Goal: Transaction & Acquisition: Book appointment/travel/reservation

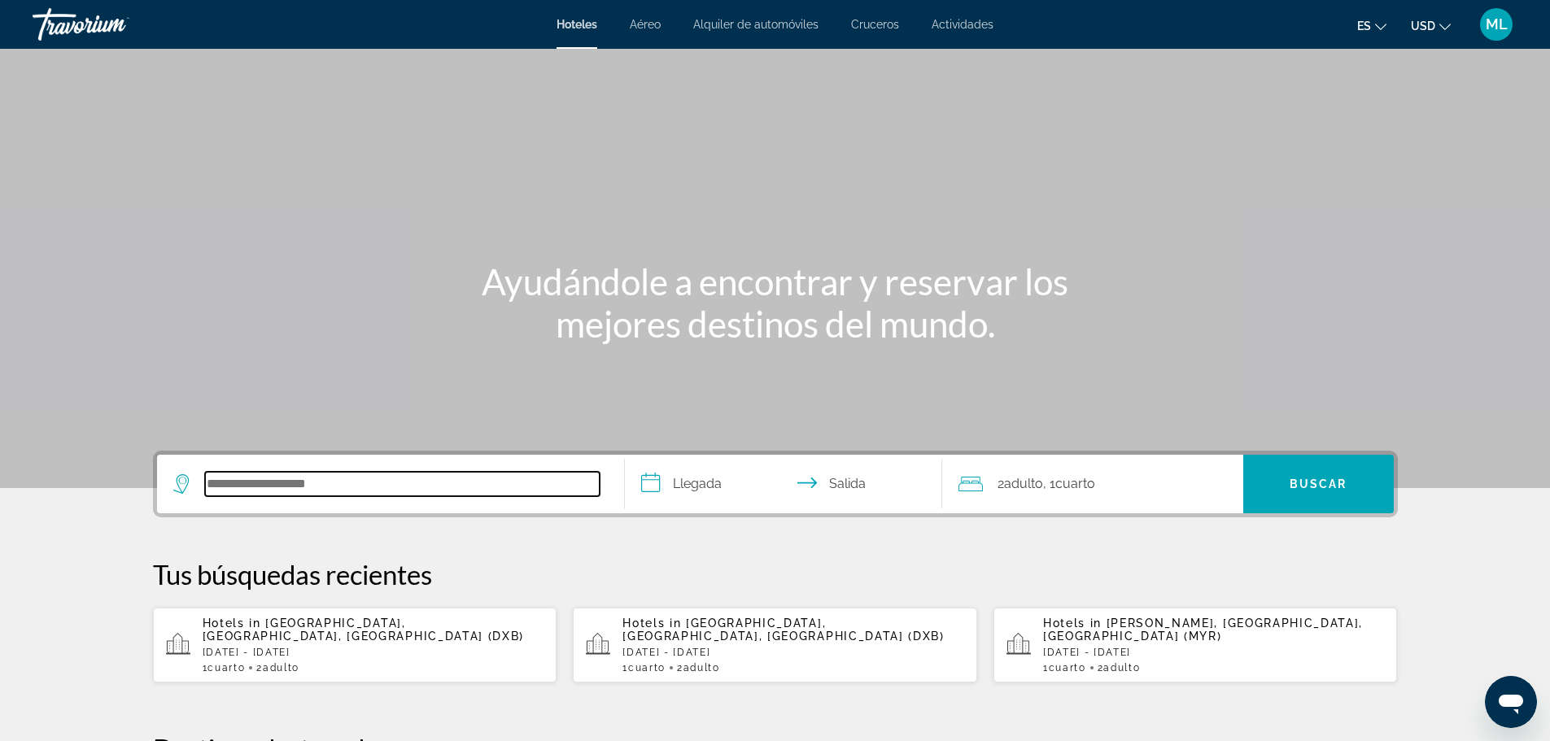
click at [465, 487] on input "Search hotel destination" at bounding box center [402, 484] width 395 height 24
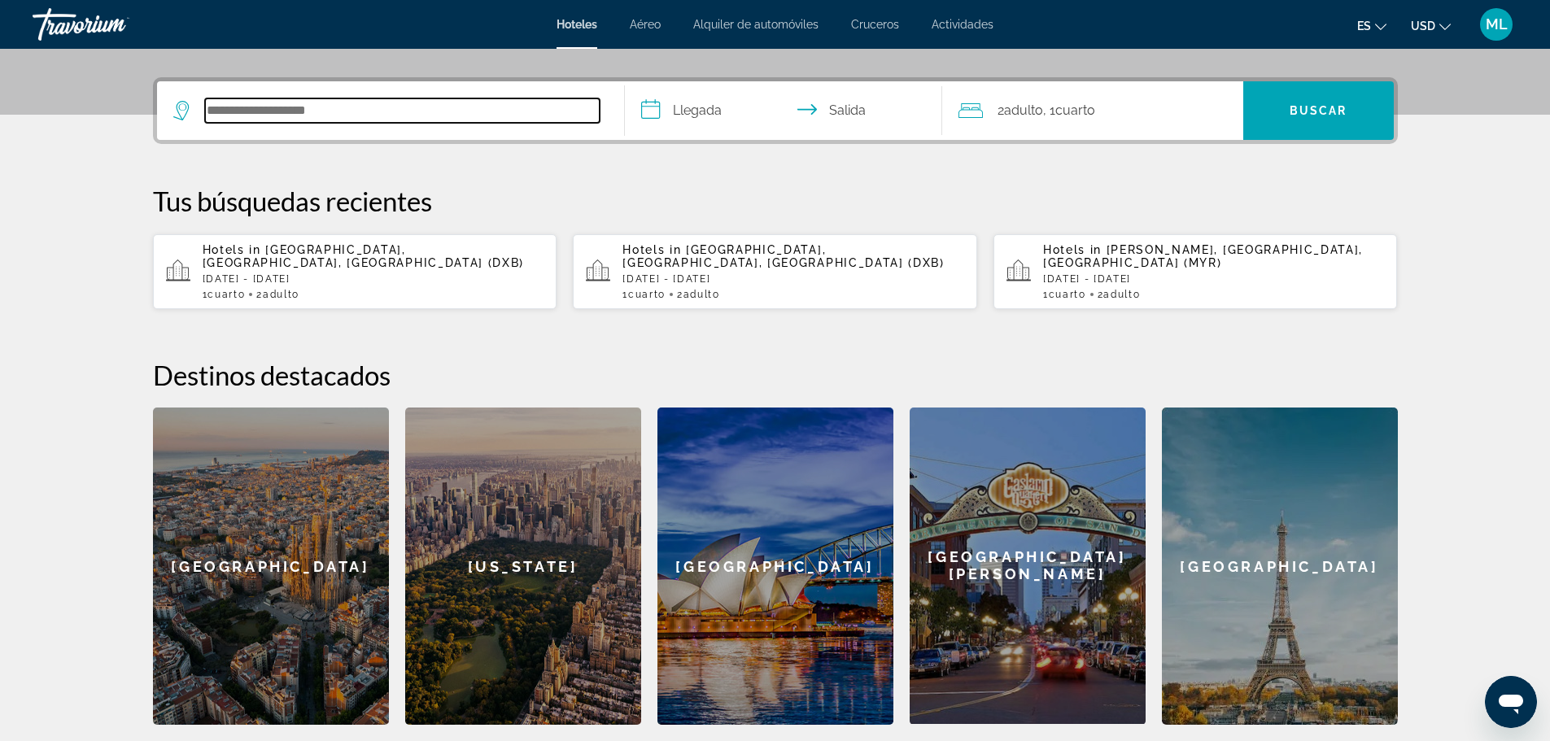
scroll to position [398, 0]
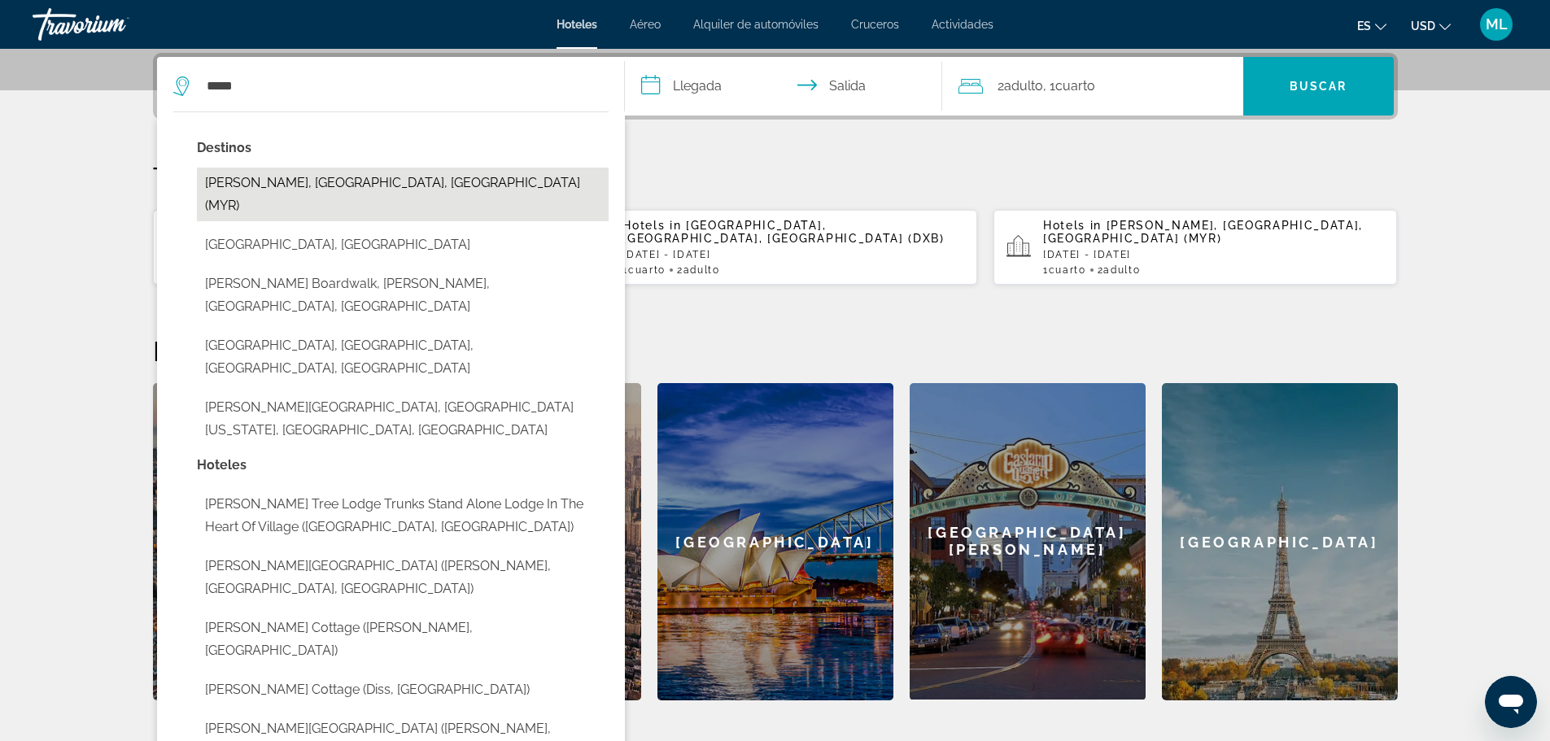
click at [353, 190] on button "[PERSON_NAME], [GEOGRAPHIC_DATA], [GEOGRAPHIC_DATA] (MYR)" at bounding box center [403, 195] width 412 height 54
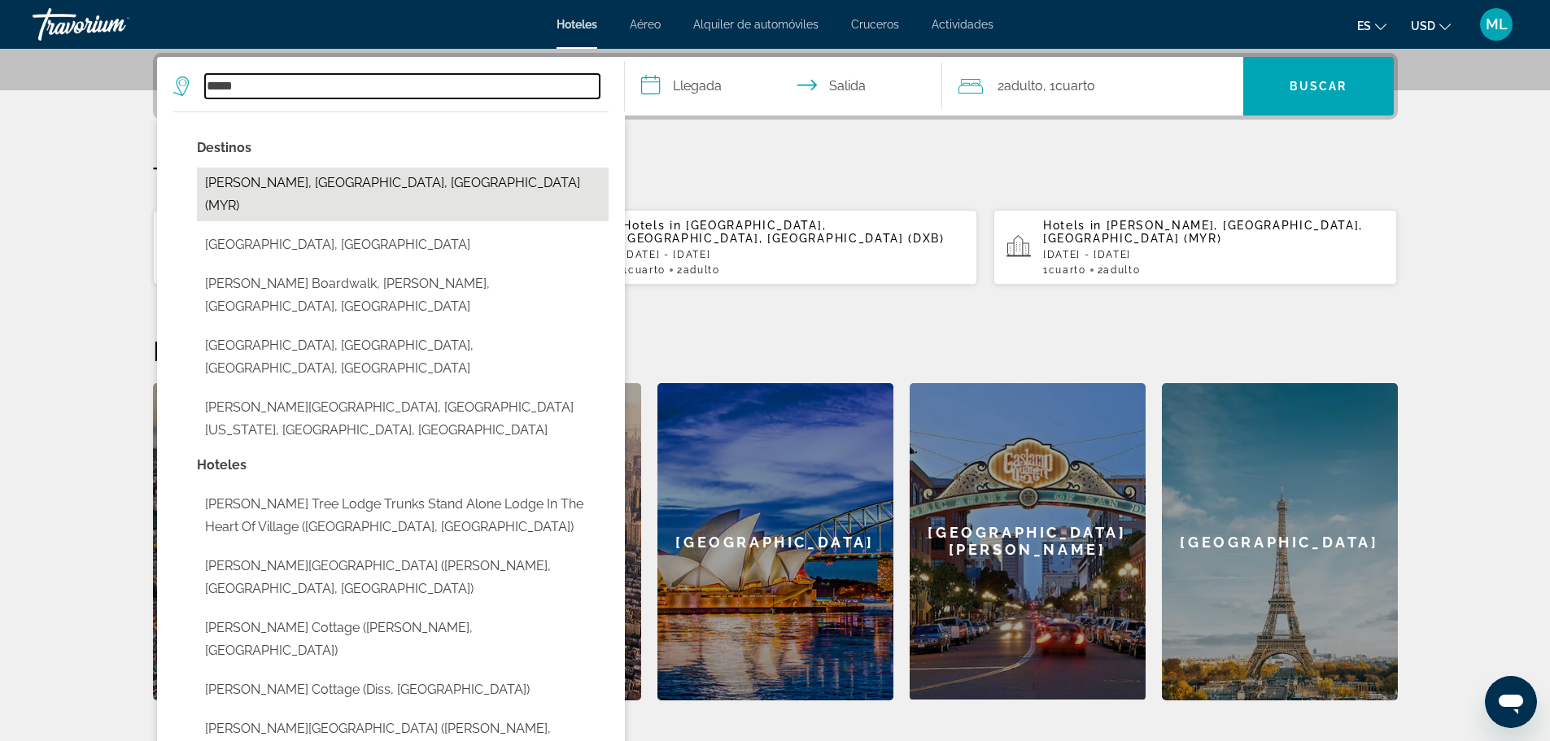
type input "**********"
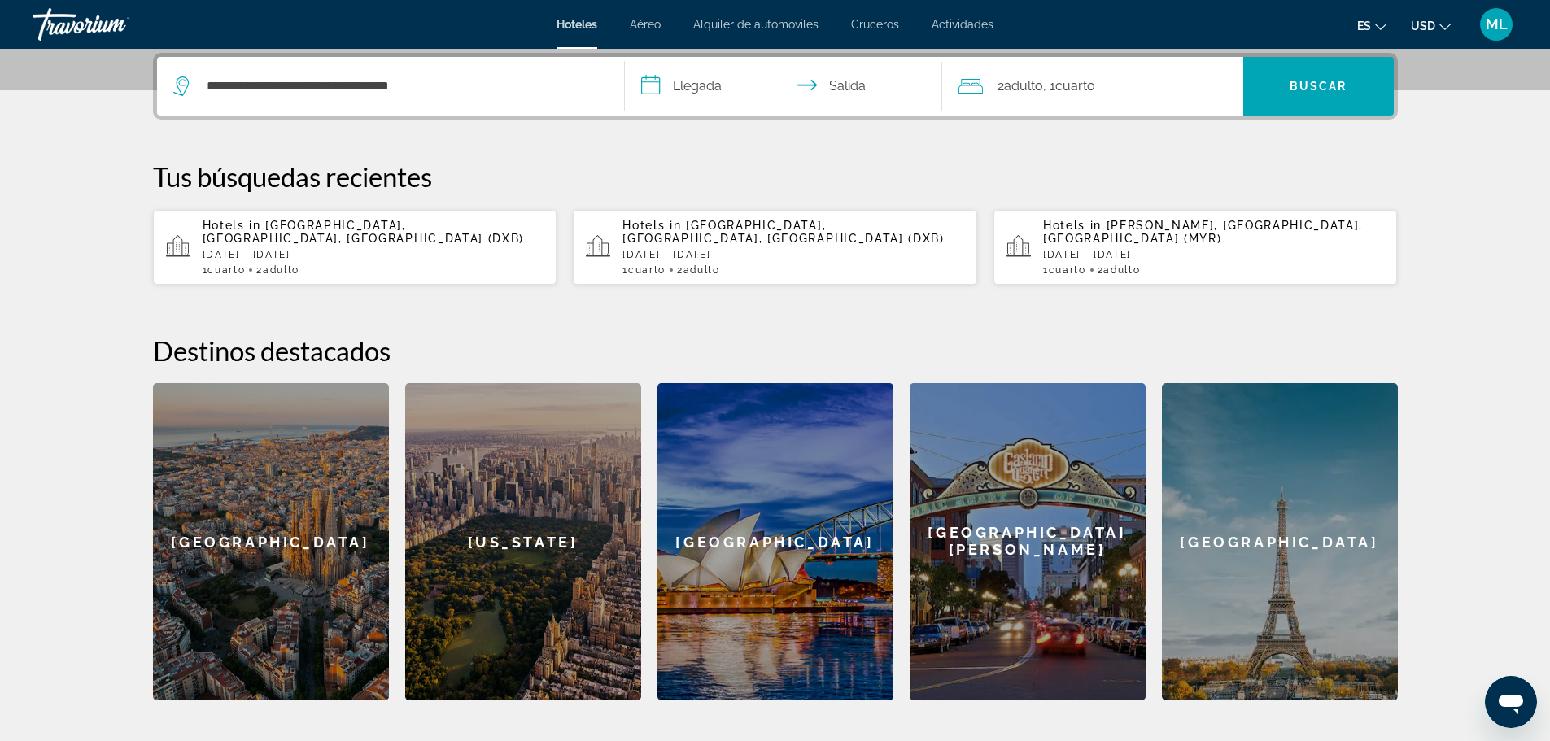
click at [655, 81] on input "**********" at bounding box center [787, 88] width 324 height 63
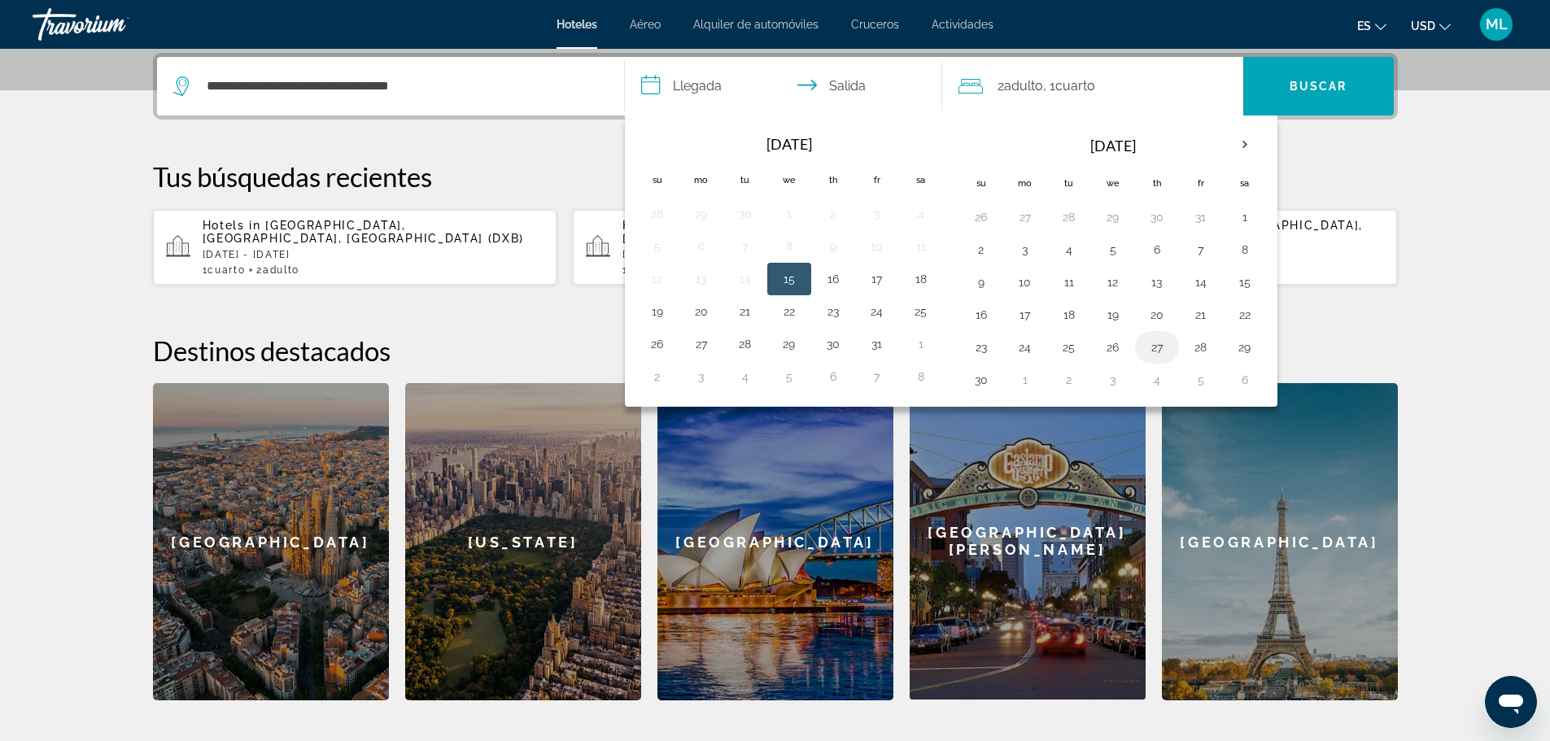
click at [1156, 349] on button "27" at bounding box center [1157, 347] width 26 height 23
click at [981, 380] on button "30" at bounding box center [981, 380] width 26 height 23
type input "**********"
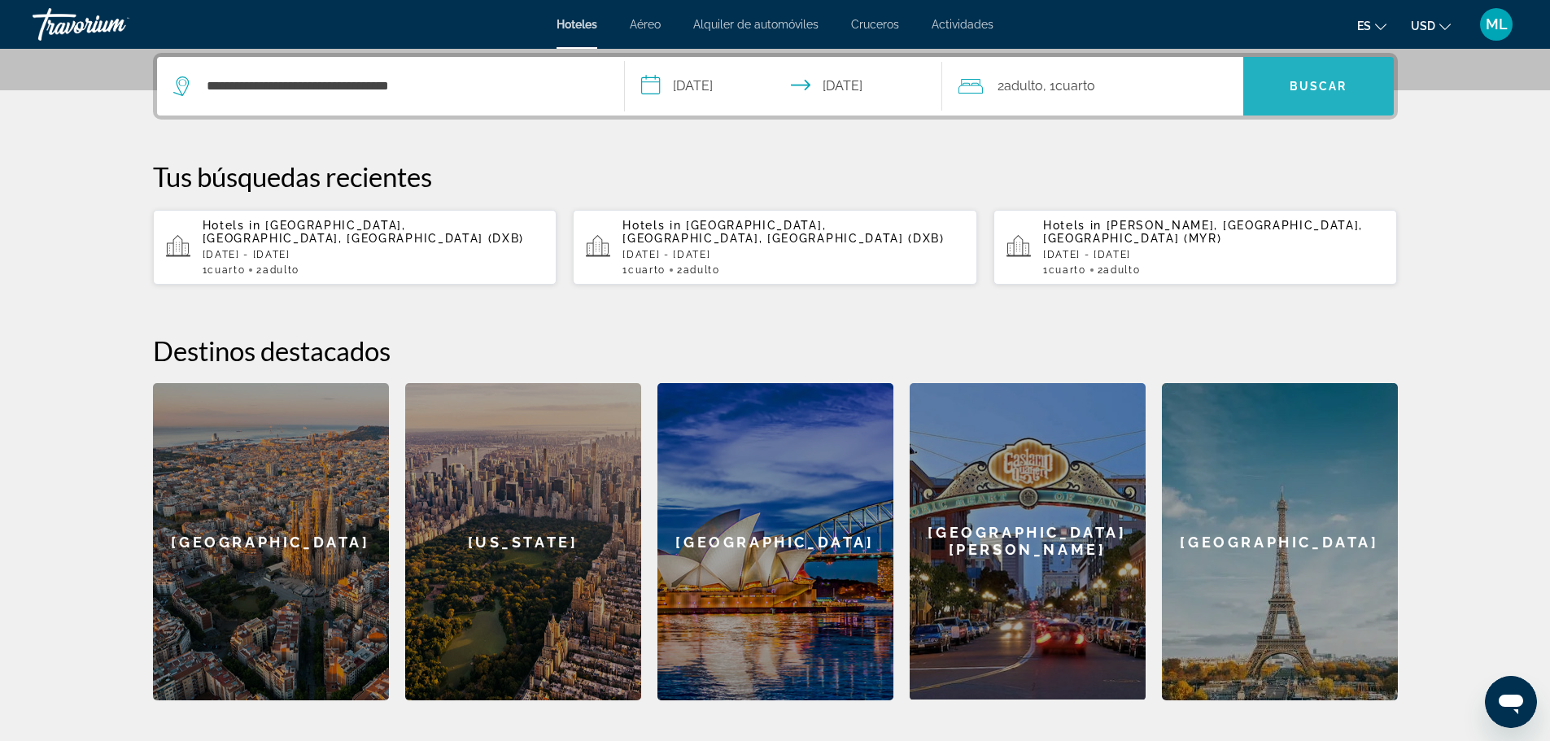
click at [1330, 77] on span "Search" at bounding box center [1318, 86] width 151 height 39
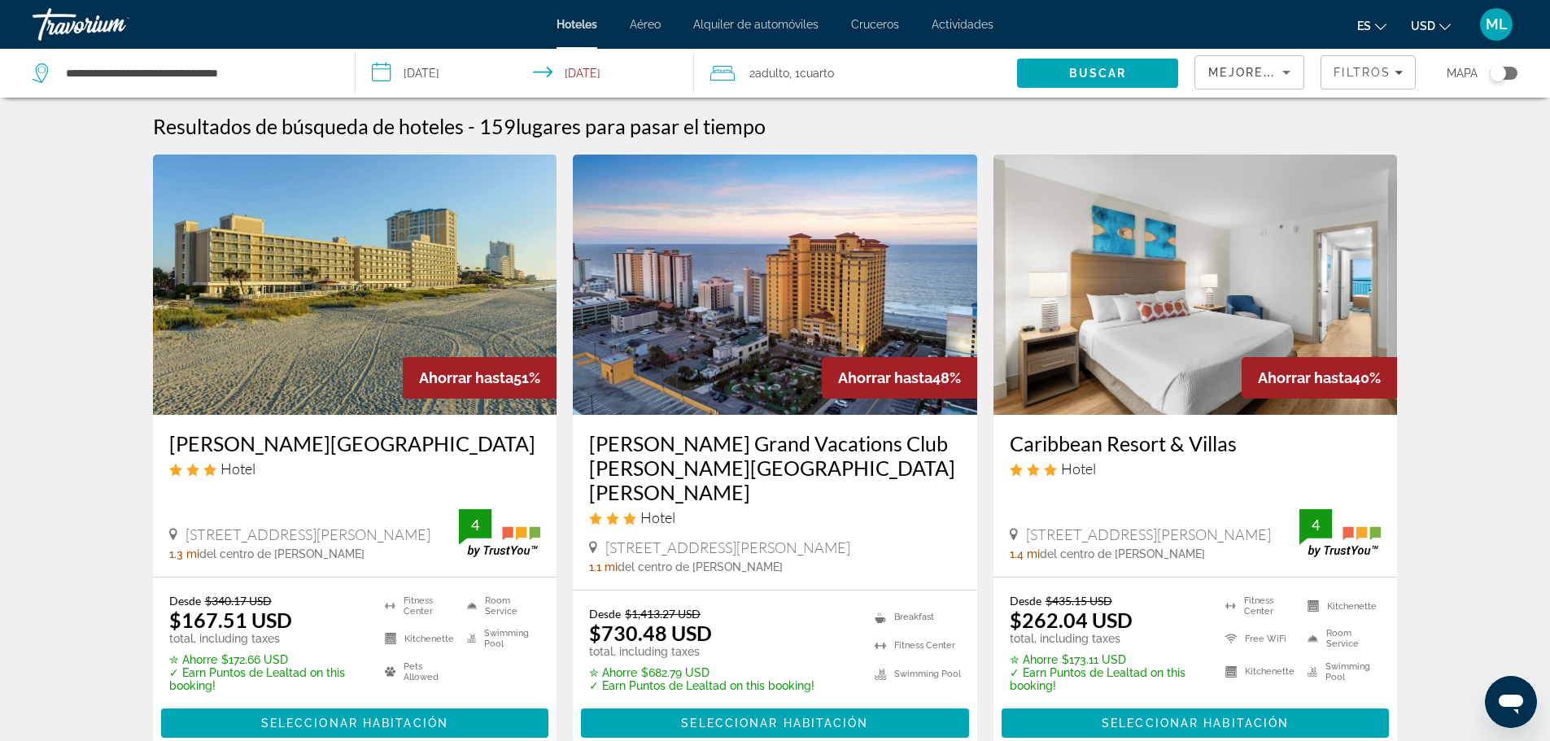
click at [302, 263] on img "Main content" at bounding box center [355, 285] width 404 height 260
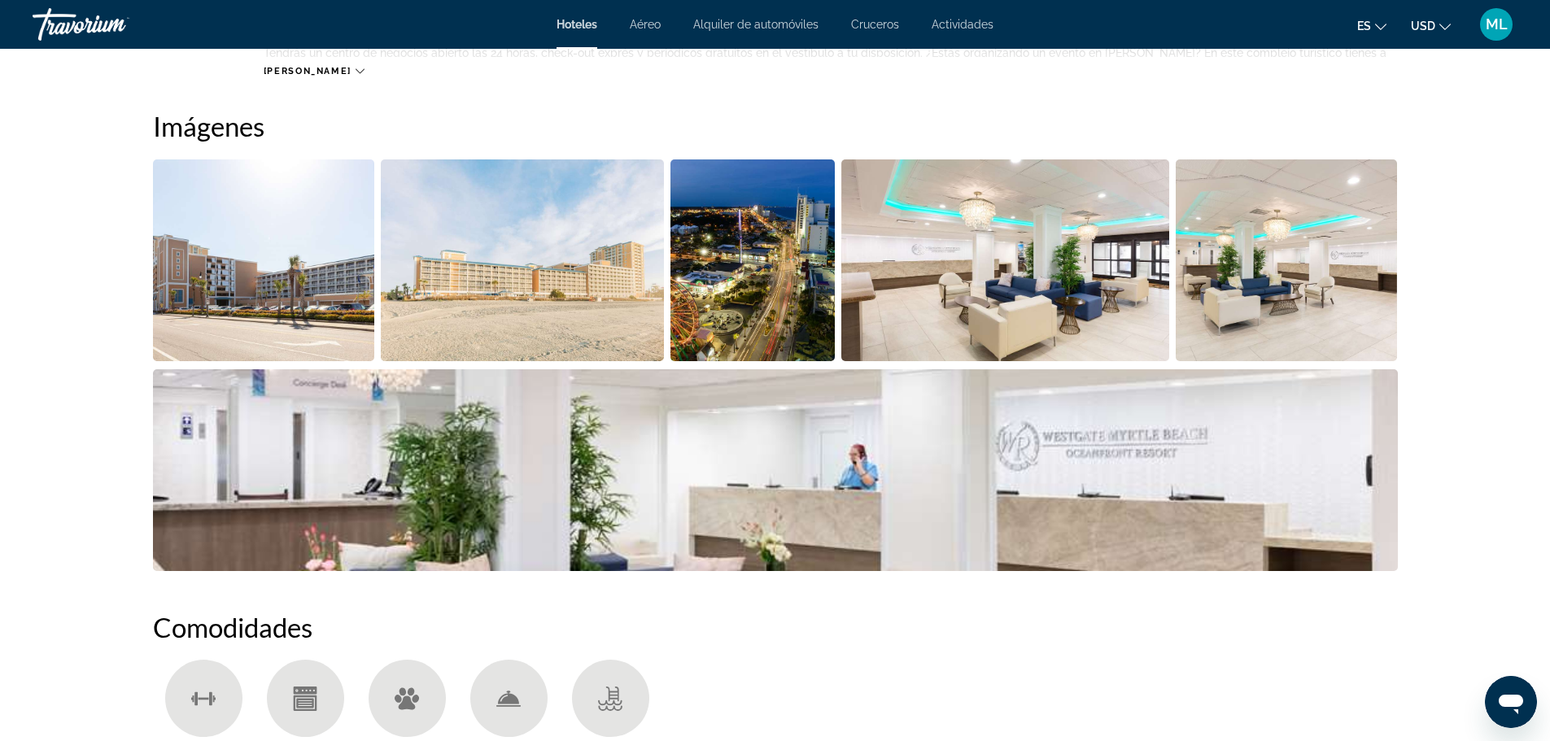
scroll to position [781, 0]
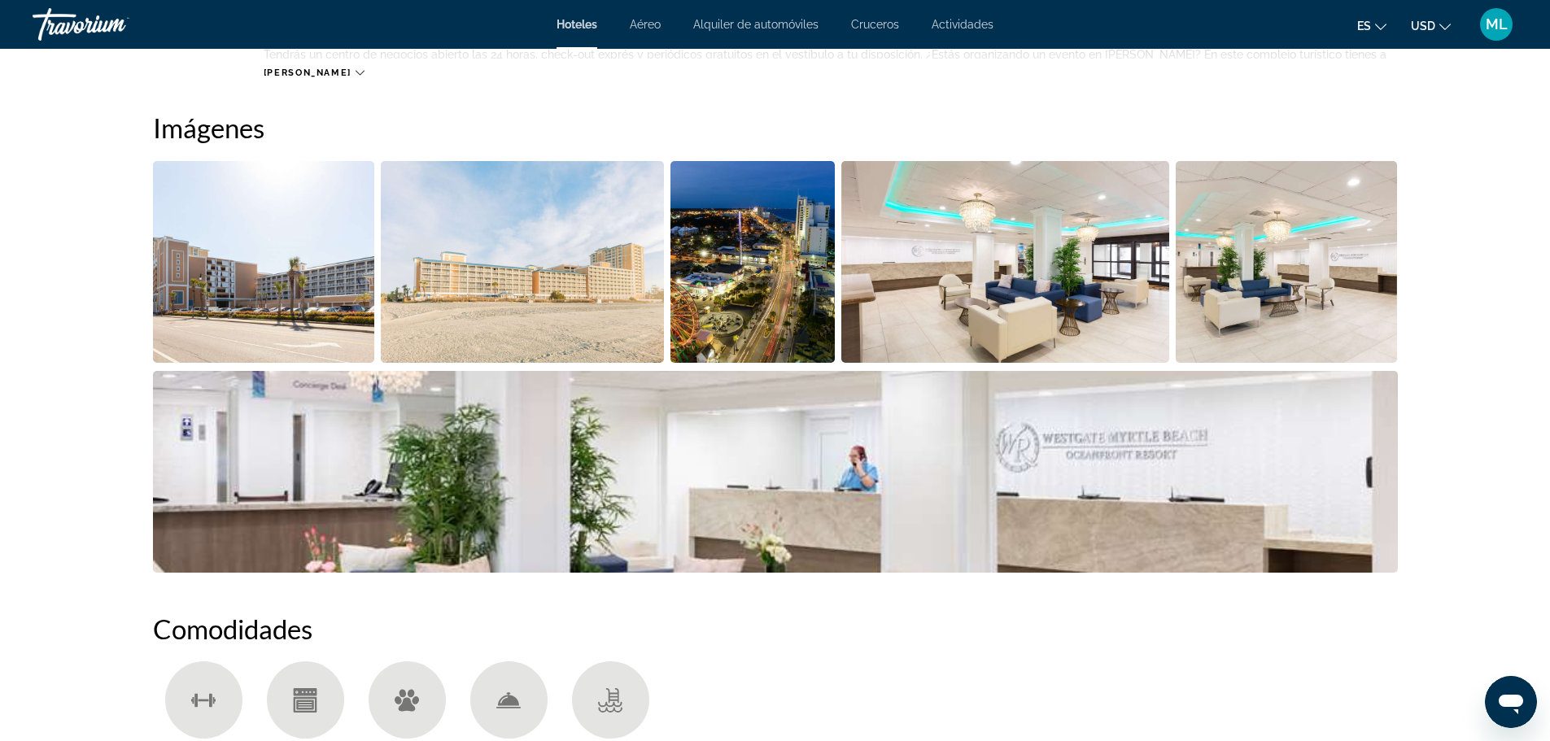
click at [227, 254] on img "Open full-screen image slider" at bounding box center [264, 262] width 222 height 202
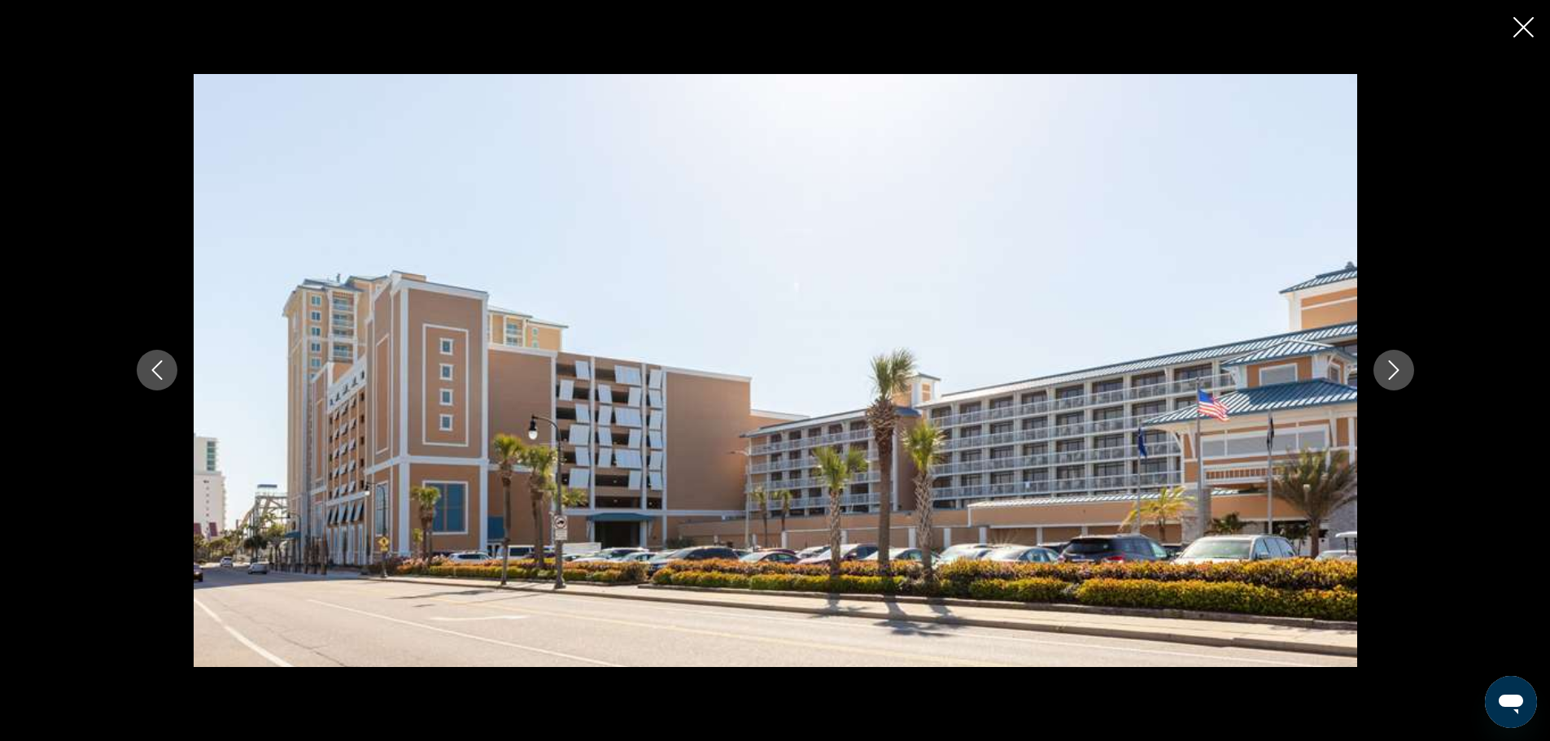
click at [1398, 521] on div "prev next" at bounding box center [775, 370] width 1310 height 593
click at [1388, 366] on icon "Next image" at bounding box center [1394, 371] width 20 height 20
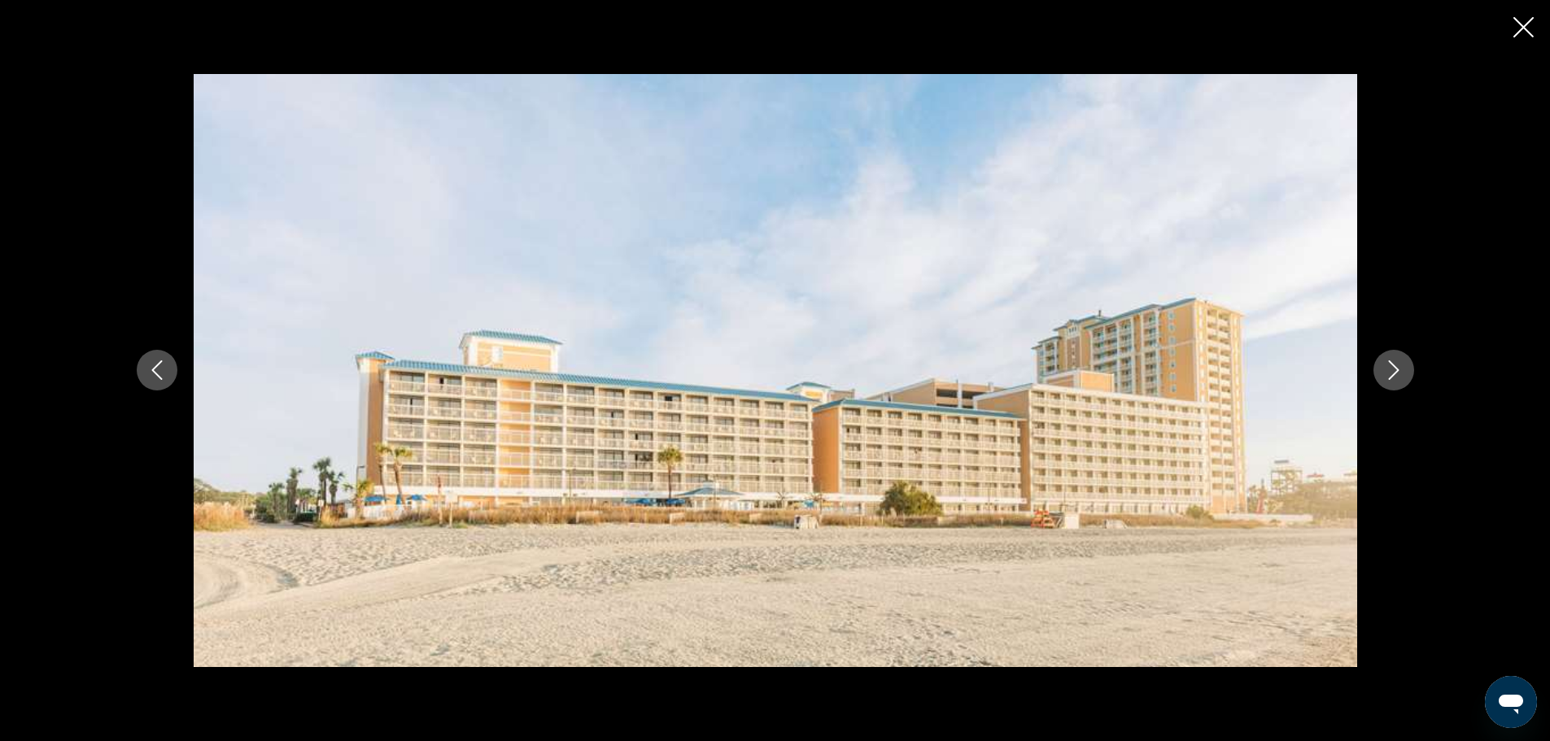
click at [1388, 366] on icon "Next image" at bounding box center [1394, 371] width 20 height 20
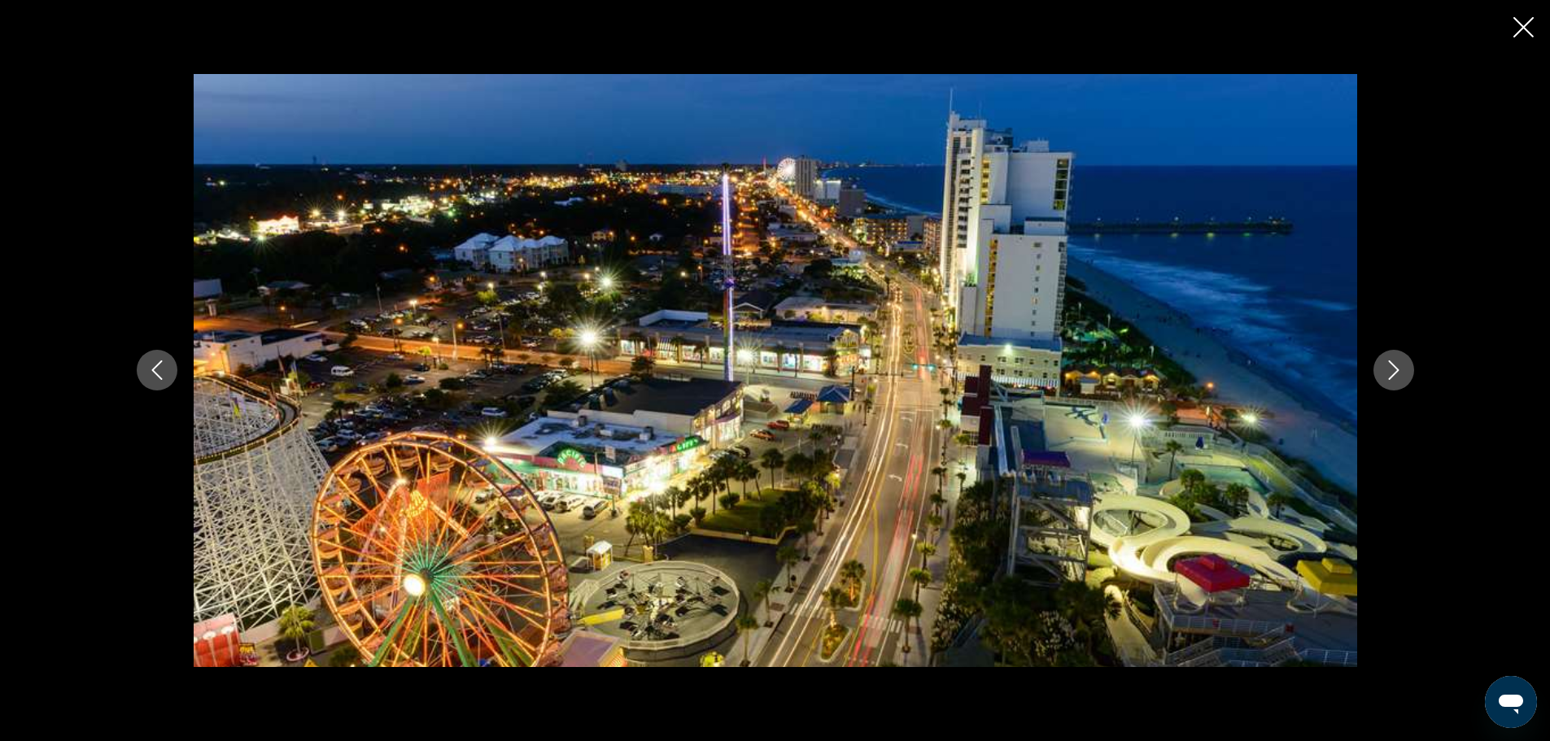
click at [1388, 366] on icon "Next image" at bounding box center [1394, 371] width 20 height 20
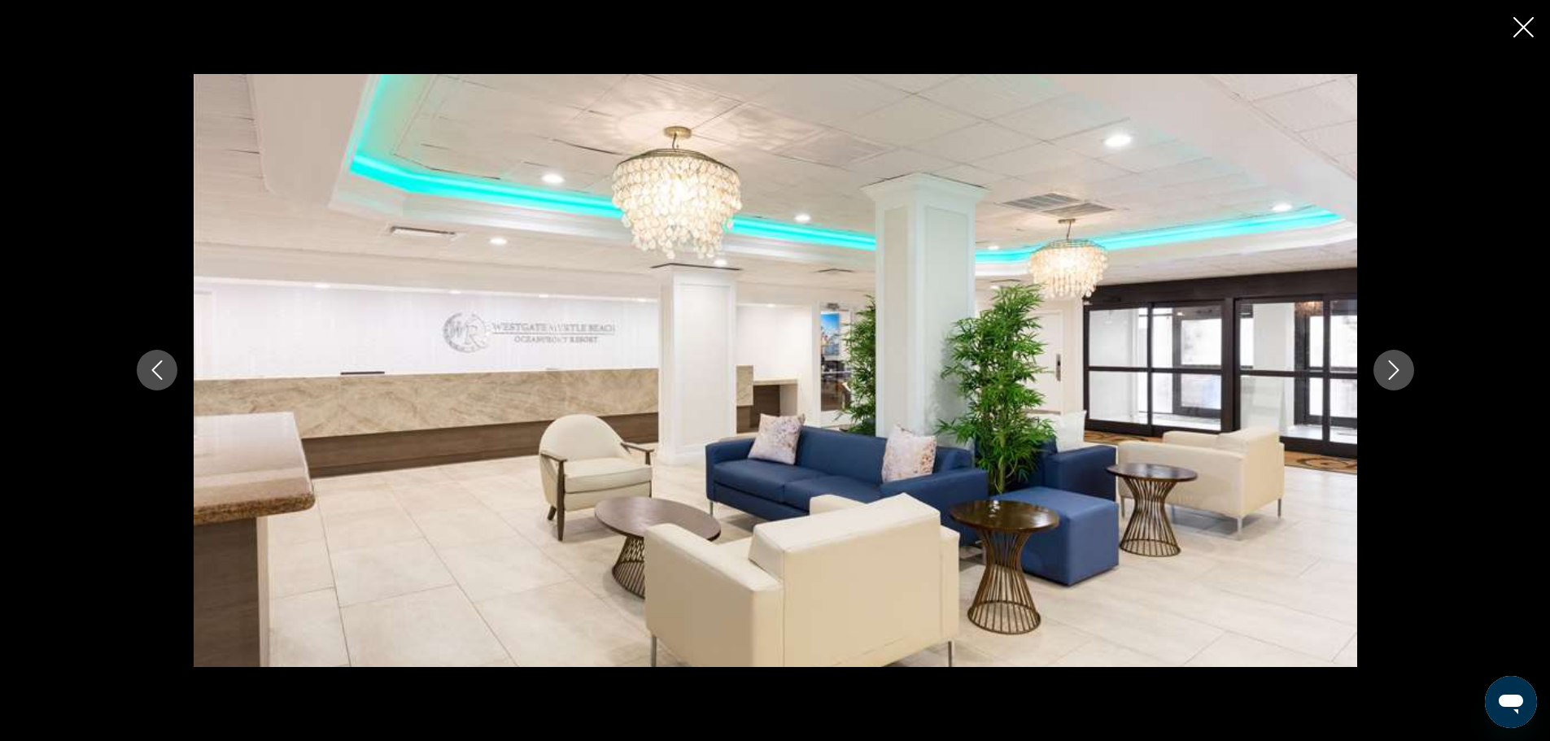
click at [1388, 366] on icon "Next image" at bounding box center [1394, 371] width 20 height 20
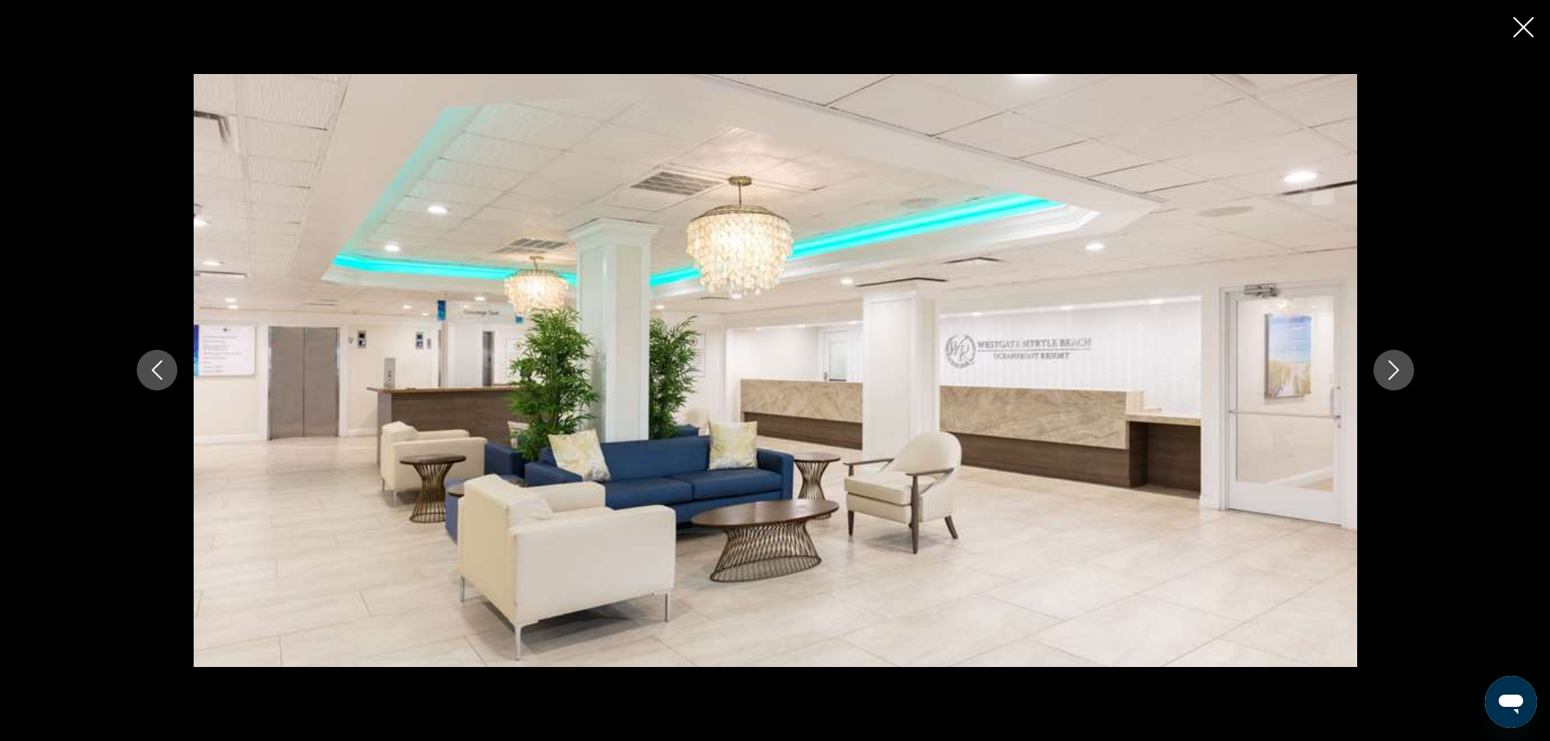
click at [1388, 366] on icon "Next image" at bounding box center [1394, 371] width 20 height 20
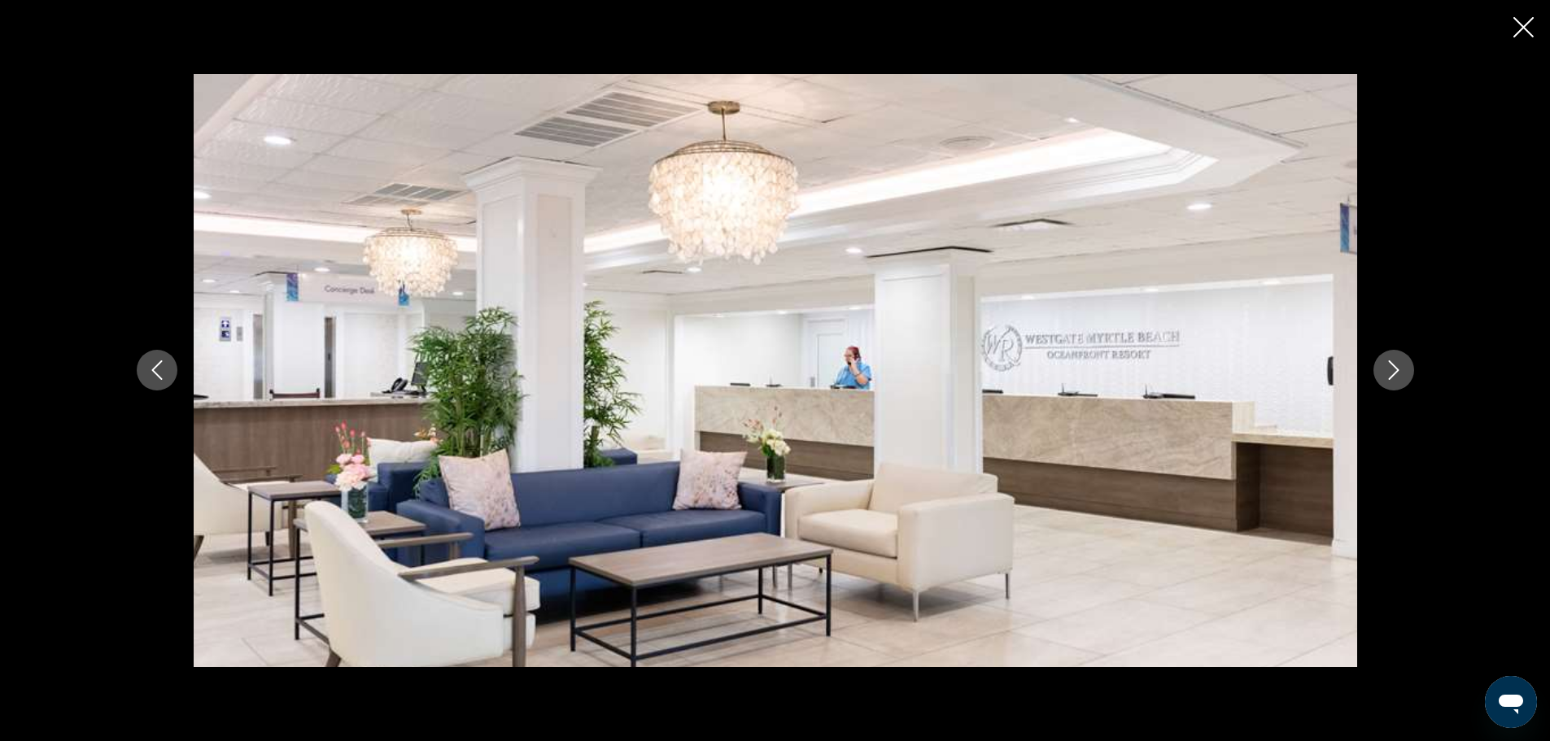
click at [1388, 366] on icon "Next image" at bounding box center [1394, 371] width 20 height 20
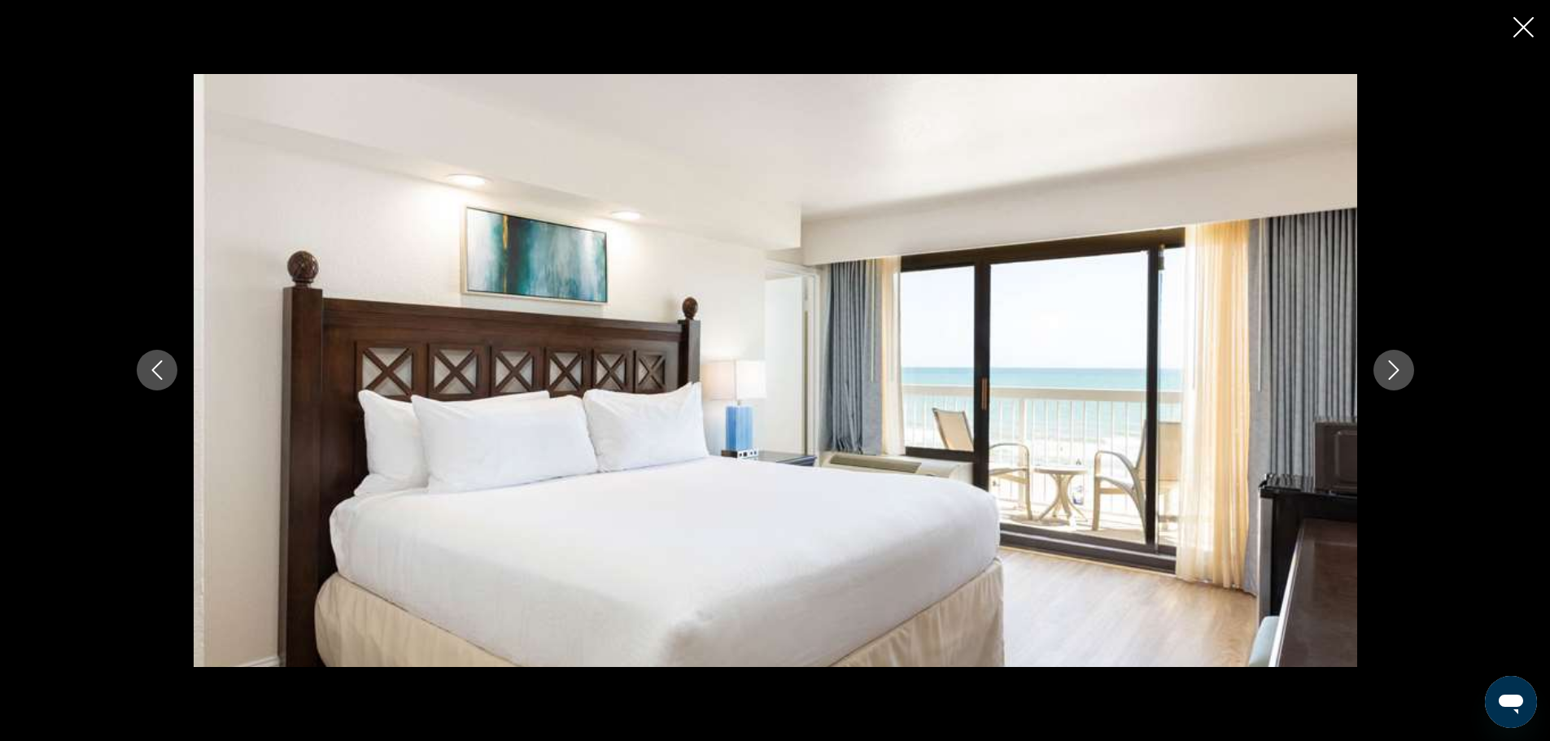
click at [1388, 366] on icon "Next image" at bounding box center [1394, 371] width 20 height 20
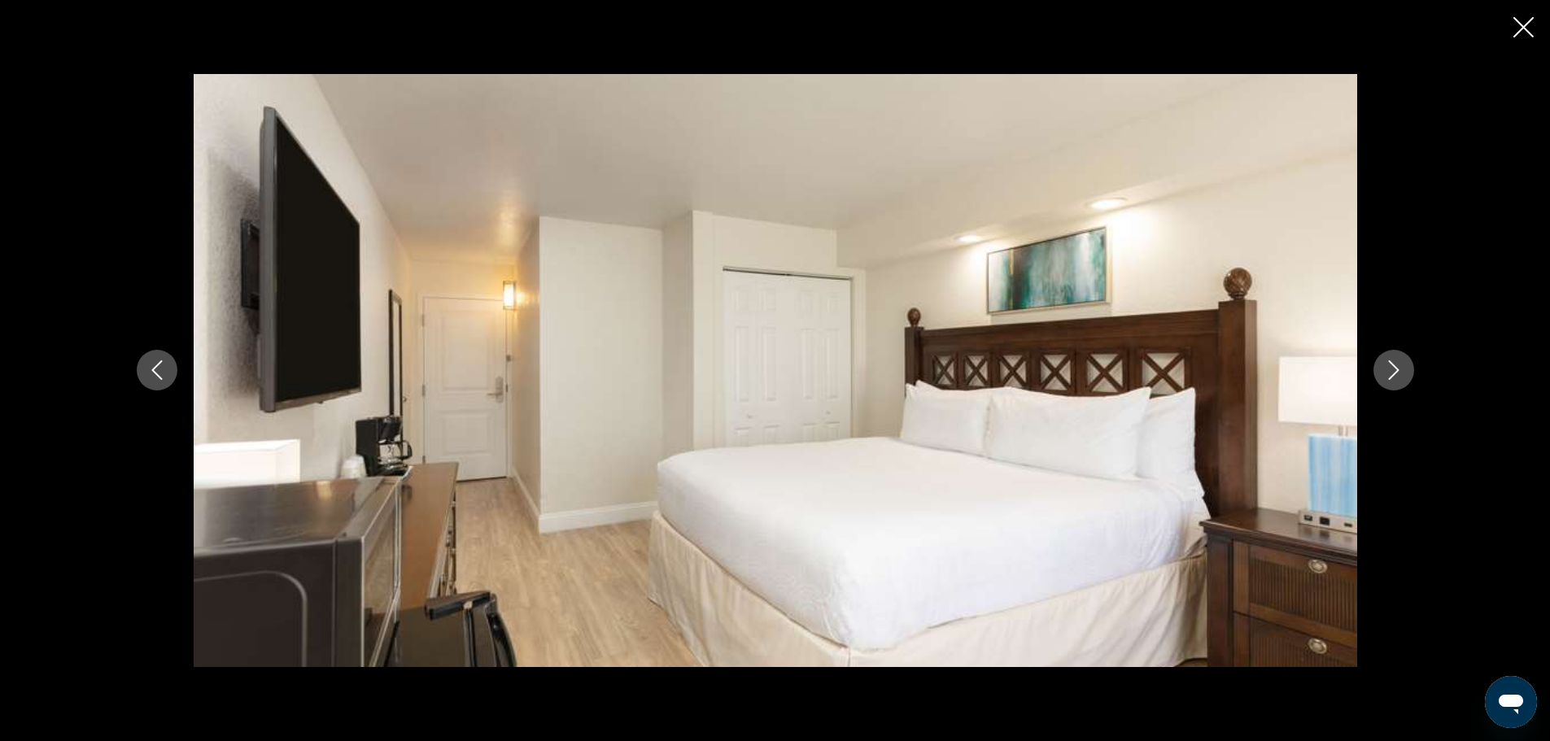
click at [1388, 366] on icon "Next image" at bounding box center [1394, 371] width 20 height 20
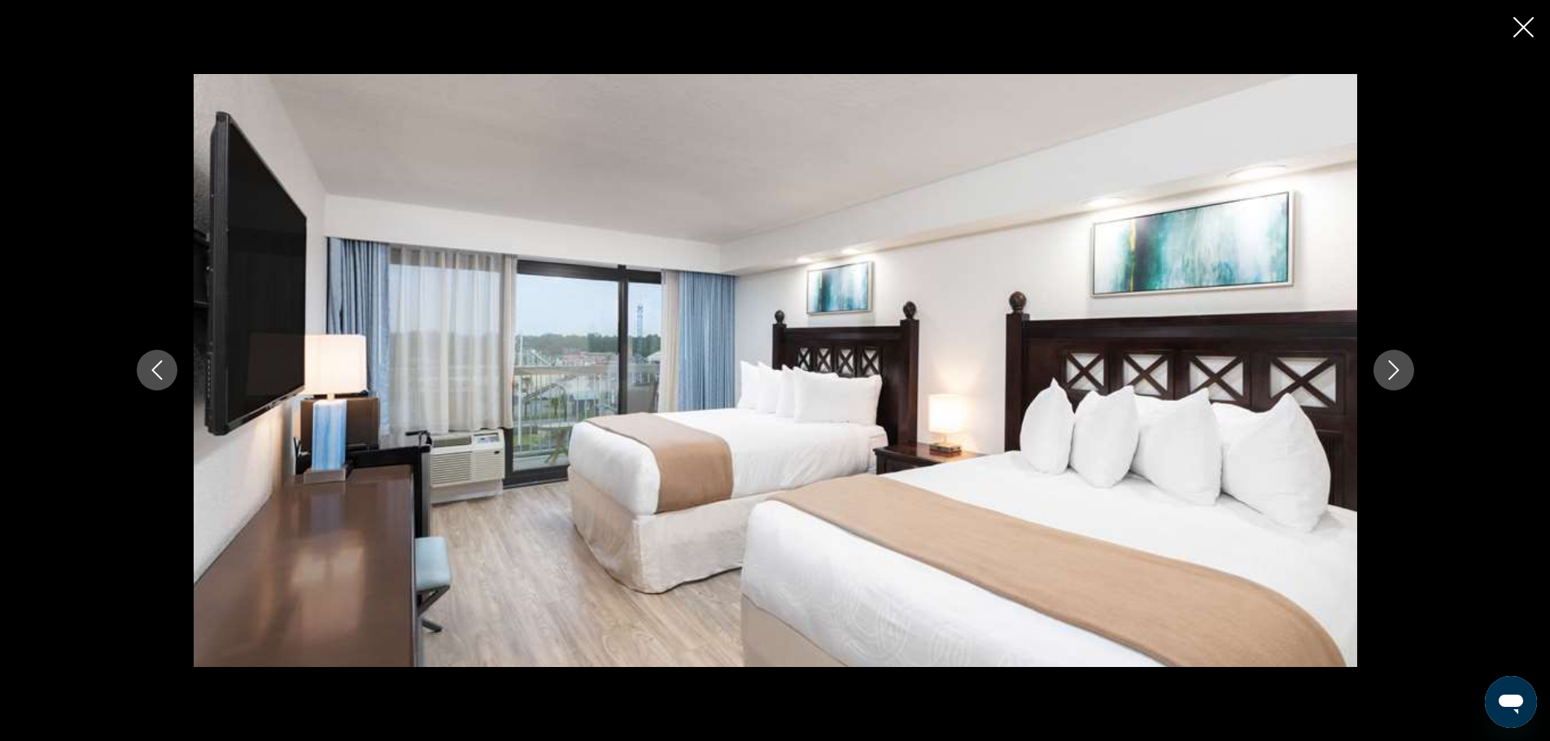
click at [1388, 366] on icon "Next image" at bounding box center [1394, 371] width 20 height 20
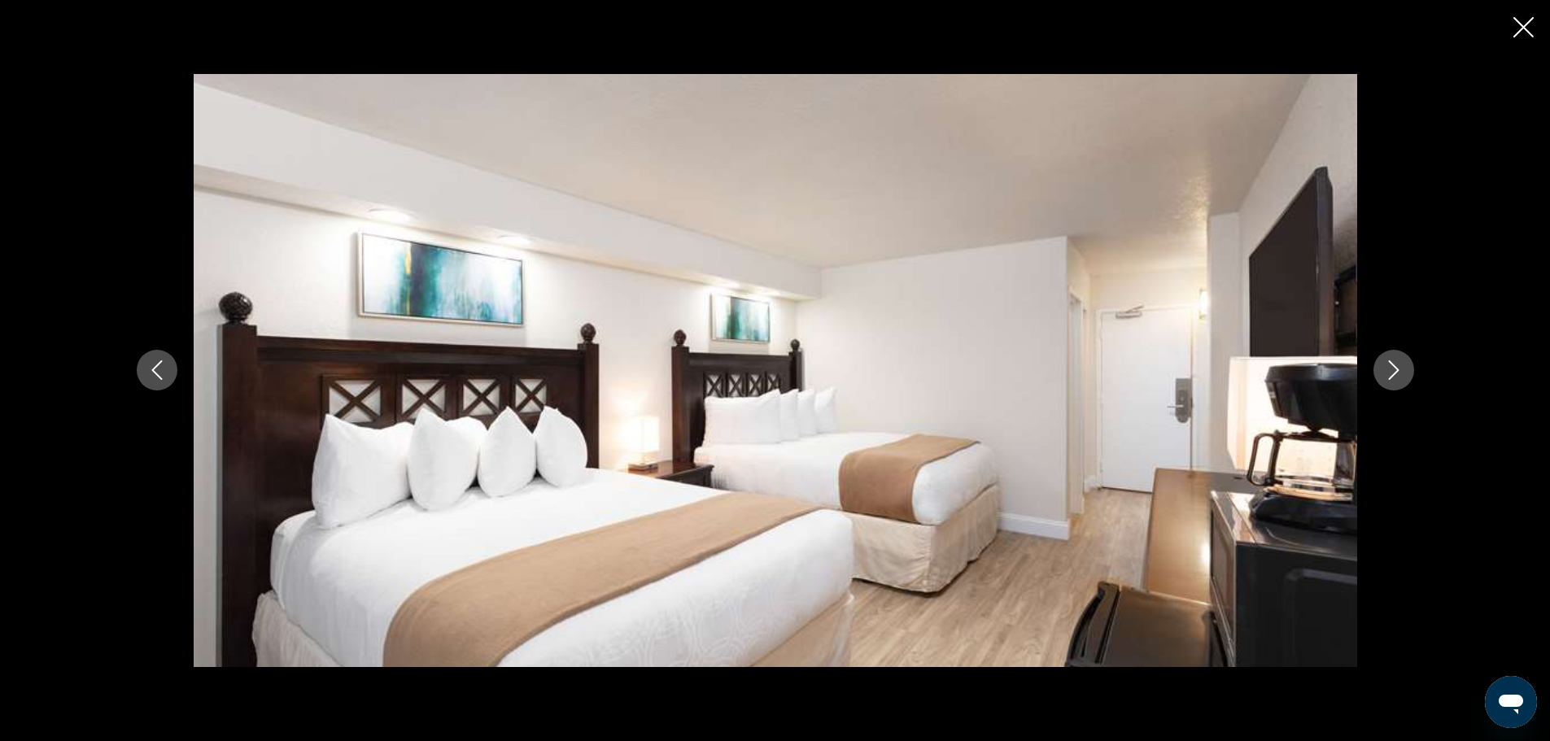
click at [1388, 366] on icon "Next image" at bounding box center [1394, 371] width 20 height 20
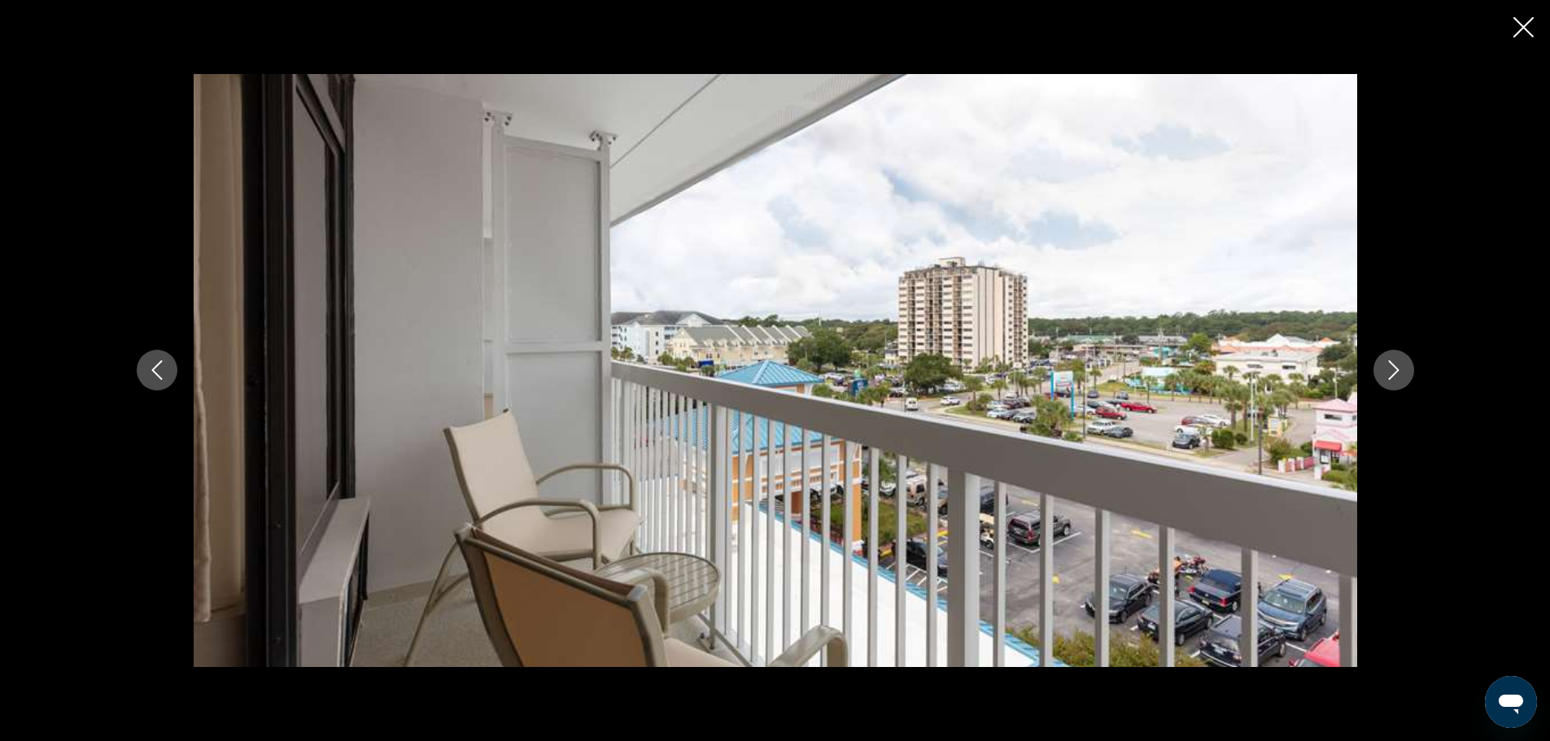
click at [1388, 366] on icon "Next image" at bounding box center [1394, 371] width 20 height 20
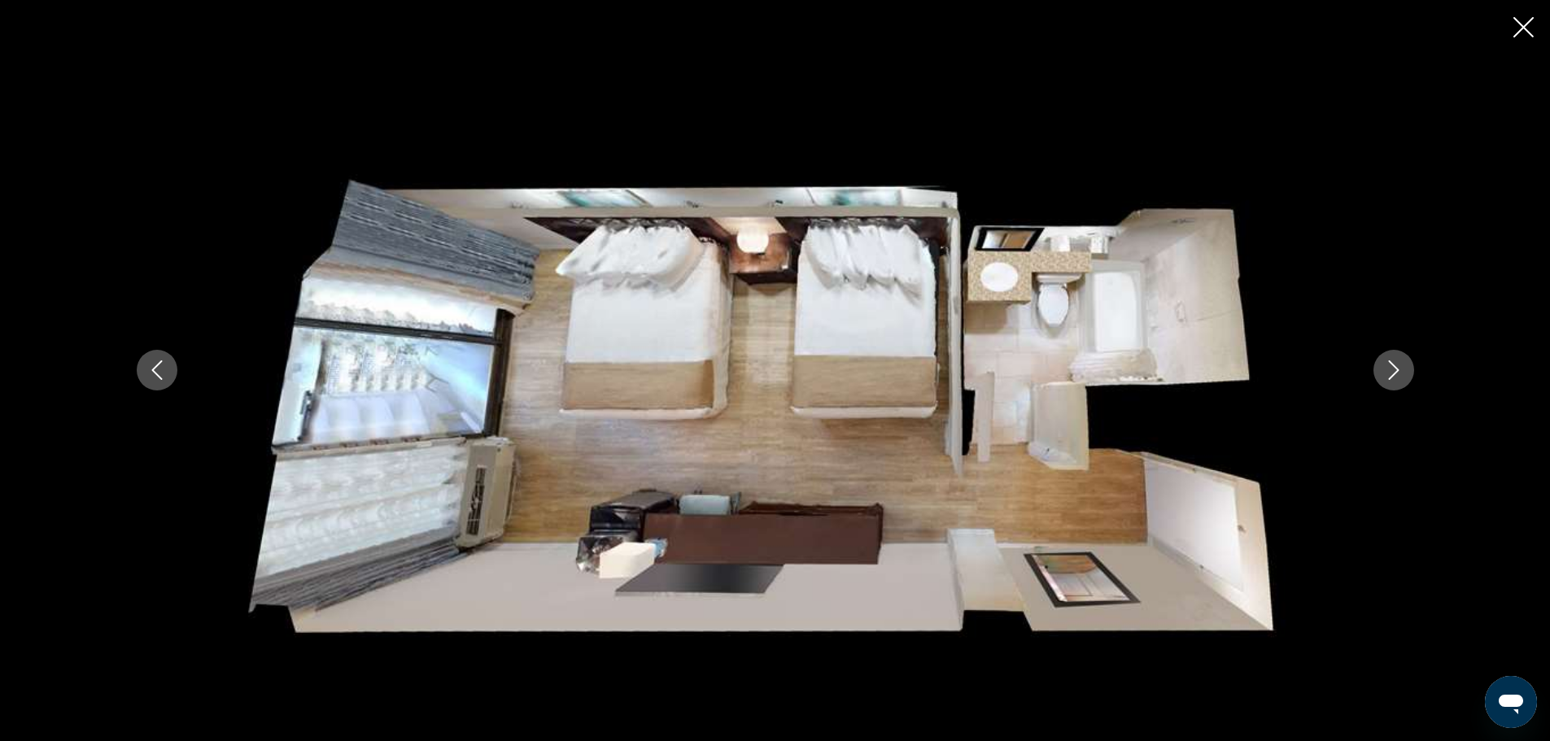
click at [1388, 366] on icon "Next image" at bounding box center [1394, 371] width 20 height 20
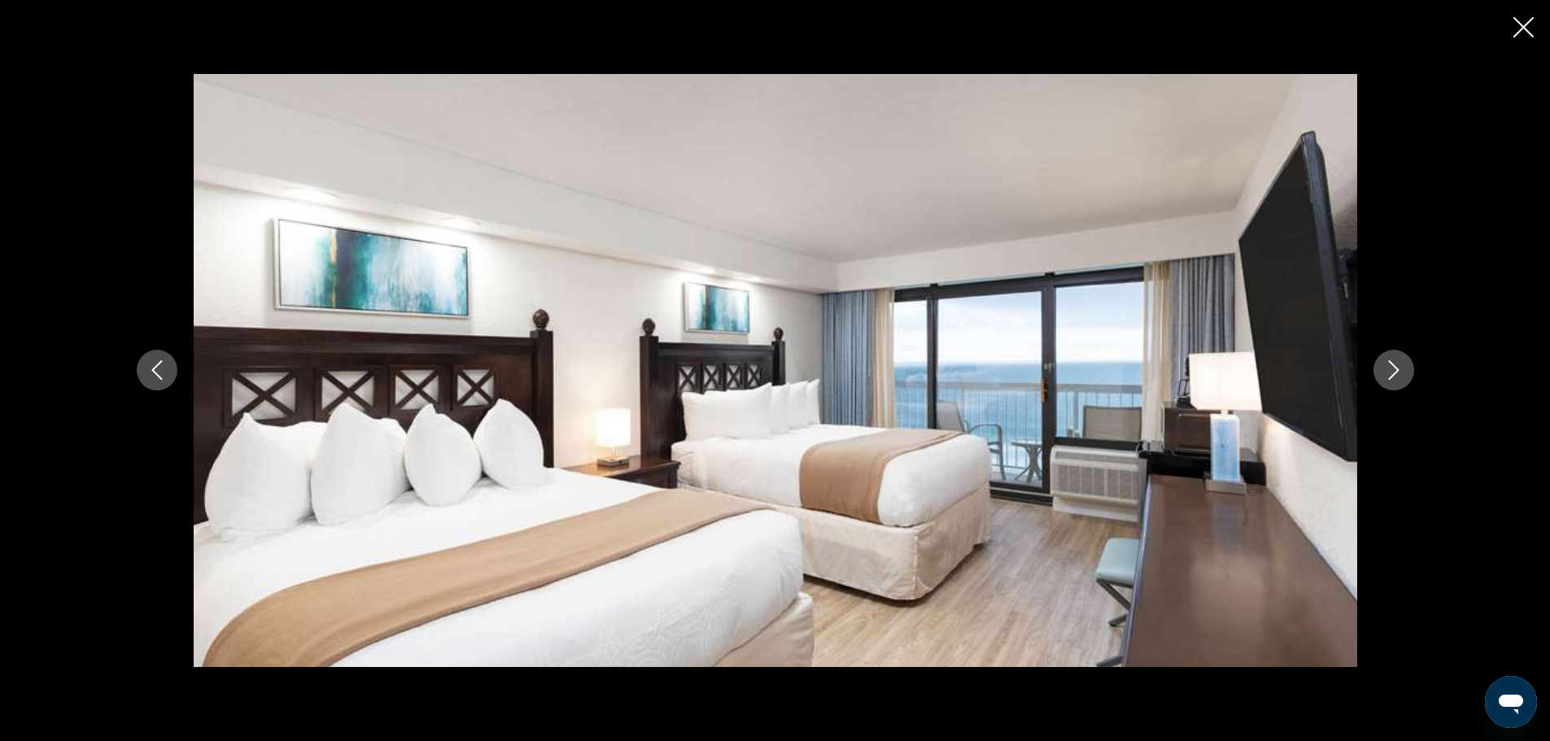
click at [1388, 366] on icon "Next image" at bounding box center [1394, 371] width 20 height 20
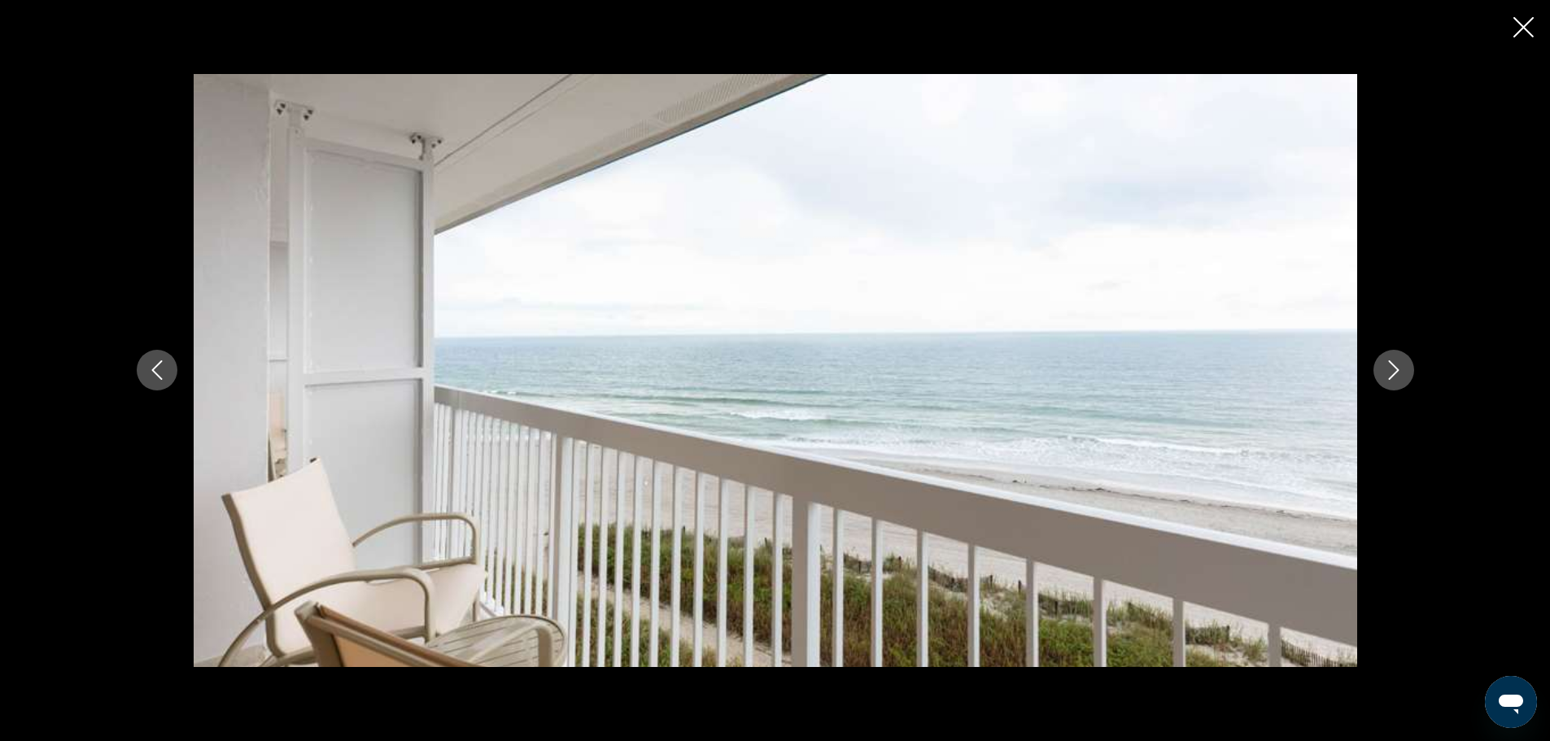
click at [1388, 366] on icon "Next image" at bounding box center [1394, 371] width 20 height 20
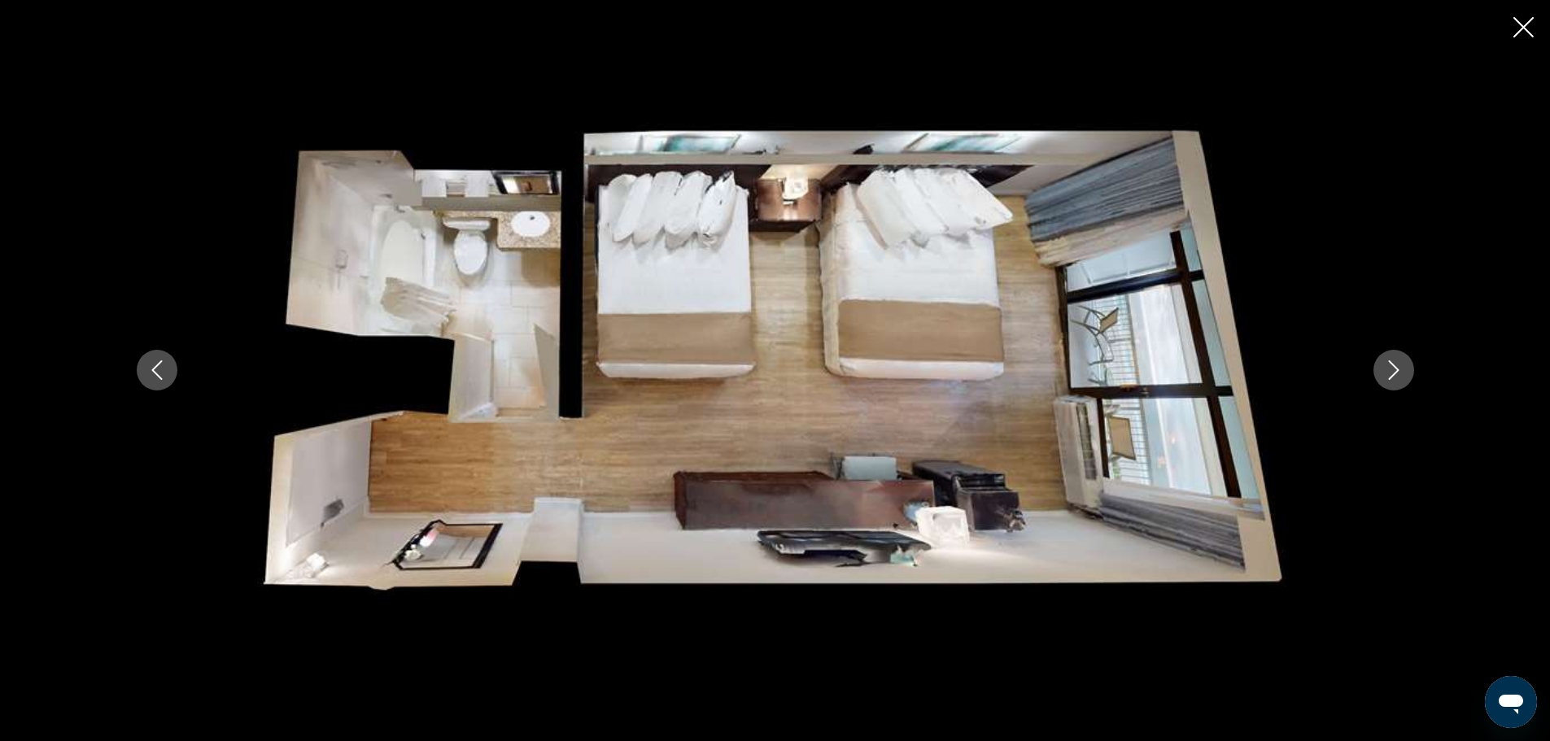
click at [1388, 366] on icon "Next image" at bounding box center [1394, 371] width 20 height 20
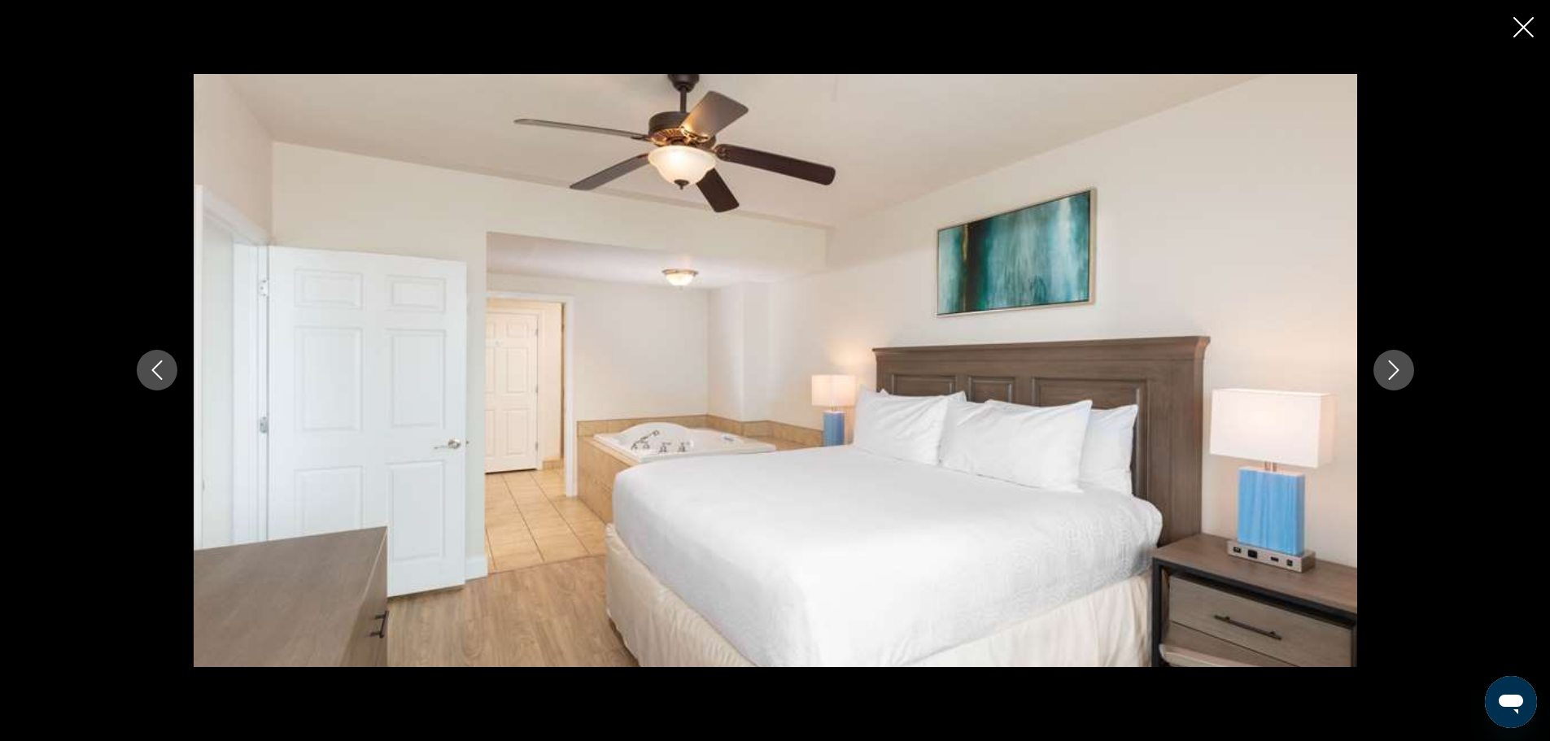
click at [1388, 366] on icon "Next image" at bounding box center [1394, 371] width 20 height 20
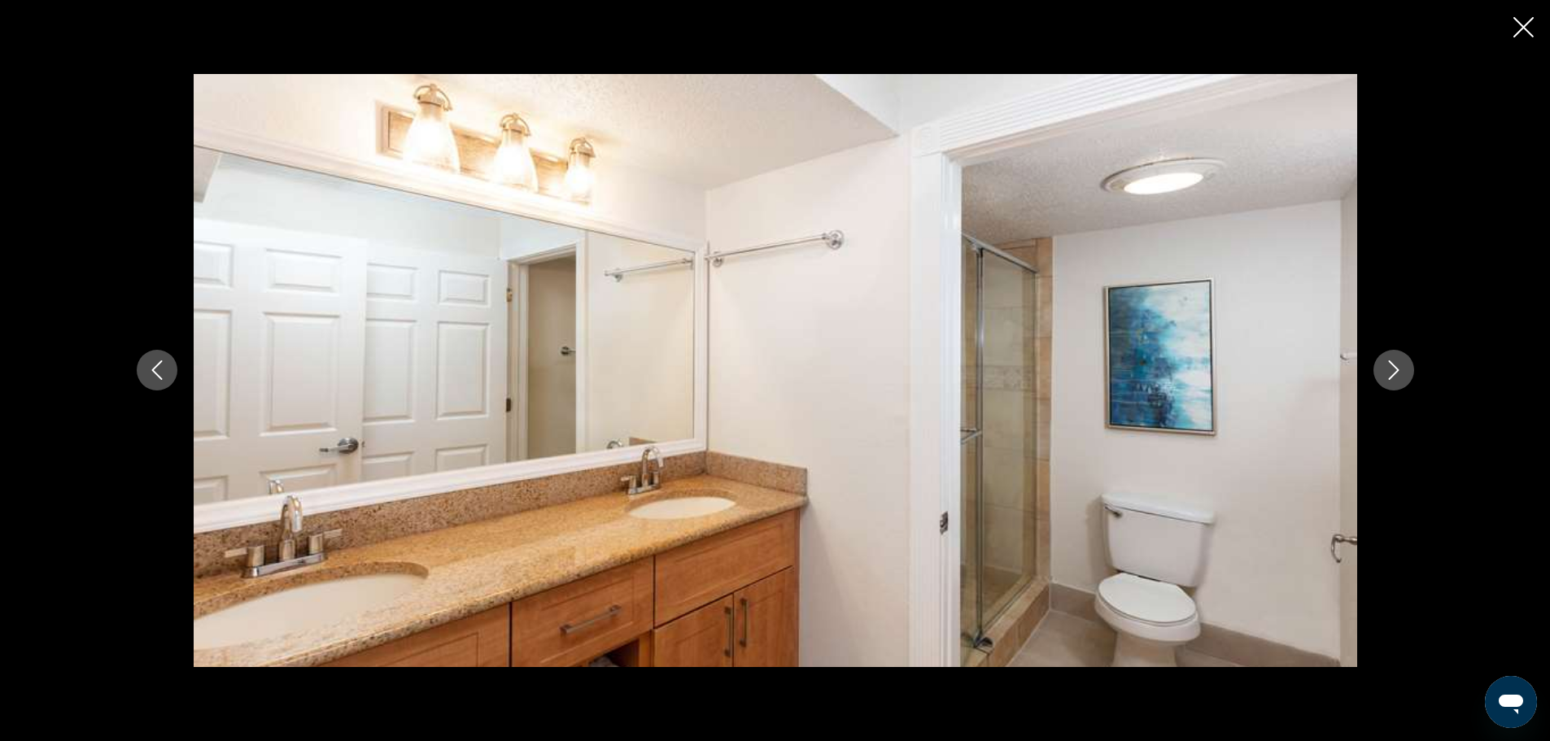
click at [1388, 366] on icon "Next image" at bounding box center [1394, 371] width 20 height 20
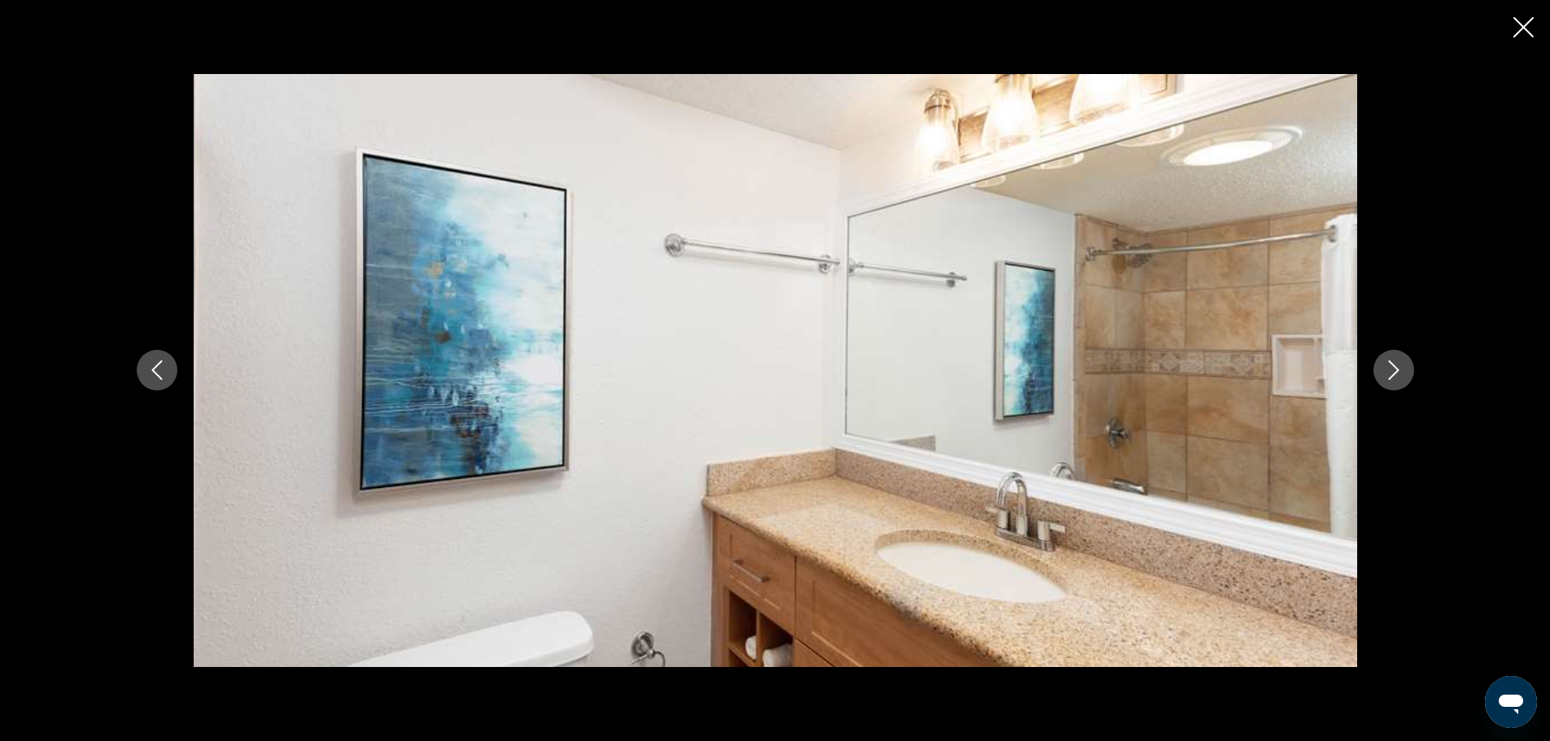
click at [1388, 366] on icon "Next image" at bounding box center [1394, 371] width 20 height 20
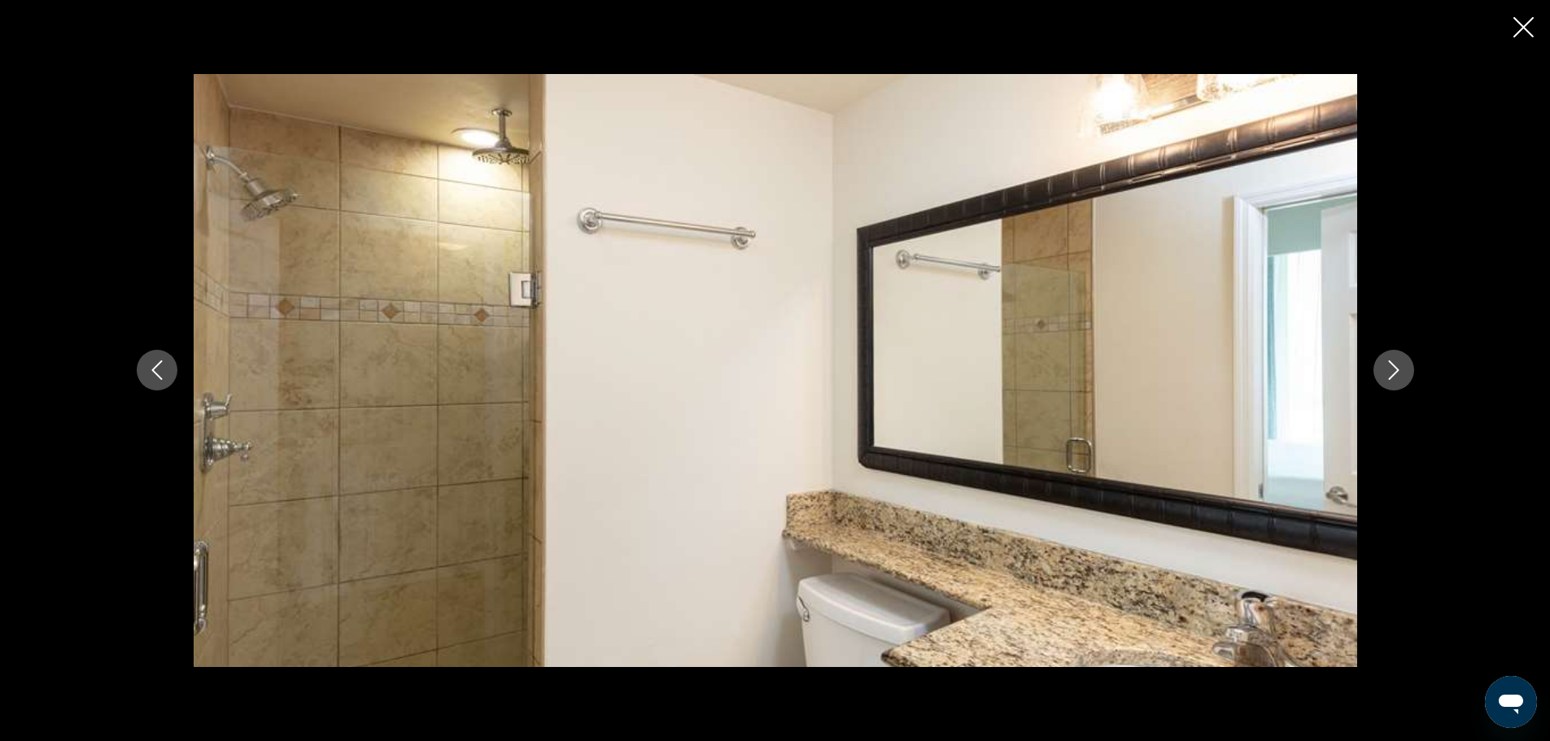
click at [1388, 366] on icon "Next image" at bounding box center [1394, 371] width 20 height 20
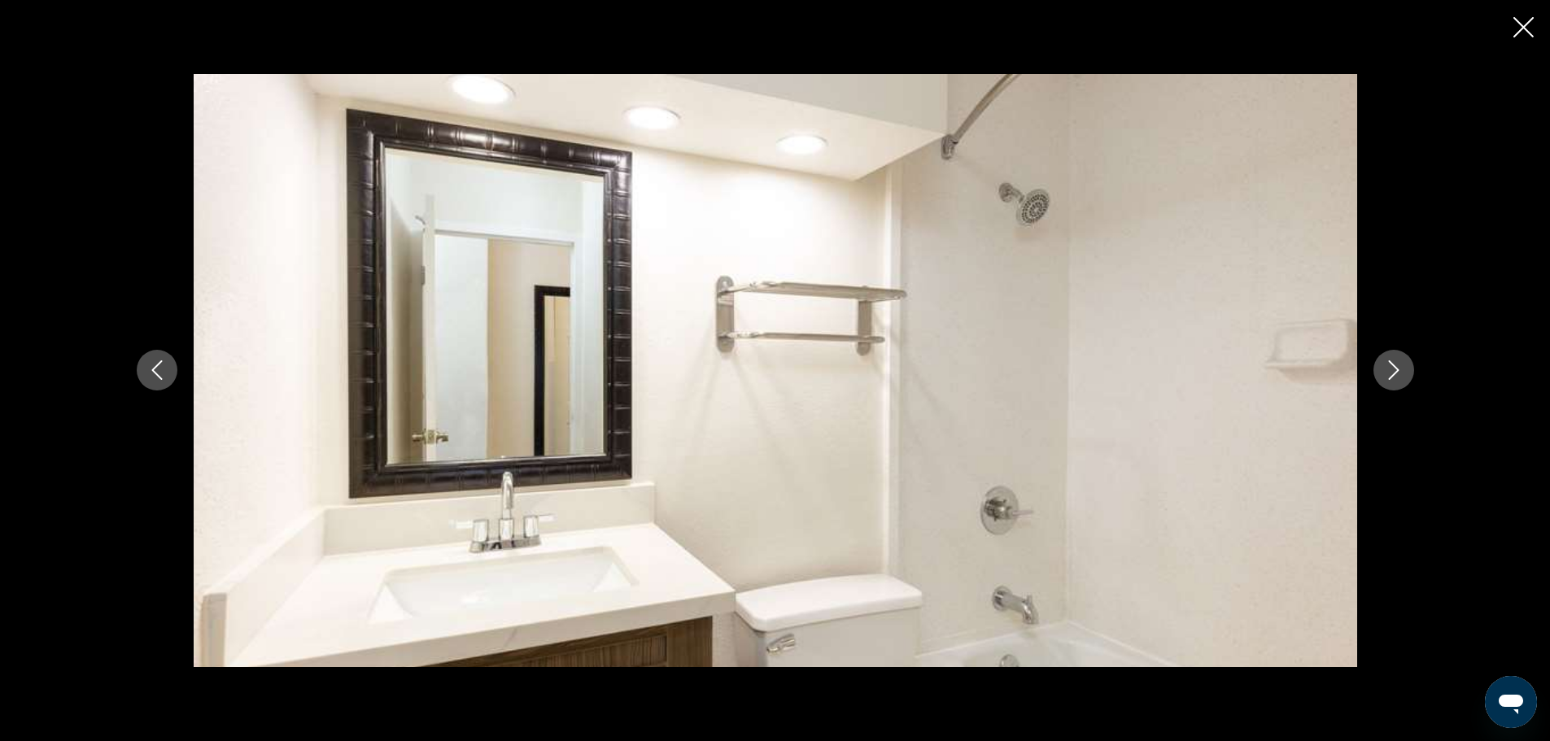
click at [1388, 366] on icon "Next image" at bounding box center [1394, 371] width 20 height 20
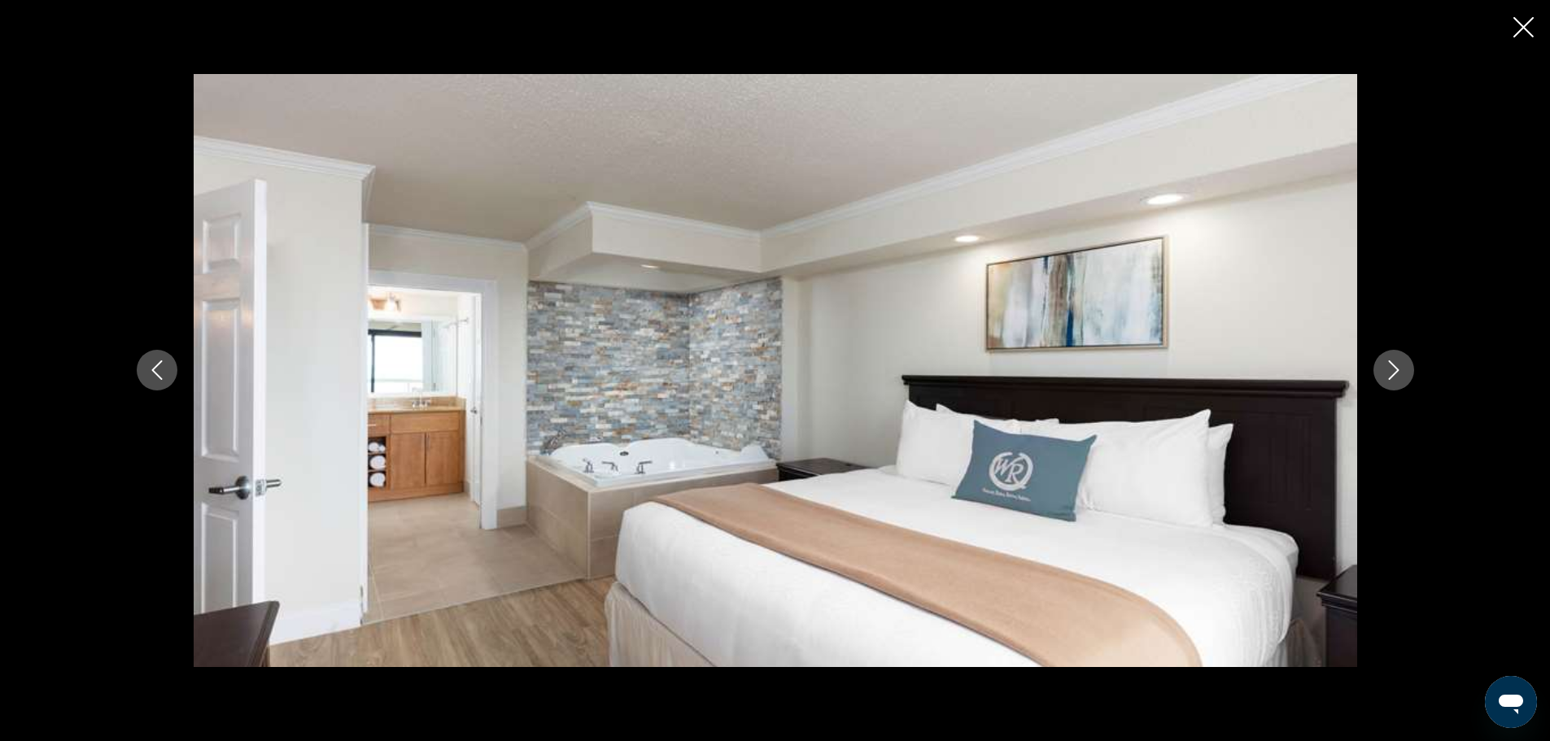
click at [1388, 366] on icon "Next image" at bounding box center [1394, 371] width 20 height 20
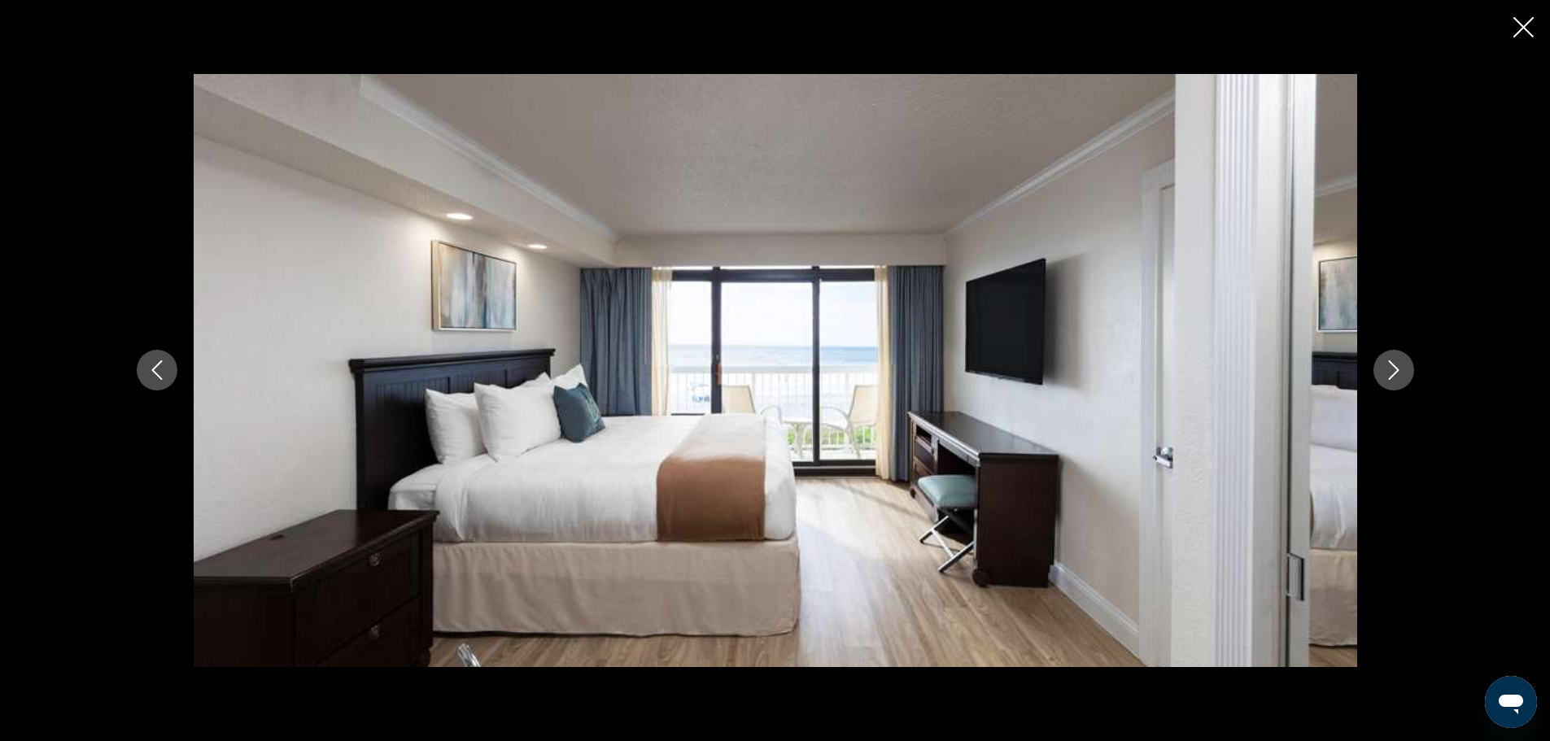
click at [1388, 366] on icon "Next image" at bounding box center [1394, 371] width 20 height 20
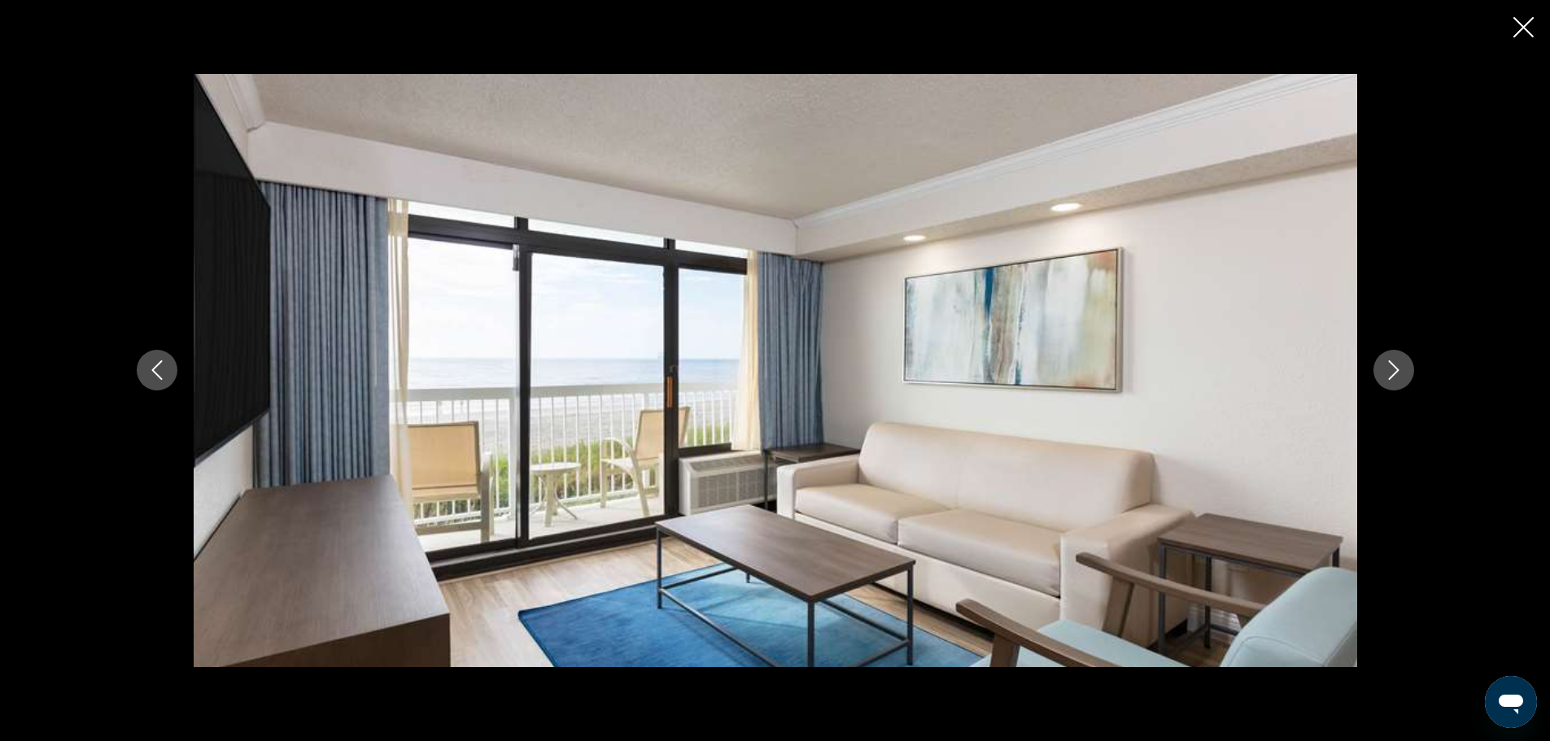
click at [1388, 366] on icon "Next image" at bounding box center [1394, 371] width 20 height 20
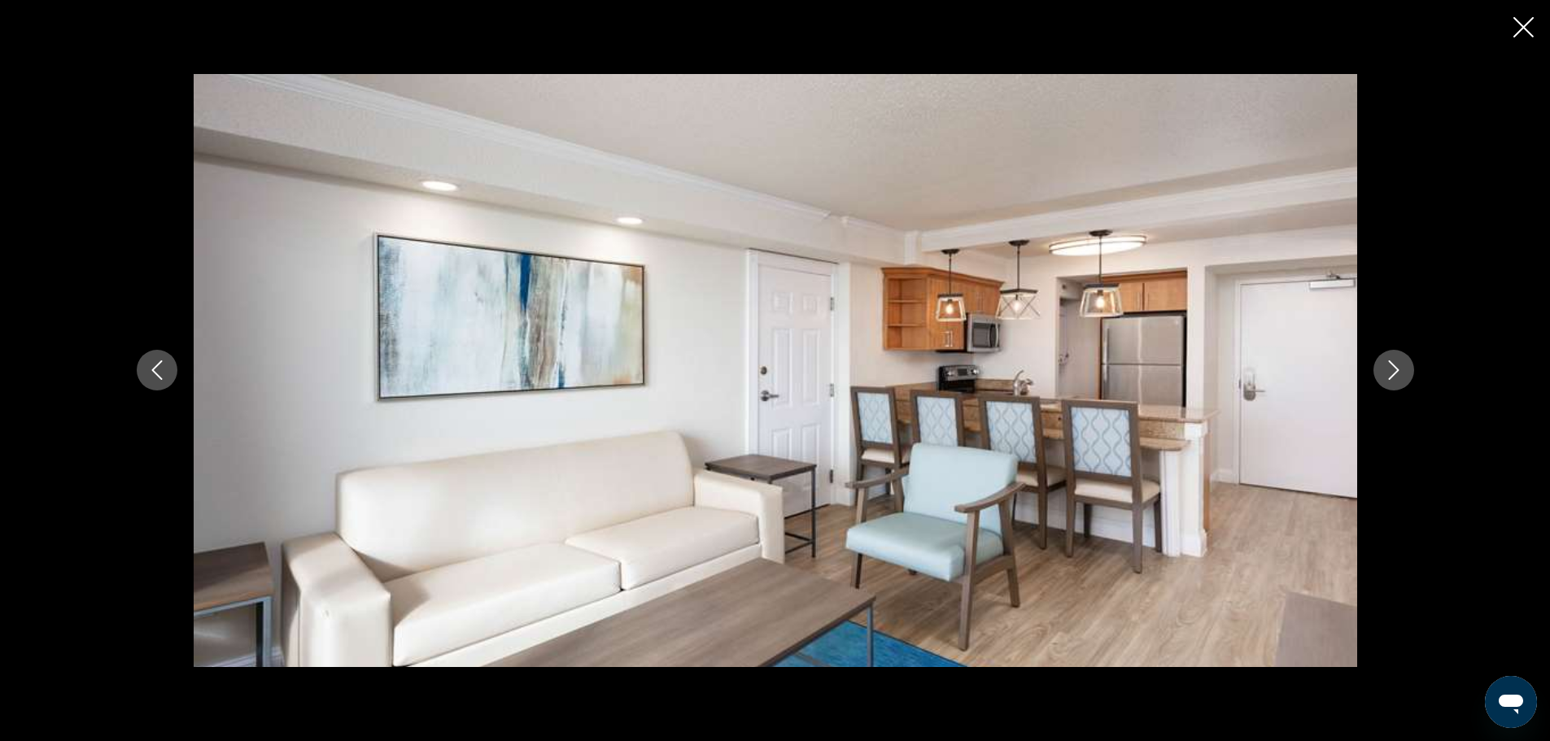
click at [1388, 366] on icon "Next image" at bounding box center [1394, 371] width 20 height 20
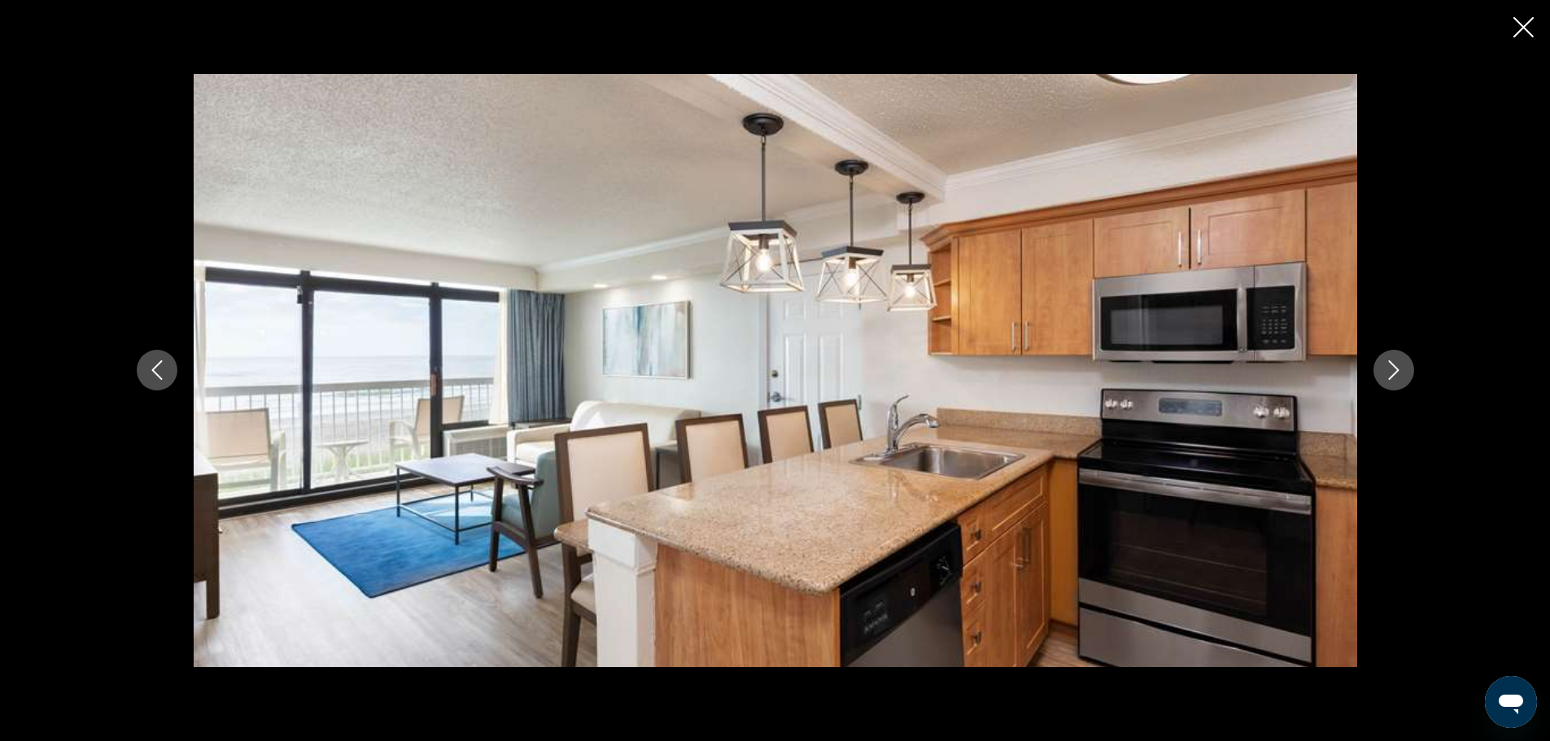
click at [1388, 366] on icon "Next image" at bounding box center [1394, 371] width 20 height 20
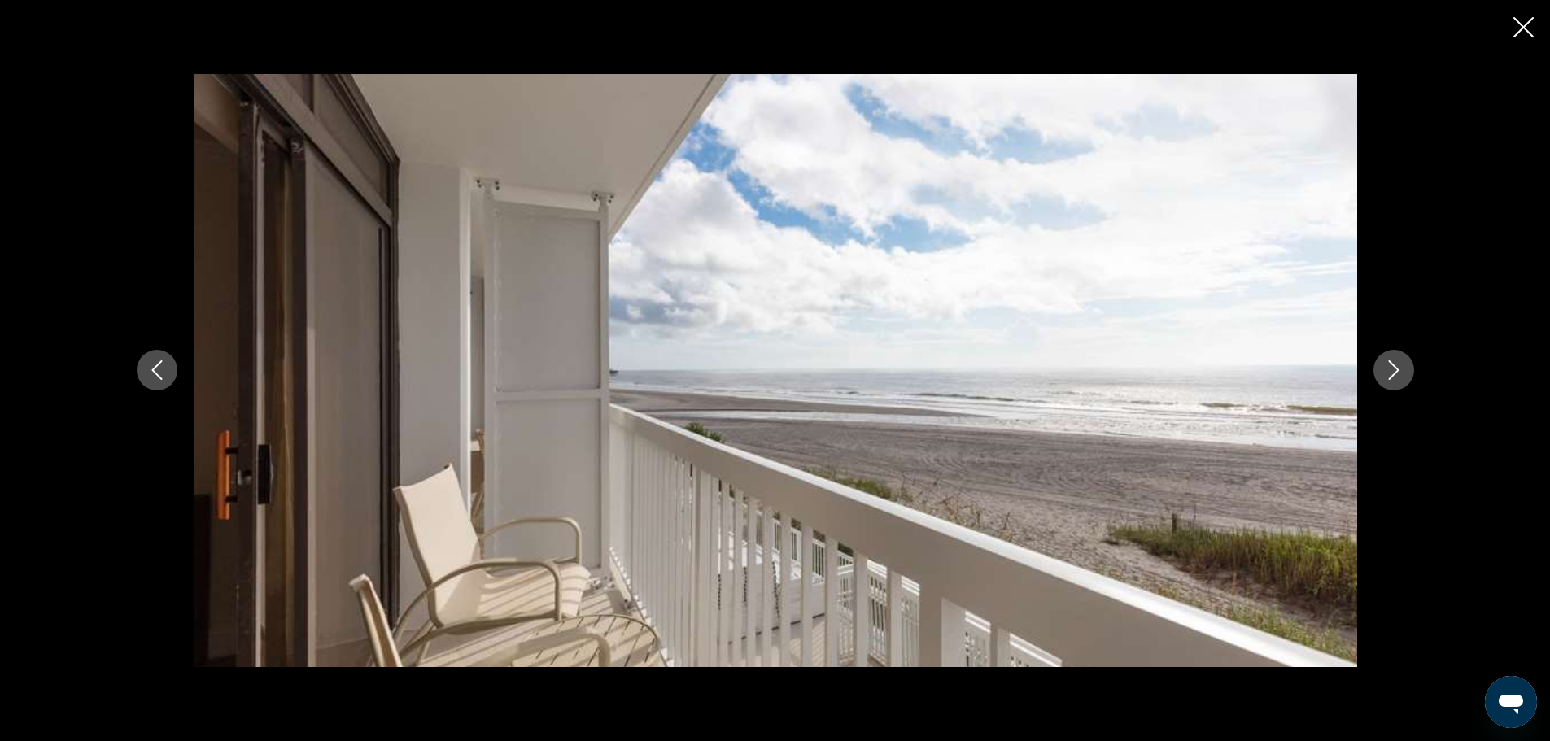
click at [1388, 366] on icon "Next image" at bounding box center [1394, 371] width 20 height 20
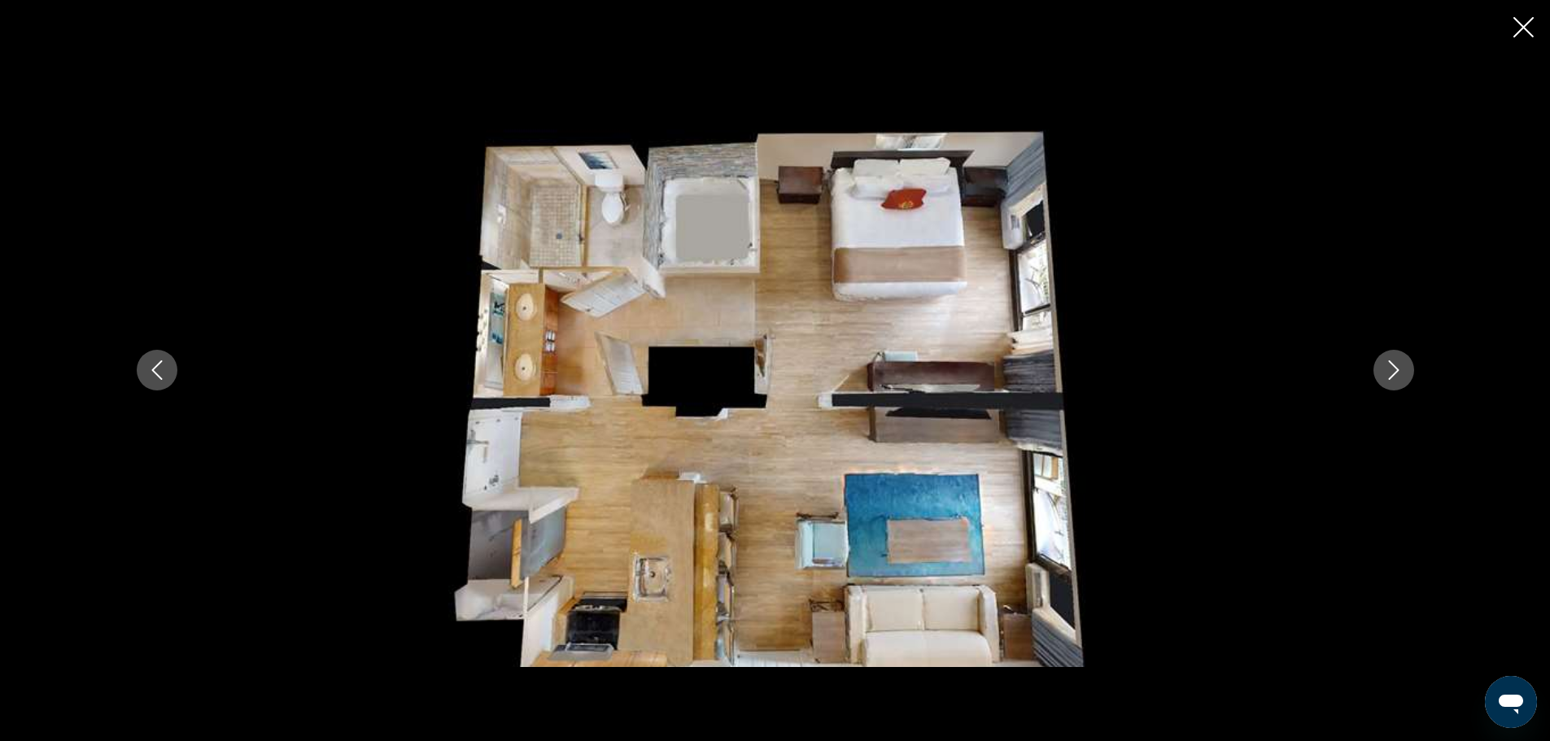
click at [1388, 366] on icon "Next image" at bounding box center [1394, 371] width 20 height 20
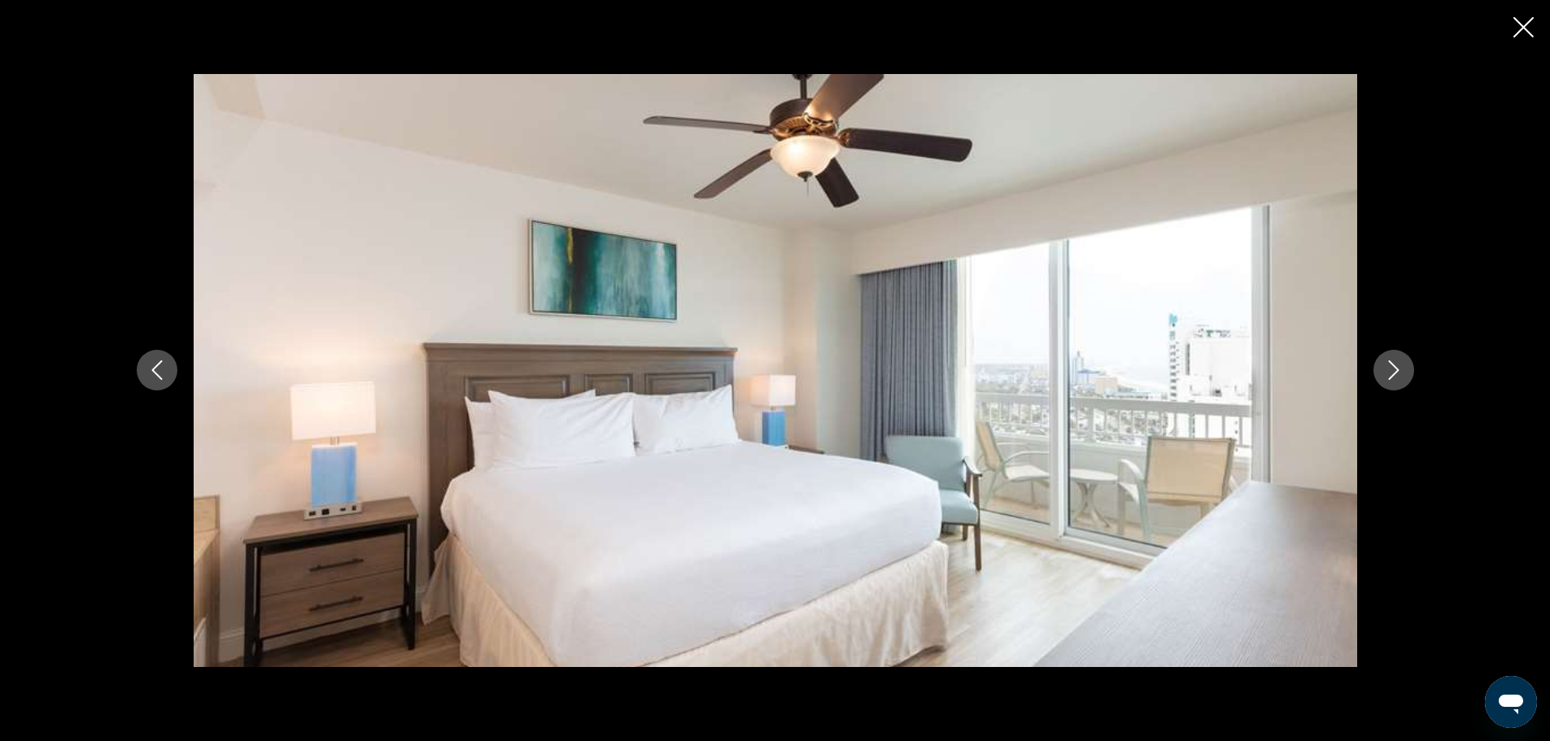
click at [1388, 366] on icon "Next image" at bounding box center [1394, 371] width 20 height 20
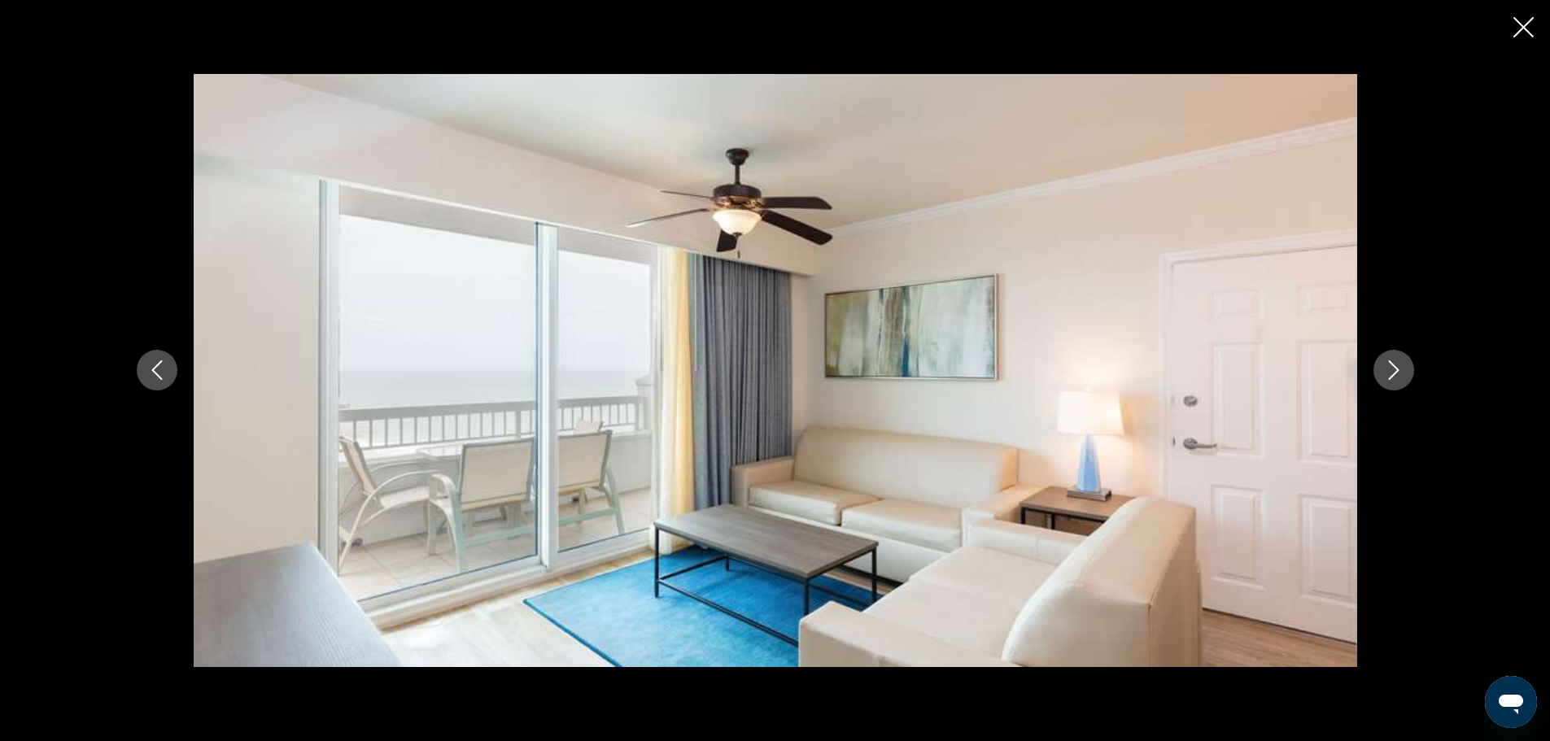
click at [1388, 366] on icon "Next image" at bounding box center [1394, 371] width 20 height 20
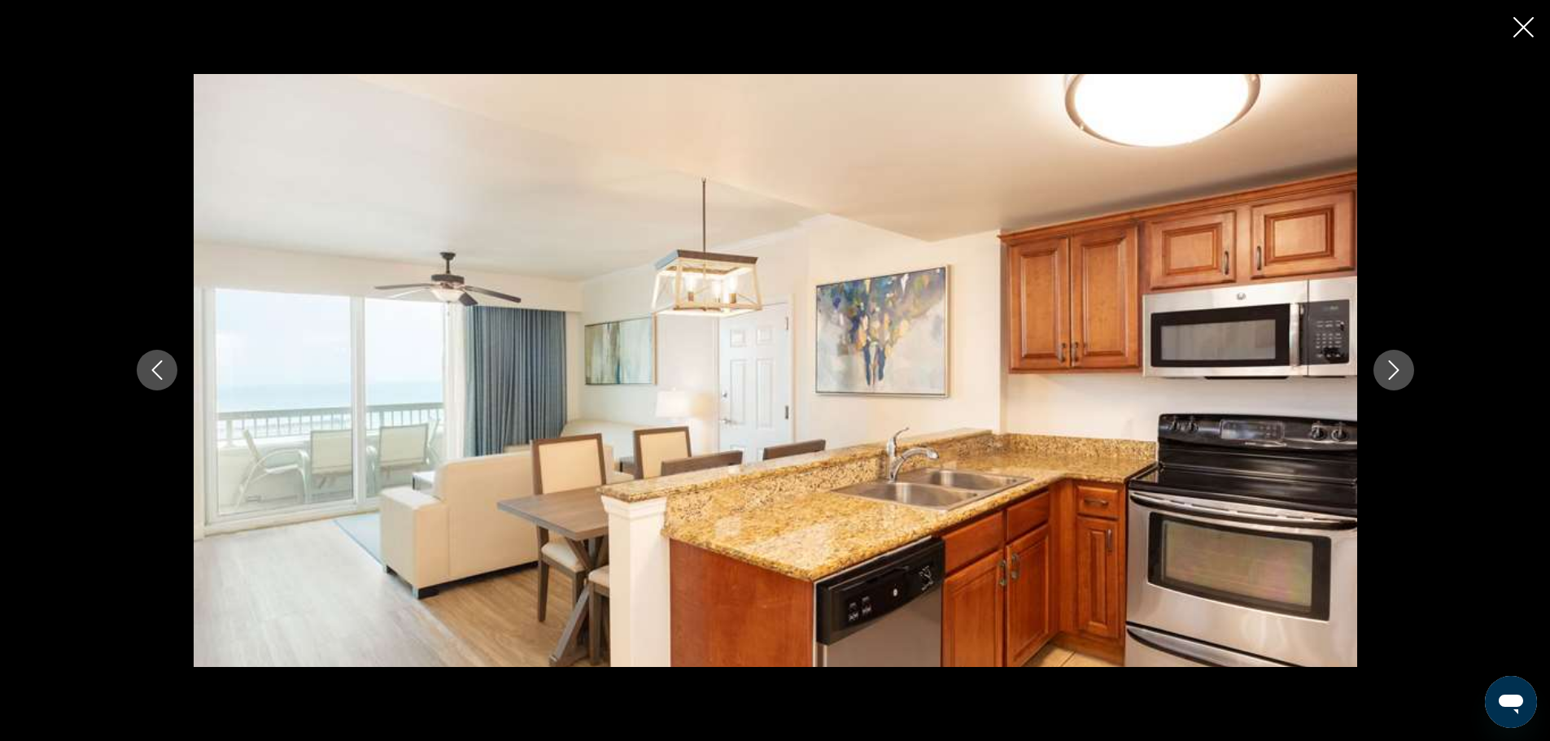
click at [1388, 366] on icon "Next image" at bounding box center [1394, 371] width 20 height 20
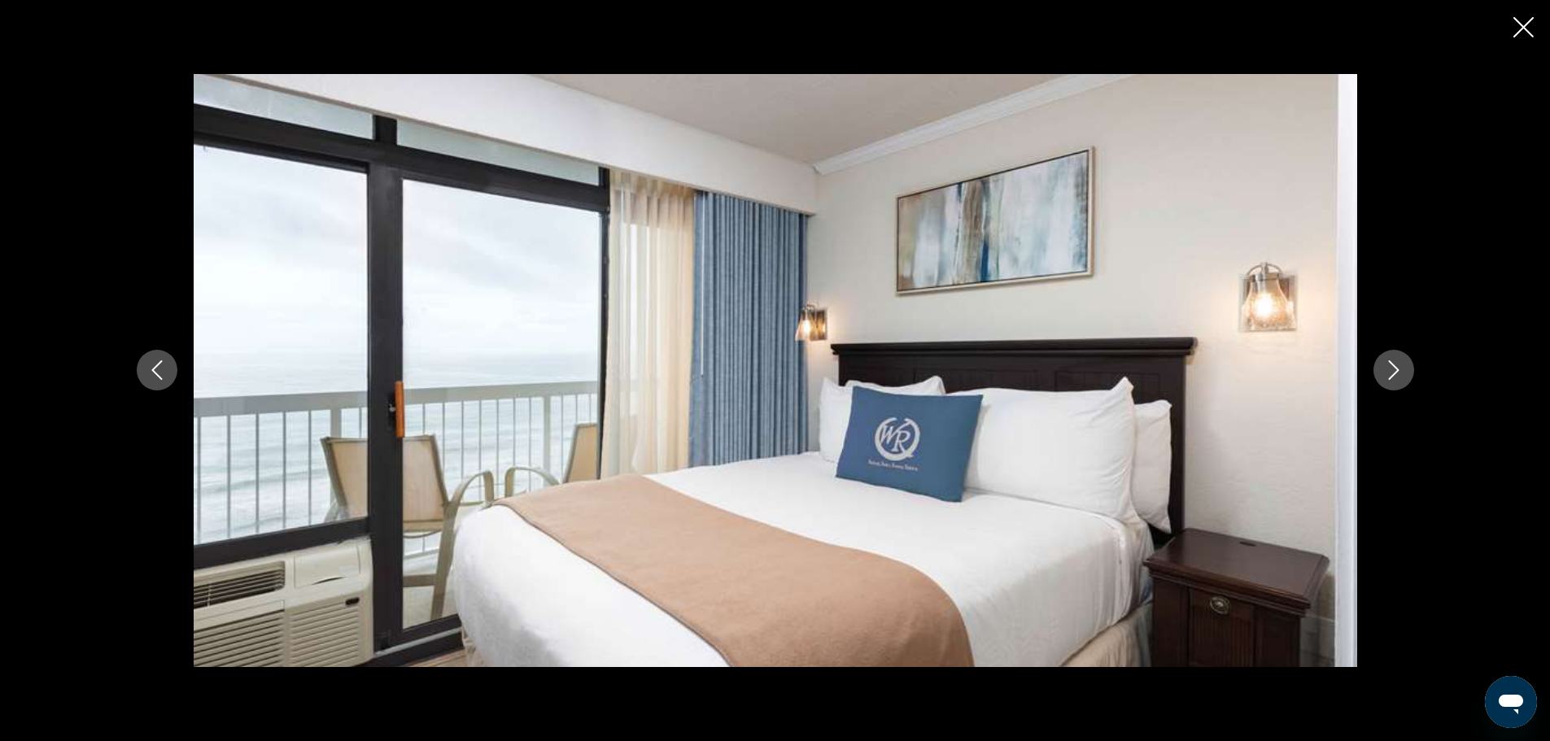
click at [1388, 366] on icon "Next image" at bounding box center [1394, 371] width 20 height 20
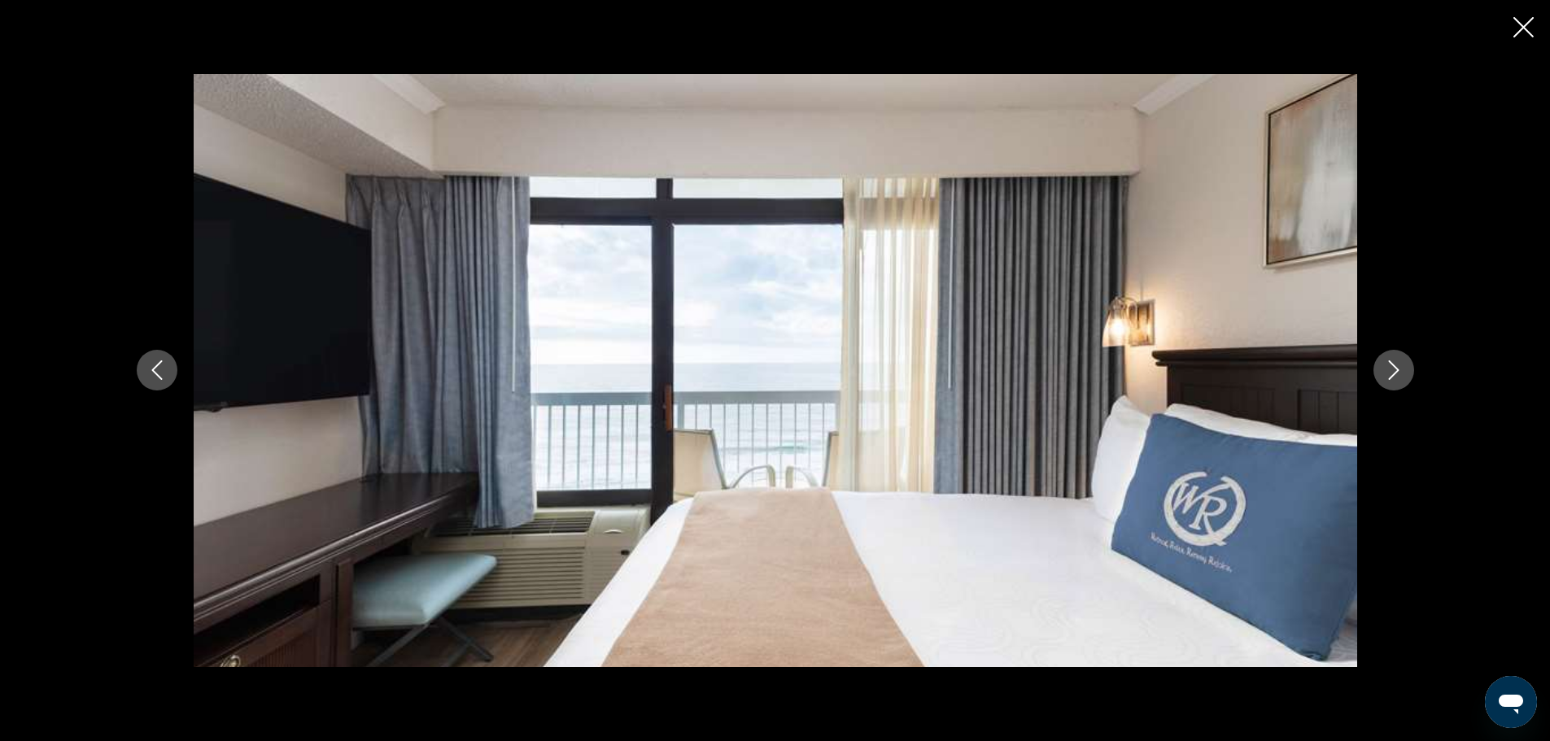
click at [1388, 366] on icon "Next image" at bounding box center [1394, 371] width 20 height 20
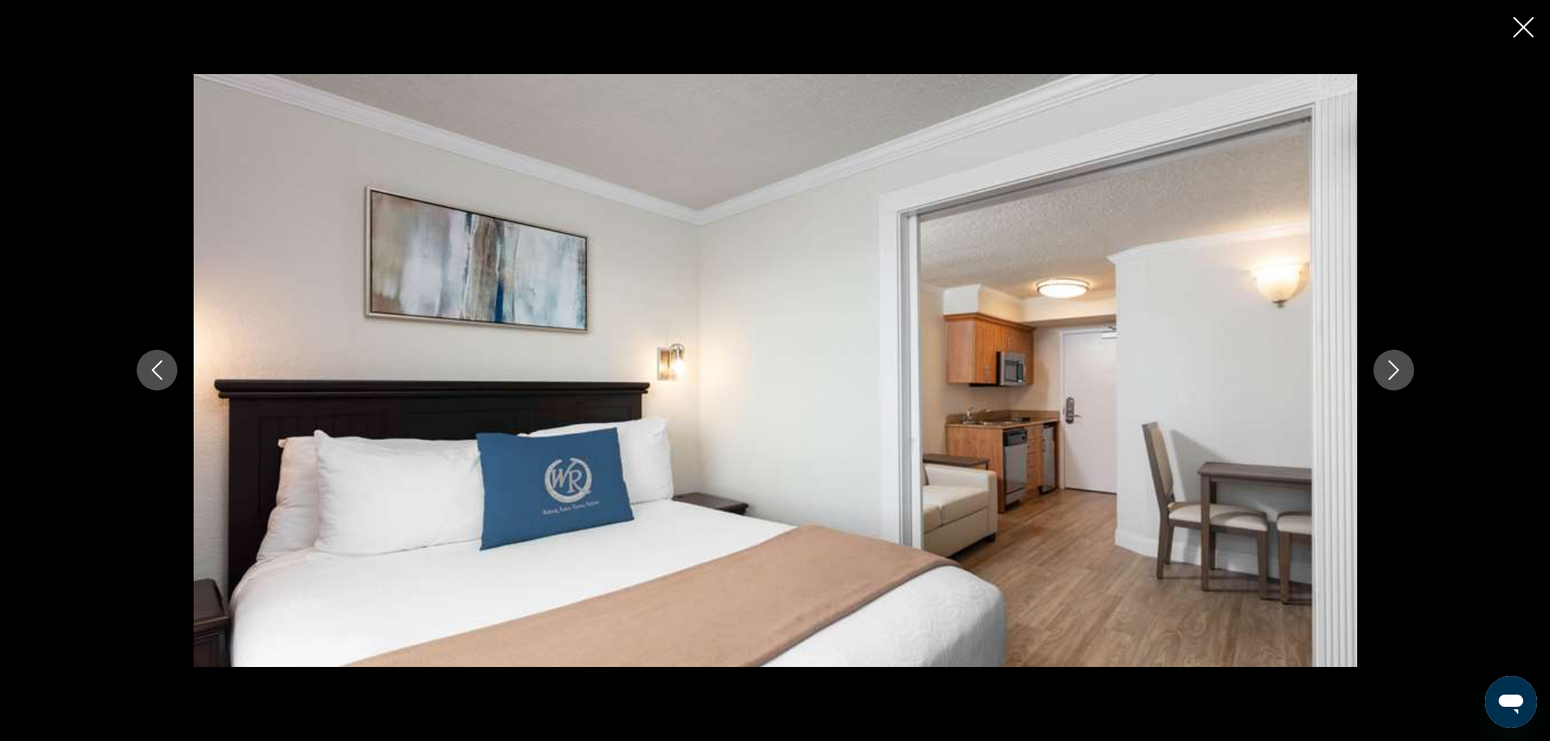
click at [1388, 366] on icon "Next image" at bounding box center [1394, 371] width 20 height 20
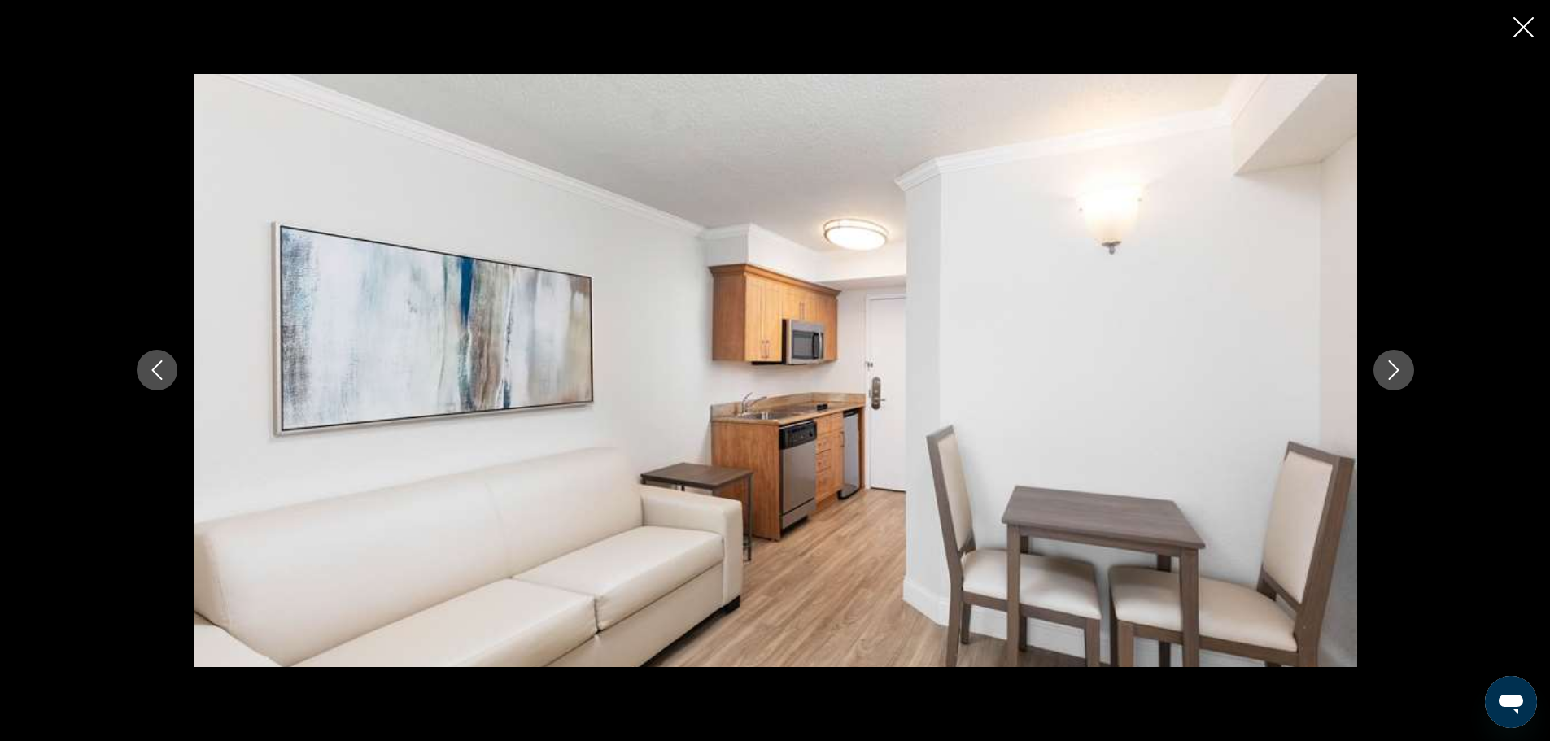
click at [1388, 366] on icon "Next image" at bounding box center [1394, 371] width 20 height 20
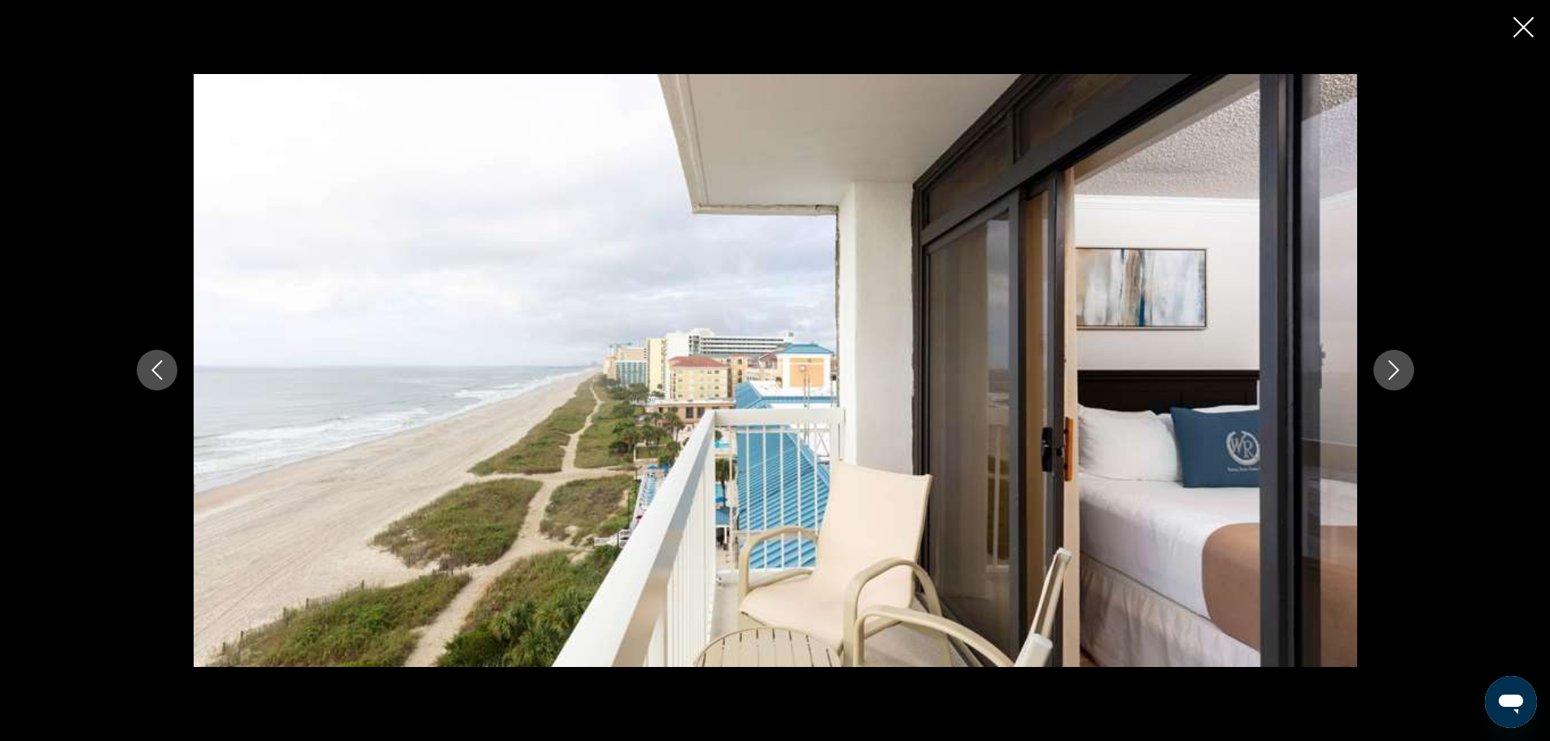
click at [1388, 366] on icon "Next image" at bounding box center [1394, 371] width 20 height 20
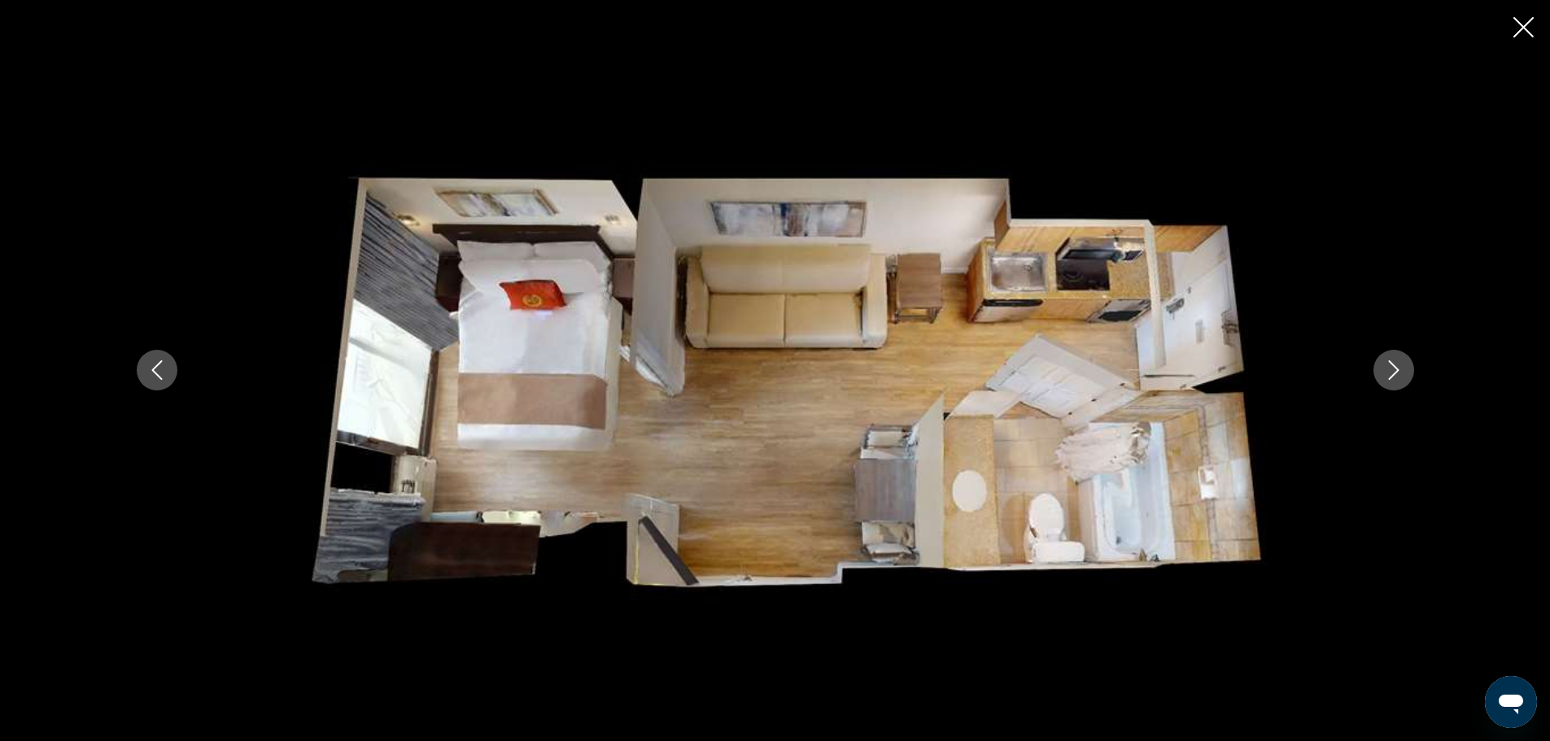
click at [1388, 366] on icon "Next image" at bounding box center [1394, 371] width 20 height 20
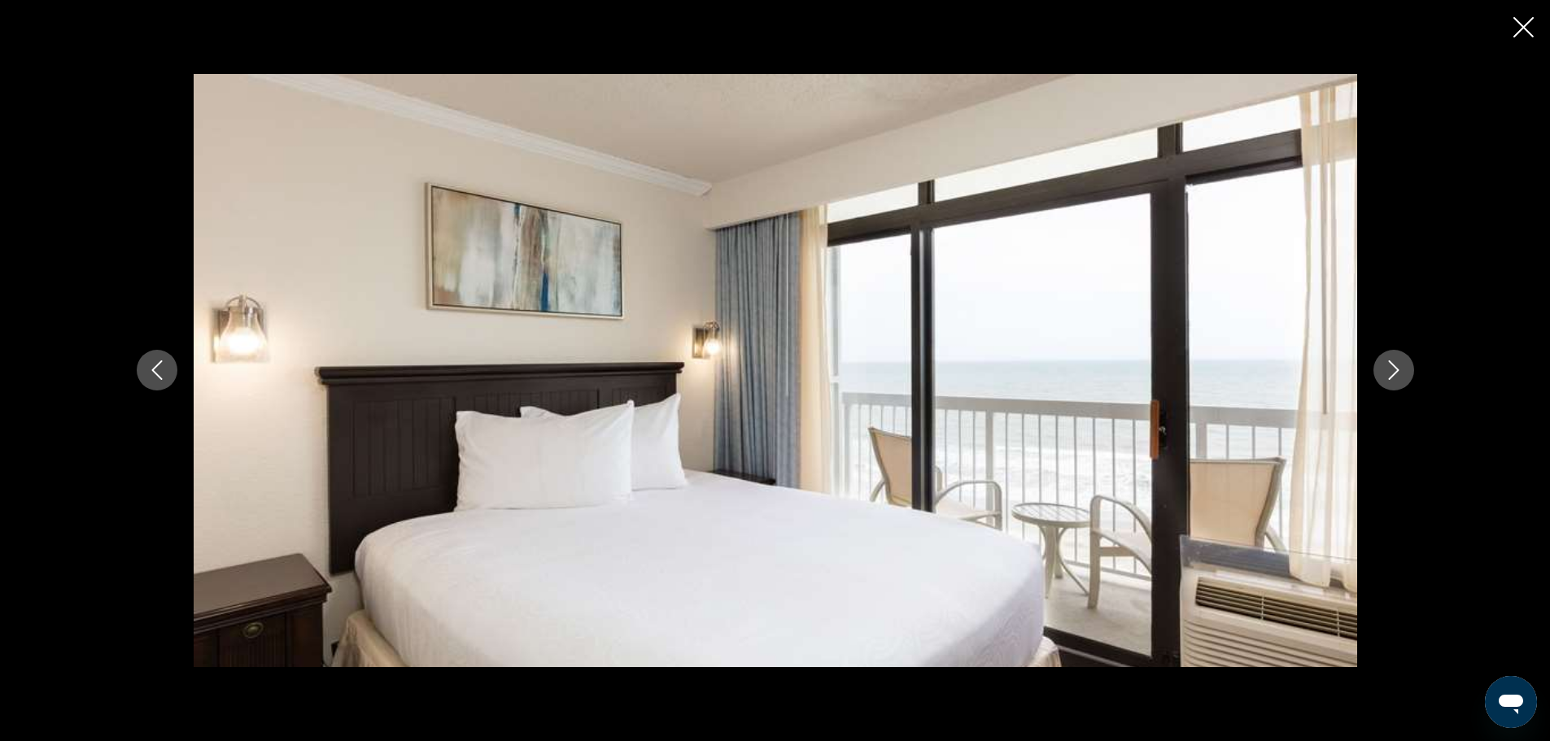
click at [1388, 366] on icon "Next image" at bounding box center [1394, 371] width 20 height 20
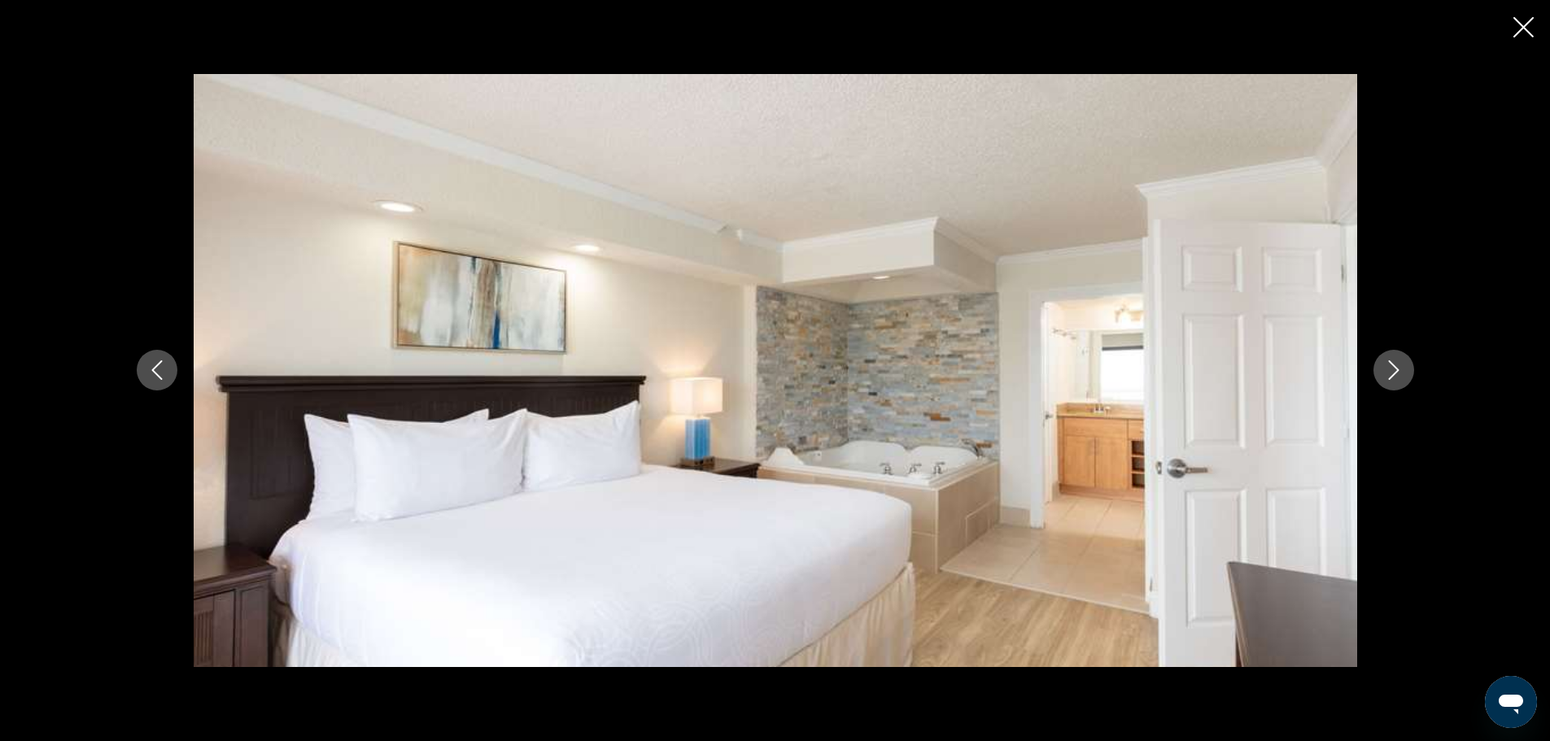
click at [1388, 366] on icon "Next image" at bounding box center [1394, 371] width 20 height 20
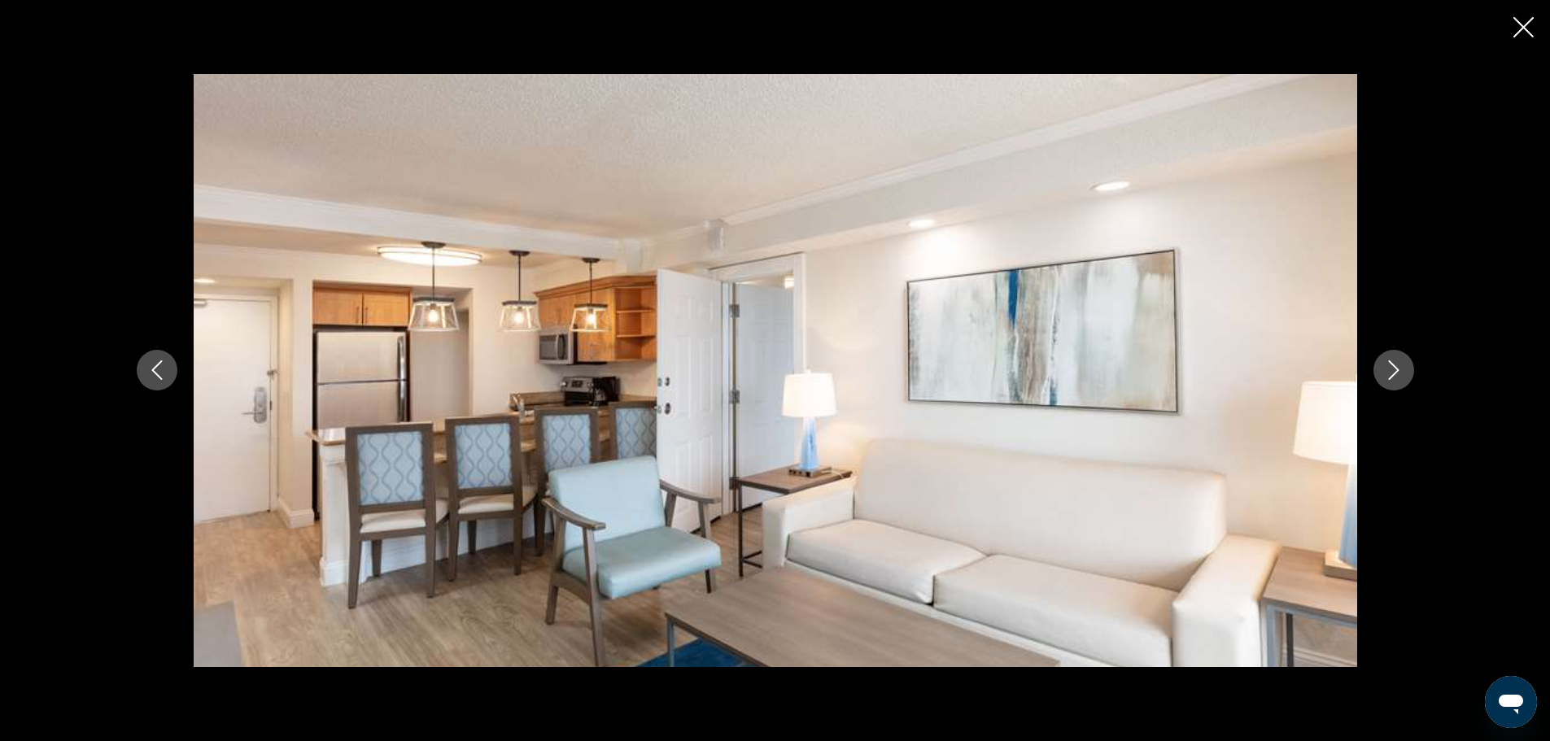
click at [1388, 366] on icon "Next image" at bounding box center [1394, 371] width 20 height 20
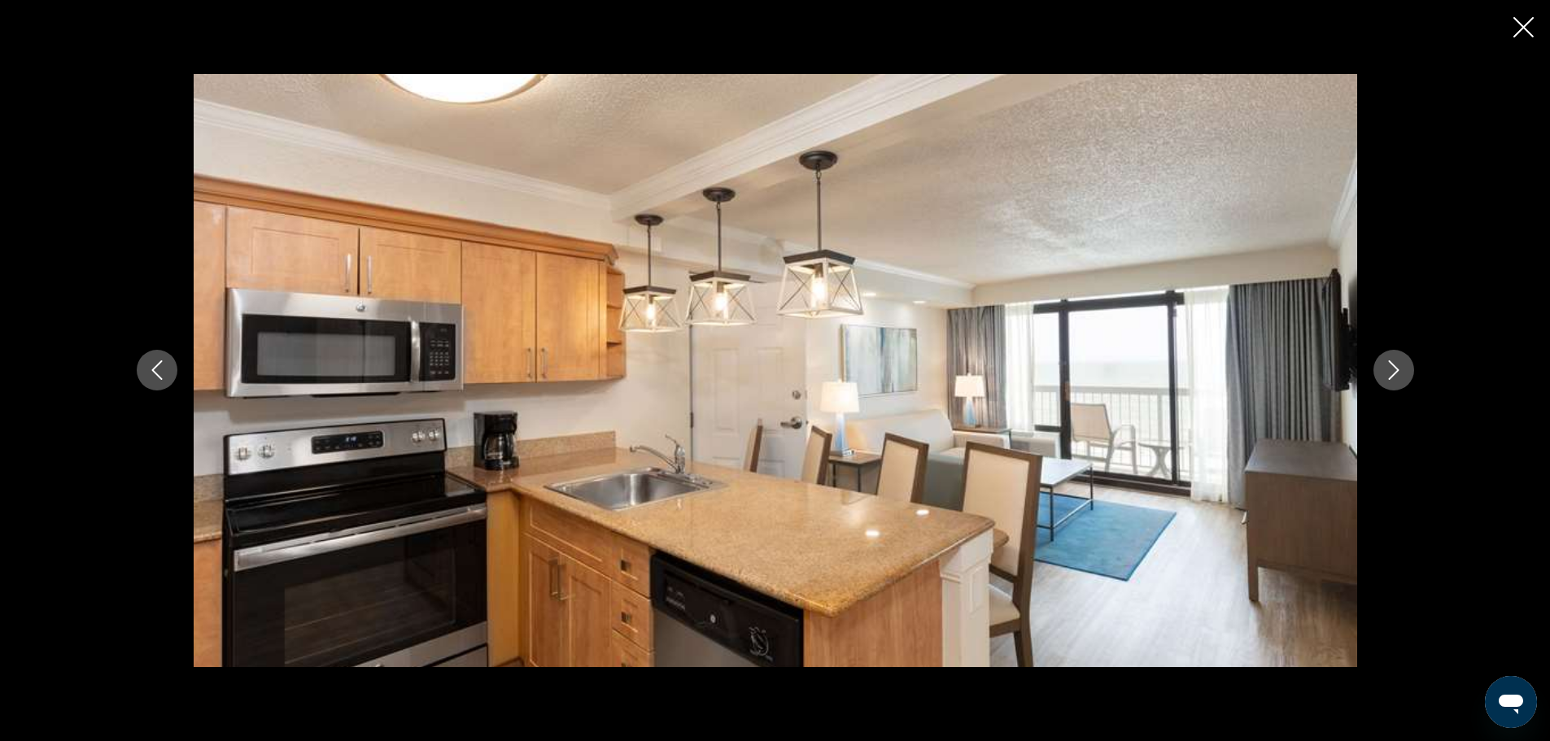
click at [1388, 366] on icon "Next image" at bounding box center [1394, 371] width 20 height 20
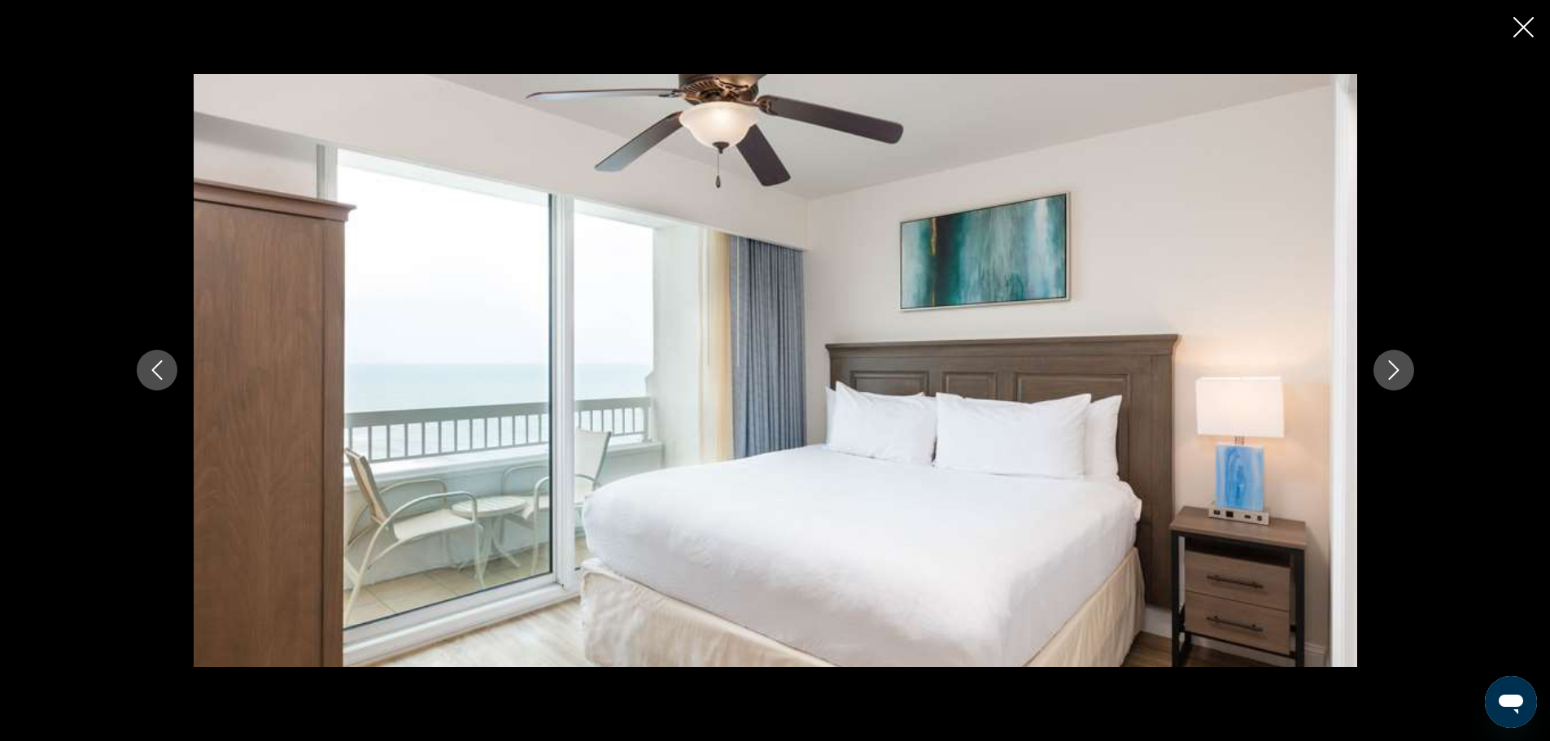
click at [1388, 366] on icon "Next image" at bounding box center [1394, 371] width 20 height 20
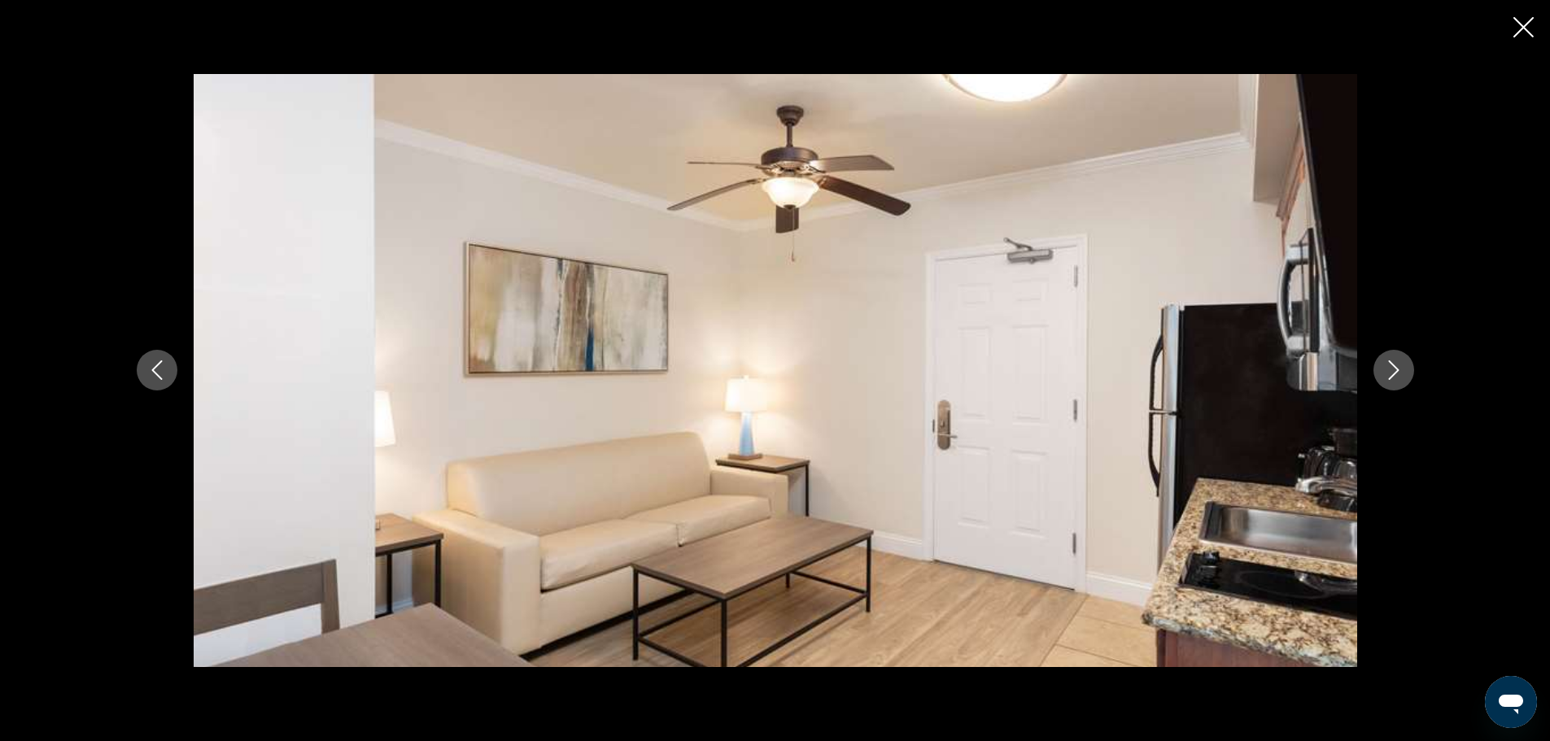
click at [1388, 366] on icon "Next image" at bounding box center [1394, 371] width 20 height 20
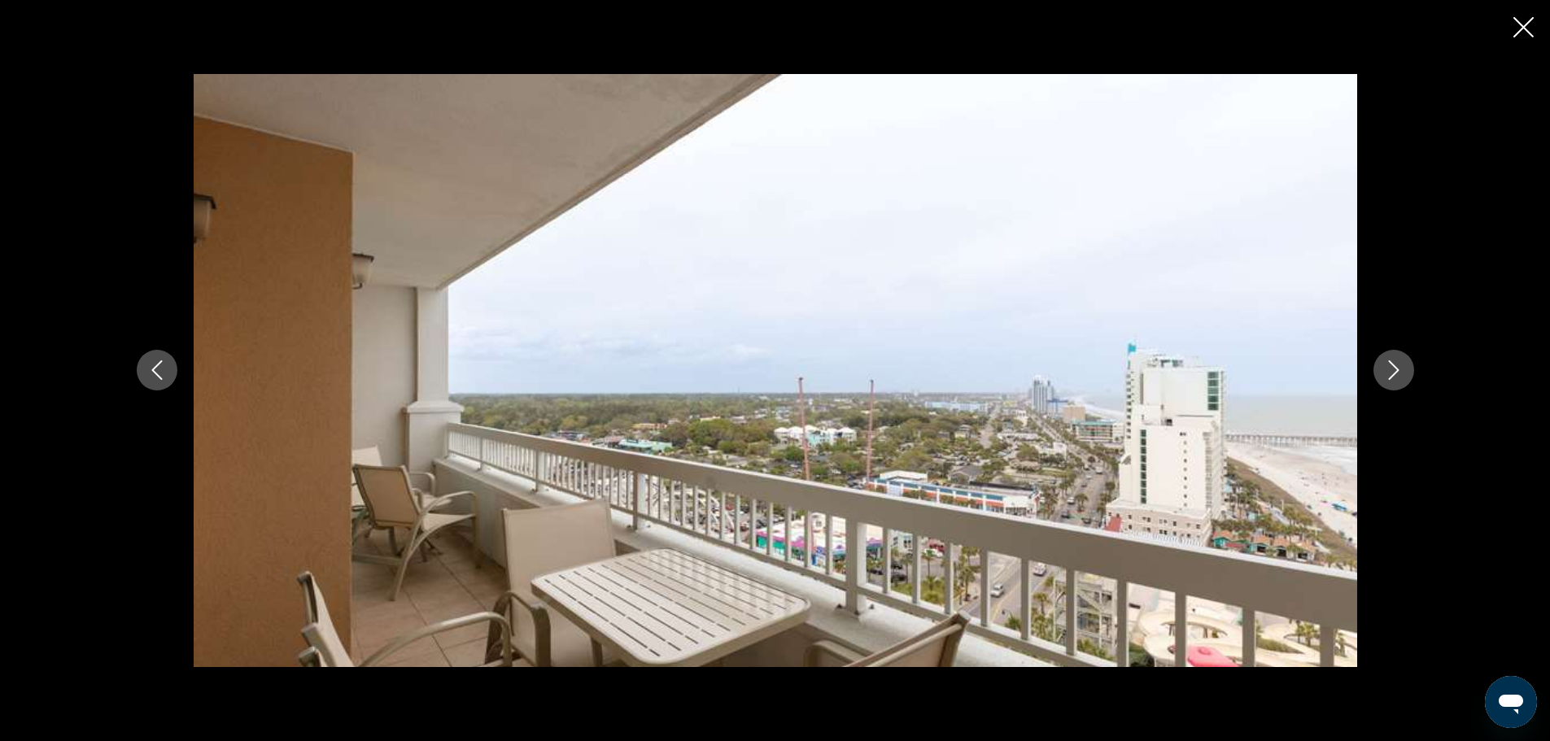
click at [1388, 366] on icon "Next image" at bounding box center [1394, 371] width 20 height 20
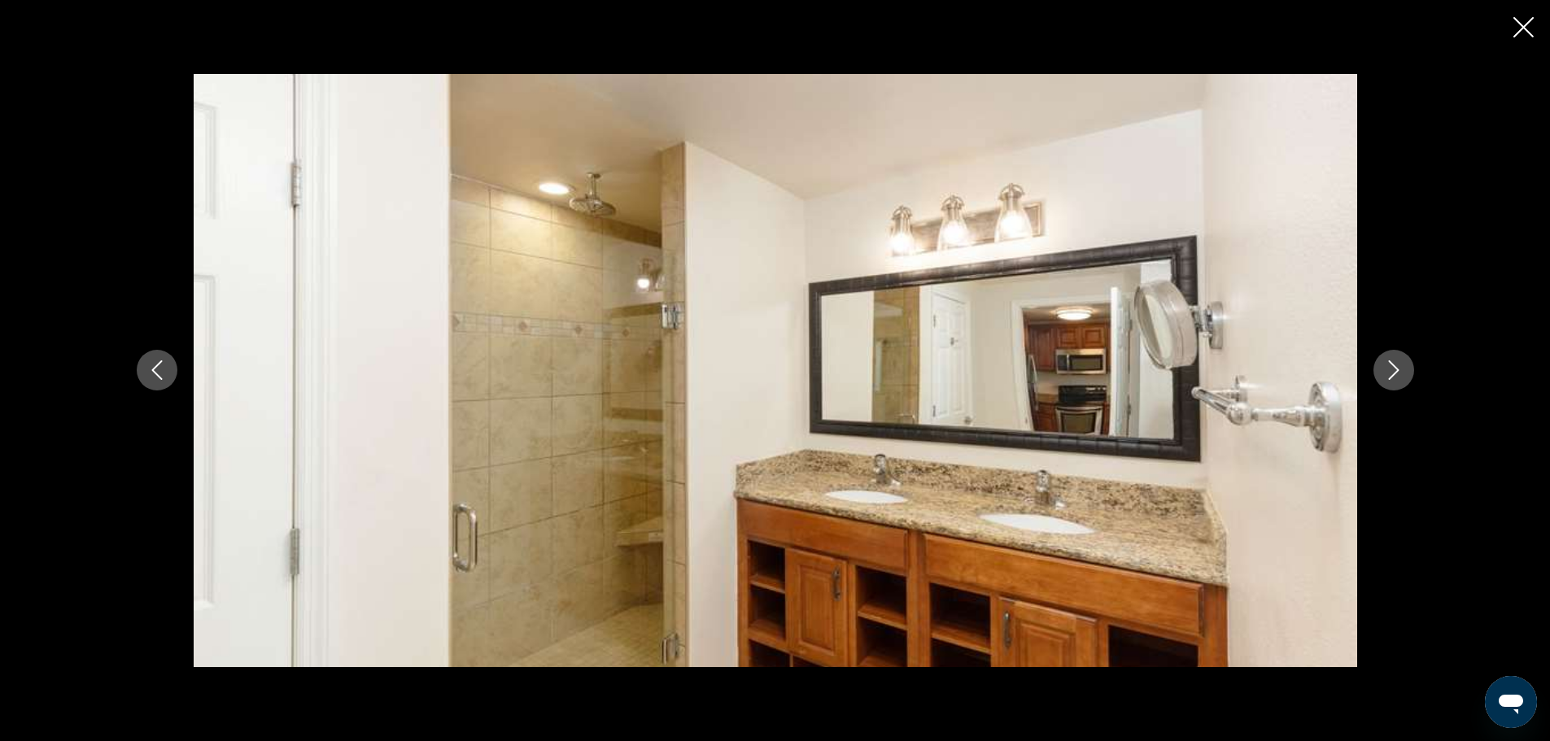
click at [1388, 366] on icon "Next image" at bounding box center [1394, 371] width 20 height 20
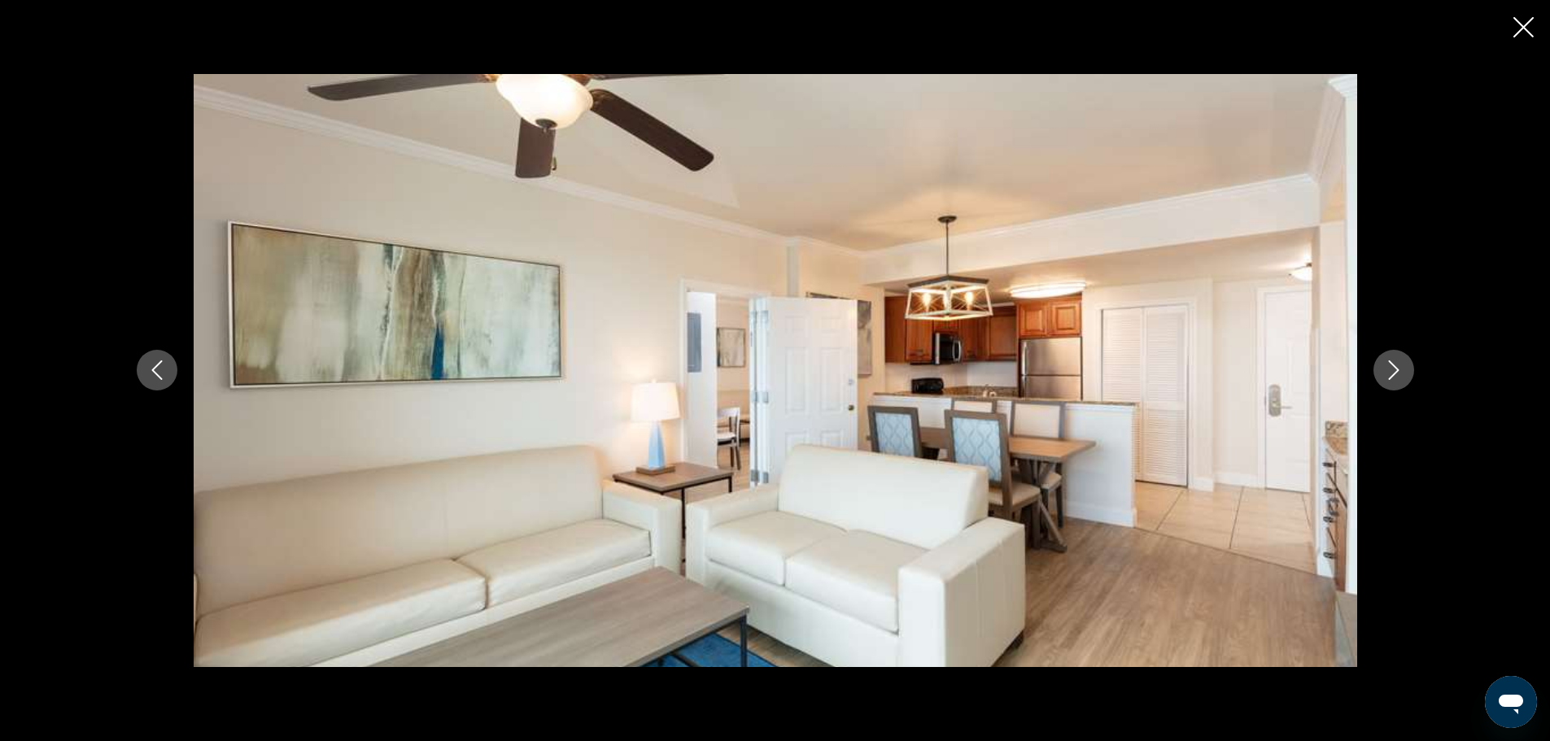
click at [1388, 366] on icon "Next image" at bounding box center [1394, 371] width 20 height 20
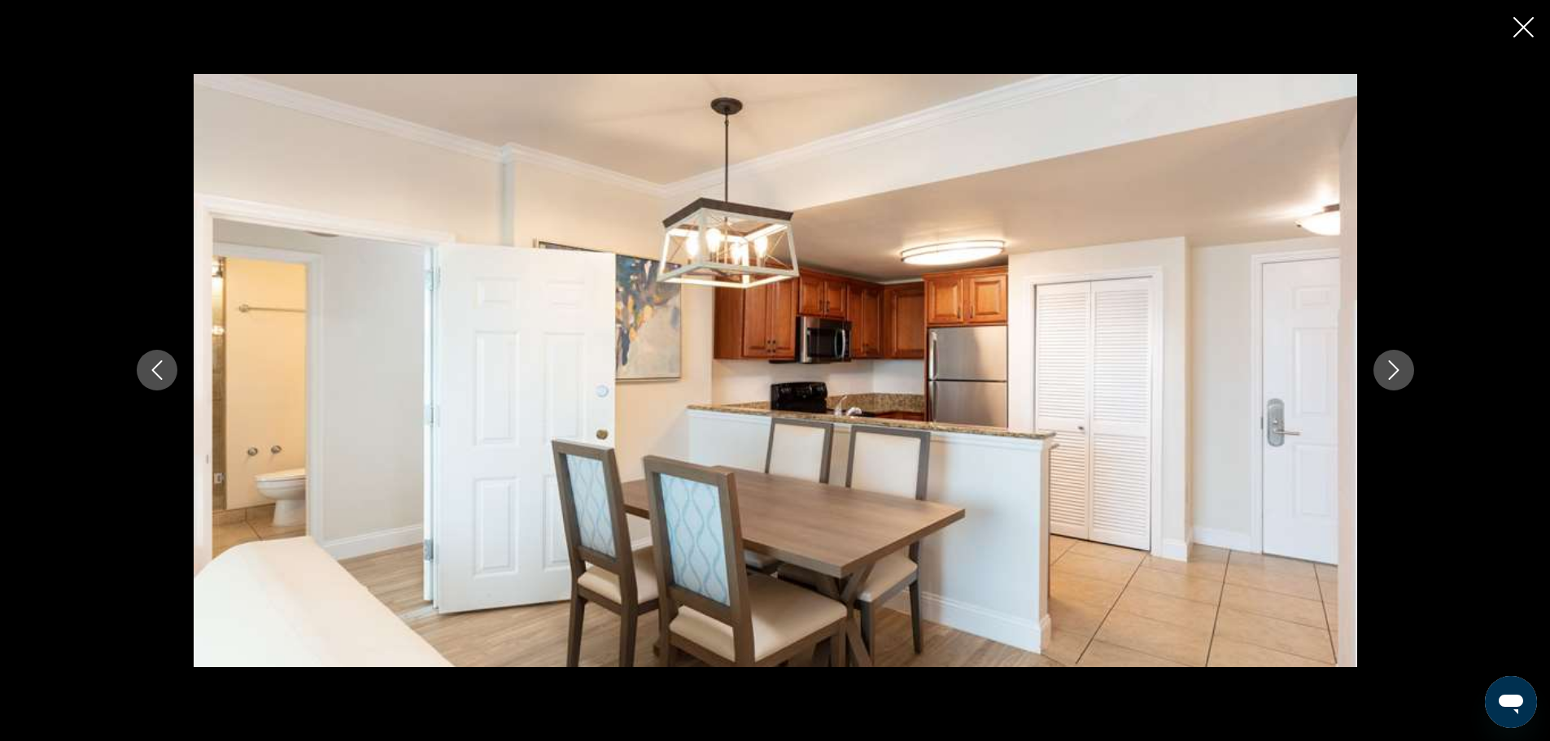
click at [1388, 366] on icon "Next image" at bounding box center [1394, 371] width 20 height 20
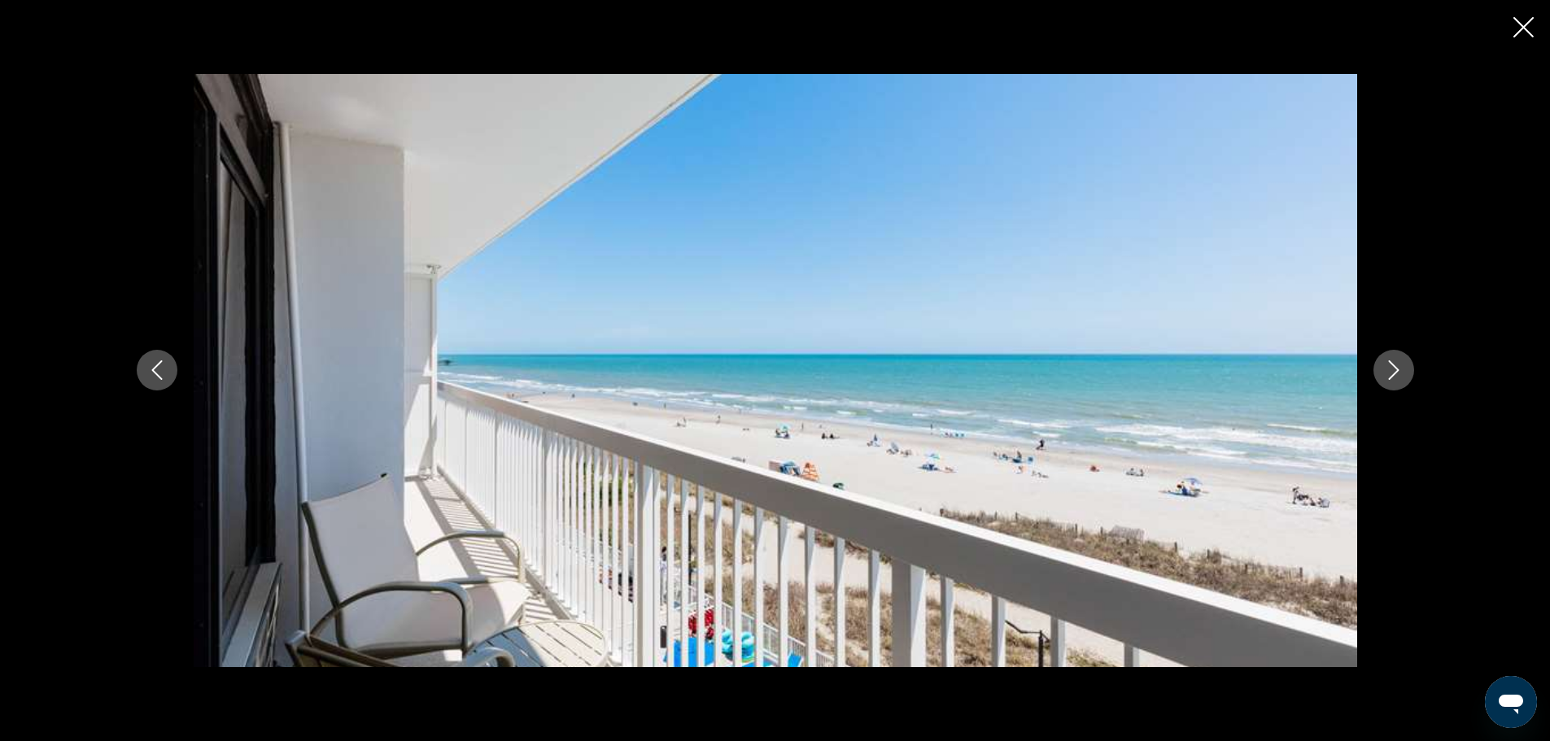
click at [1388, 366] on icon "Next image" at bounding box center [1394, 371] width 20 height 20
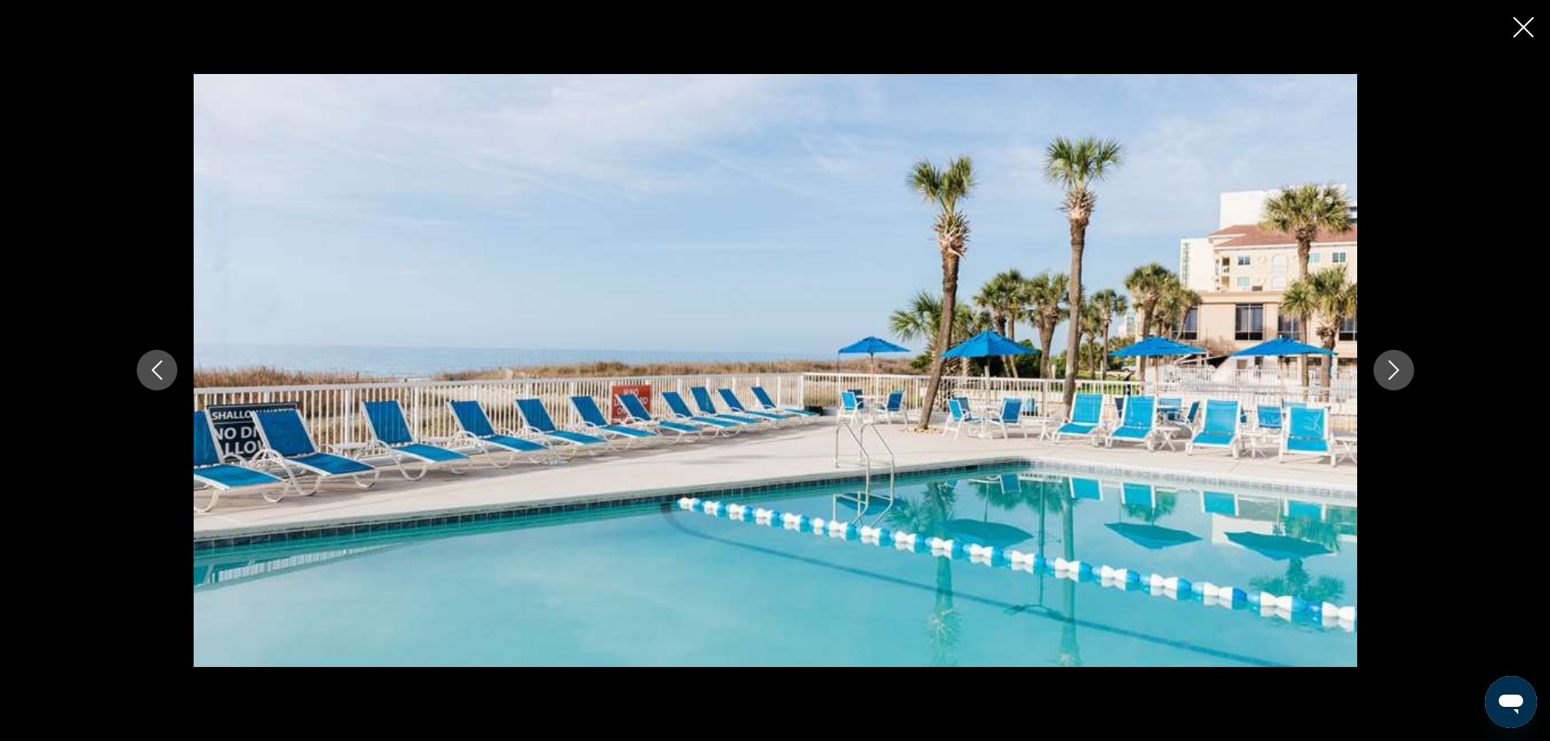
click at [1388, 366] on icon "Next image" at bounding box center [1394, 371] width 20 height 20
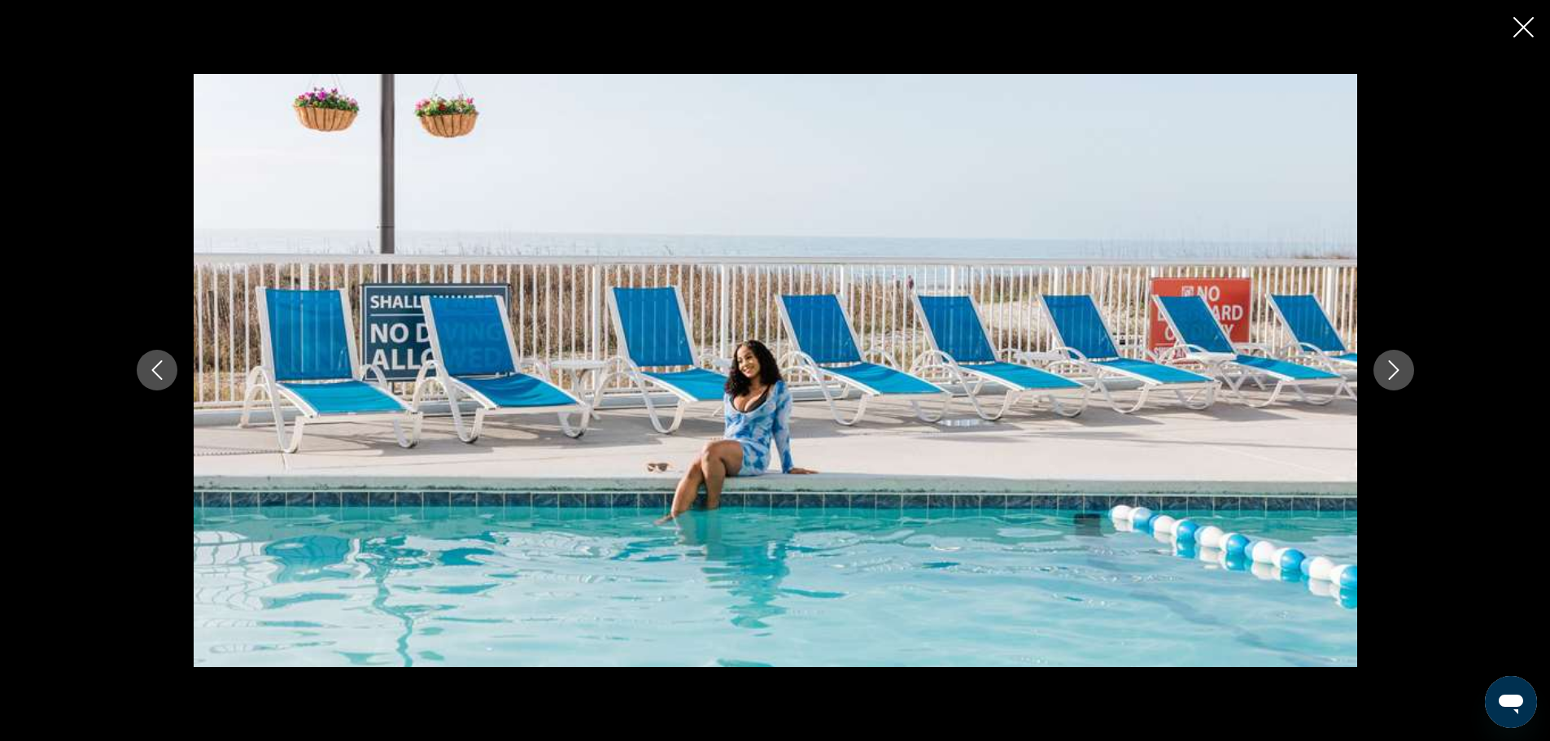
click at [1388, 366] on icon "Next image" at bounding box center [1394, 371] width 20 height 20
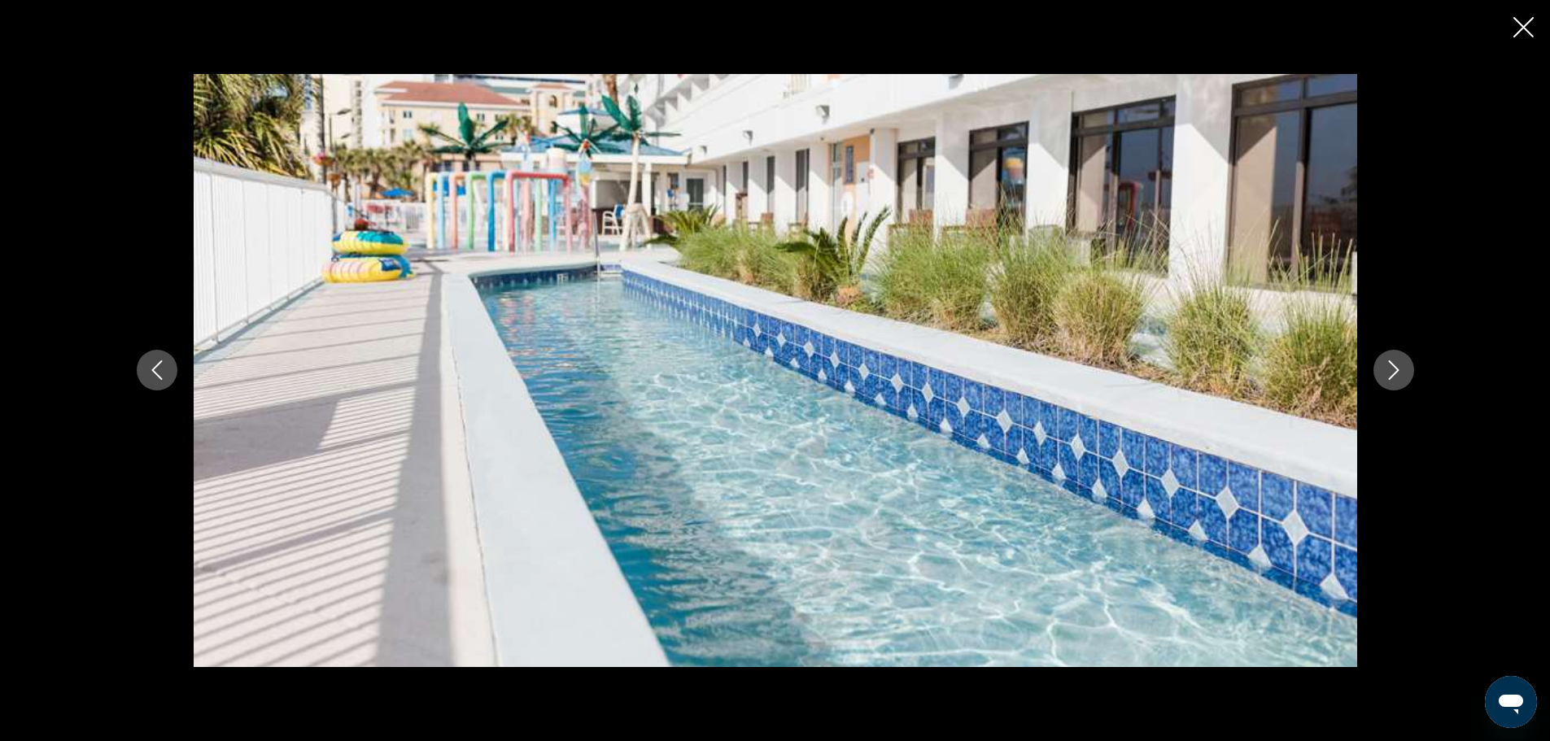
click at [1388, 366] on icon "Next image" at bounding box center [1394, 371] width 20 height 20
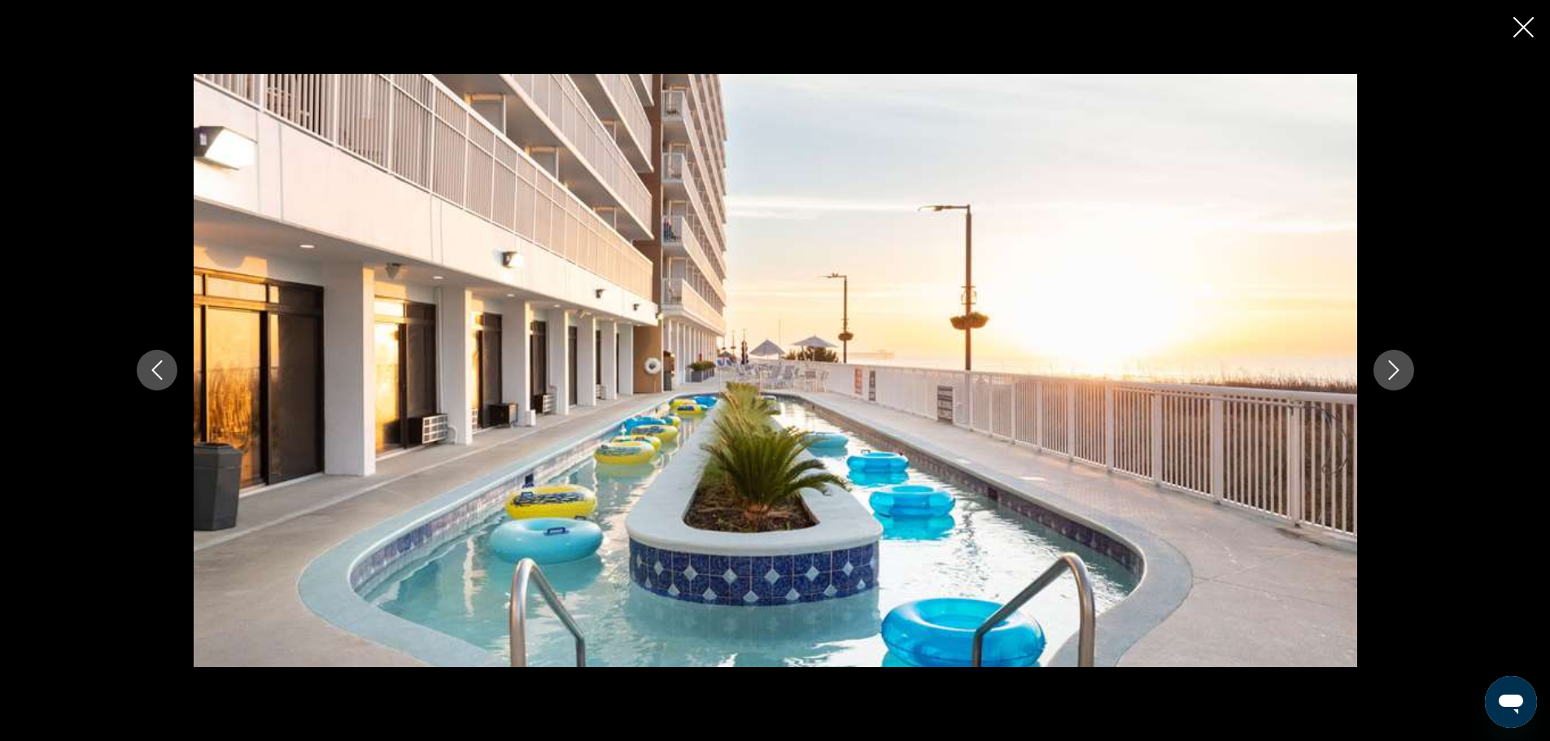
click at [1388, 366] on icon "Next image" at bounding box center [1394, 371] width 20 height 20
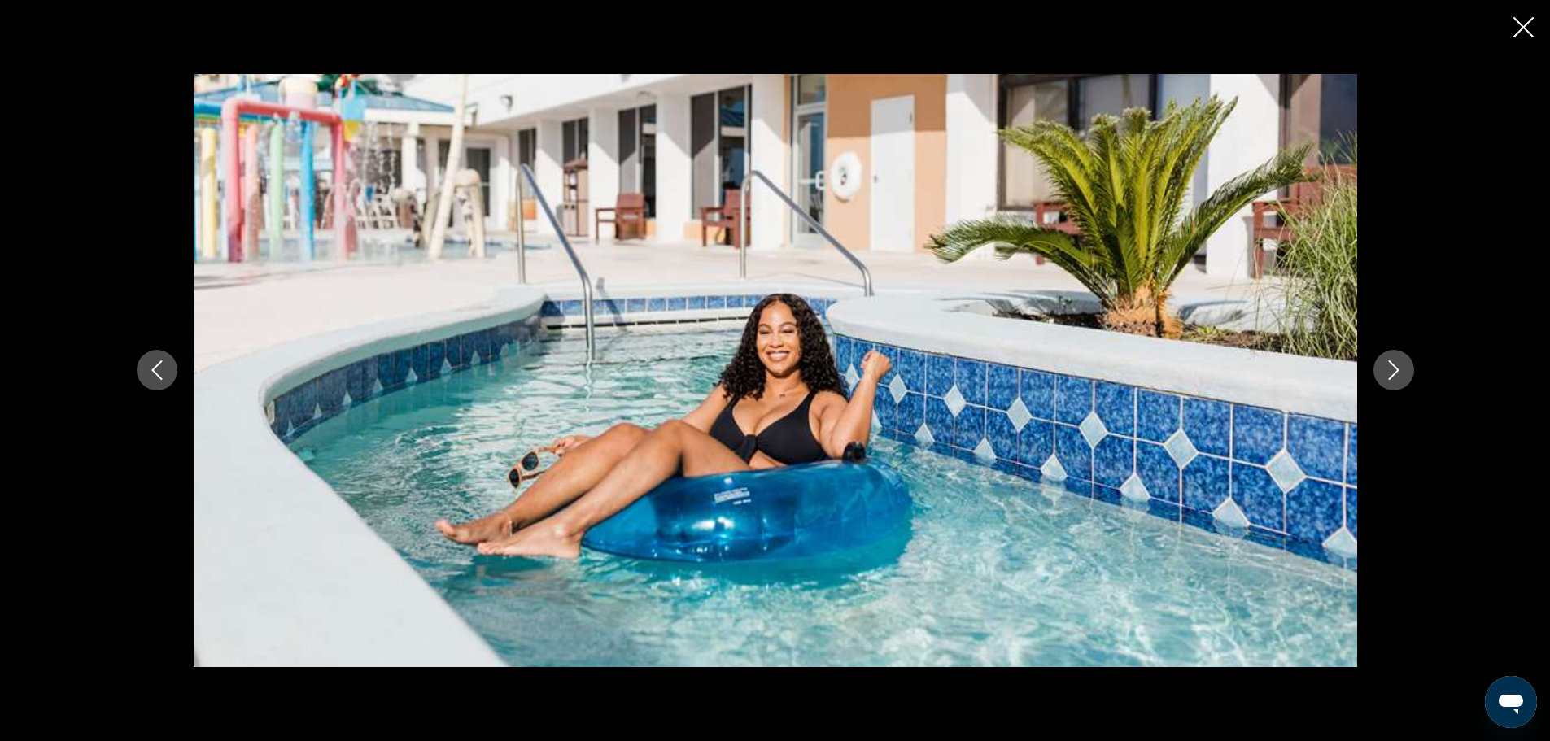
click at [1388, 366] on icon "Next image" at bounding box center [1394, 371] width 20 height 20
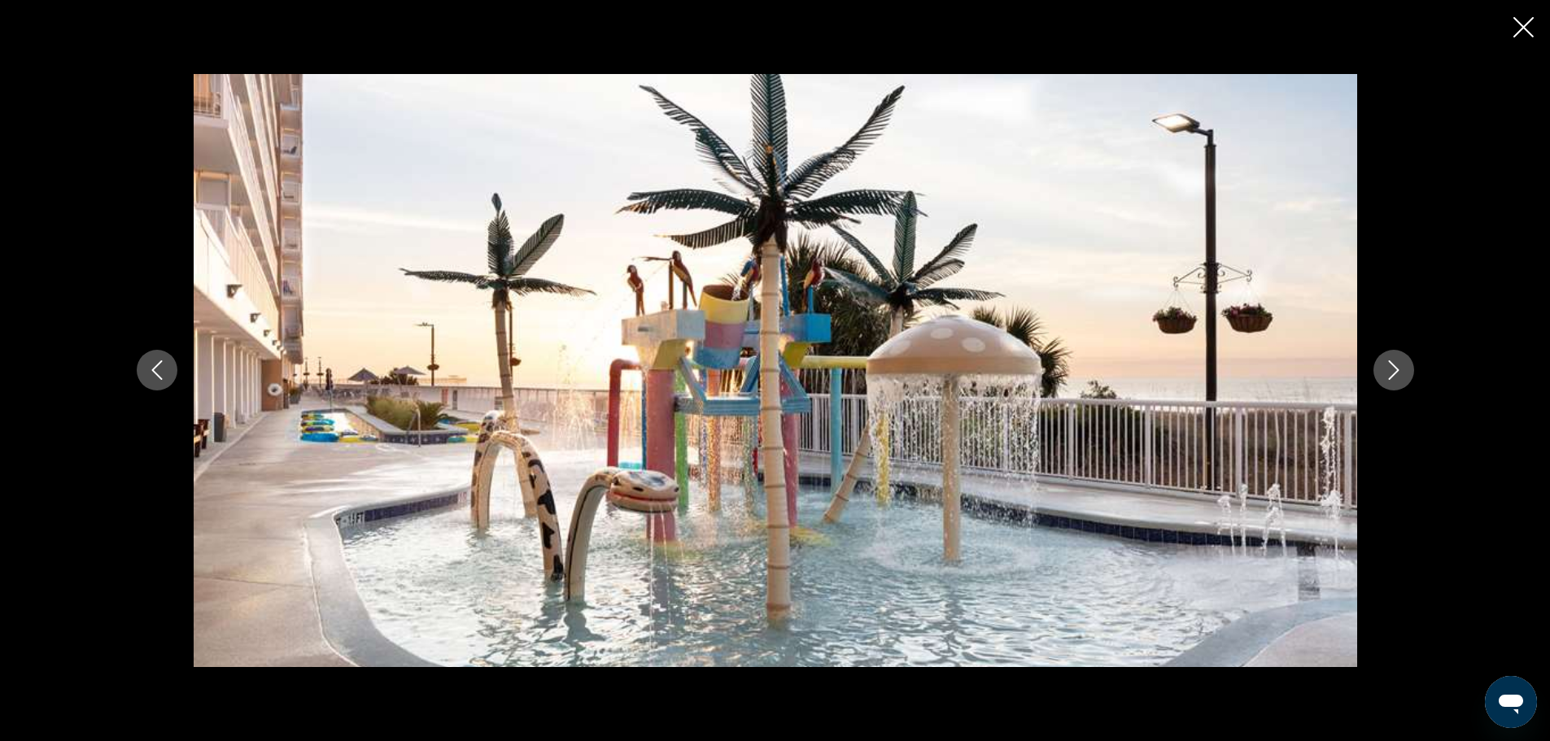
click at [1388, 366] on icon "Next image" at bounding box center [1394, 371] width 20 height 20
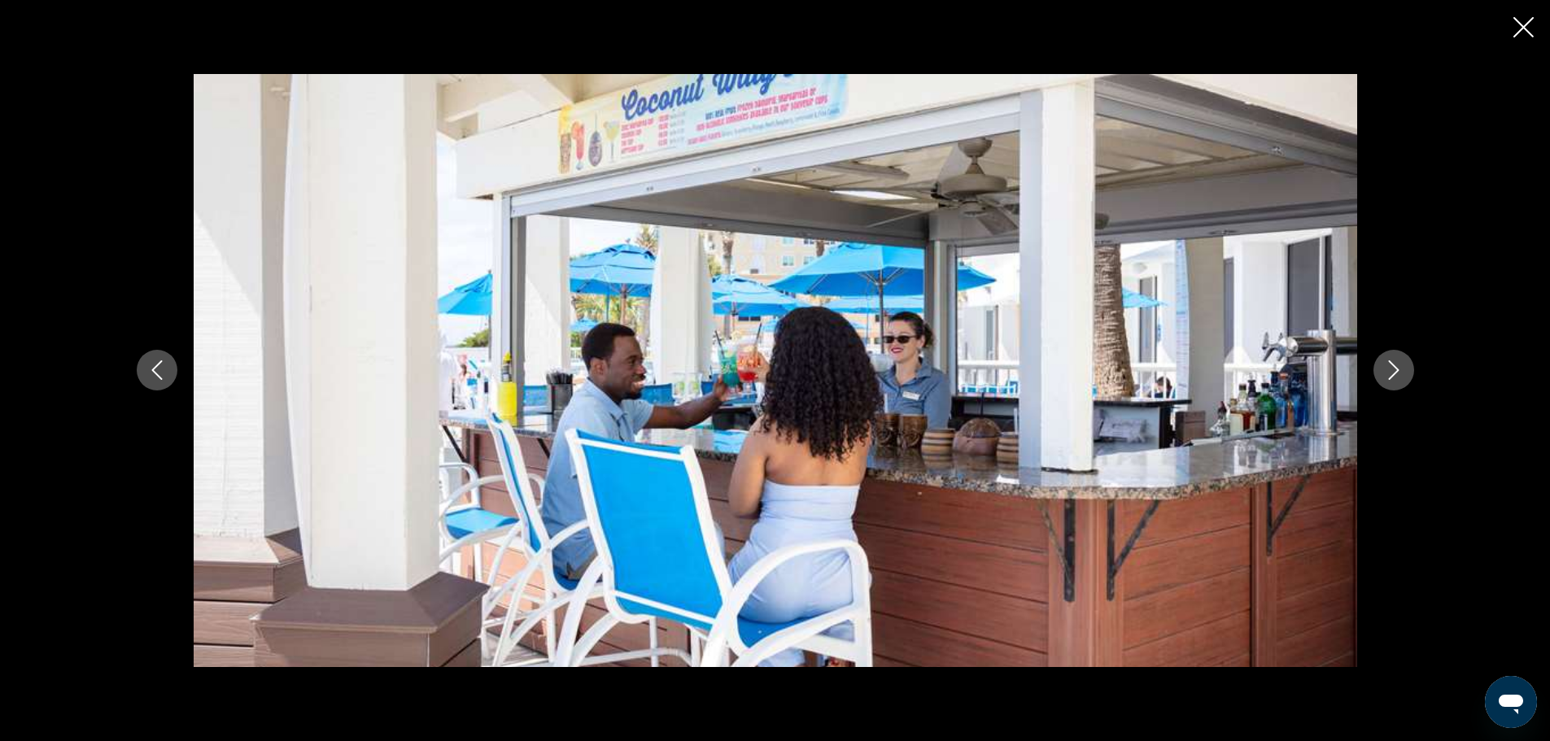
click at [1388, 366] on icon "Next image" at bounding box center [1394, 371] width 20 height 20
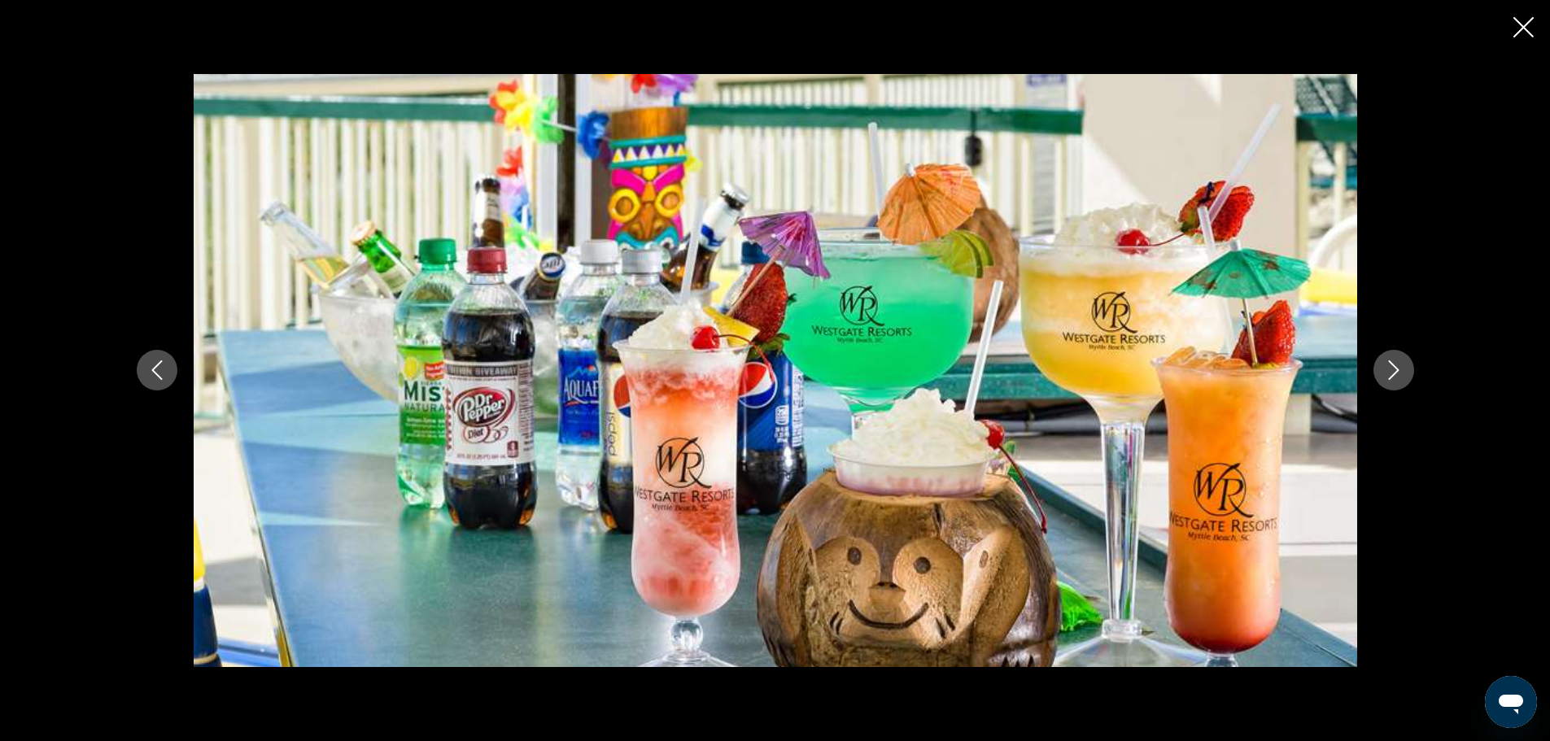
click at [145, 369] on button "Previous image" at bounding box center [157, 370] width 41 height 41
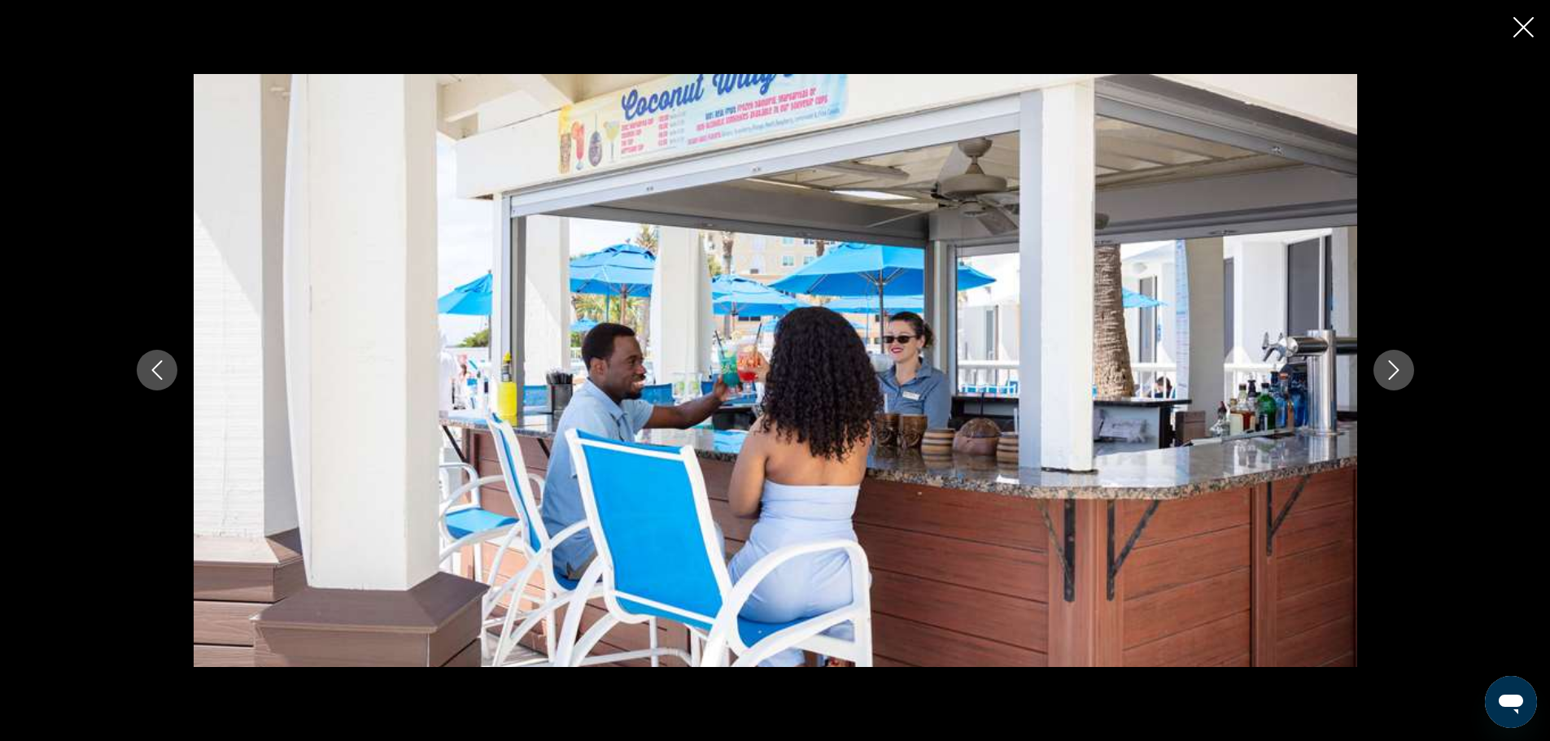
click at [145, 369] on button "Previous image" at bounding box center [157, 370] width 41 height 41
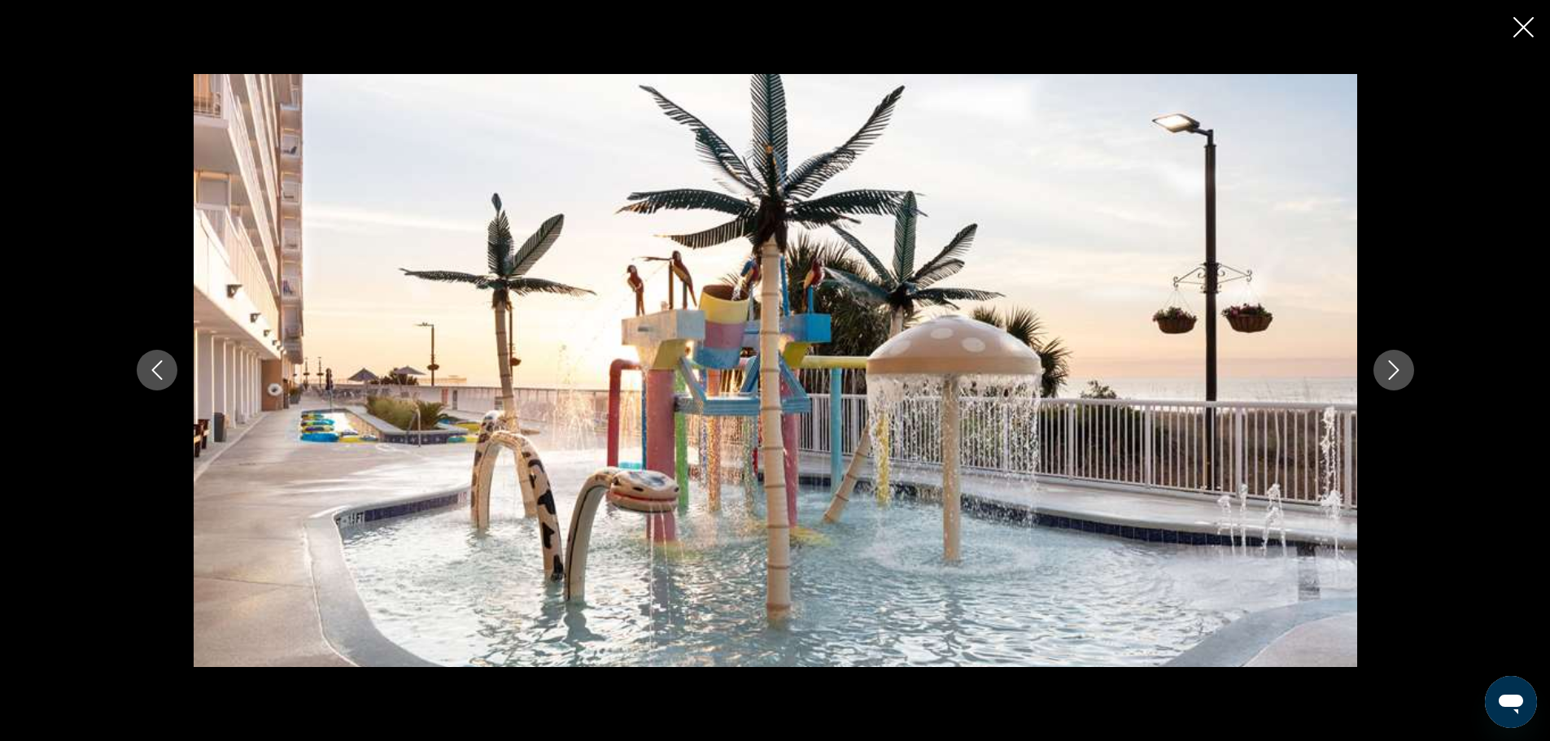
click at [1400, 381] on button "Next image" at bounding box center [1394, 370] width 41 height 41
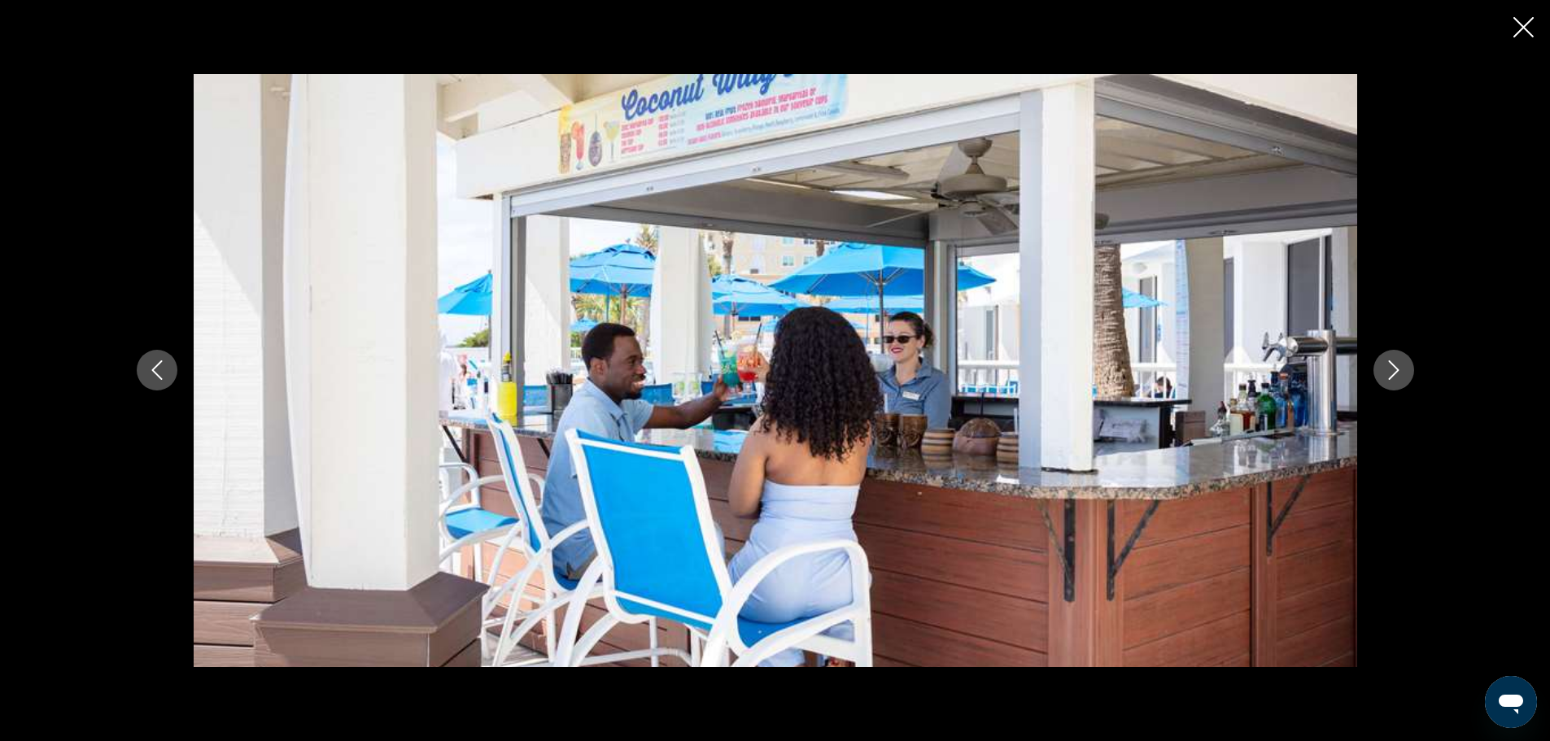
click at [1400, 381] on button "Next image" at bounding box center [1394, 370] width 41 height 41
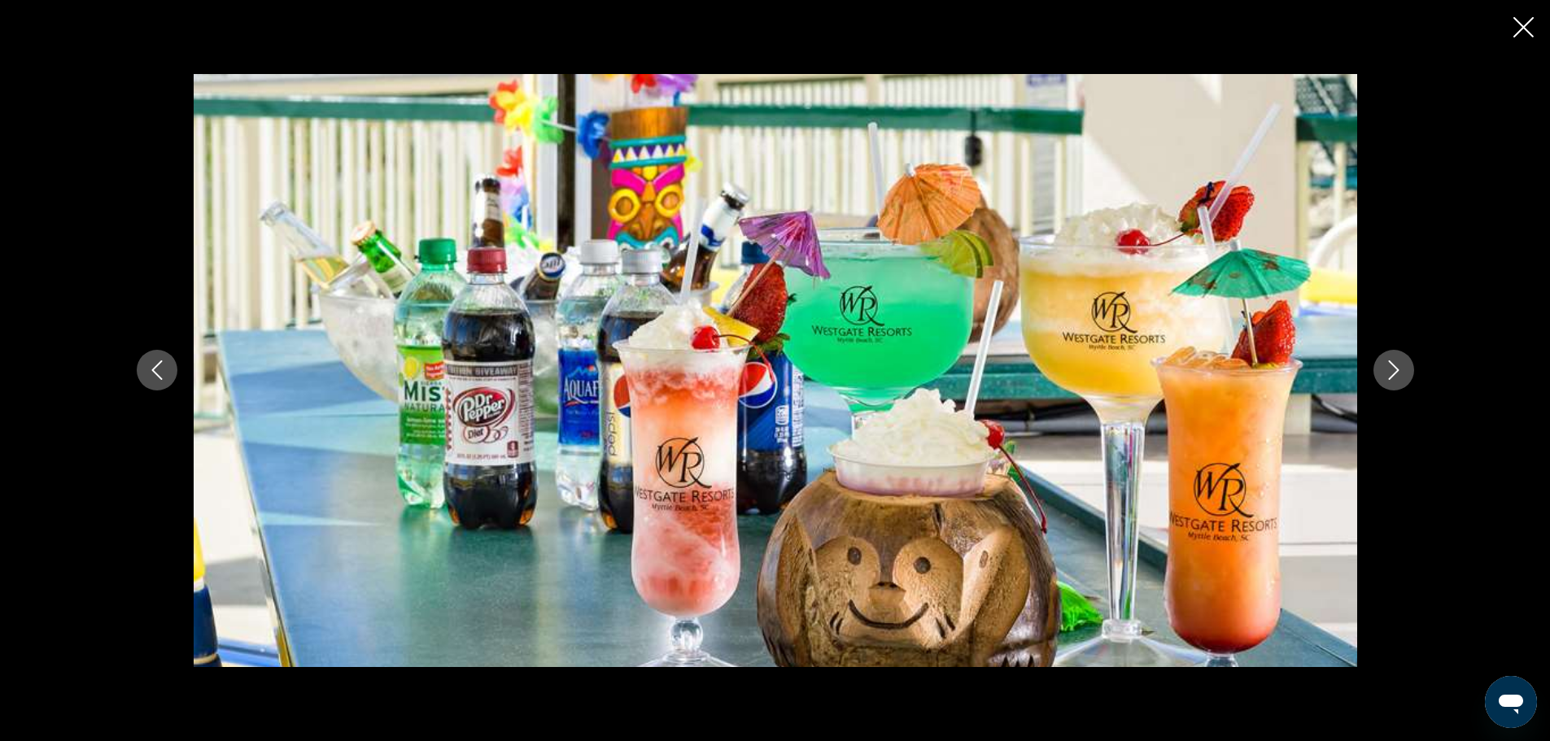
click at [1400, 381] on button "Next image" at bounding box center [1394, 370] width 41 height 41
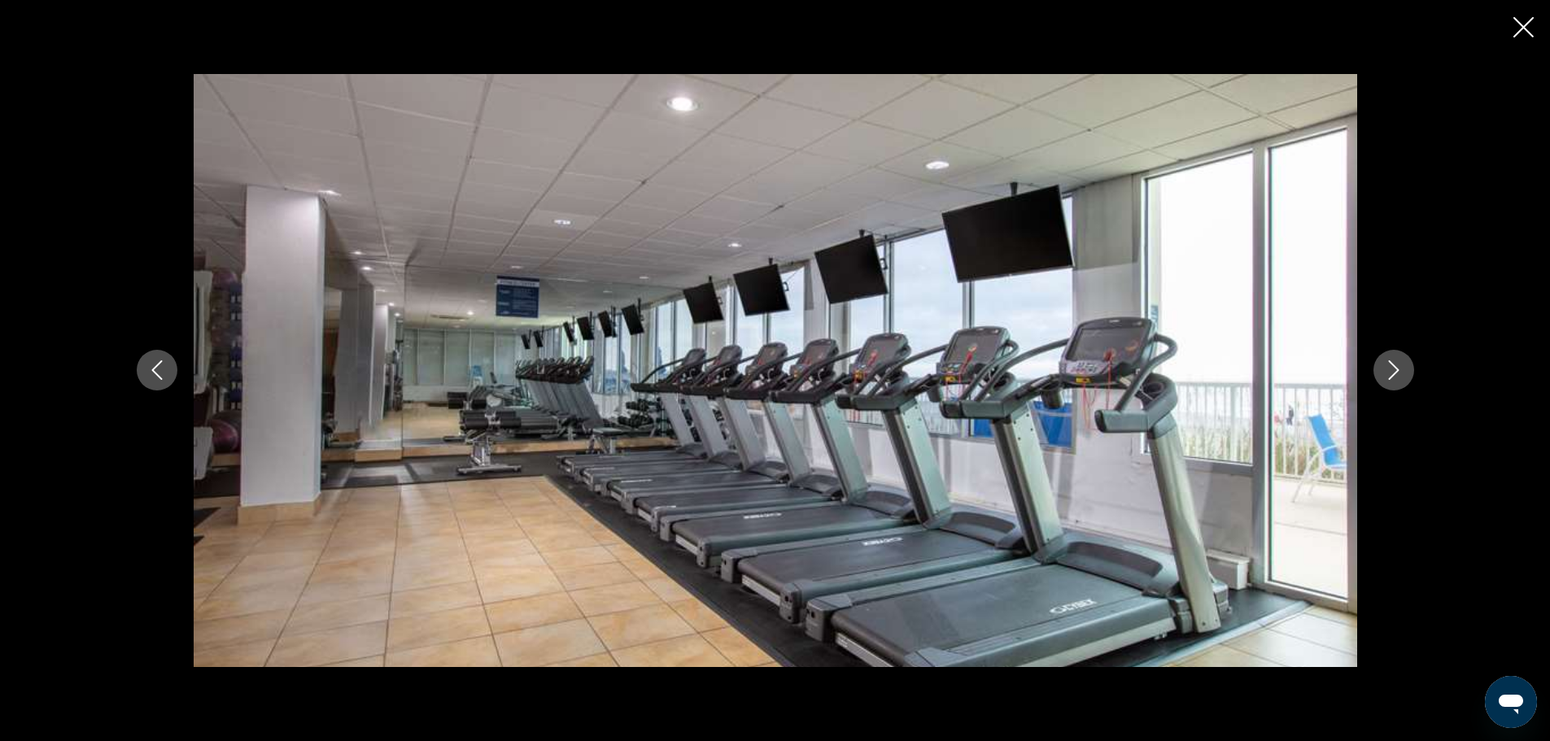
click at [1400, 381] on button "Next image" at bounding box center [1394, 370] width 41 height 41
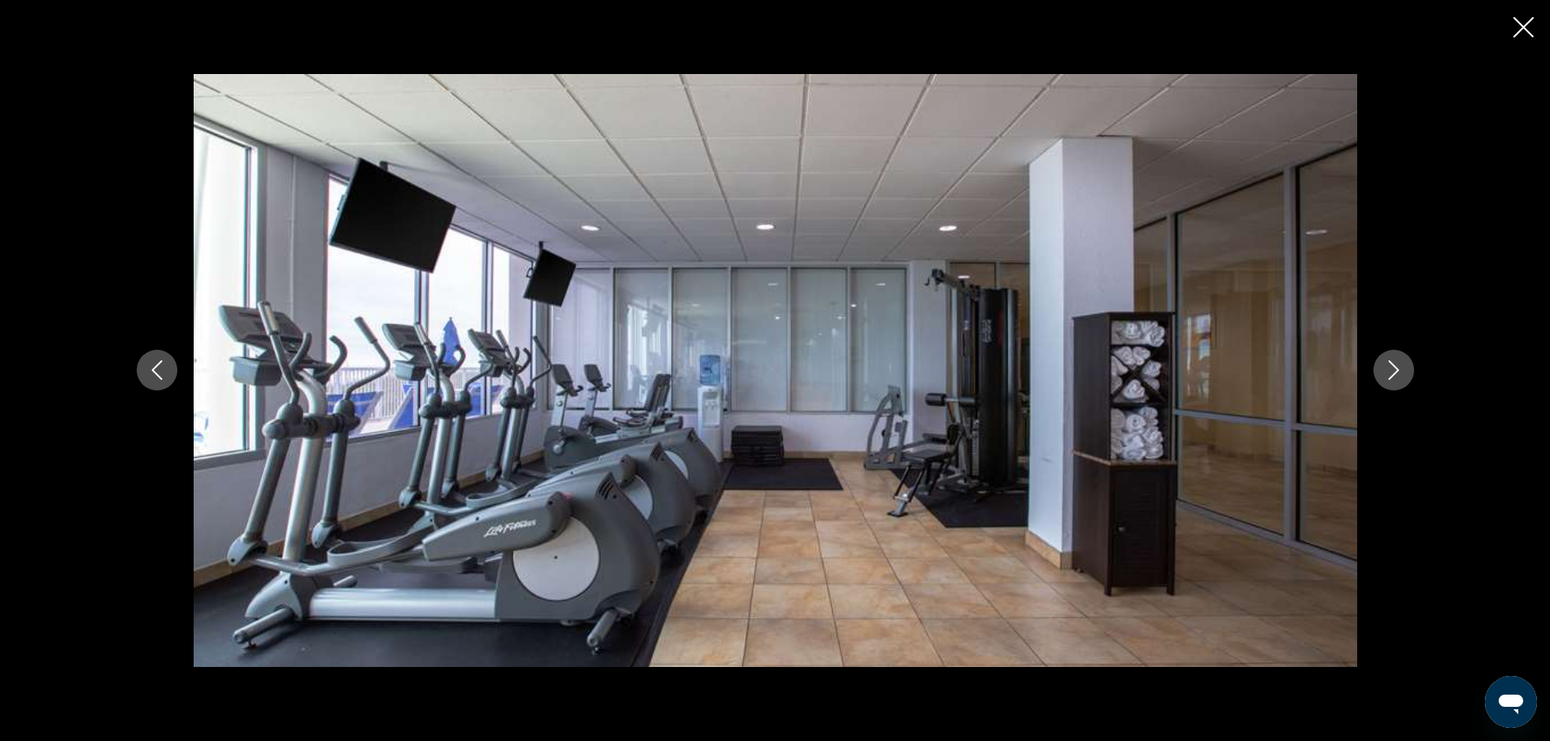
click at [1400, 381] on button "Next image" at bounding box center [1394, 370] width 41 height 41
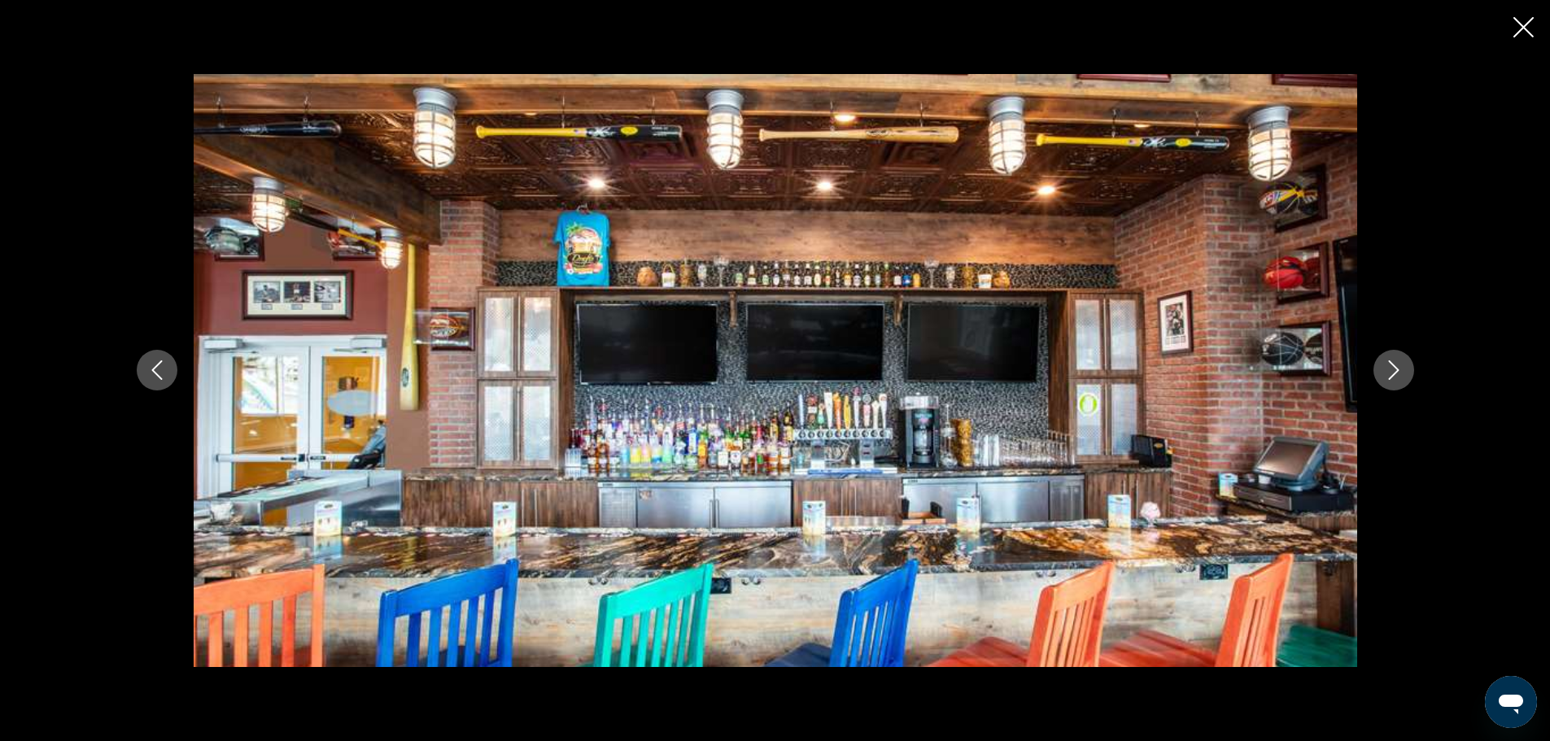
click at [1400, 381] on button "Next image" at bounding box center [1394, 370] width 41 height 41
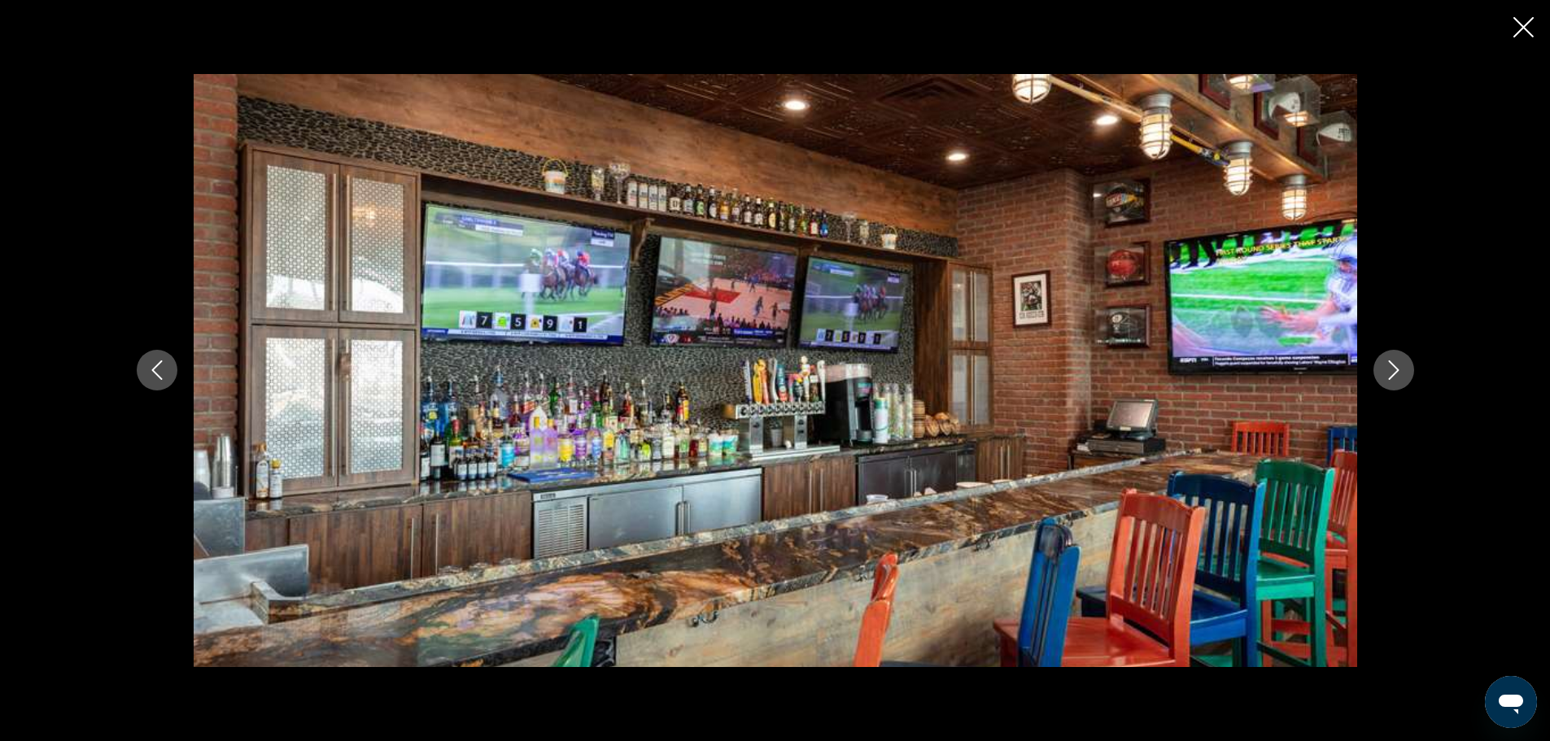
click at [1400, 381] on button "Next image" at bounding box center [1394, 370] width 41 height 41
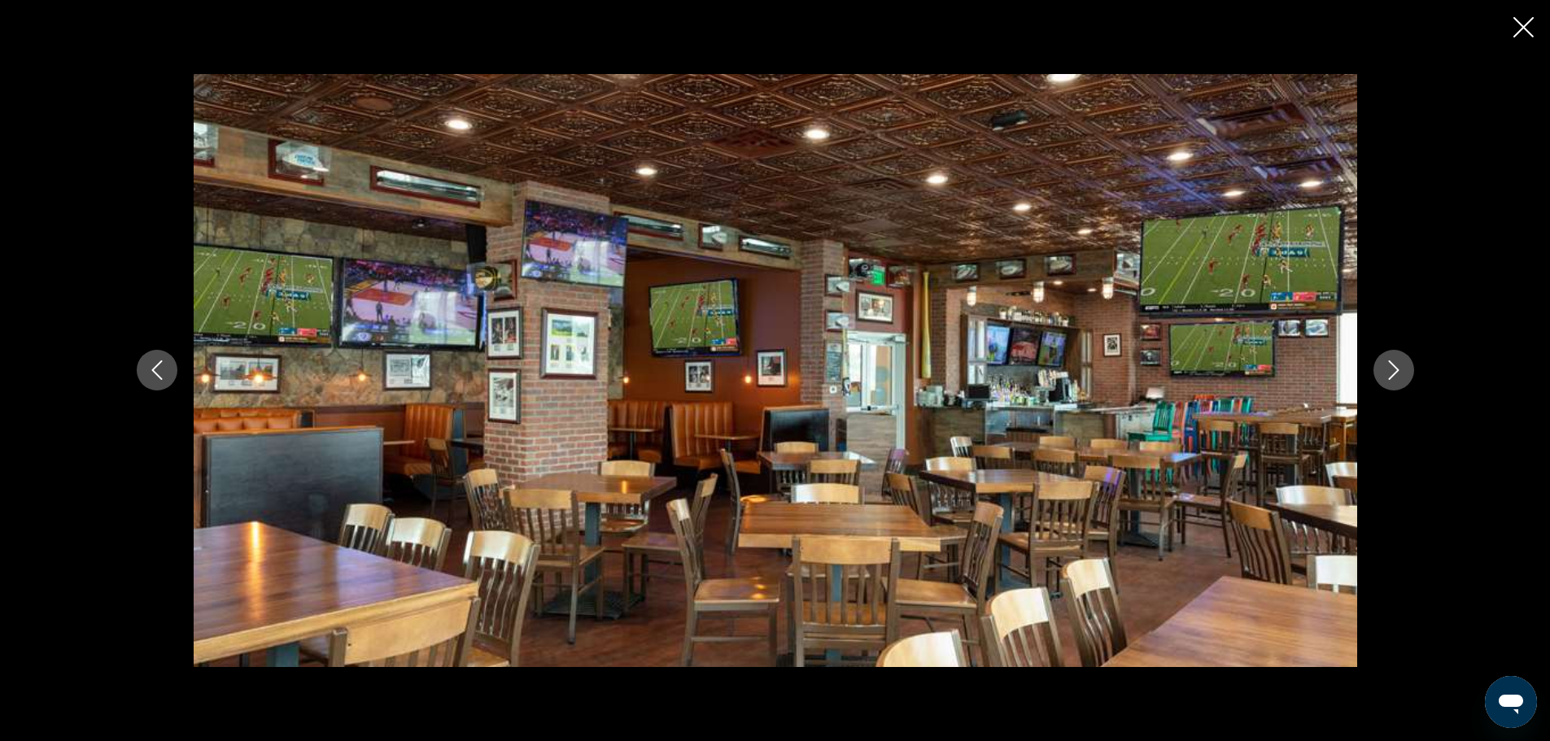
click at [1400, 381] on button "Next image" at bounding box center [1394, 370] width 41 height 41
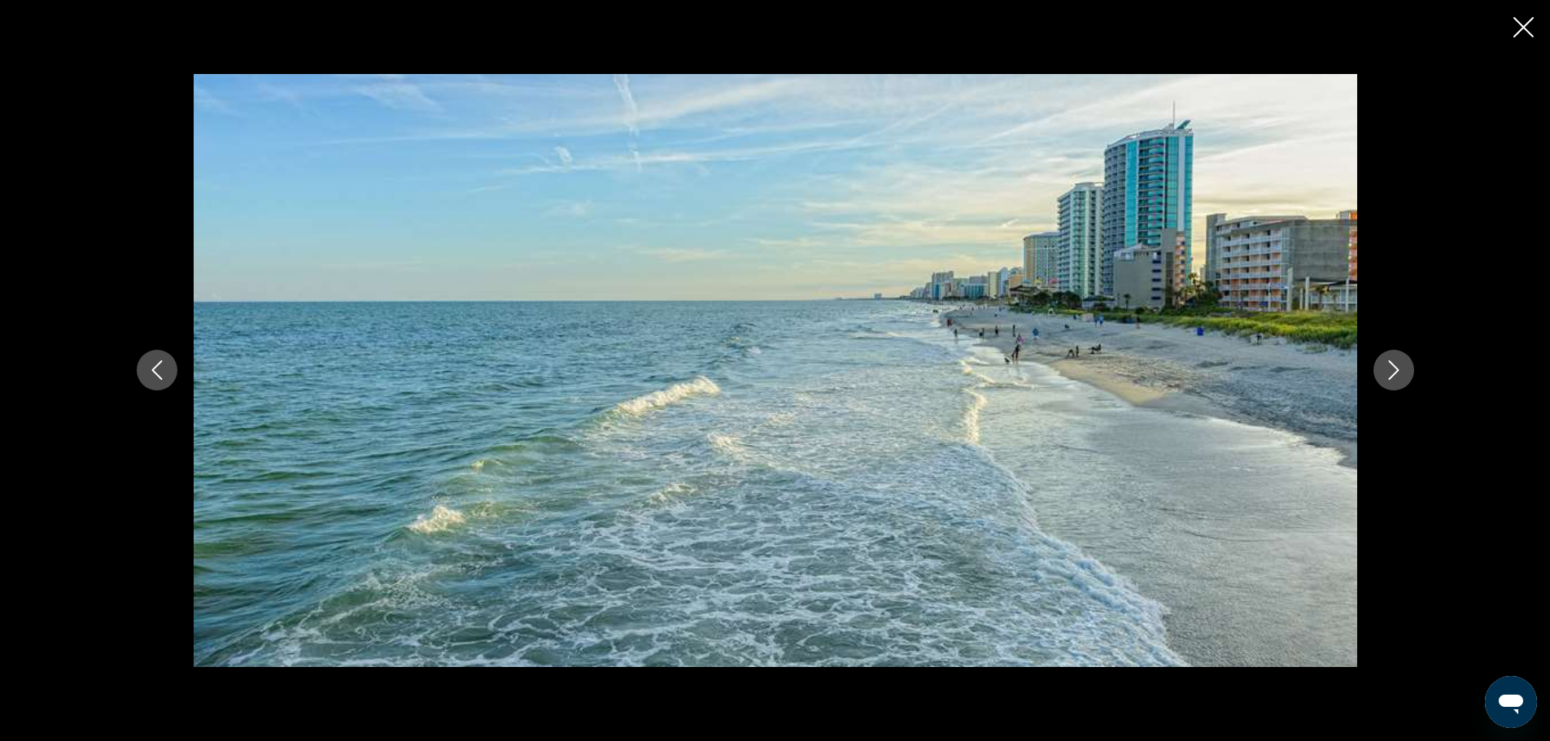
click at [1400, 381] on button "Next image" at bounding box center [1394, 370] width 41 height 41
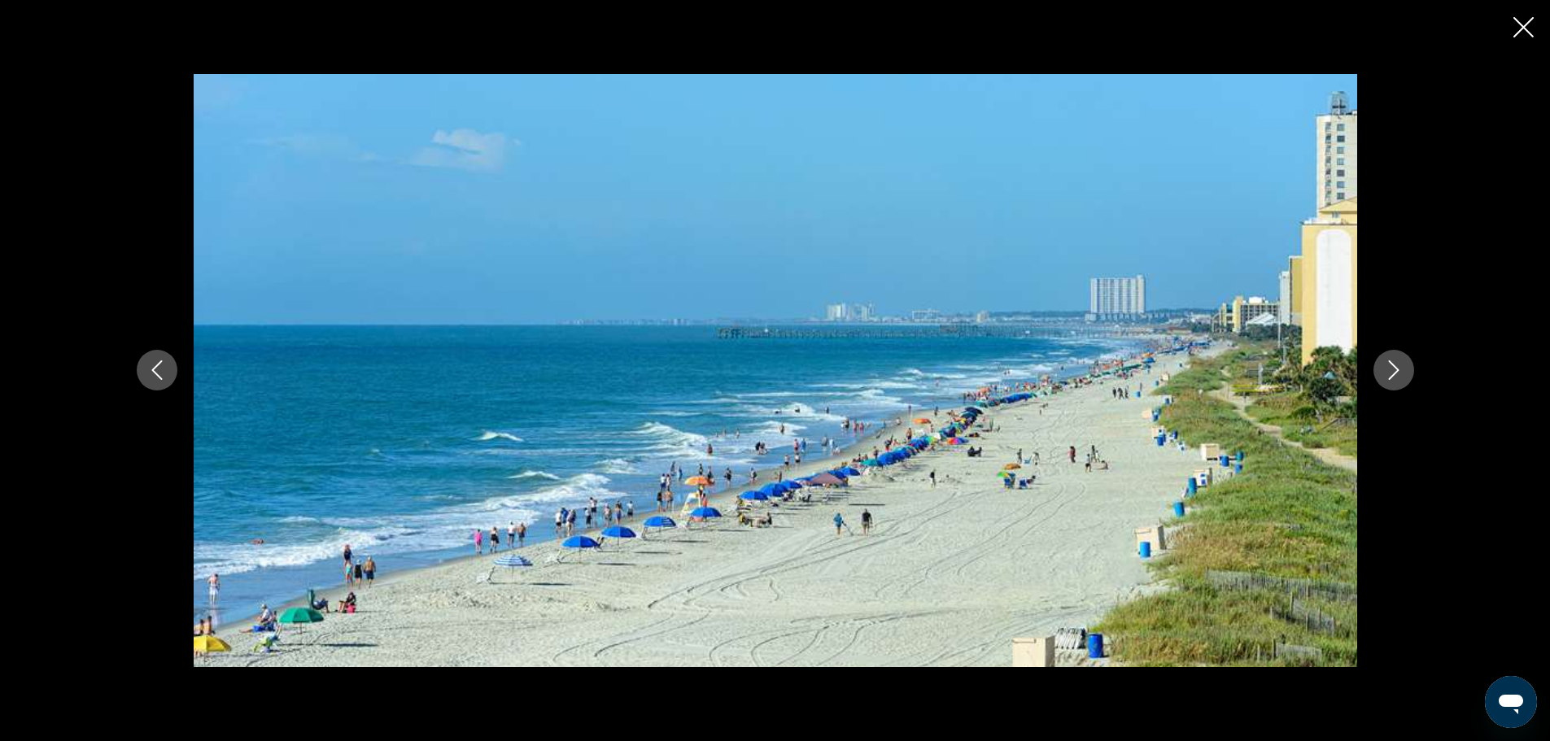
click at [1400, 381] on button "Next image" at bounding box center [1394, 370] width 41 height 41
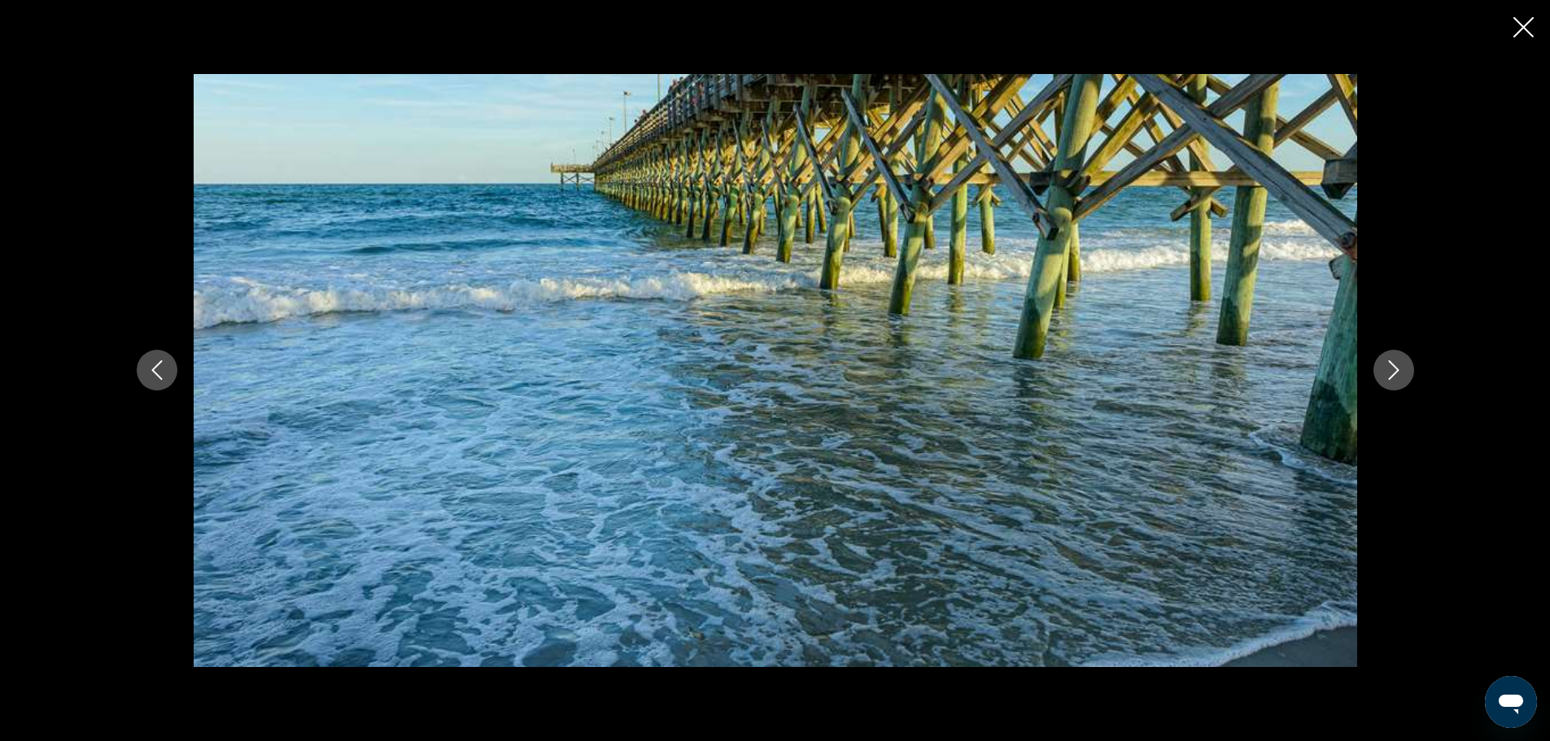
click at [1400, 381] on button "Next image" at bounding box center [1394, 370] width 41 height 41
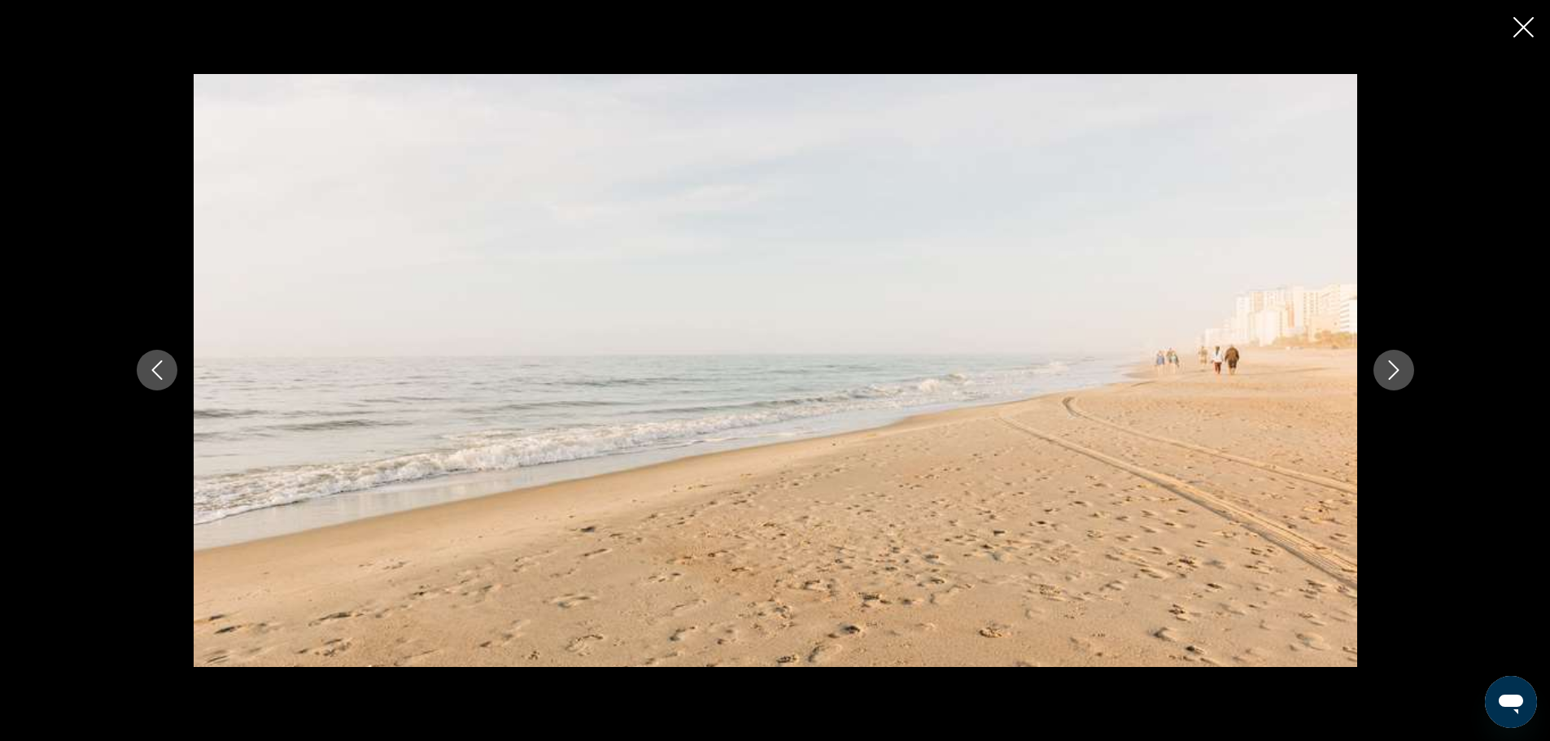
click at [1400, 381] on button "Next image" at bounding box center [1394, 370] width 41 height 41
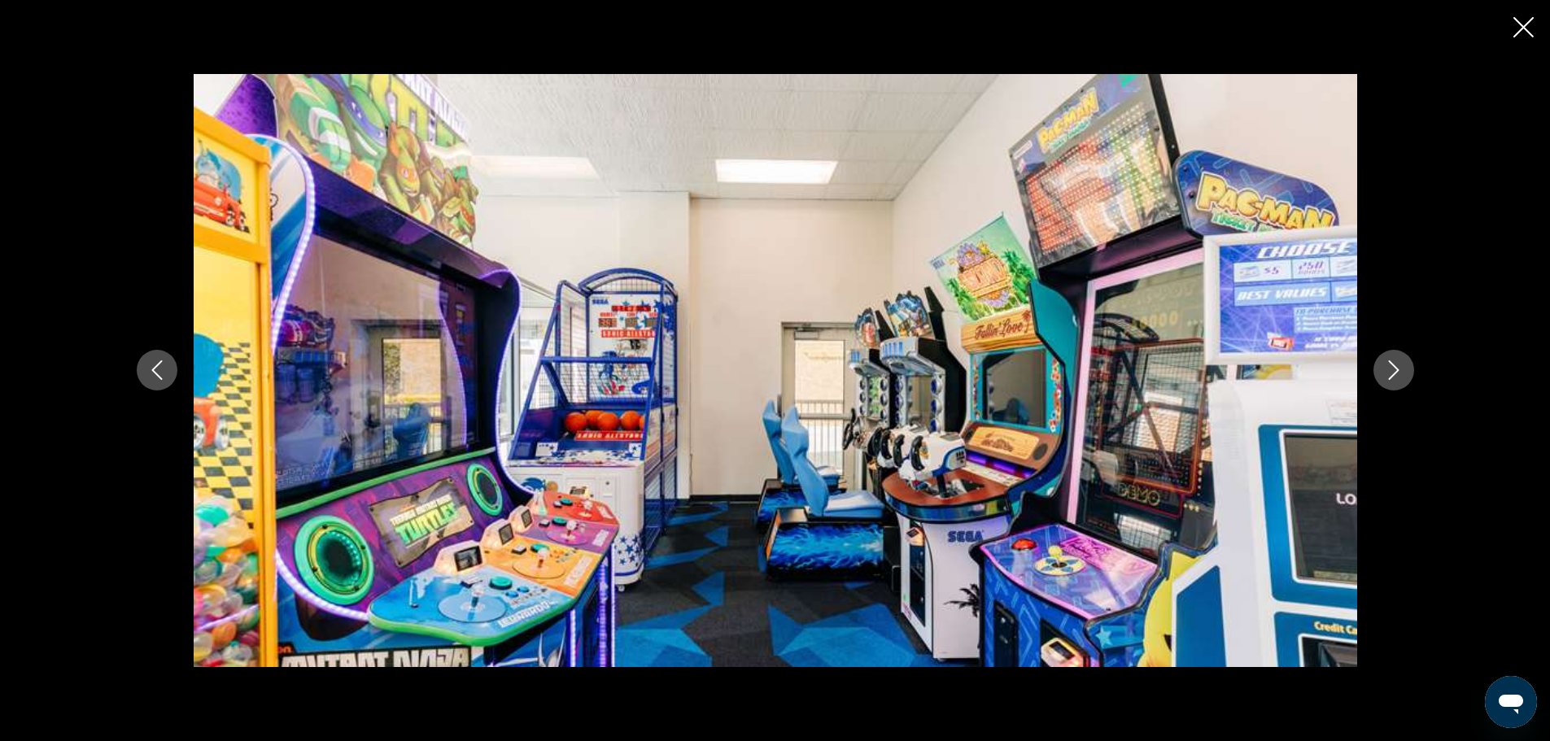
click at [1400, 381] on button "Next image" at bounding box center [1394, 370] width 41 height 41
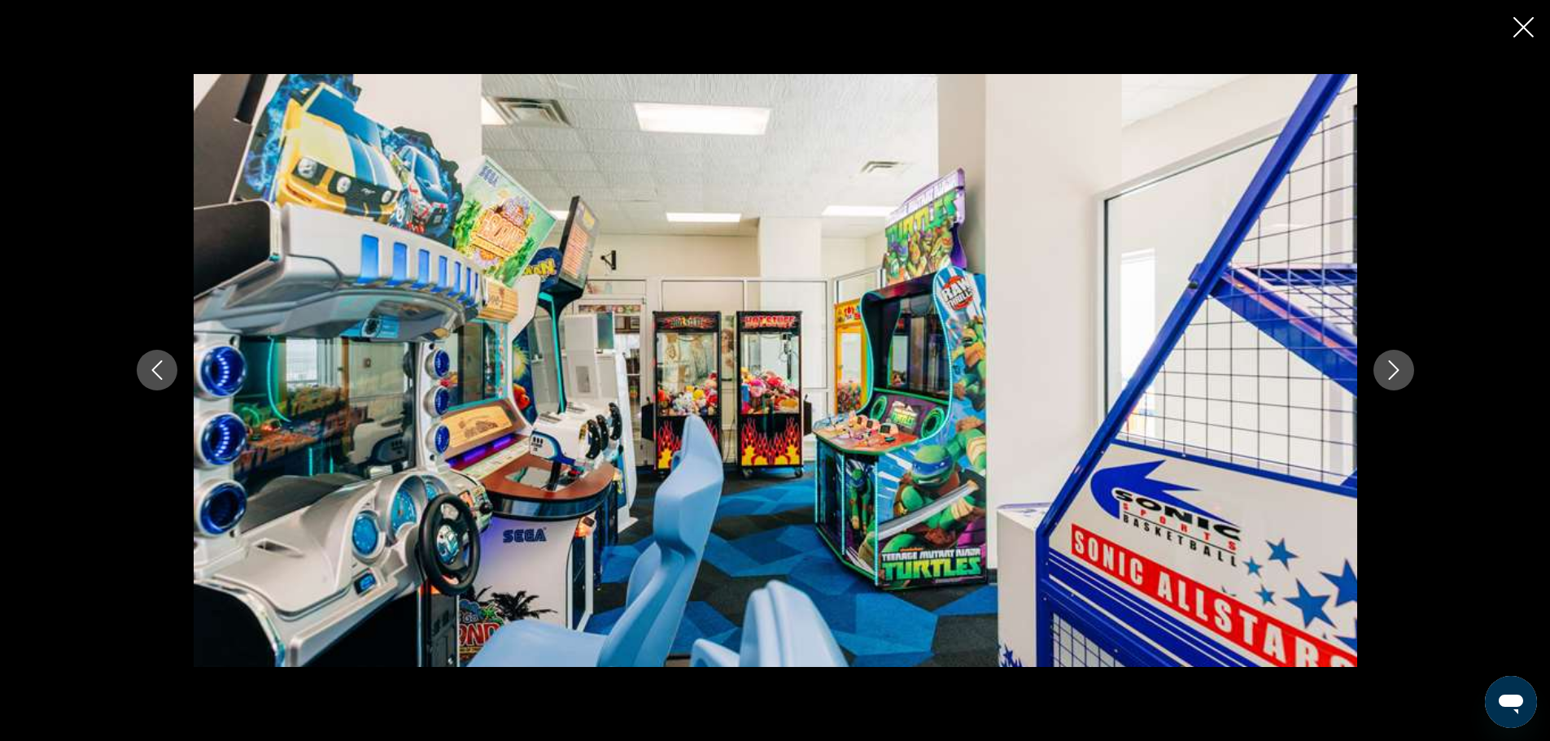
click at [1400, 381] on button "Next image" at bounding box center [1394, 370] width 41 height 41
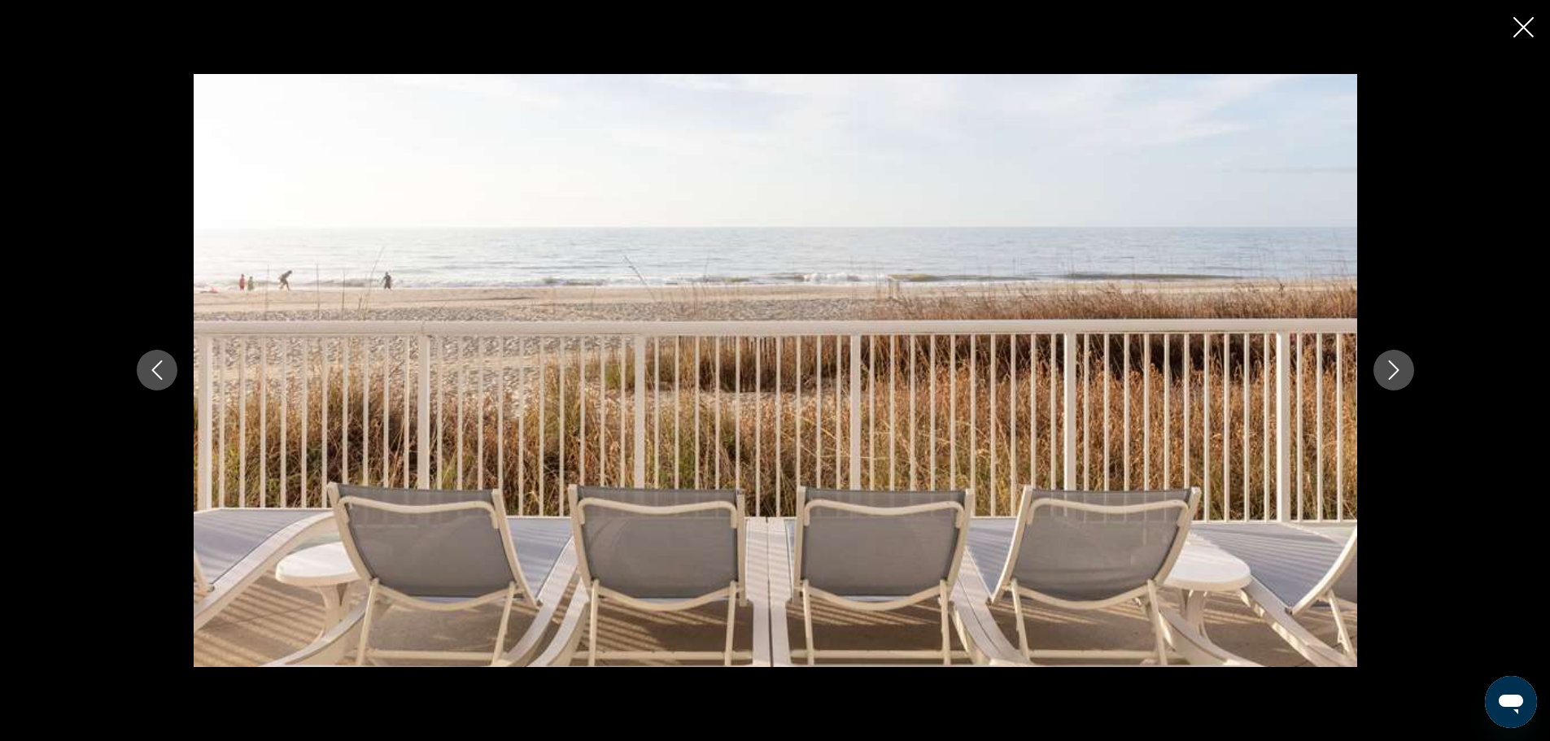
click at [1400, 381] on button "Next image" at bounding box center [1394, 370] width 41 height 41
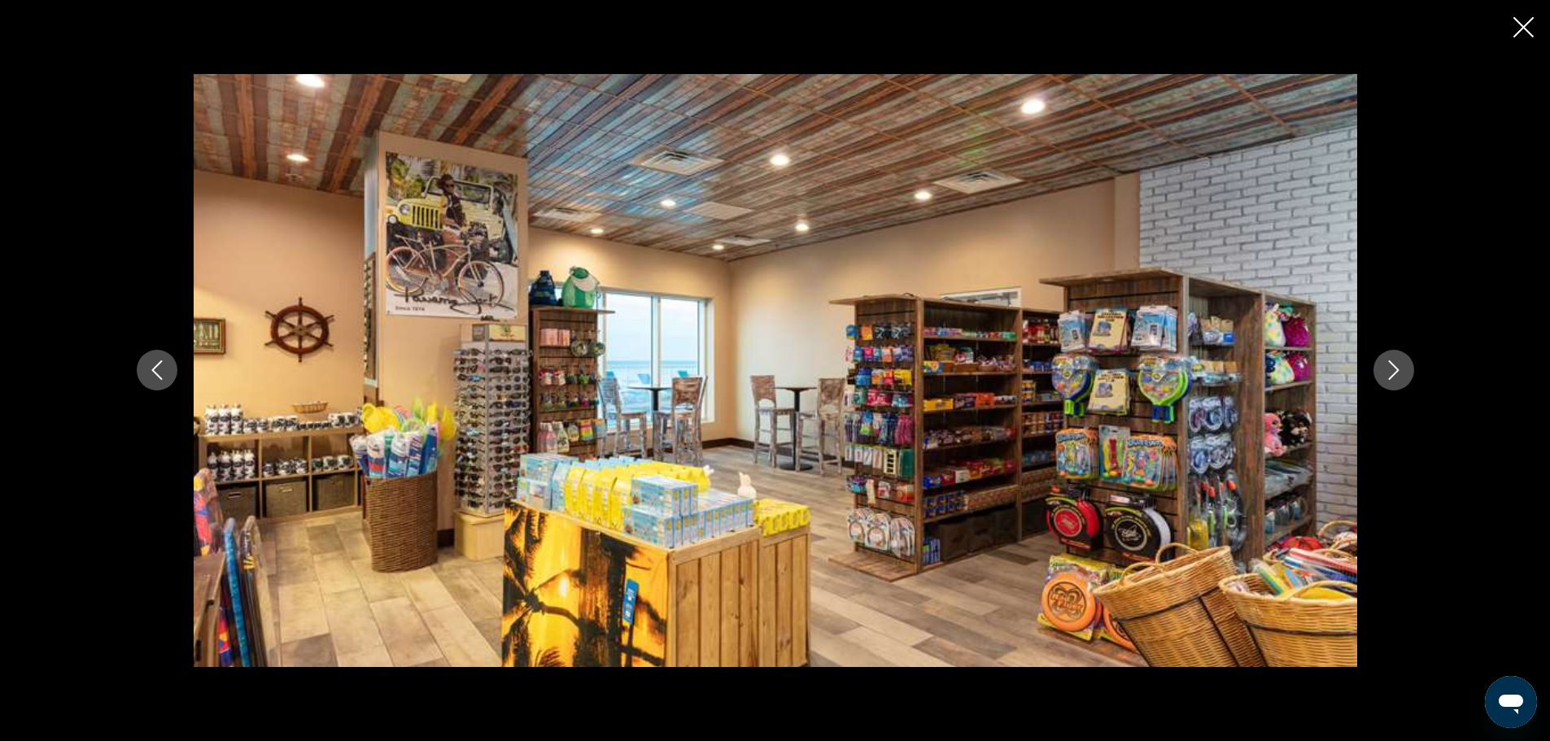
click at [1400, 381] on button "Next image" at bounding box center [1394, 370] width 41 height 41
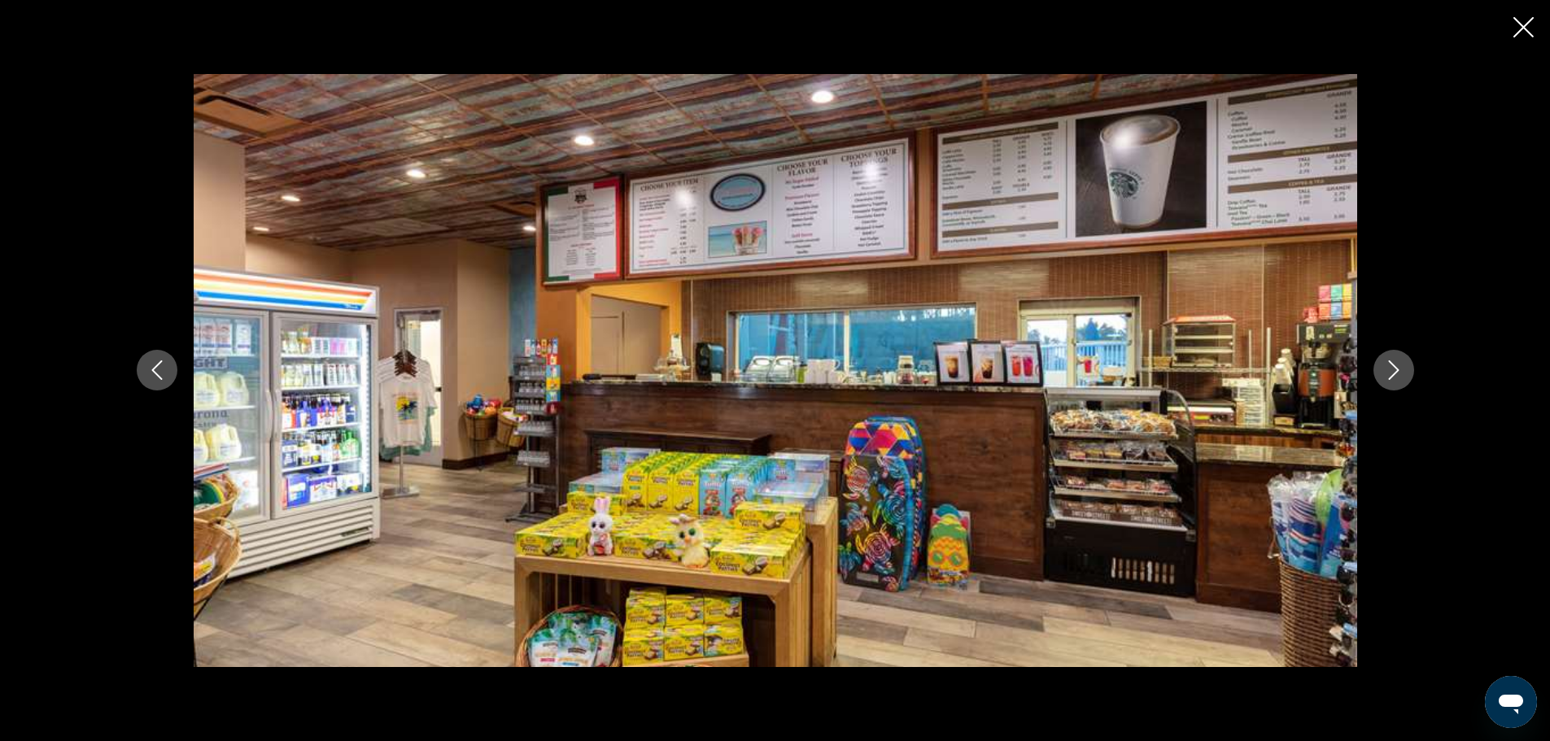
click at [160, 368] on icon "Previous image" at bounding box center [157, 371] width 20 height 20
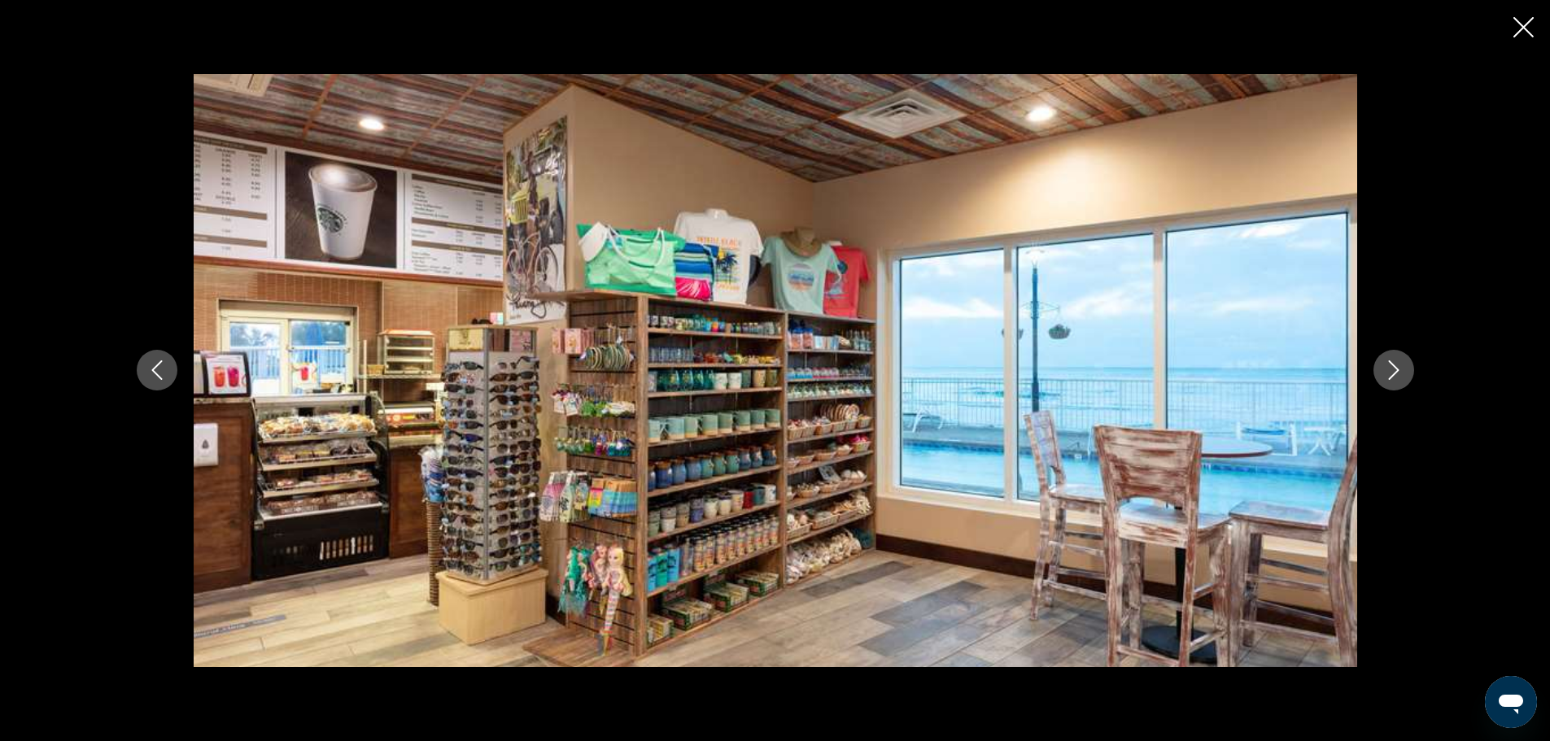
click at [1398, 371] on icon "Next image" at bounding box center [1393, 371] width 11 height 20
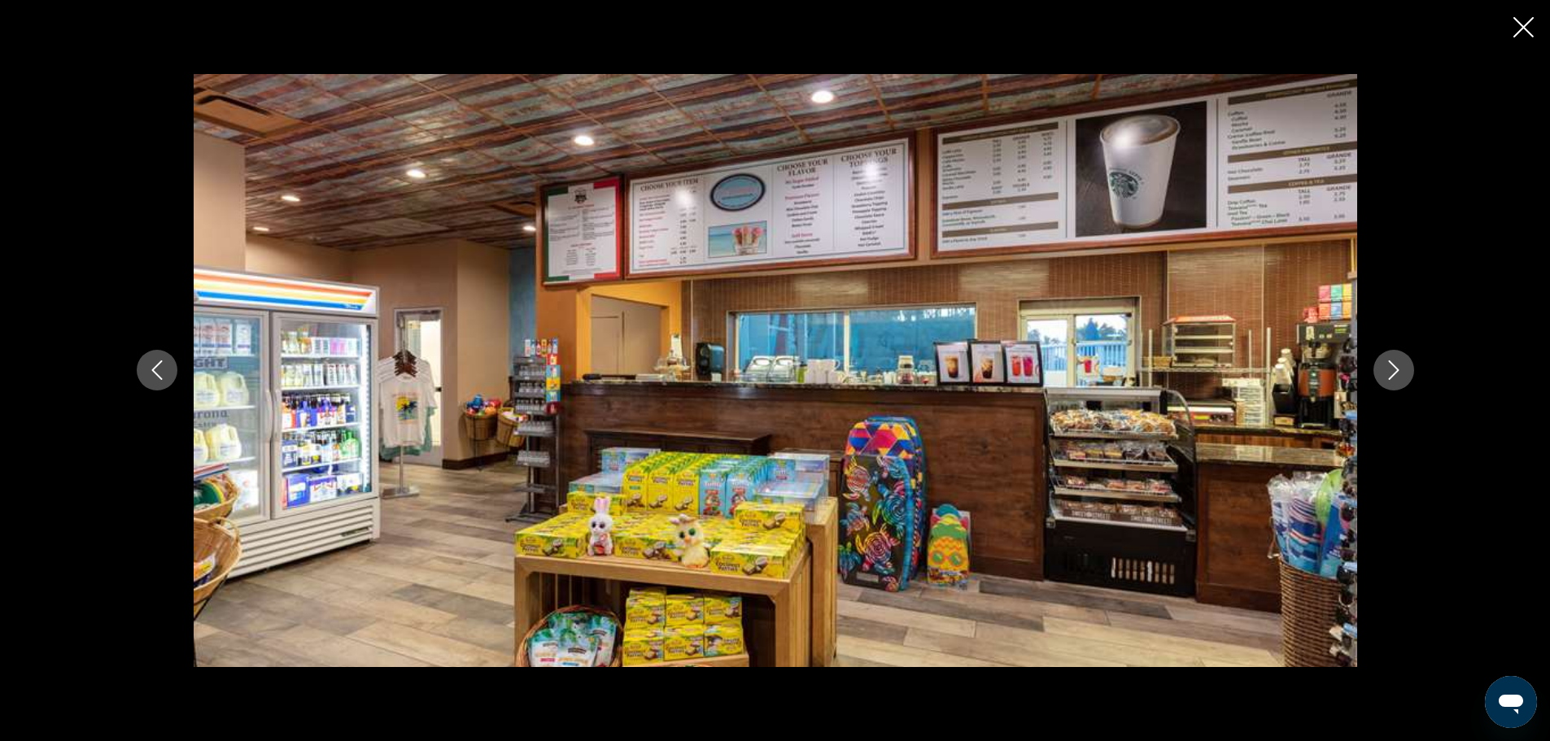
click at [1398, 371] on icon "Next image" at bounding box center [1393, 371] width 11 height 20
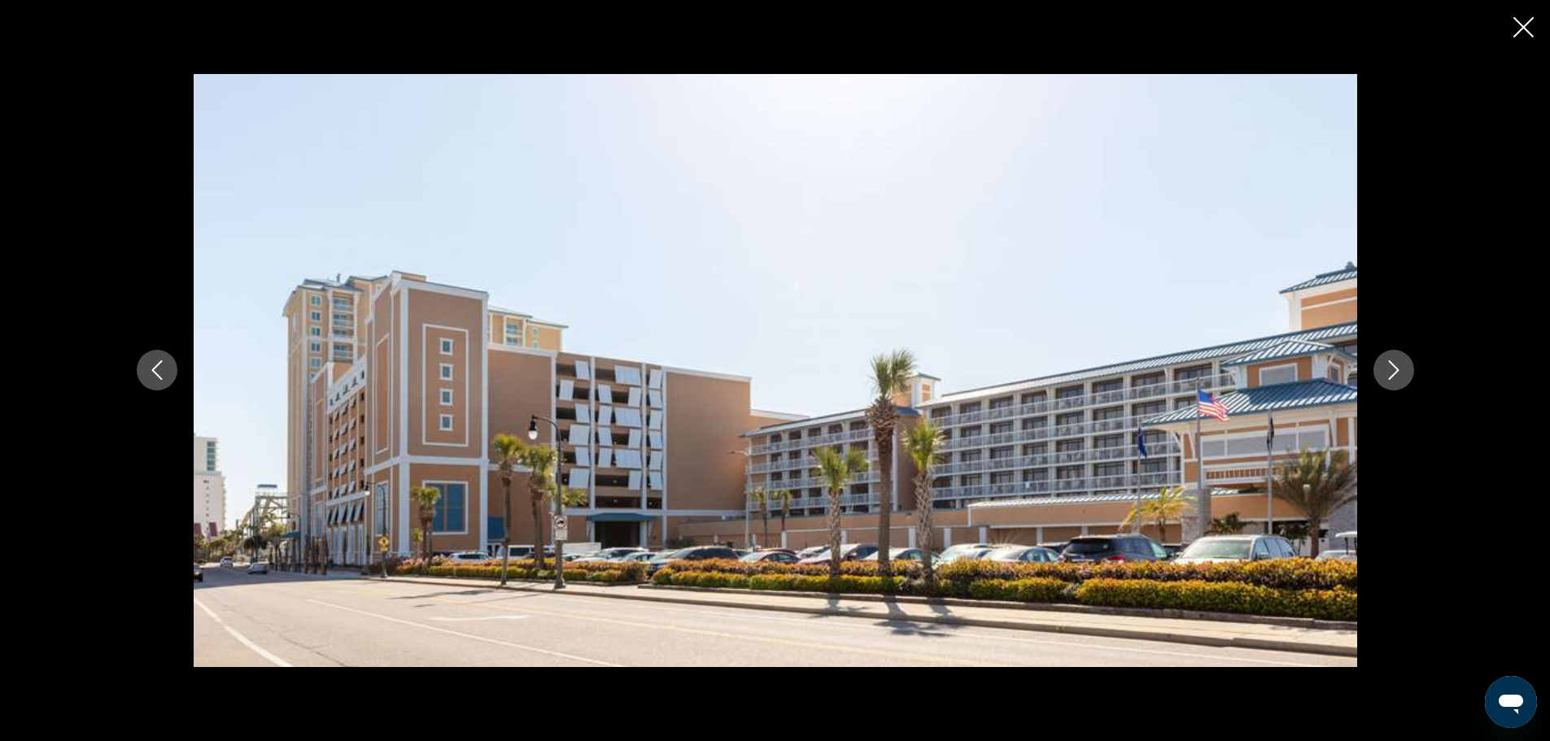
click at [1398, 371] on icon "Next image" at bounding box center [1393, 371] width 11 height 20
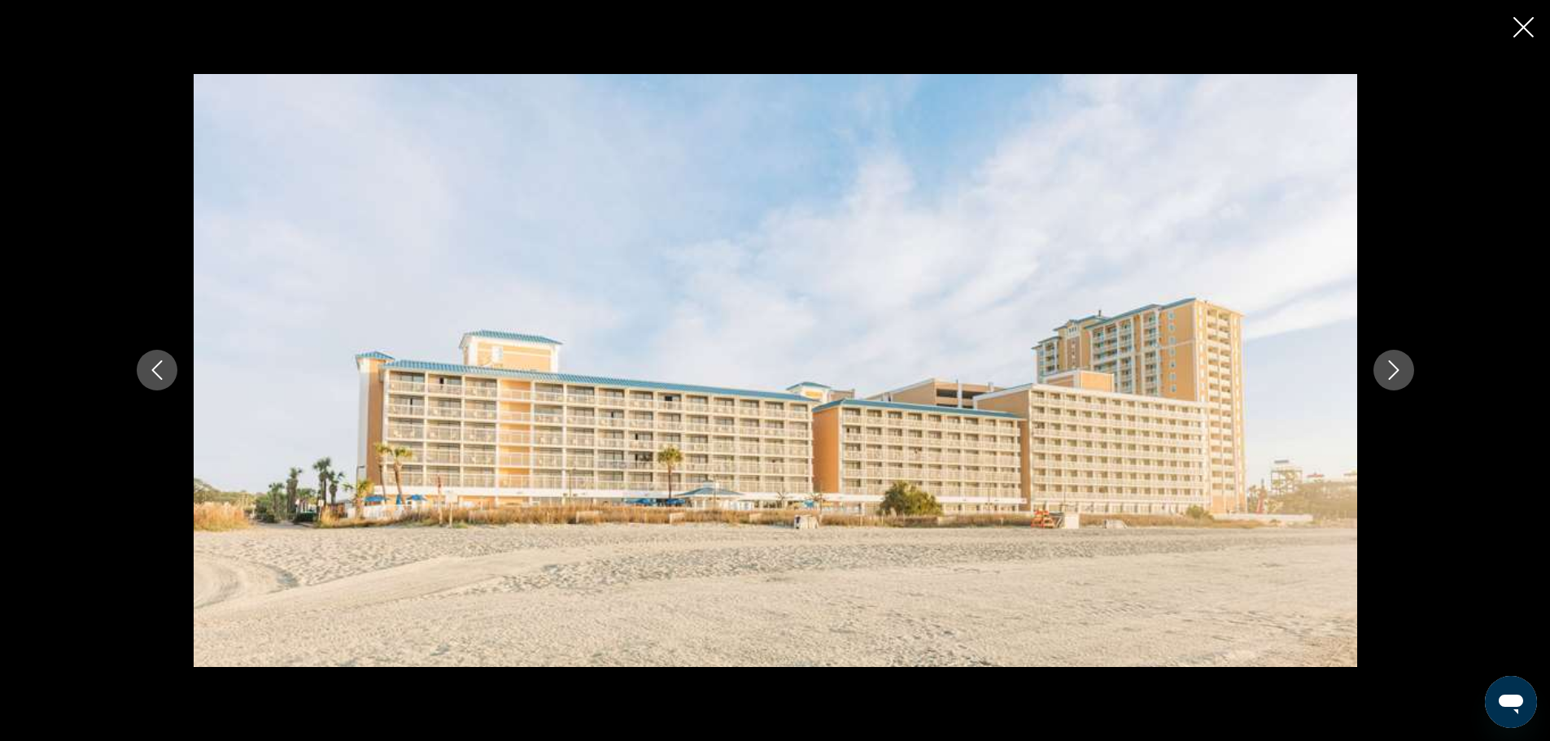
click at [1398, 371] on icon "Next image" at bounding box center [1393, 371] width 11 height 20
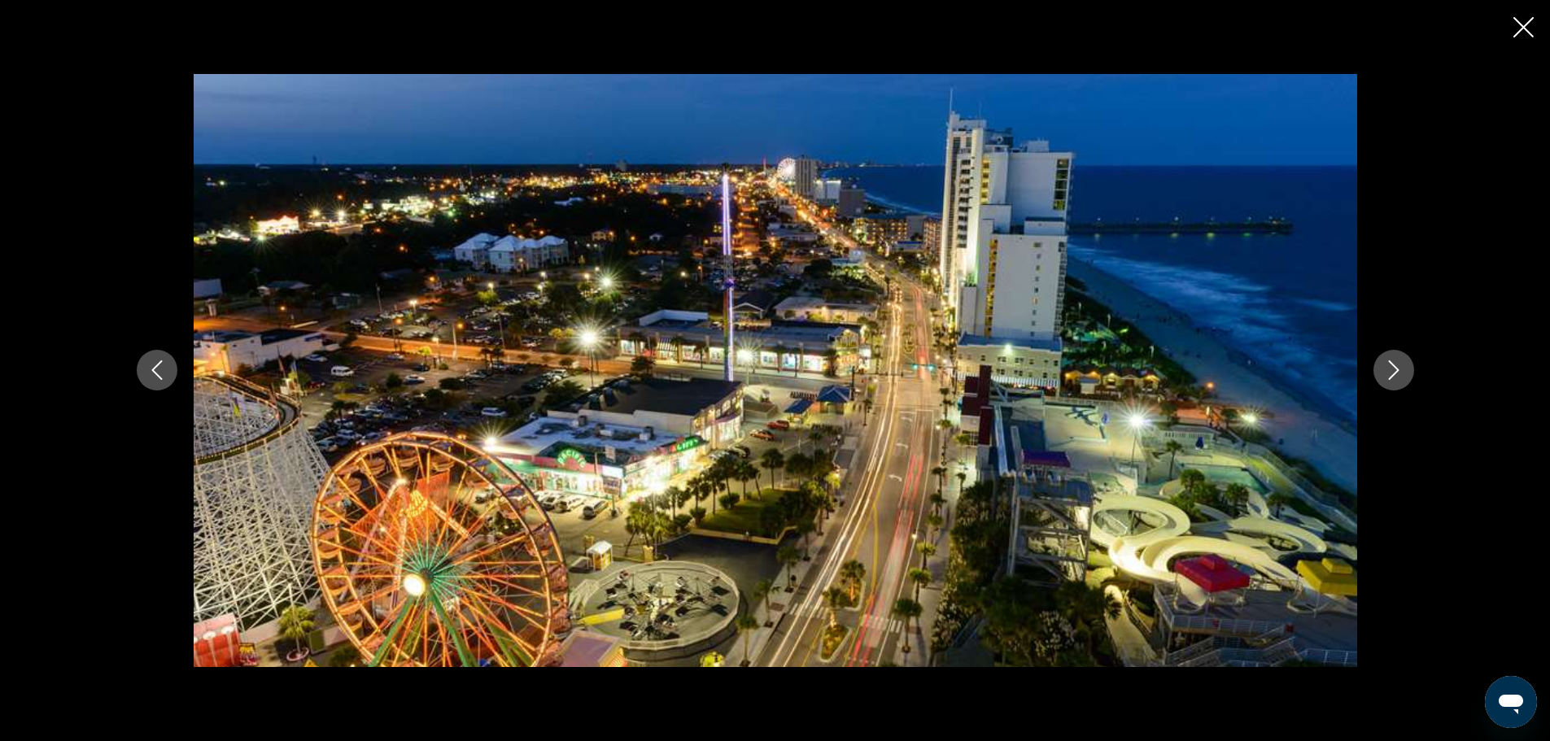
click at [1510, 13] on div "prev next" at bounding box center [775, 370] width 1550 height 741
click at [1524, 28] on icon "Close slideshow" at bounding box center [1524, 27] width 20 height 20
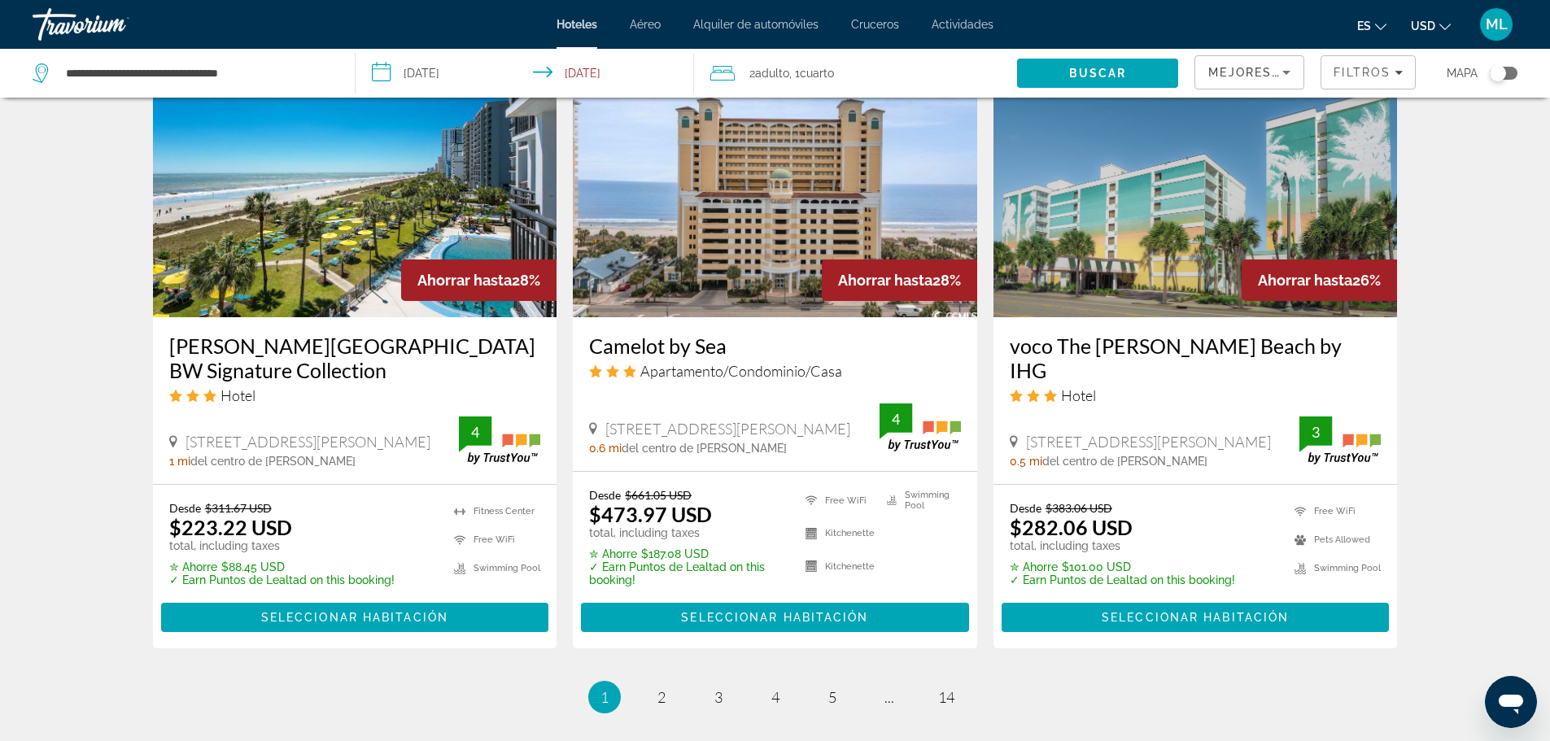
scroll to position [2018, 0]
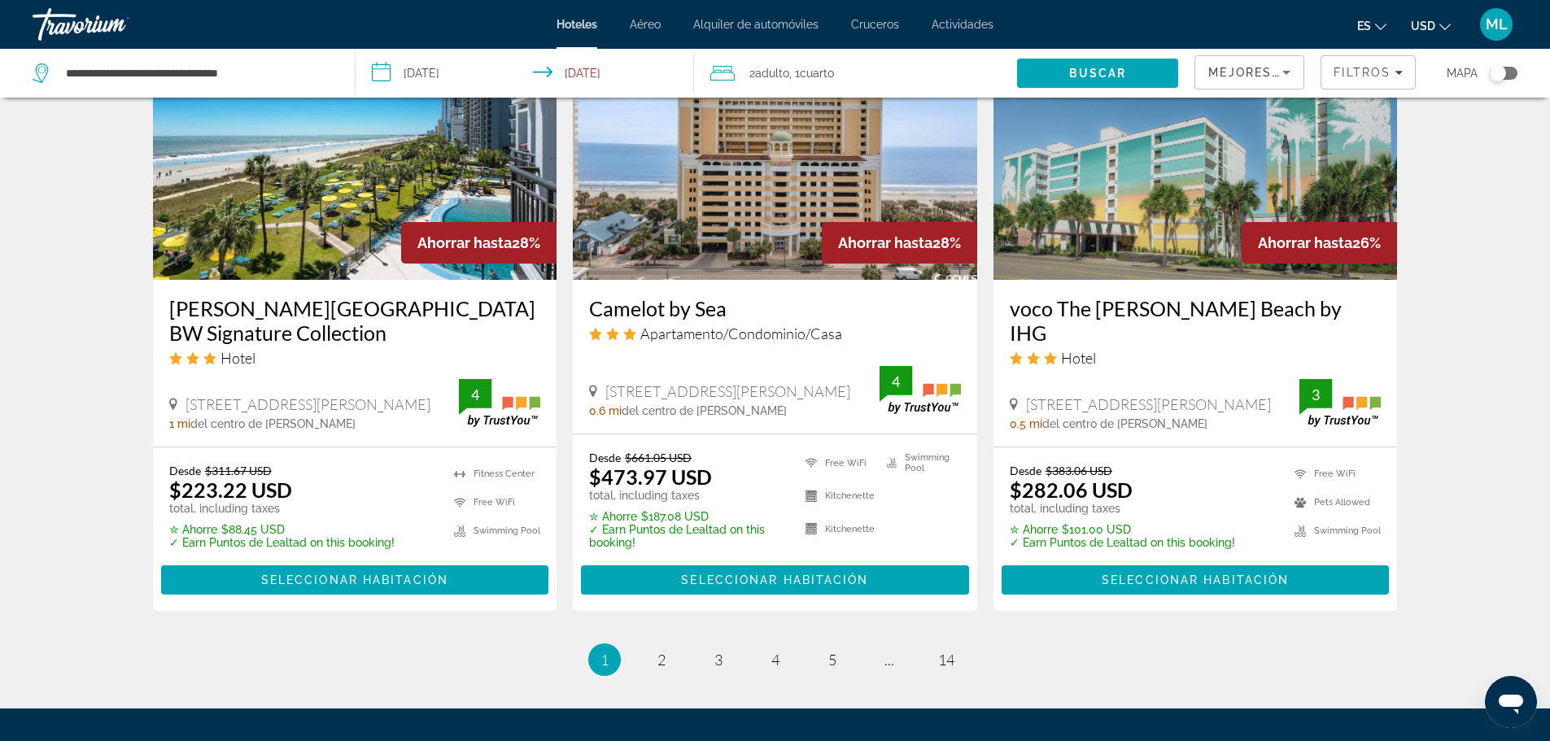
click at [1142, 217] on img "Main content" at bounding box center [1196, 150] width 404 height 260
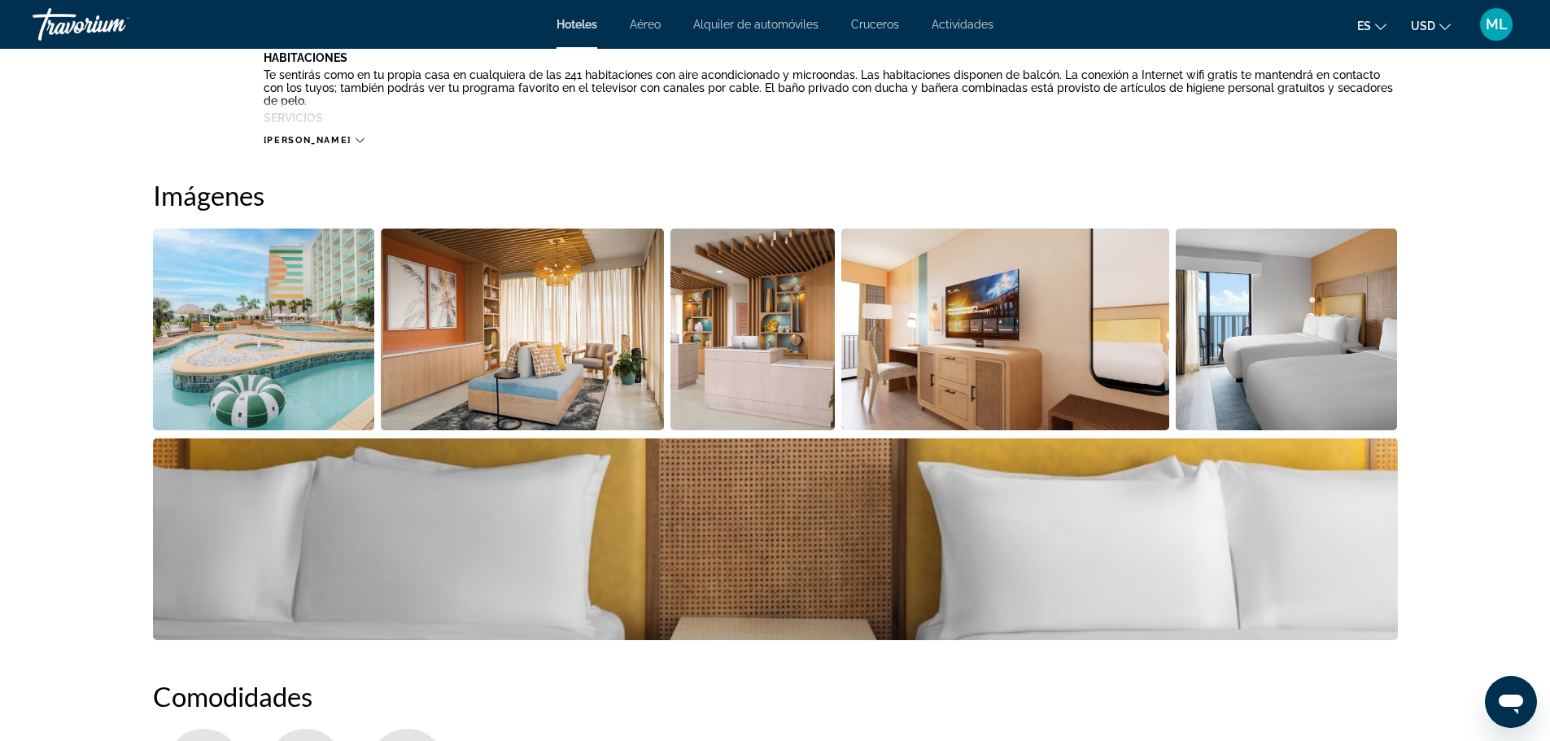
scroll to position [716, 0]
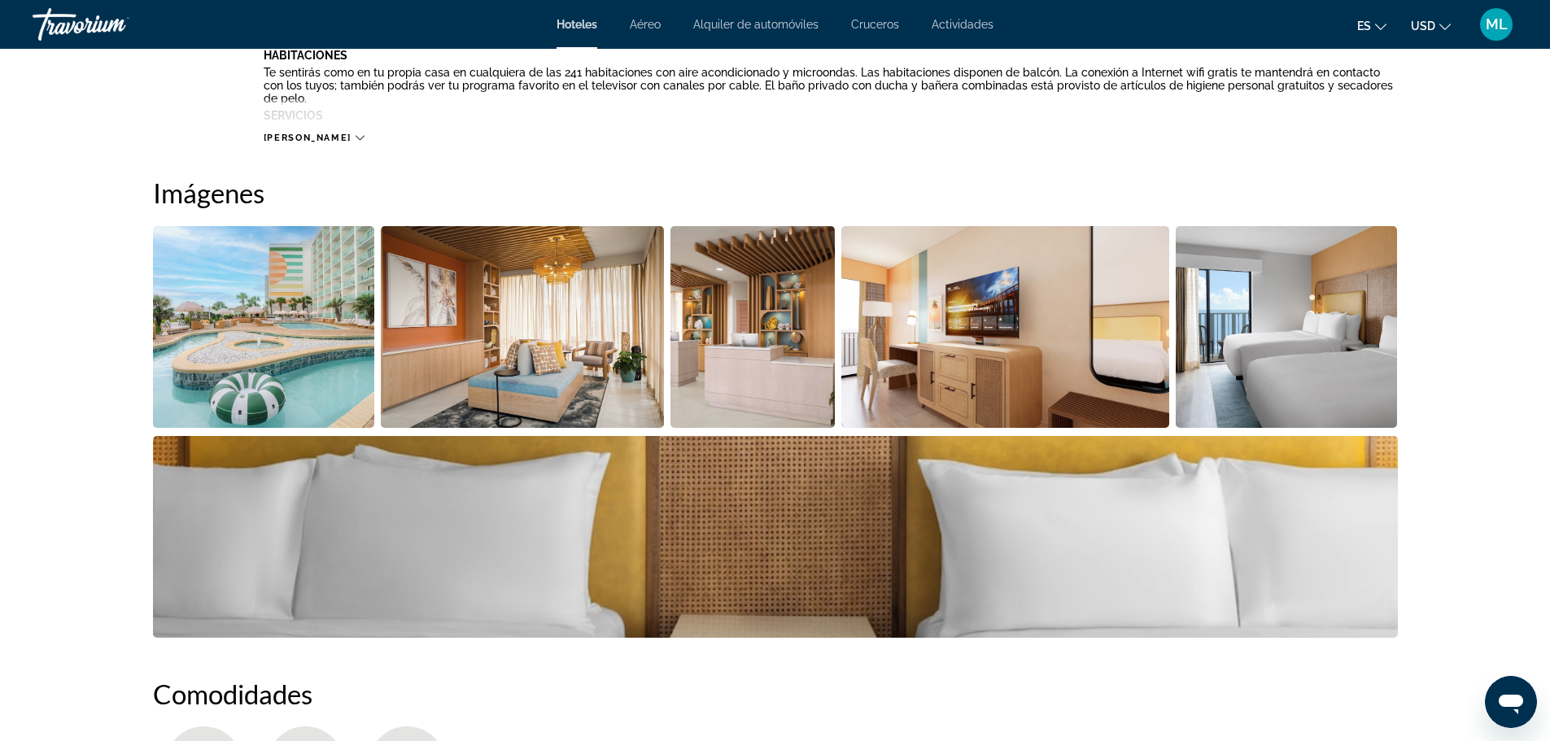
click at [333, 342] on img "Open full-screen image slider" at bounding box center [264, 327] width 222 height 202
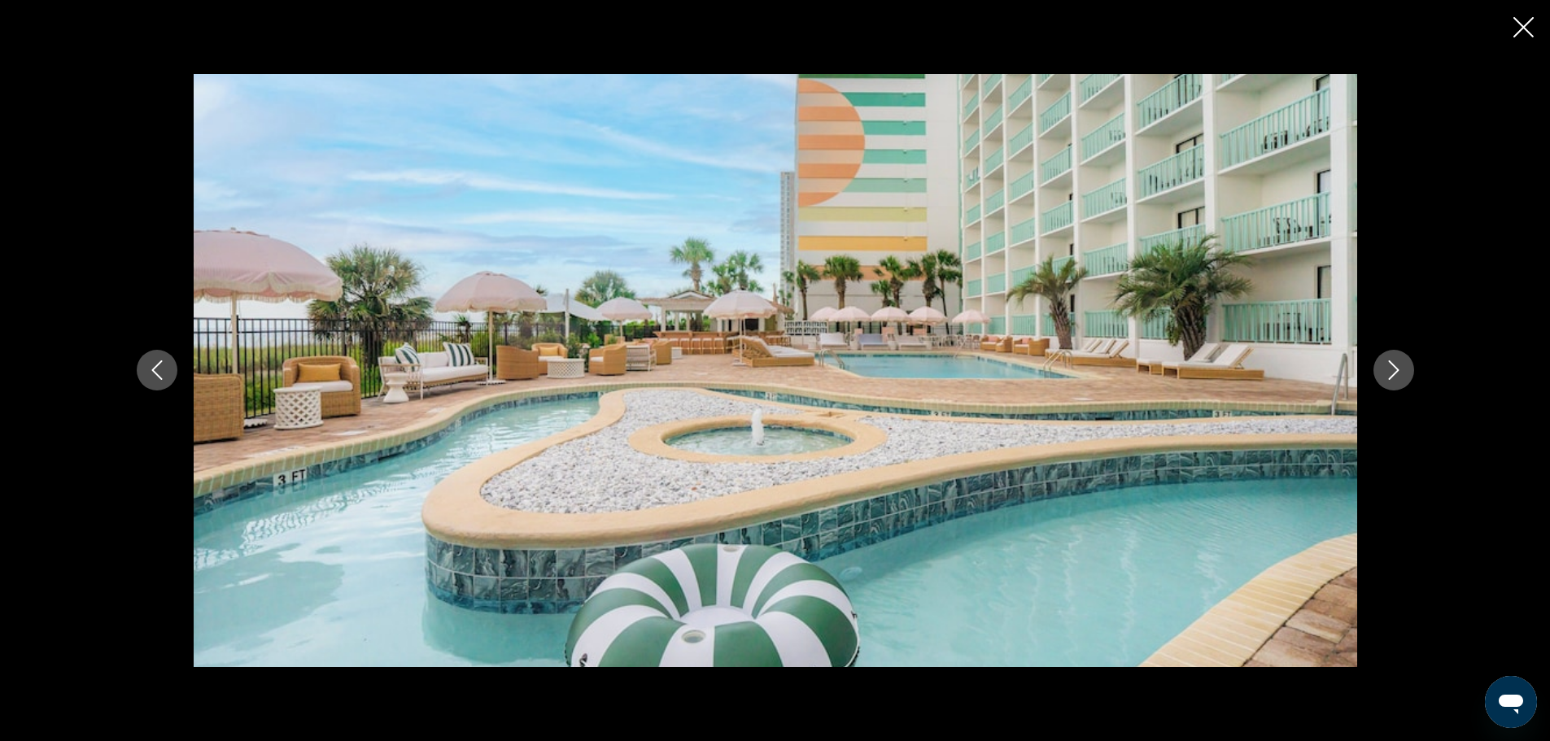
click at [1407, 369] on button "Next image" at bounding box center [1394, 370] width 41 height 41
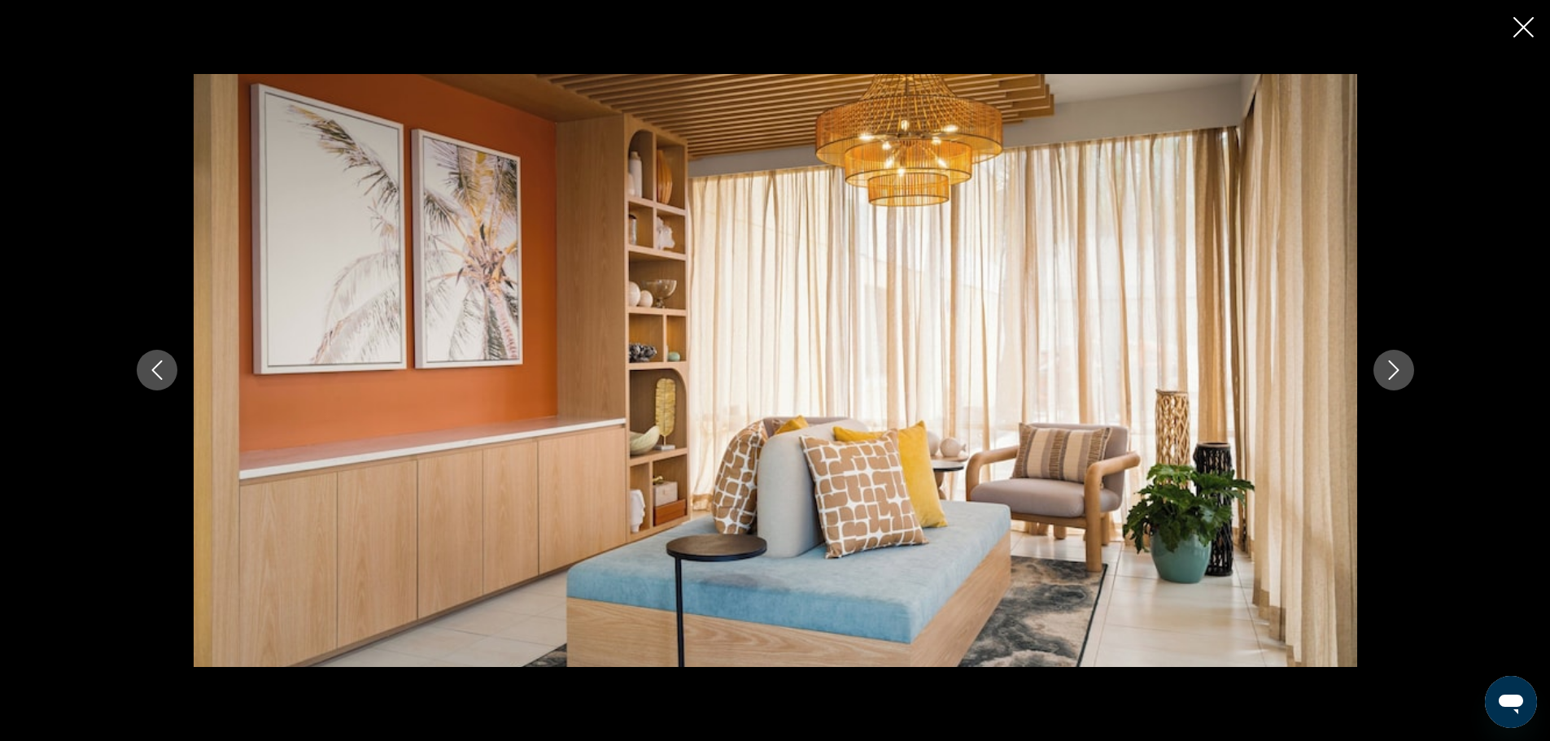
click at [1407, 369] on button "Next image" at bounding box center [1394, 370] width 41 height 41
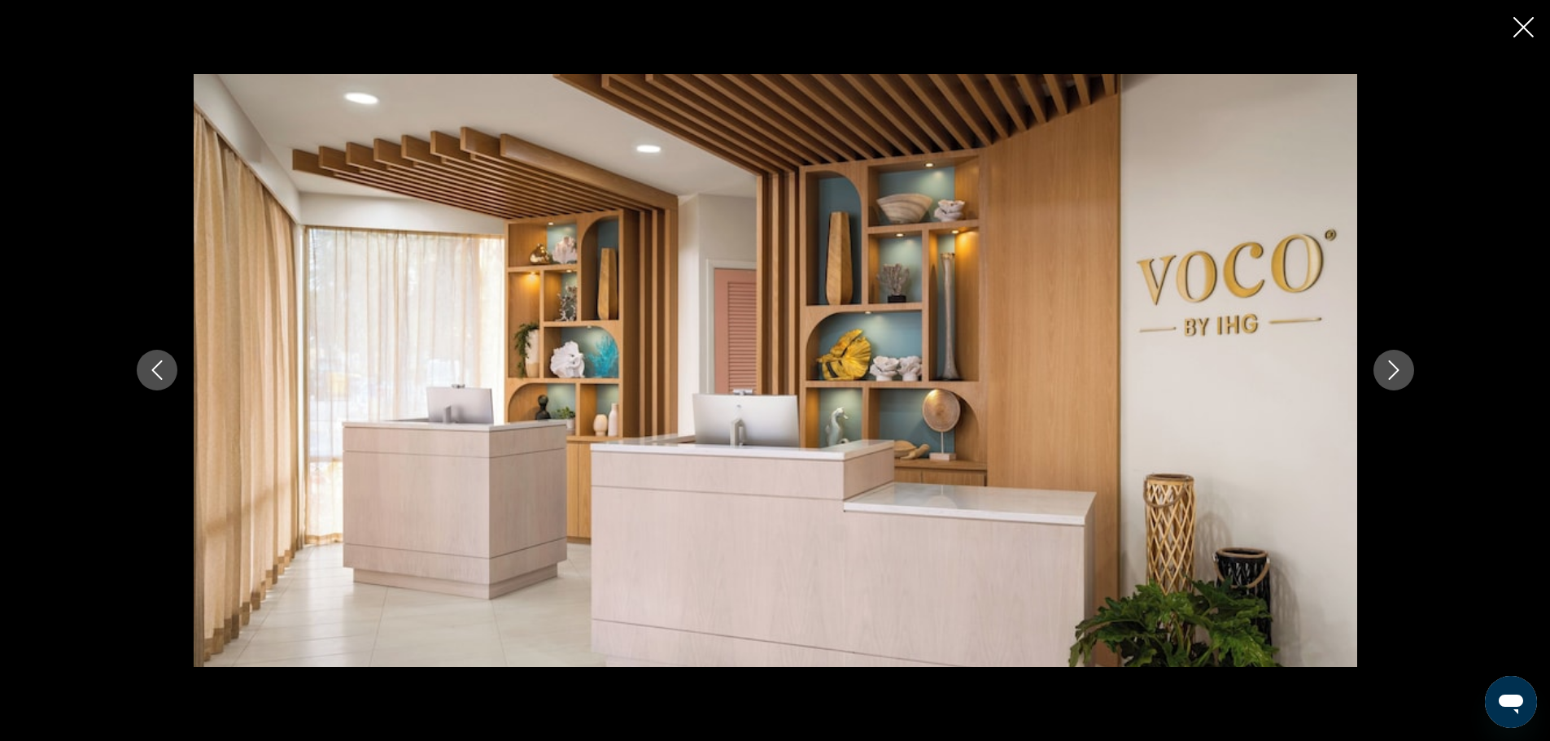
click at [1407, 369] on button "Next image" at bounding box center [1394, 370] width 41 height 41
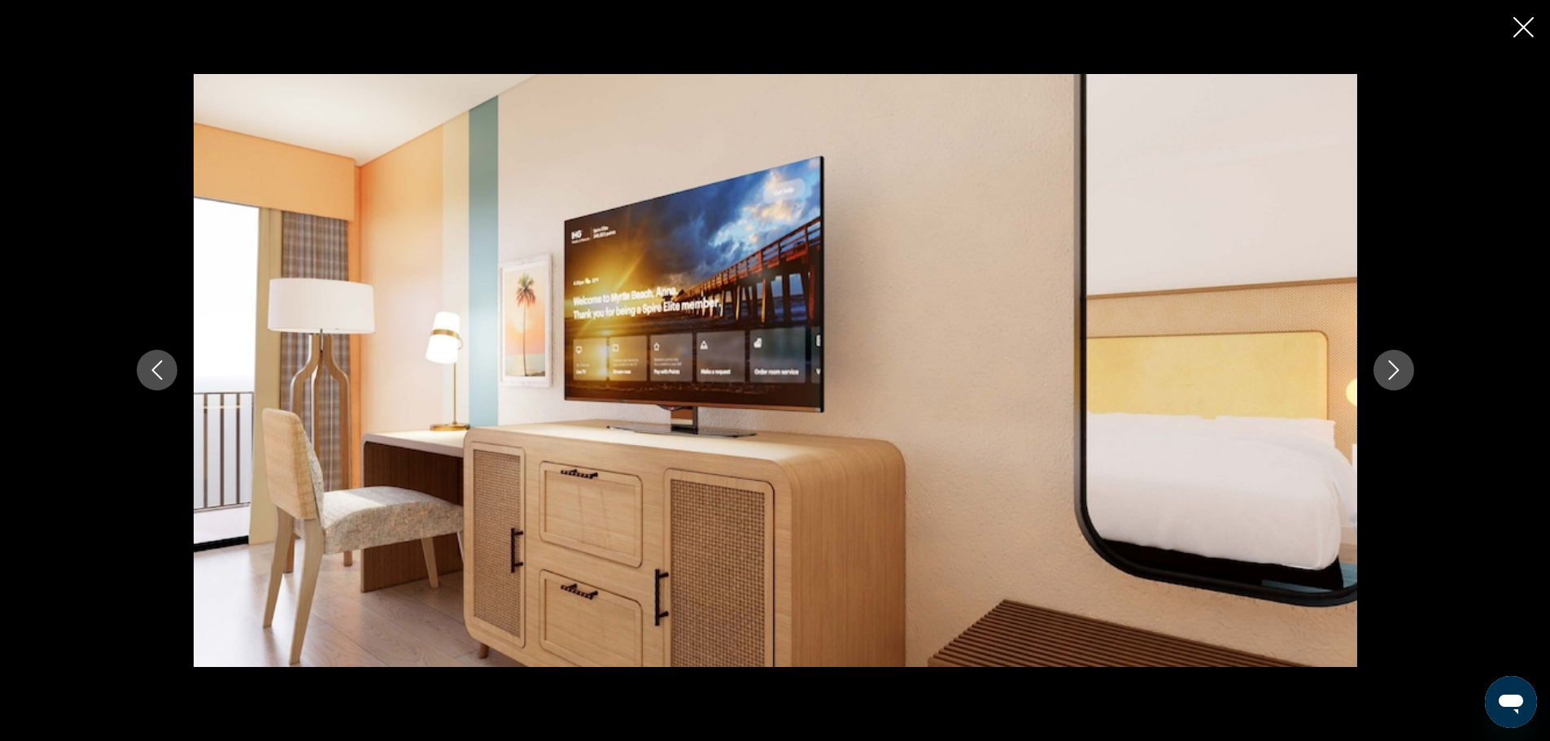
click at [1407, 369] on button "Next image" at bounding box center [1394, 370] width 41 height 41
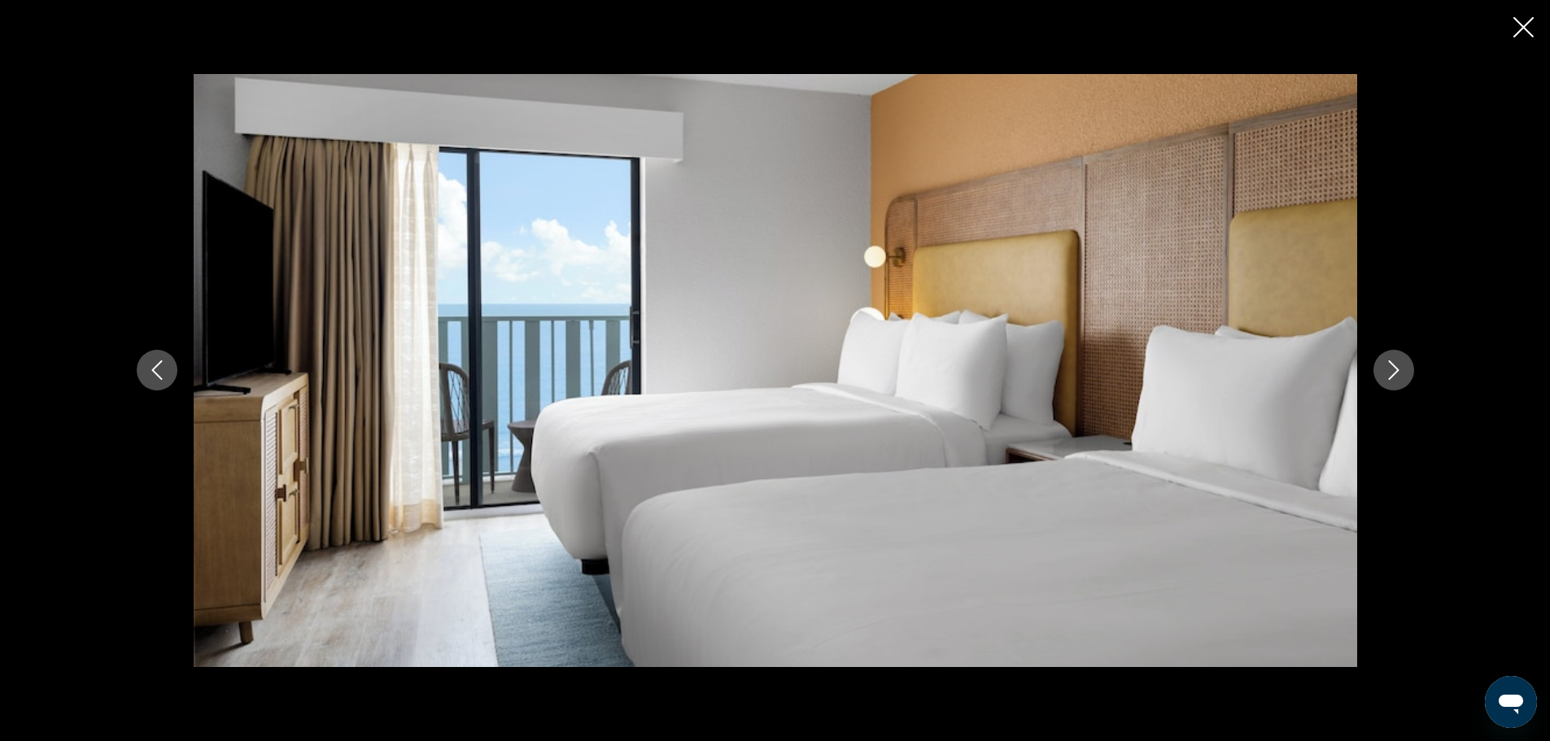
click at [1407, 369] on button "Next image" at bounding box center [1394, 370] width 41 height 41
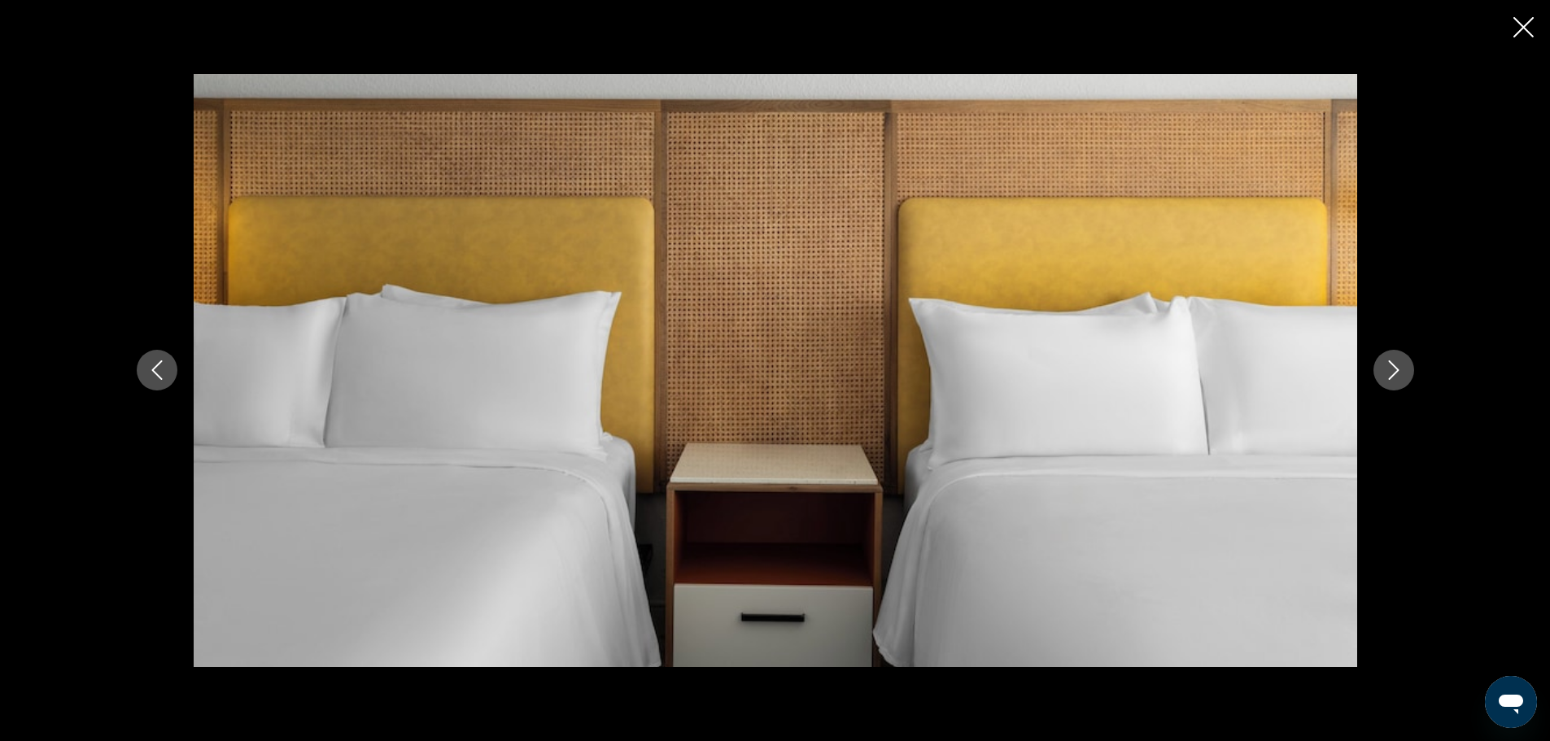
click at [1407, 369] on button "Next image" at bounding box center [1394, 370] width 41 height 41
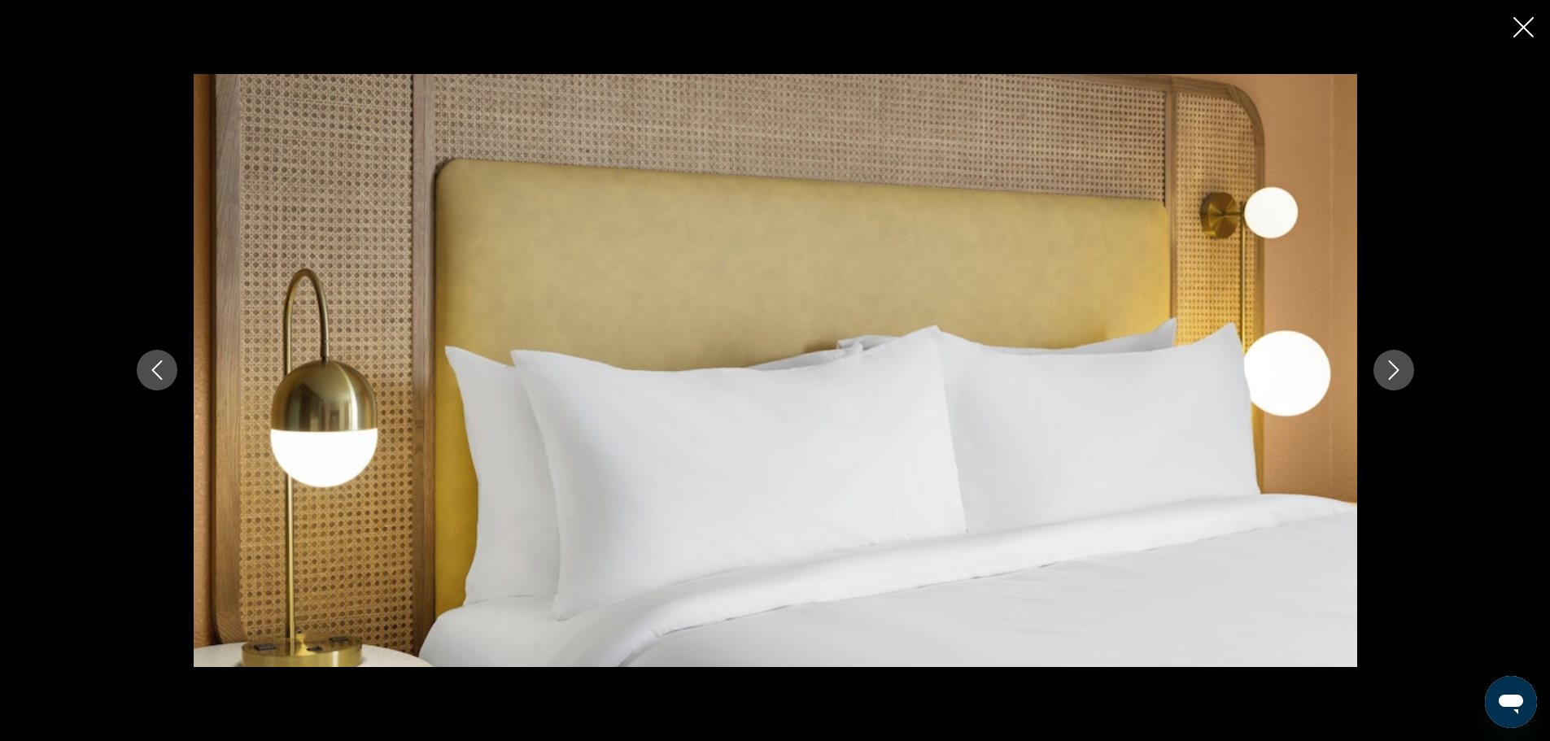
click at [1407, 369] on button "Next image" at bounding box center [1394, 370] width 41 height 41
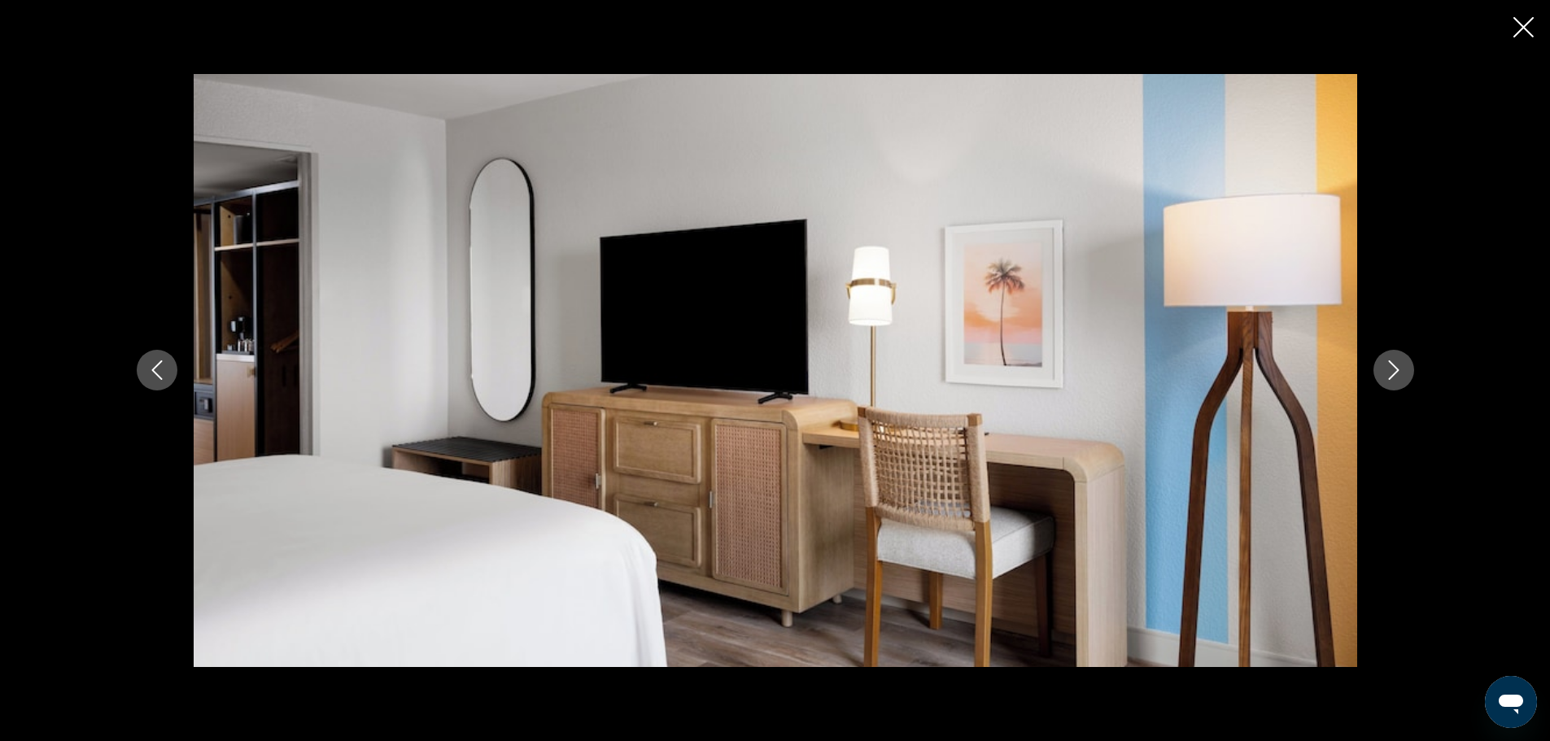
click at [1407, 369] on button "Next image" at bounding box center [1394, 370] width 41 height 41
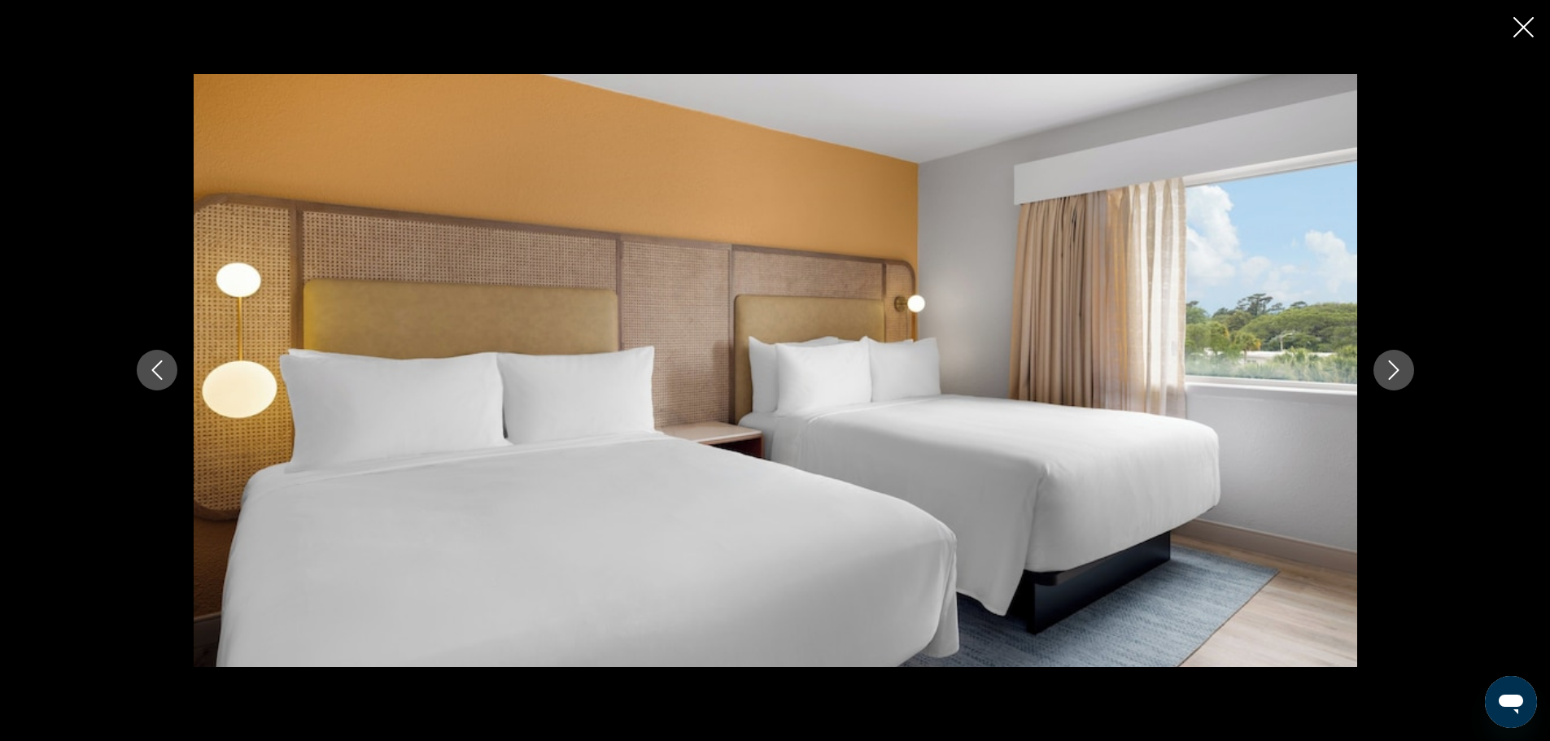
click at [1407, 369] on button "Next image" at bounding box center [1394, 370] width 41 height 41
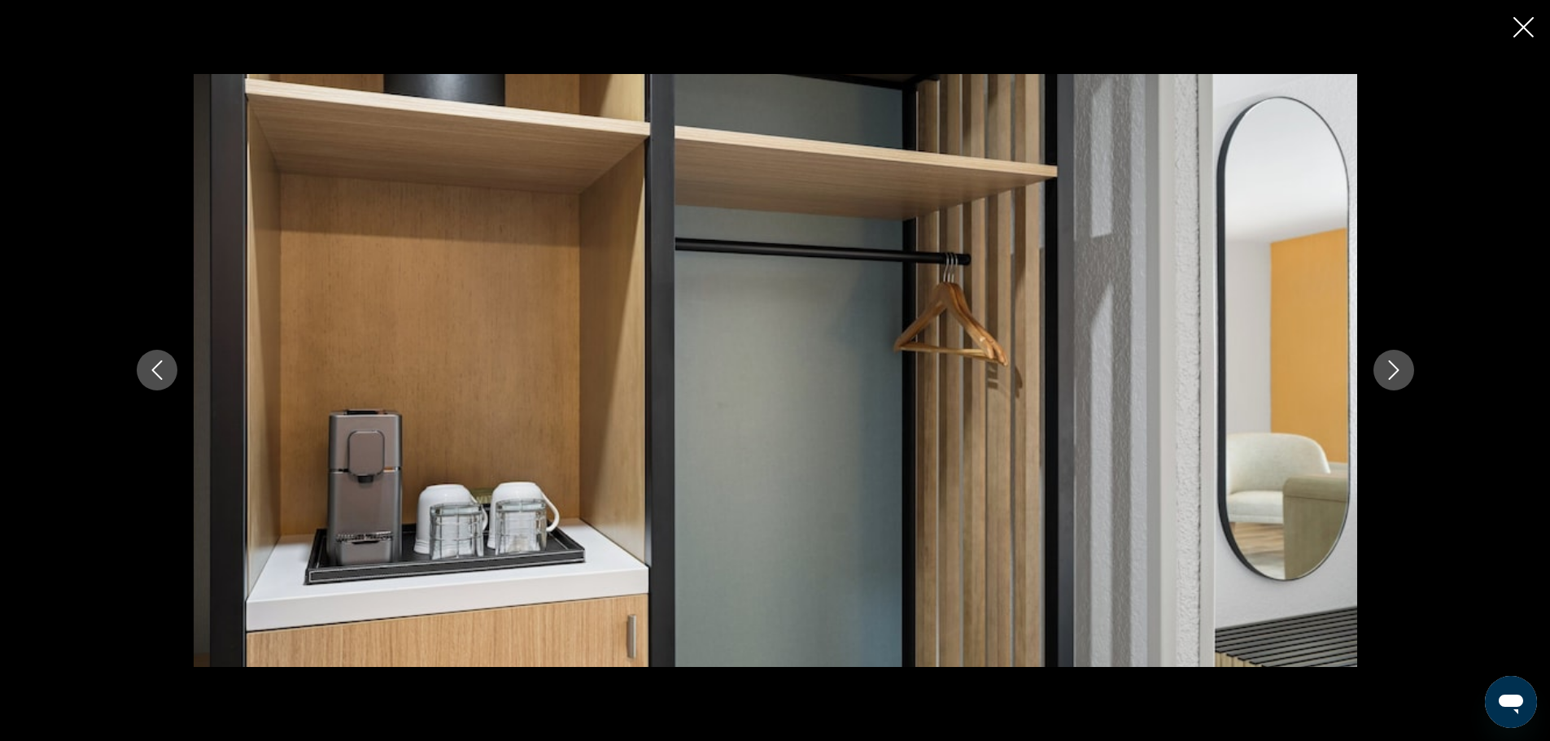
click at [1407, 369] on button "Next image" at bounding box center [1394, 370] width 41 height 41
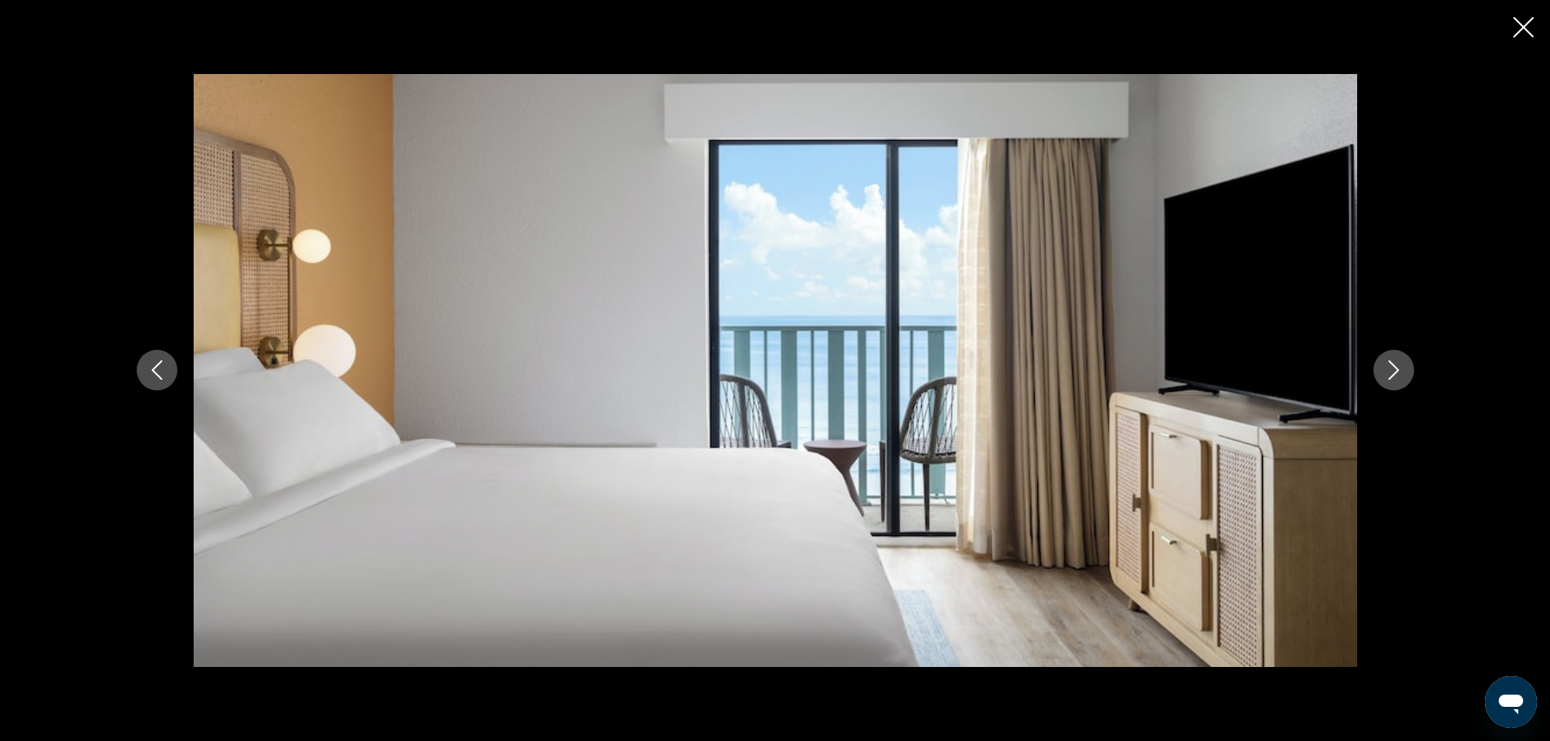
click at [1407, 369] on button "Next image" at bounding box center [1394, 370] width 41 height 41
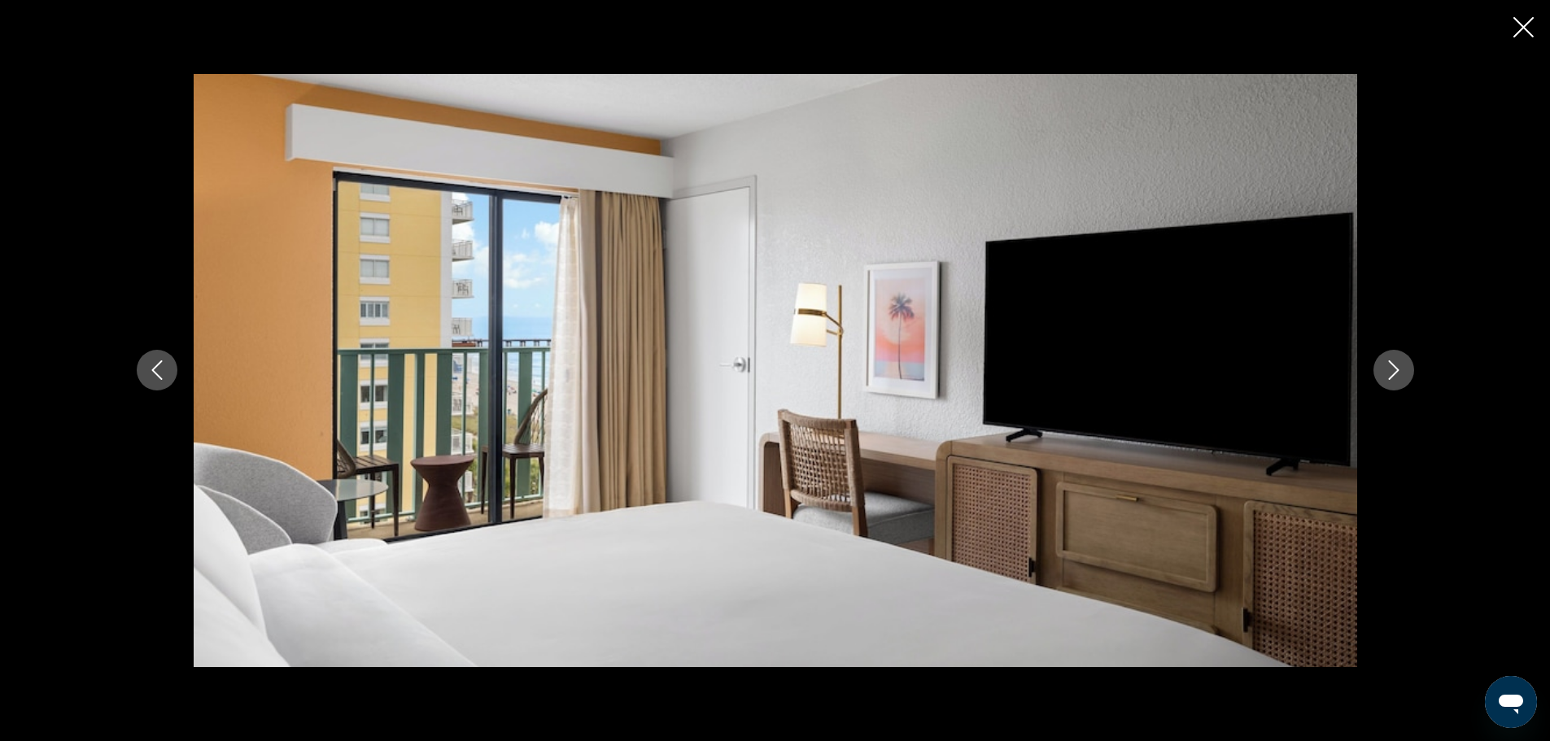
click at [1407, 369] on button "Next image" at bounding box center [1394, 370] width 41 height 41
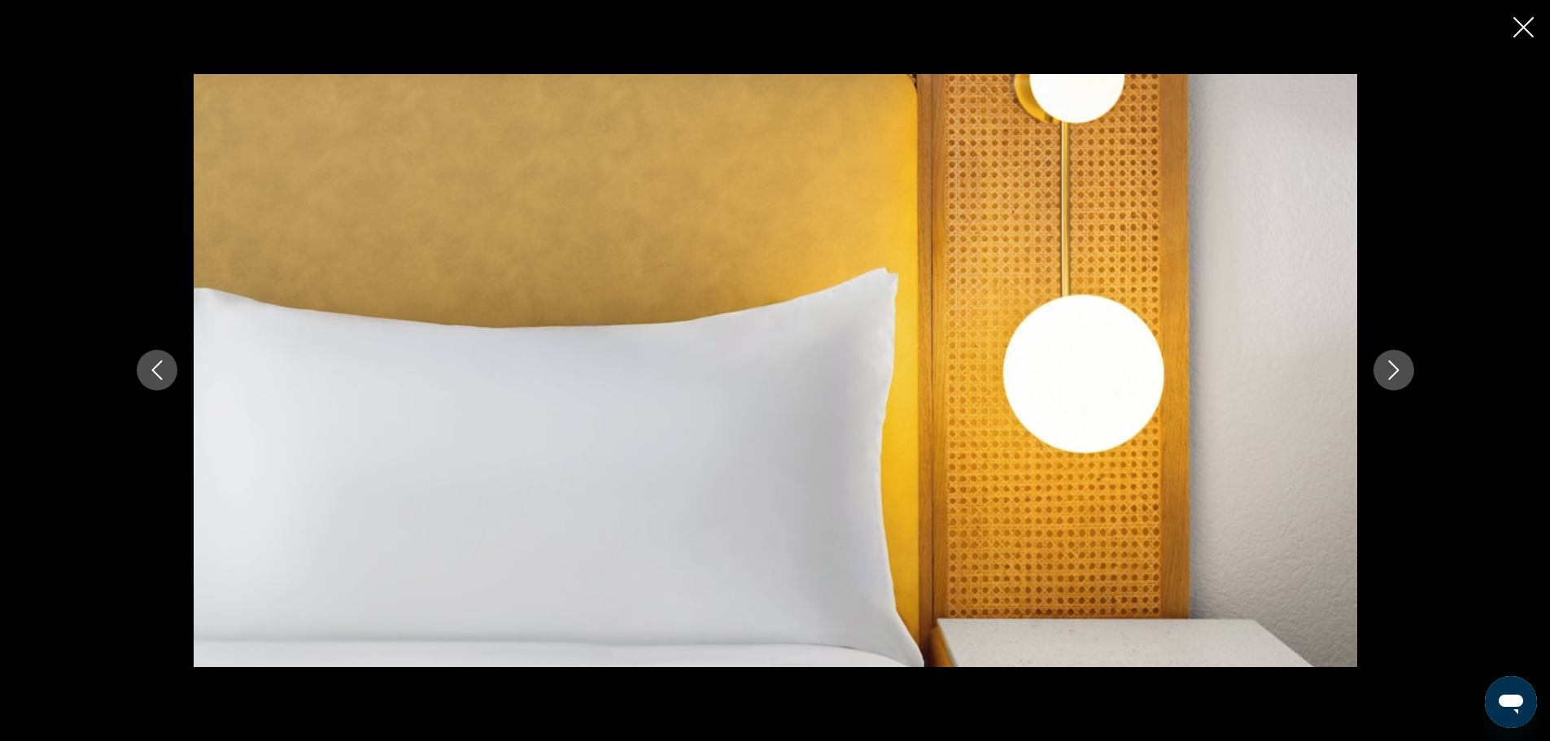
click at [1407, 369] on button "Next image" at bounding box center [1394, 370] width 41 height 41
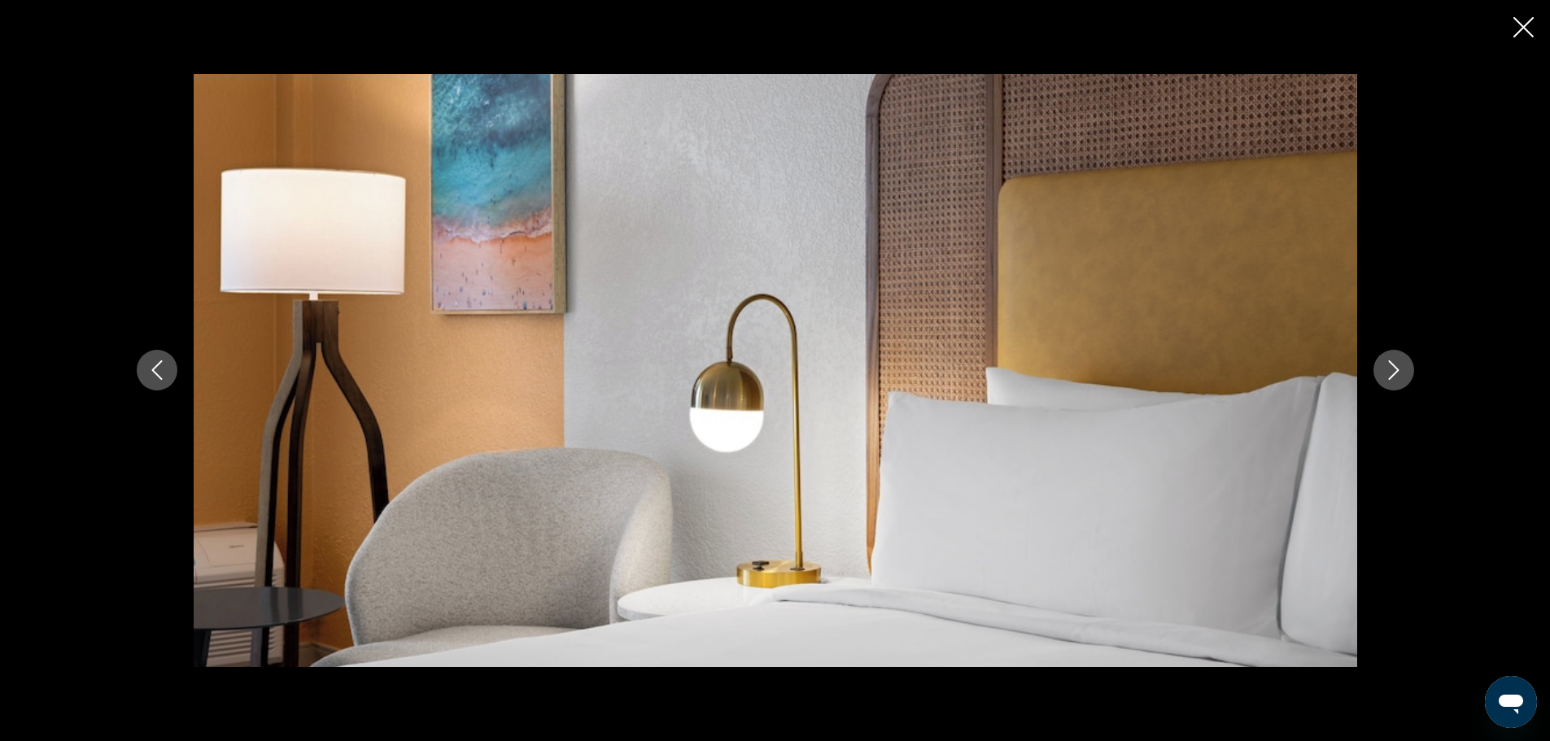
click at [1407, 369] on button "Next image" at bounding box center [1394, 370] width 41 height 41
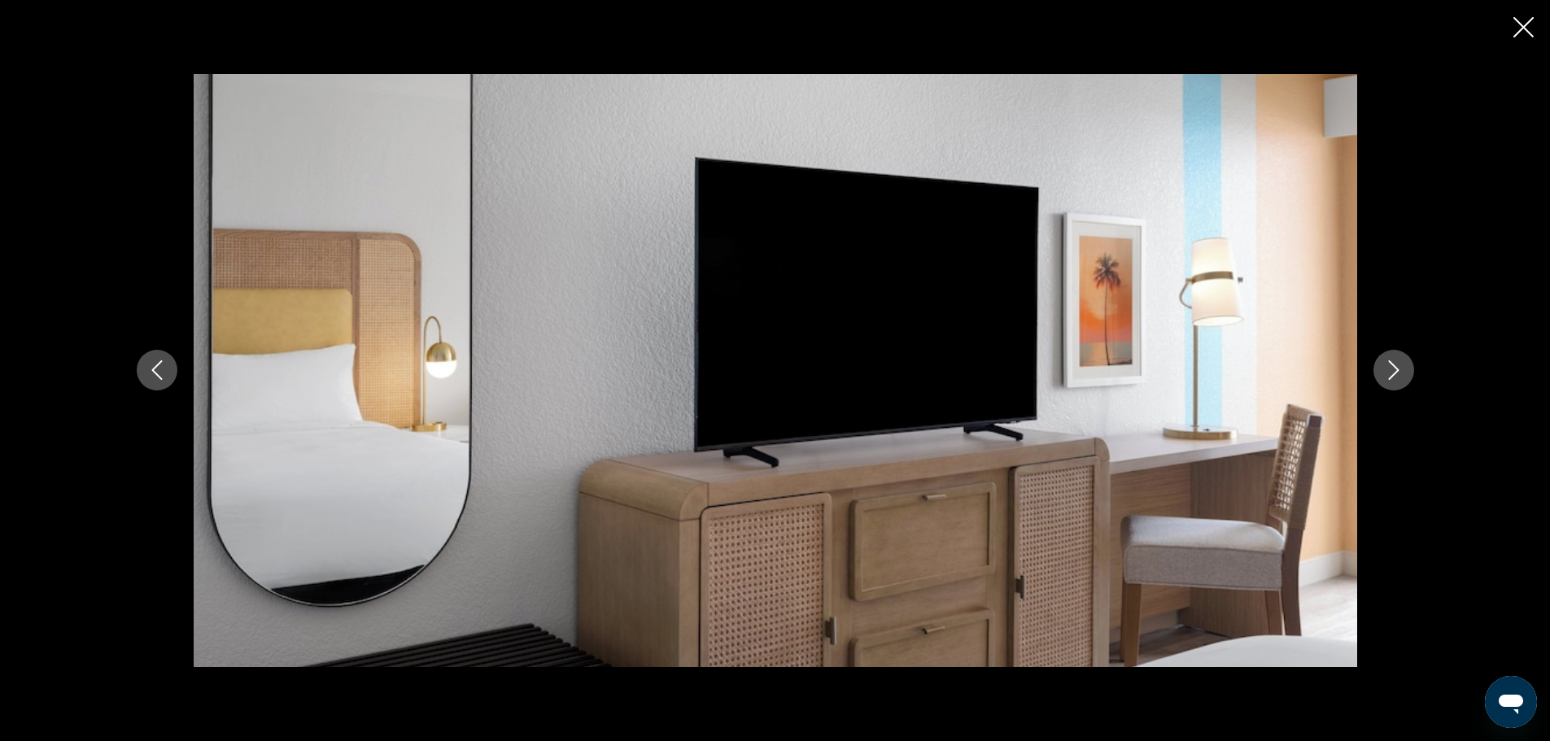
click at [1407, 369] on button "Next image" at bounding box center [1394, 370] width 41 height 41
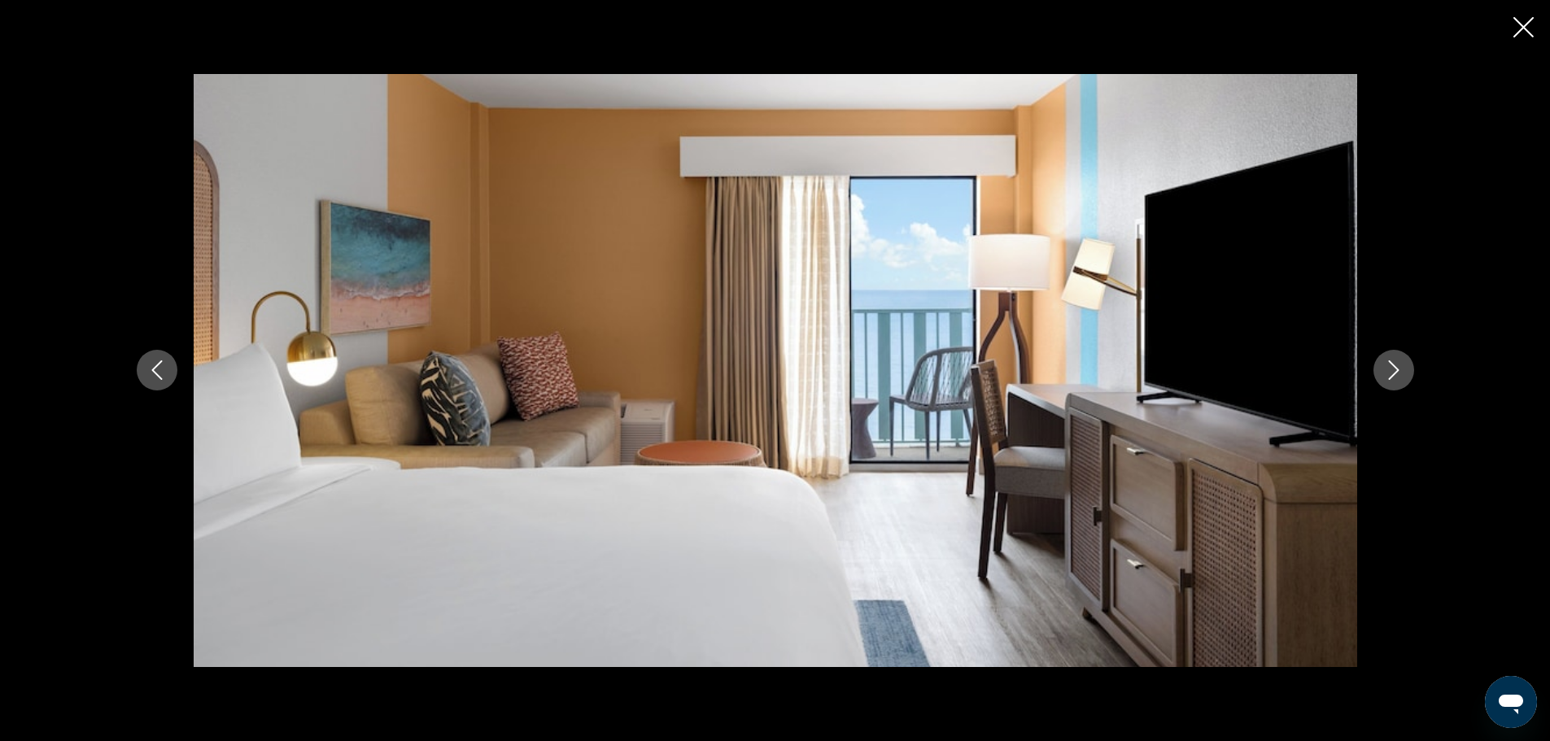
click at [1407, 369] on button "Next image" at bounding box center [1394, 370] width 41 height 41
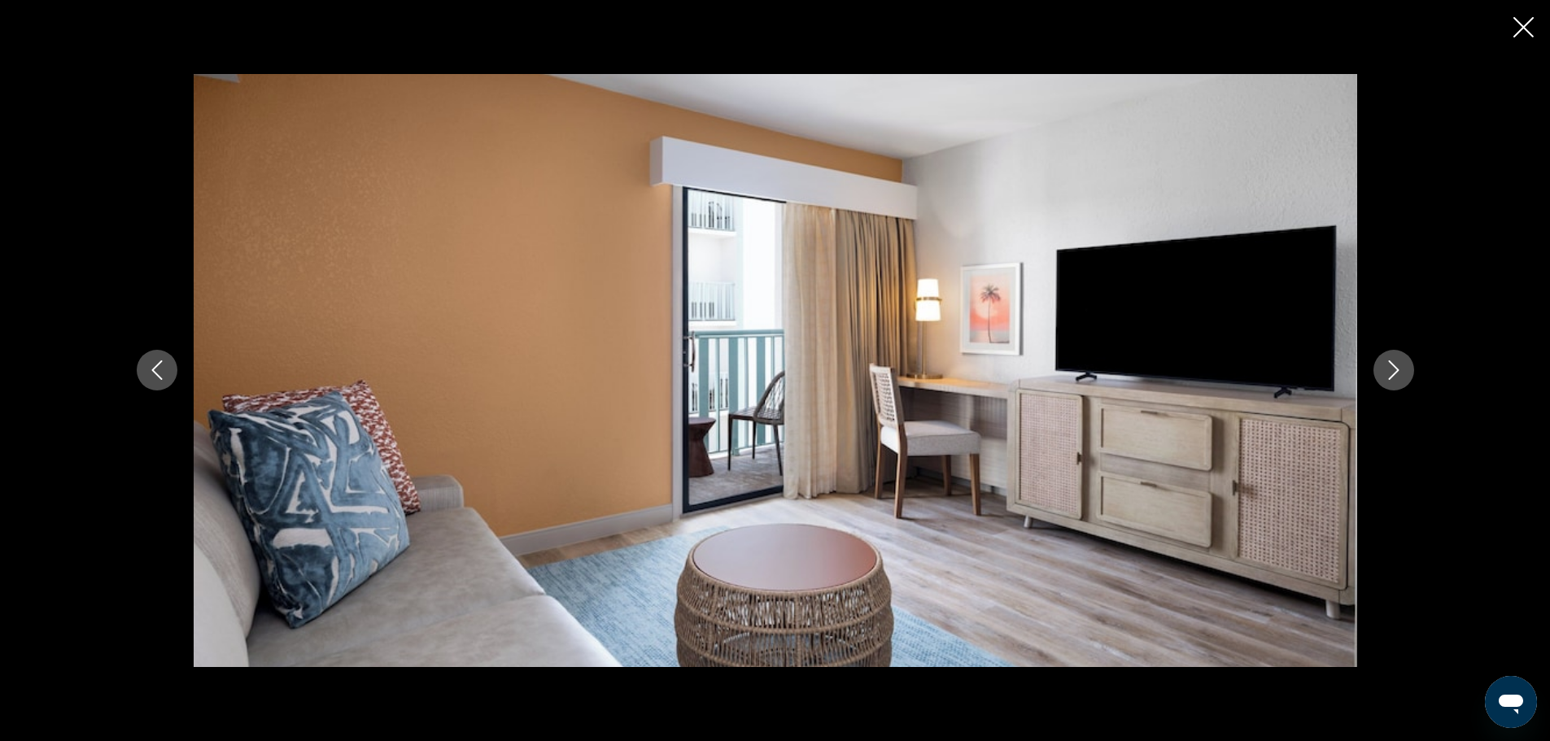
click at [1407, 369] on button "Next image" at bounding box center [1394, 370] width 41 height 41
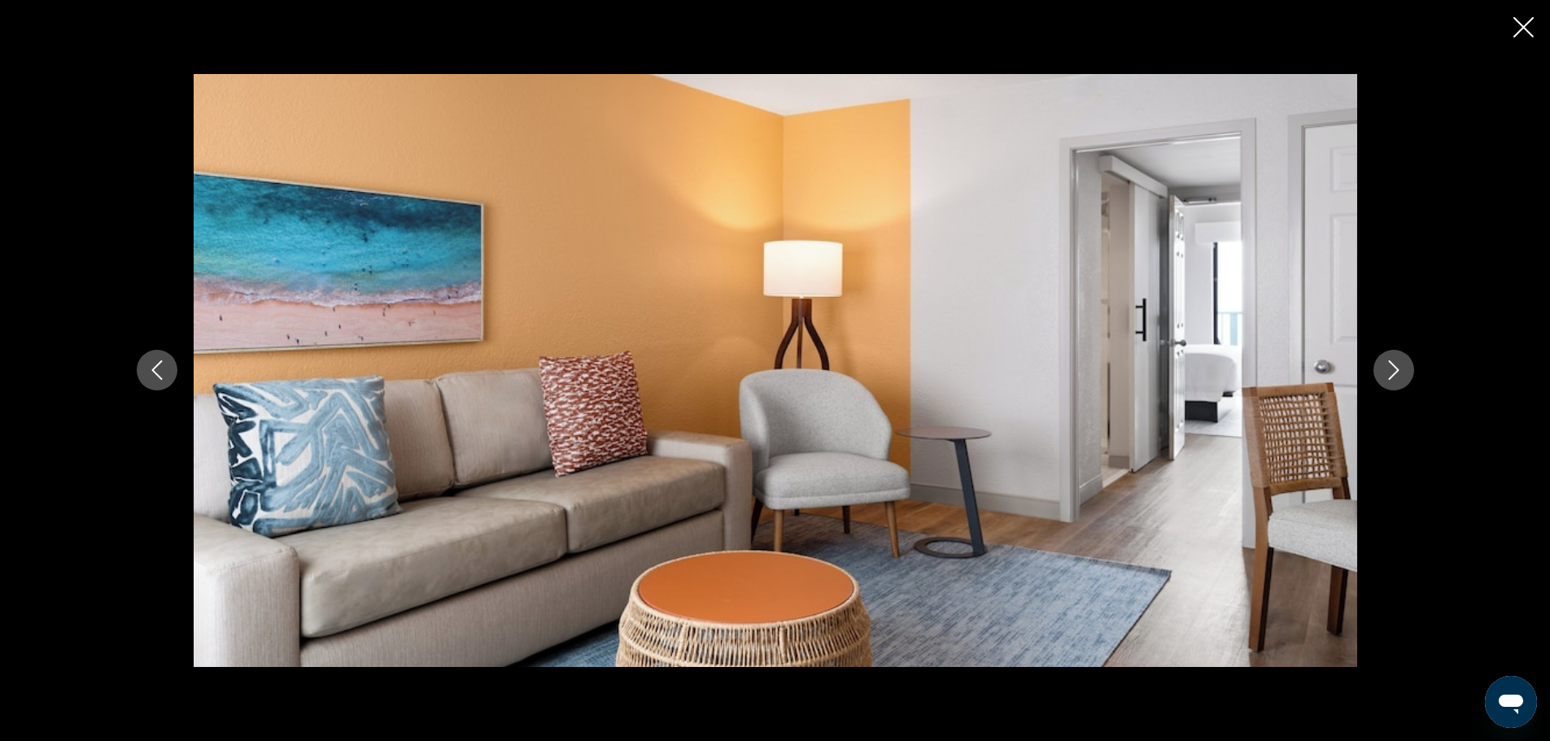
click at [1407, 369] on button "Next image" at bounding box center [1394, 370] width 41 height 41
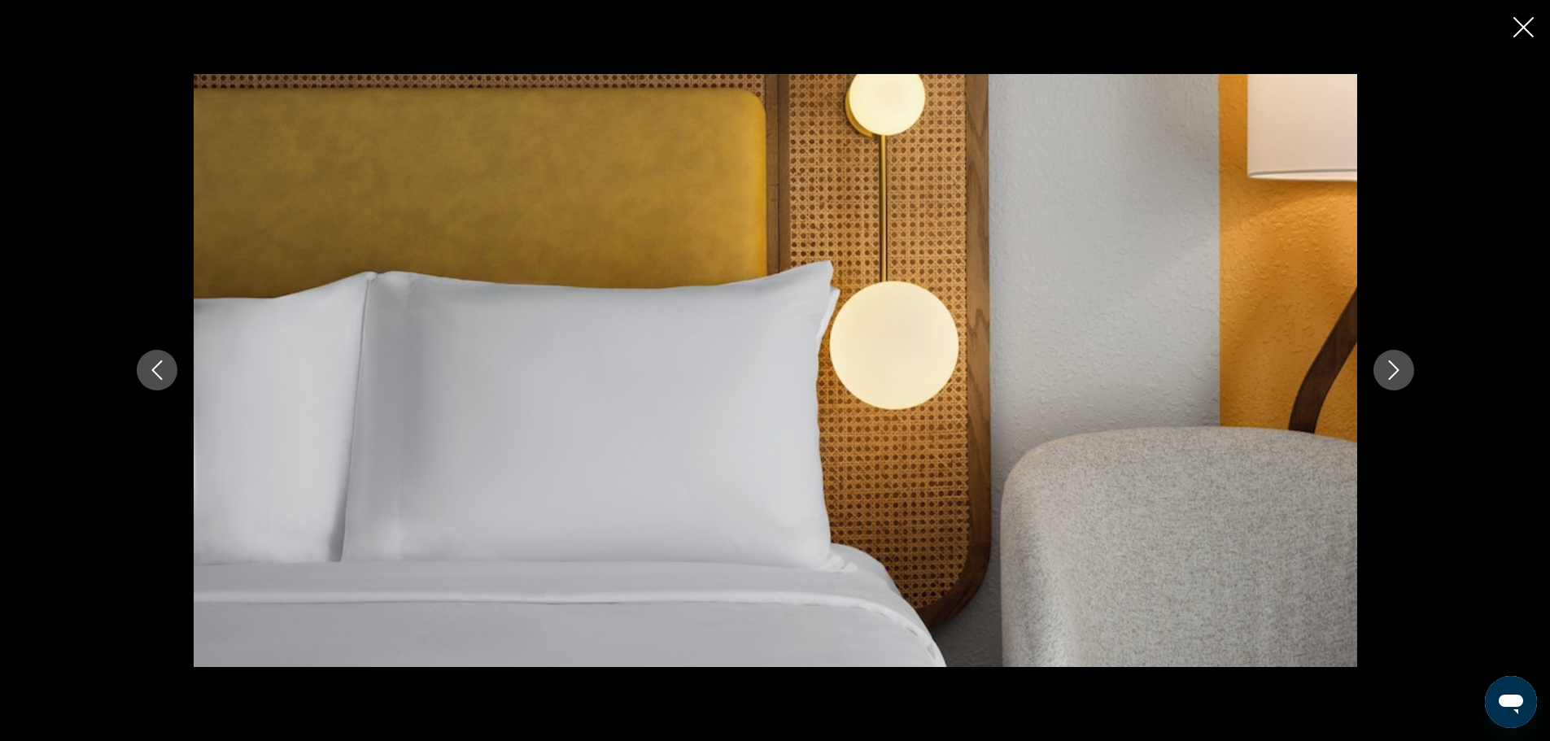
click at [1407, 369] on button "Next image" at bounding box center [1394, 370] width 41 height 41
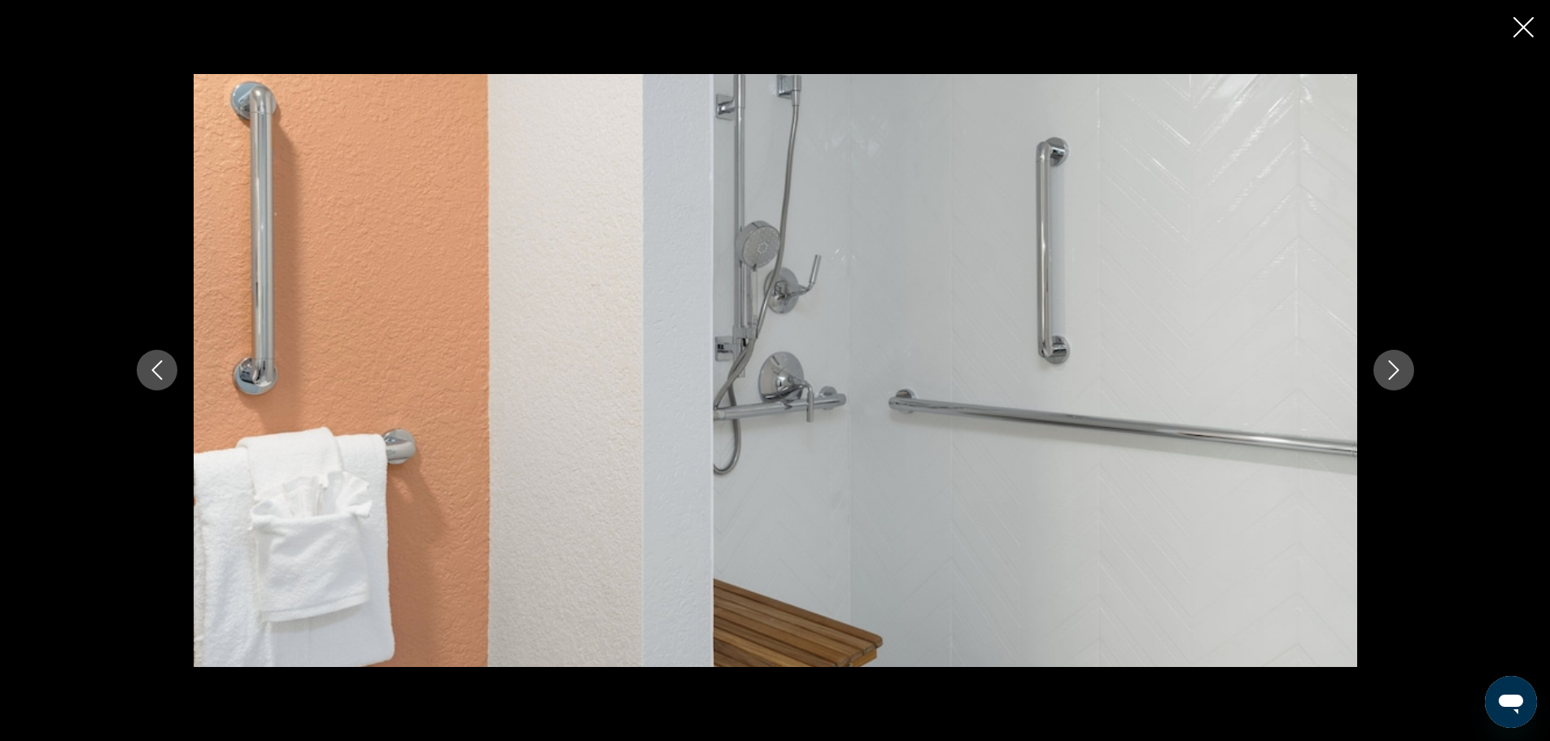
click at [1407, 369] on button "Next image" at bounding box center [1394, 370] width 41 height 41
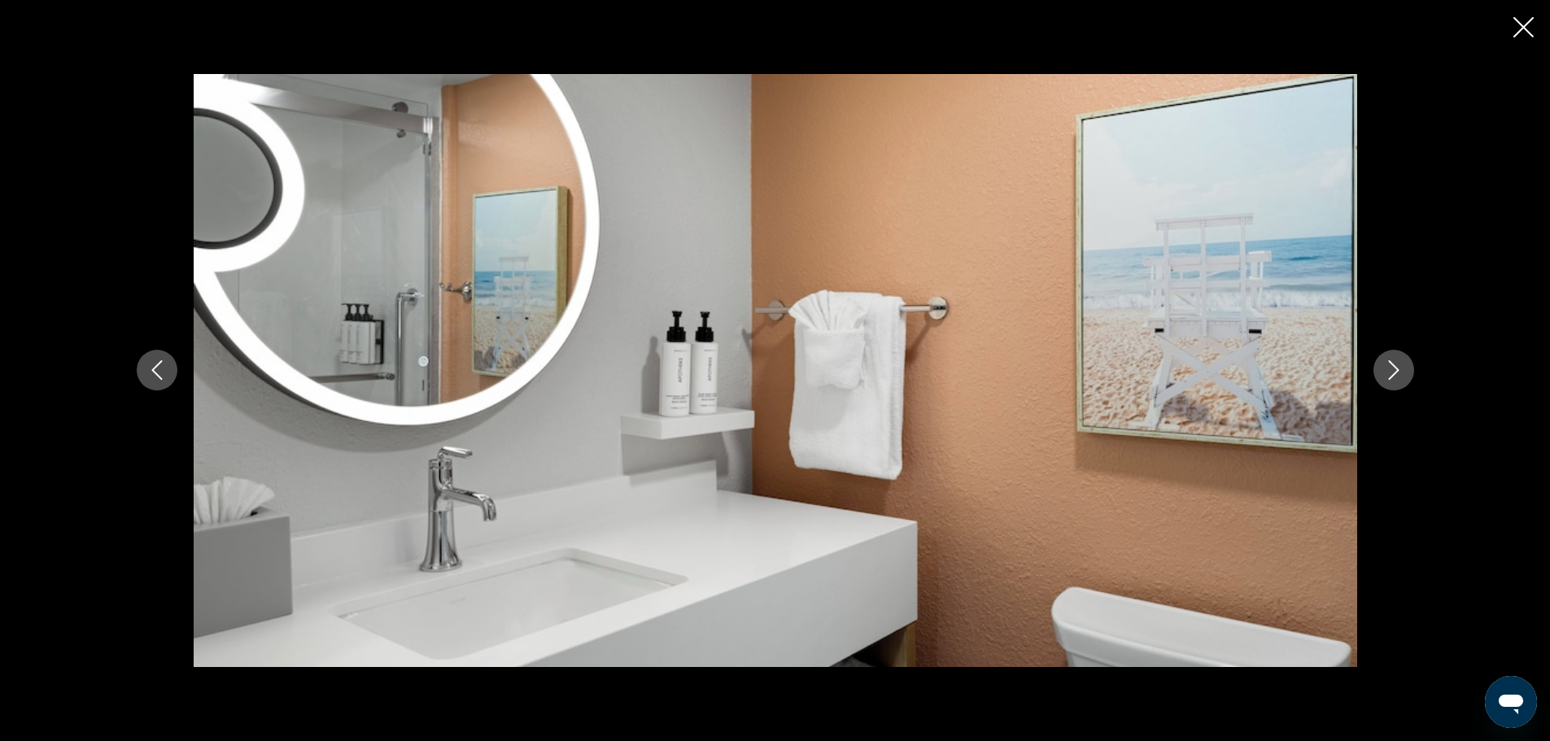
click at [1407, 369] on button "Next image" at bounding box center [1394, 370] width 41 height 41
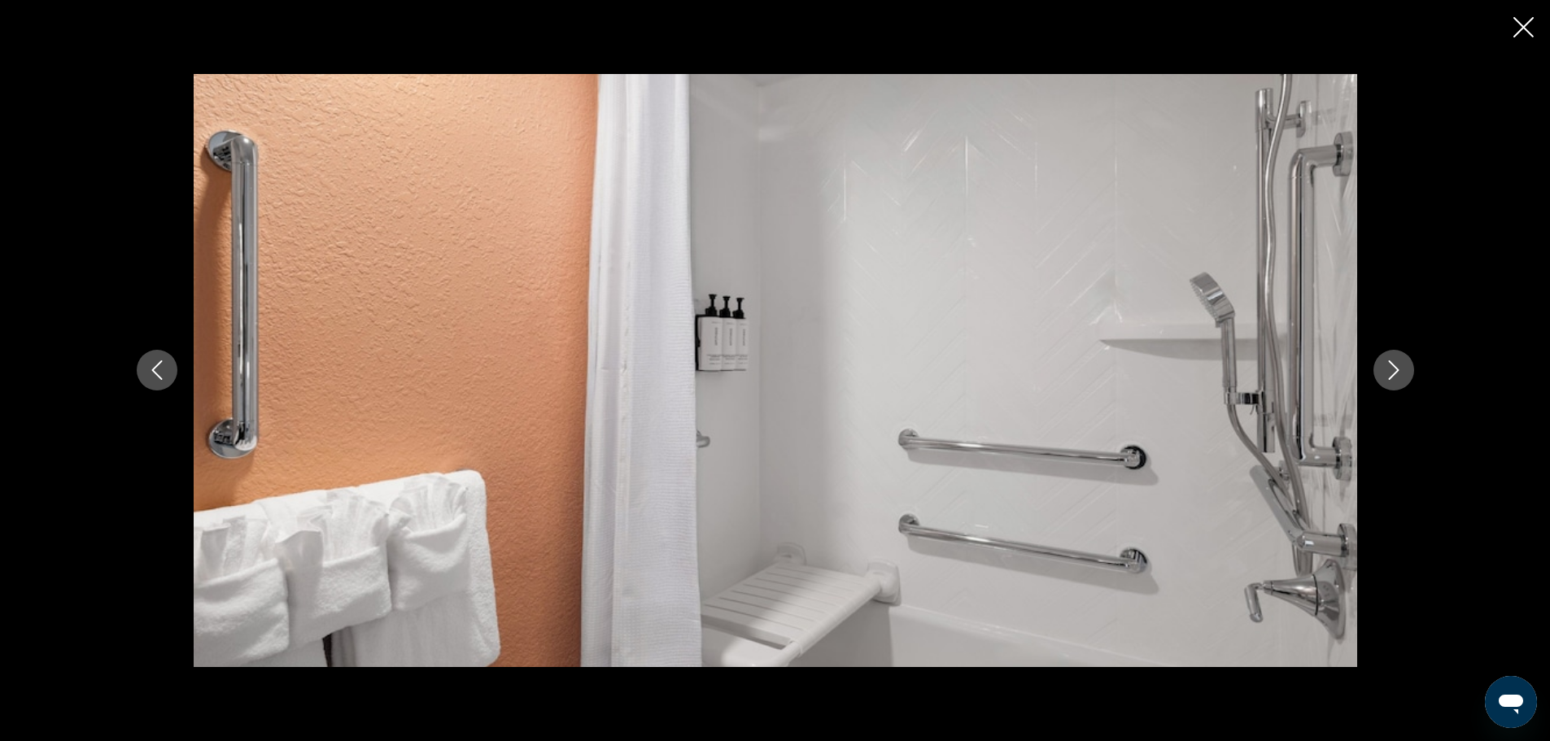
click at [1407, 369] on button "Next image" at bounding box center [1394, 370] width 41 height 41
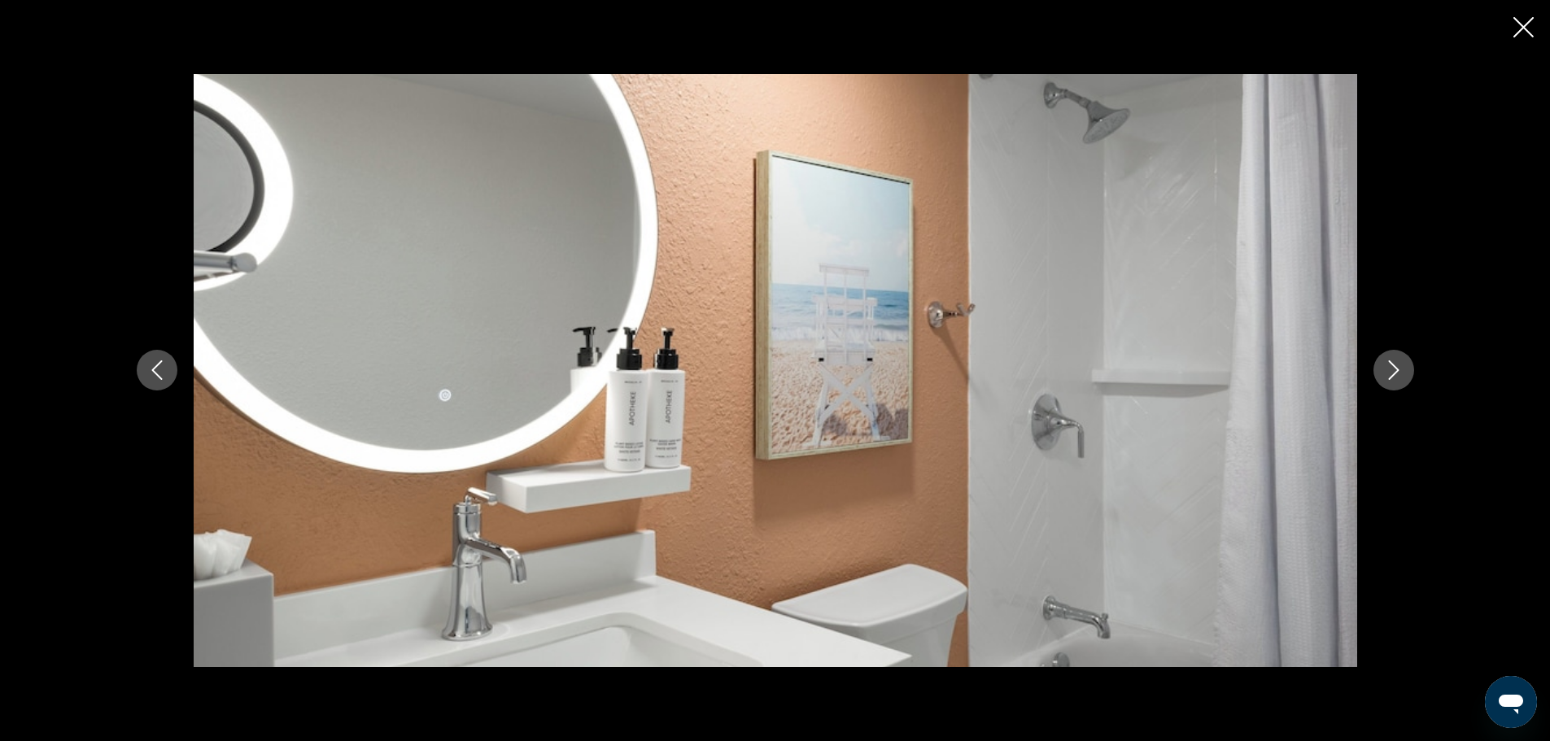
click at [1407, 369] on button "Next image" at bounding box center [1394, 370] width 41 height 41
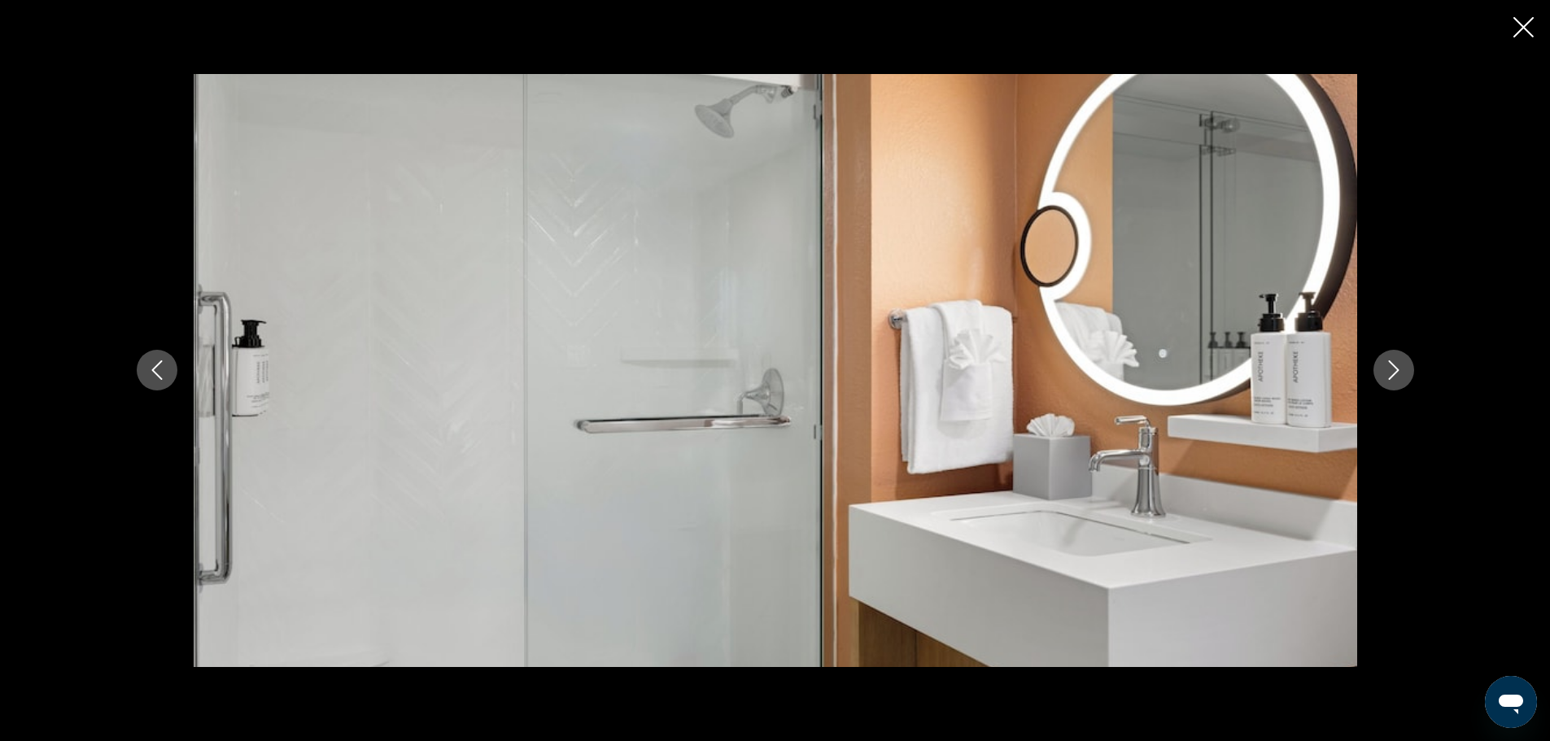
click at [1407, 369] on button "Next image" at bounding box center [1394, 370] width 41 height 41
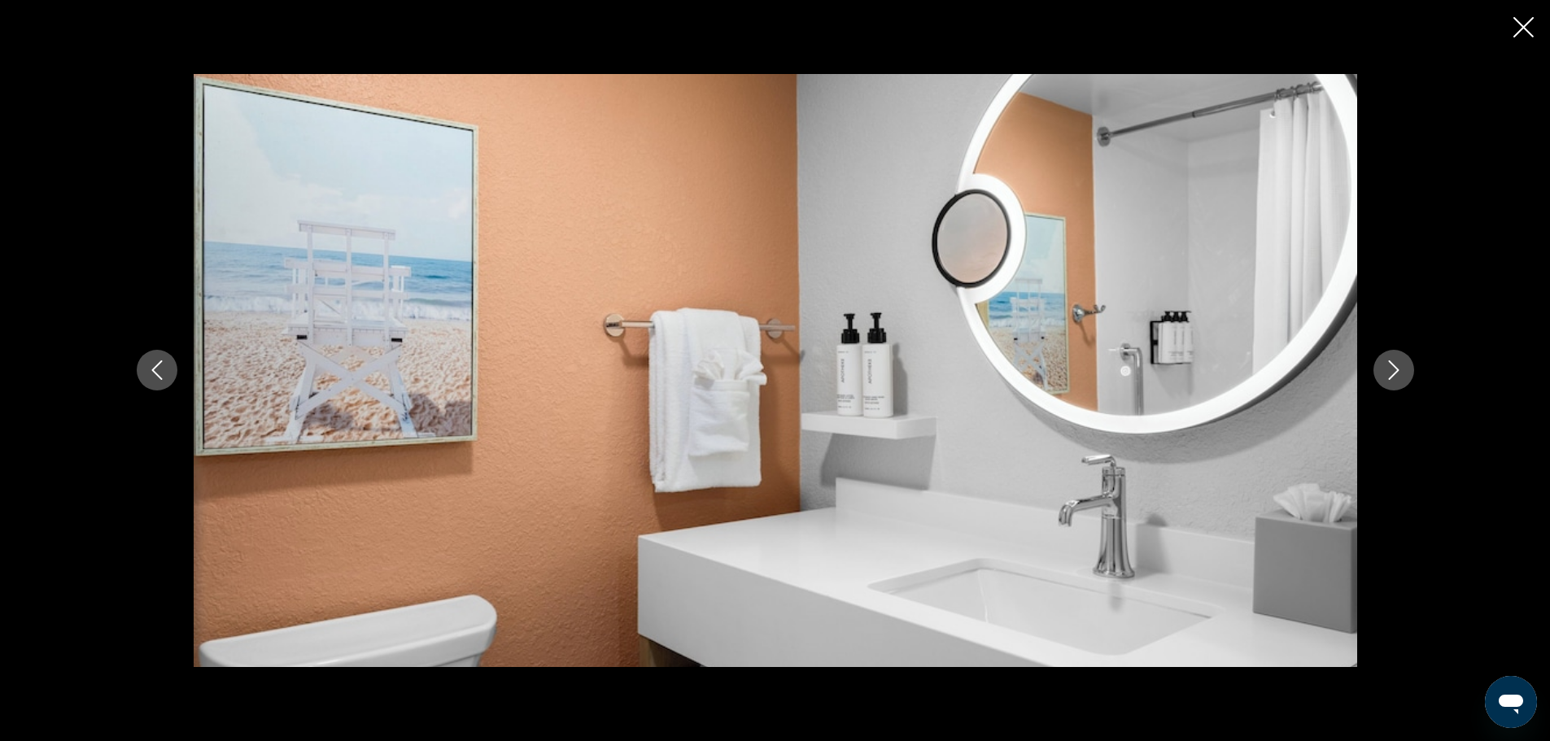
click at [1407, 369] on button "Next image" at bounding box center [1394, 370] width 41 height 41
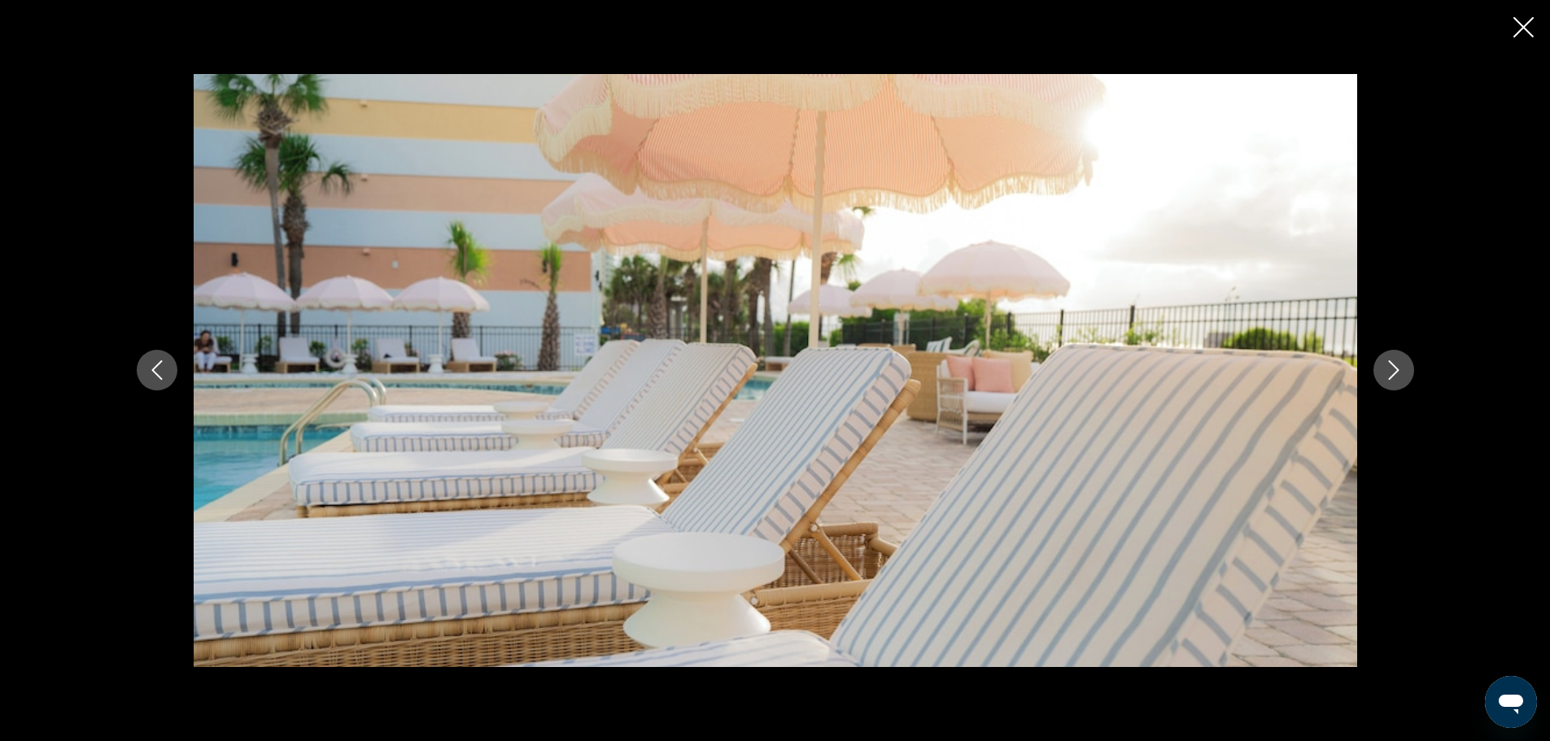
click at [1407, 369] on button "Next image" at bounding box center [1394, 370] width 41 height 41
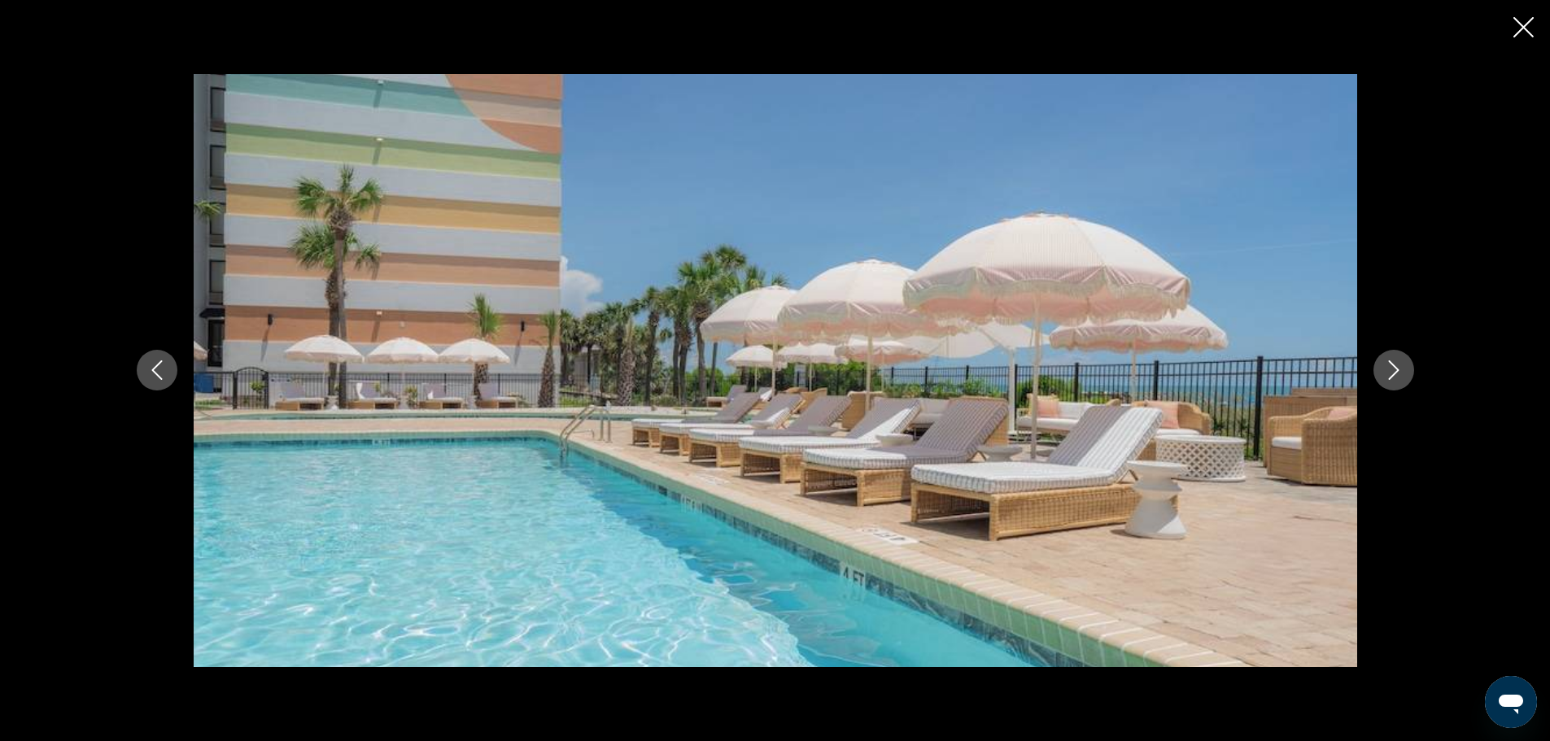
click at [1407, 369] on button "Next image" at bounding box center [1394, 370] width 41 height 41
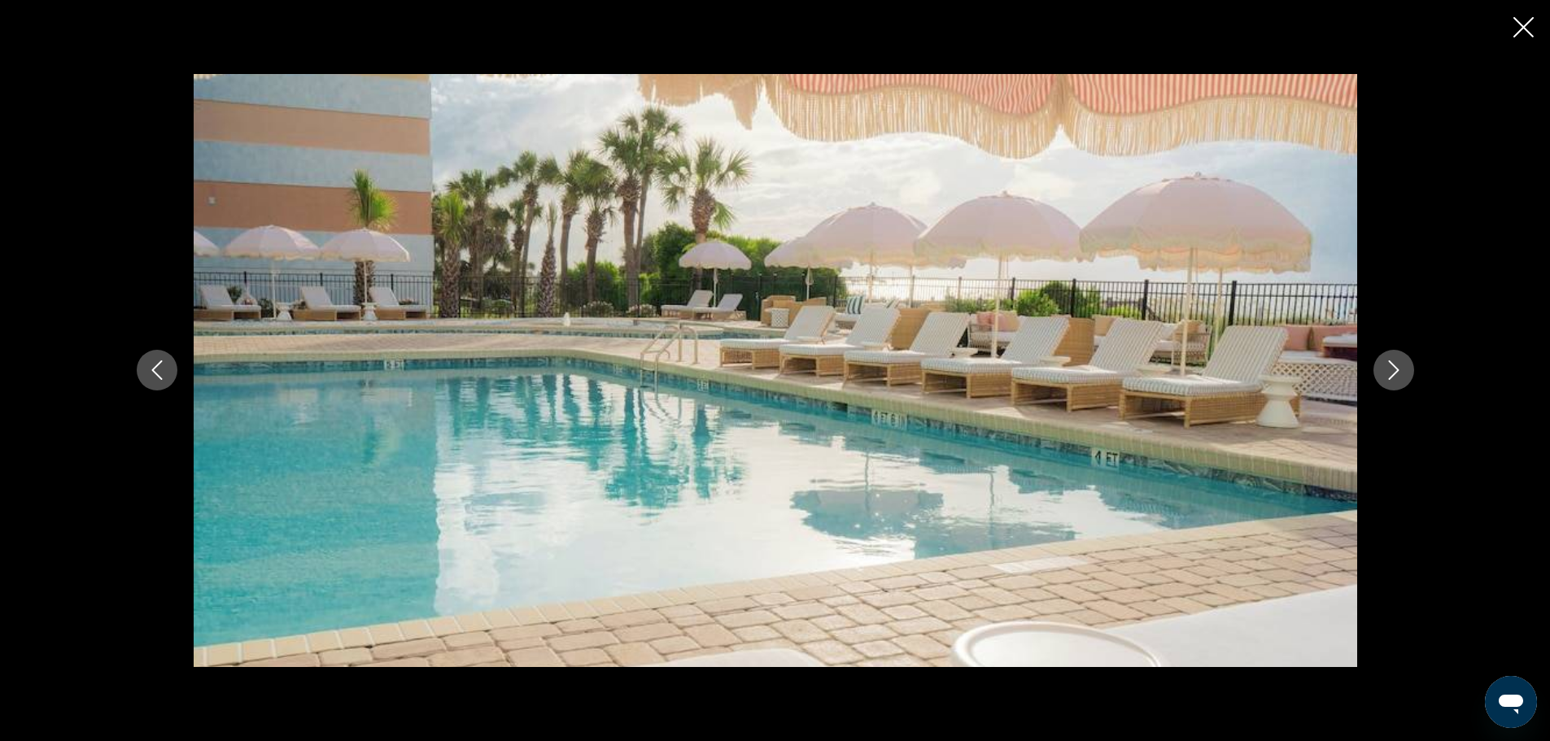
click at [1407, 369] on button "Next image" at bounding box center [1394, 370] width 41 height 41
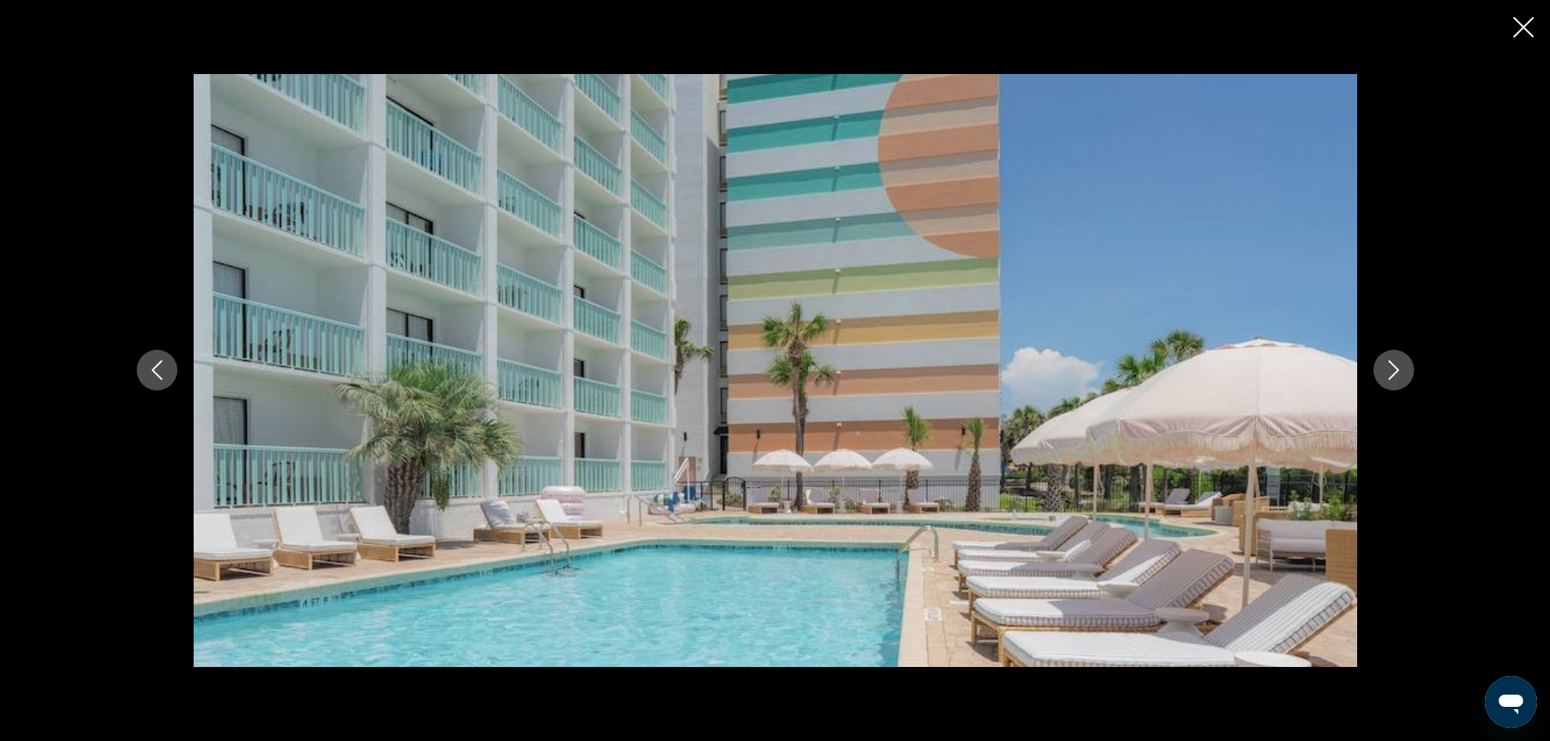
click at [1407, 369] on button "Next image" at bounding box center [1394, 370] width 41 height 41
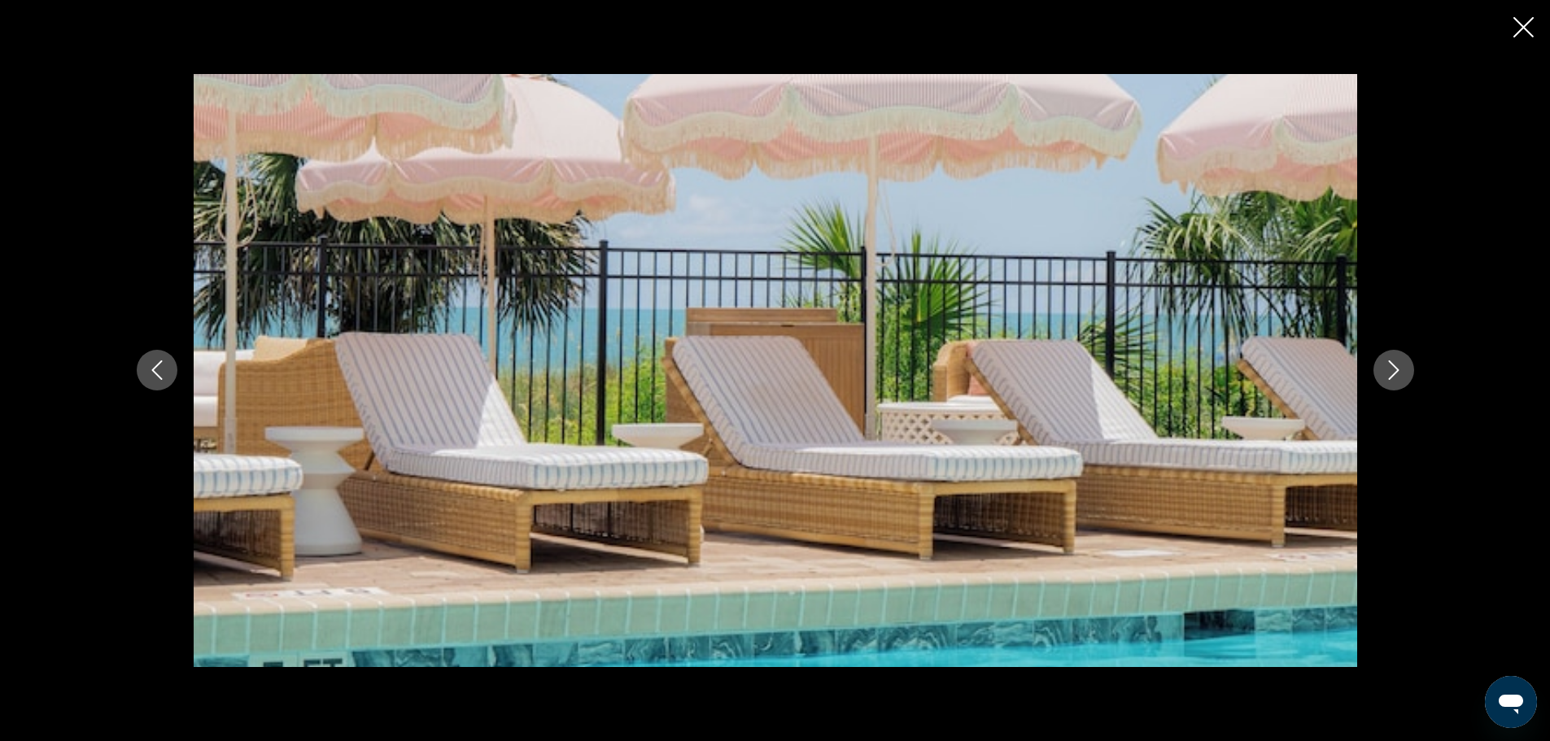
click at [1407, 369] on button "Next image" at bounding box center [1394, 370] width 41 height 41
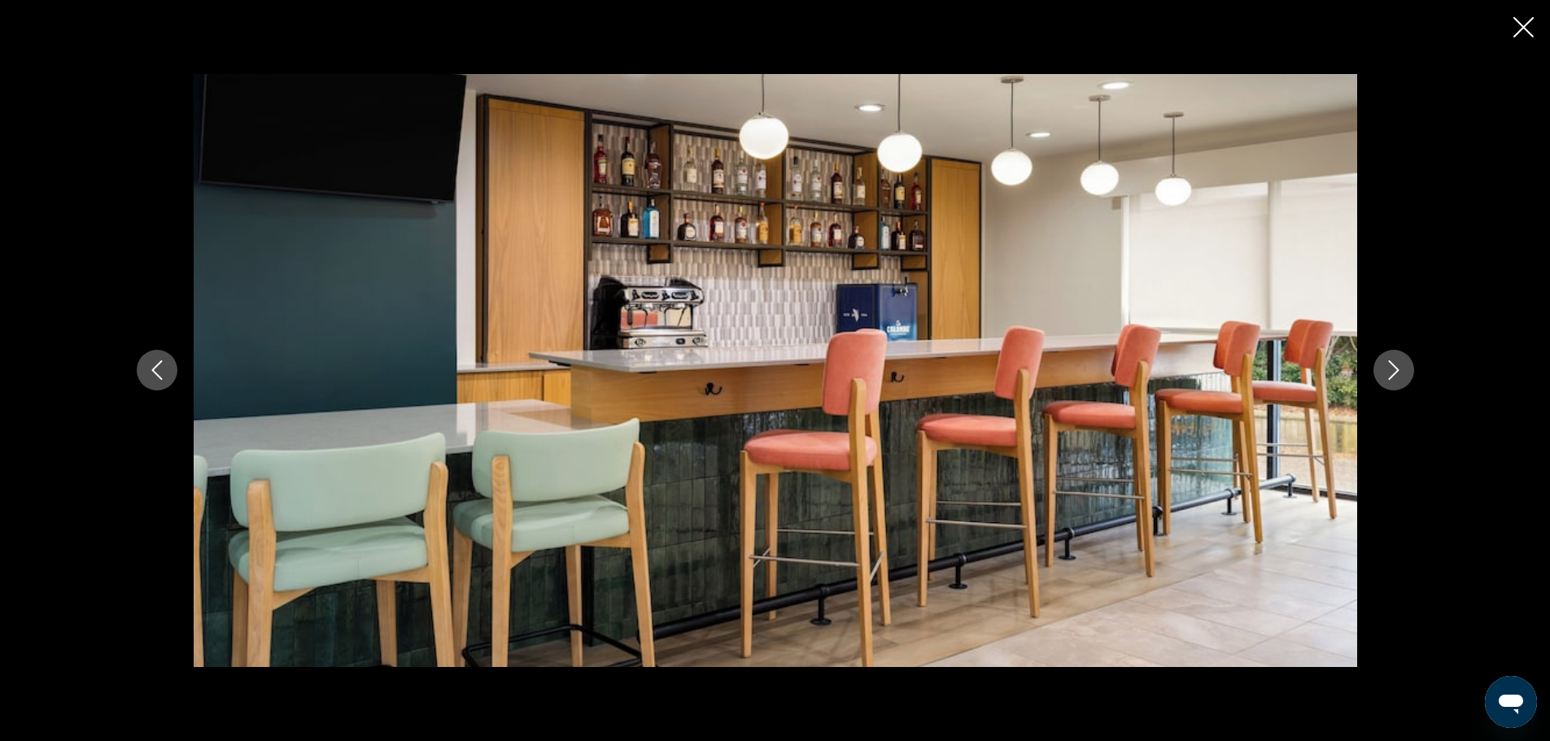
click at [1407, 369] on button "Next image" at bounding box center [1394, 370] width 41 height 41
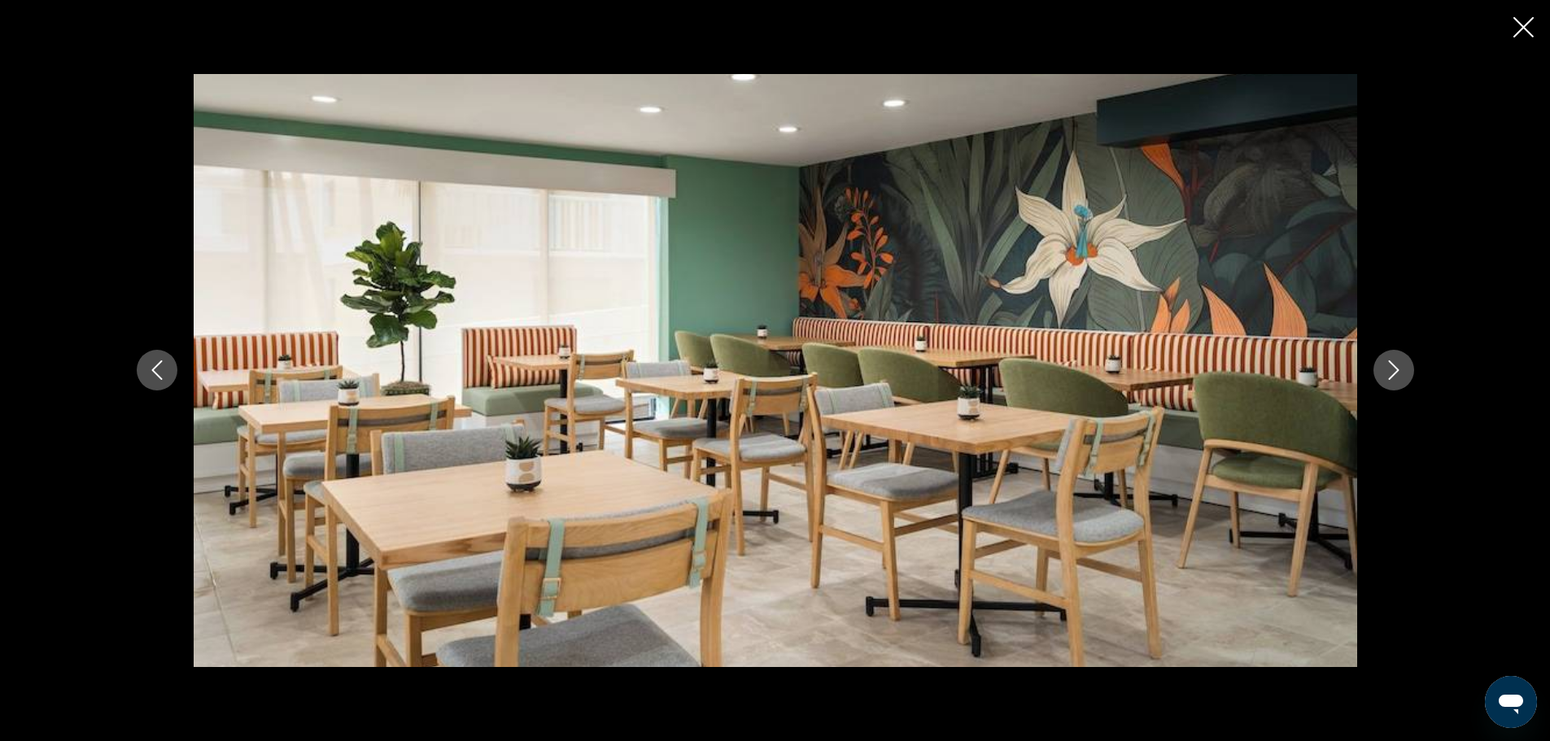
click at [1407, 369] on button "Next image" at bounding box center [1394, 370] width 41 height 41
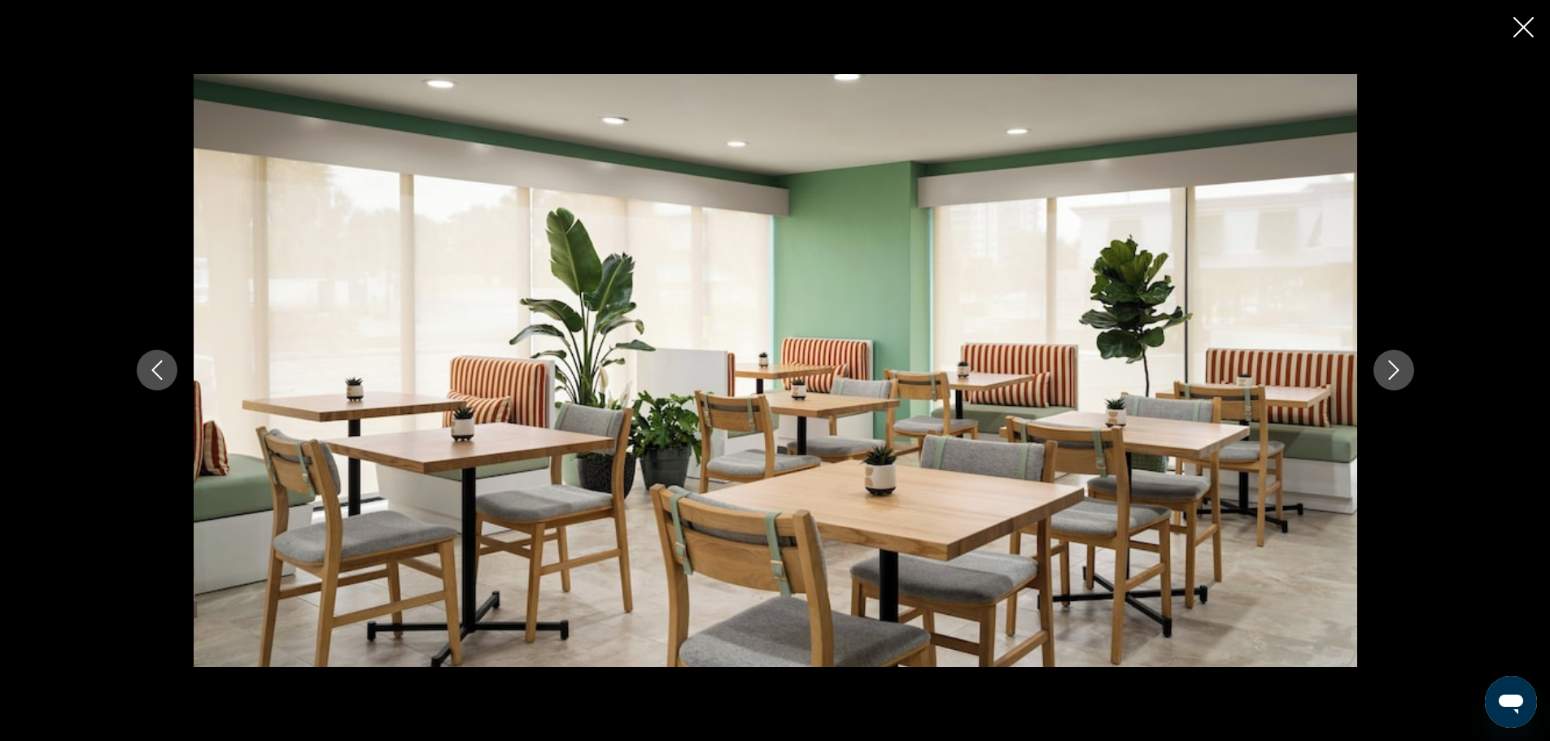
click at [1407, 369] on button "Next image" at bounding box center [1394, 370] width 41 height 41
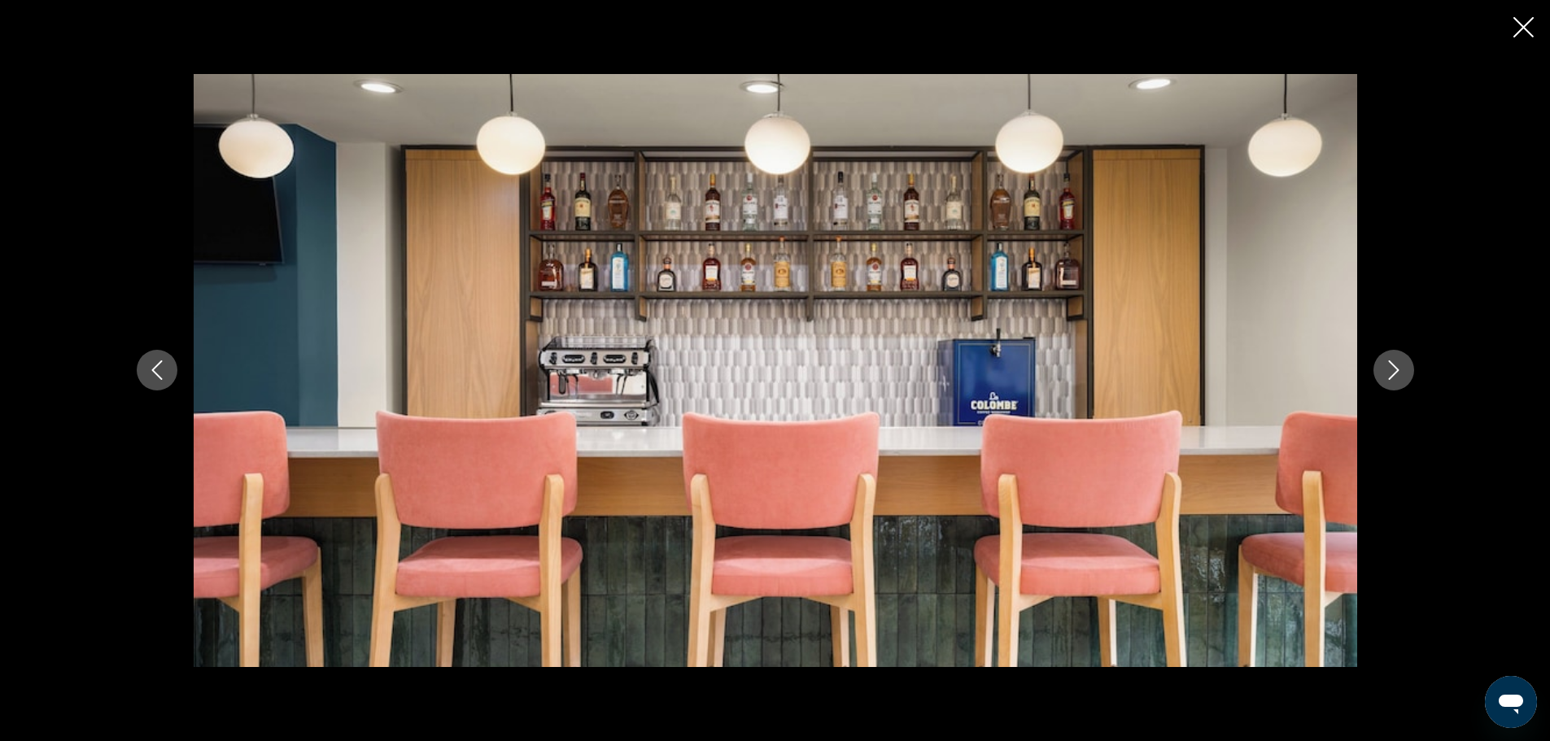
click at [1407, 369] on button "Next image" at bounding box center [1394, 370] width 41 height 41
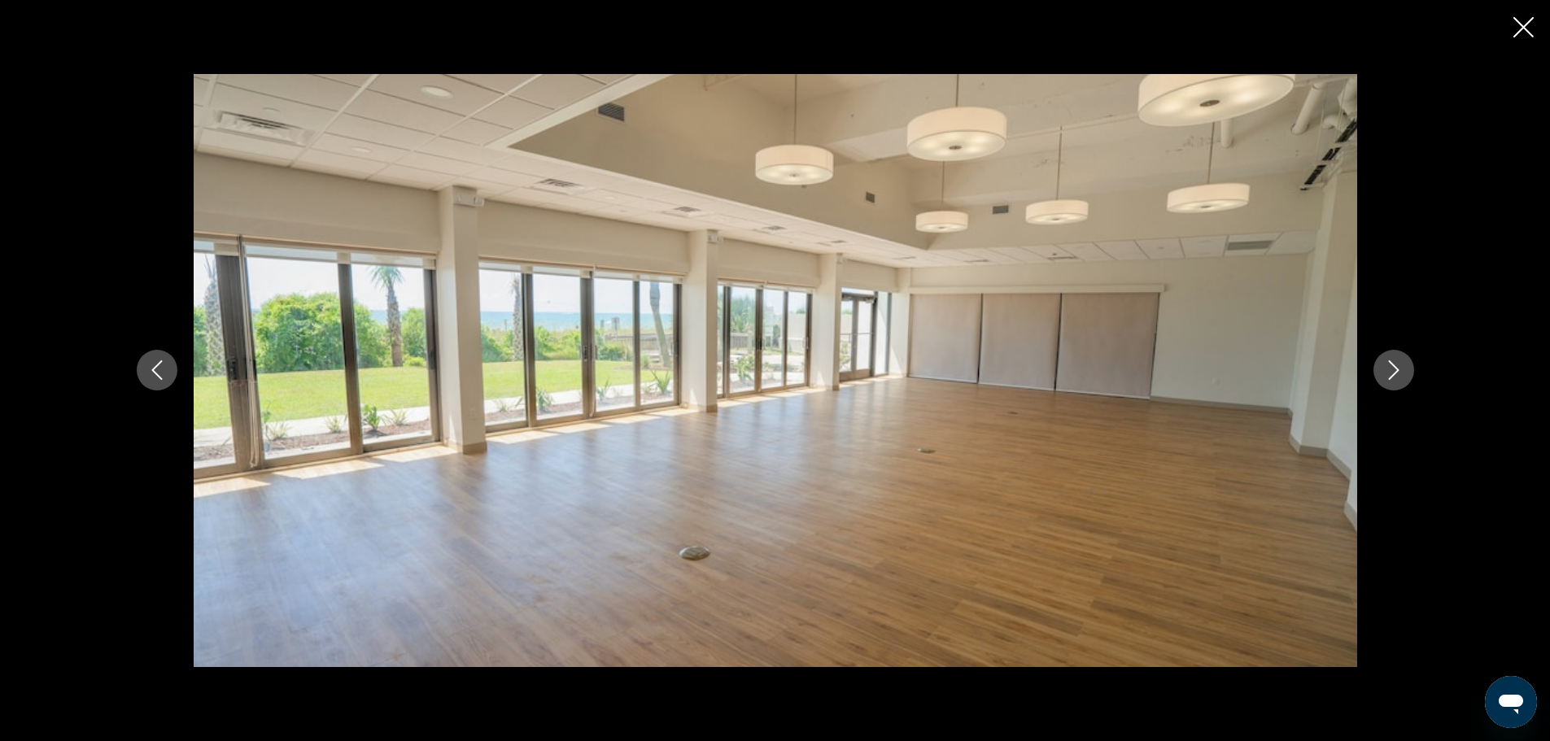
click at [1407, 369] on button "Next image" at bounding box center [1394, 370] width 41 height 41
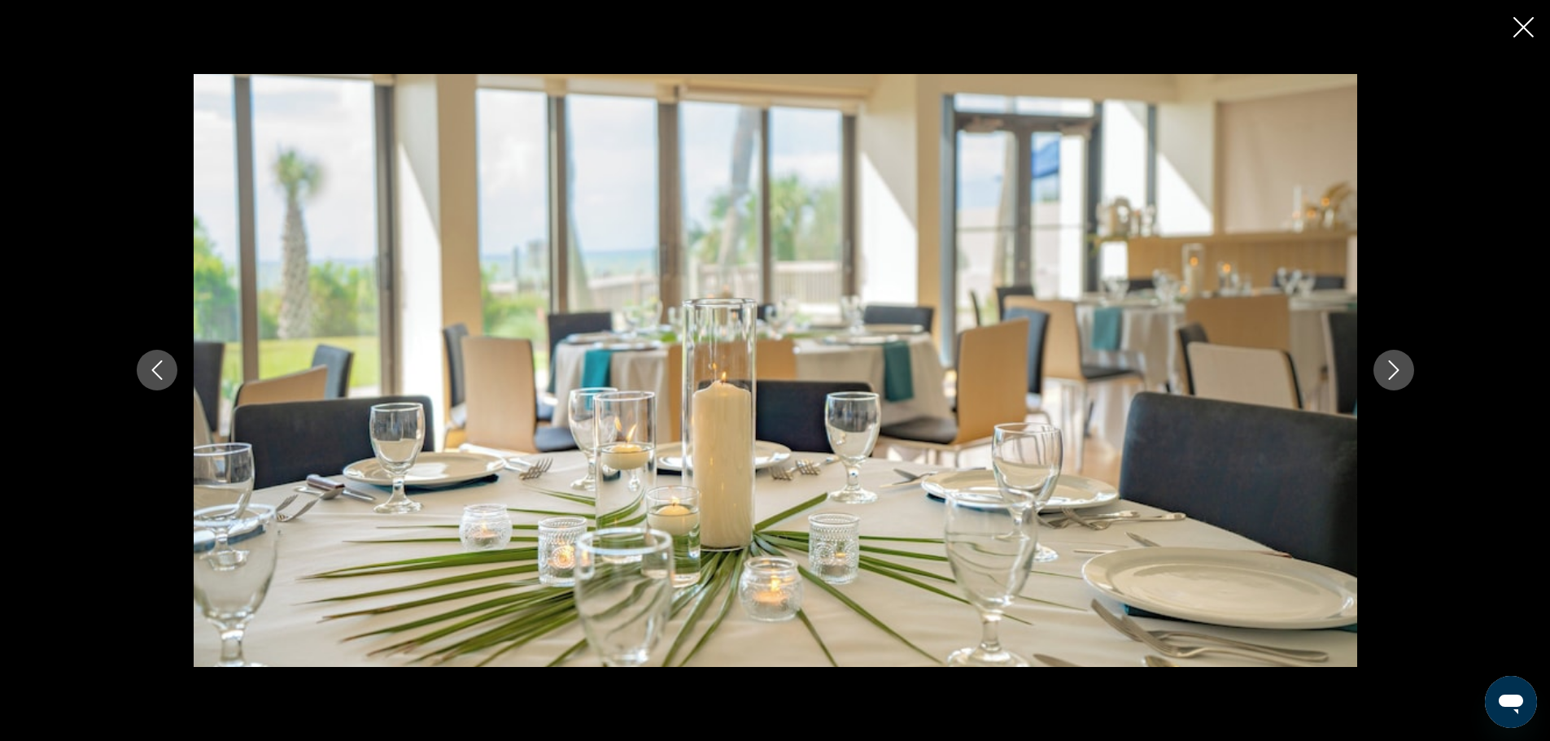
click at [1407, 369] on button "Next image" at bounding box center [1394, 370] width 41 height 41
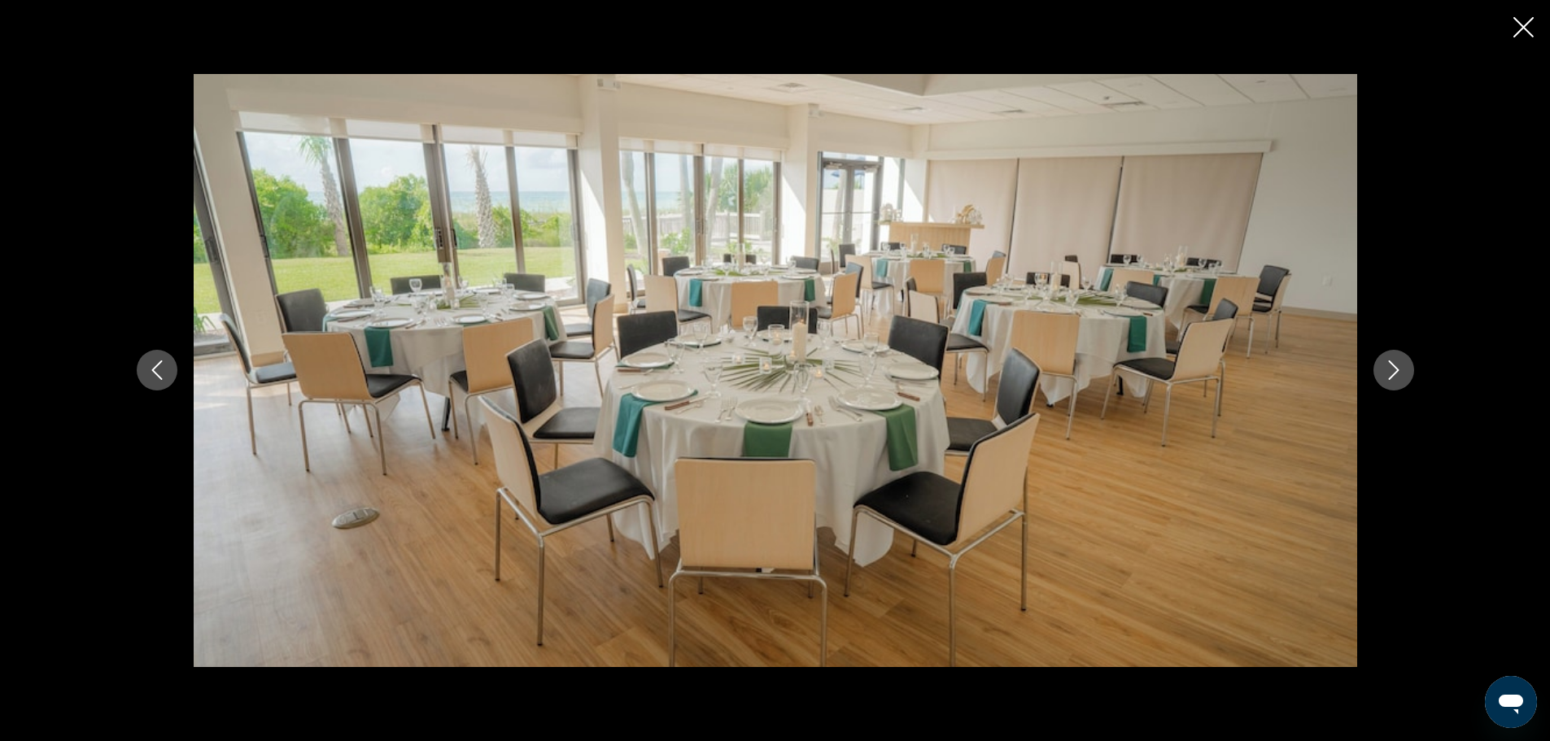
click at [1407, 369] on button "Next image" at bounding box center [1394, 370] width 41 height 41
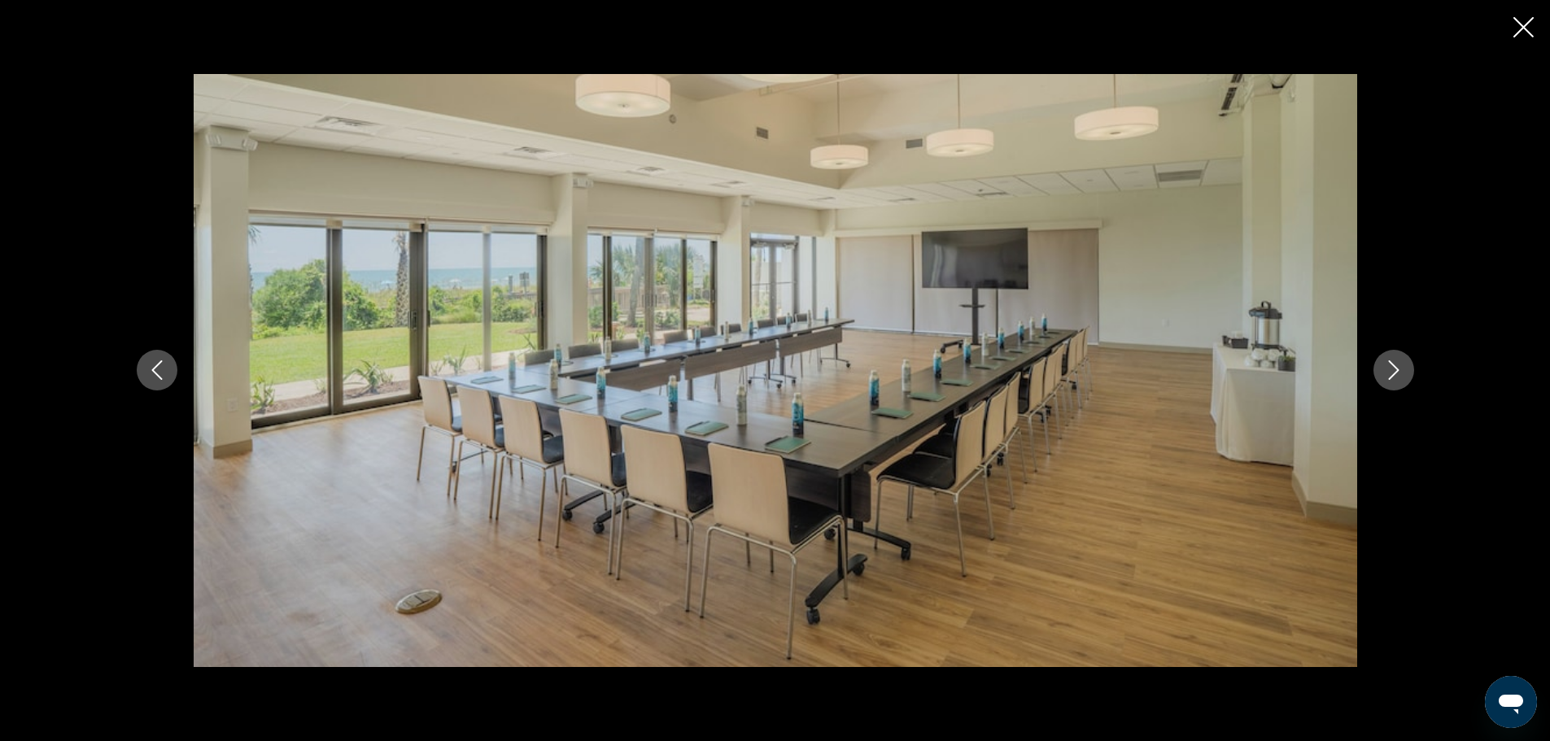
click at [1407, 369] on button "Next image" at bounding box center [1394, 370] width 41 height 41
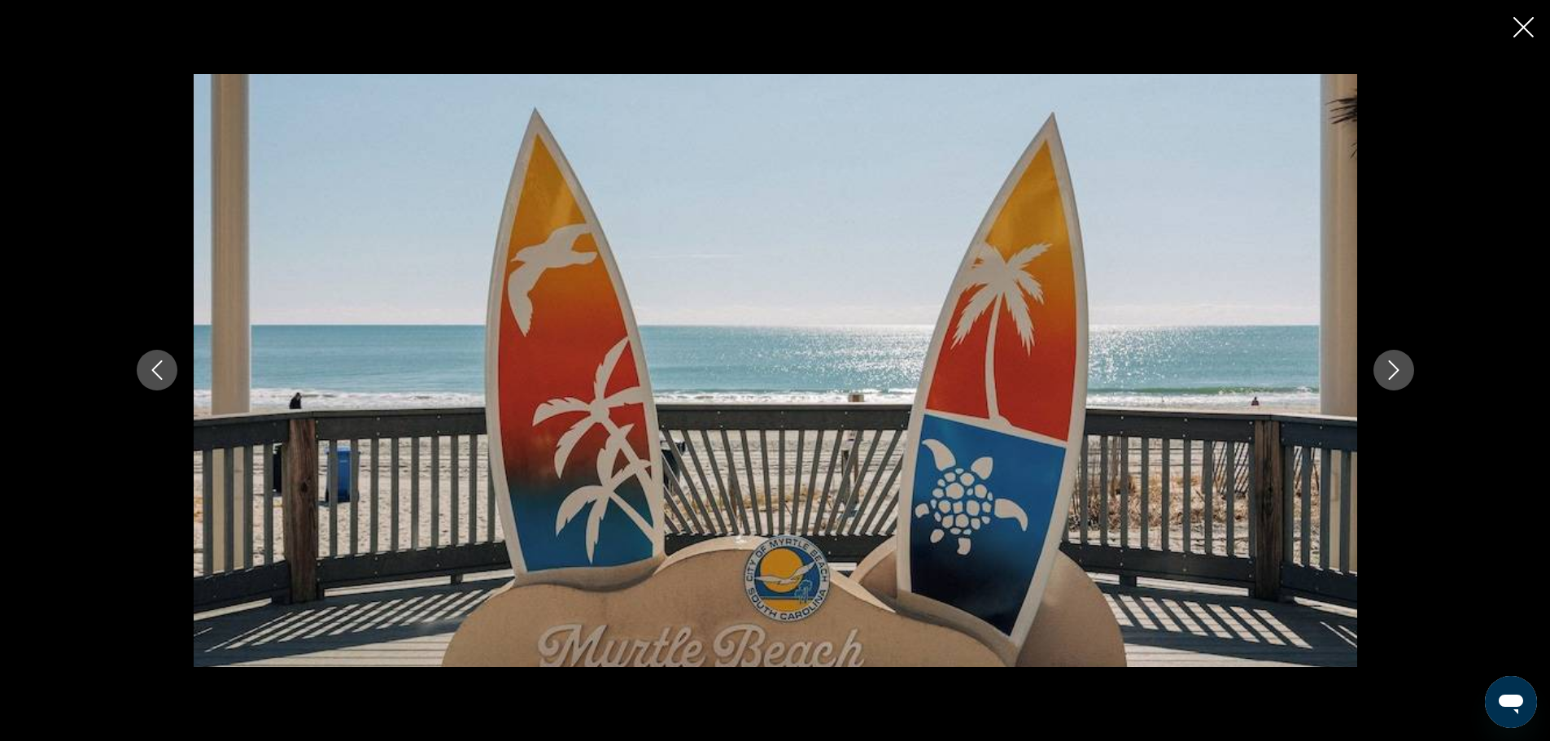
click at [1407, 369] on button "Next image" at bounding box center [1394, 370] width 41 height 41
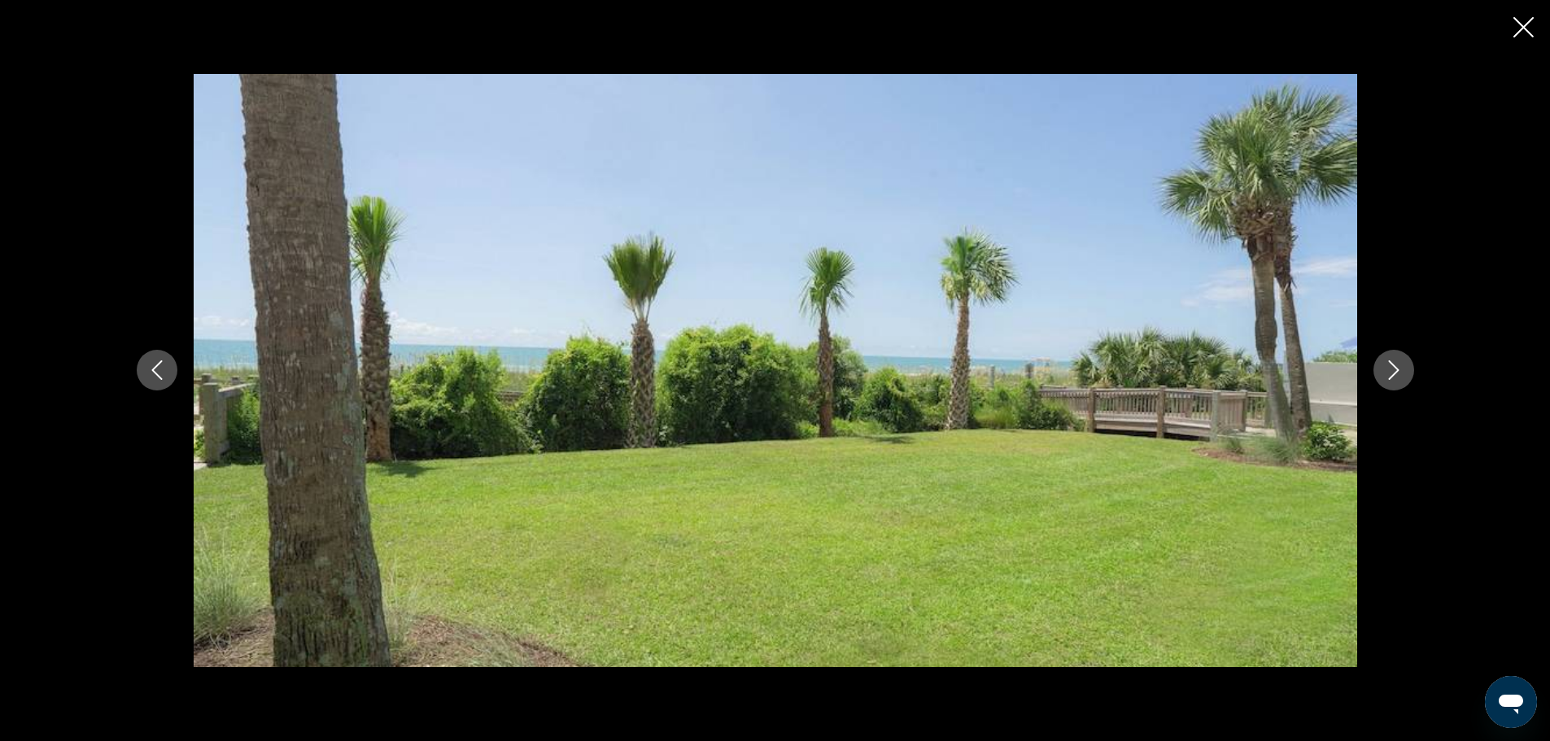
click at [1407, 369] on button "Next image" at bounding box center [1394, 370] width 41 height 41
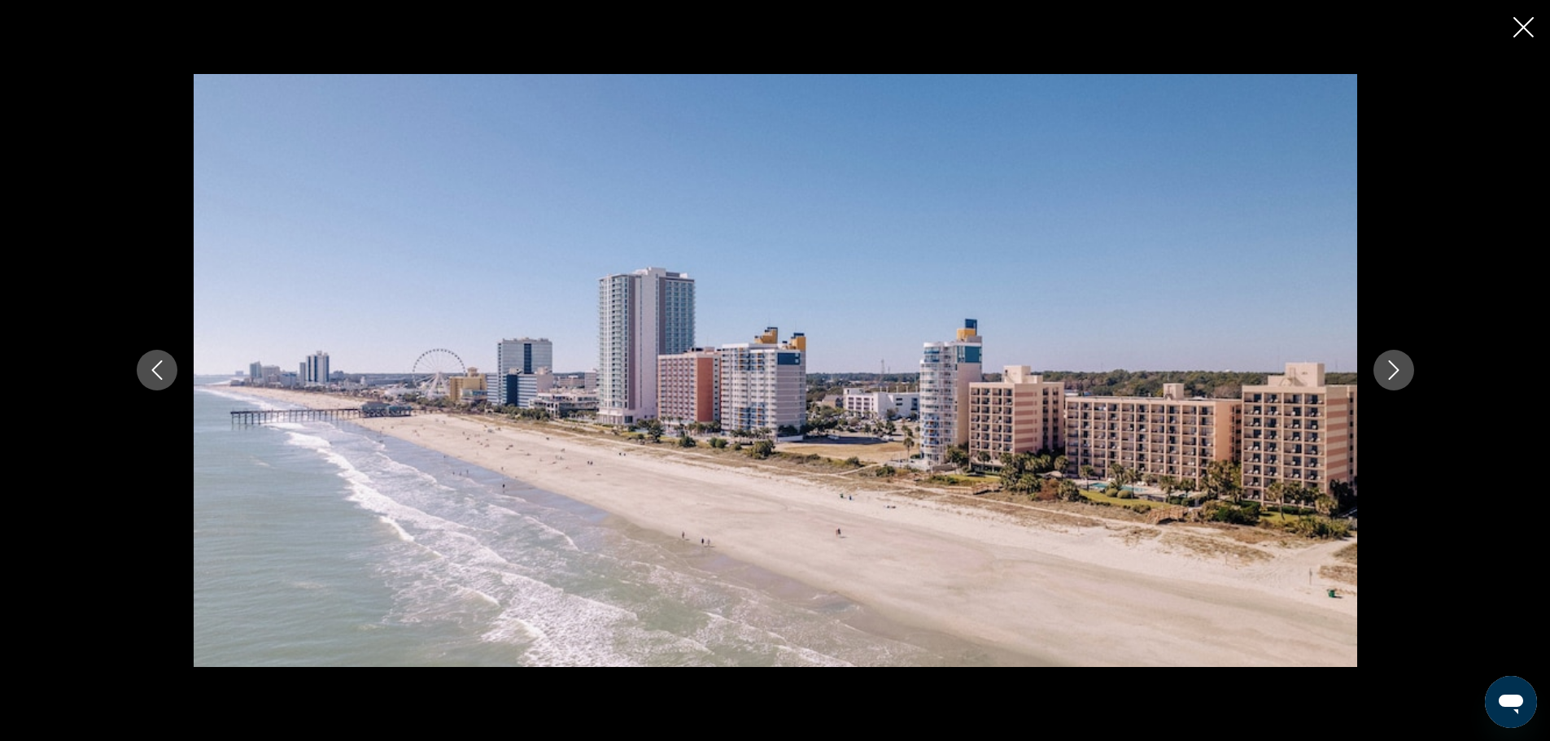
click at [1407, 369] on button "Next image" at bounding box center [1394, 370] width 41 height 41
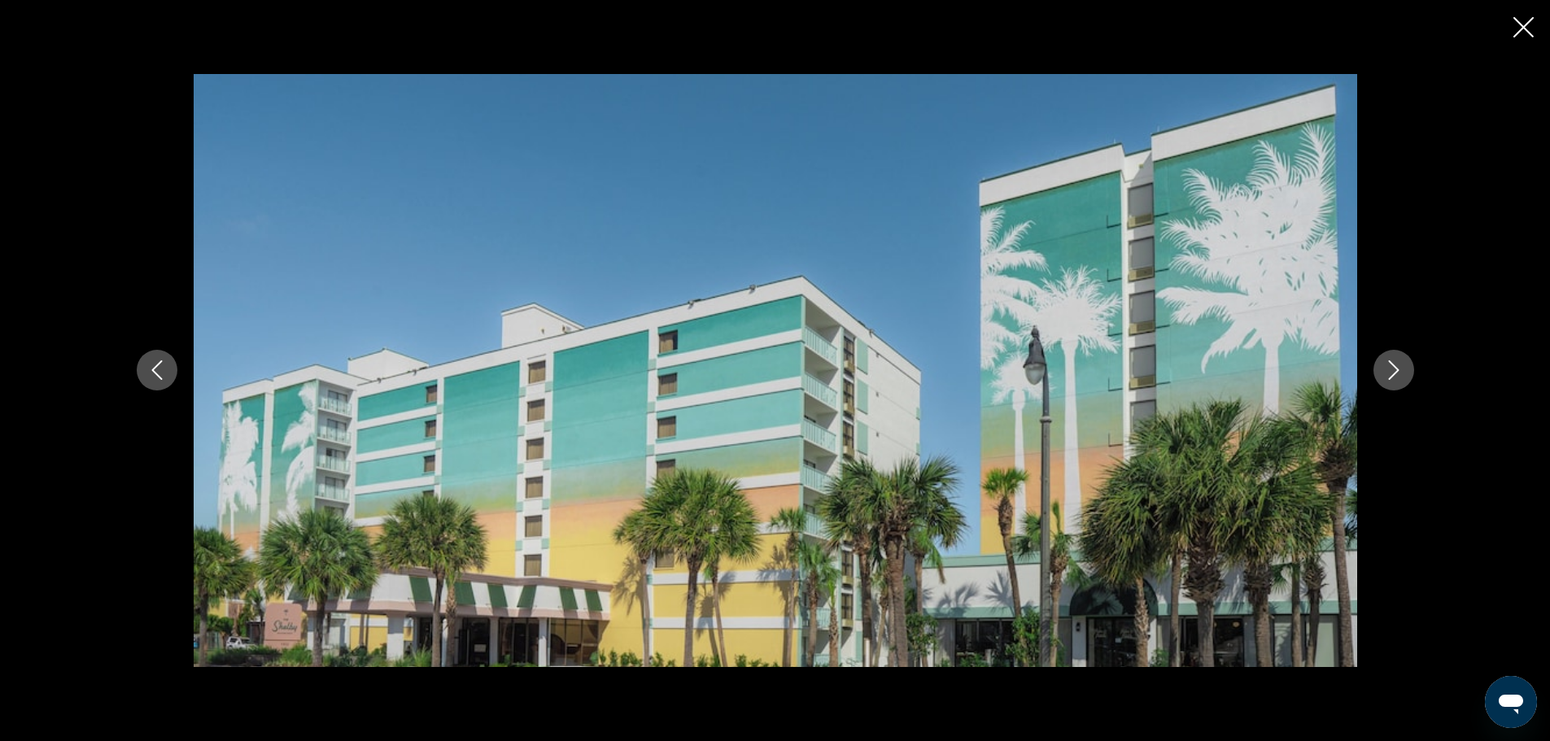
click at [1407, 369] on button "Next image" at bounding box center [1394, 370] width 41 height 41
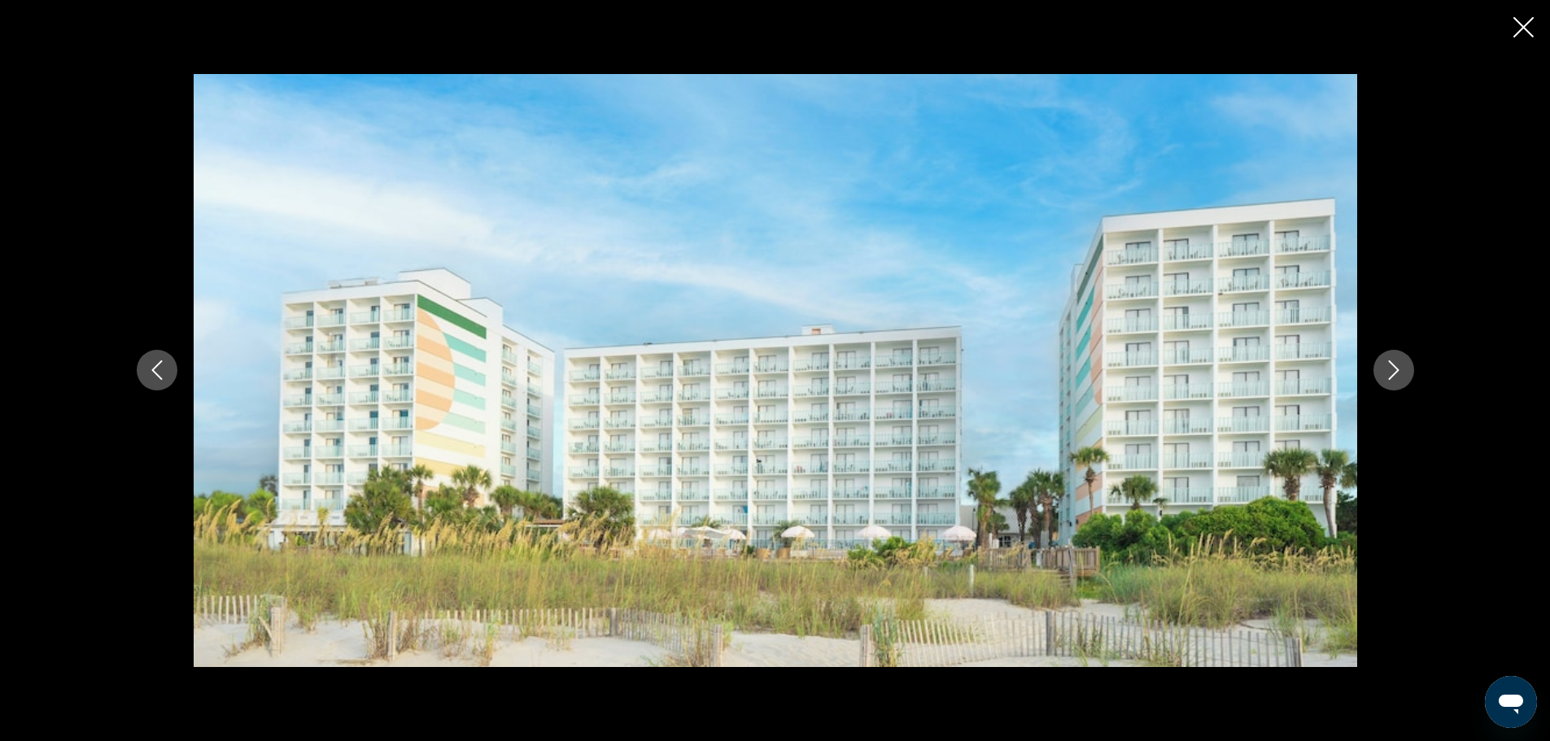
click at [1407, 369] on button "Next image" at bounding box center [1394, 370] width 41 height 41
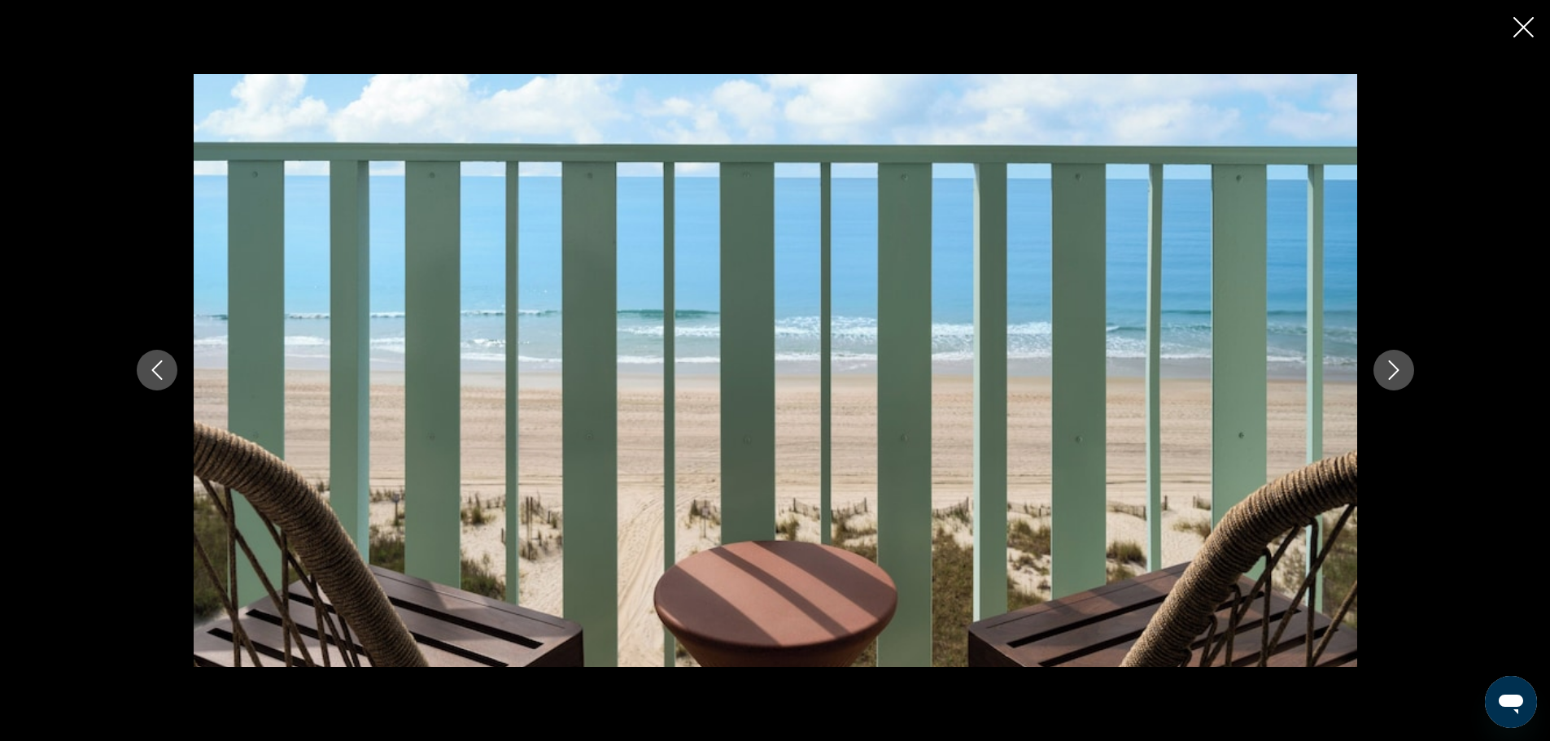
click at [1407, 369] on button "Next image" at bounding box center [1394, 370] width 41 height 41
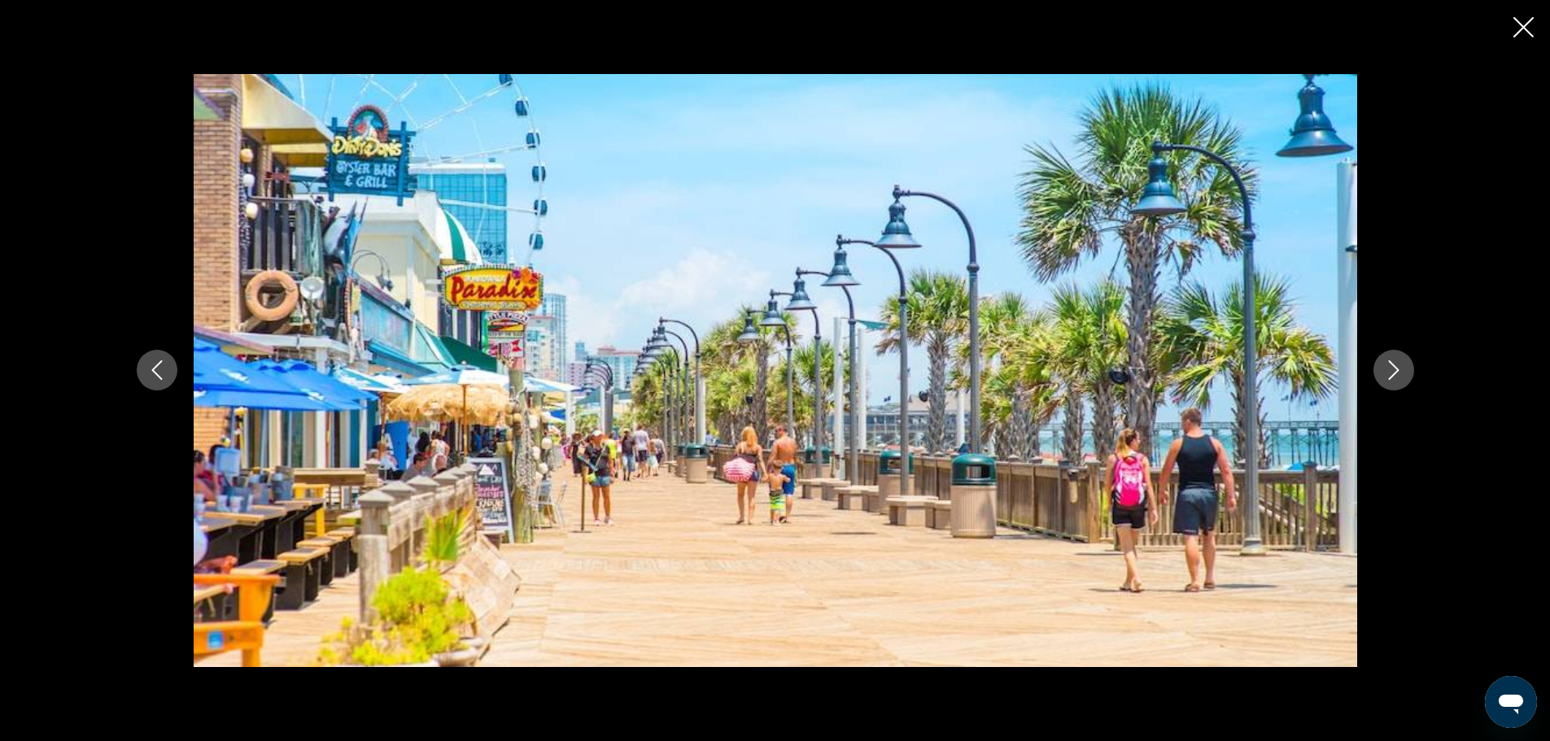
click at [1407, 369] on button "Next image" at bounding box center [1394, 370] width 41 height 41
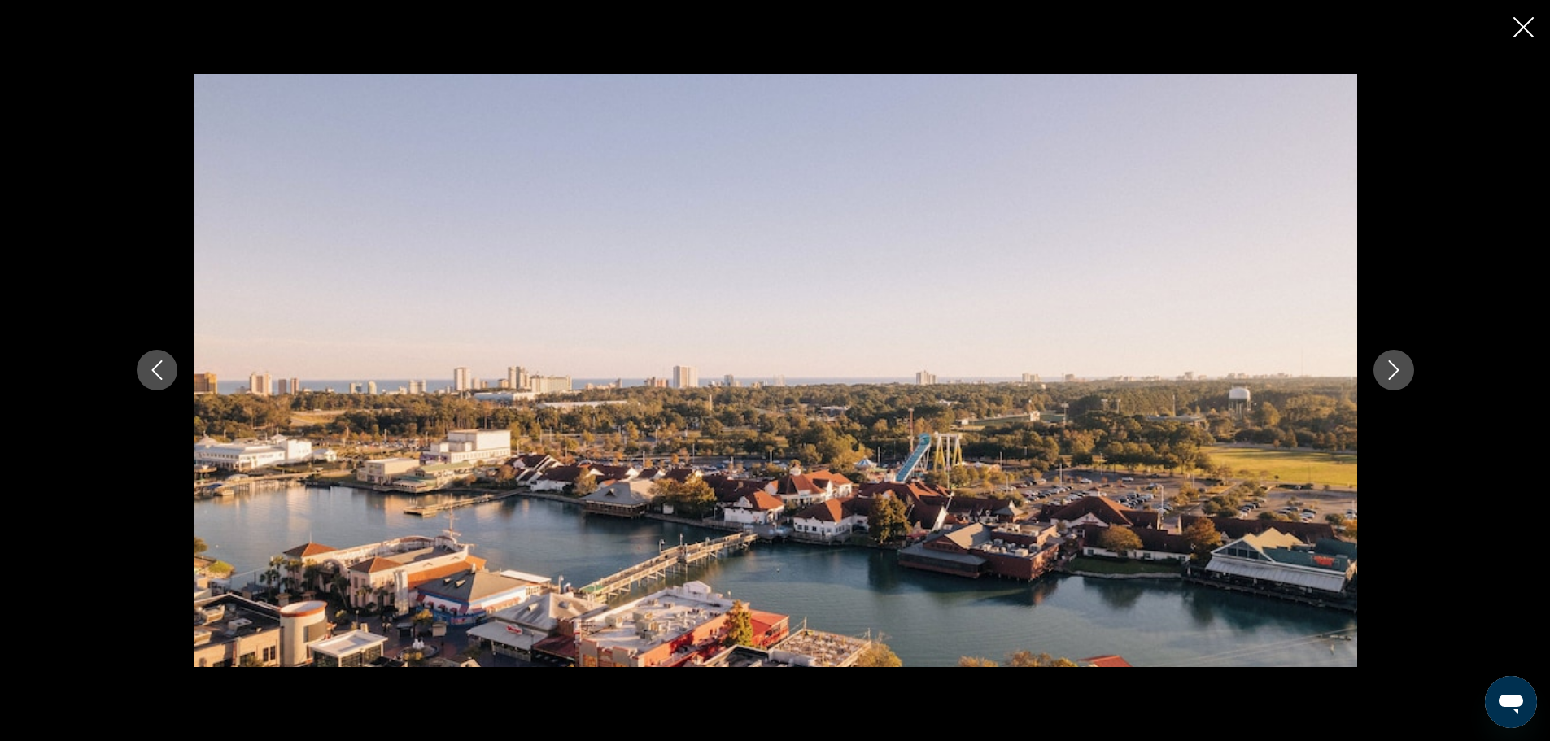
click at [1407, 369] on button "Next image" at bounding box center [1394, 370] width 41 height 41
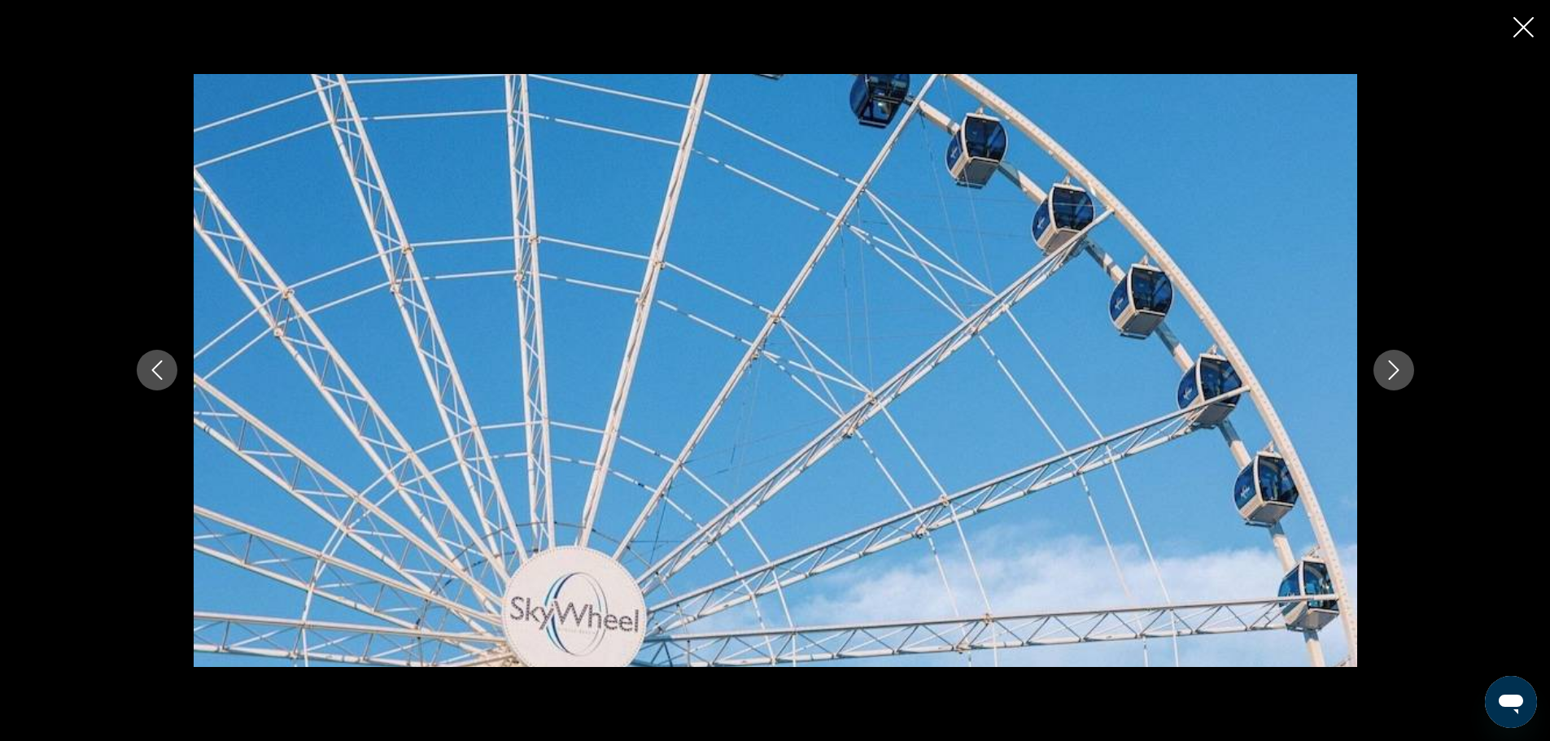
click at [1407, 369] on button "Next image" at bounding box center [1394, 370] width 41 height 41
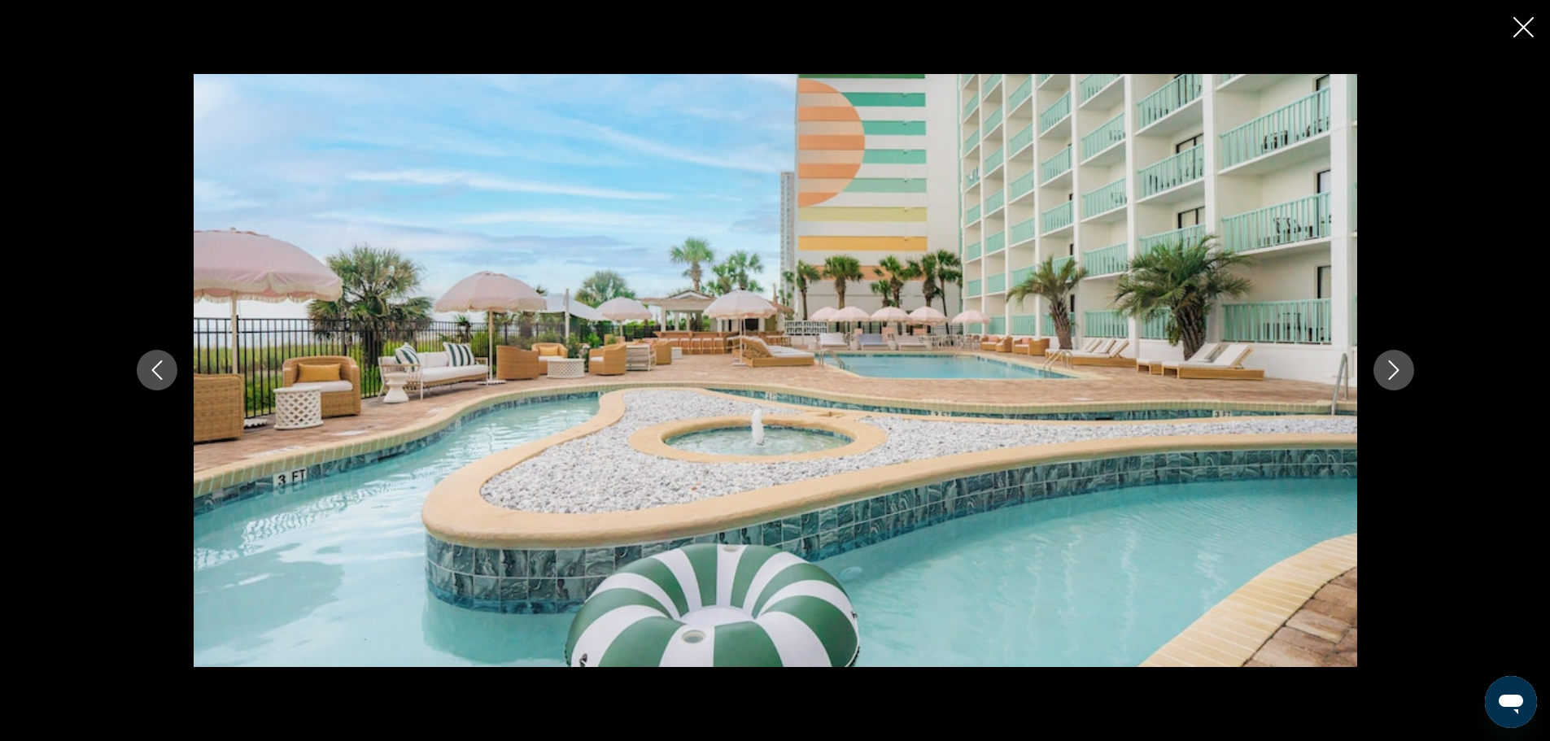
click at [1407, 369] on button "Next image" at bounding box center [1394, 370] width 41 height 41
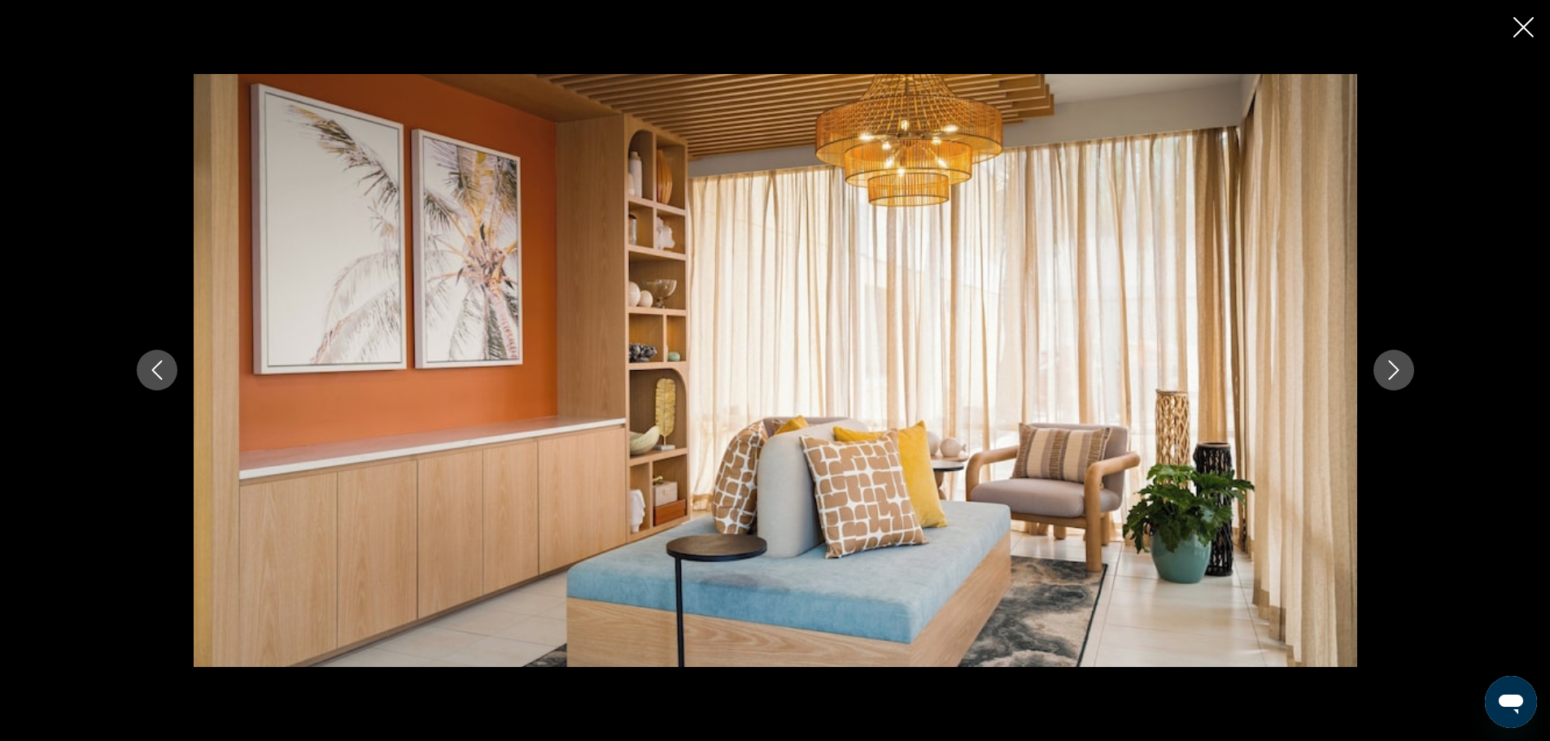
click at [1407, 369] on button "Next image" at bounding box center [1394, 370] width 41 height 41
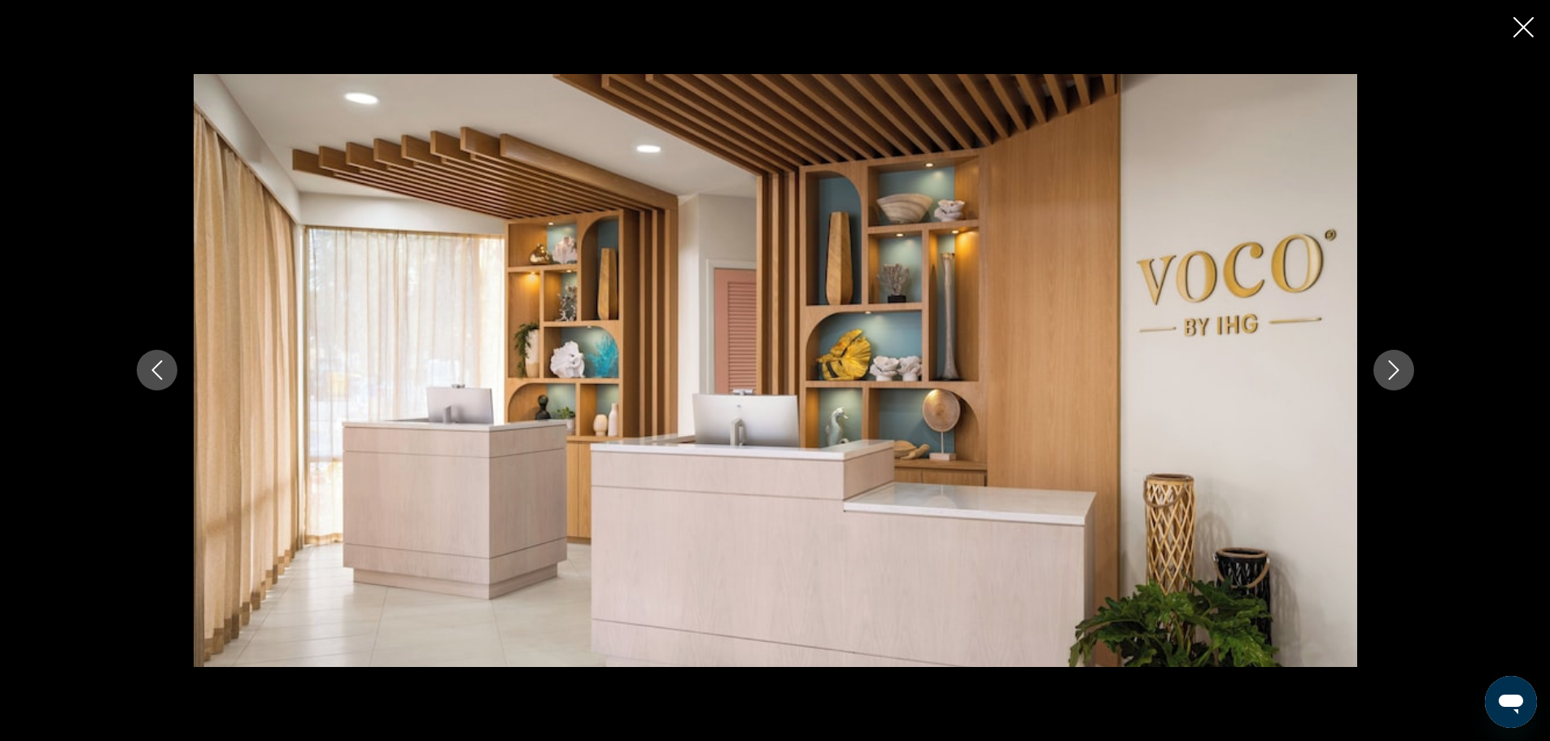
click at [1407, 369] on button "Next image" at bounding box center [1394, 370] width 41 height 41
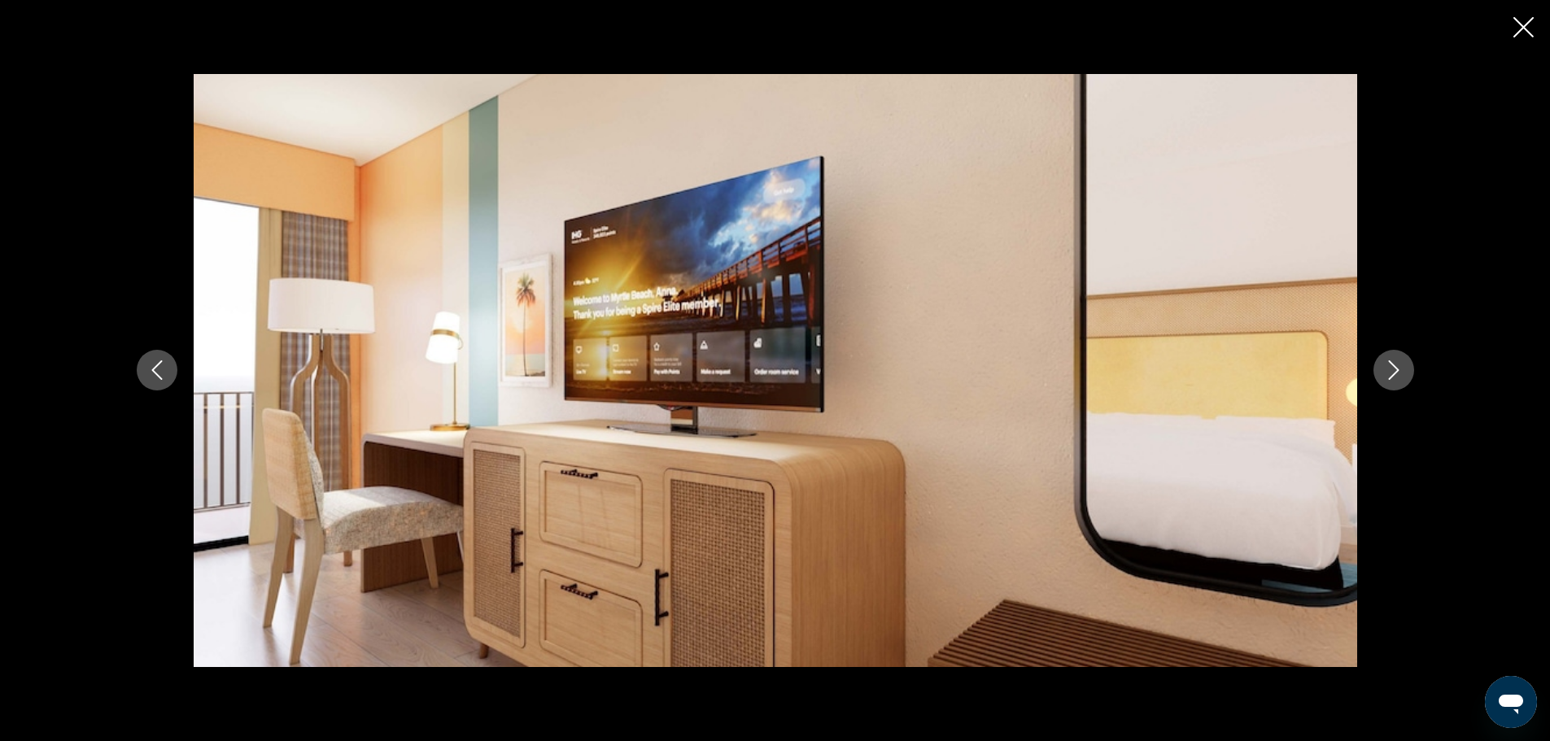
click at [1407, 369] on button "Next image" at bounding box center [1394, 370] width 41 height 41
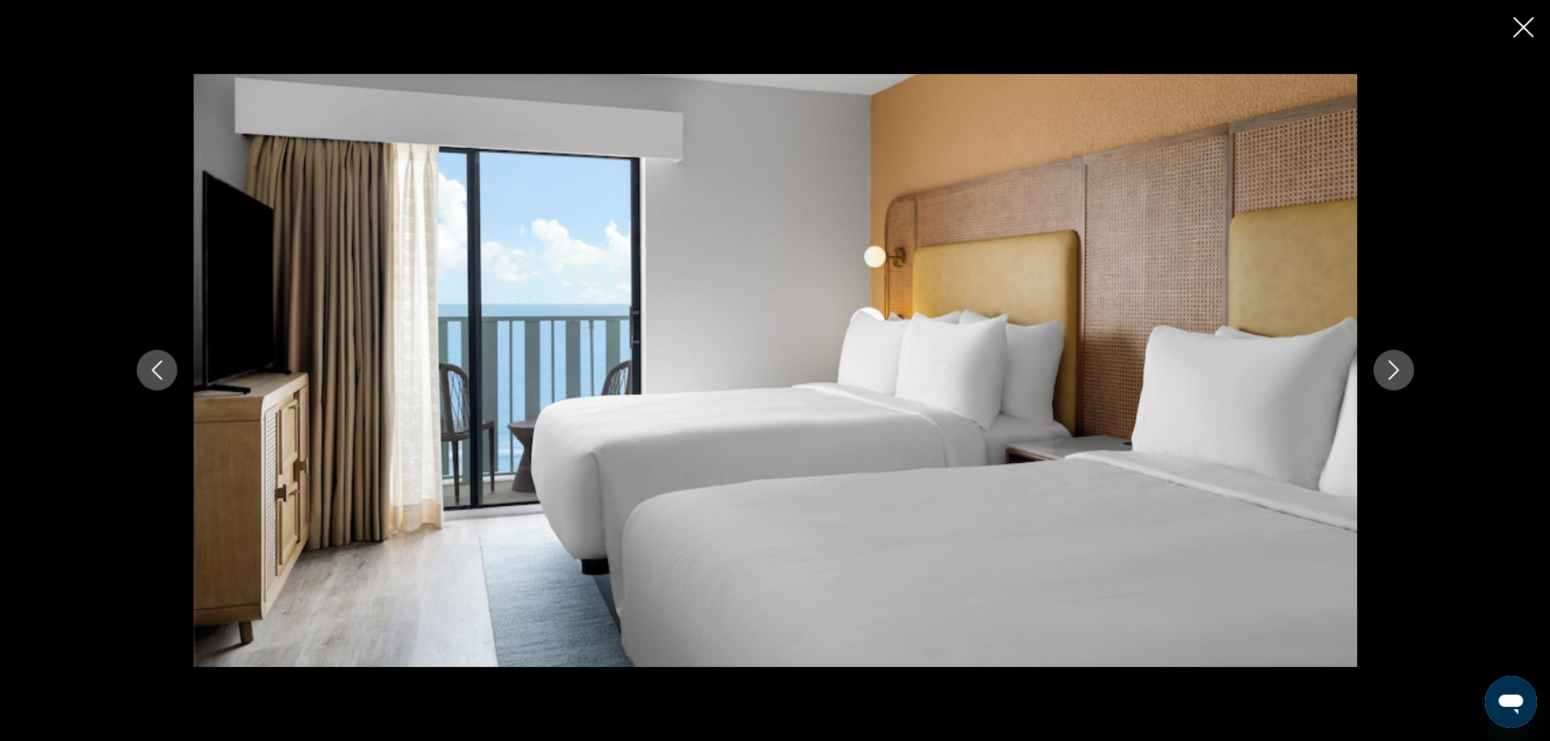
click at [1407, 369] on button "Next image" at bounding box center [1394, 370] width 41 height 41
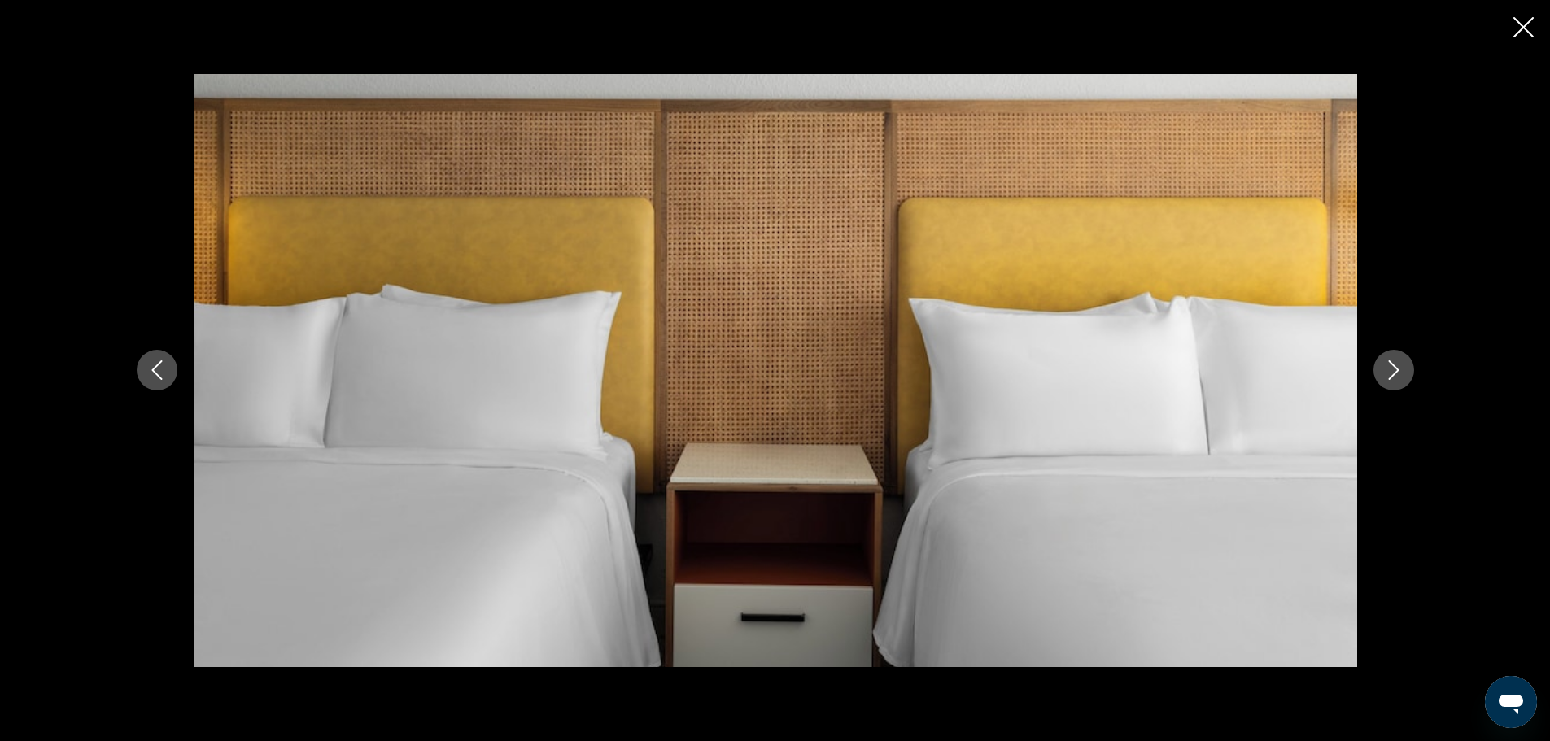
click at [1407, 369] on button "Next image" at bounding box center [1394, 370] width 41 height 41
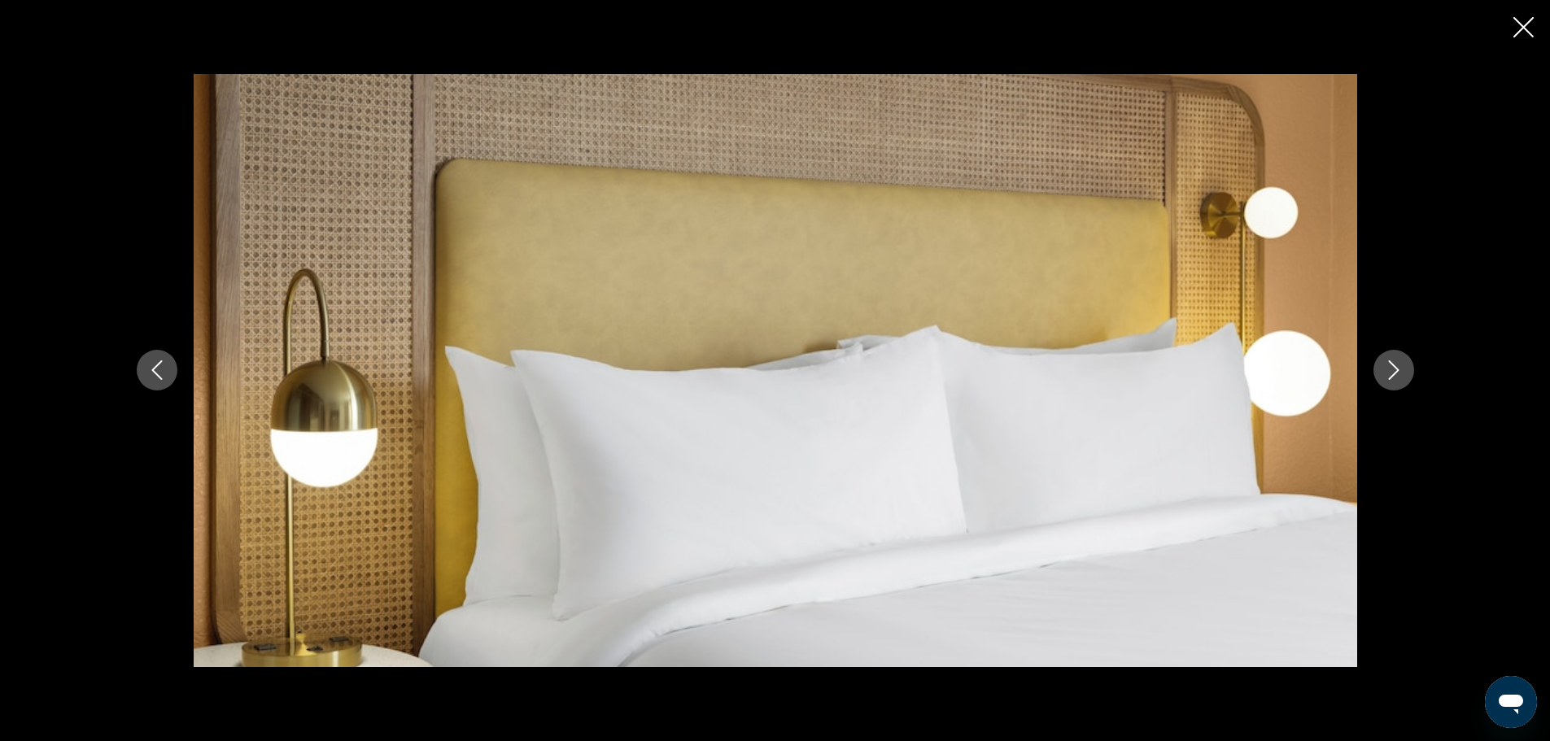
click at [1407, 369] on button "Next image" at bounding box center [1394, 370] width 41 height 41
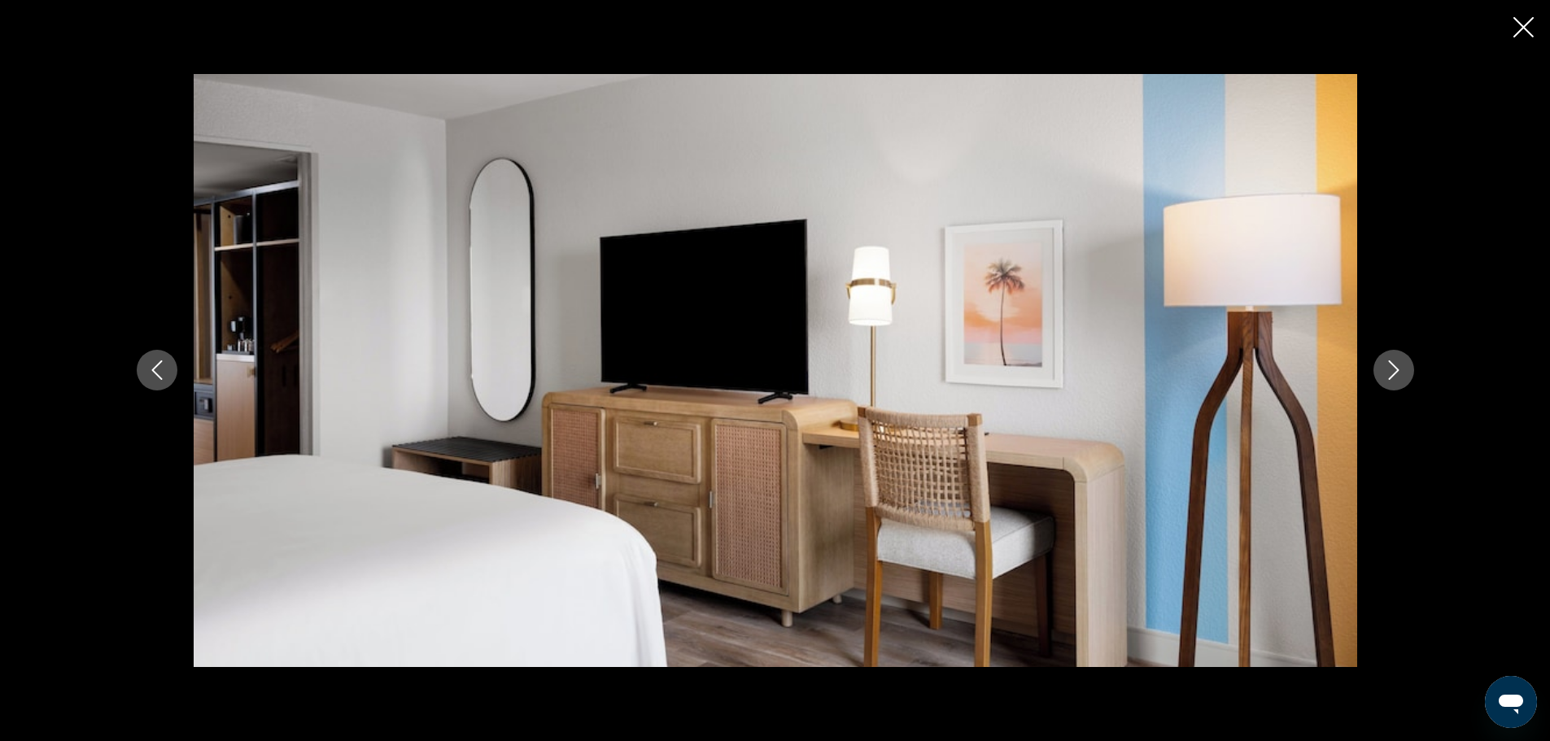
click at [1407, 369] on button "Next image" at bounding box center [1394, 370] width 41 height 41
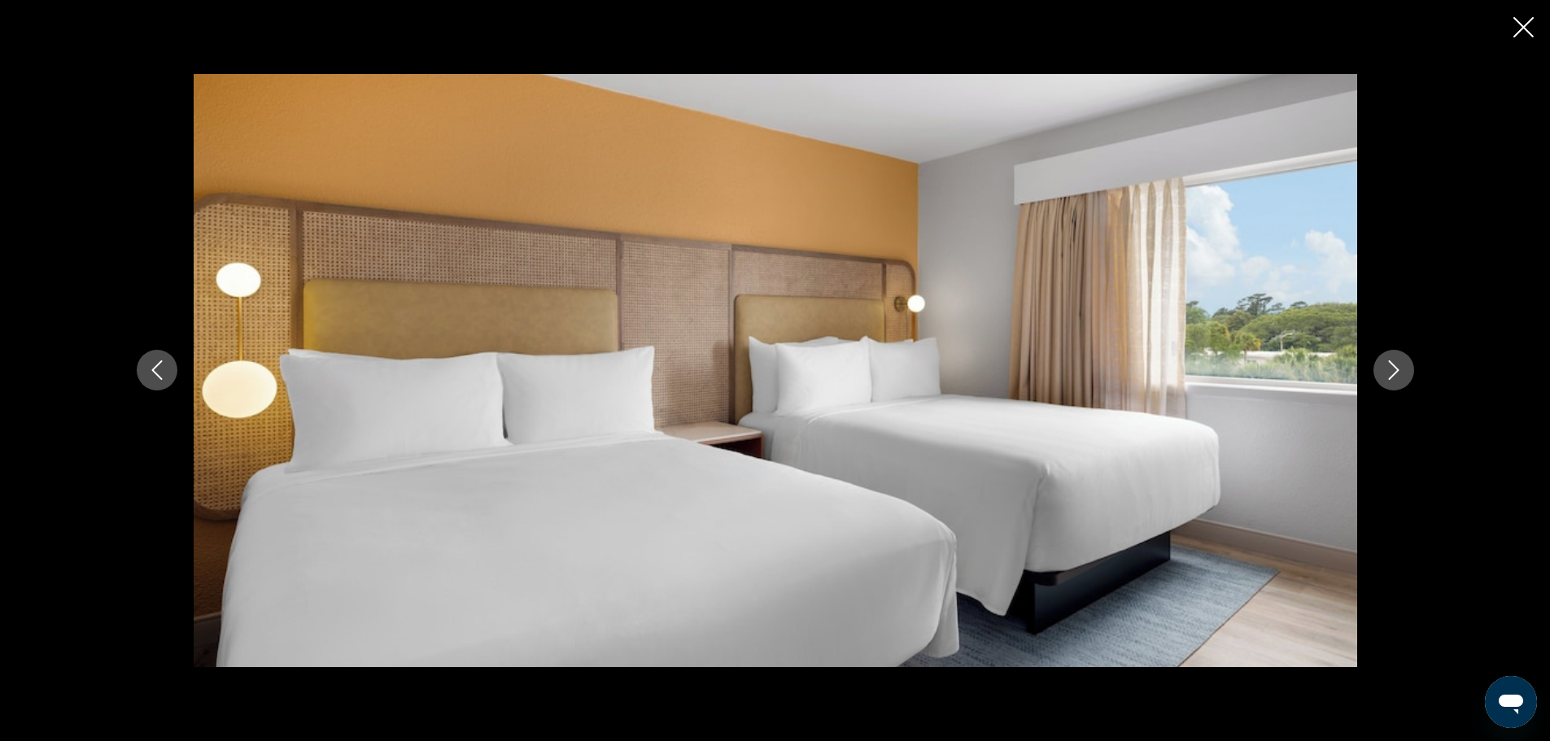
click at [1407, 369] on button "Next image" at bounding box center [1394, 370] width 41 height 41
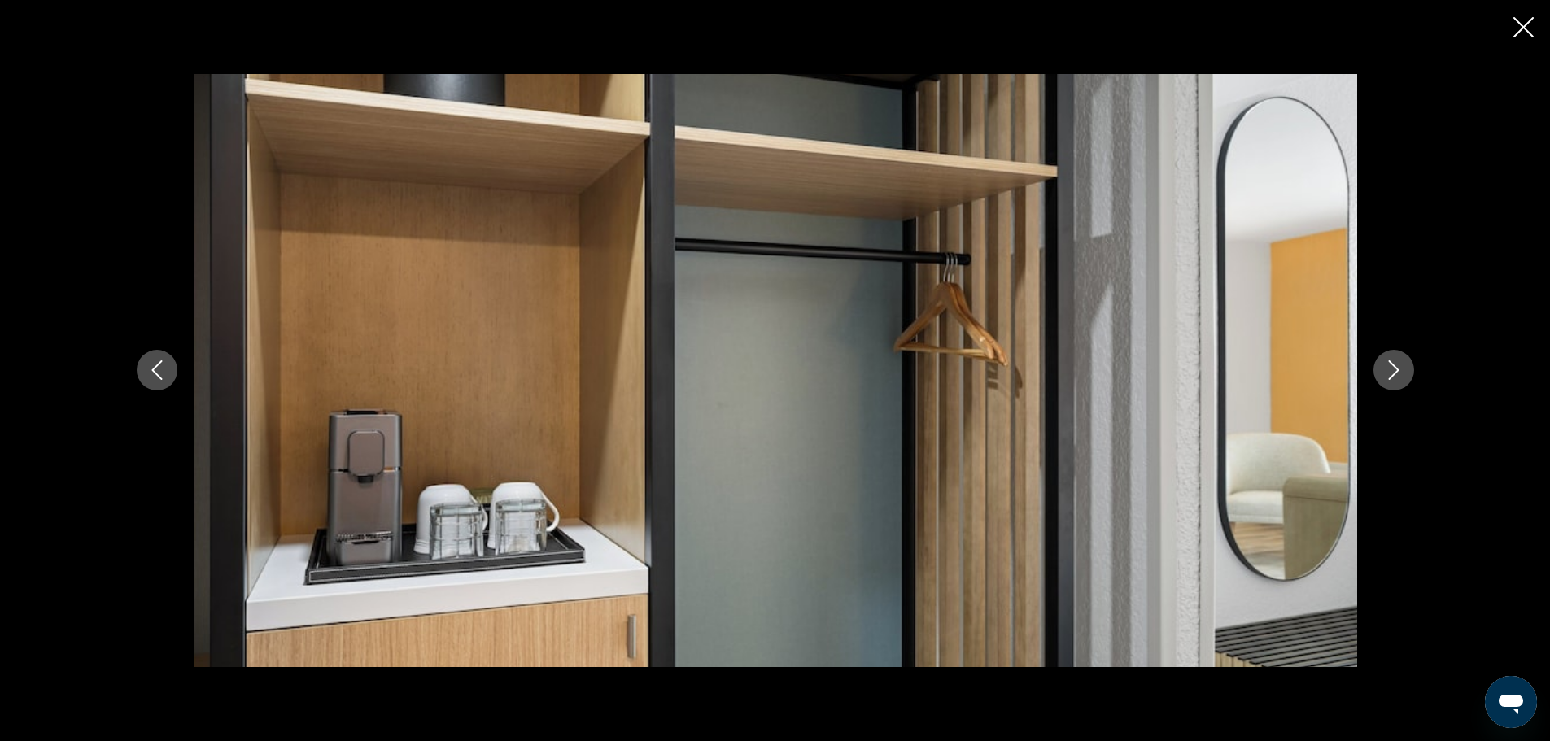
click at [1407, 369] on button "Next image" at bounding box center [1394, 370] width 41 height 41
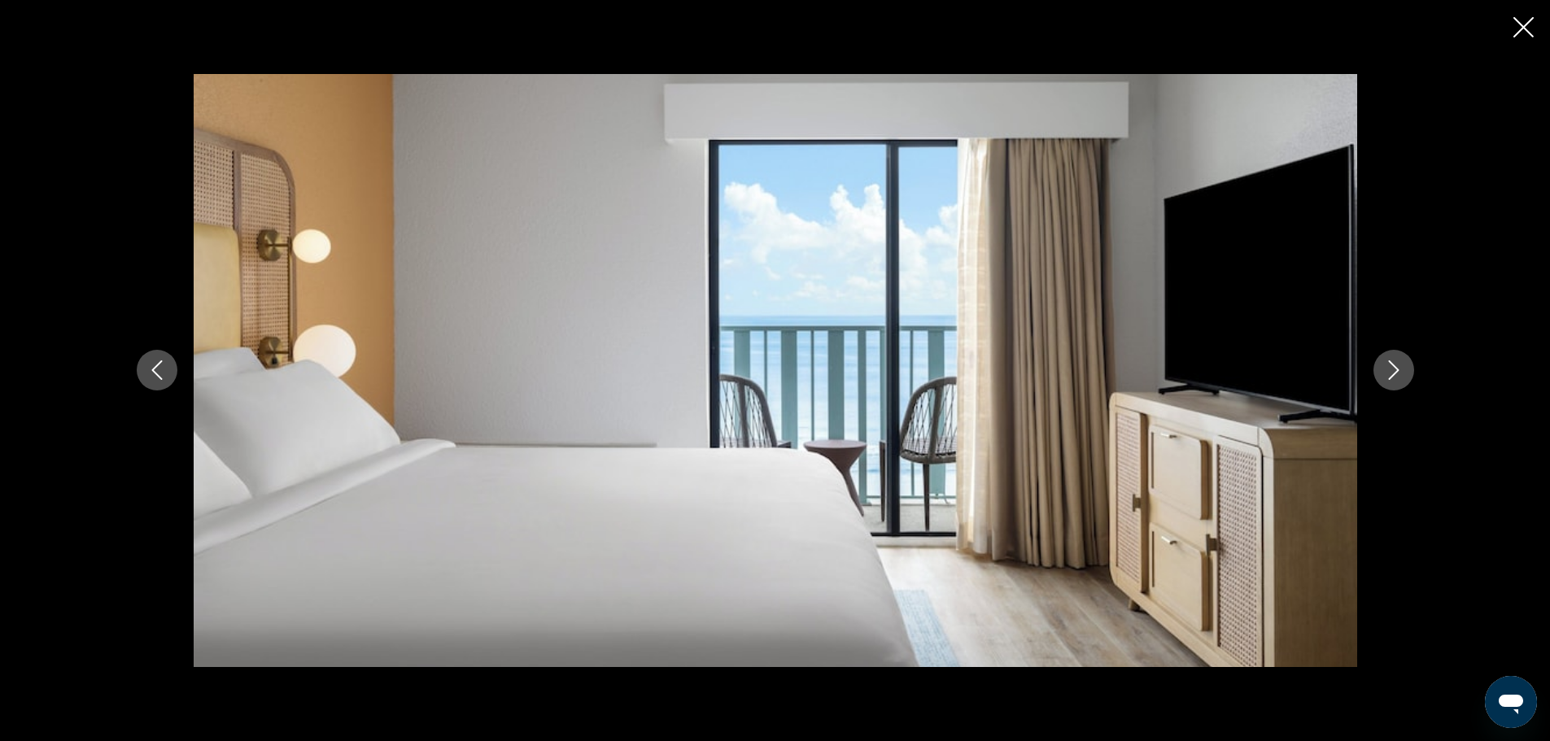
click at [1407, 369] on button "Next image" at bounding box center [1394, 370] width 41 height 41
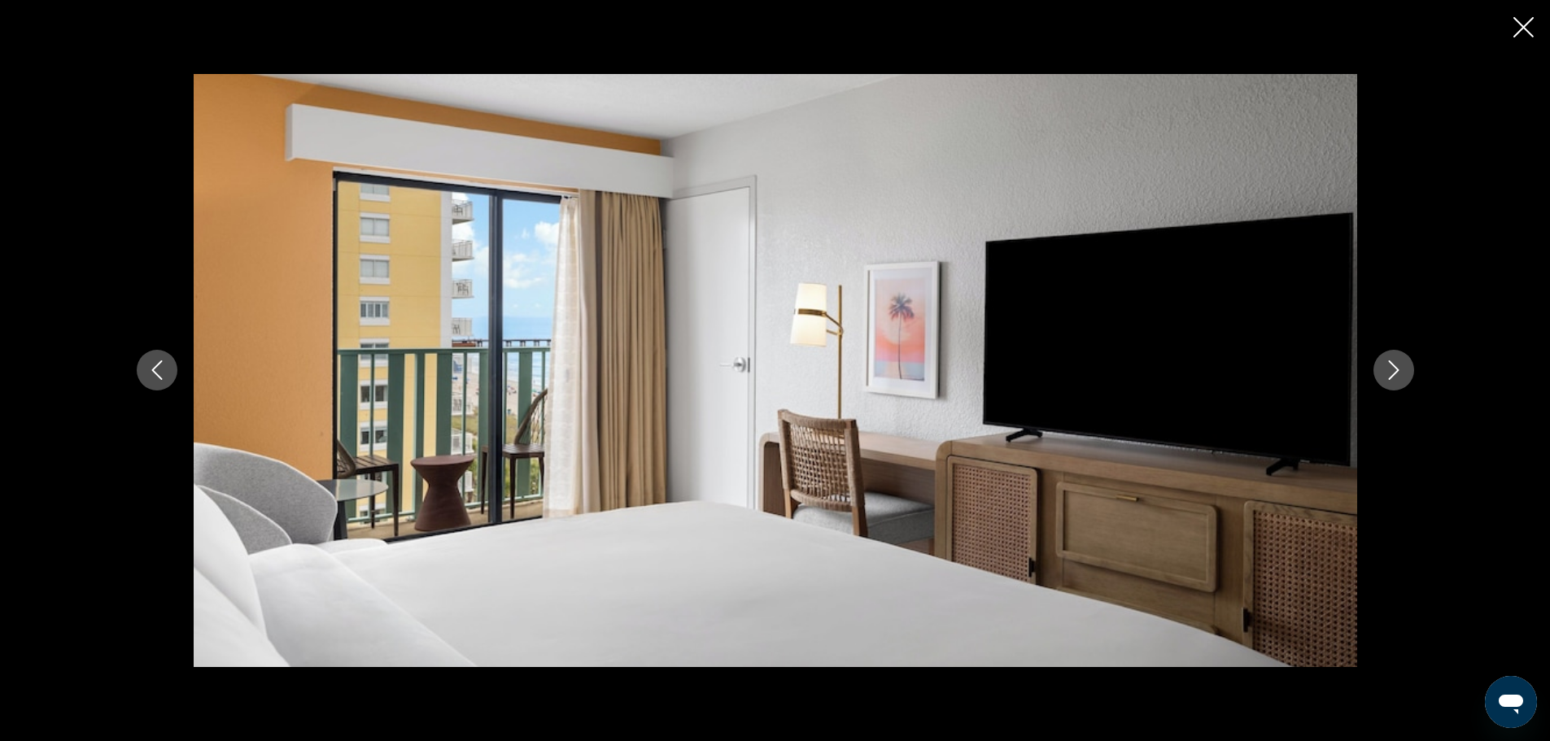
click at [1407, 369] on button "Next image" at bounding box center [1394, 370] width 41 height 41
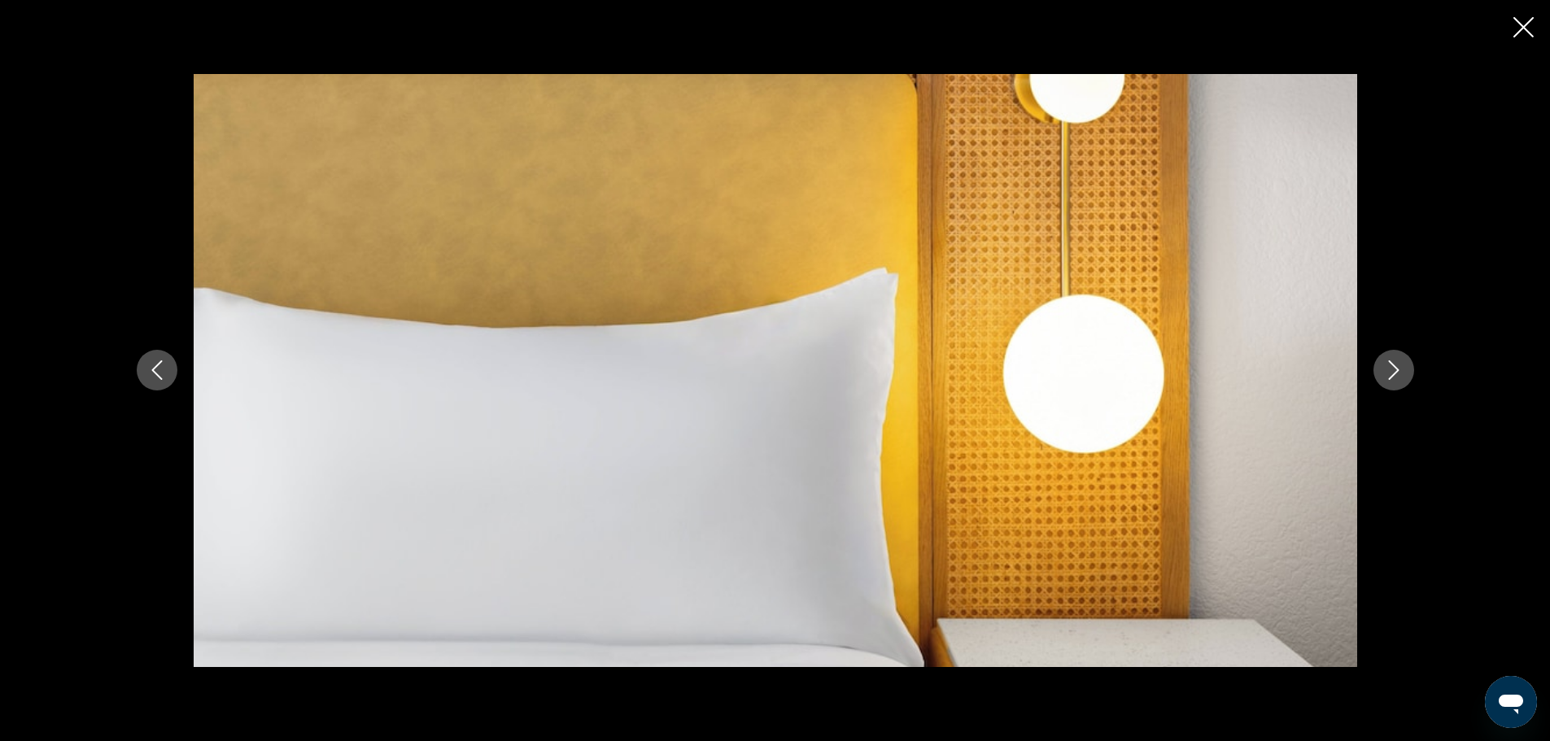
click at [1407, 369] on button "Next image" at bounding box center [1394, 370] width 41 height 41
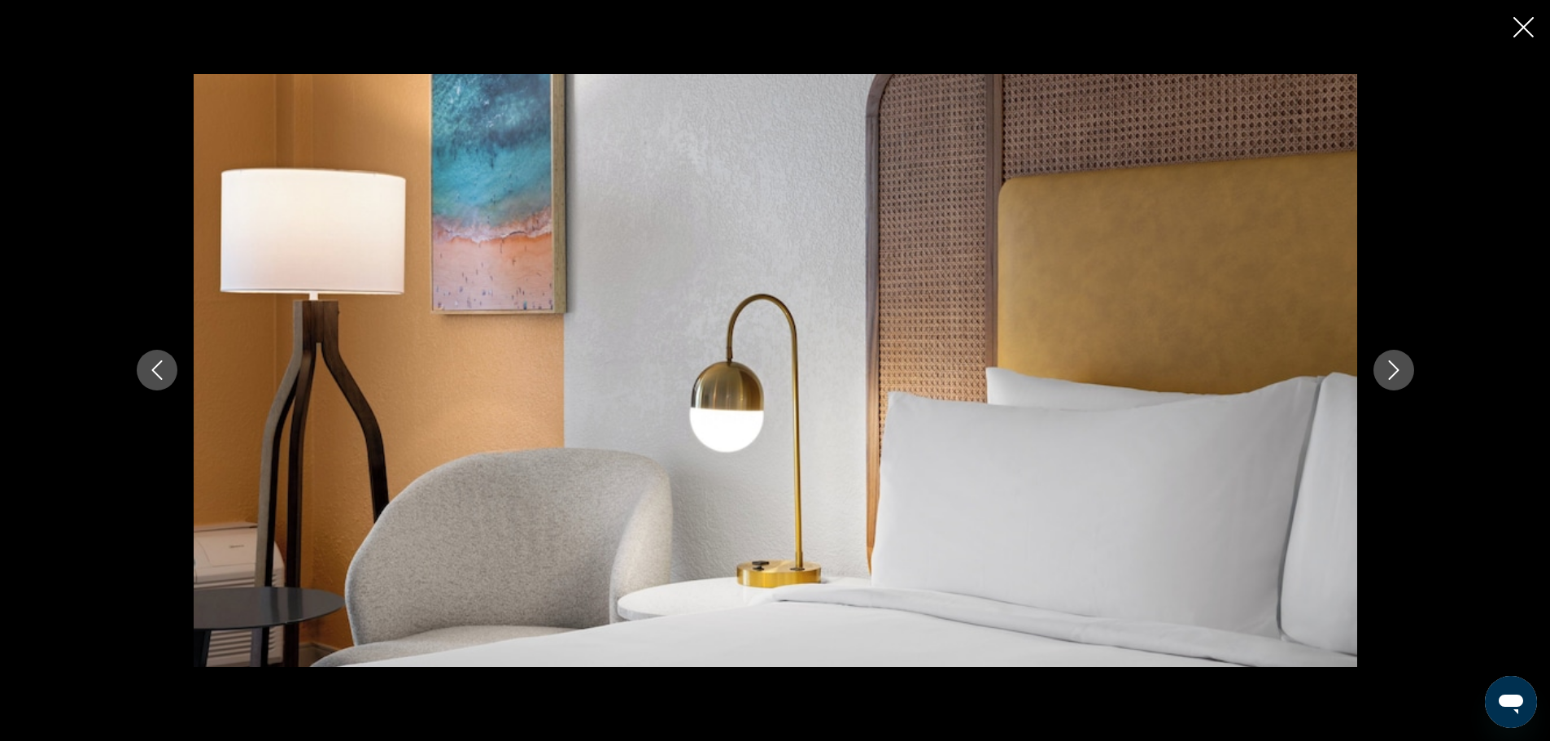
click at [1407, 369] on button "Next image" at bounding box center [1394, 370] width 41 height 41
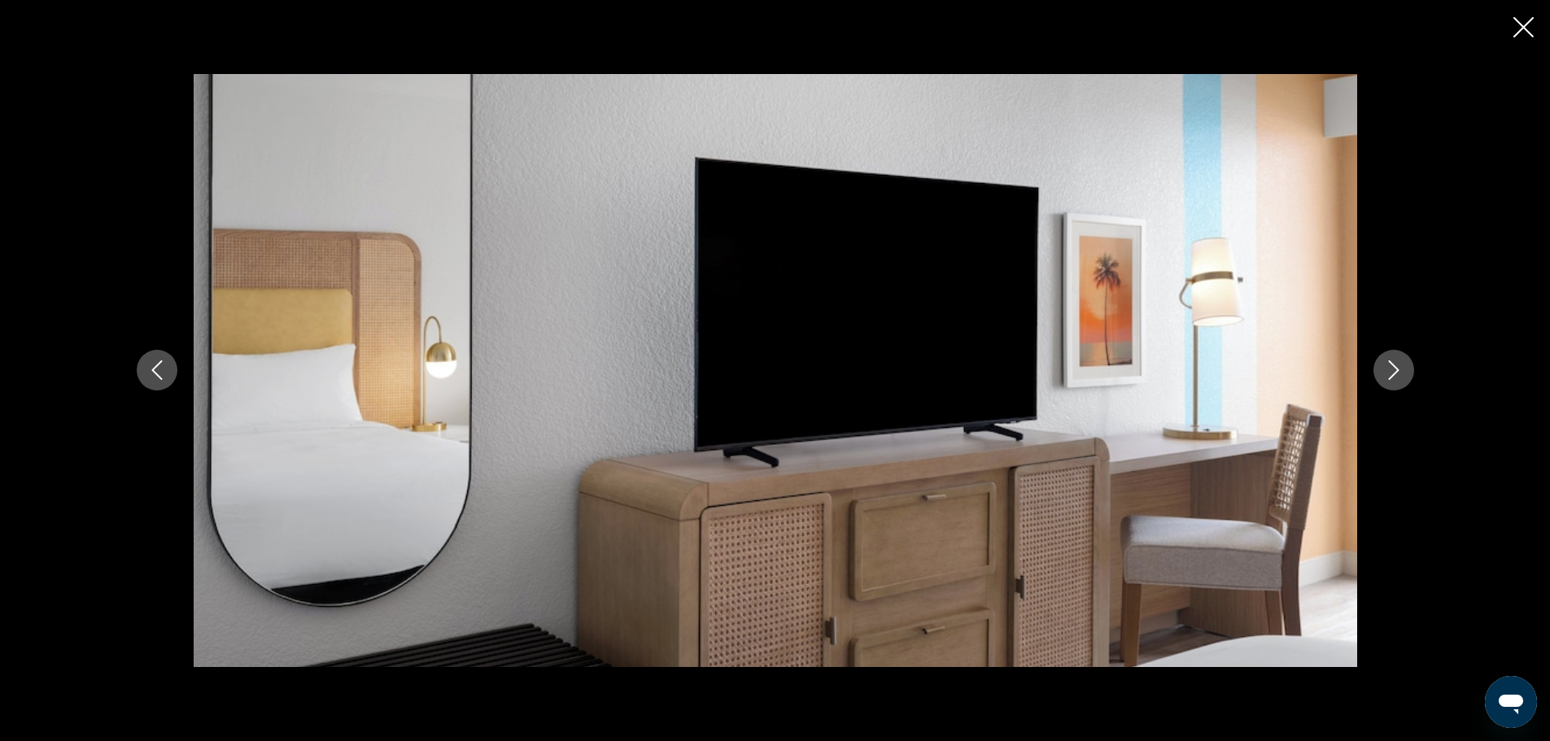
click at [1407, 369] on button "Next image" at bounding box center [1394, 370] width 41 height 41
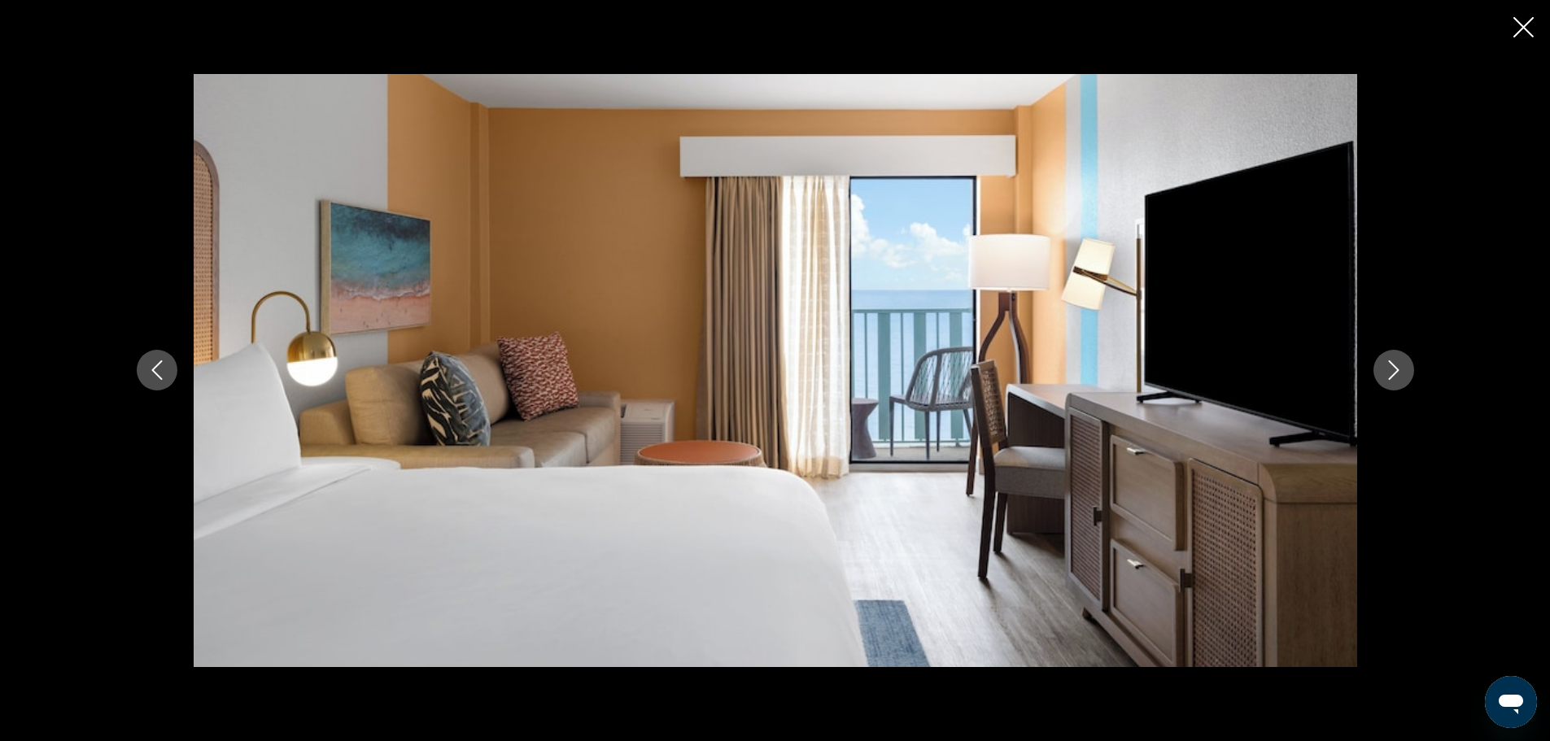
click at [1407, 369] on button "Next image" at bounding box center [1394, 370] width 41 height 41
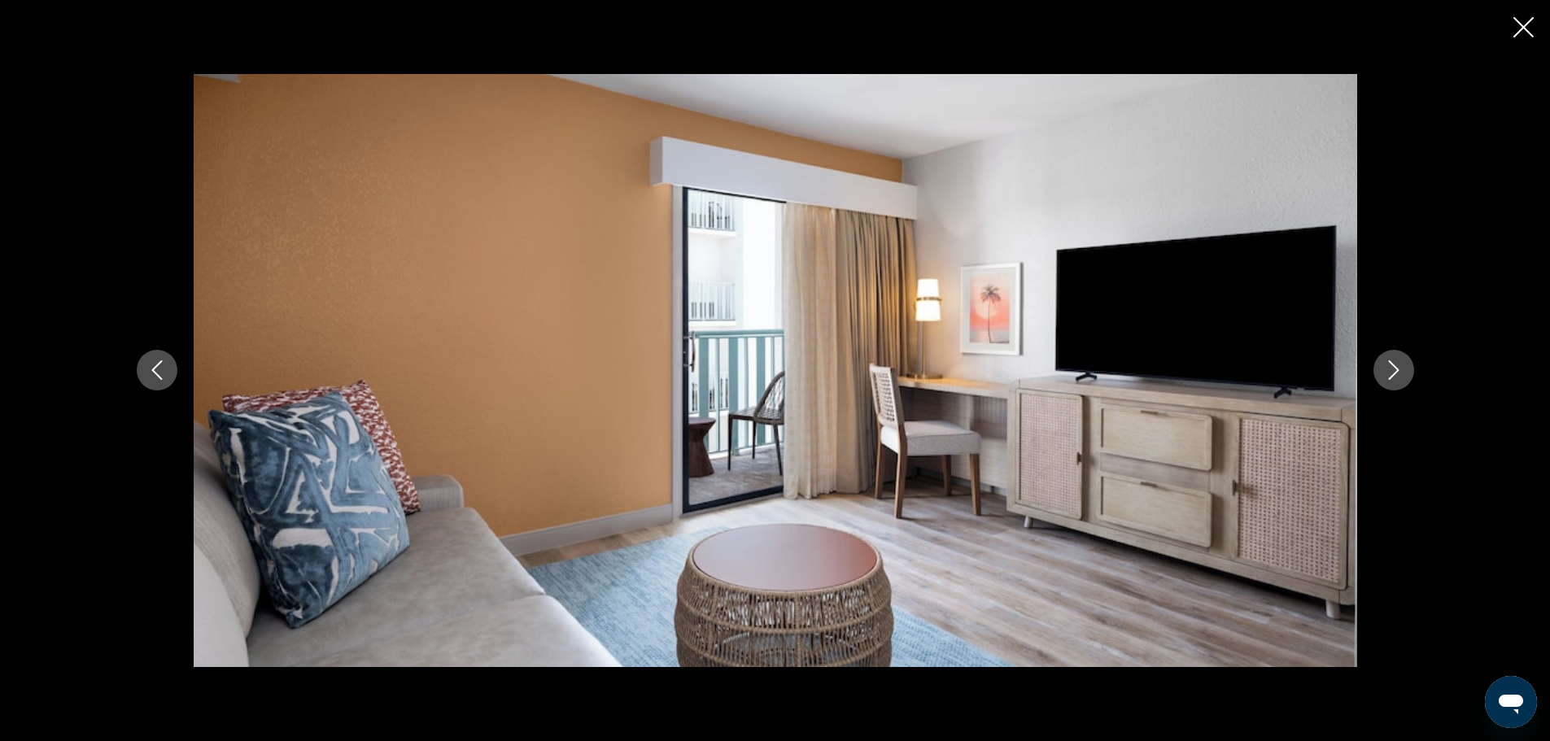
click at [1407, 369] on button "Next image" at bounding box center [1394, 370] width 41 height 41
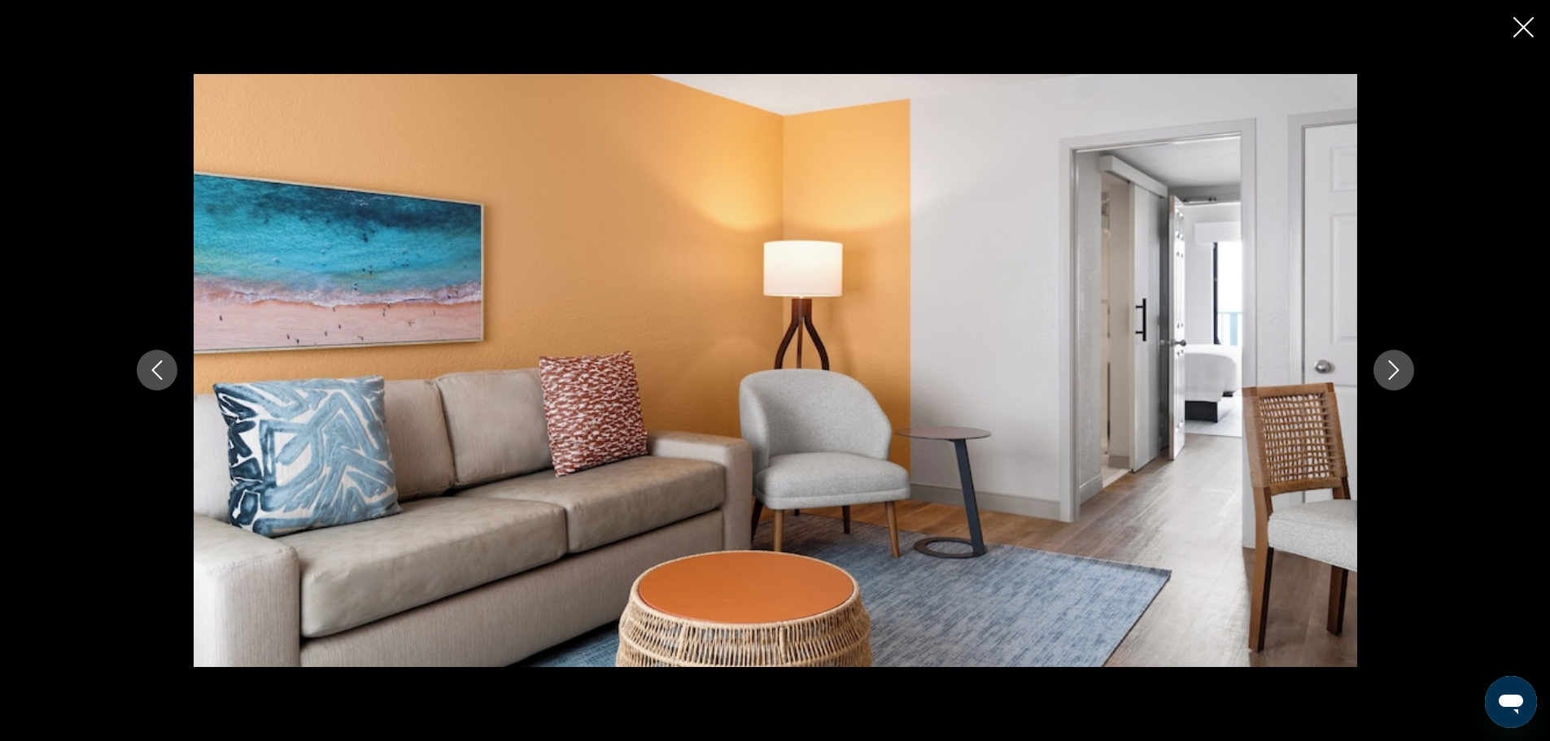
click at [1407, 369] on button "Next image" at bounding box center [1394, 370] width 41 height 41
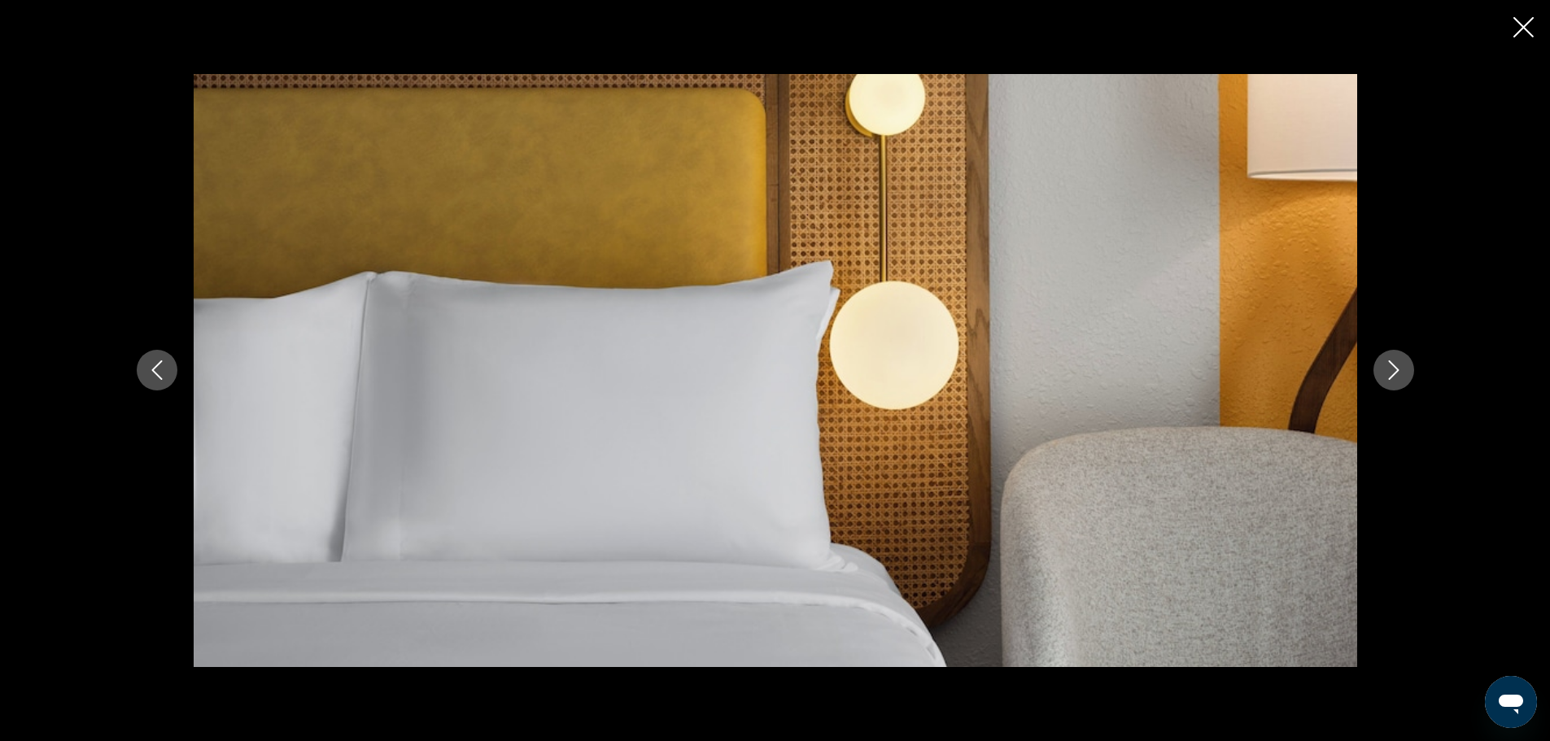
click at [1407, 369] on button "Next image" at bounding box center [1394, 370] width 41 height 41
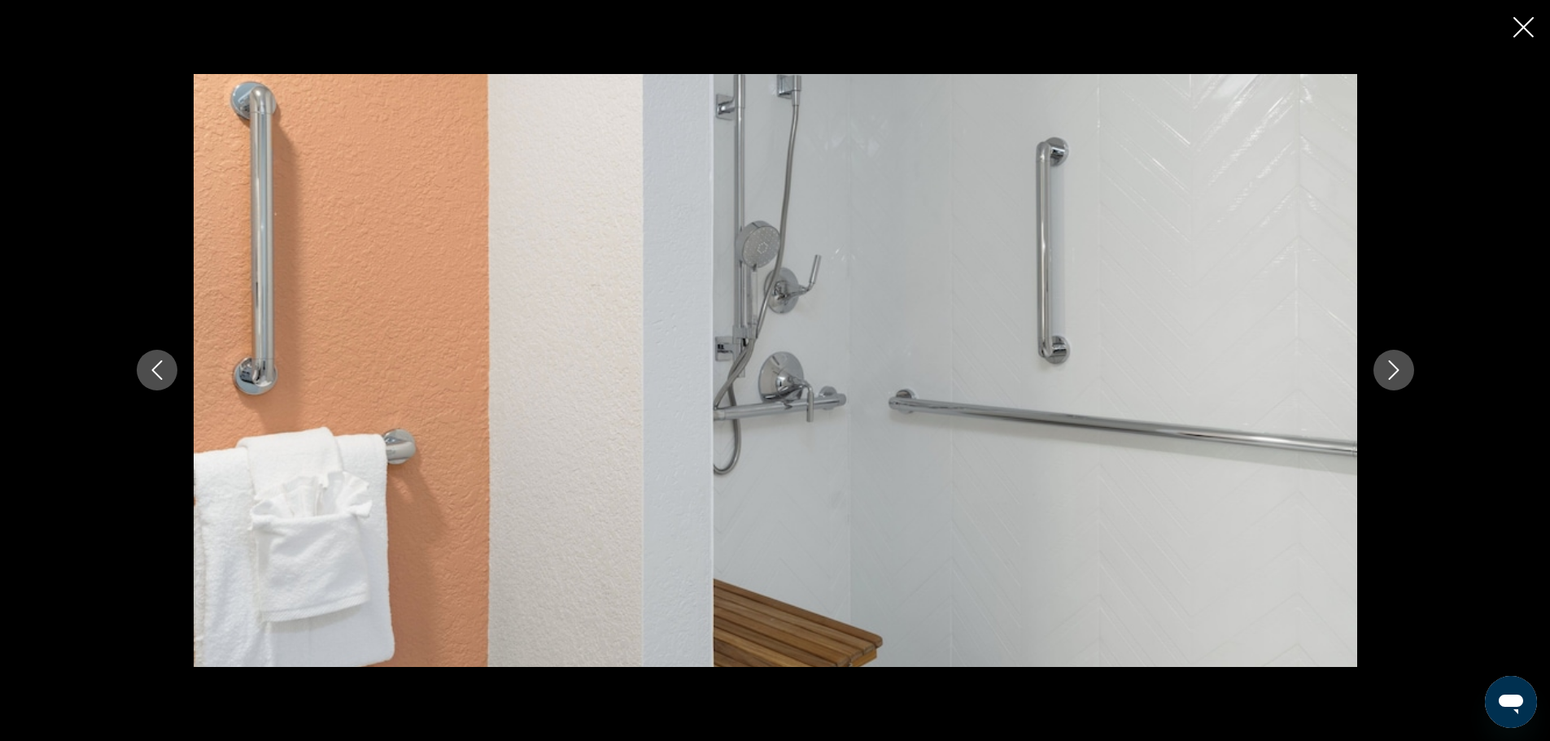
click at [1407, 369] on button "Next image" at bounding box center [1394, 370] width 41 height 41
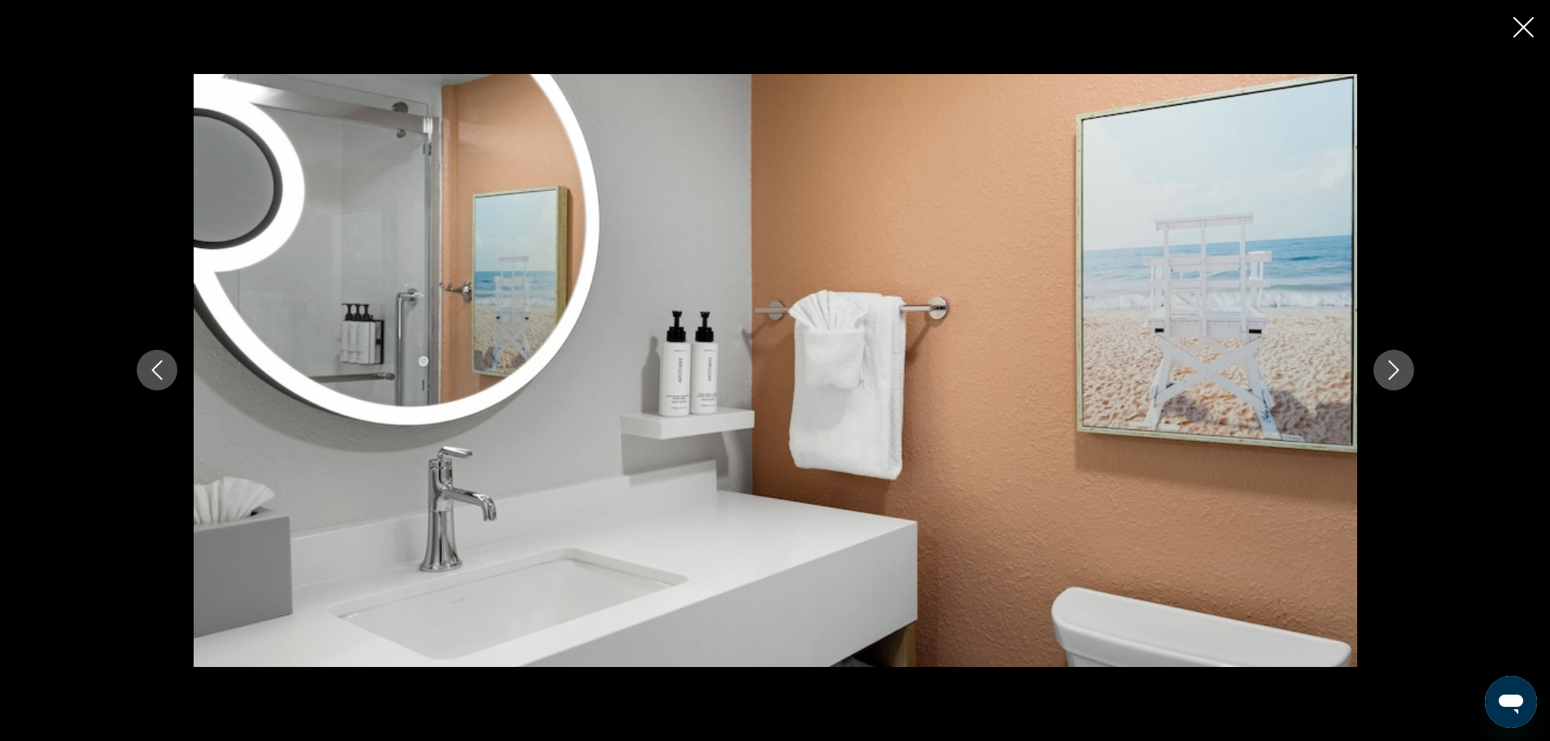
click at [1407, 369] on button "Next image" at bounding box center [1394, 370] width 41 height 41
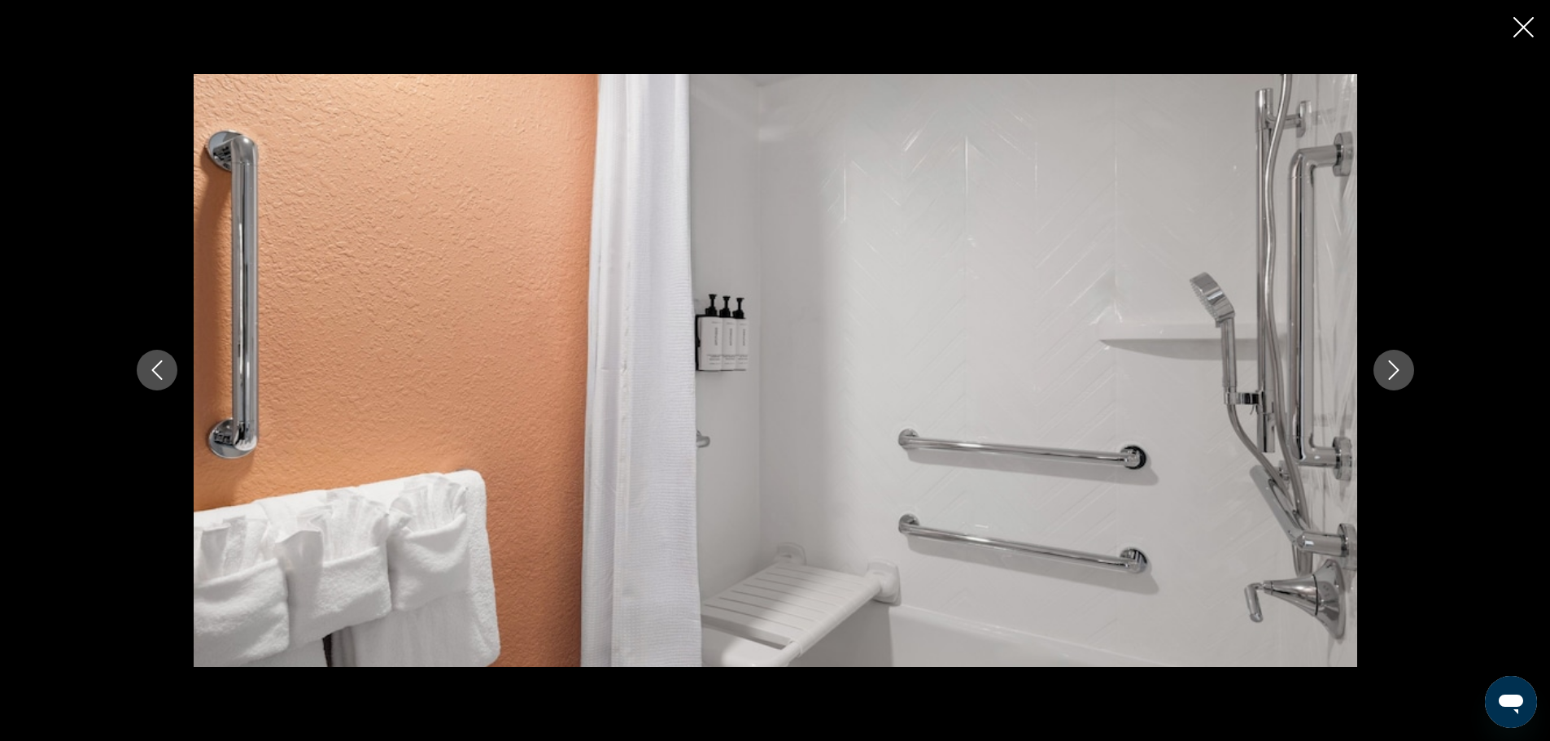
click at [1407, 369] on button "Next image" at bounding box center [1394, 370] width 41 height 41
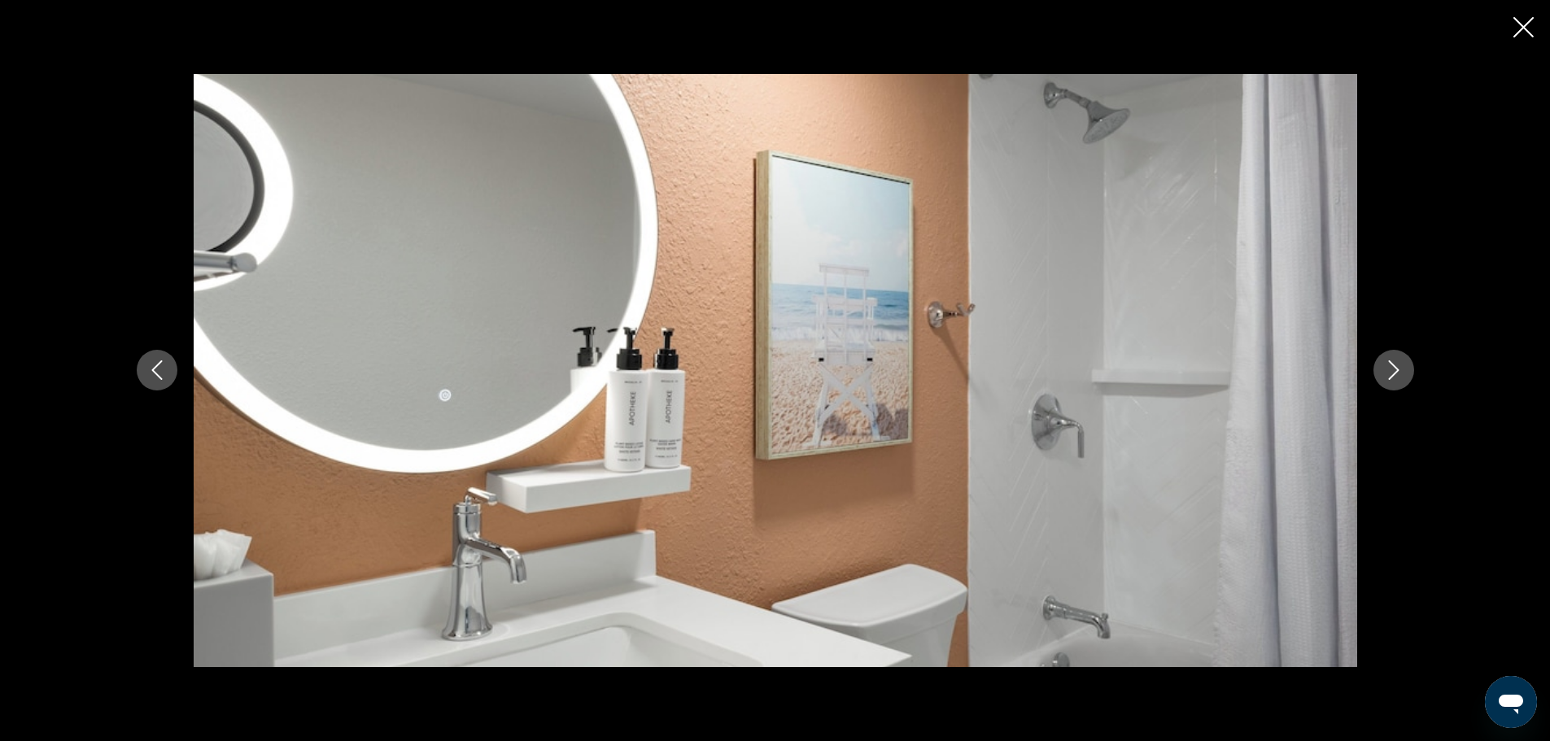
click at [1407, 369] on button "Next image" at bounding box center [1394, 370] width 41 height 41
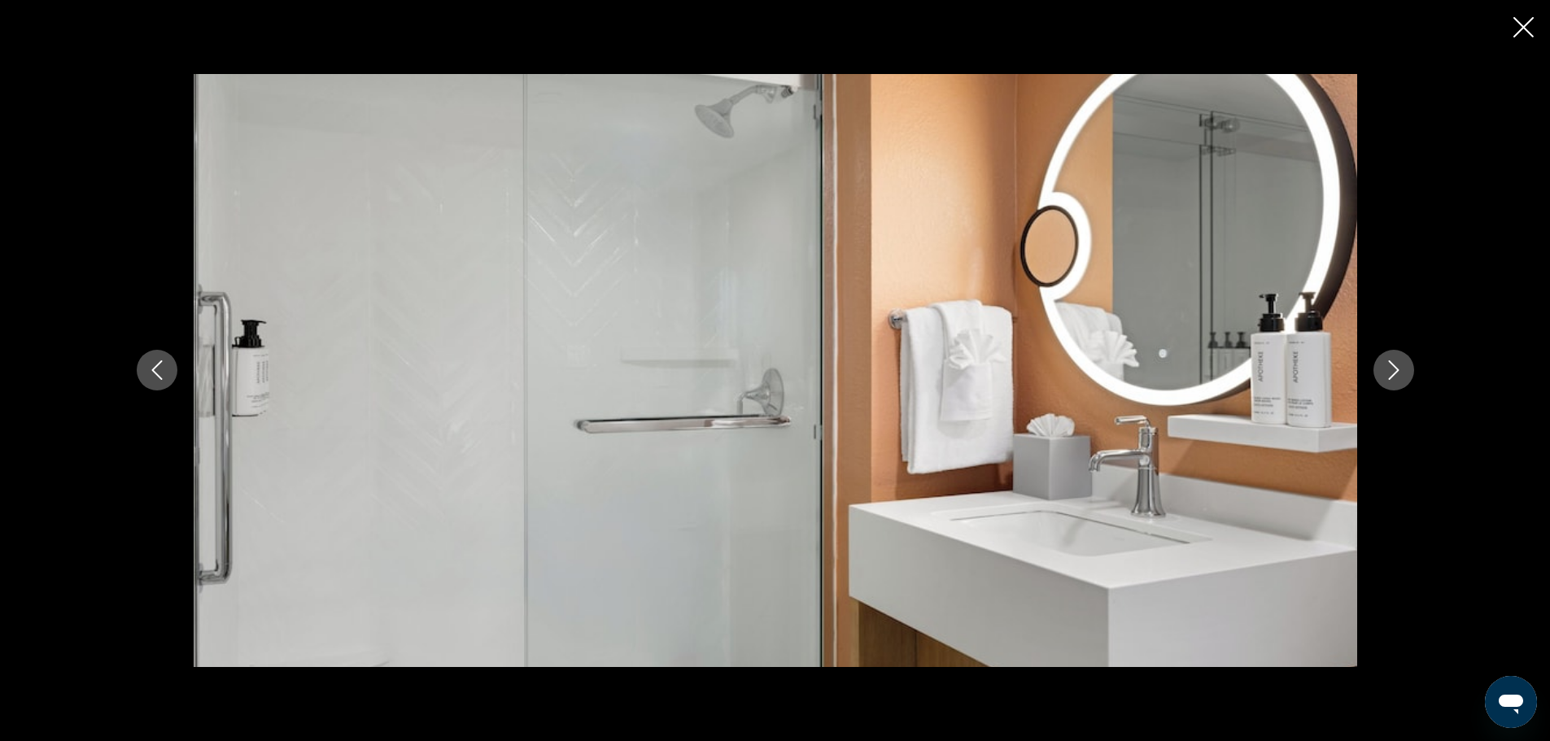
click at [1407, 369] on button "Next image" at bounding box center [1394, 370] width 41 height 41
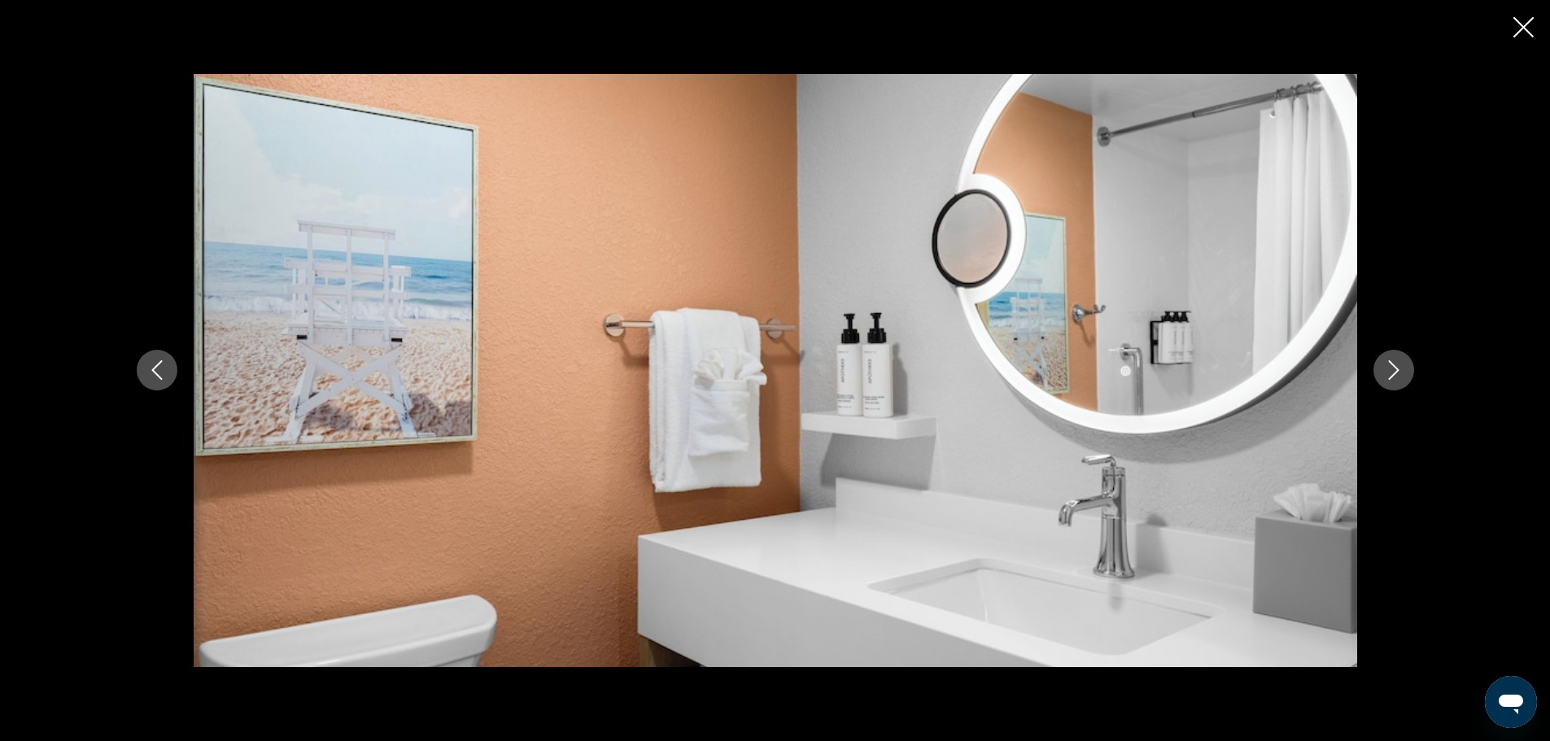
click at [1407, 369] on button "Next image" at bounding box center [1394, 370] width 41 height 41
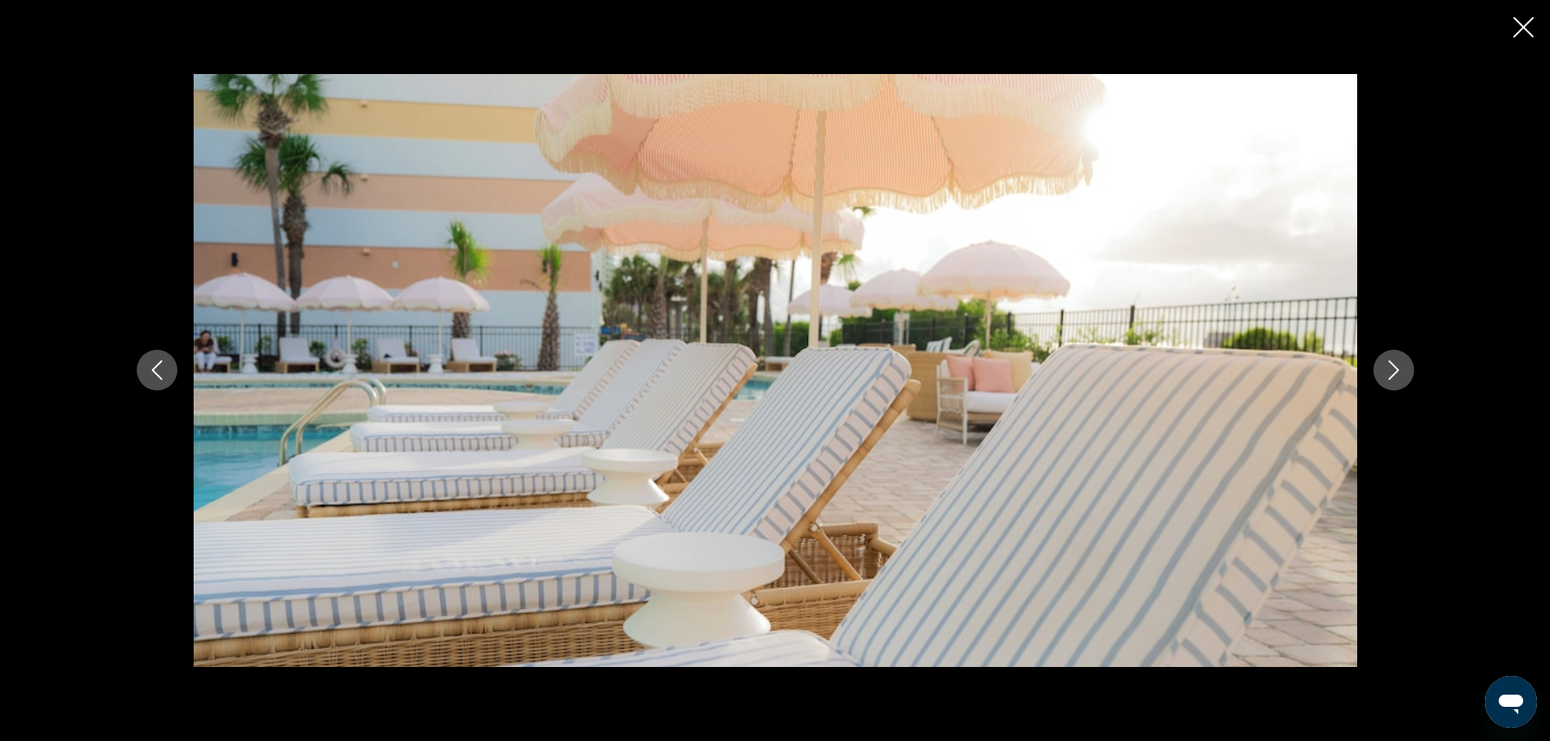
click at [1407, 369] on button "Next image" at bounding box center [1394, 370] width 41 height 41
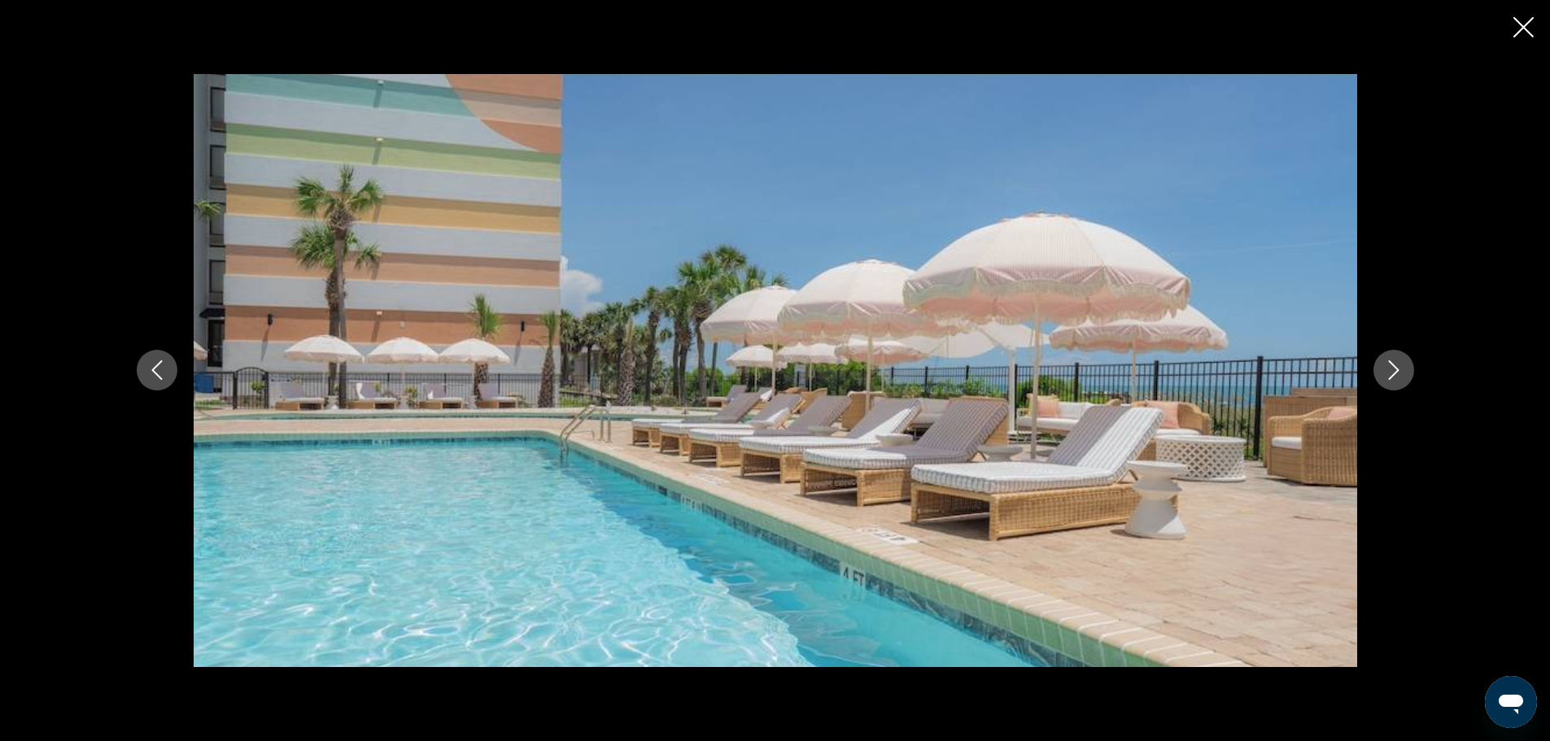
click at [1407, 369] on button "Next image" at bounding box center [1394, 370] width 41 height 41
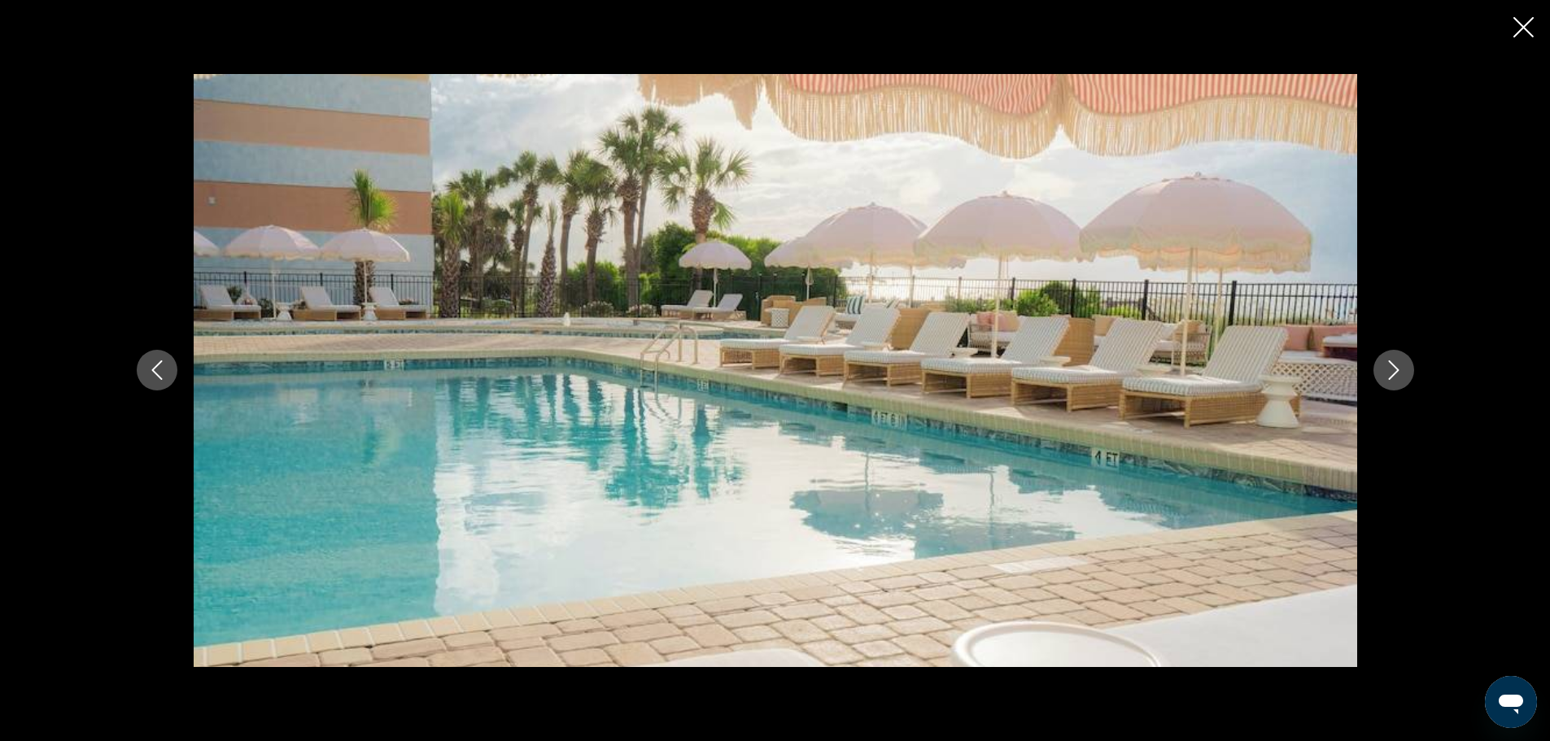
click at [1407, 369] on button "Next image" at bounding box center [1394, 370] width 41 height 41
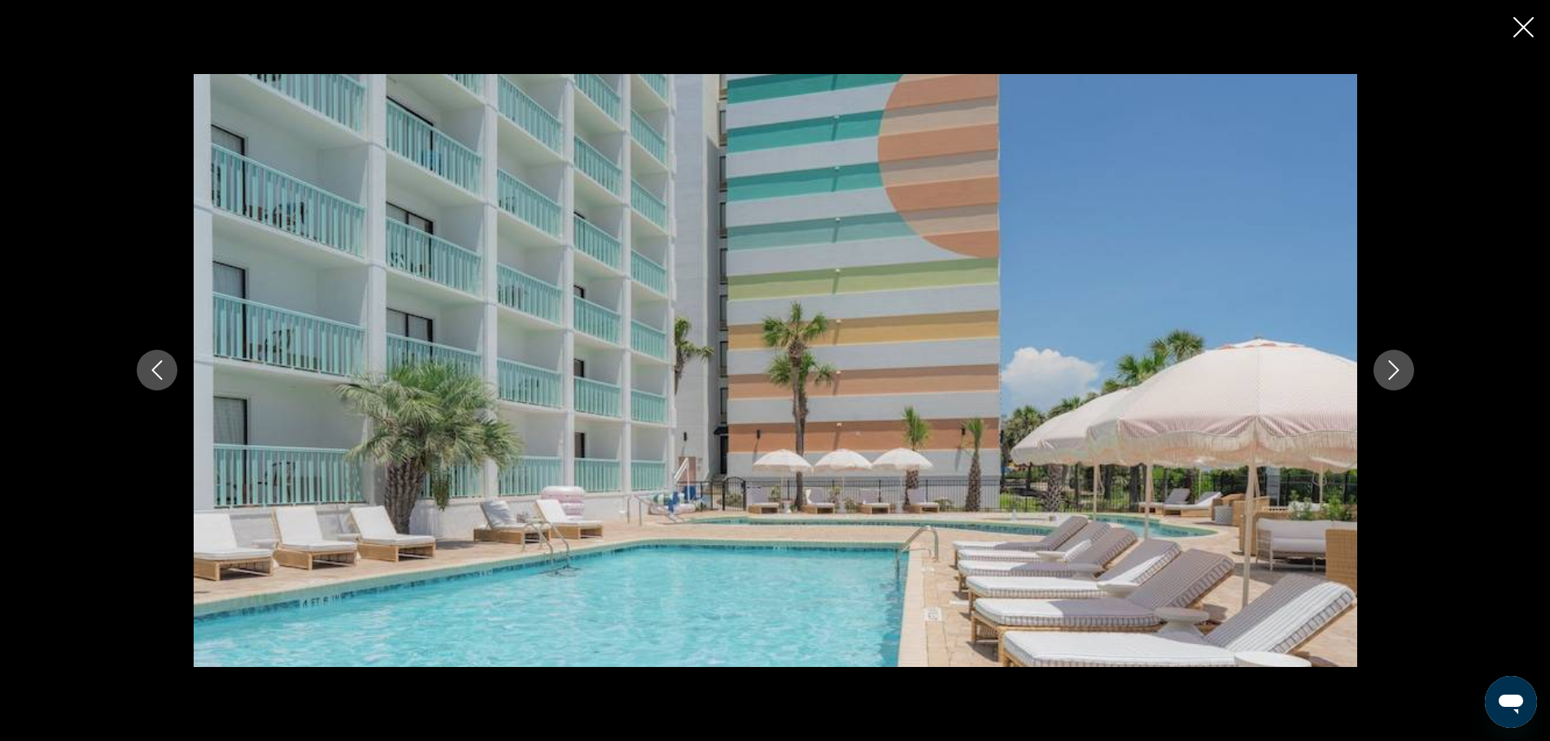
click at [1407, 369] on button "Next image" at bounding box center [1394, 370] width 41 height 41
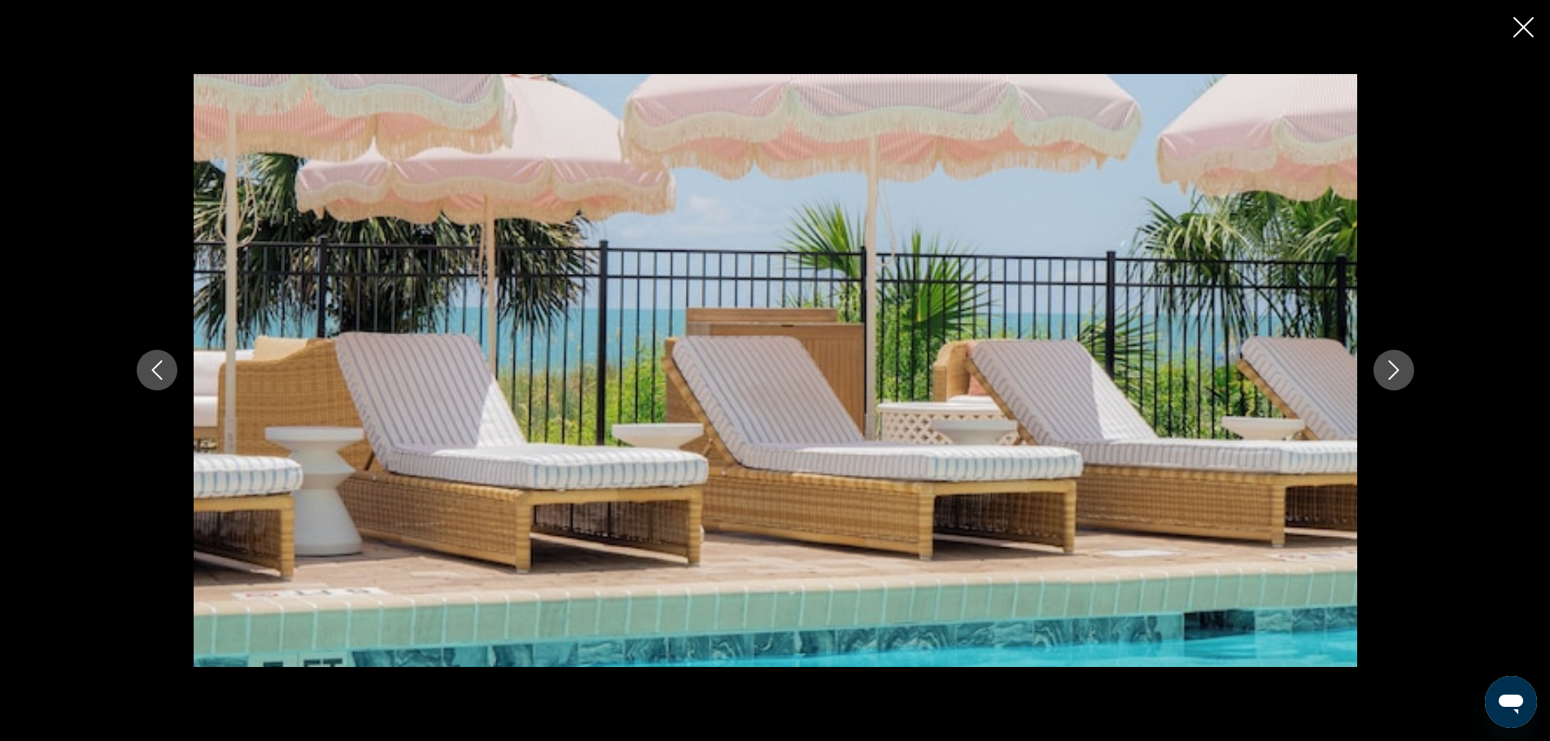
click at [1407, 369] on button "Next image" at bounding box center [1394, 370] width 41 height 41
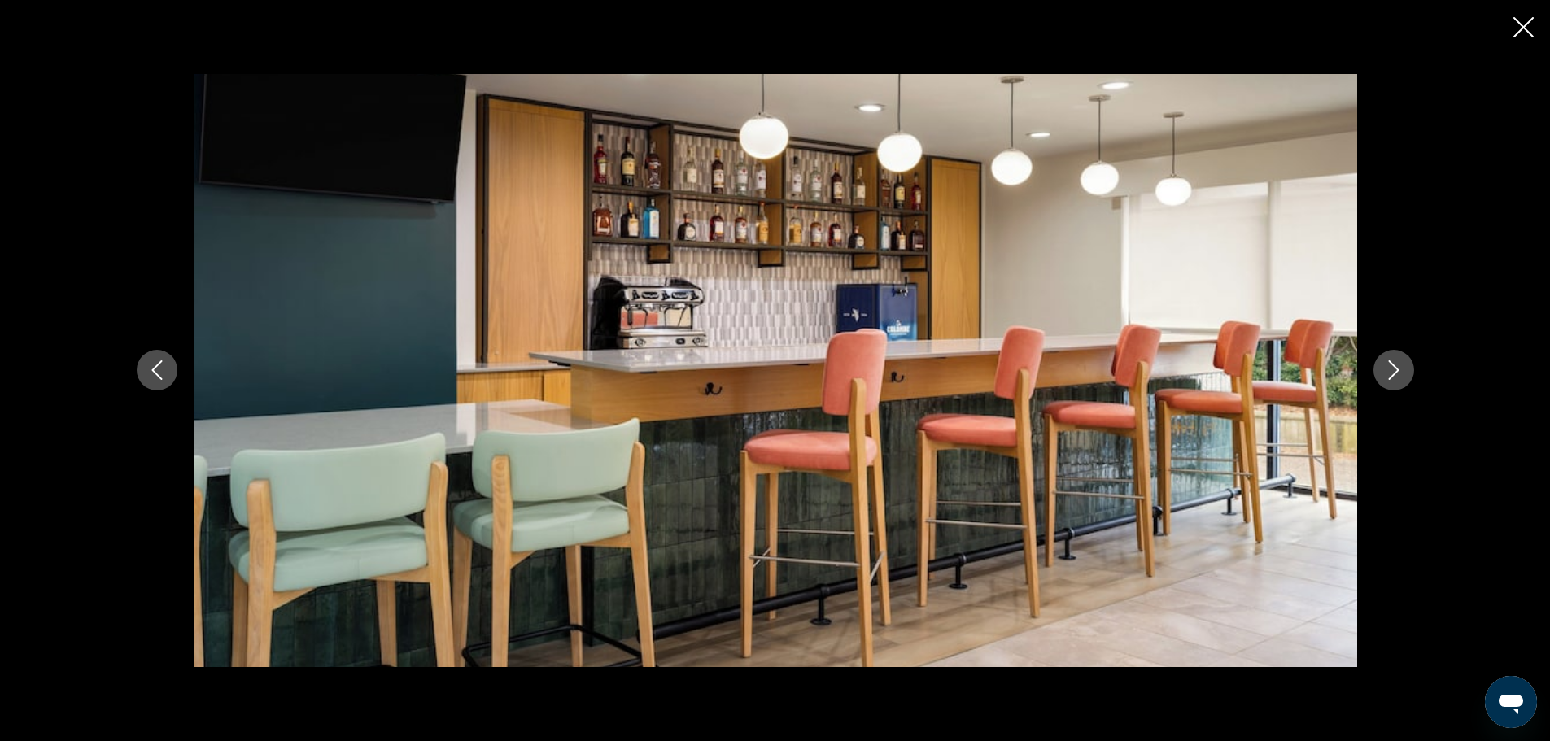
click at [1407, 369] on button "Next image" at bounding box center [1394, 370] width 41 height 41
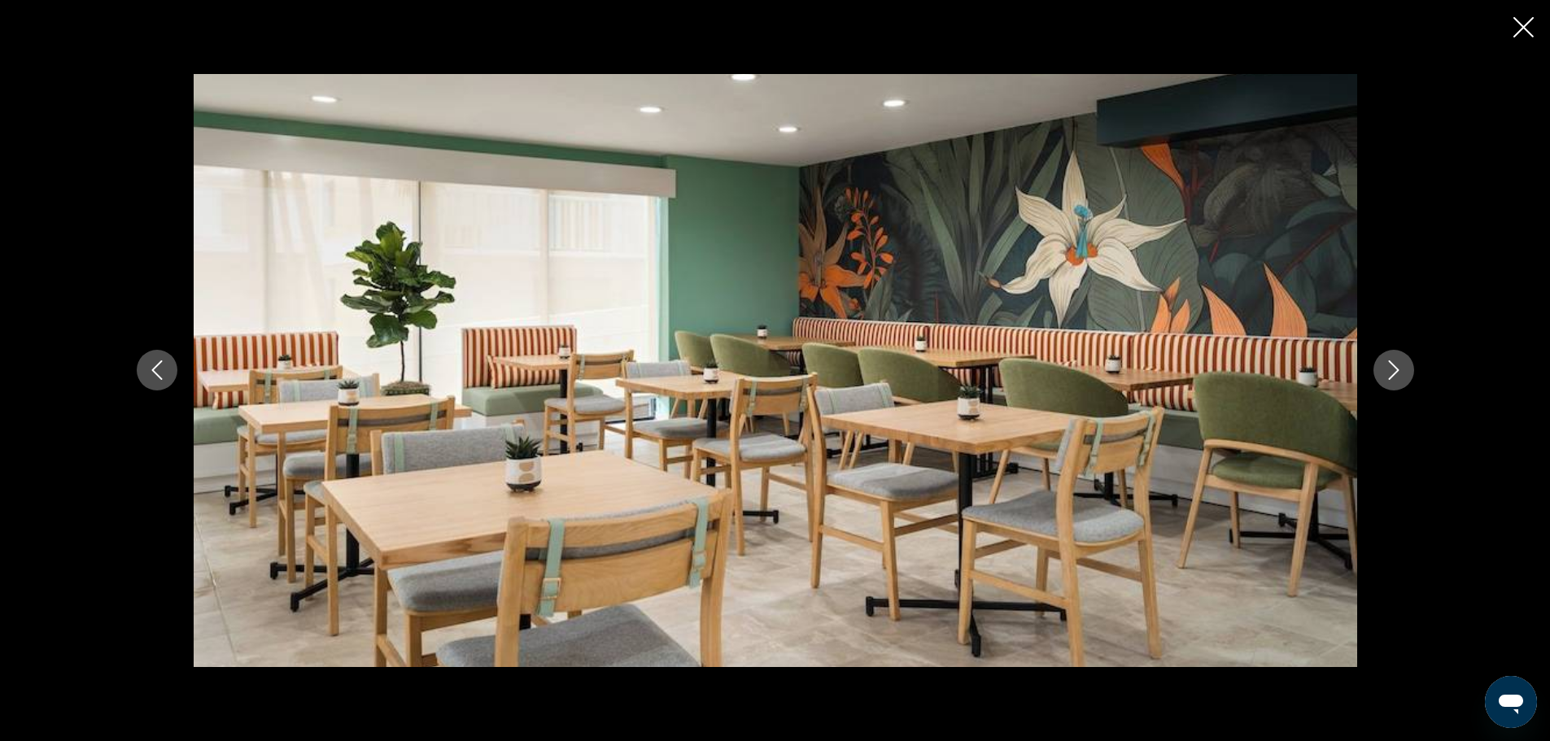
click at [1407, 369] on button "Next image" at bounding box center [1394, 370] width 41 height 41
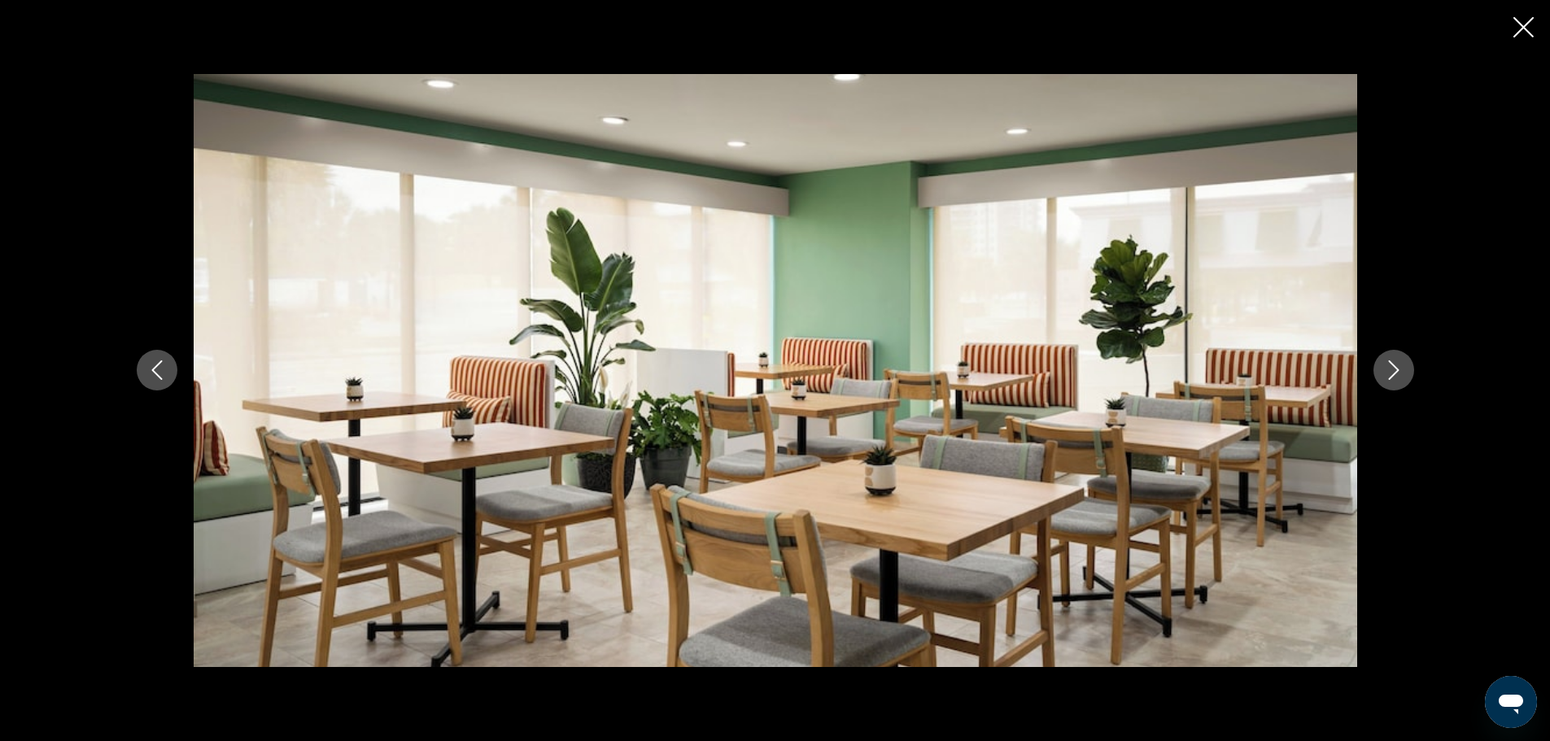
click at [1407, 369] on button "Next image" at bounding box center [1394, 370] width 41 height 41
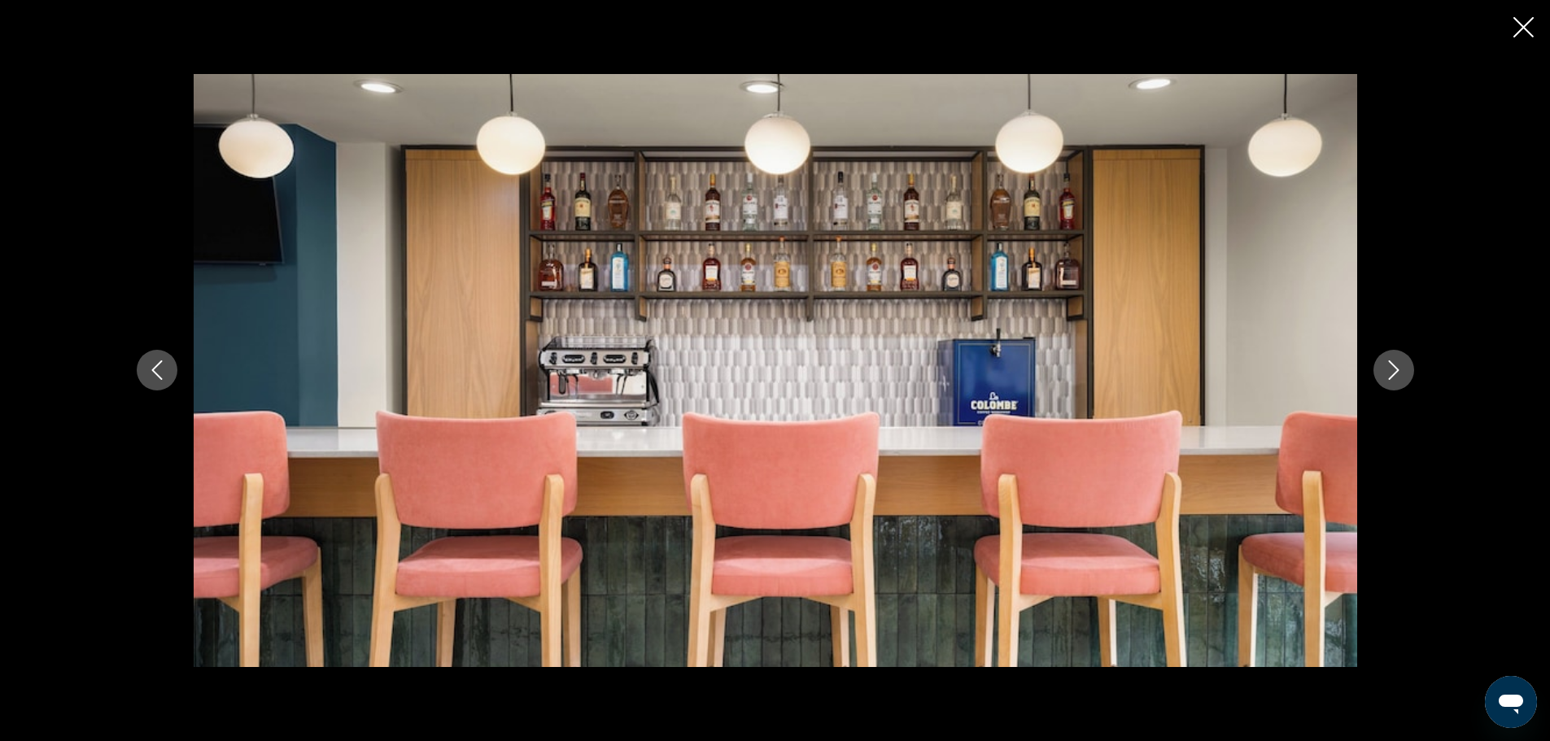
click at [1407, 369] on button "Next image" at bounding box center [1394, 370] width 41 height 41
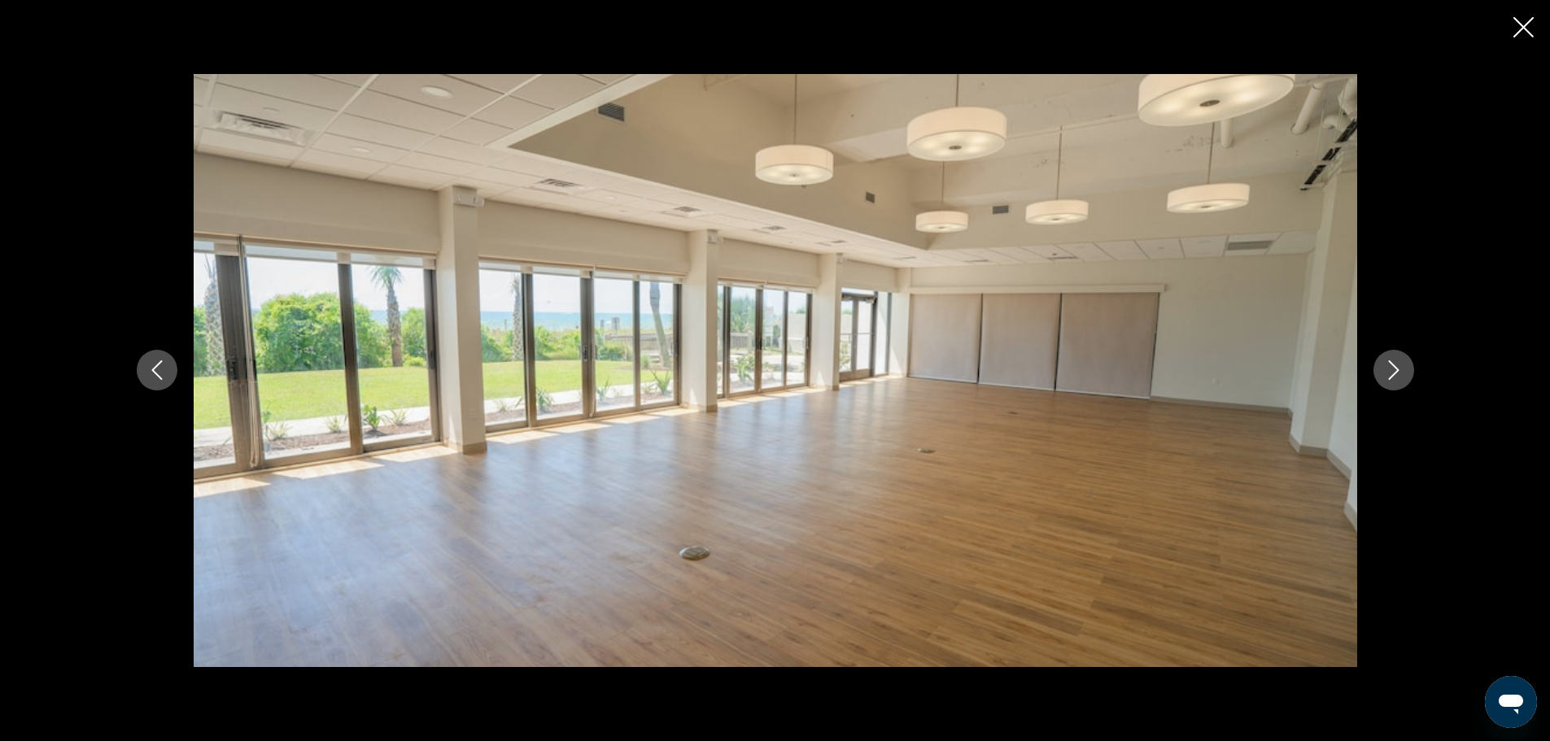
click at [1407, 369] on button "Next image" at bounding box center [1394, 370] width 41 height 41
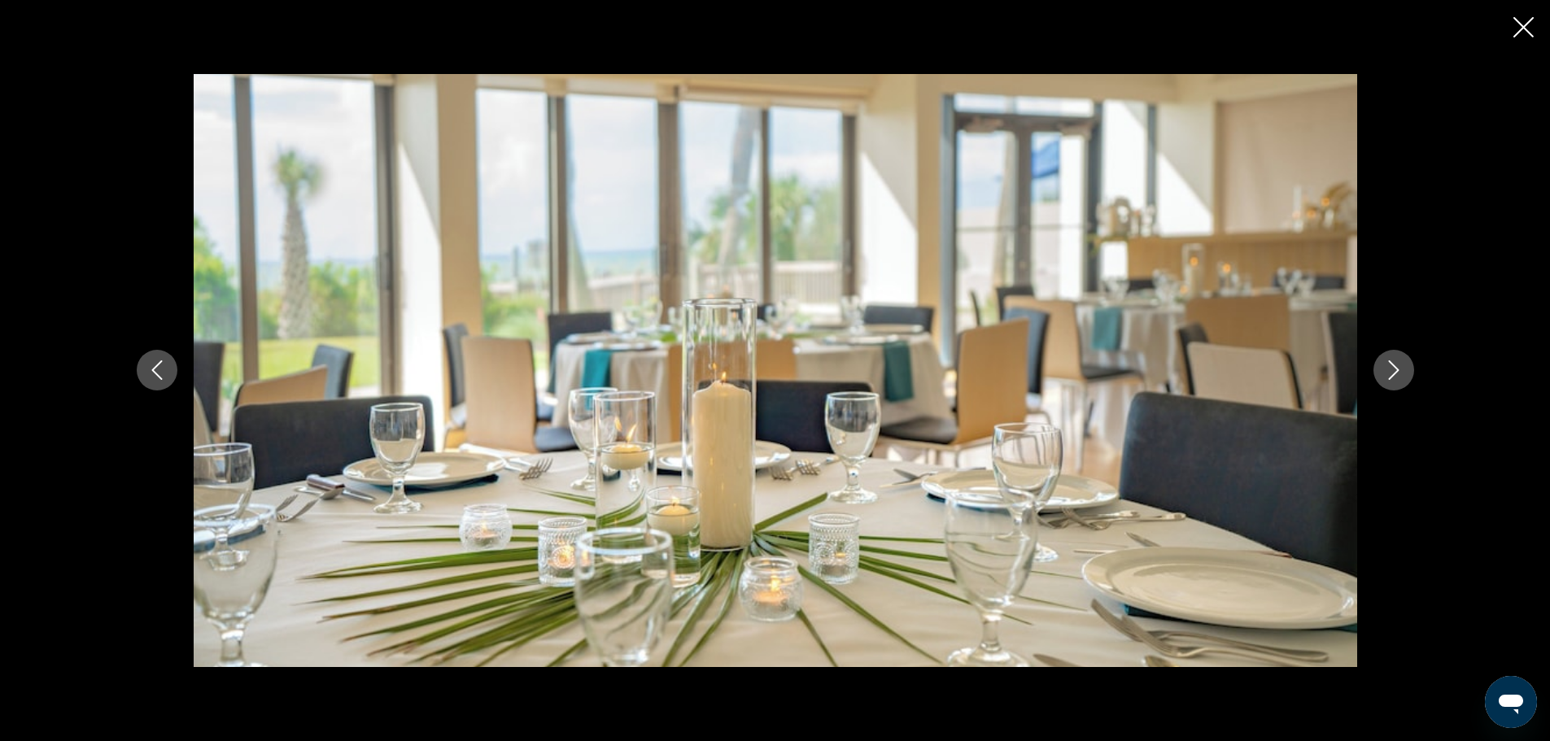
click at [1407, 369] on button "Next image" at bounding box center [1394, 370] width 41 height 41
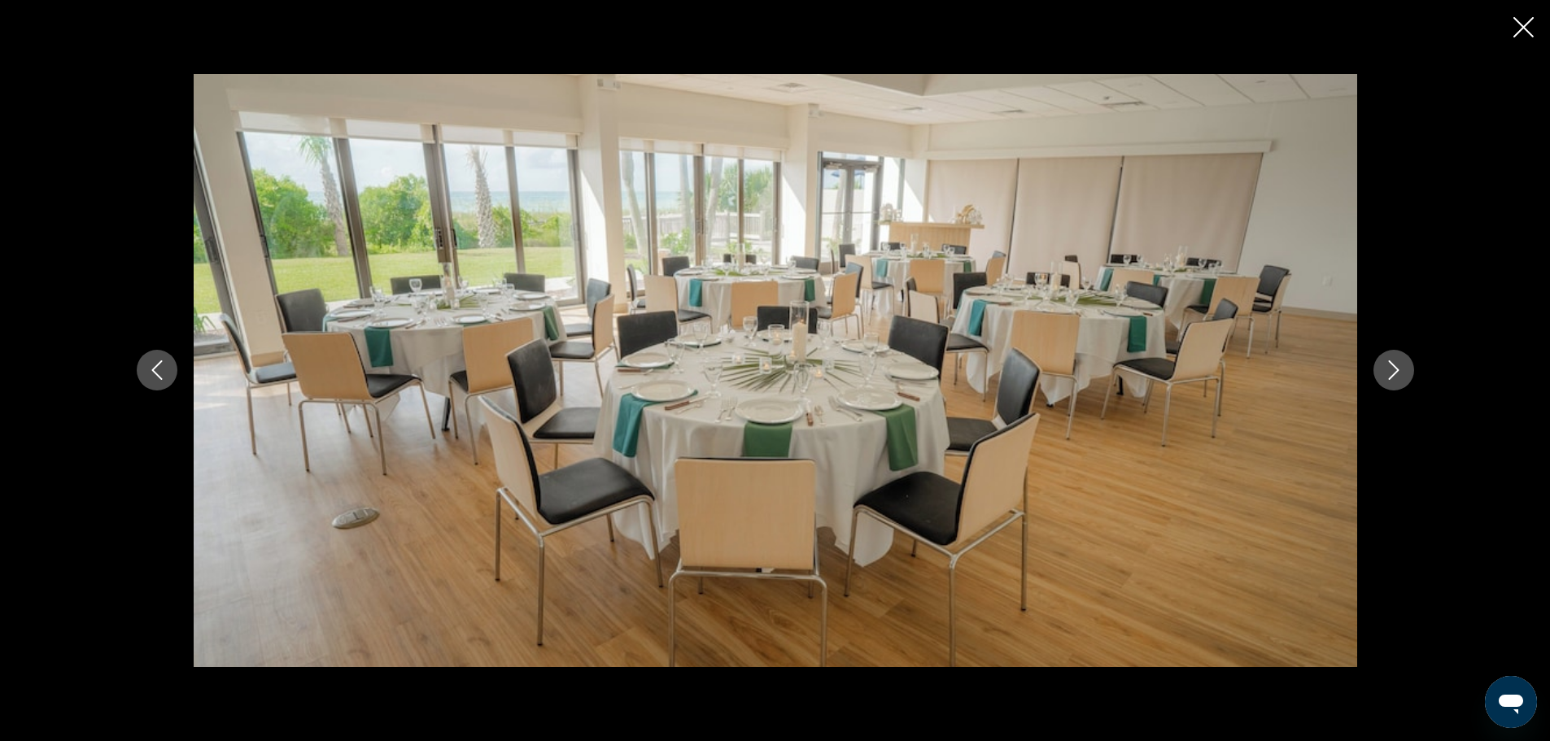
click at [1407, 369] on button "Next image" at bounding box center [1394, 370] width 41 height 41
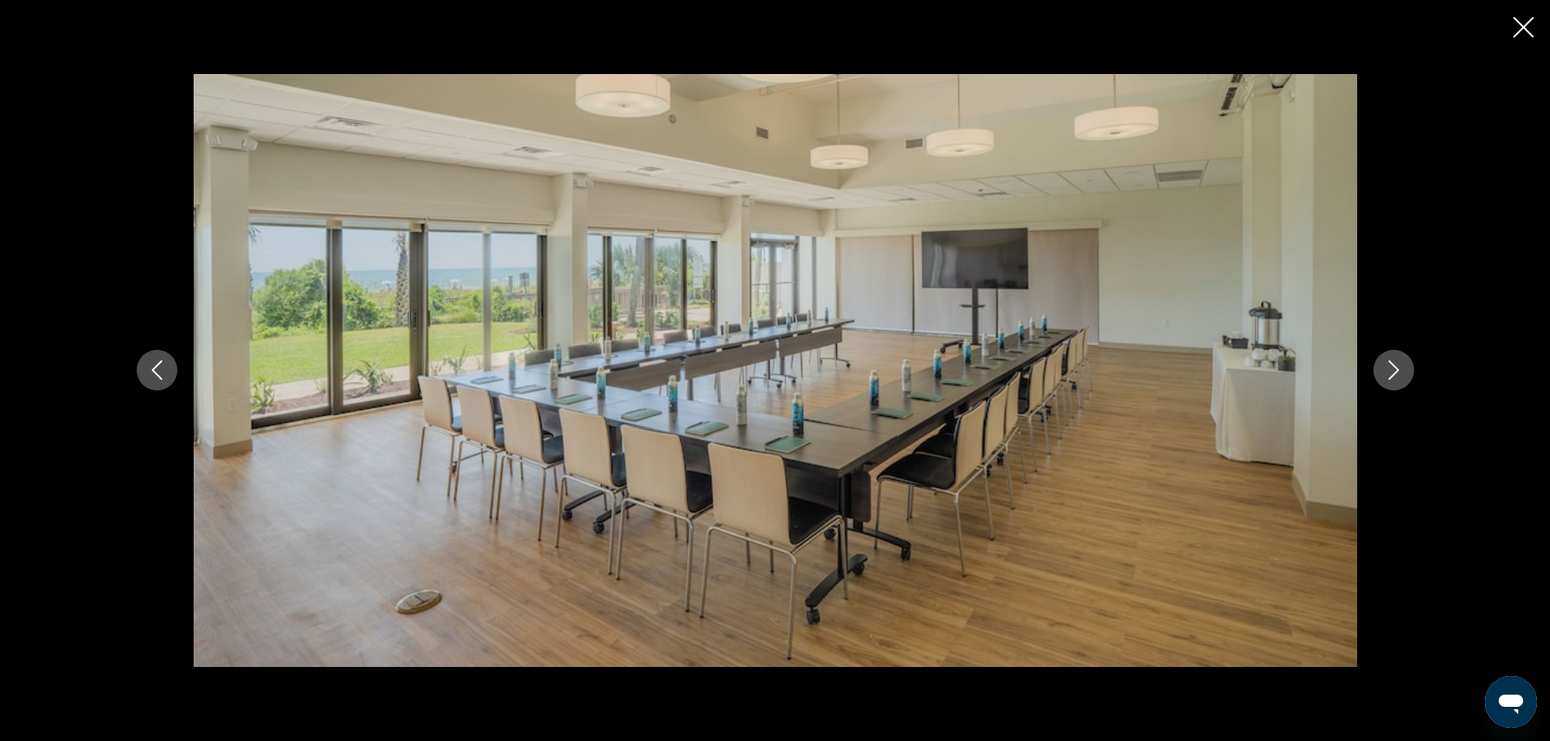
click at [1407, 369] on button "Next image" at bounding box center [1394, 370] width 41 height 41
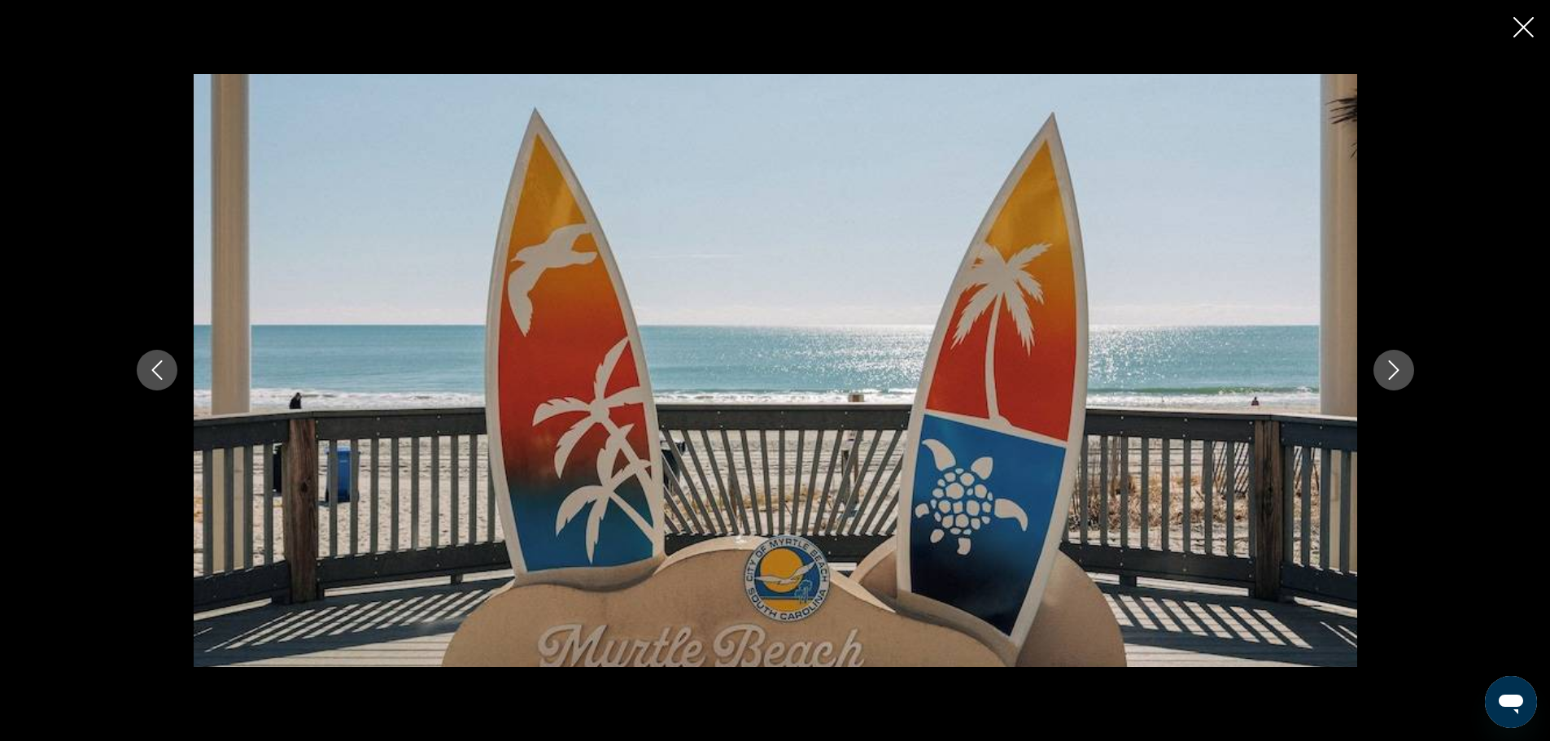
click at [1407, 369] on button "Next image" at bounding box center [1394, 370] width 41 height 41
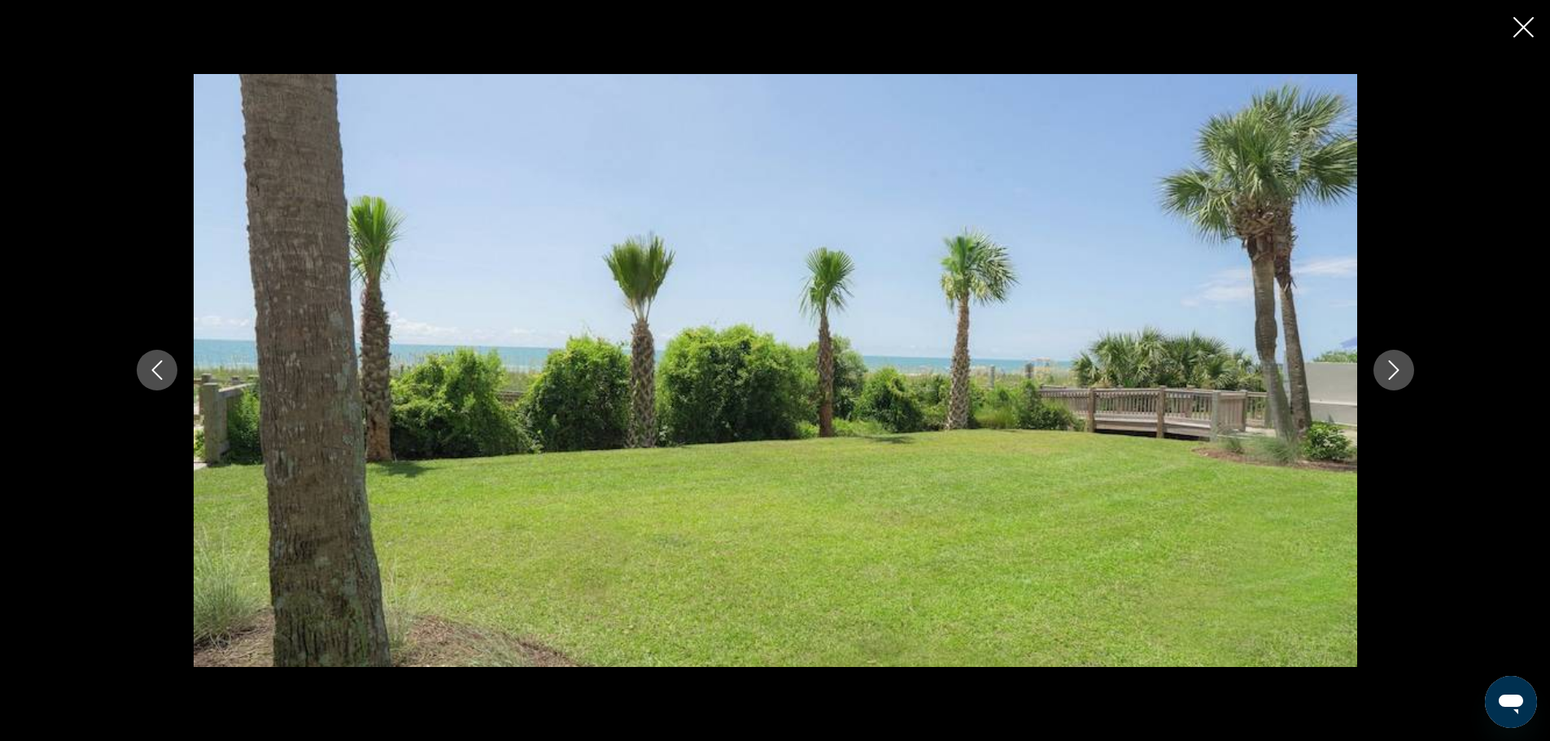
click at [1407, 369] on button "Next image" at bounding box center [1394, 370] width 41 height 41
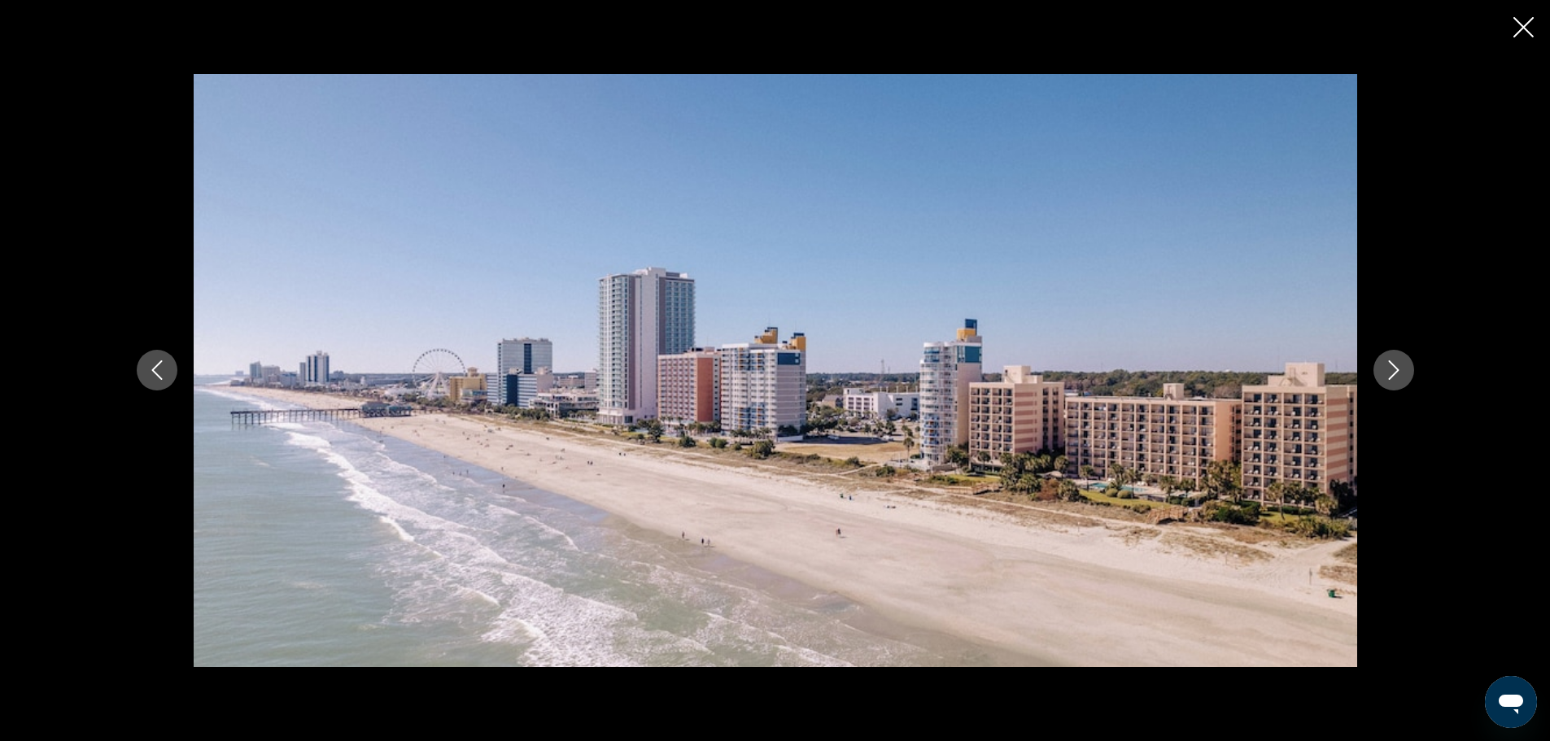
click at [1407, 369] on button "Next image" at bounding box center [1394, 370] width 41 height 41
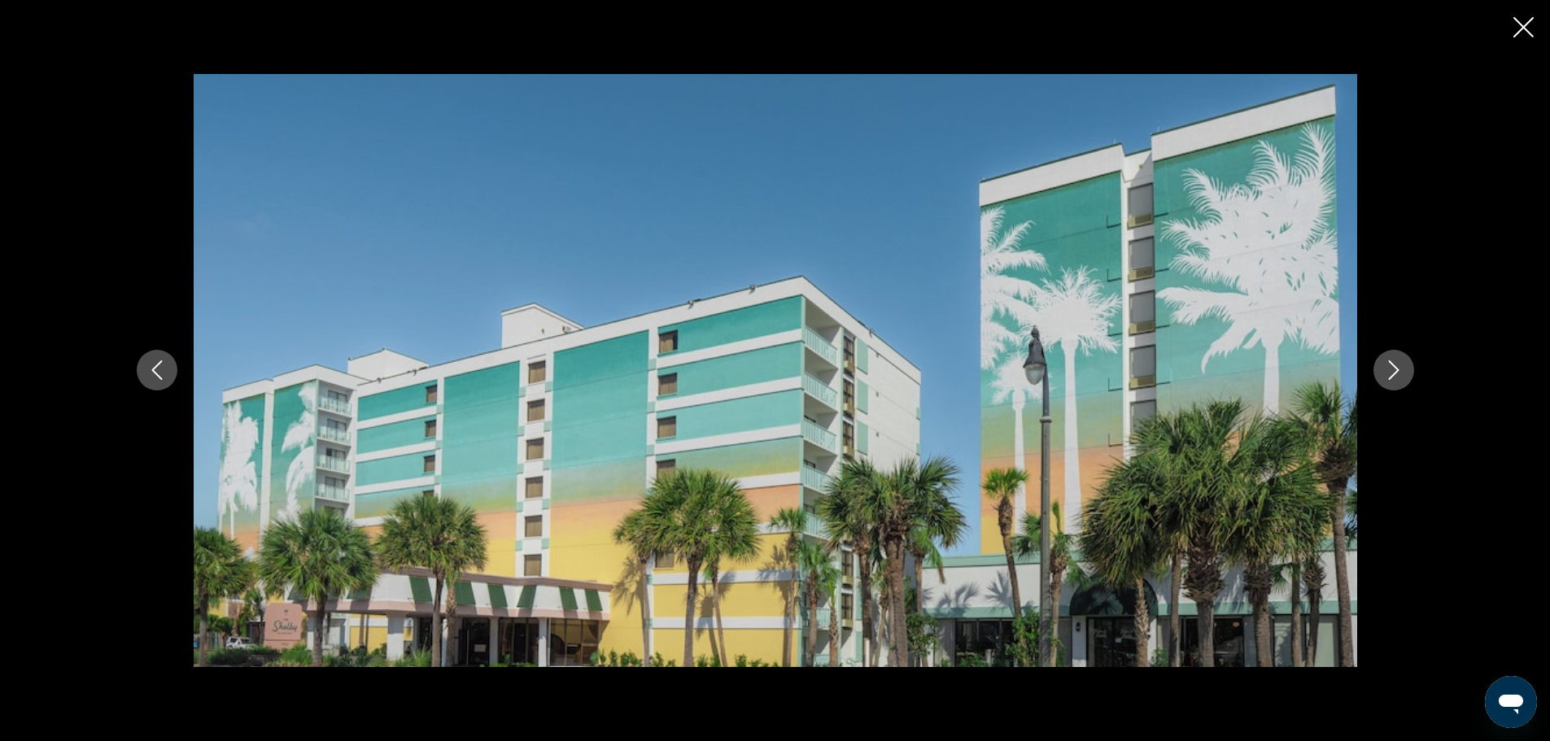
scroll to position [749, 0]
click at [1520, 28] on icon "Close slideshow" at bounding box center [1524, 27] width 20 height 20
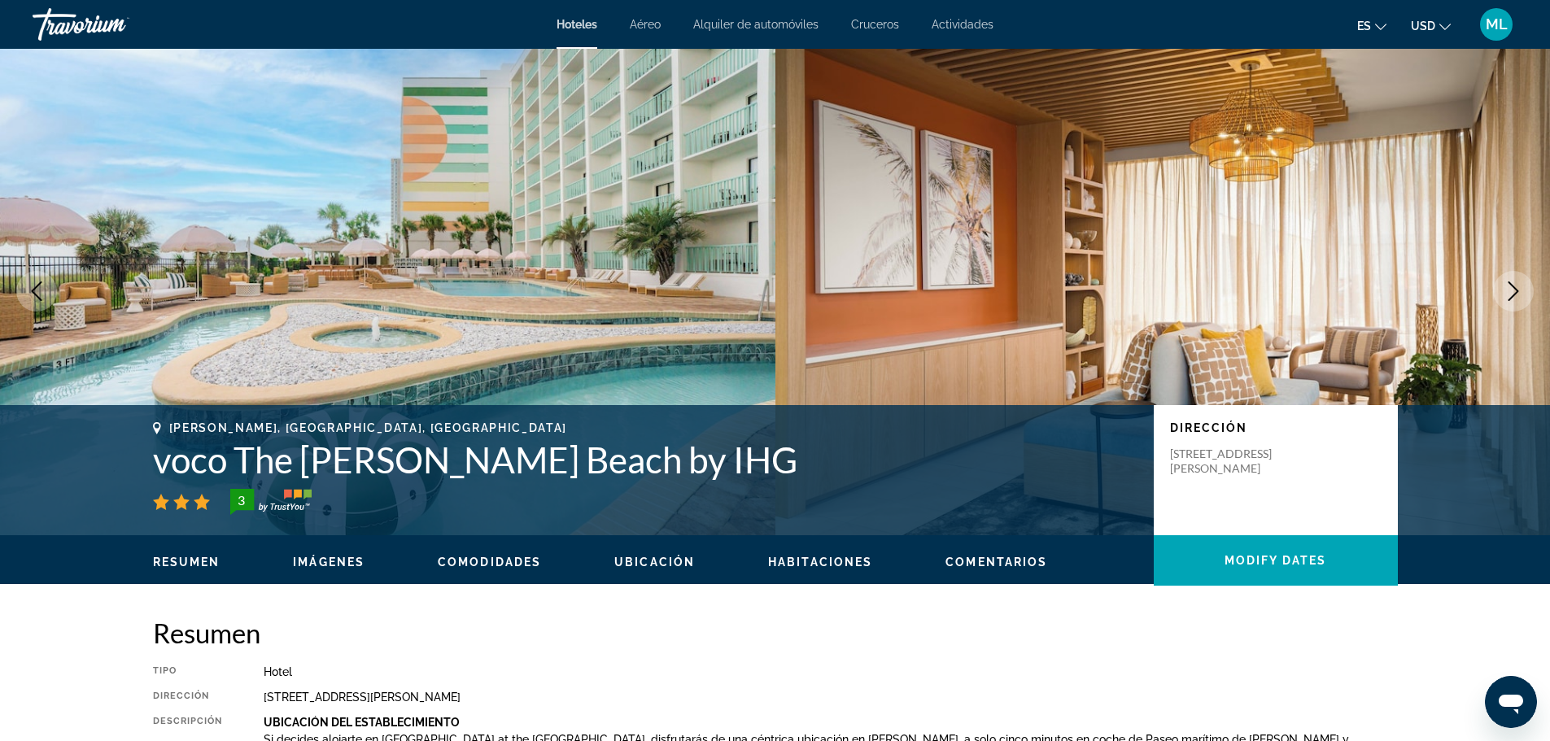
scroll to position [0, 0]
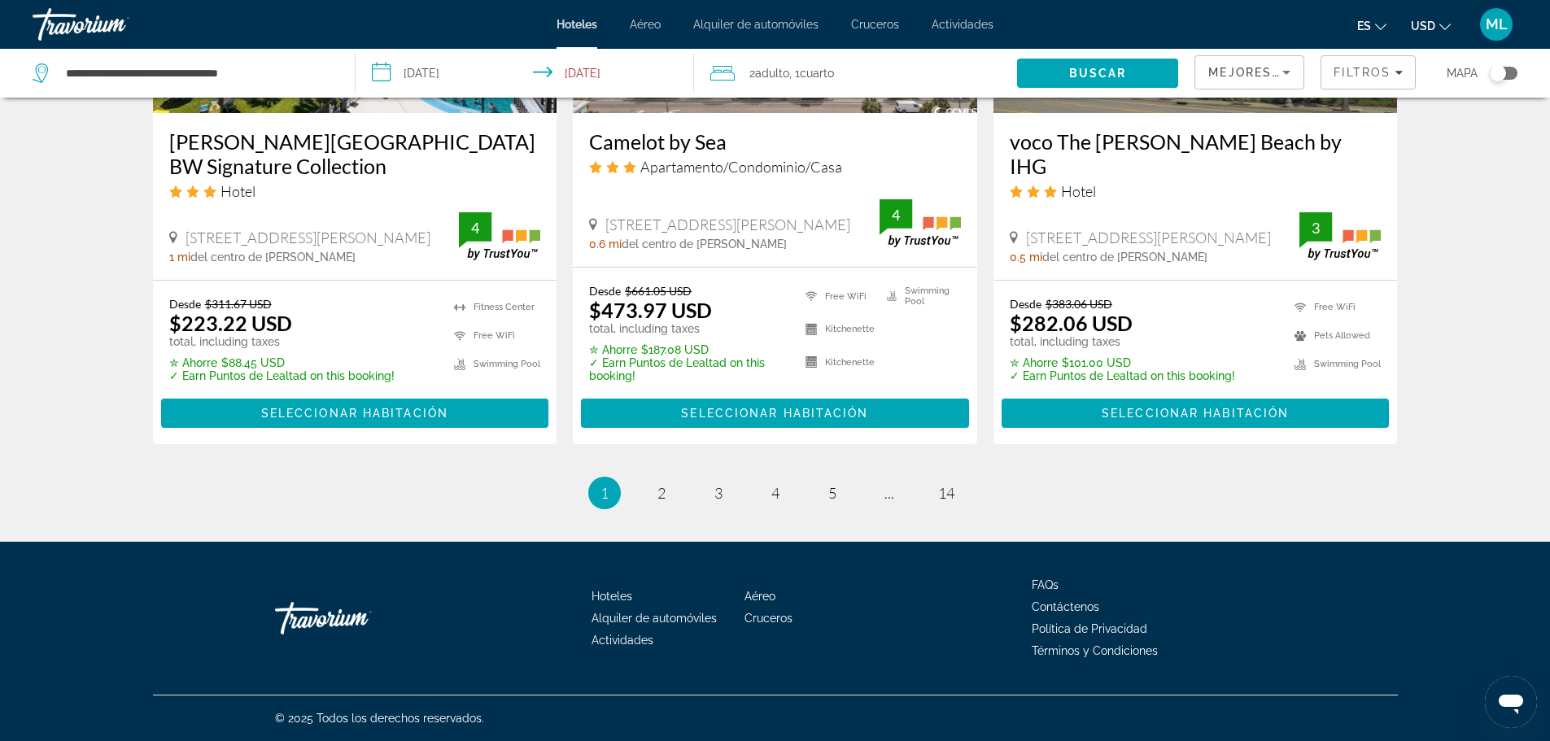
scroll to position [2191, 0]
click at [667, 493] on link "page 2" at bounding box center [661, 493] width 28 height 28
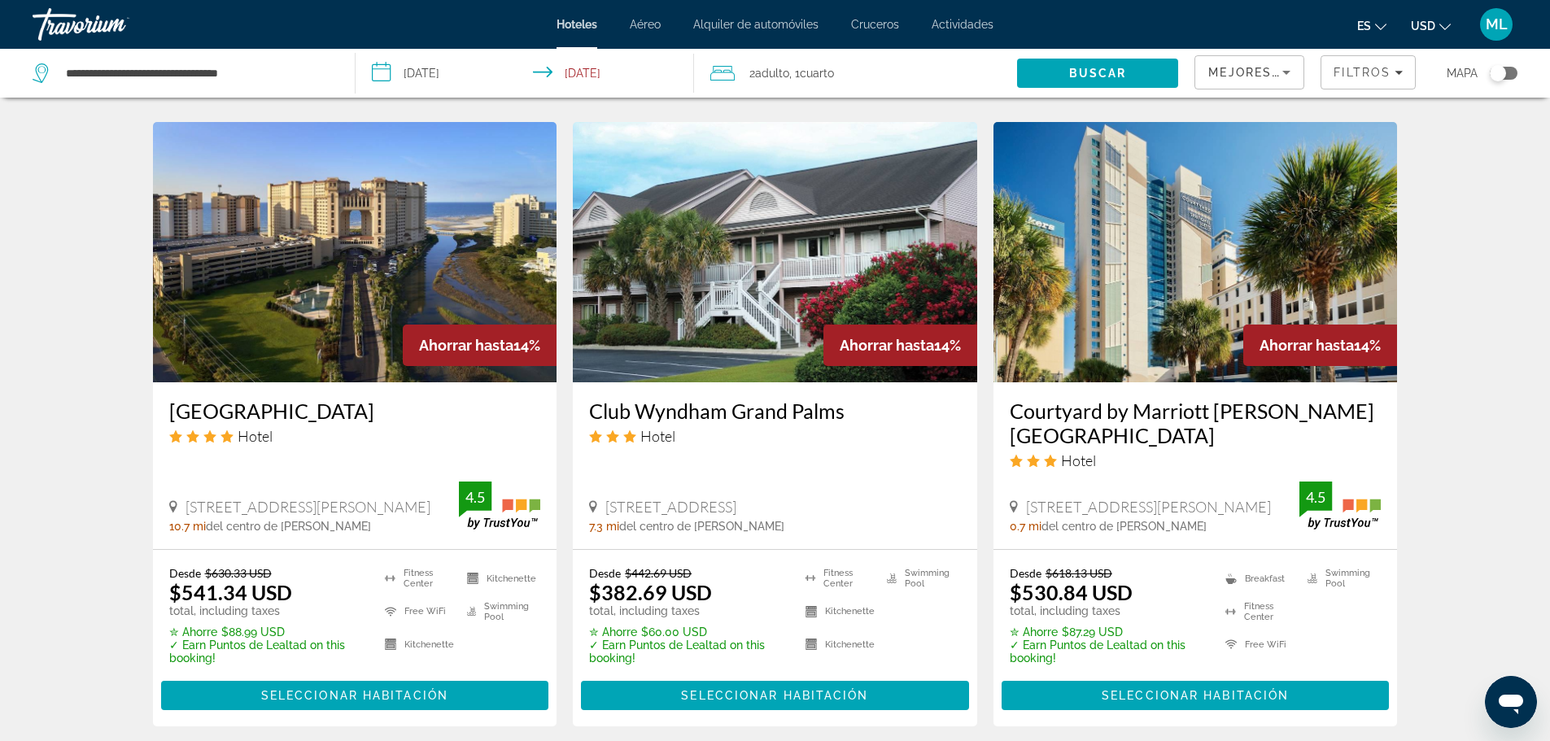
scroll to position [1953, 0]
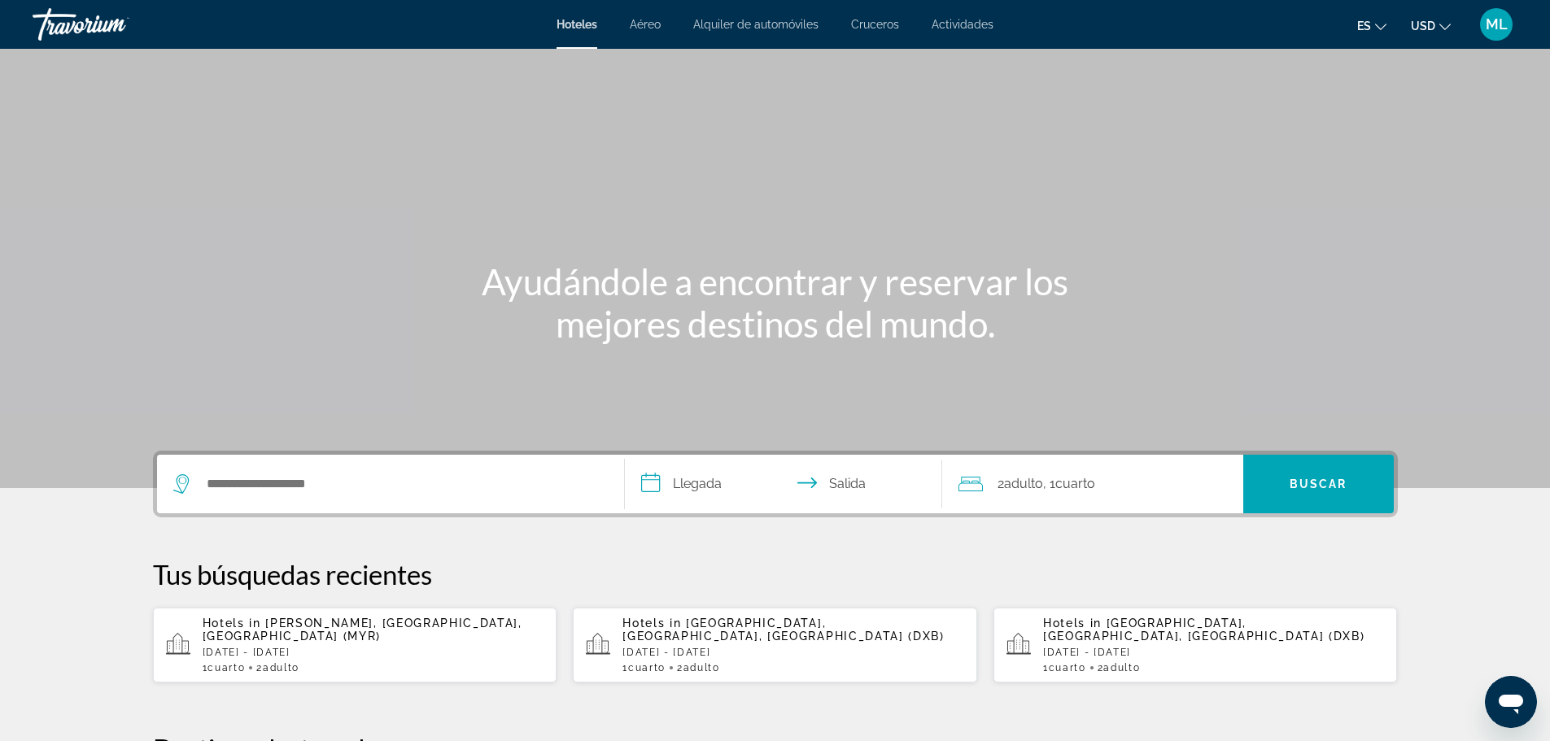
click at [365, 647] on p "[DATE] - [DATE]" at bounding box center [374, 652] width 342 height 11
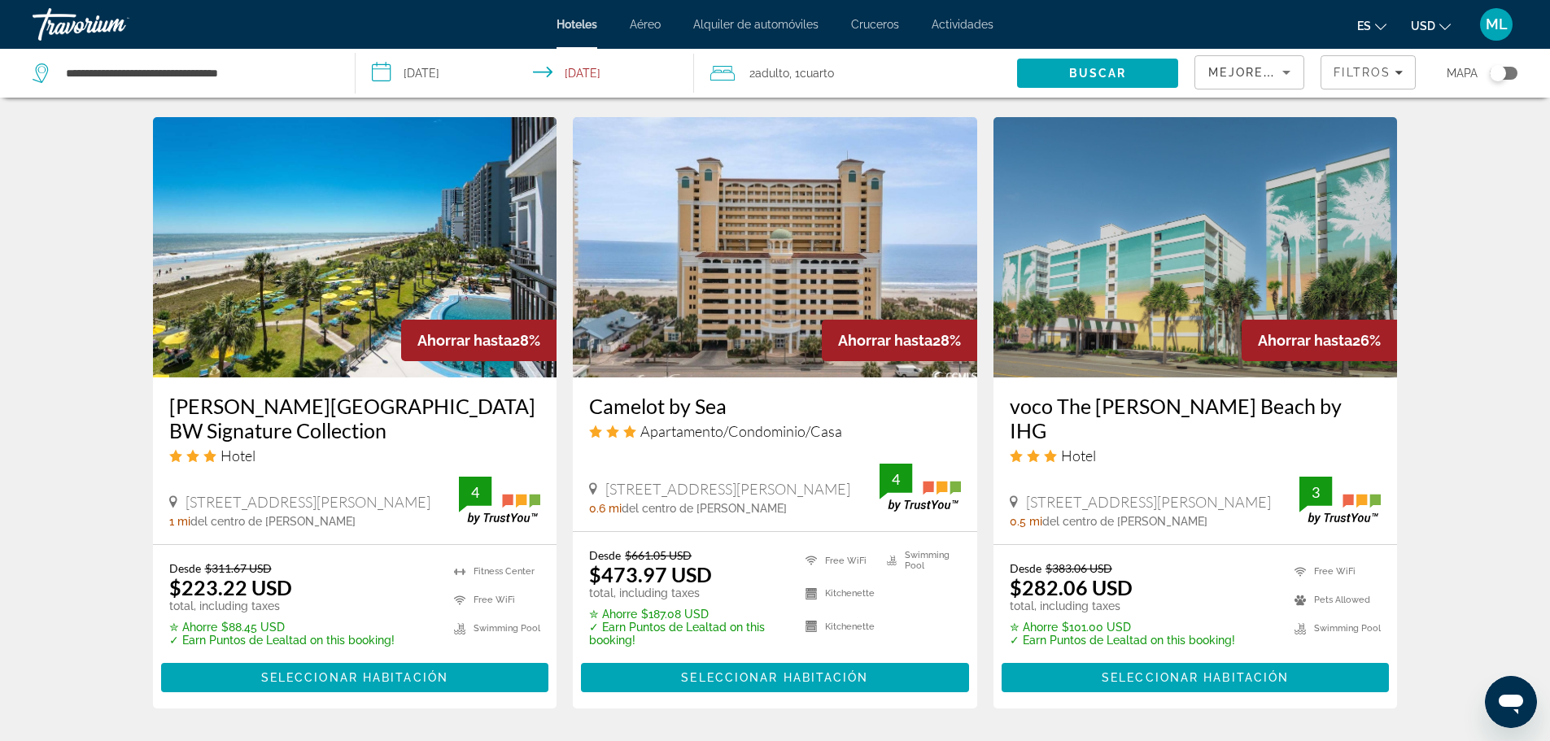
scroll to position [2018, 0]
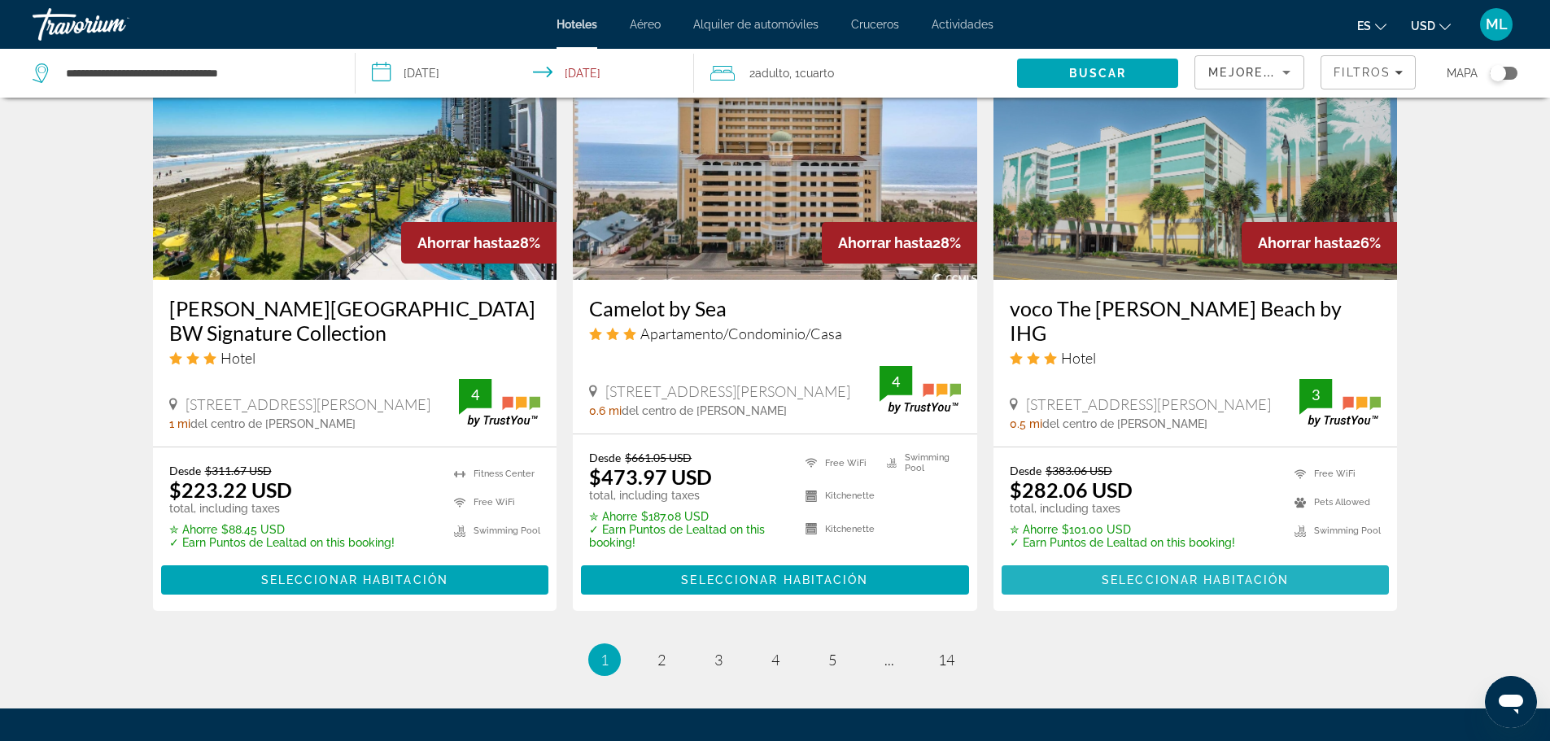
click at [1173, 587] on span "Seleccionar habitación" at bounding box center [1195, 580] width 187 height 13
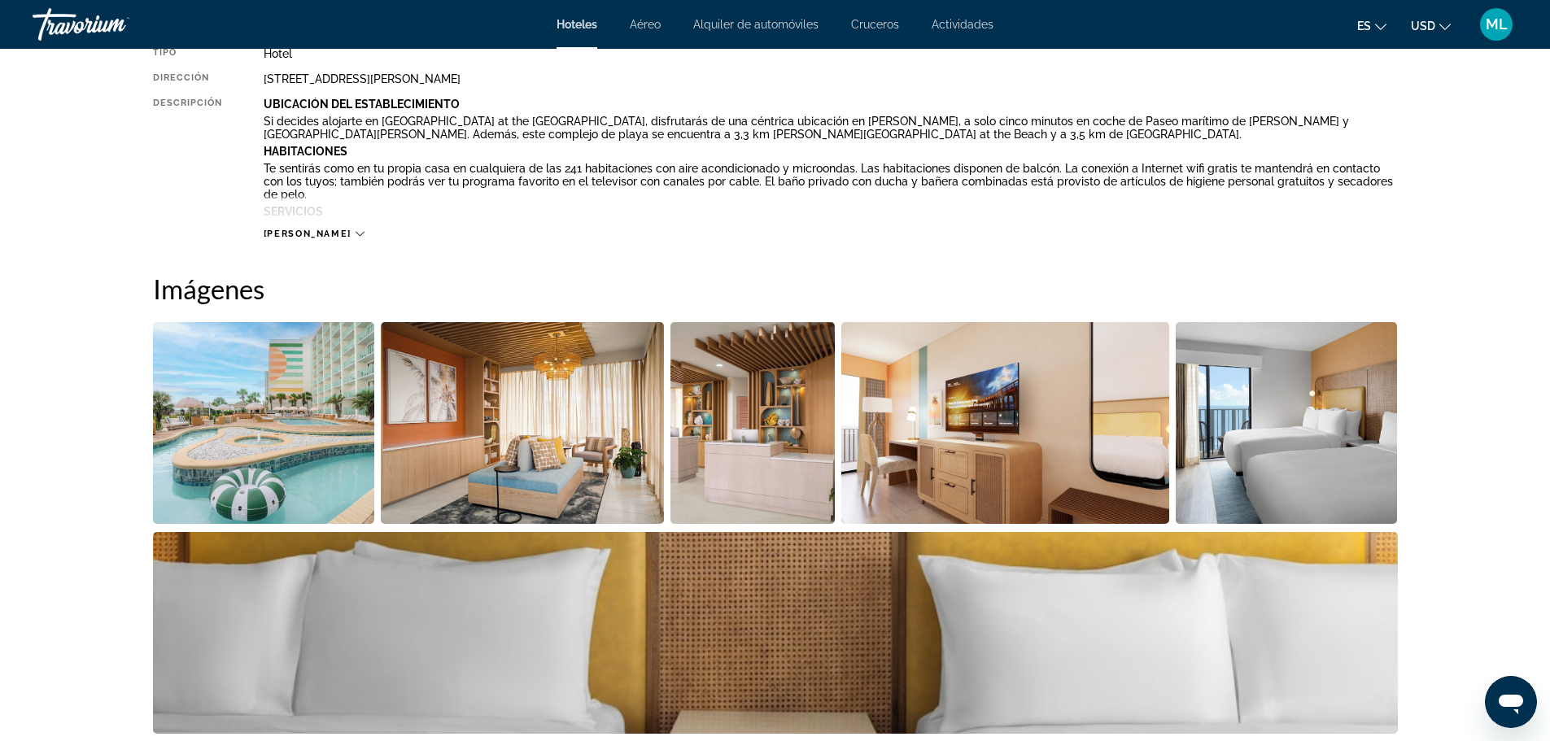
scroll to position [586, 0]
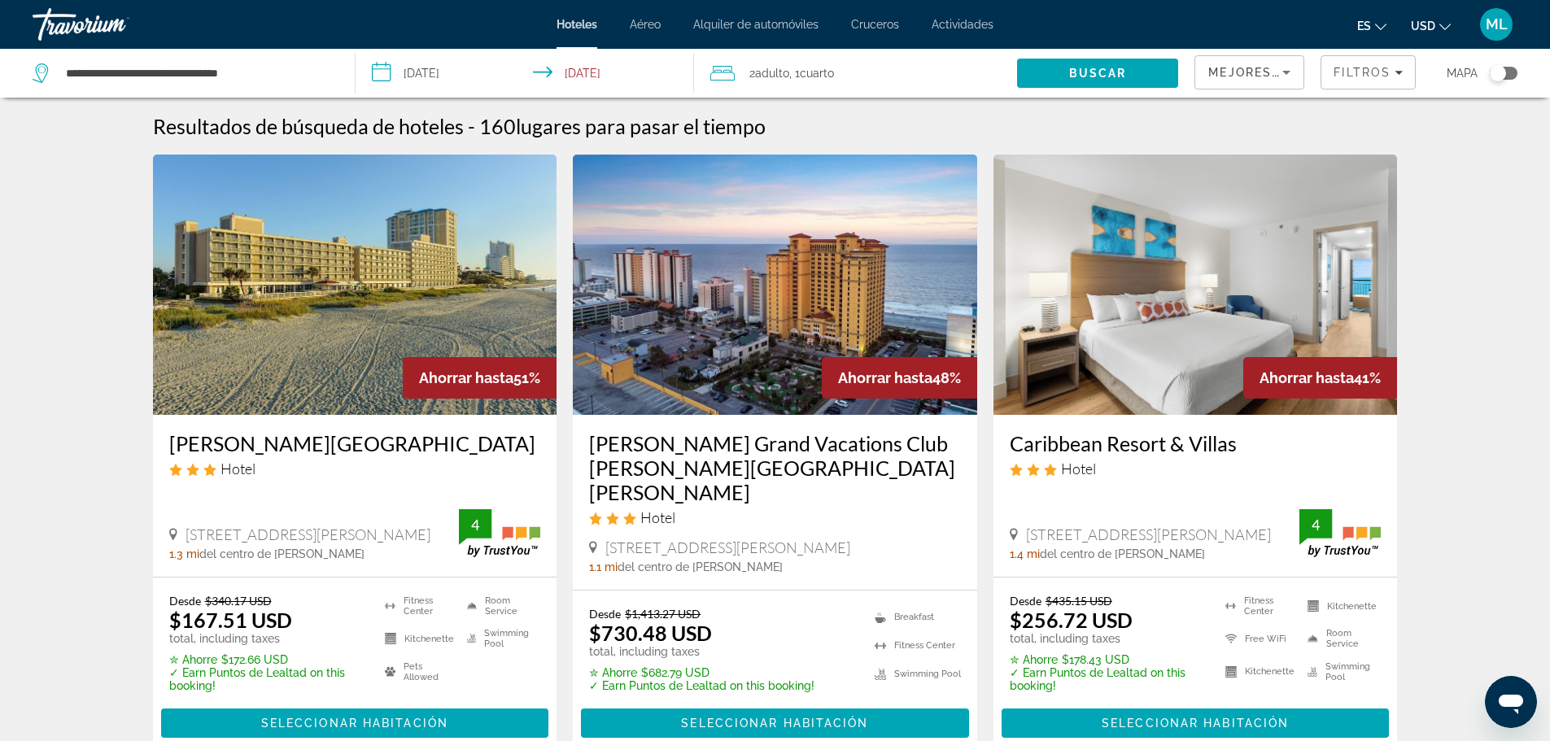
click at [337, 379] on img "Main content" at bounding box center [355, 285] width 404 height 260
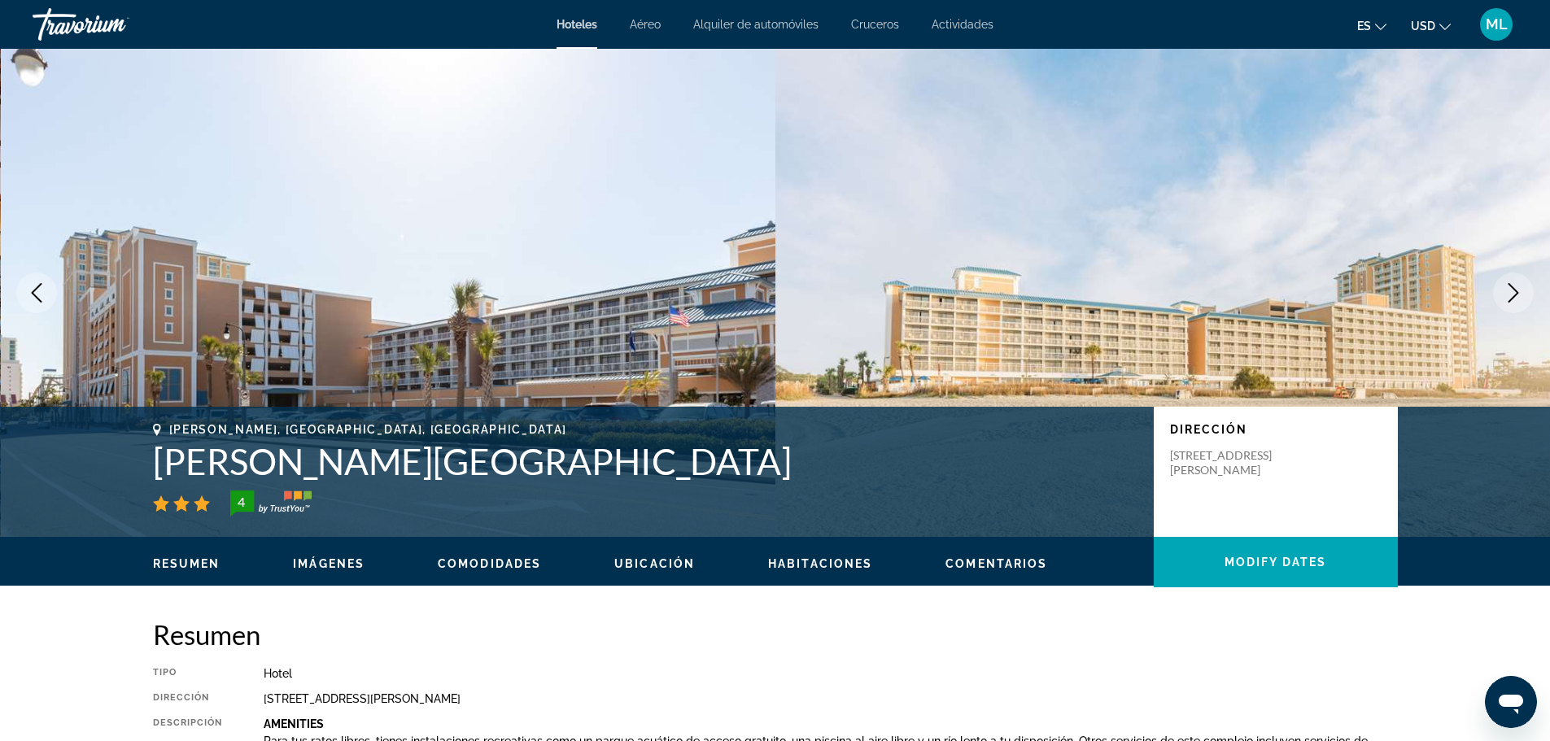
click at [495, 325] on img "Main content" at bounding box center [389, 293] width 776 height 488
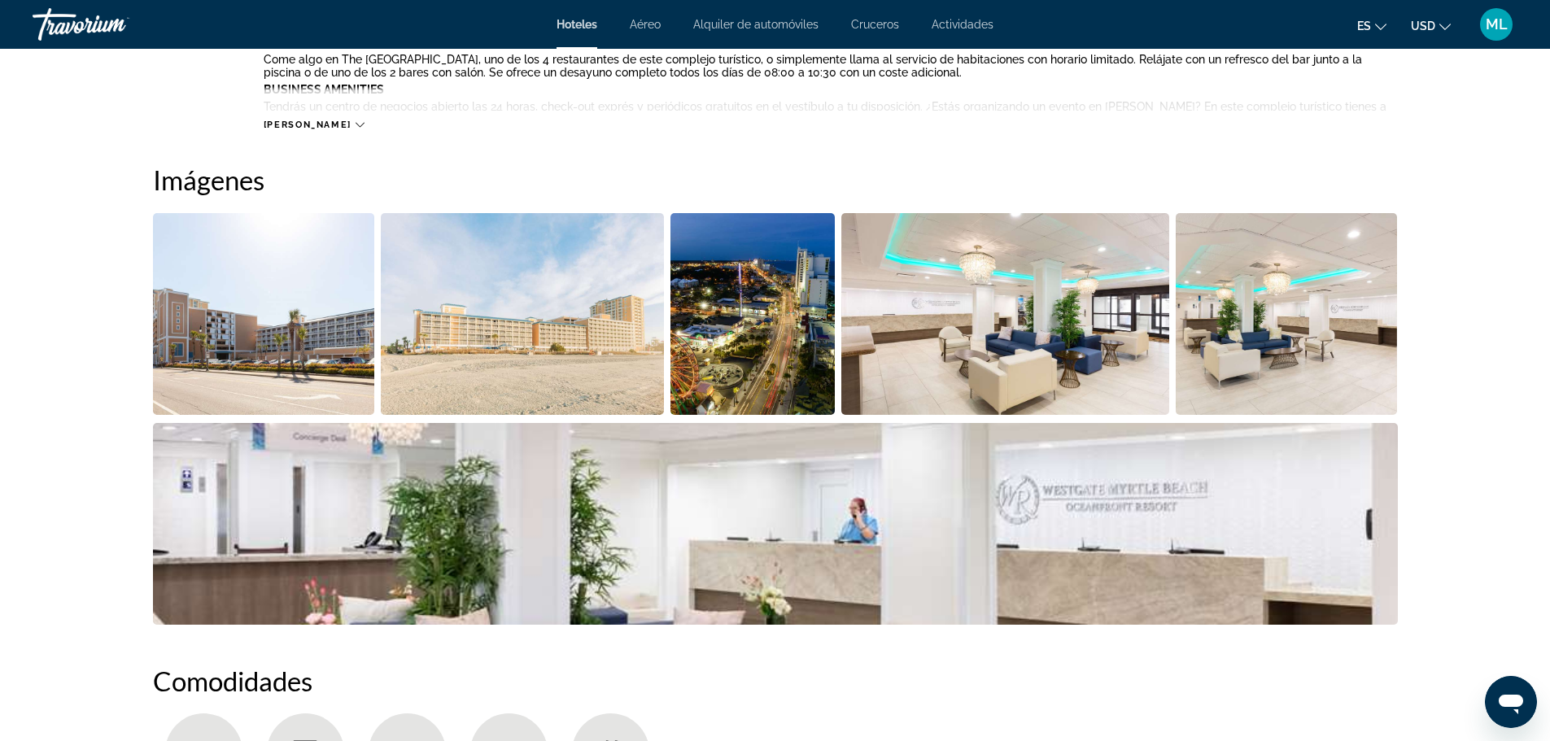
scroll to position [781, 0]
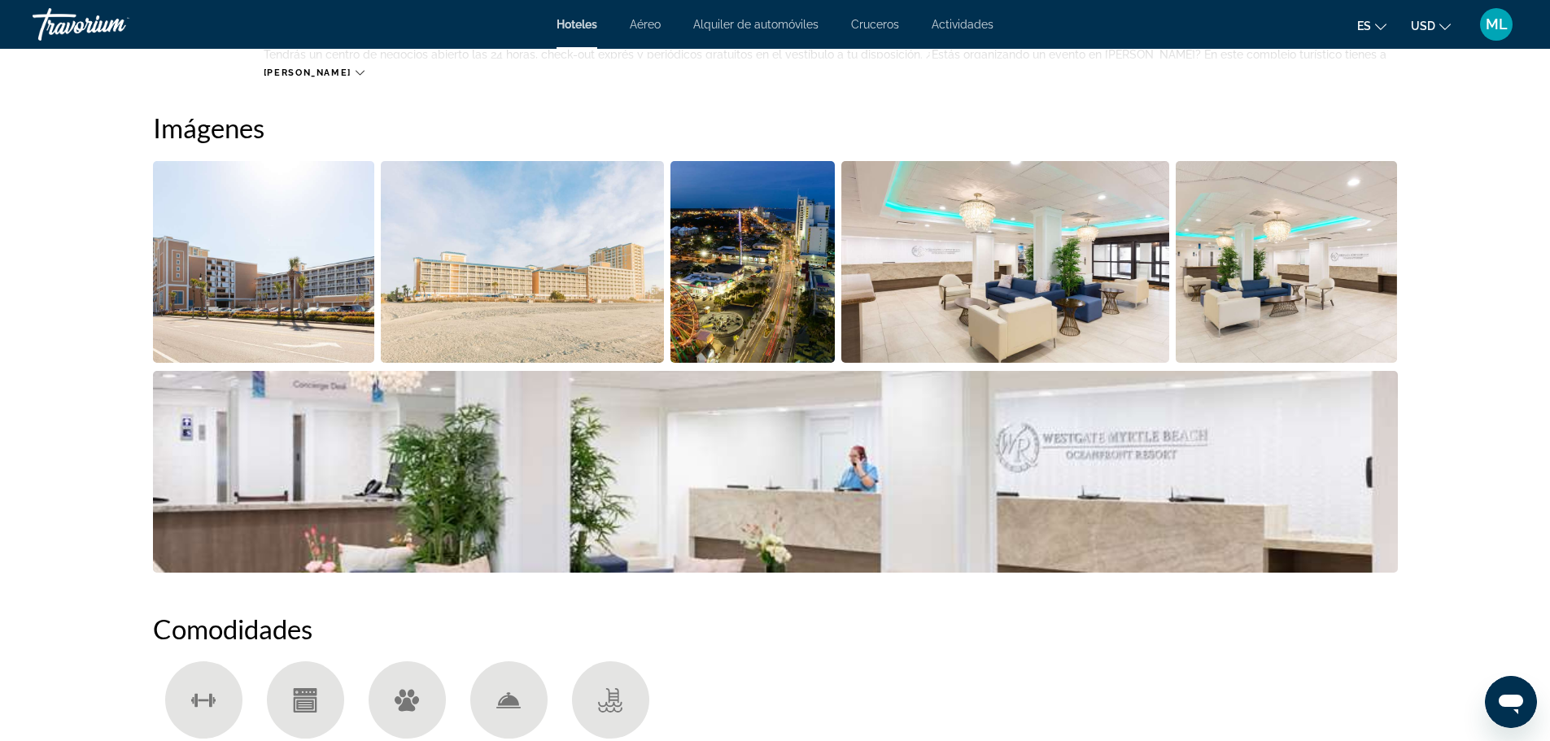
click at [295, 299] on img "Open full-screen image slider" at bounding box center [264, 262] width 222 height 202
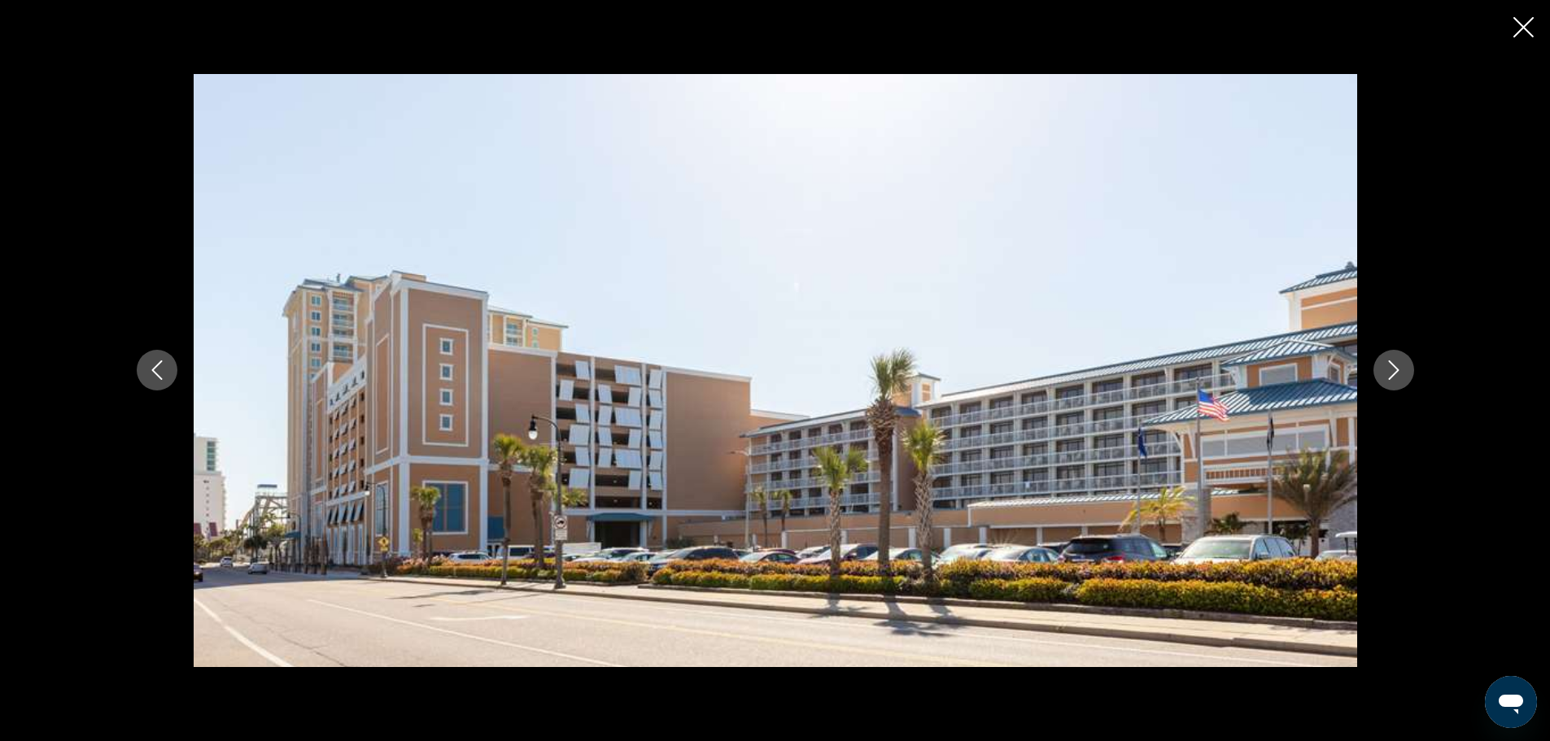
click at [1431, 559] on div "prev next" at bounding box center [775, 370] width 1550 height 741
click at [1394, 362] on icon "Next image" at bounding box center [1394, 371] width 20 height 20
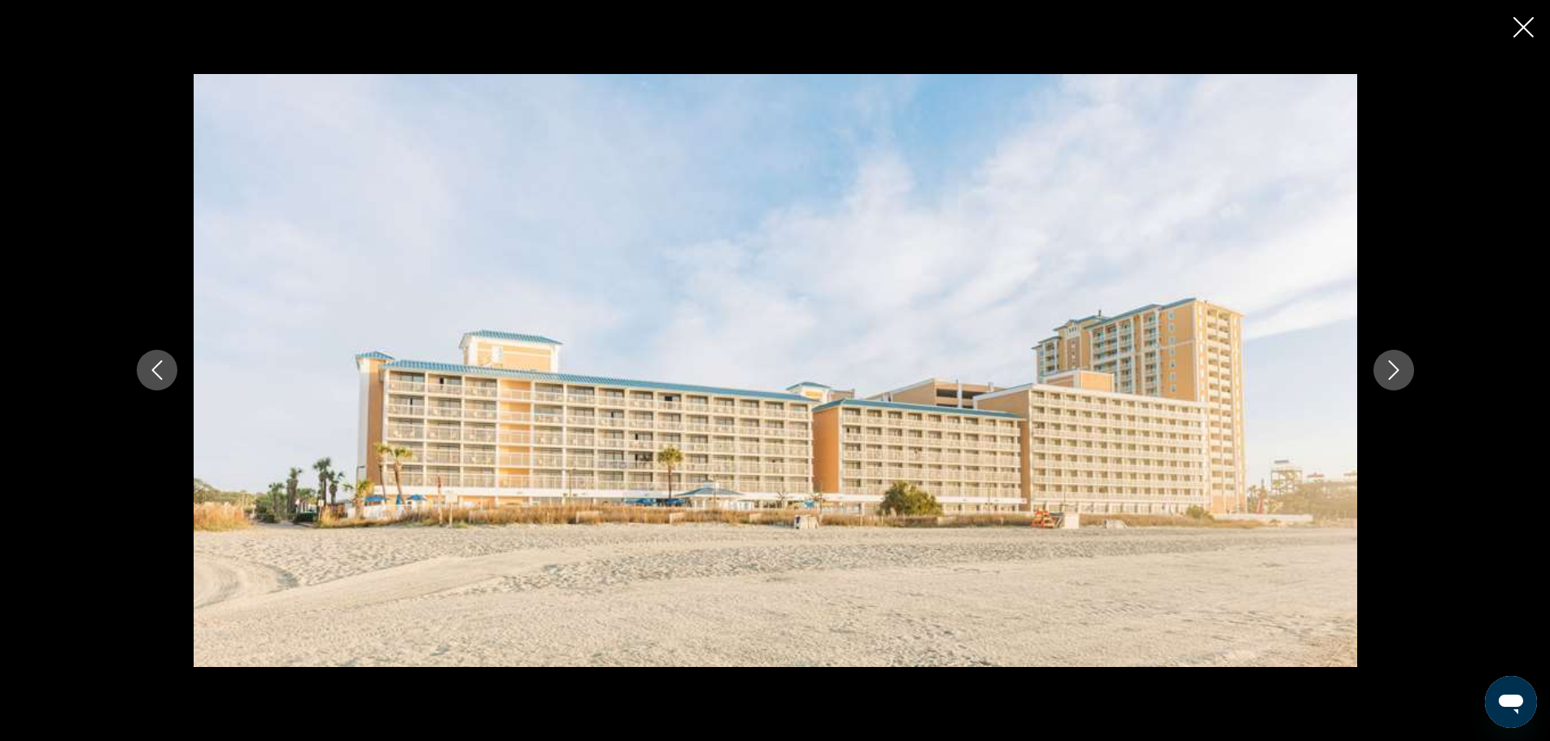
click at [1394, 362] on icon "Next image" at bounding box center [1394, 371] width 20 height 20
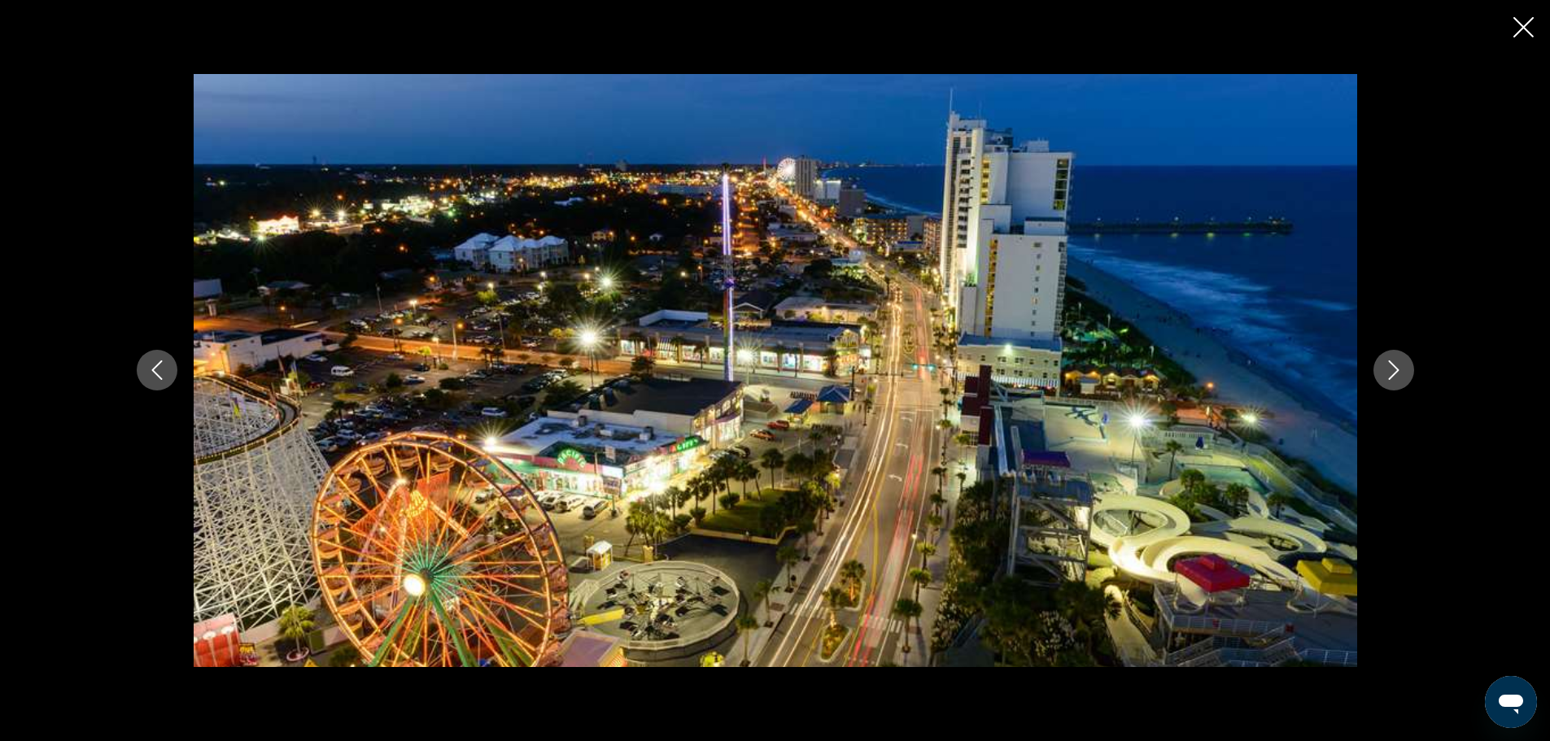
click at [1394, 362] on icon "Next image" at bounding box center [1394, 371] width 20 height 20
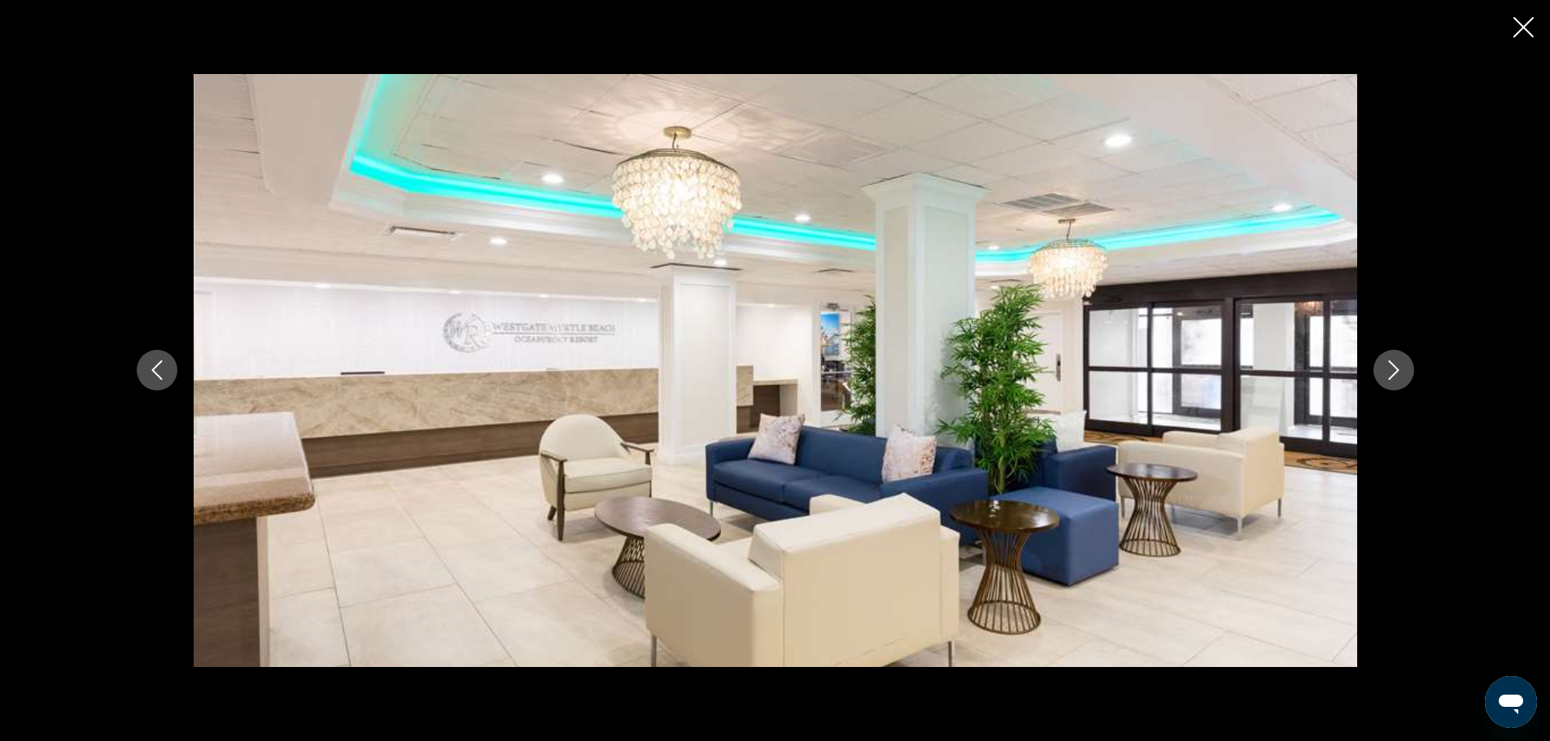
click at [1394, 362] on icon "Next image" at bounding box center [1394, 371] width 20 height 20
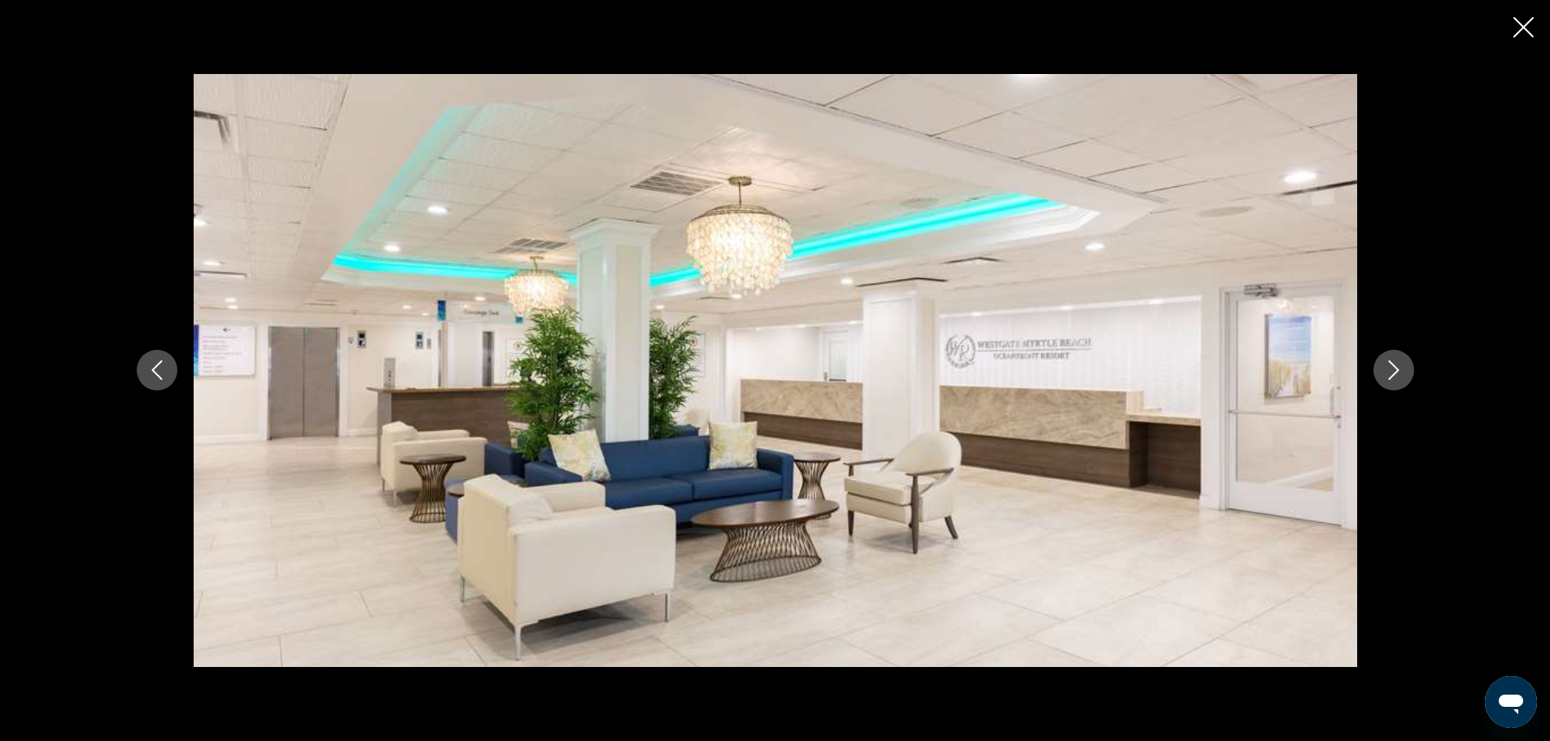
click at [1394, 362] on icon "Next image" at bounding box center [1394, 371] width 20 height 20
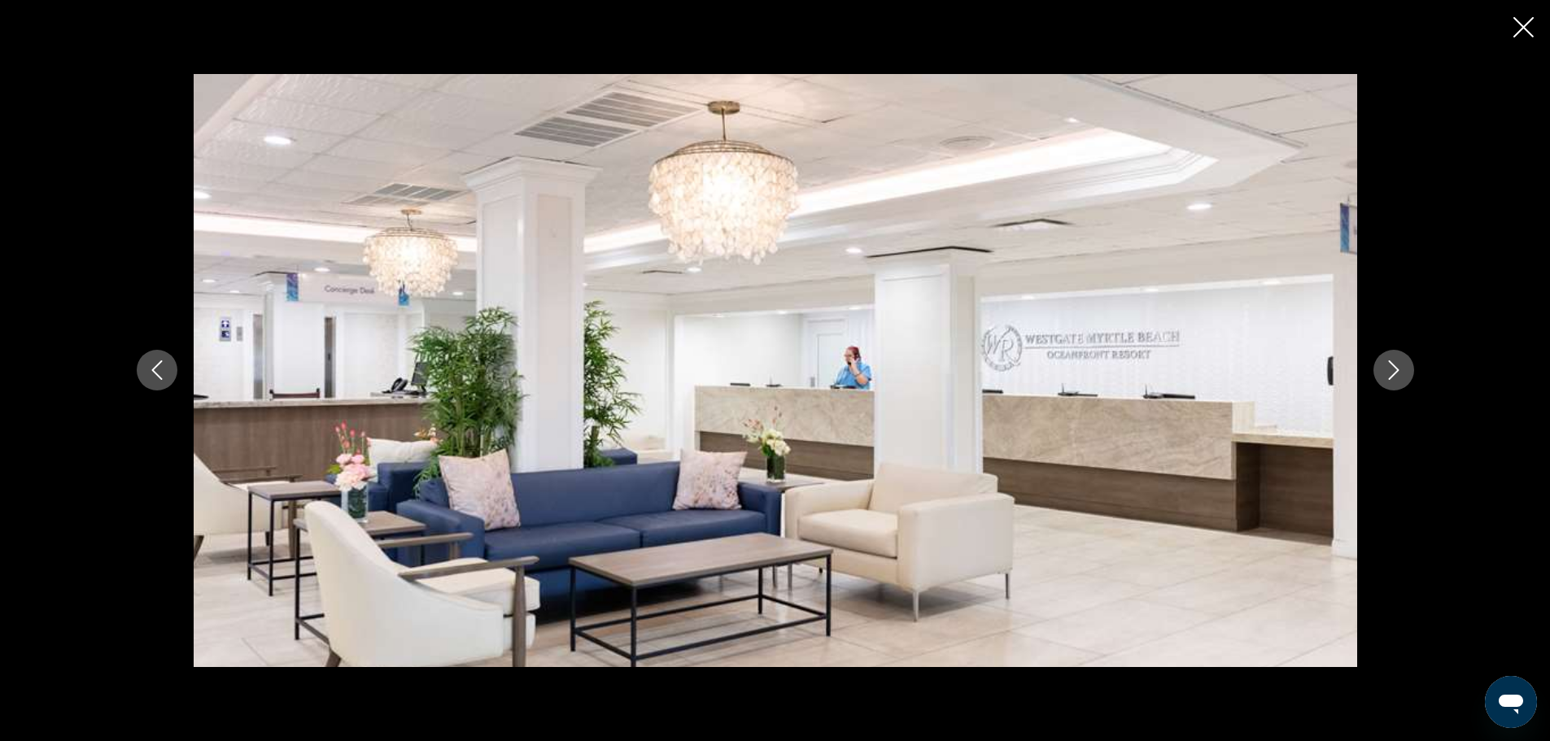
click at [1394, 362] on icon "Next image" at bounding box center [1394, 371] width 20 height 20
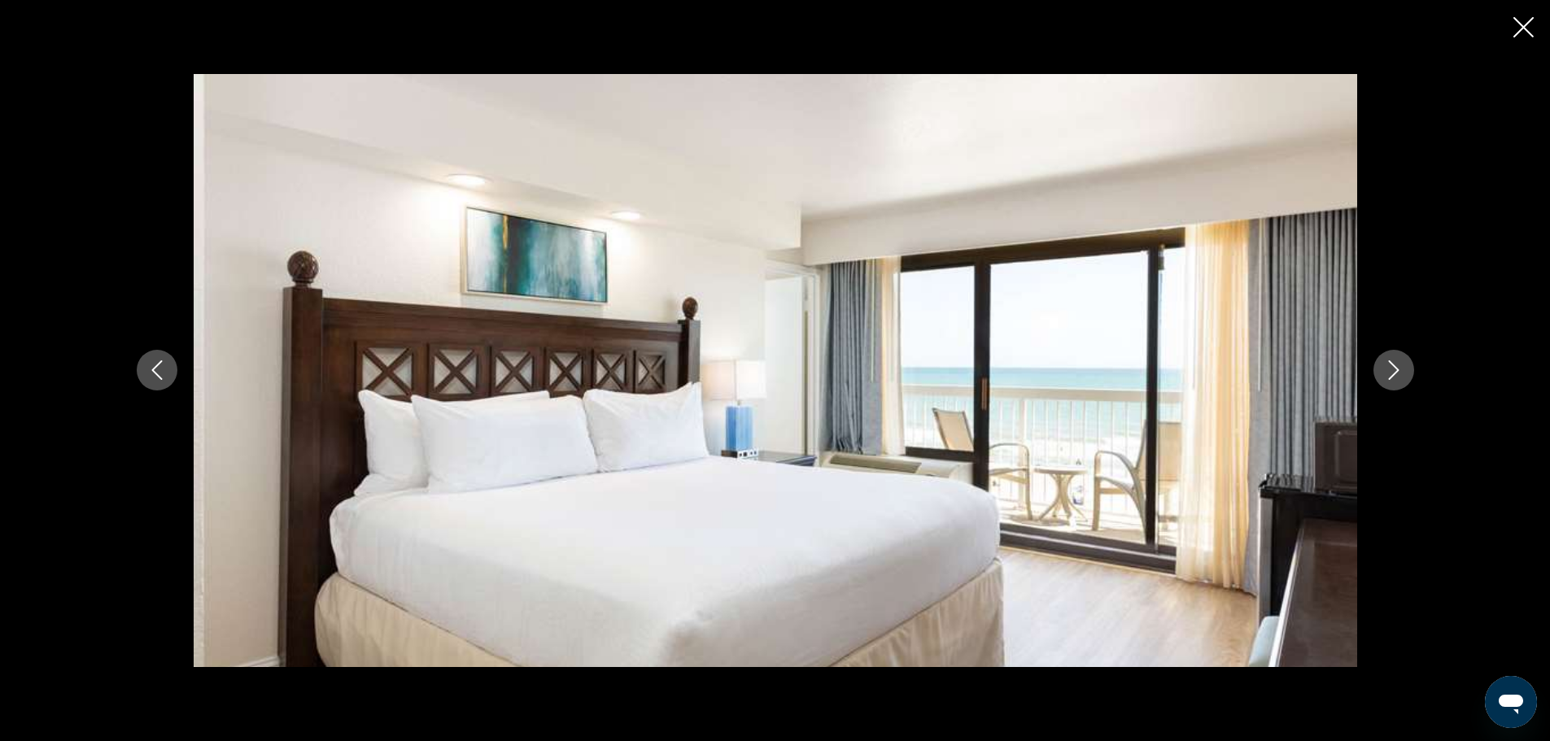
click at [1394, 362] on icon "Next image" at bounding box center [1394, 371] width 20 height 20
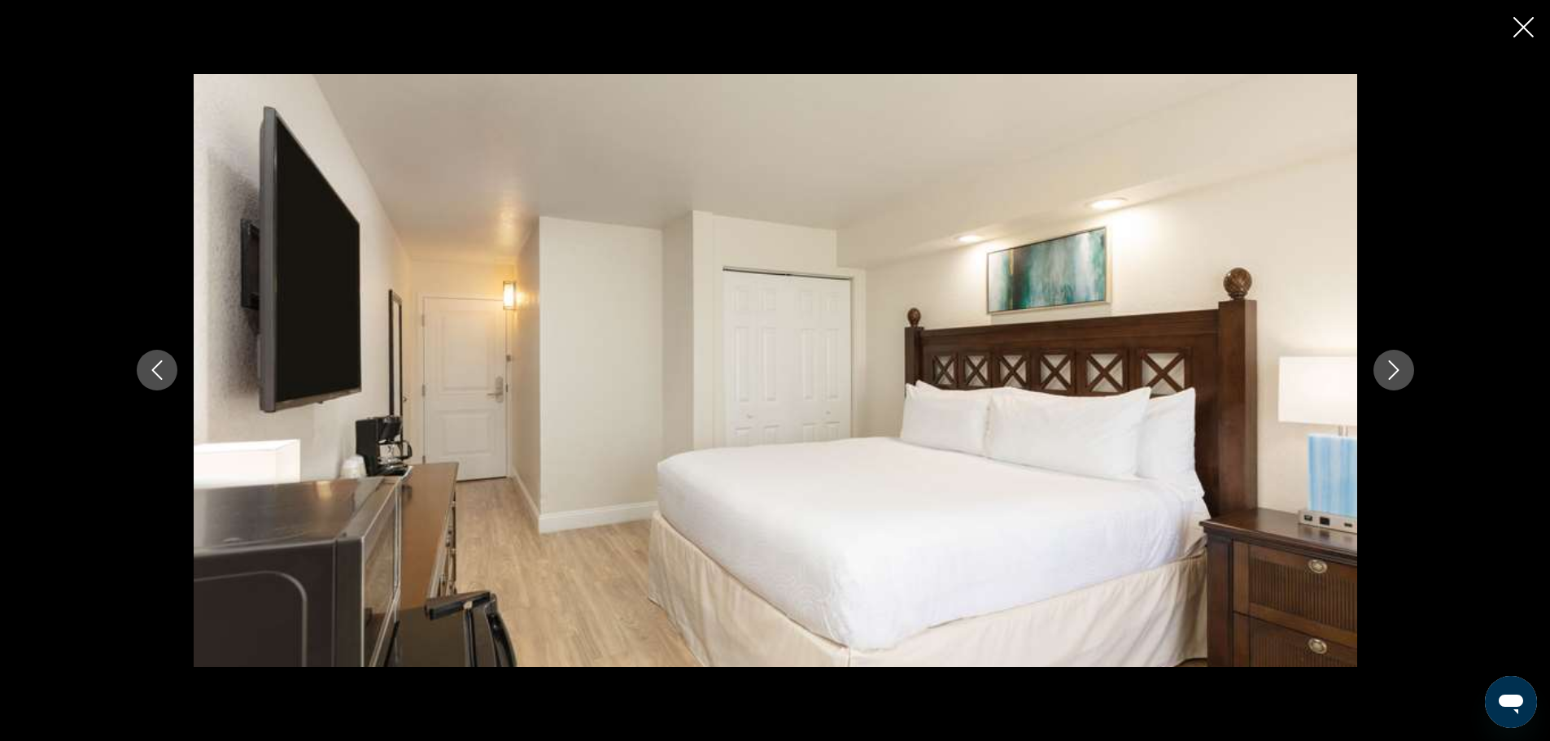
click at [1394, 362] on icon "Next image" at bounding box center [1394, 371] width 20 height 20
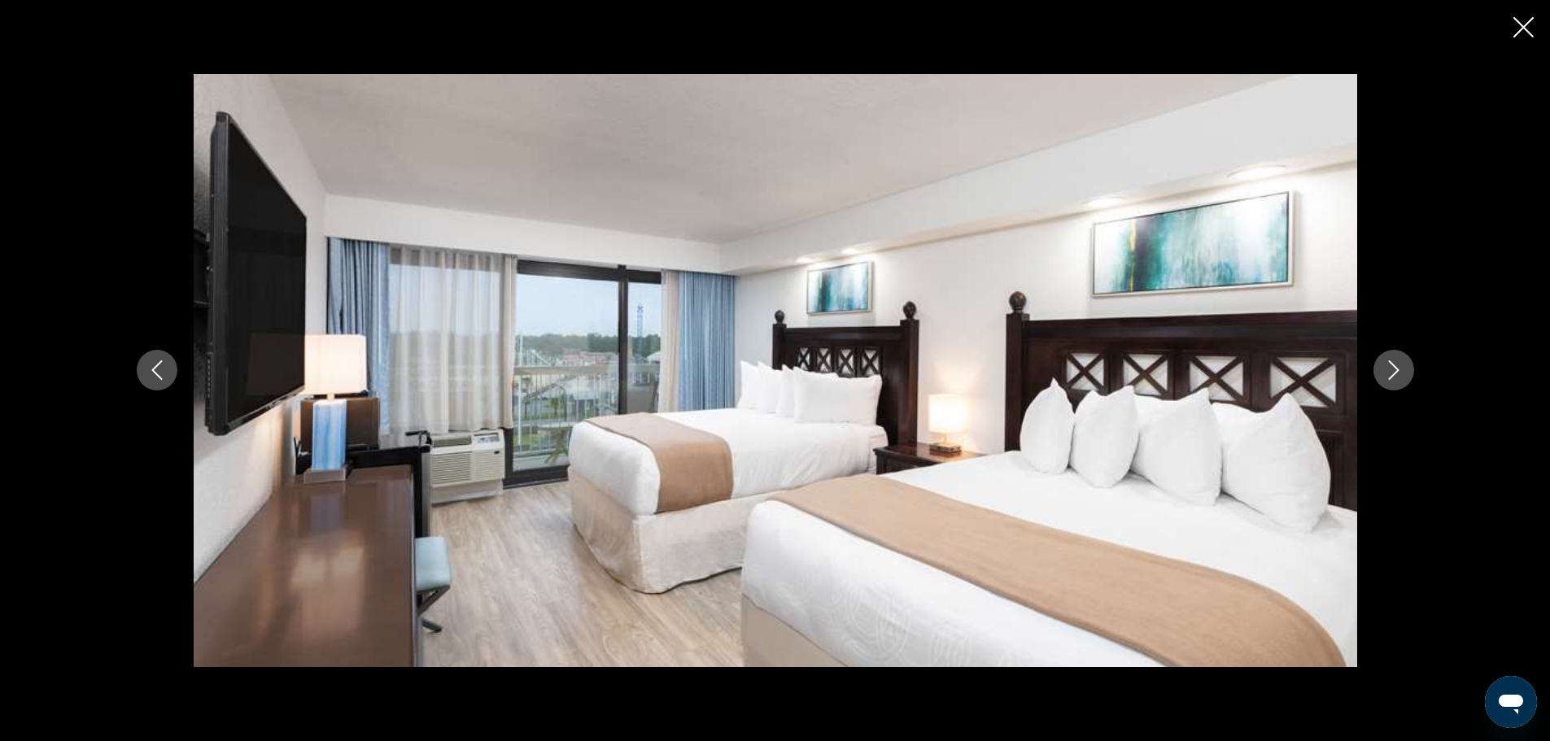
click at [1394, 362] on icon "Next image" at bounding box center [1394, 371] width 20 height 20
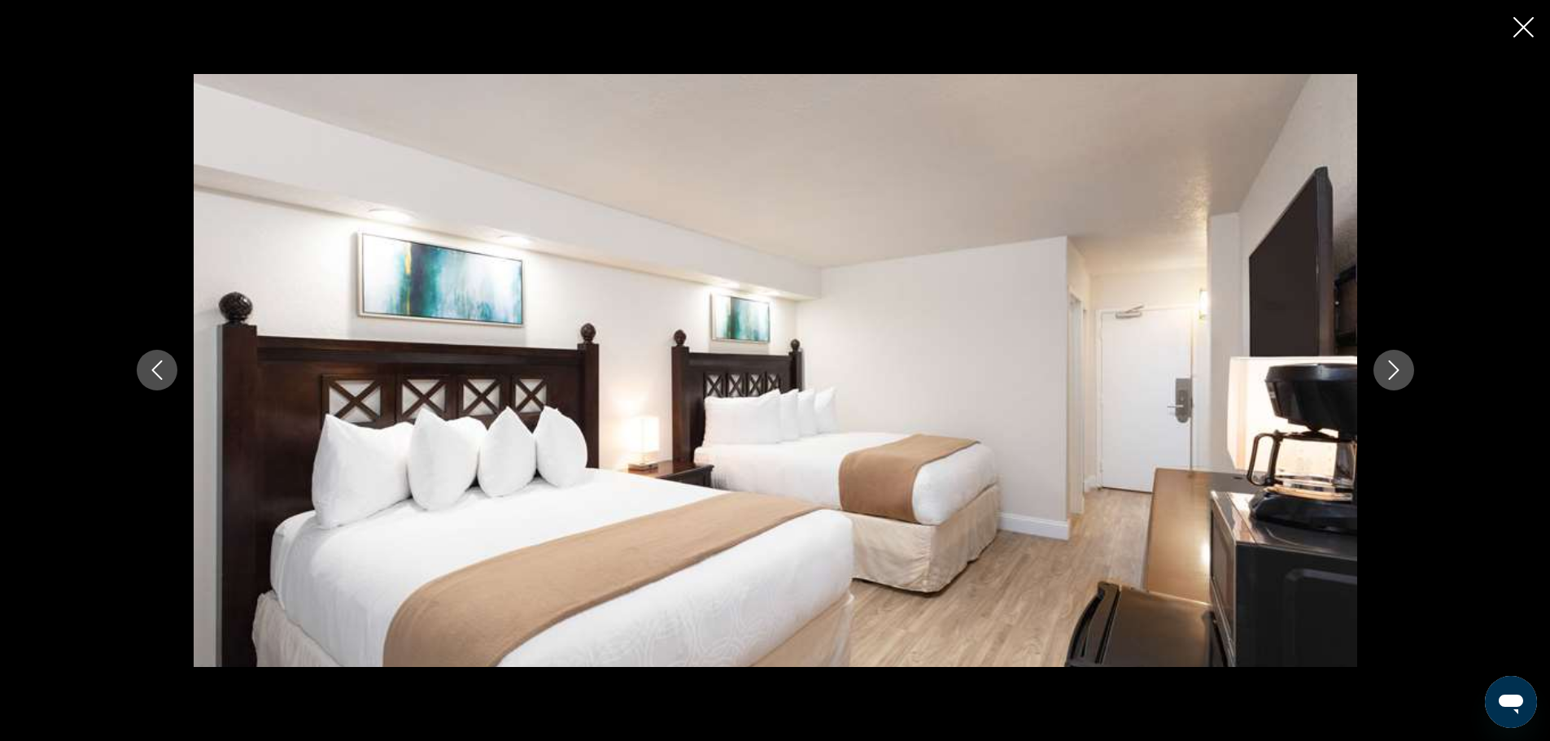
click at [1394, 362] on icon "Next image" at bounding box center [1394, 371] width 20 height 20
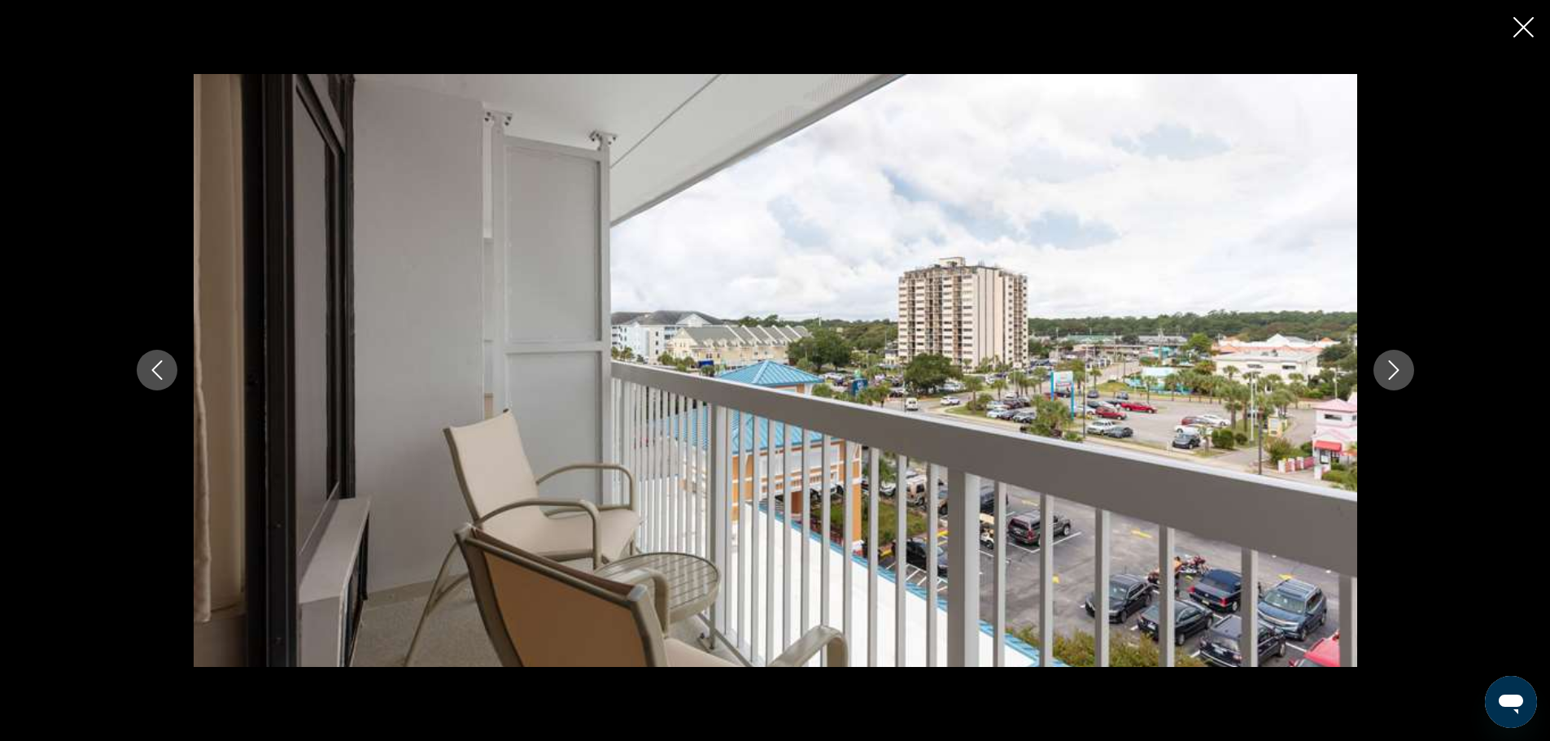
click at [1394, 362] on icon "Next image" at bounding box center [1394, 371] width 20 height 20
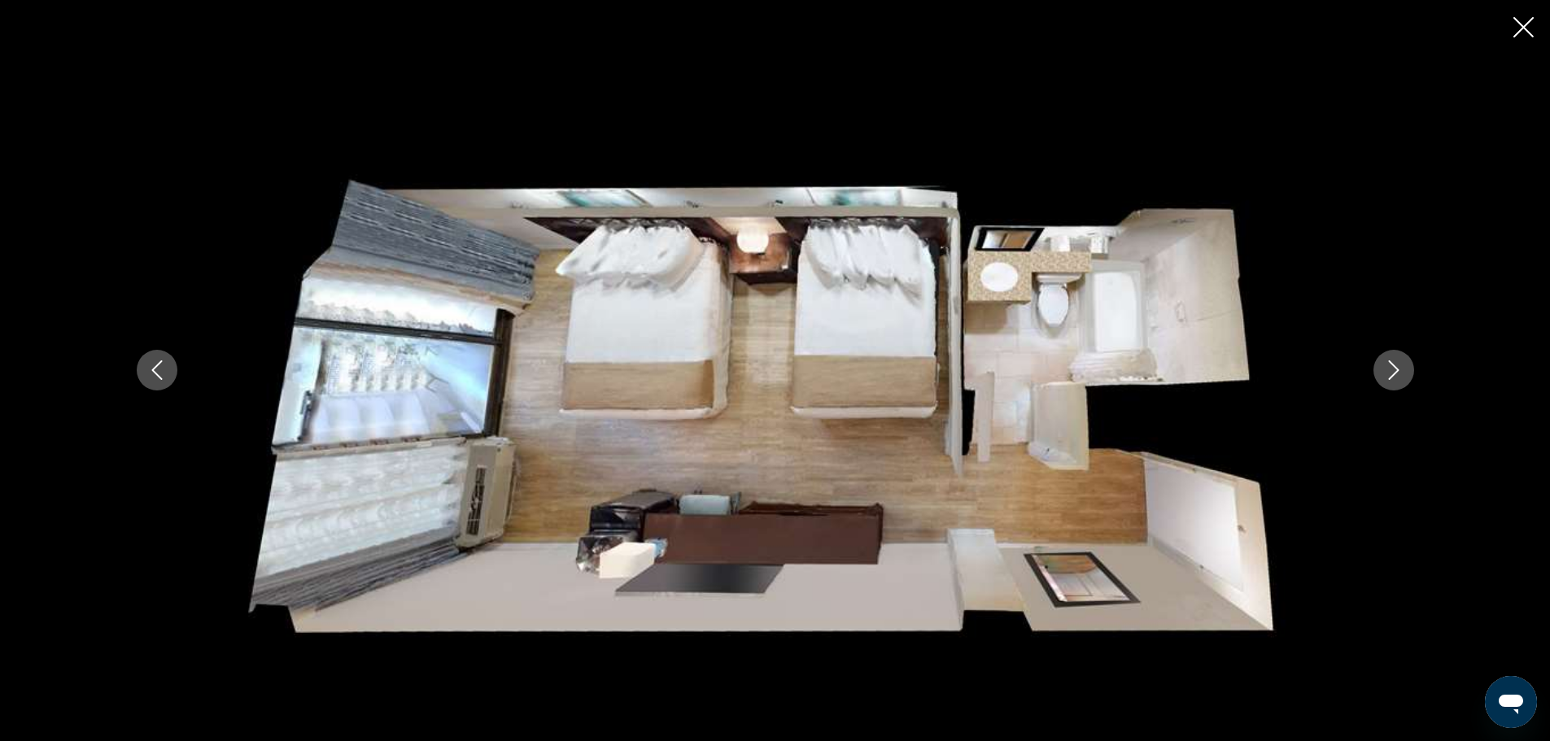
click at [1394, 362] on icon "Next image" at bounding box center [1394, 371] width 20 height 20
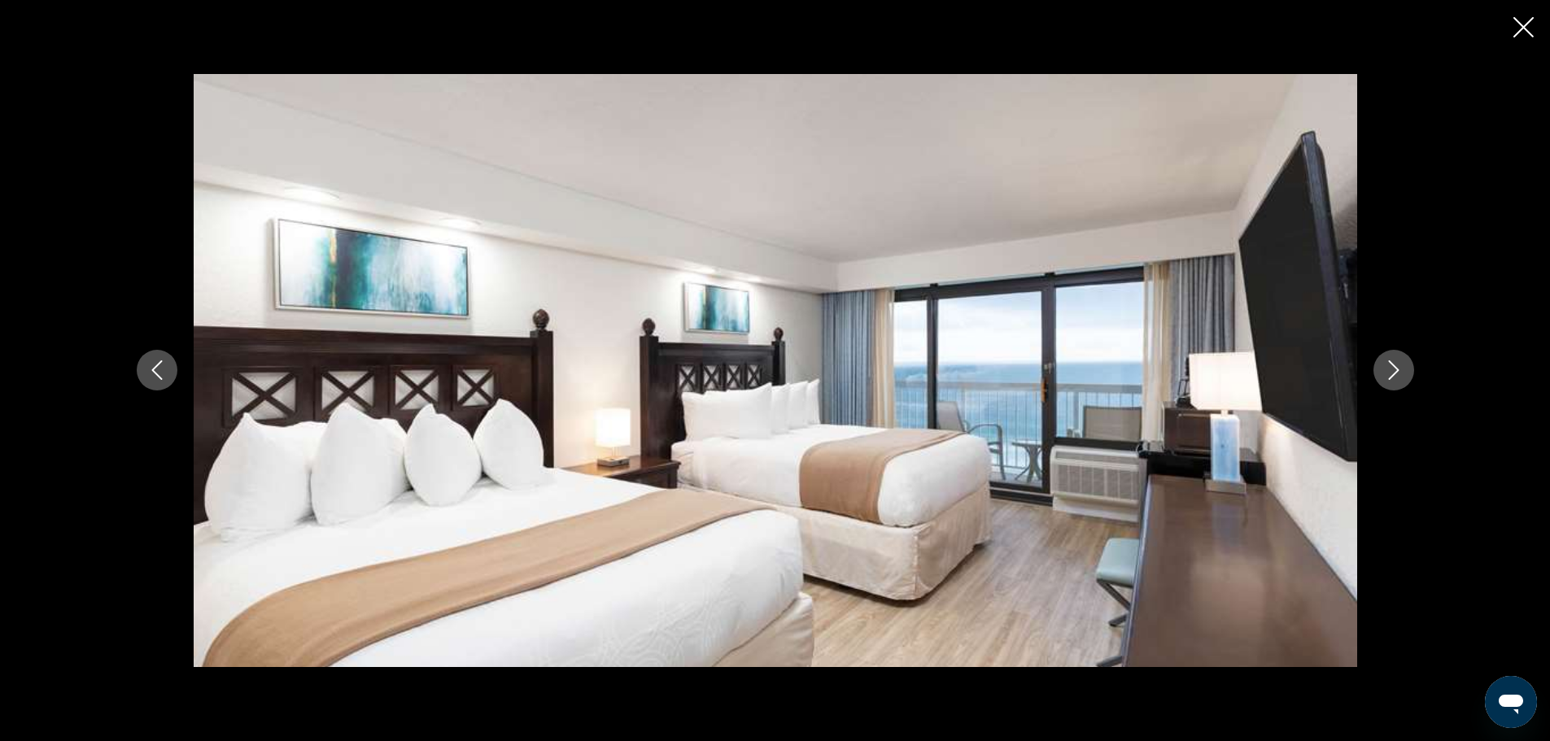
click at [1394, 362] on icon "Next image" at bounding box center [1394, 371] width 20 height 20
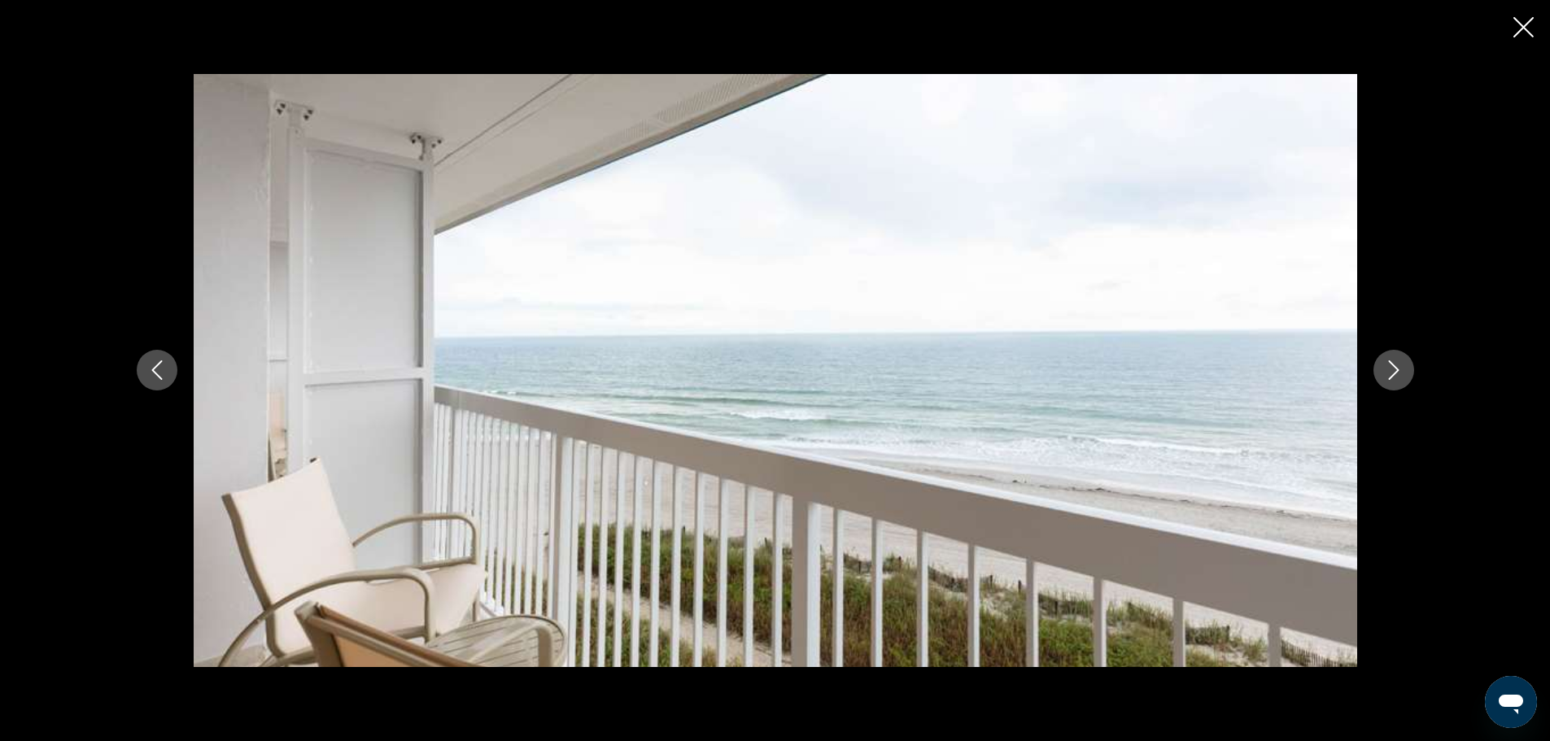
click at [1394, 362] on icon "Next image" at bounding box center [1394, 371] width 20 height 20
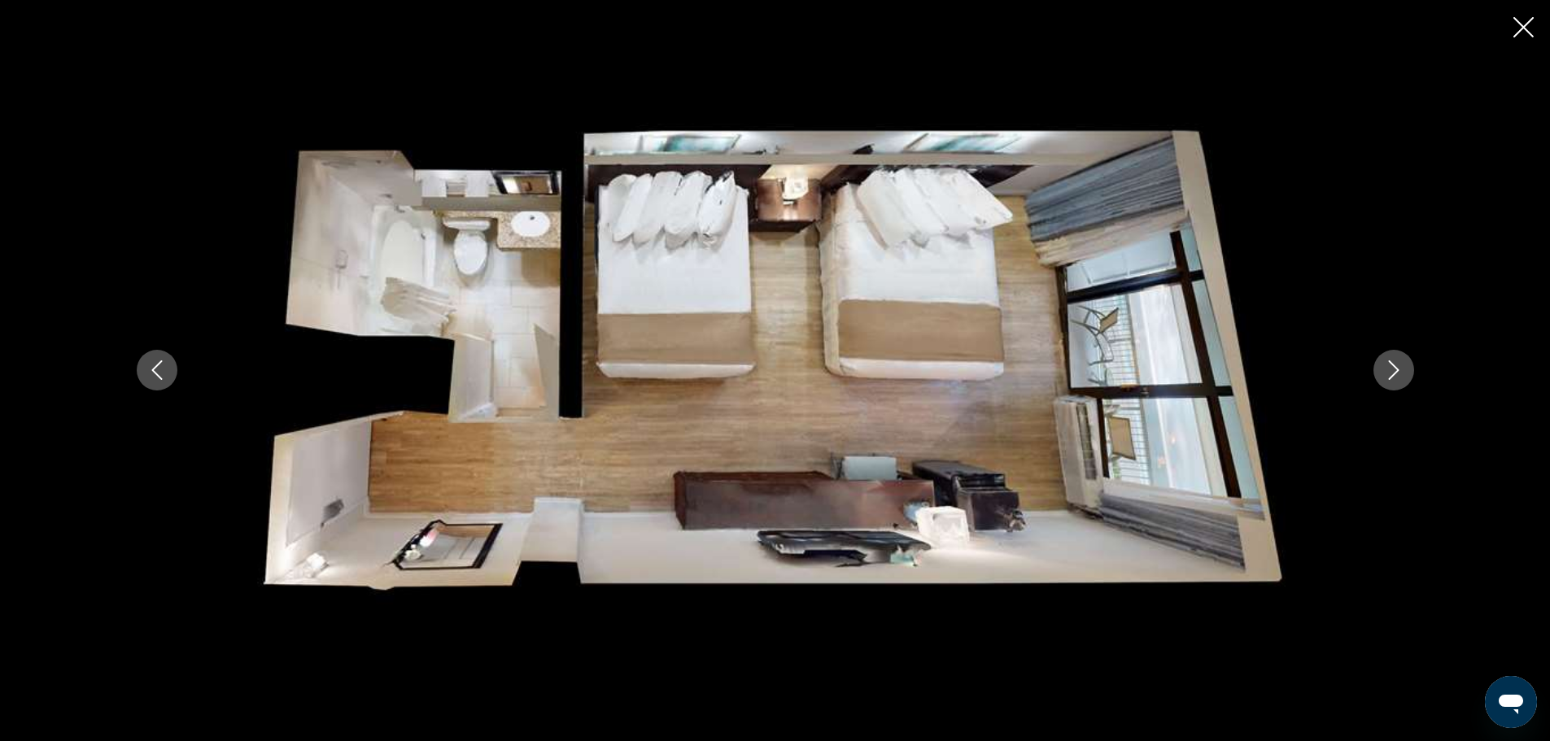
click at [1394, 362] on icon "Next image" at bounding box center [1394, 371] width 20 height 20
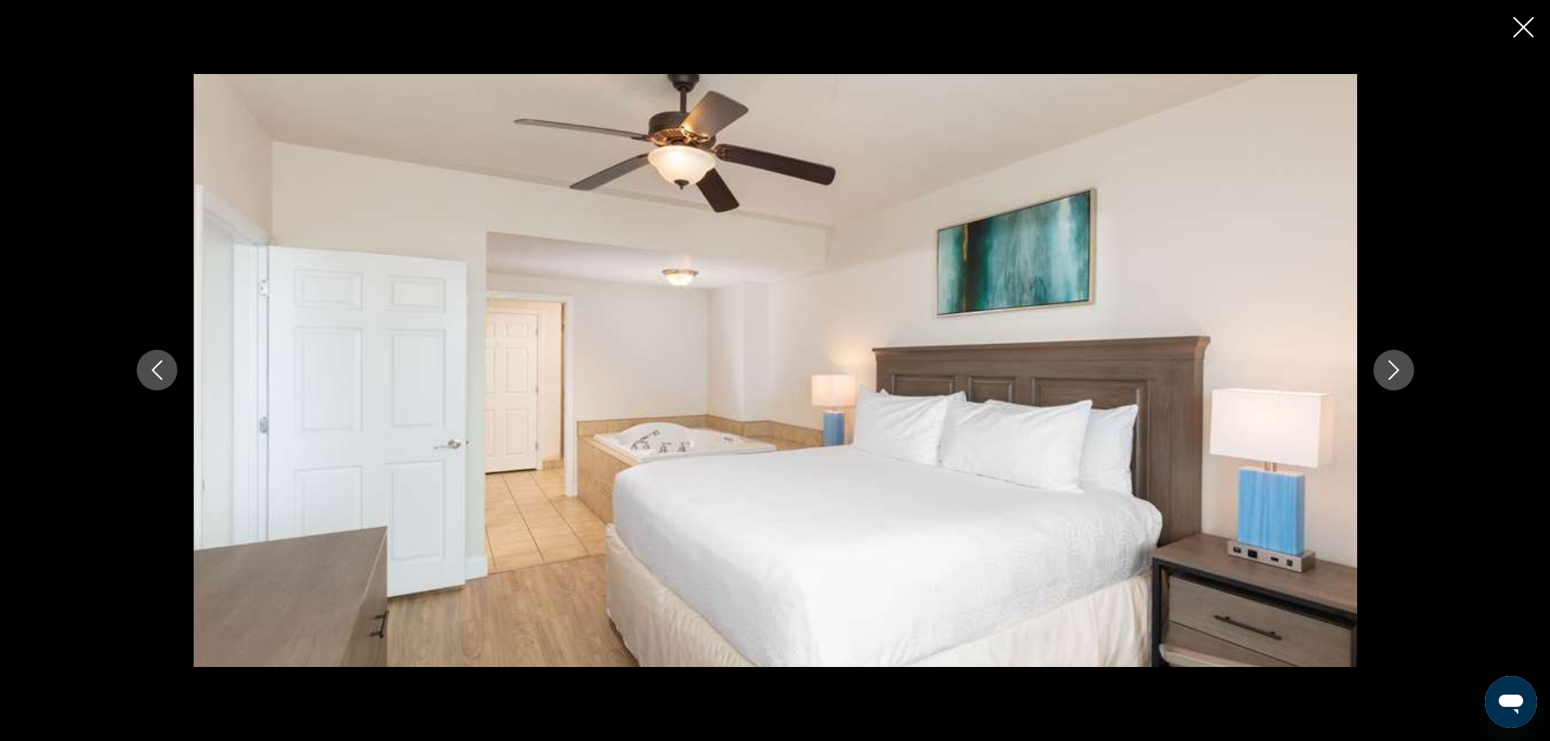
click at [1394, 362] on icon "Next image" at bounding box center [1394, 371] width 20 height 20
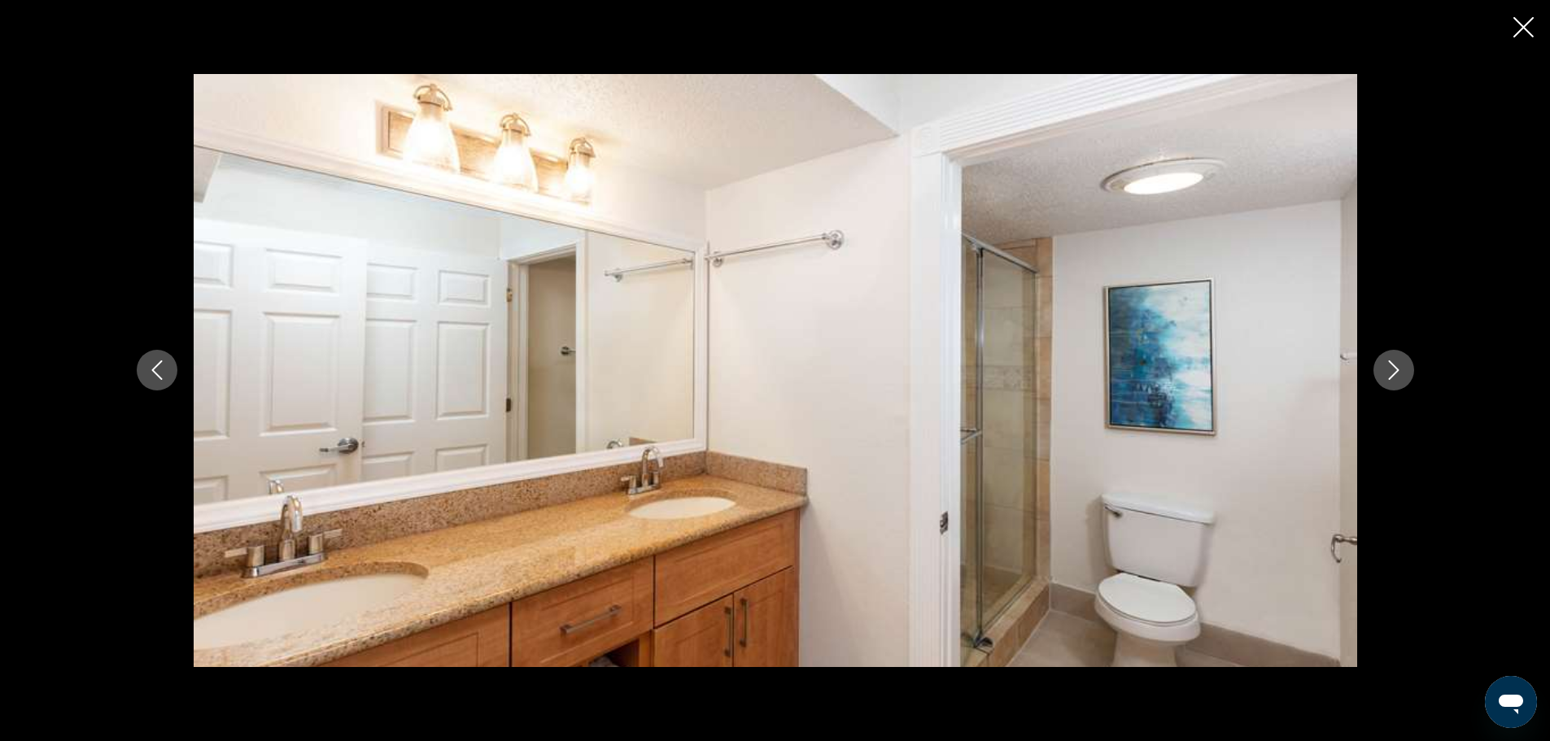
click at [1394, 362] on icon "Next image" at bounding box center [1394, 371] width 20 height 20
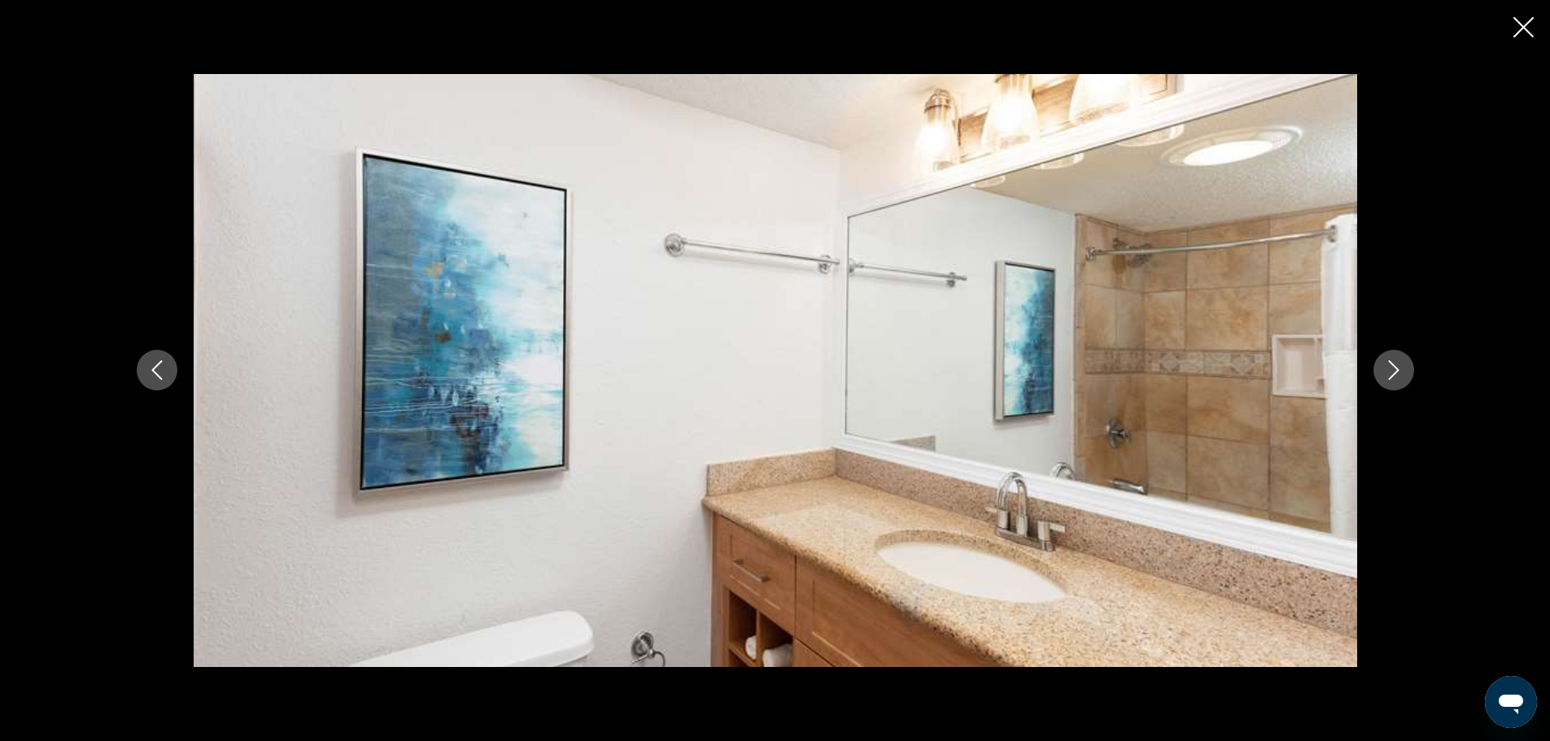
click at [1394, 362] on icon "Next image" at bounding box center [1394, 371] width 20 height 20
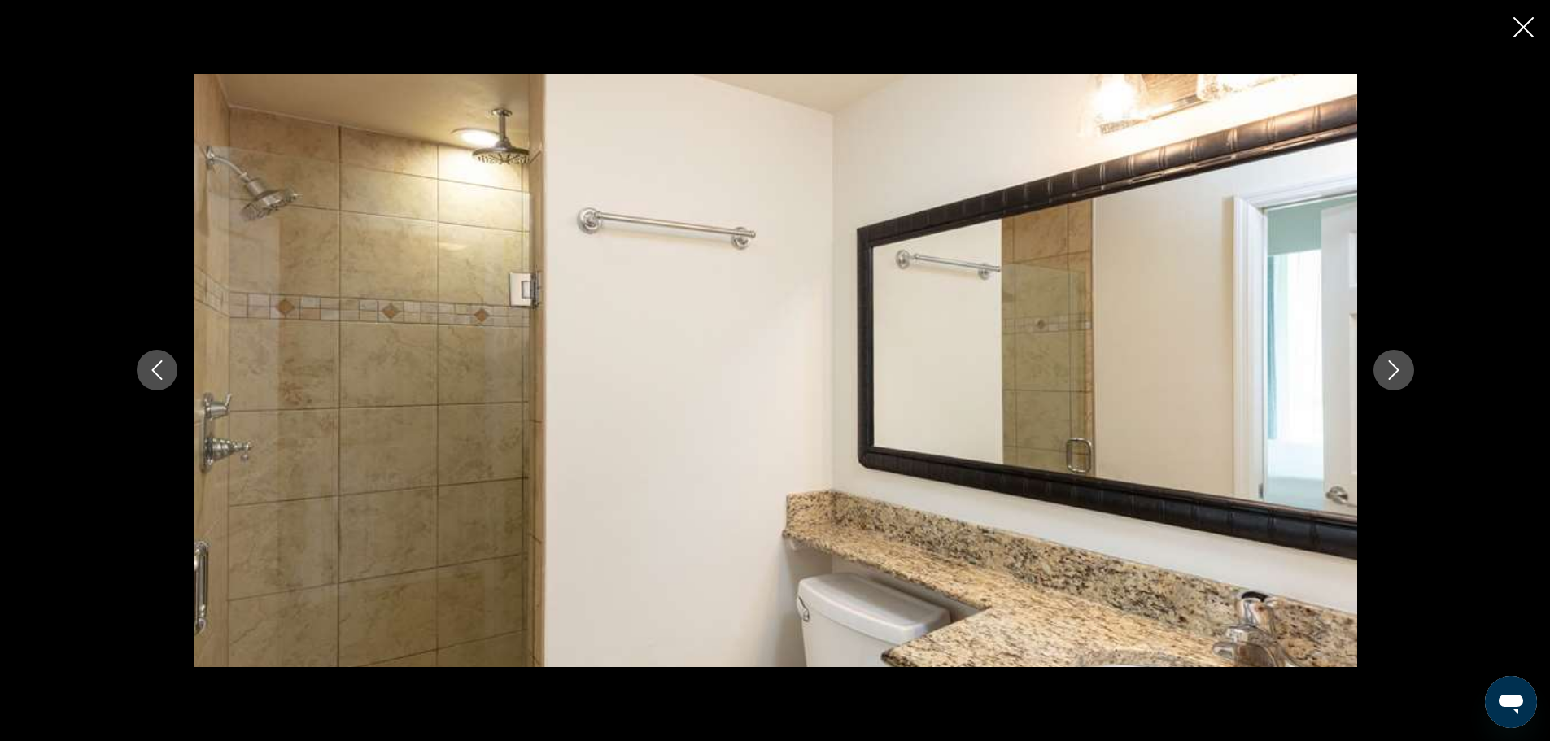
click at [1394, 362] on icon "Next image" at bounding box center [1394, 371] width 20 height 20
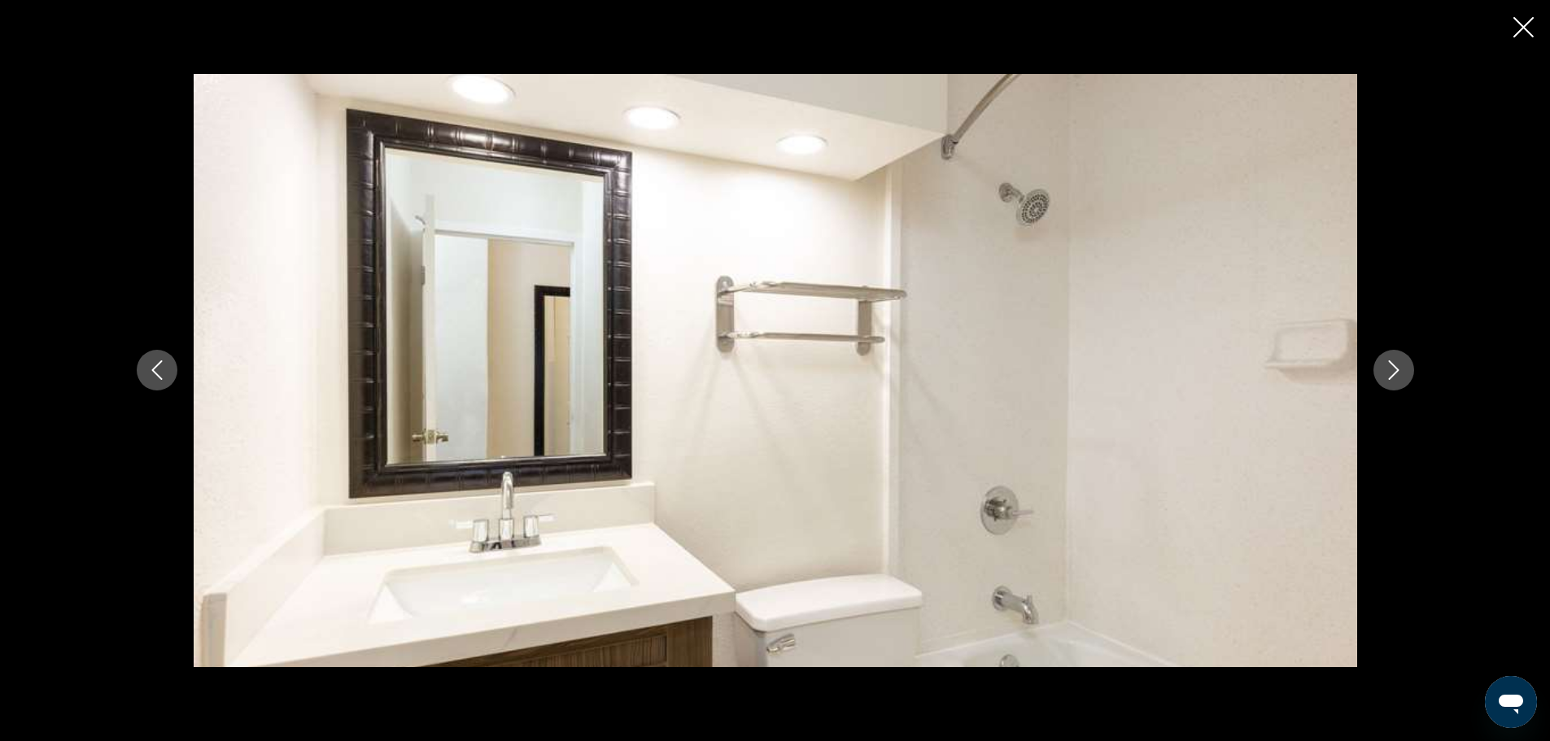
click at [1394, 362] on icon "Next image" at bounding box center [1394, 371] width 20 height 20
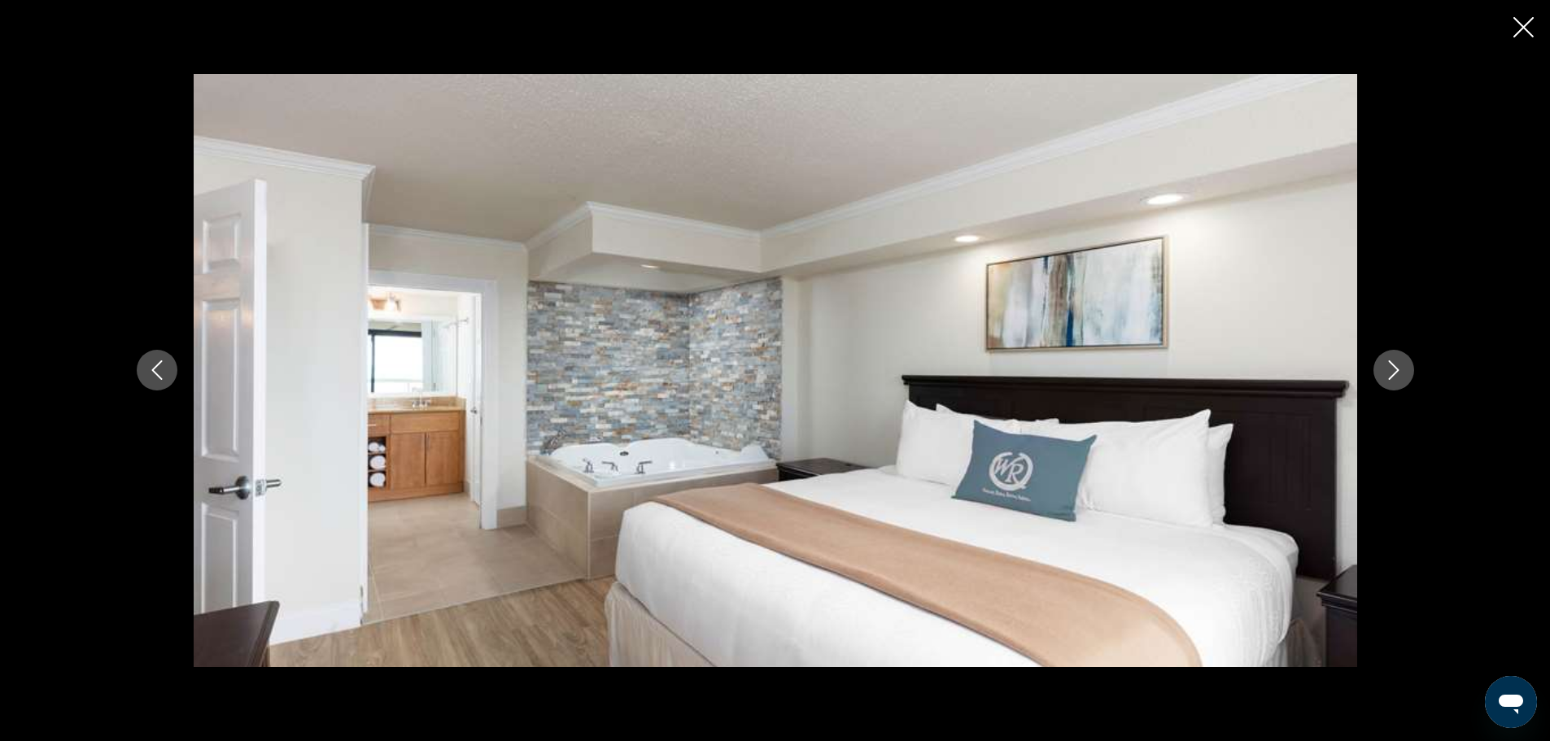
click at [1394, 362] on icon "Next image" at bounding box center [1394, 371] width 20 height 20
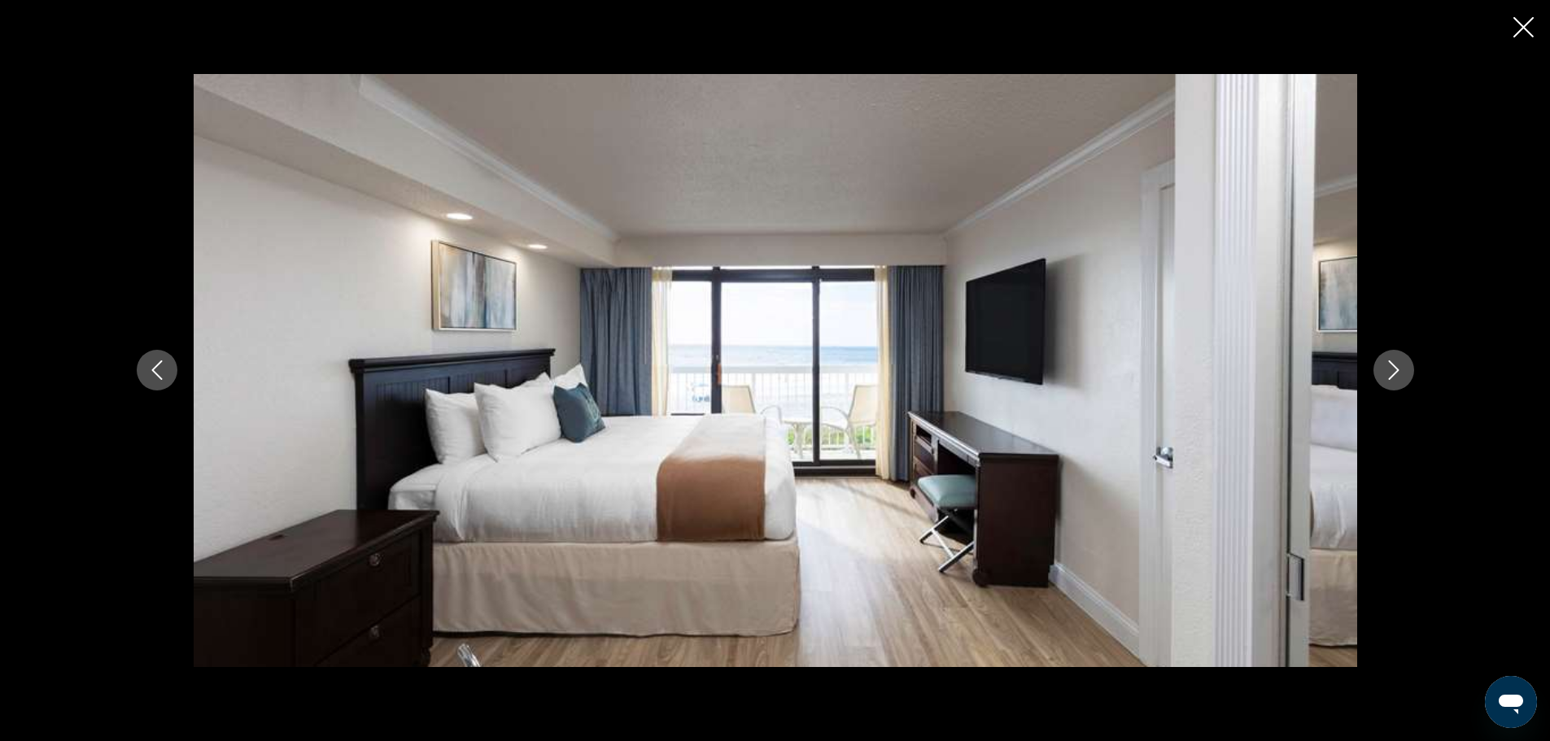
click at [1394, 362] on icon "Next image" at bounding box center [1394, 371] width 20 height 20
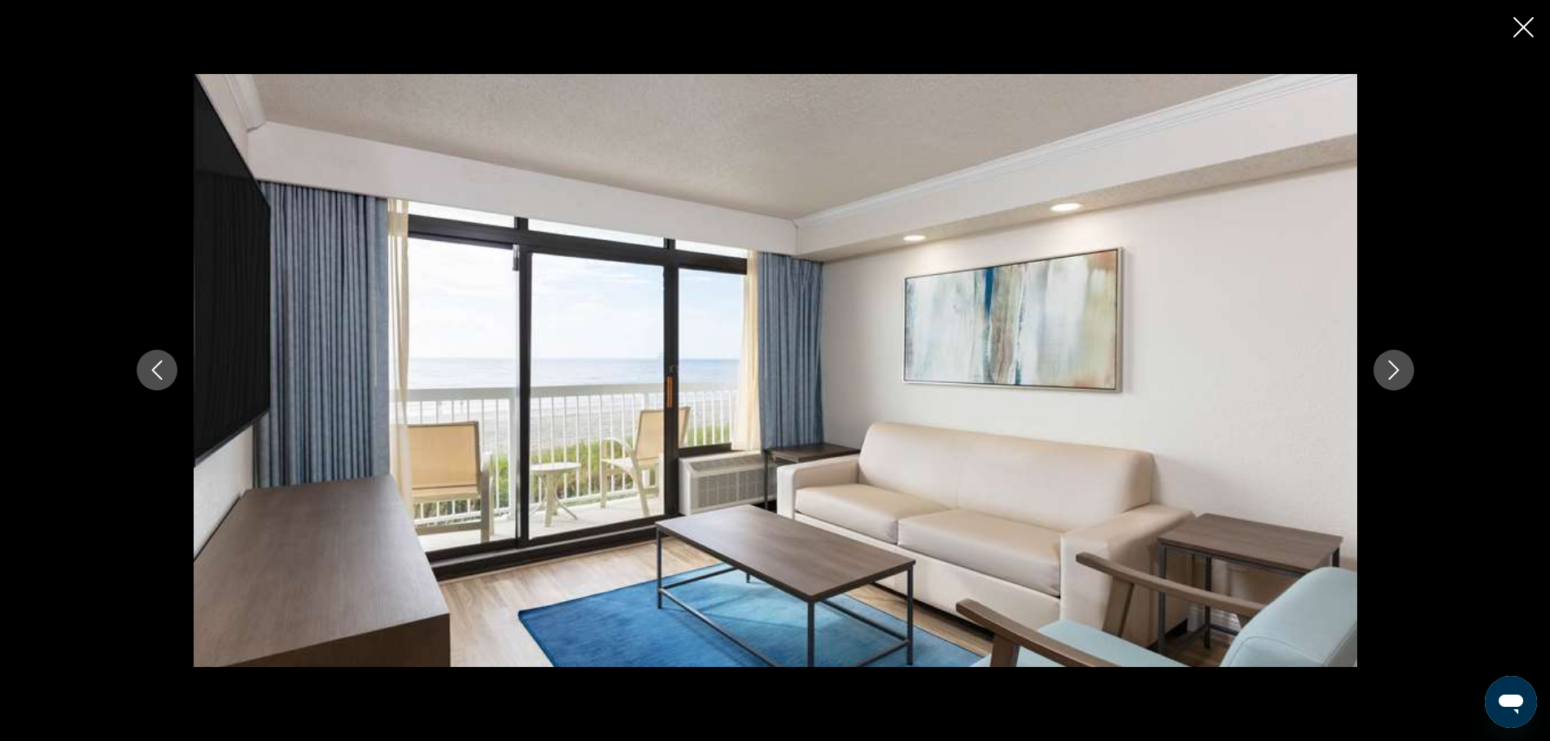
click at [1394, 362] on icon "Next image" at bounding box center [1394, 371] width 20 height 20
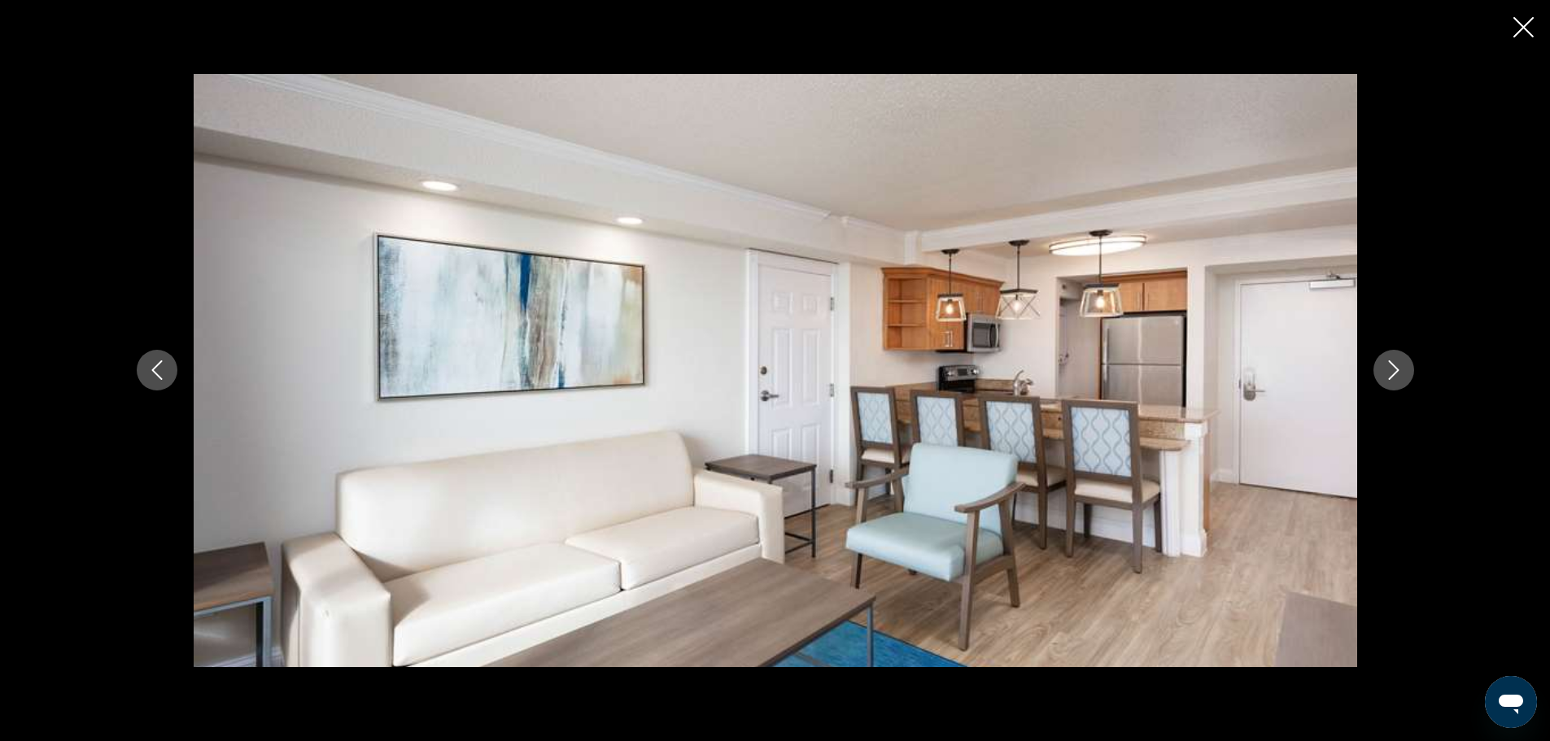
click at [1394, 362] on icon "Next image" at bounding box center [1394, 371] width 20 height 20
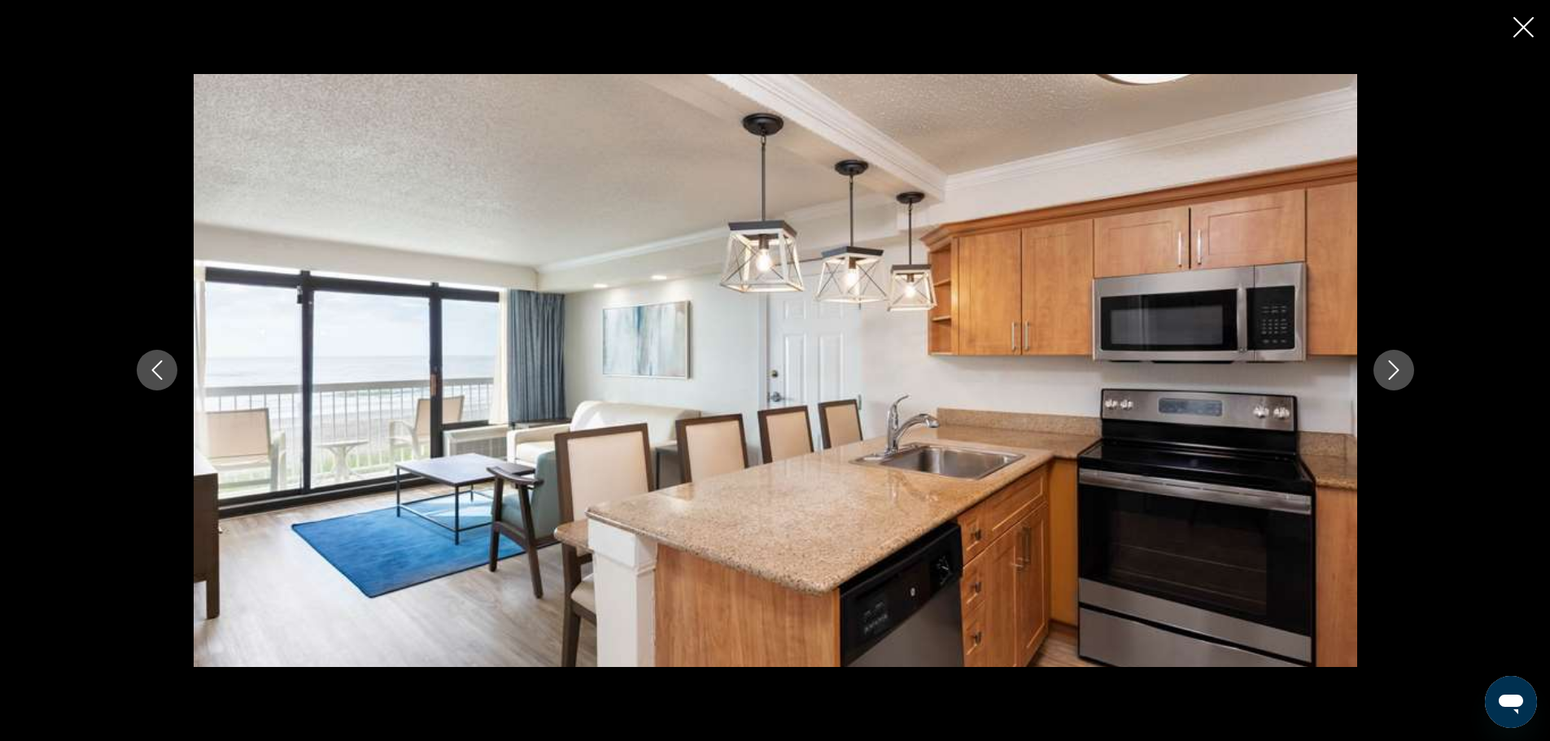
click at [1394, 362] on icon "Next image" at bounding box center [1394, 371] width 20 height 20
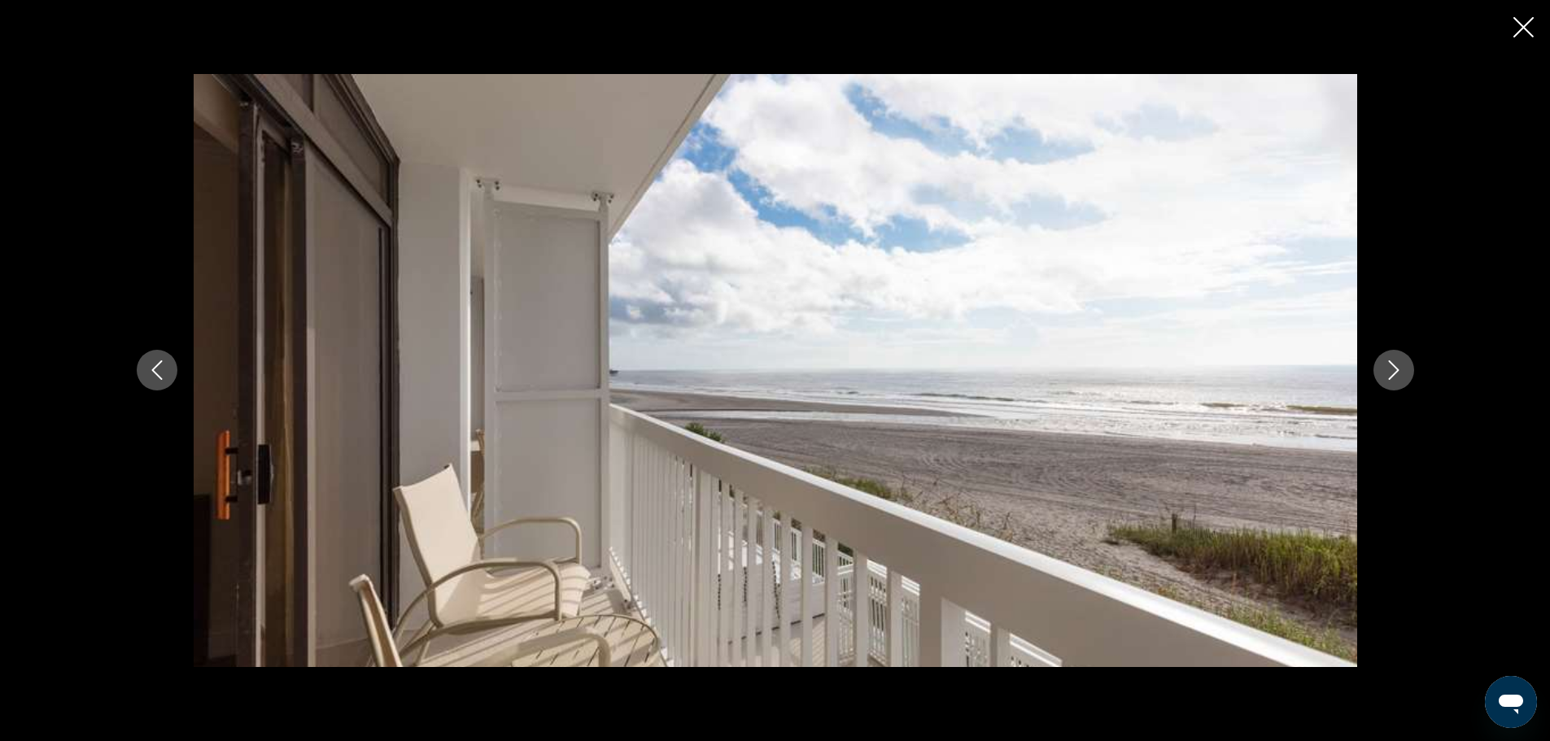
click at [1394, 362] on icon "Next image" at bounding box center [1394, 371] width 20 height 20
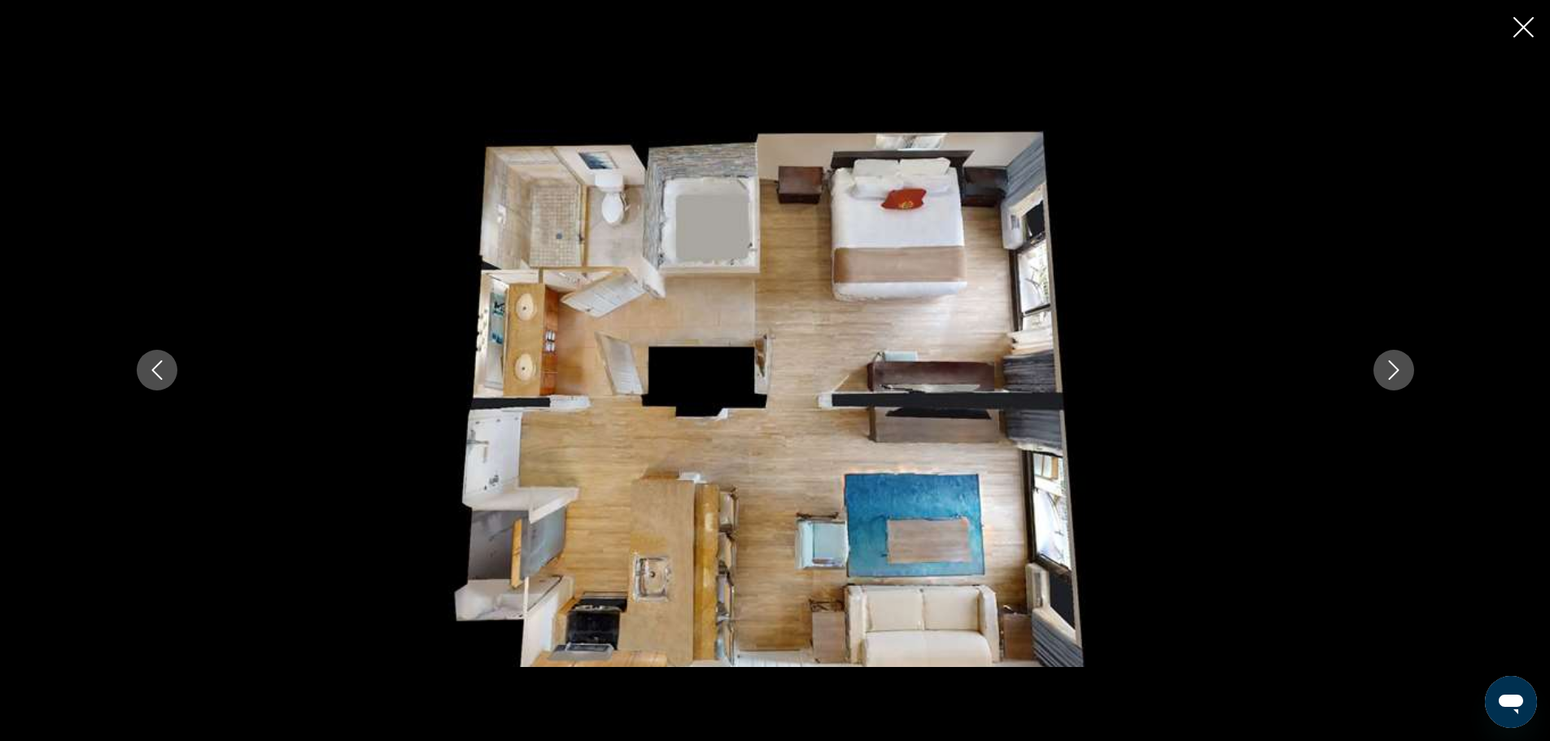
click at [1394, 362] on icon "Next image" at bounding box center [1394, 371] width 20 height 20
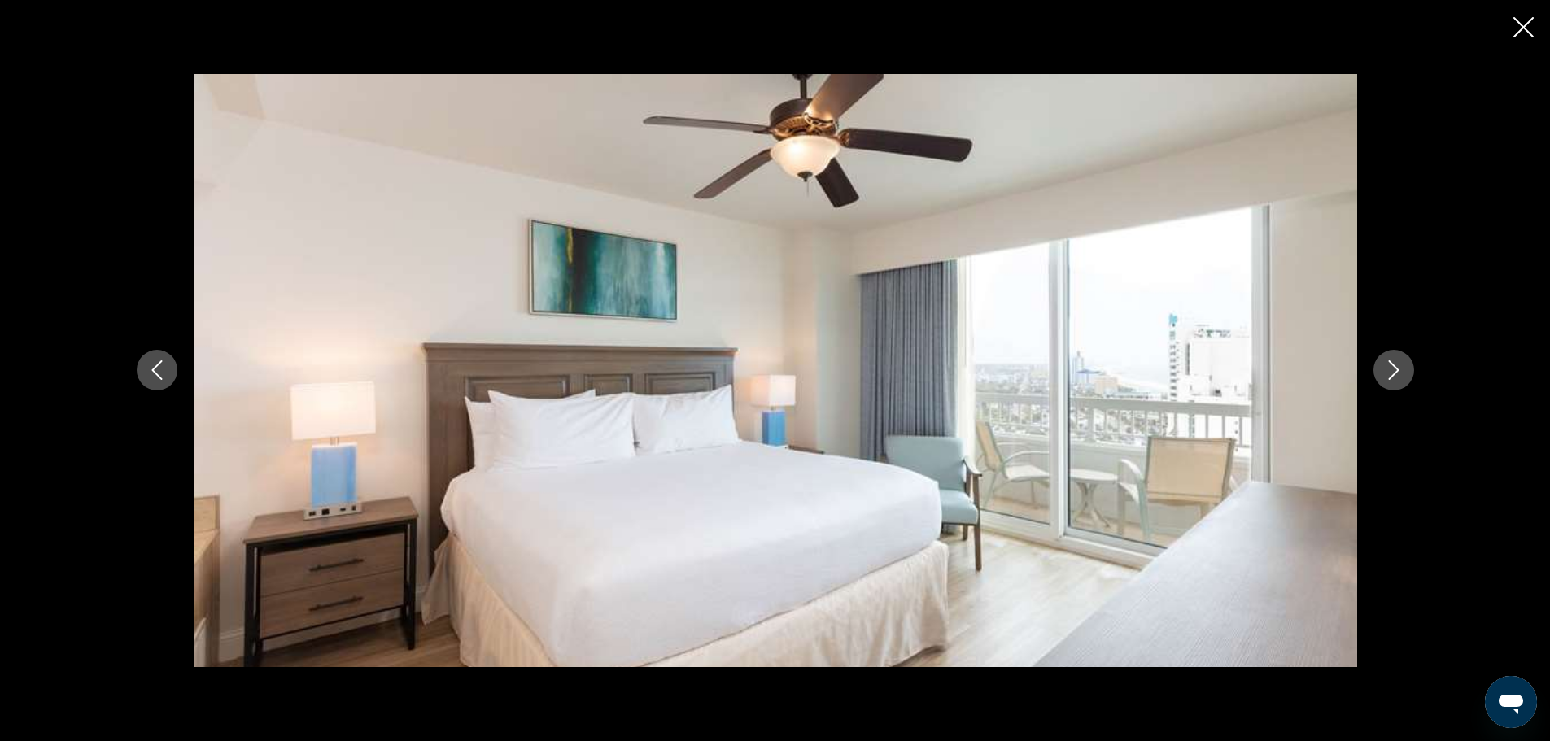
click at [1394, 362] on icon "Next image" at bounding box center [1394, 371] width 20 height 20
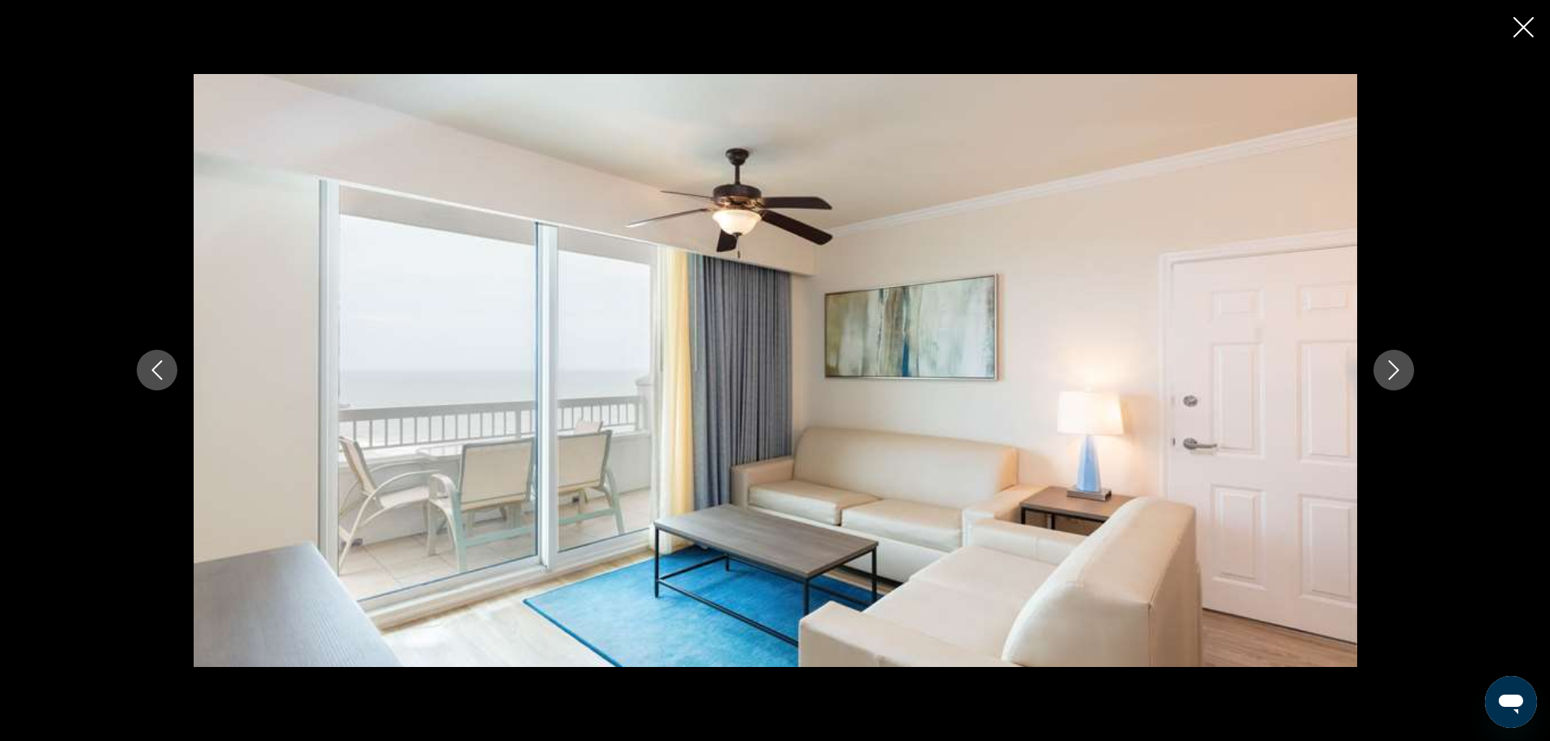
click at [1394, 362] on icon "Next image" at bounding box center [1394, 371] width 20 height 20
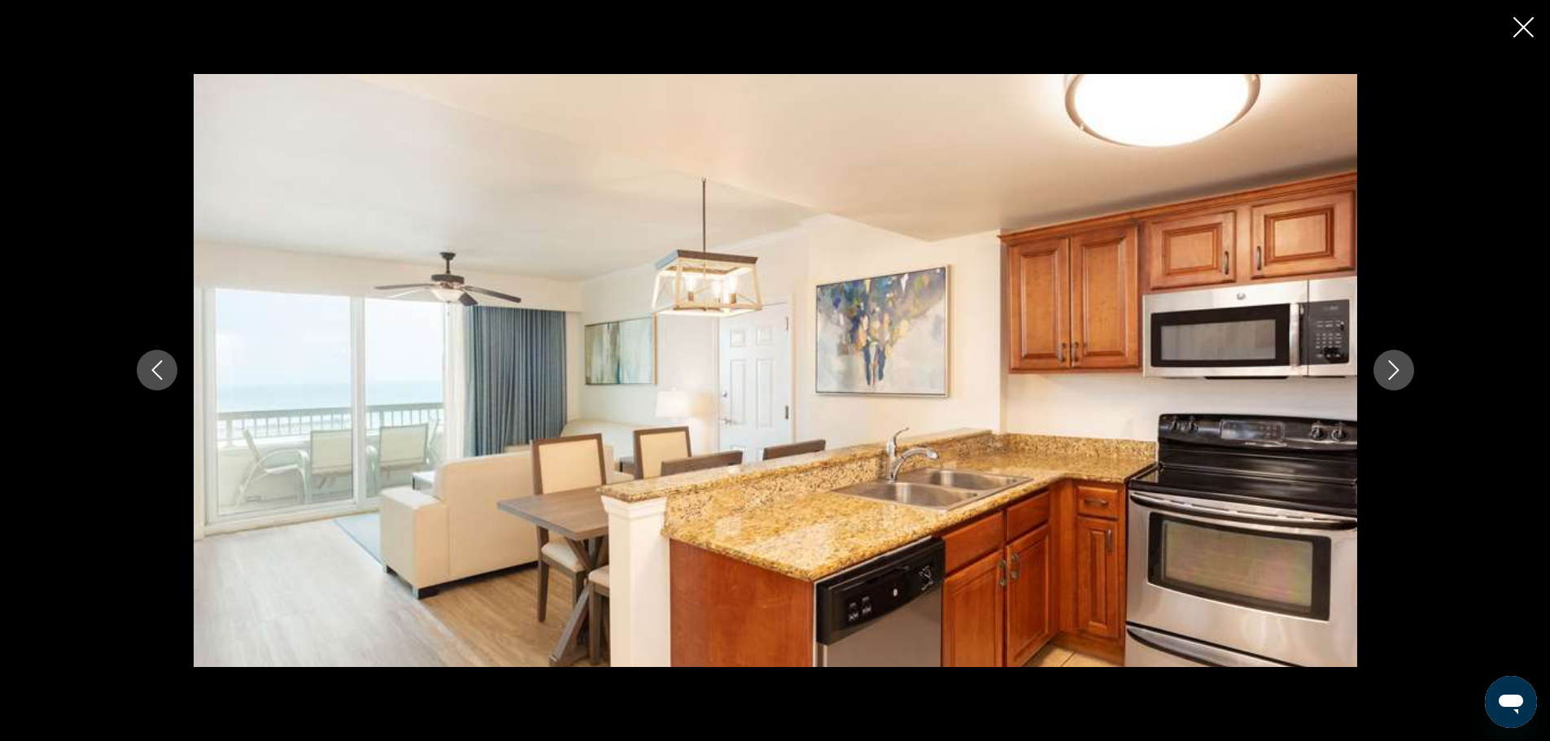
click at [1394, 362] on icon "Next image" at bounding box center [1394, 371] width 20 height 20
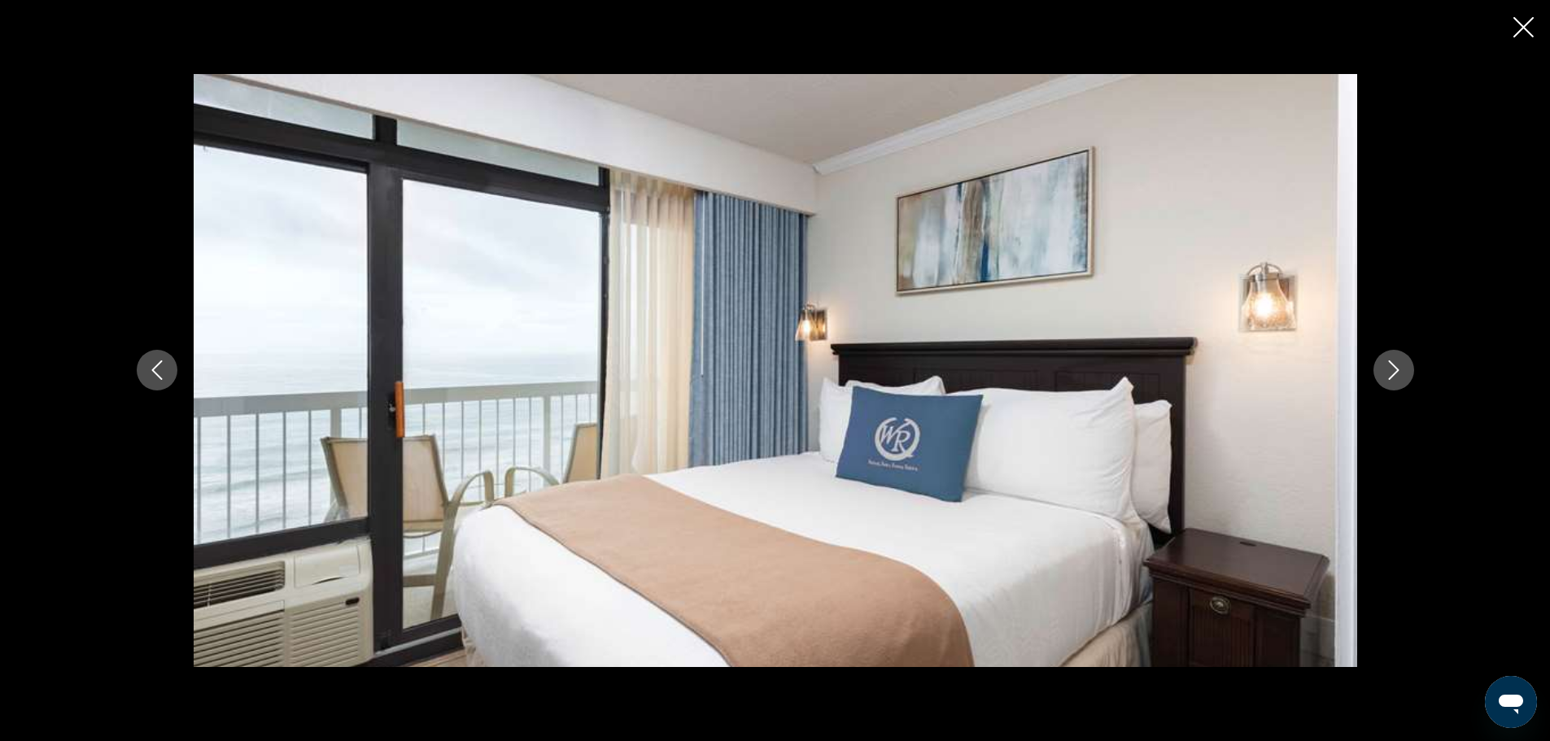
click at [146, 365] on button "Previous image" at bounding box center [157, 370] width 41 height 41
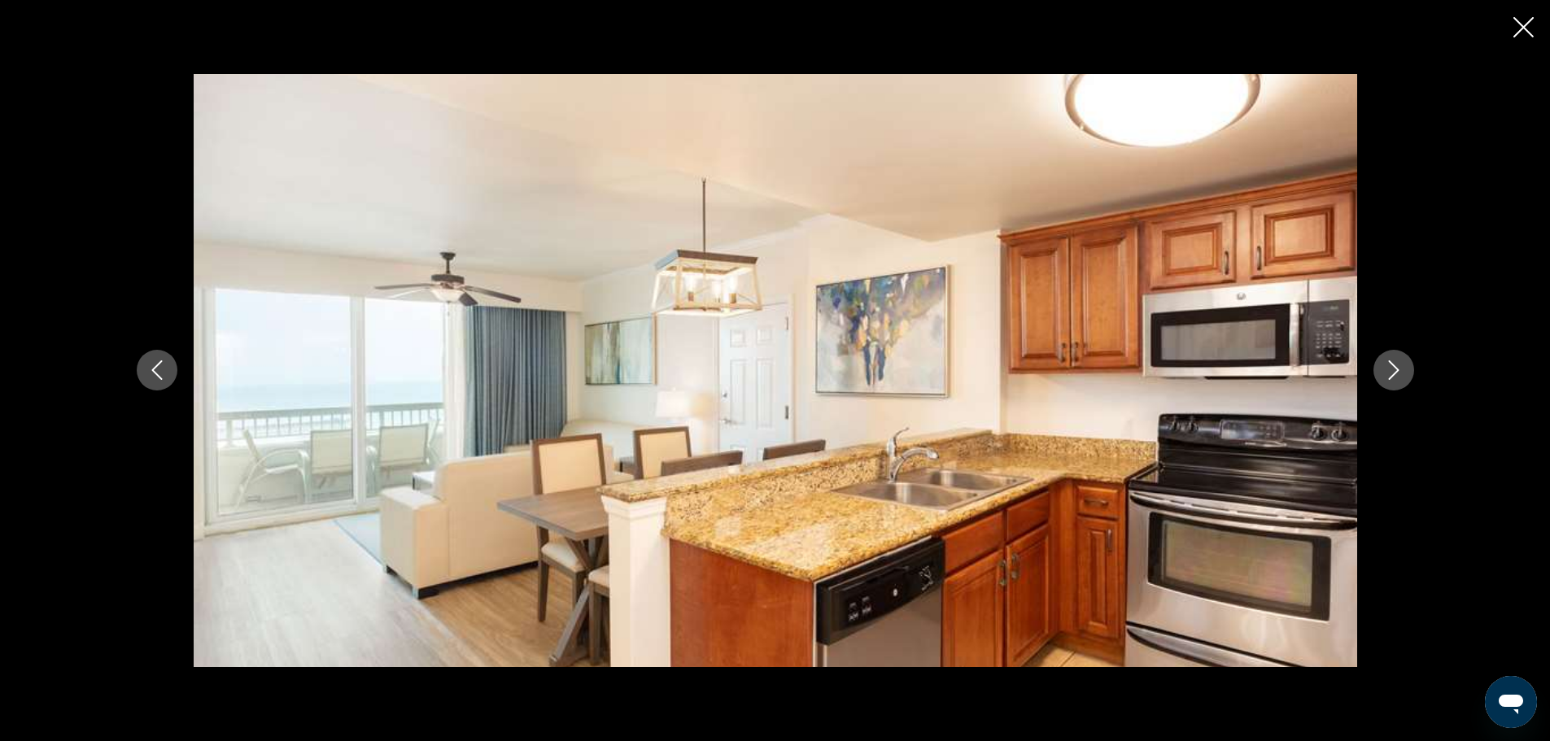
click at [146, 365] on button "Previous image" at bounding box center [157, 370] width 41 height 41
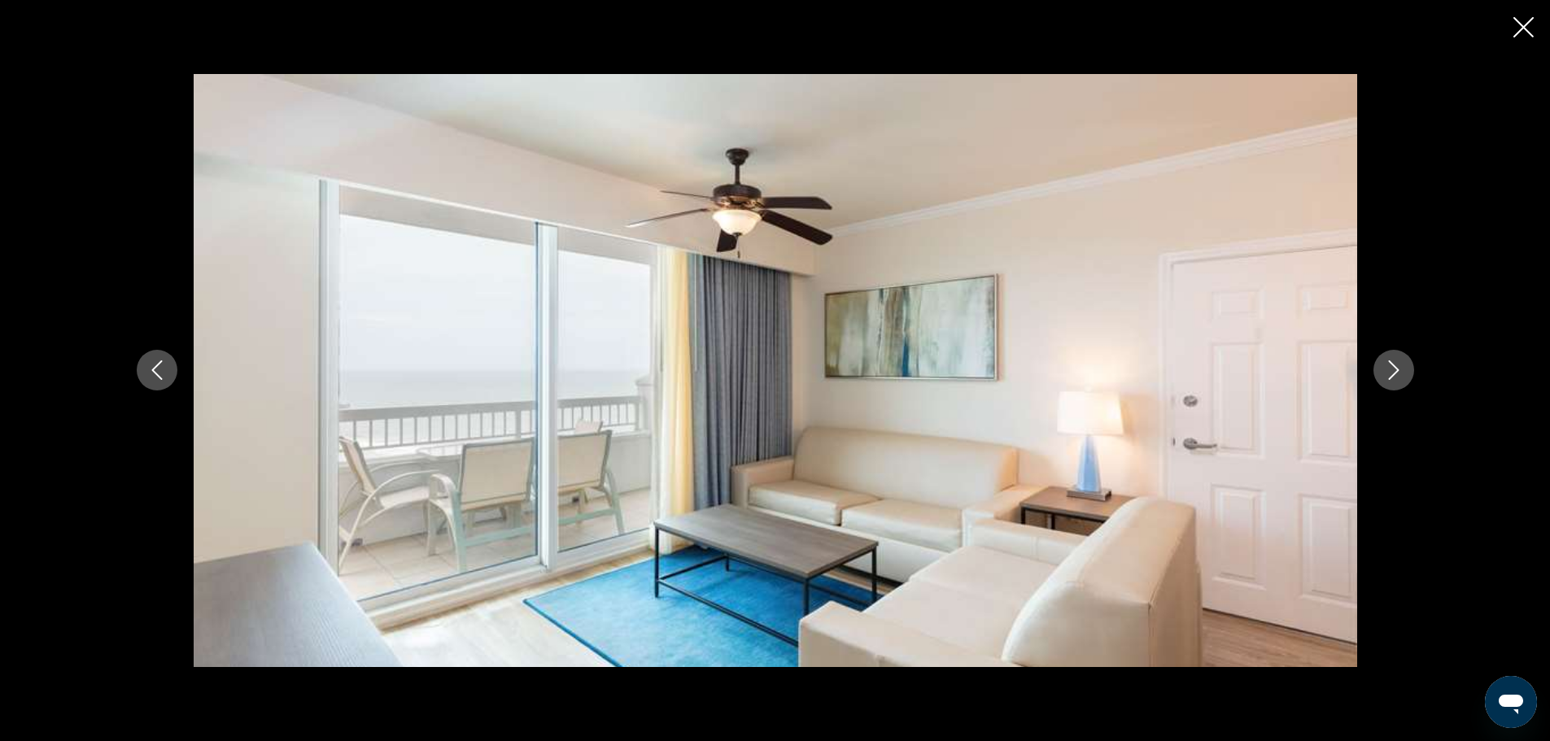
click at [1392, 367] on icon "Next image" at bounding box center [1394, 371] width 20 height 20
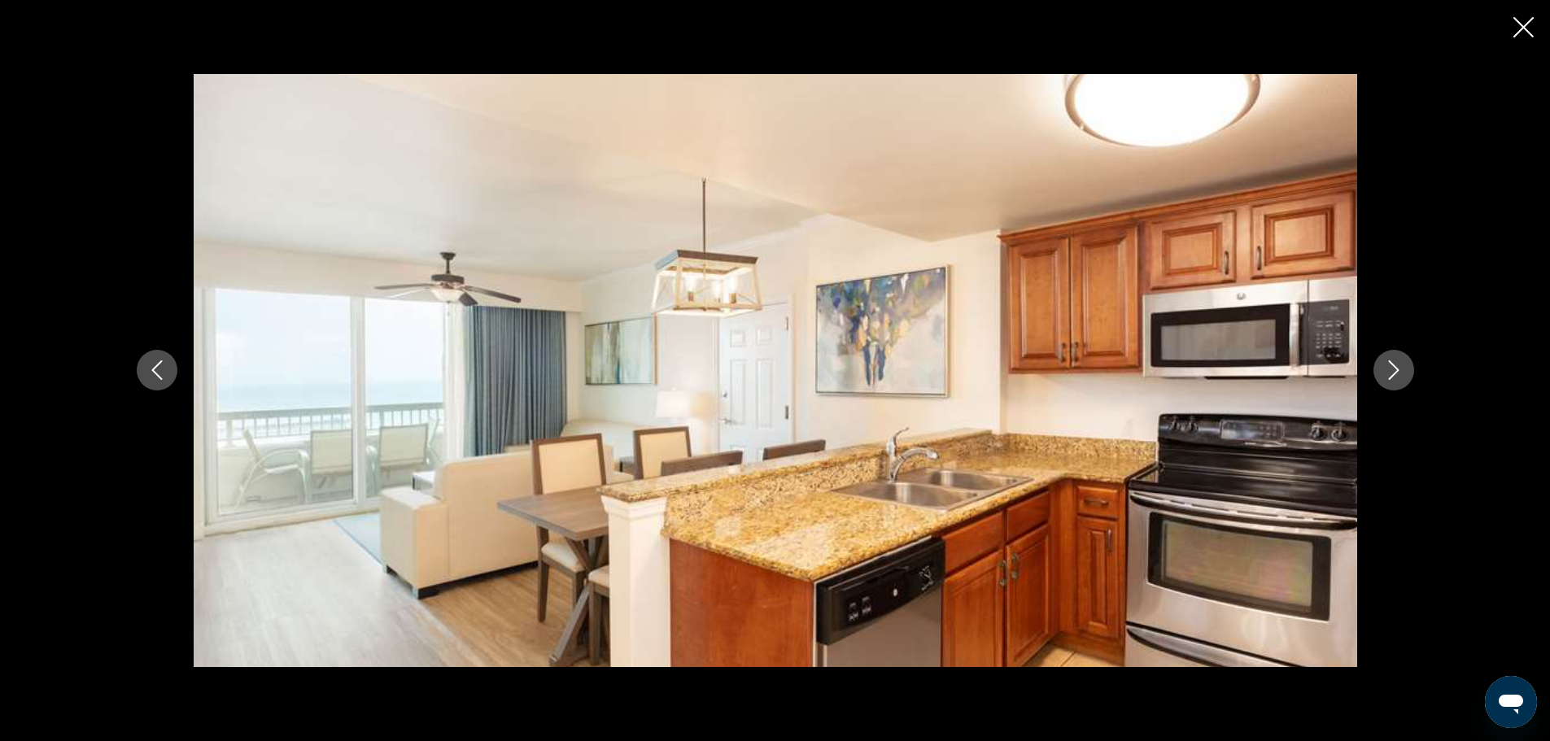
click at [1392, 367] on icon "Next image" at bounding box center [1394, 371] width 20 height 20
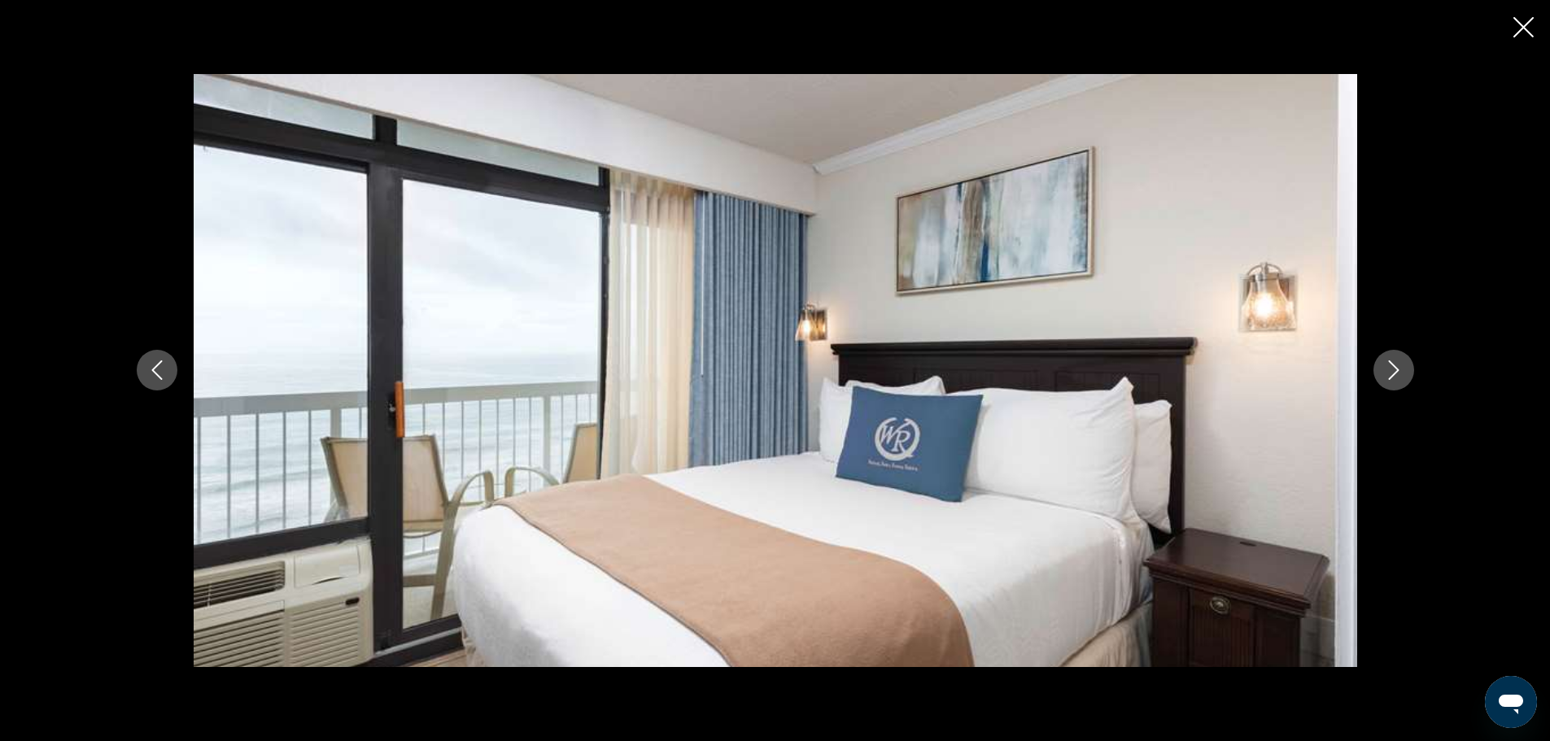
click at [1392, 367] on icon "Next image" at bounding box center [1394, 371] width 20 height 20
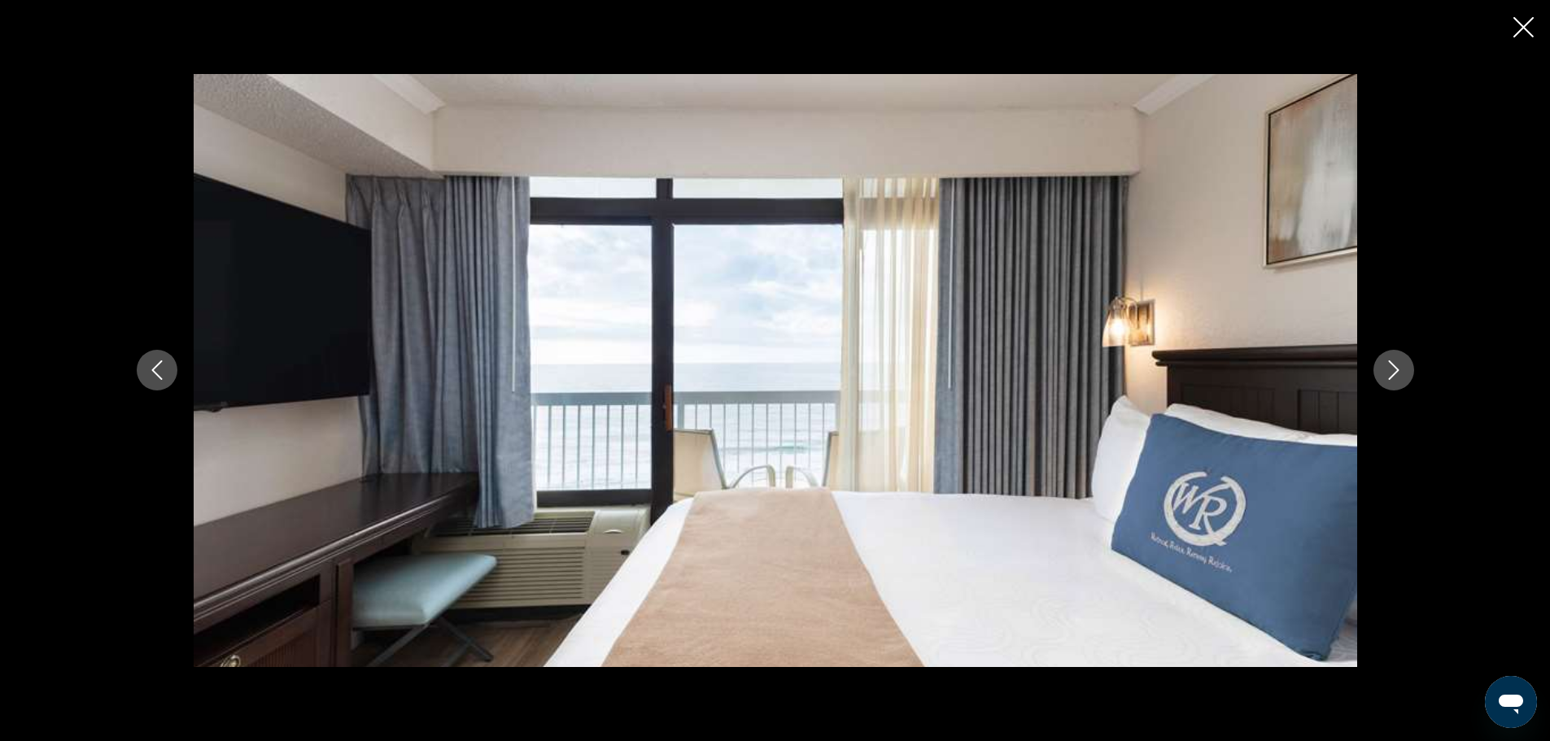
click at [1392, 367] on icon "Next image" at bounding box center [1394, 371] width 20 height 20
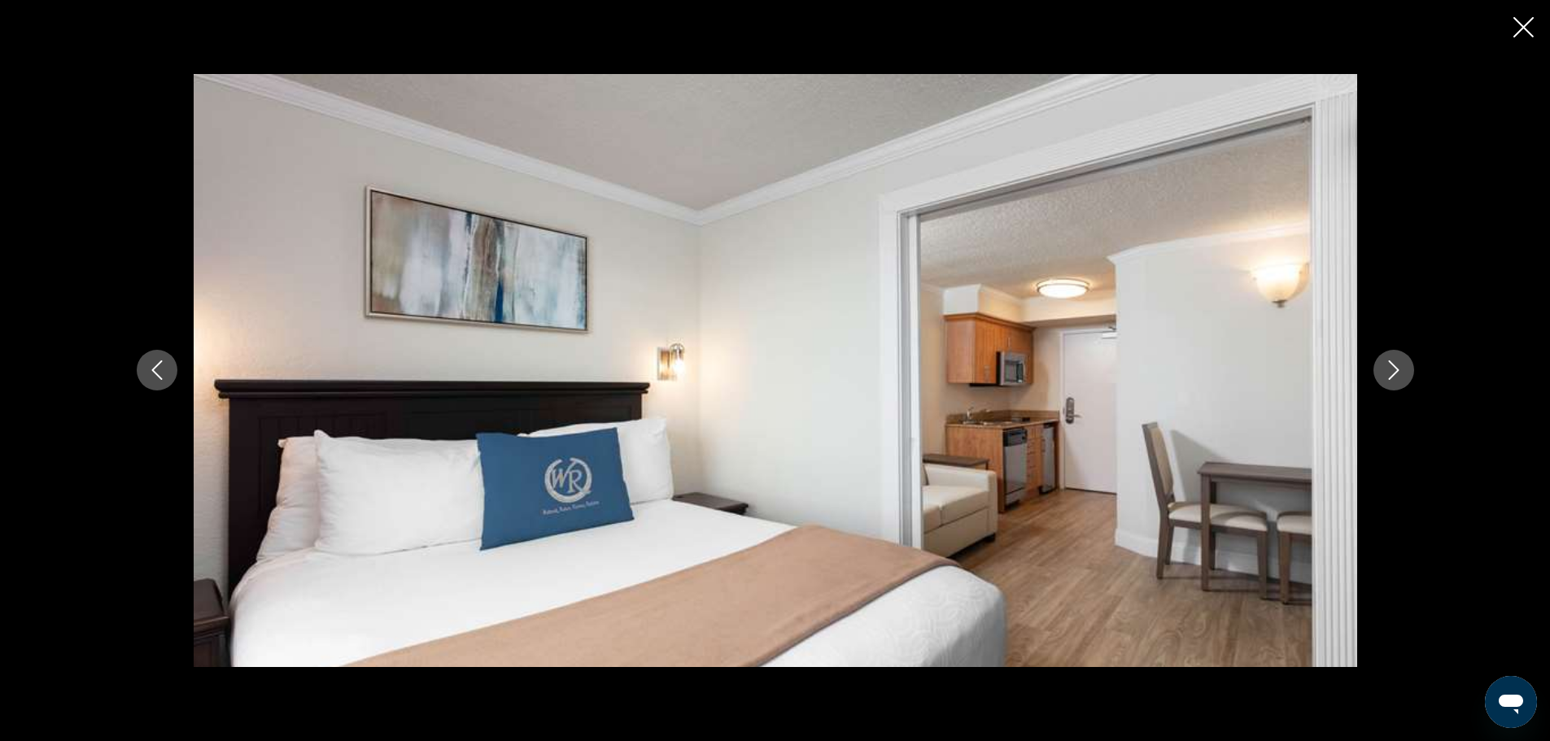
click at [1392, 367] on icon "Next image" at bounding box center [1394, 371] width 20 height 20
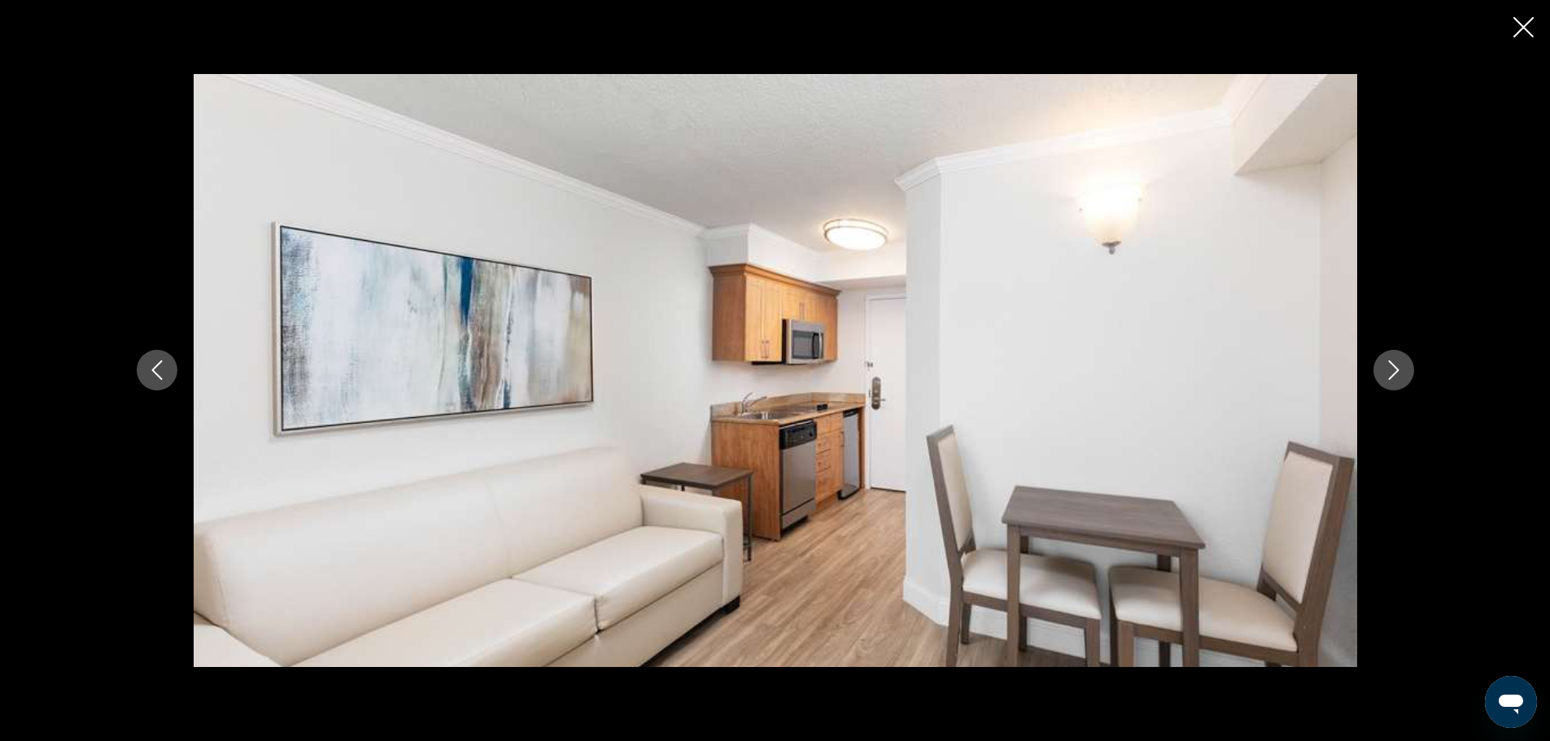
click at [1392, 367] on icon "Next image" at bounding box center [1394, 371] width 20 height 20
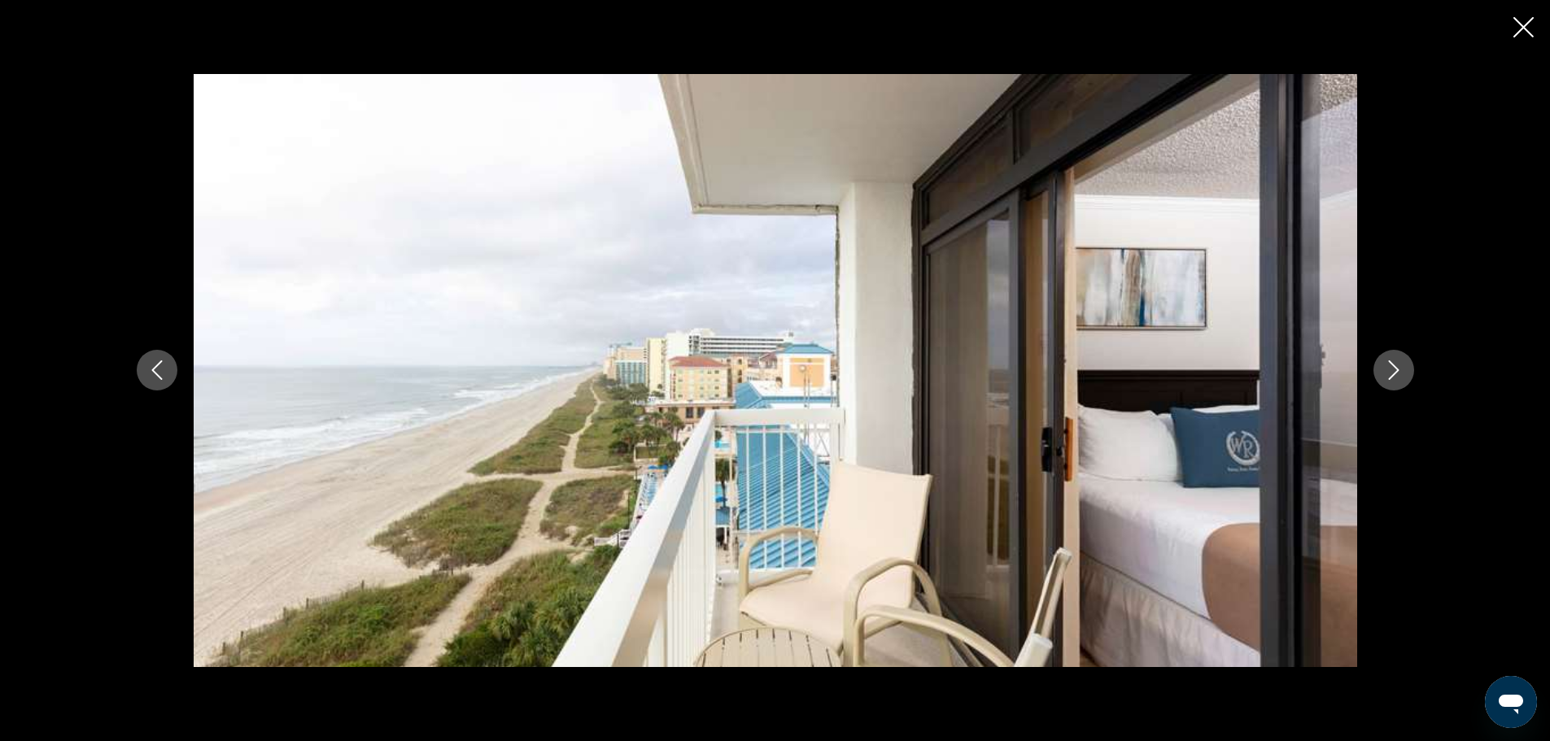
click at [1392, 367] on icon "Next image" at bounding box center [1394, 371] width 20 height 20
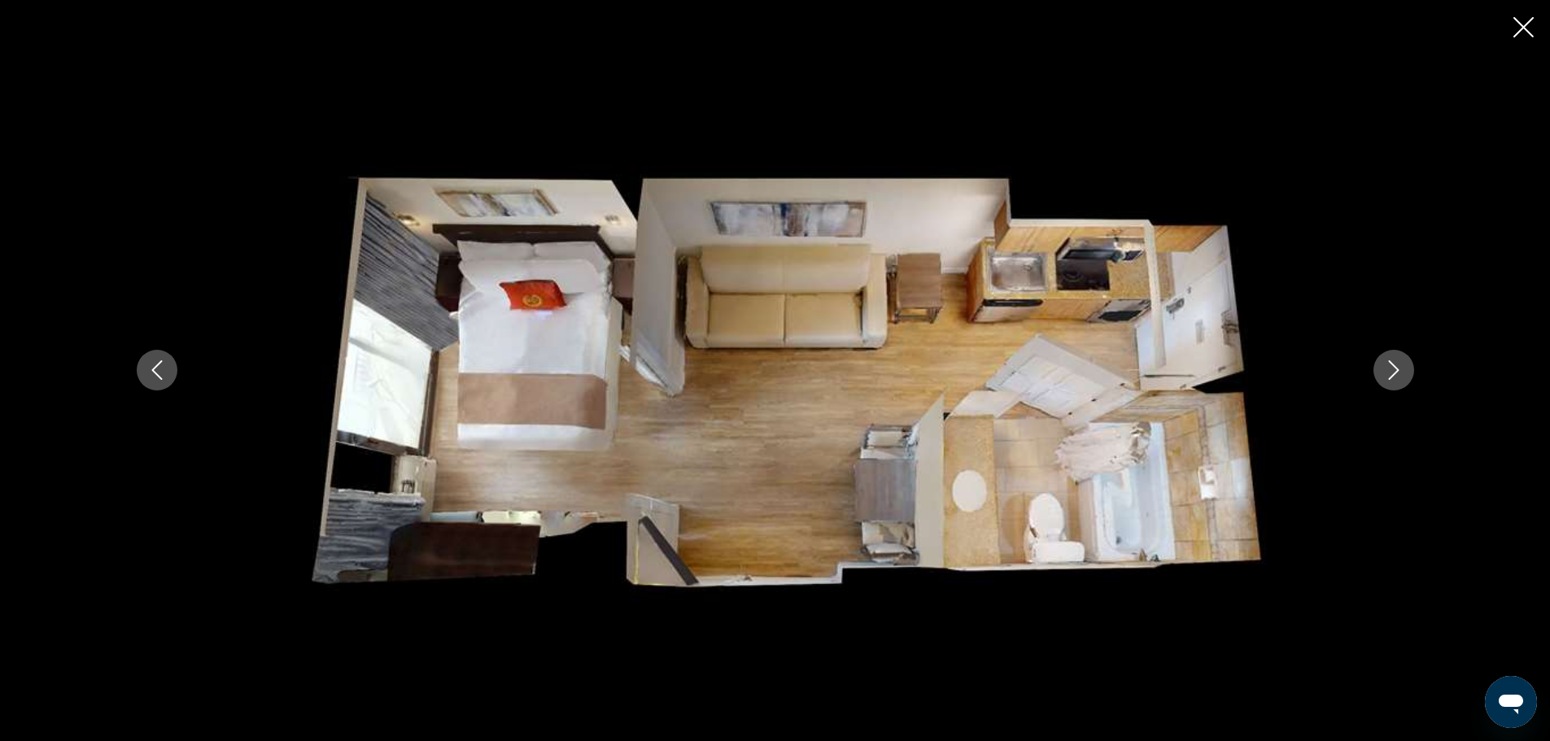
click at [1392, 367] on icon "Next image" at bounding box center [1394, 371] width 20 height 20
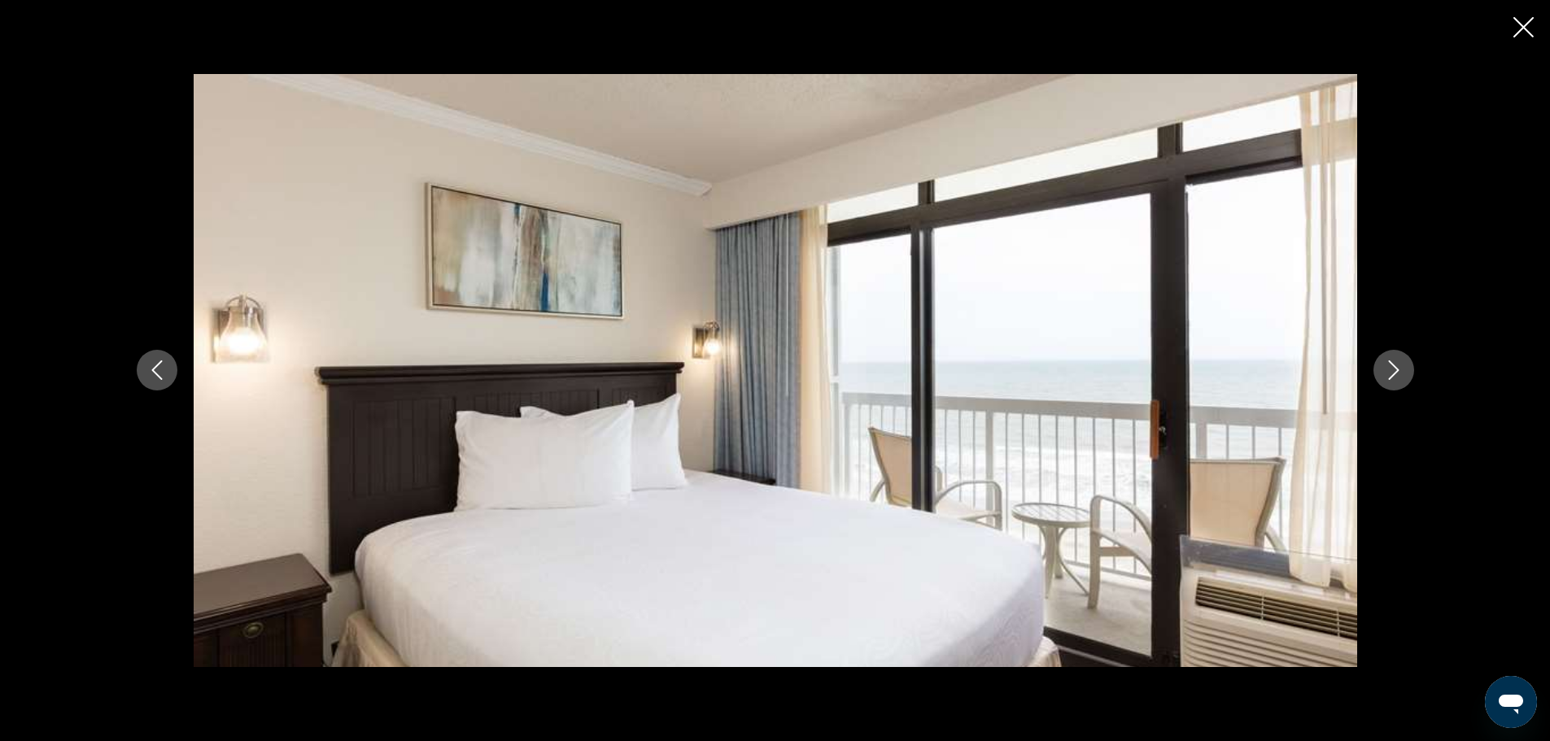
click at [1392, 367] on icon "Next image" at bounding box center [1394, 371] width 20 height 20
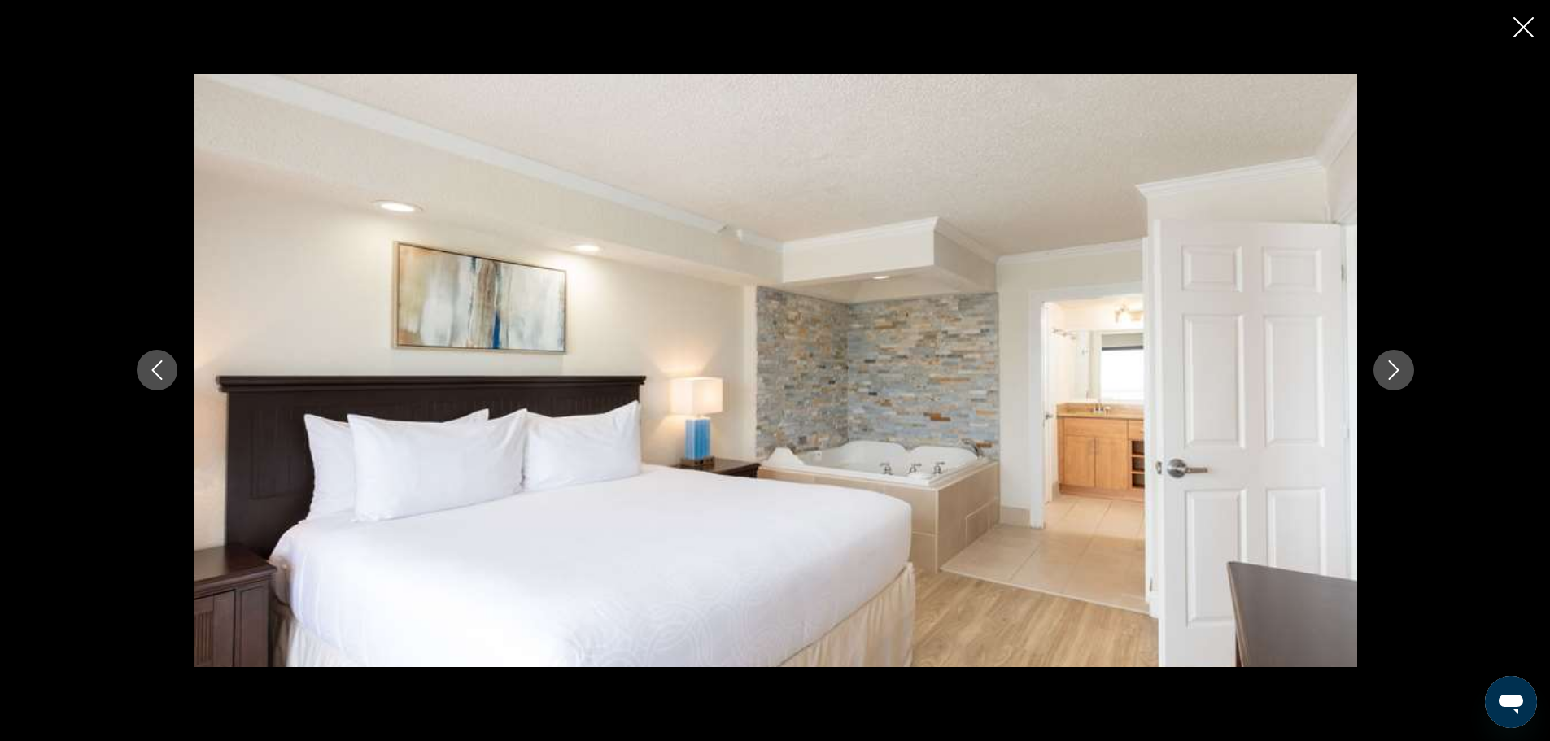
click at [155, 366] on icon "Previous image" at bounding box center [157, 371] width 20 height 20
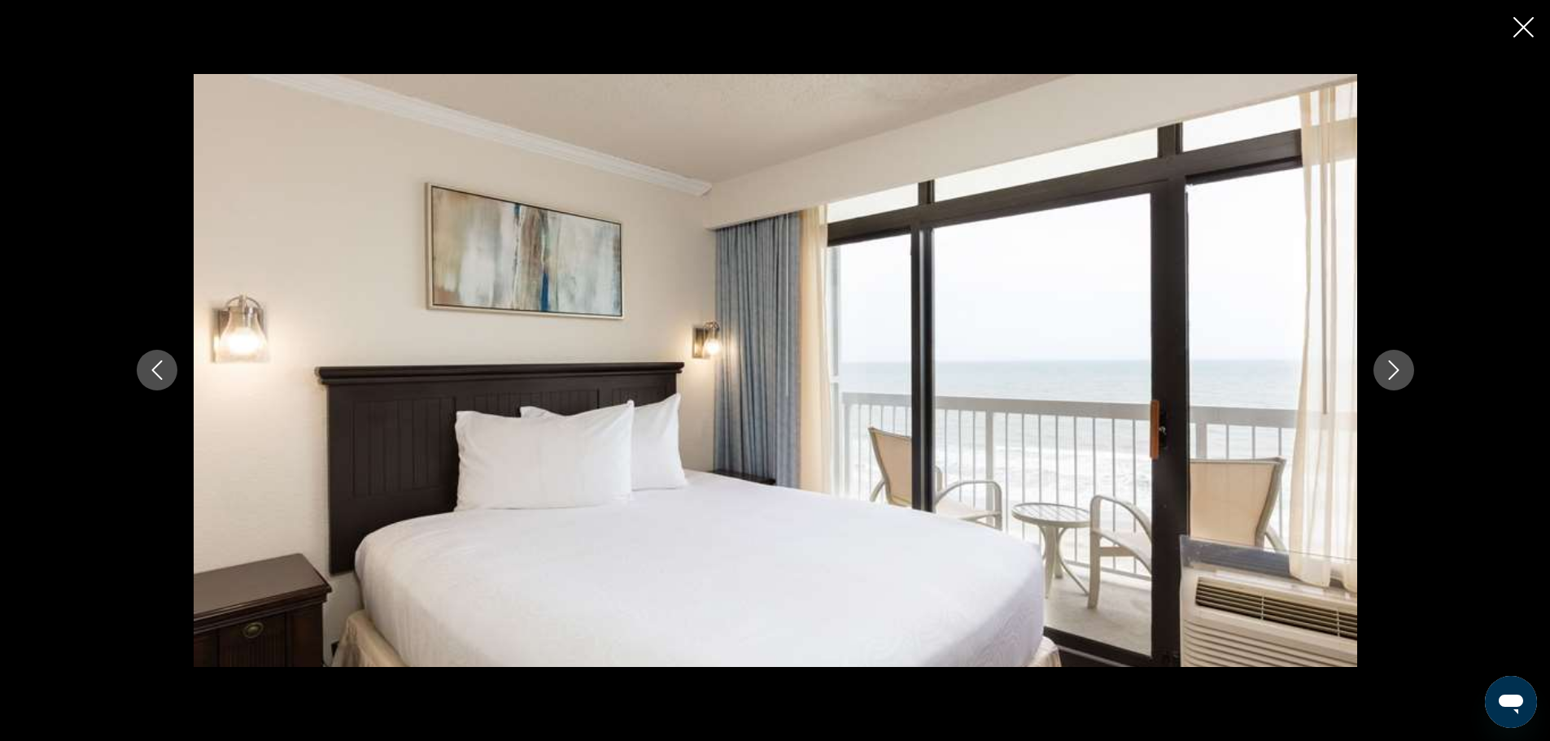
click at [1381, 363] on button "Next image" at bounding box center [1394, 370] width 41 height 41
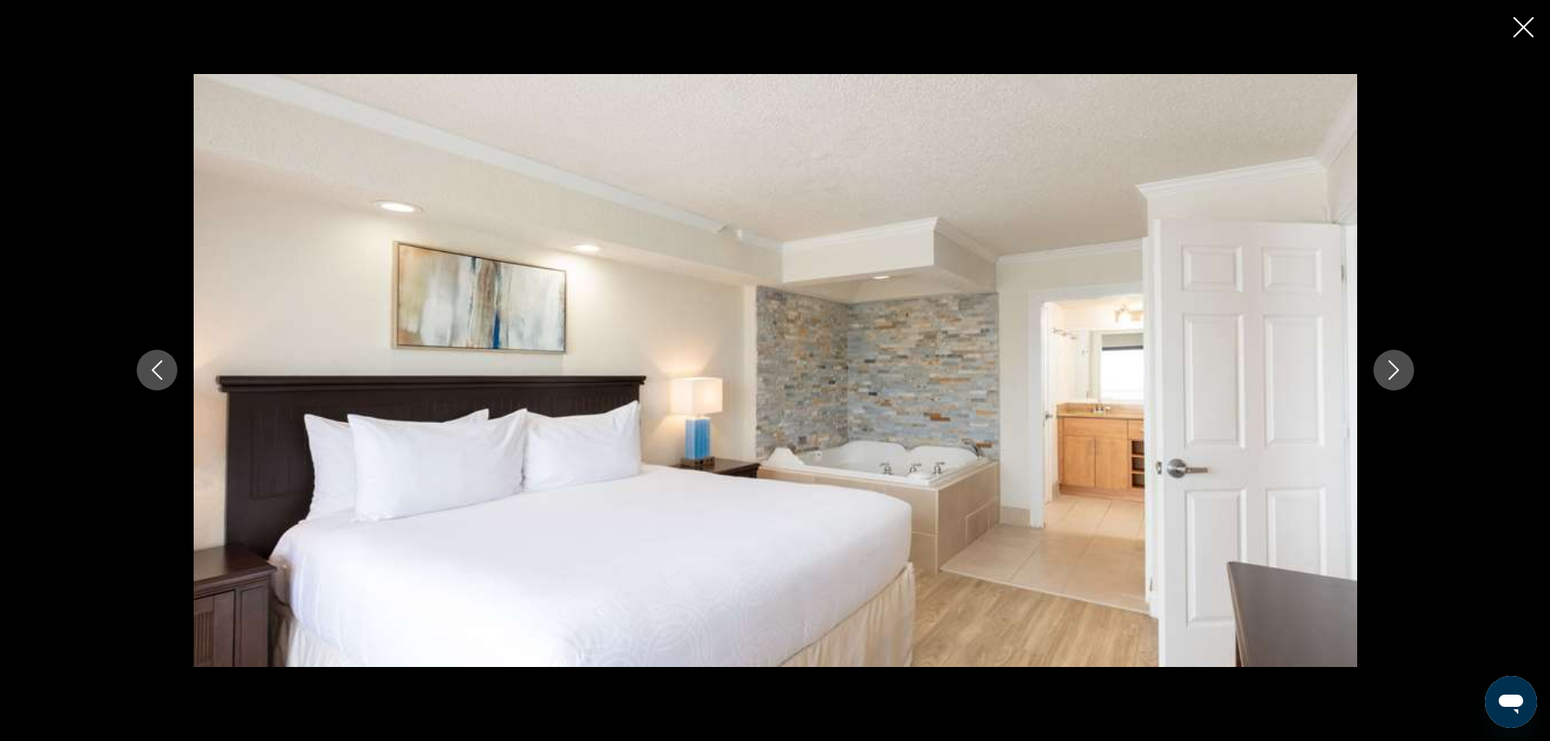
click at [1381, 363] on button "Next image" at bounding box center [1394, 370] width 41 height 41
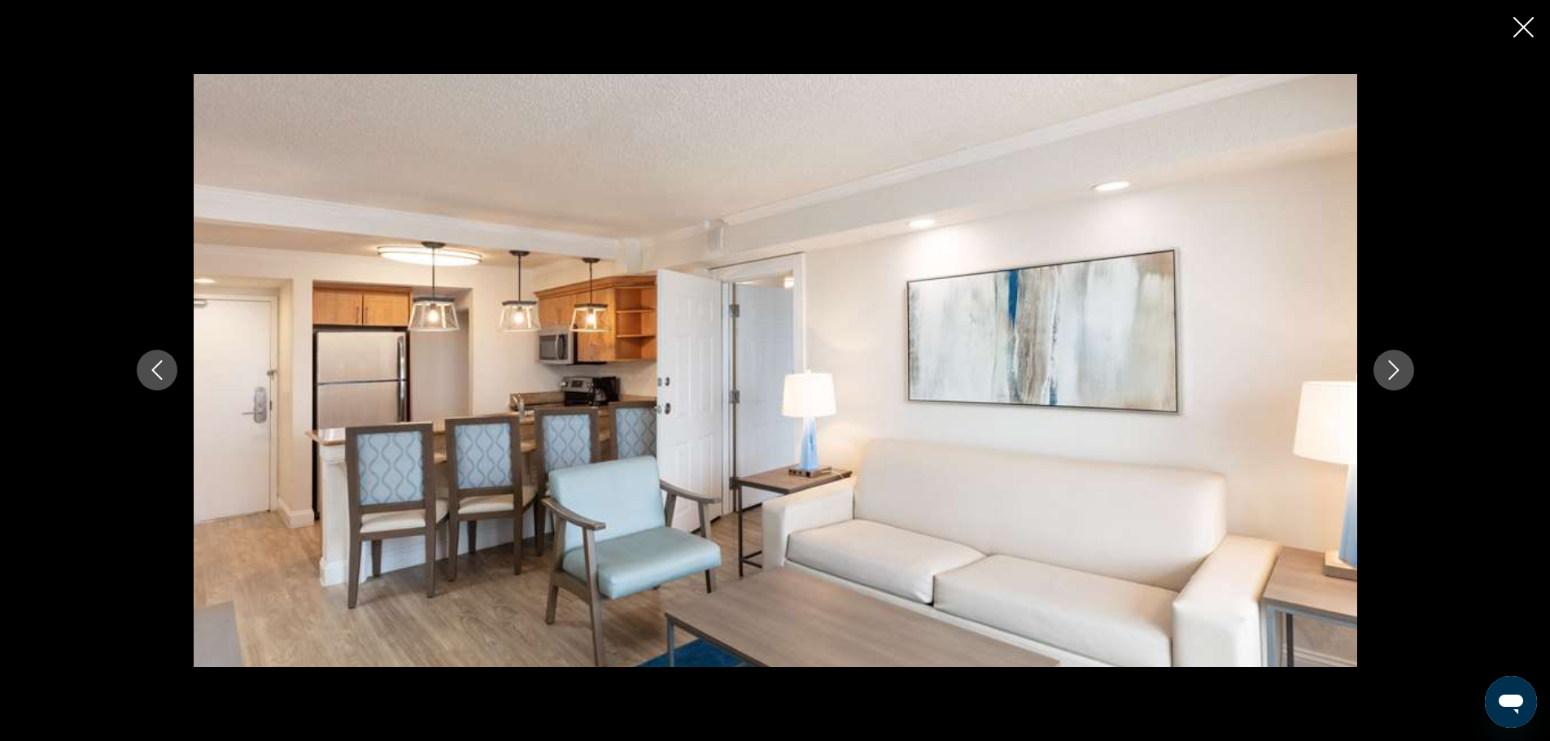
click at [1381, 363] on button "Next image" at bounding box center [1394, 370] width 41 height 41
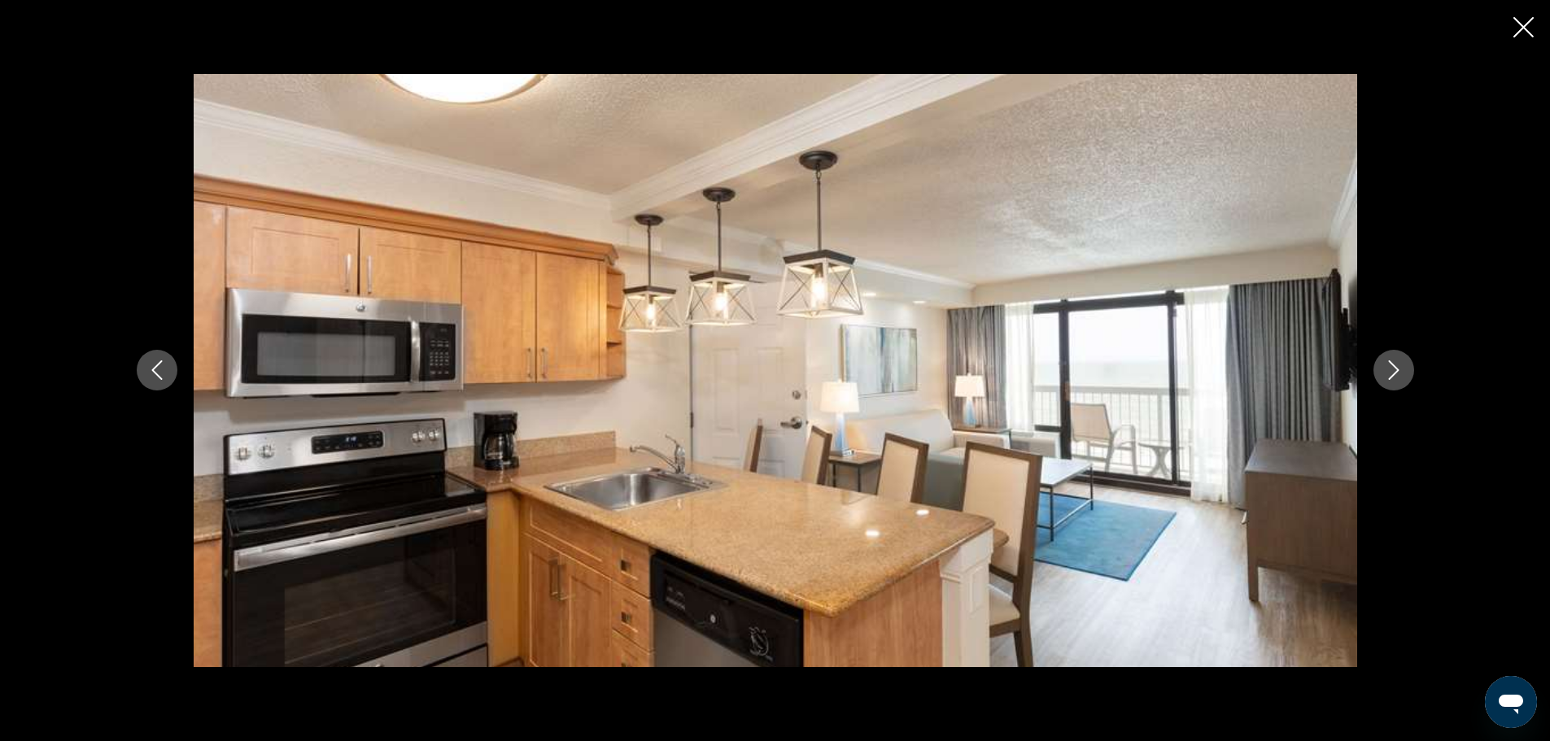
click at [1381, 363] on button "Next image" at bounding box center [1394, 370] width 41 height 41
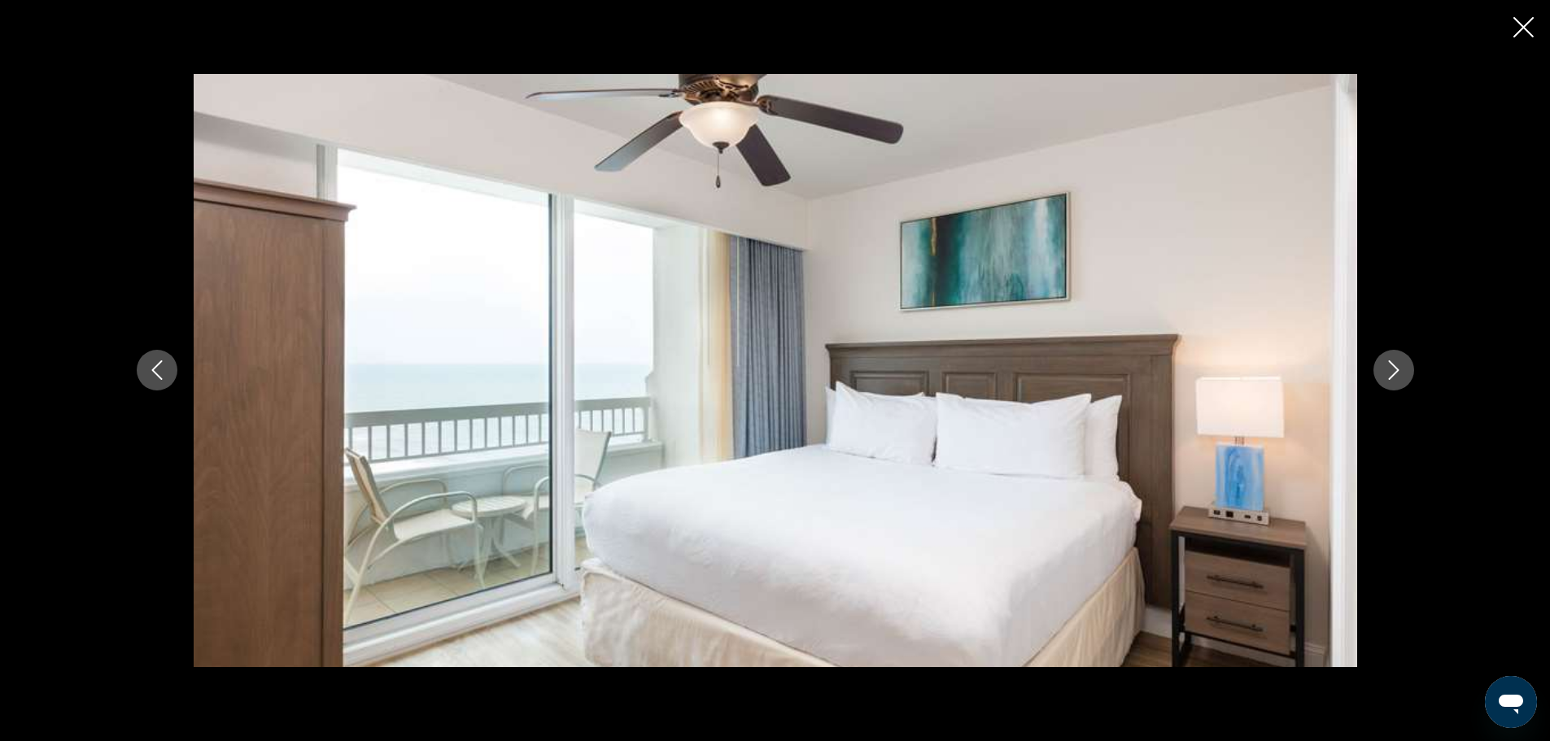
click at [163, 359] on button "Previous image" at bounding box center [157, 370] width 41 height 41
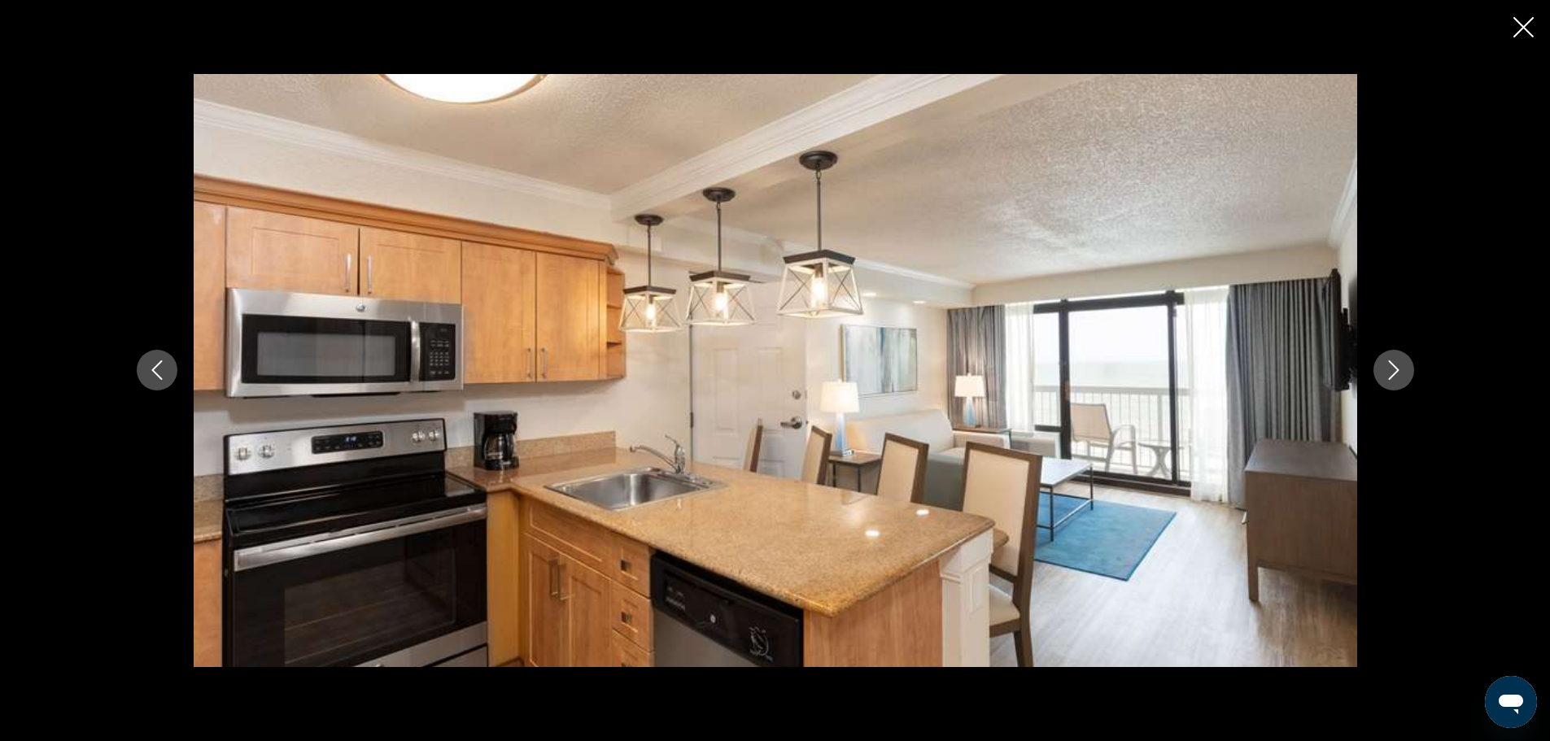
click at [1395, 372] on icon "Next image" at bounding box center [1394, 371] width 20 height 20
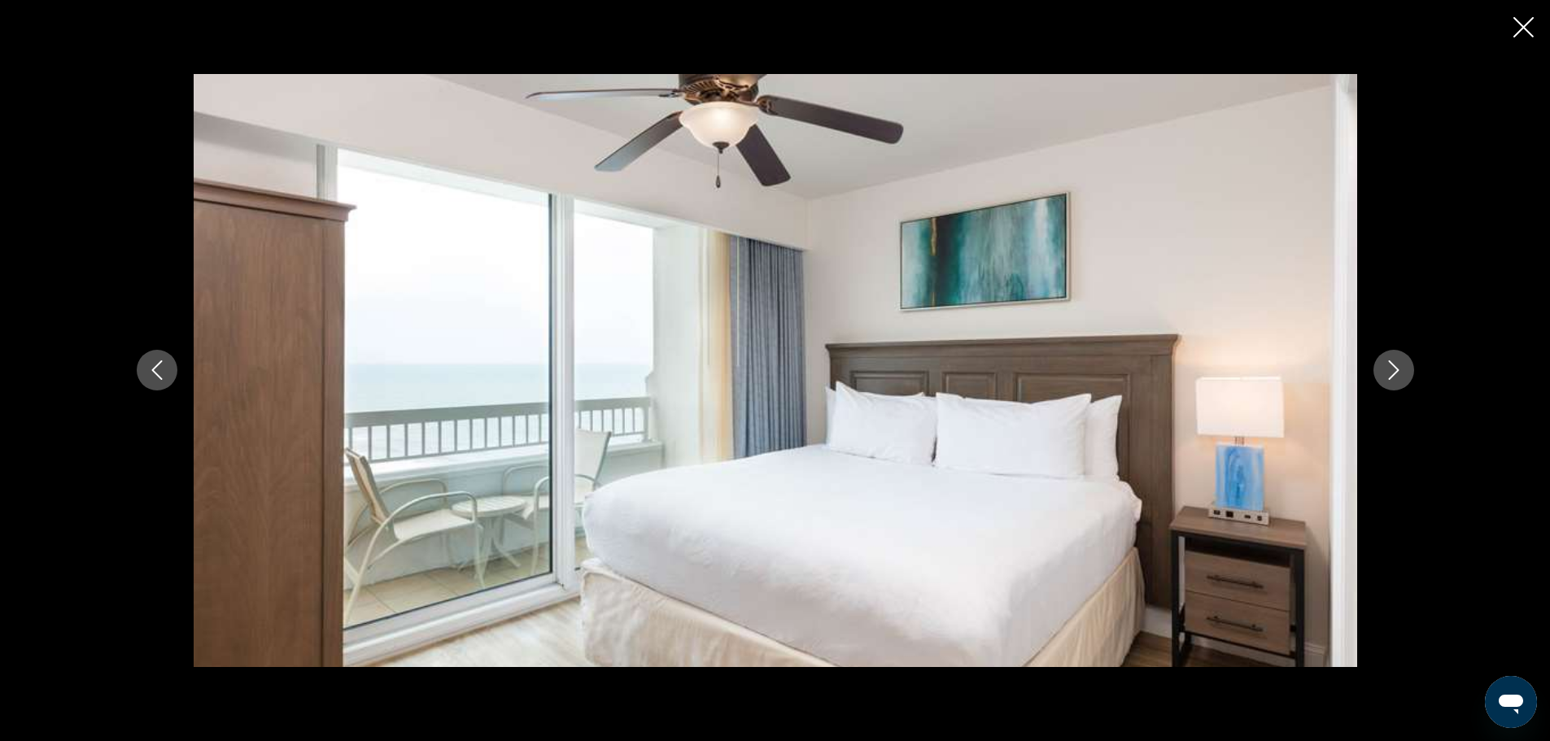
click at [1395, 372] on icon "Next image" at bounding box center [1394, 371] width 20 height 20
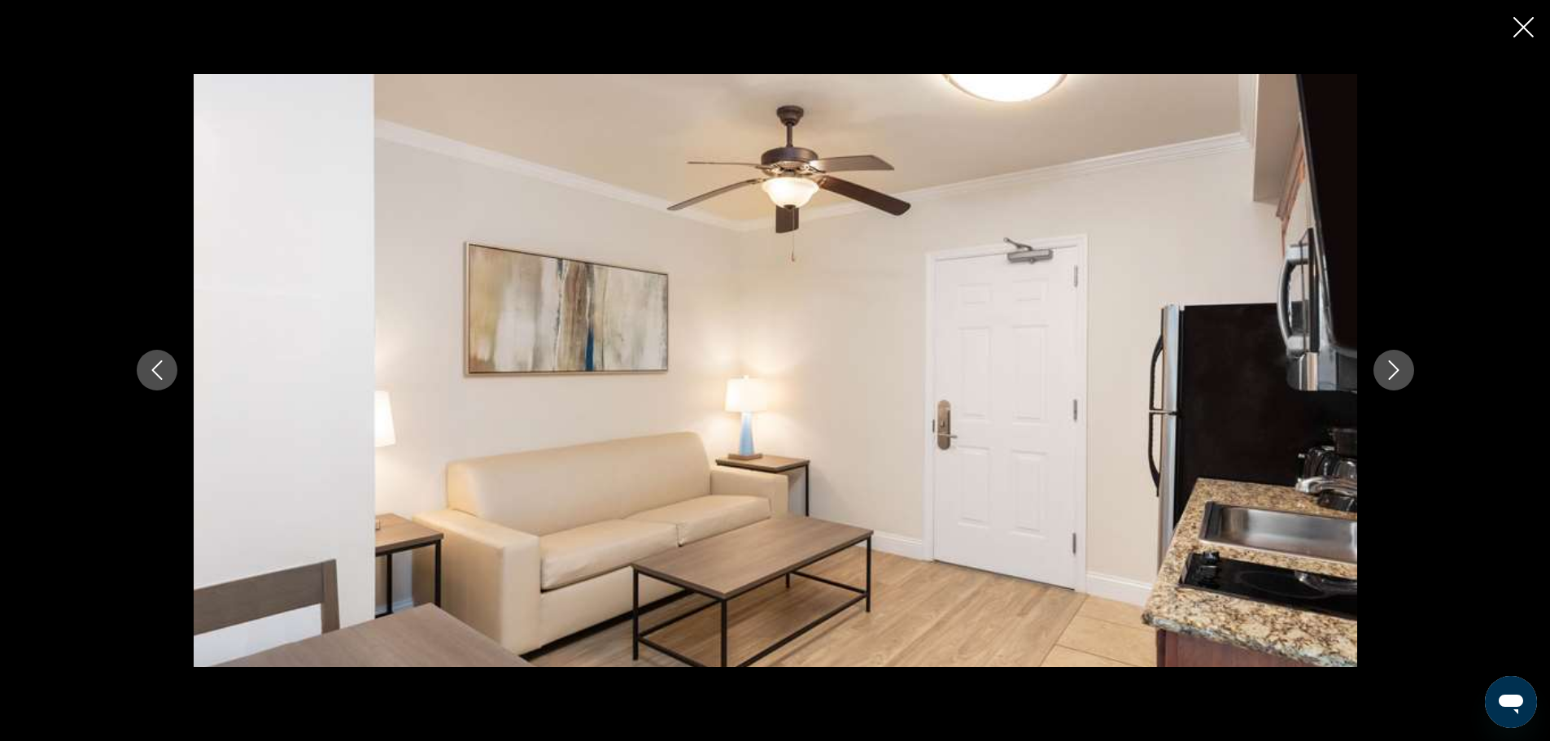
click at [1395, 372] on icon "Next image" at bounding box center [1394, 371] width 20 height 20
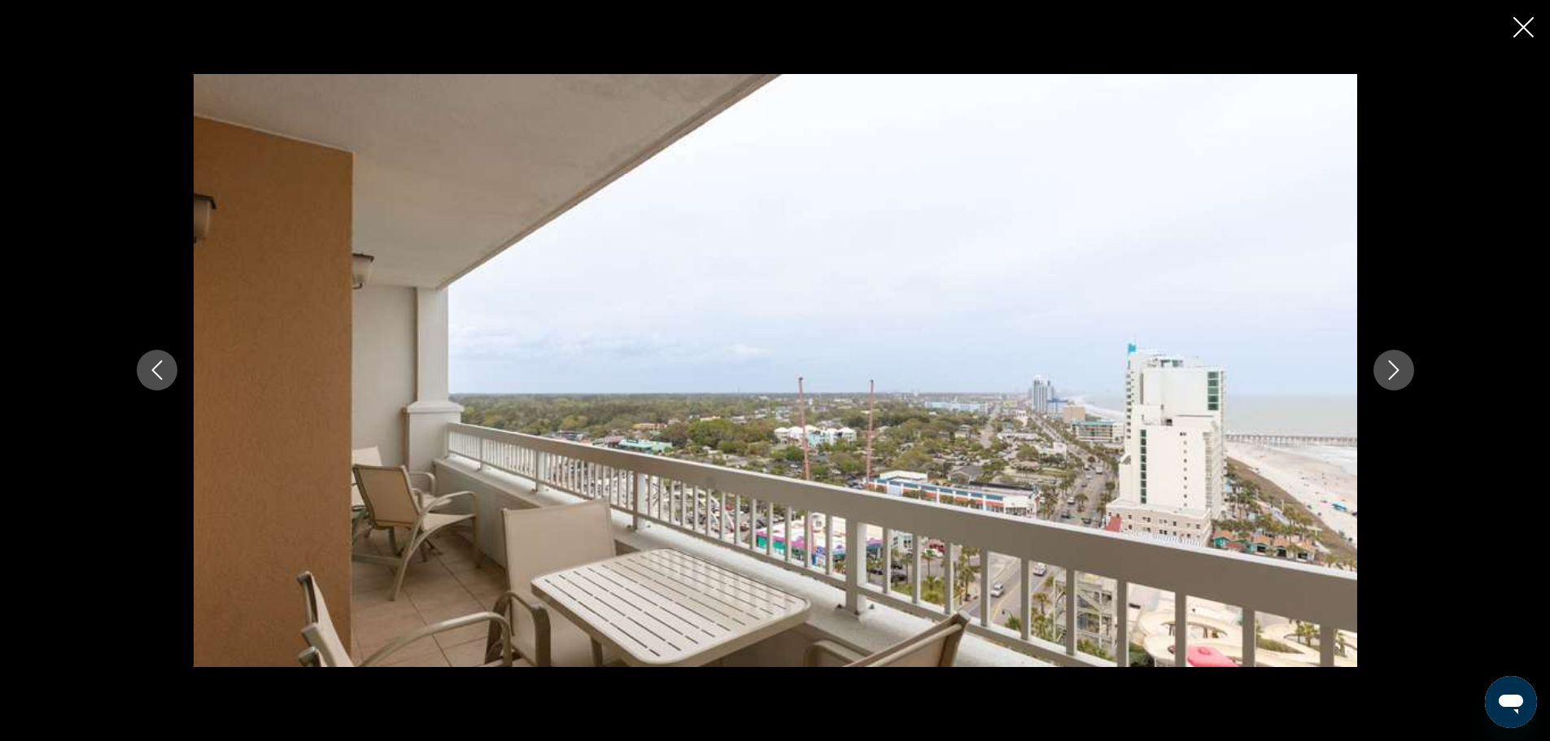
click at [1395, 372] on icon "Next image" at bounding box center [1394, 371] width 20 height 20
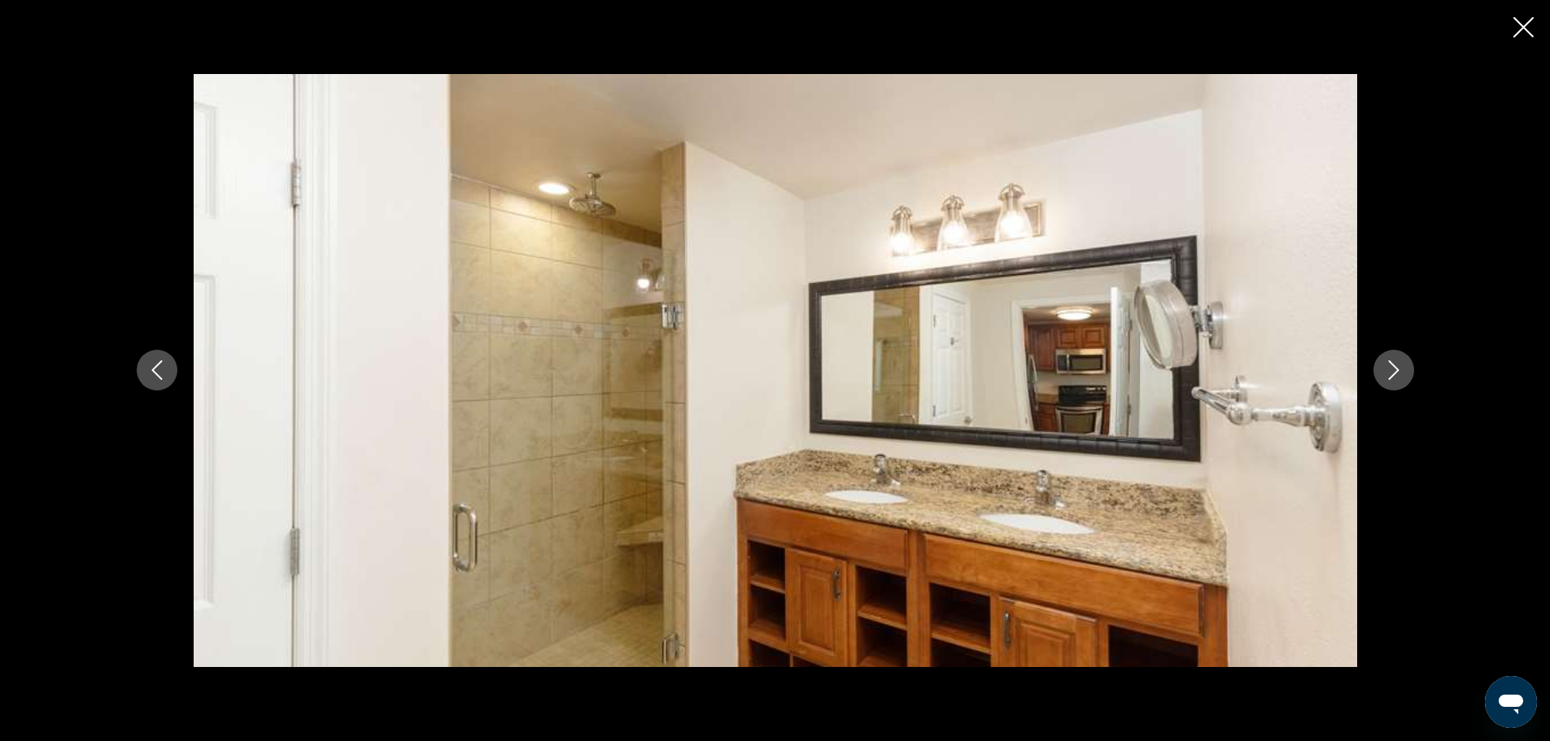
click at [1395, 372] on icon "Next image" at bounding box center [1394, 371] width 20 height 20
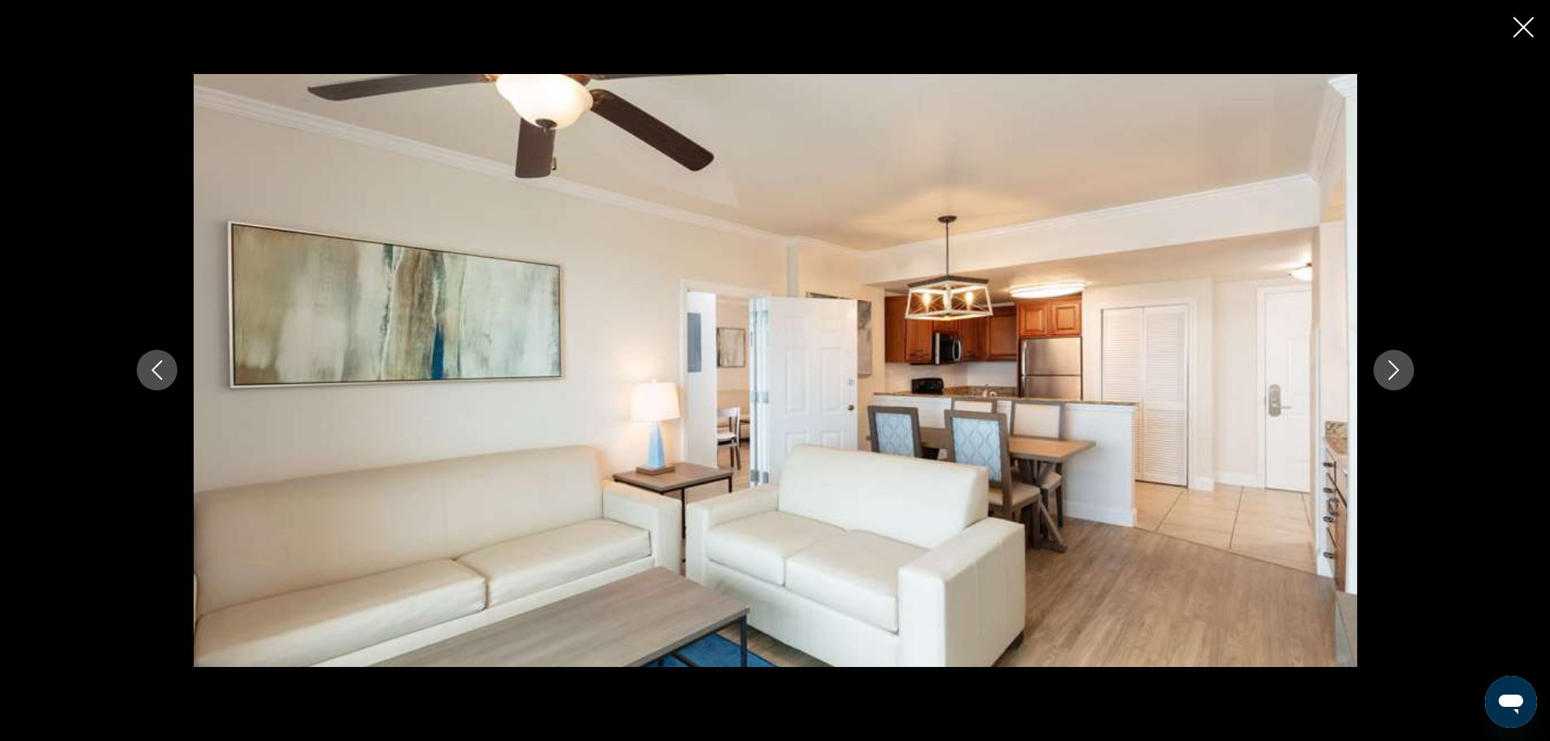
click at [1395, 372] on icon "Next image" at bounding box center [1394, 371] width 20 height 20
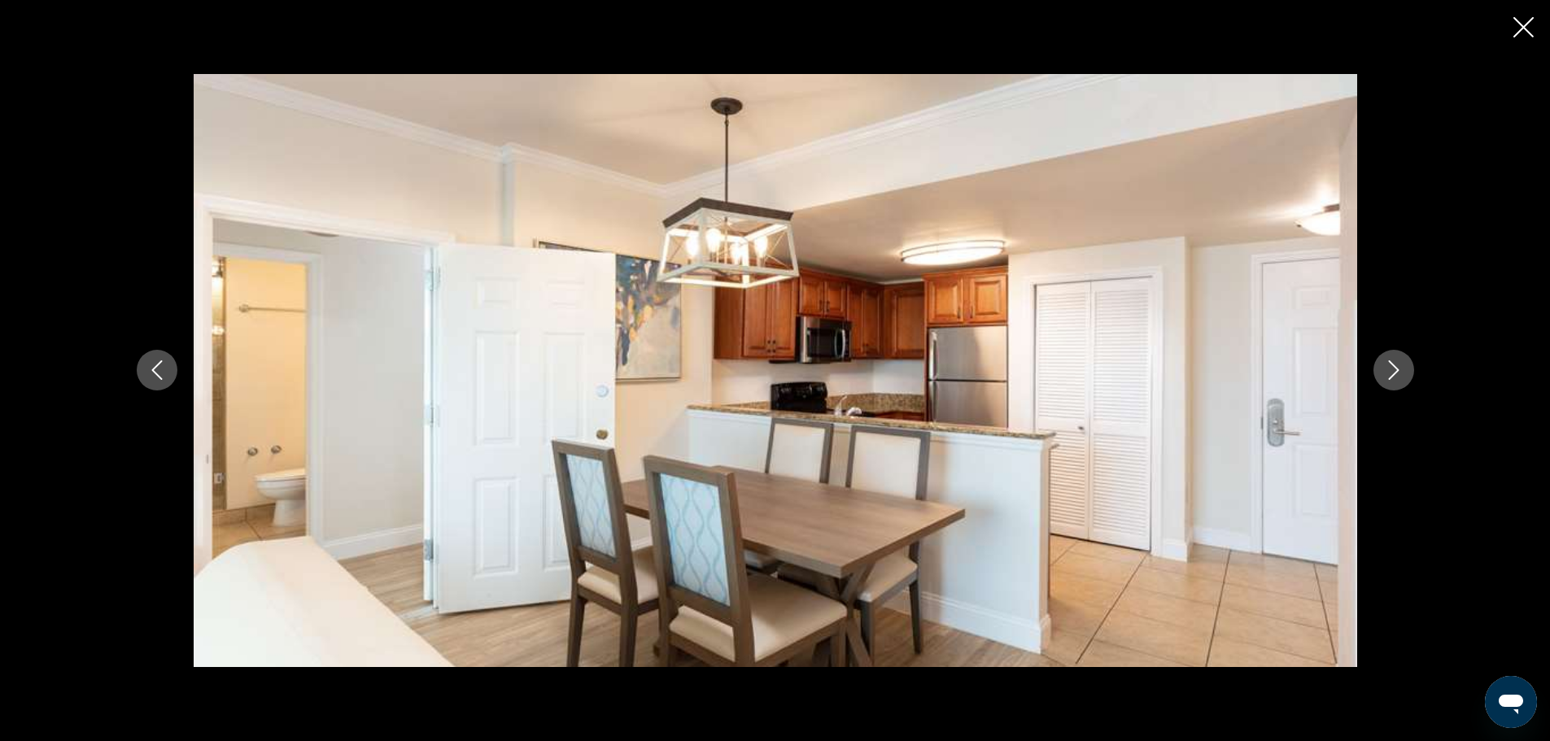
click at [1395, 372] on icon "Next image" at bounding box center [1394, 371] width 20 height 20
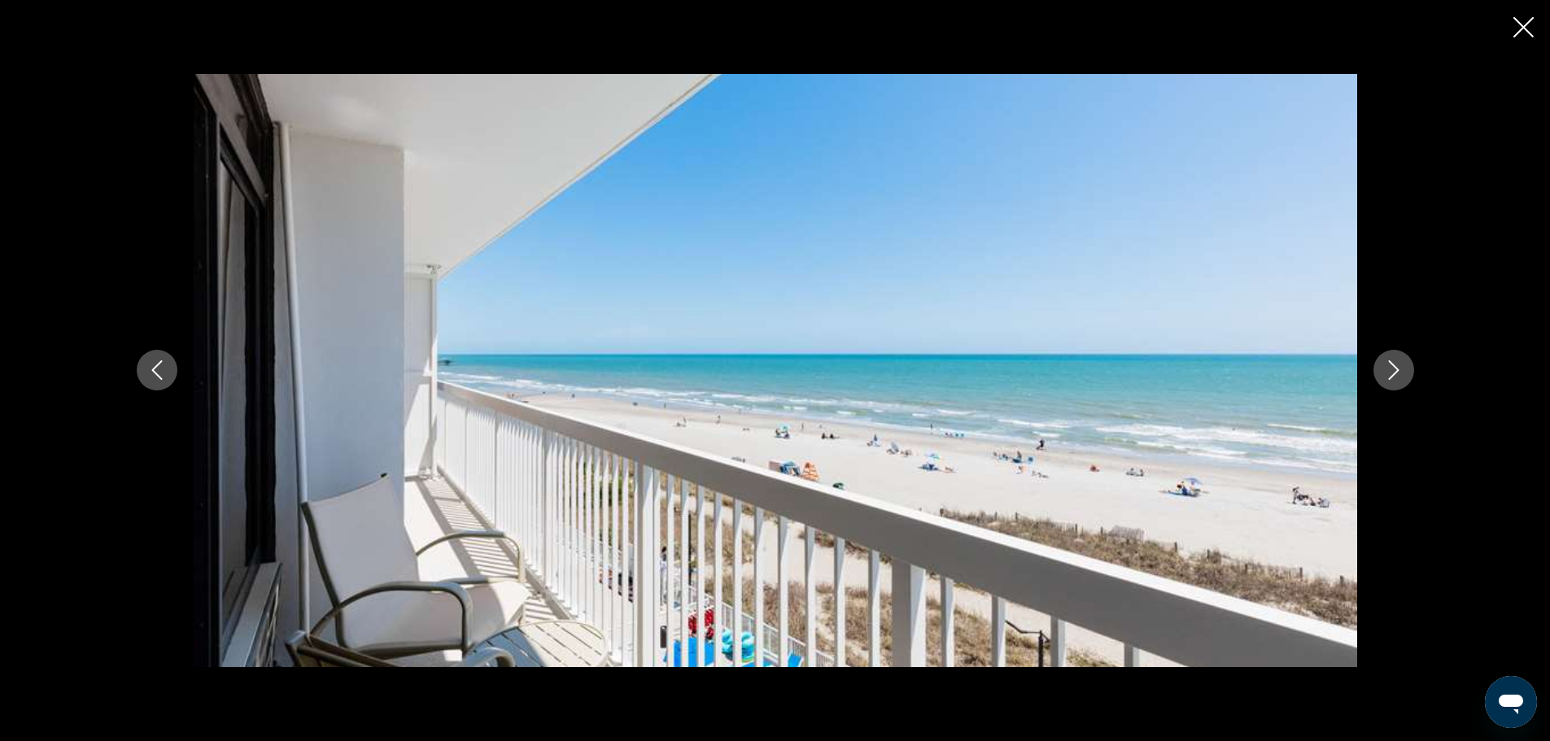
click at [1395, 372] on icon "Next image" at bounding box center [1394, 371] width 20 height 20
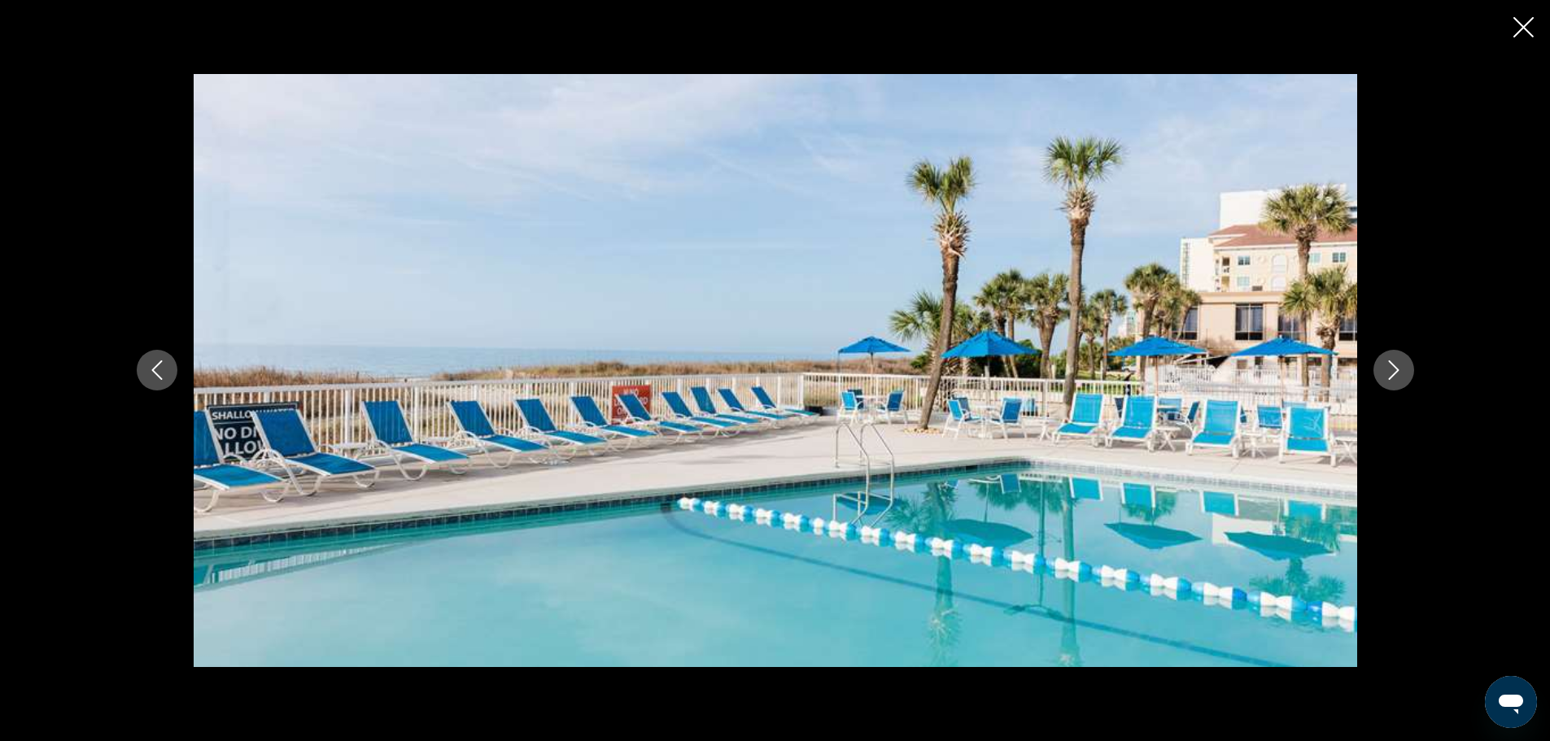
click at [1395, 372] on icon "Next image" at bounding box center [1394, 371] width 20 height 20
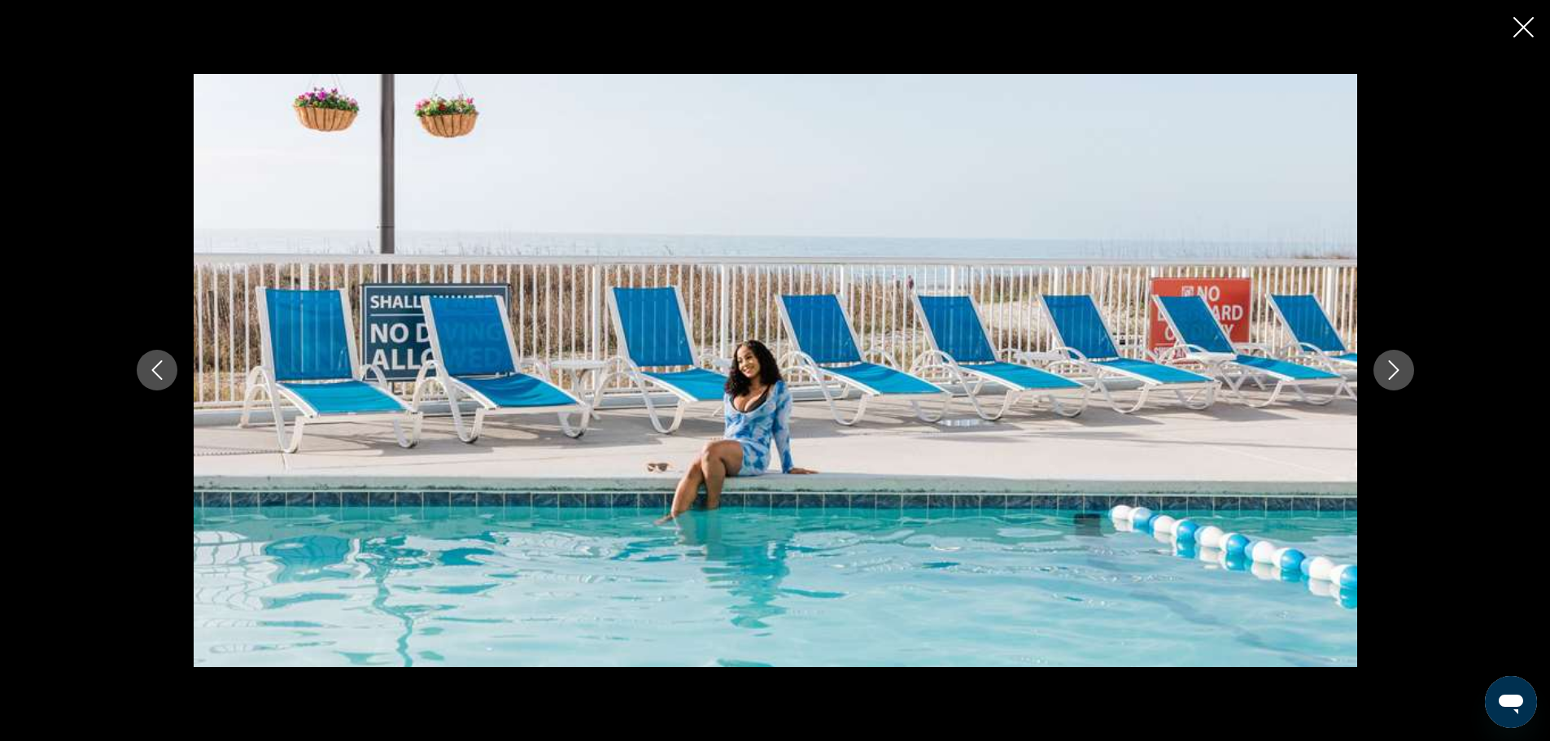
click at [1395, 372] on icon "Next image" at bounding box center [1394, 371] width 20 height 20
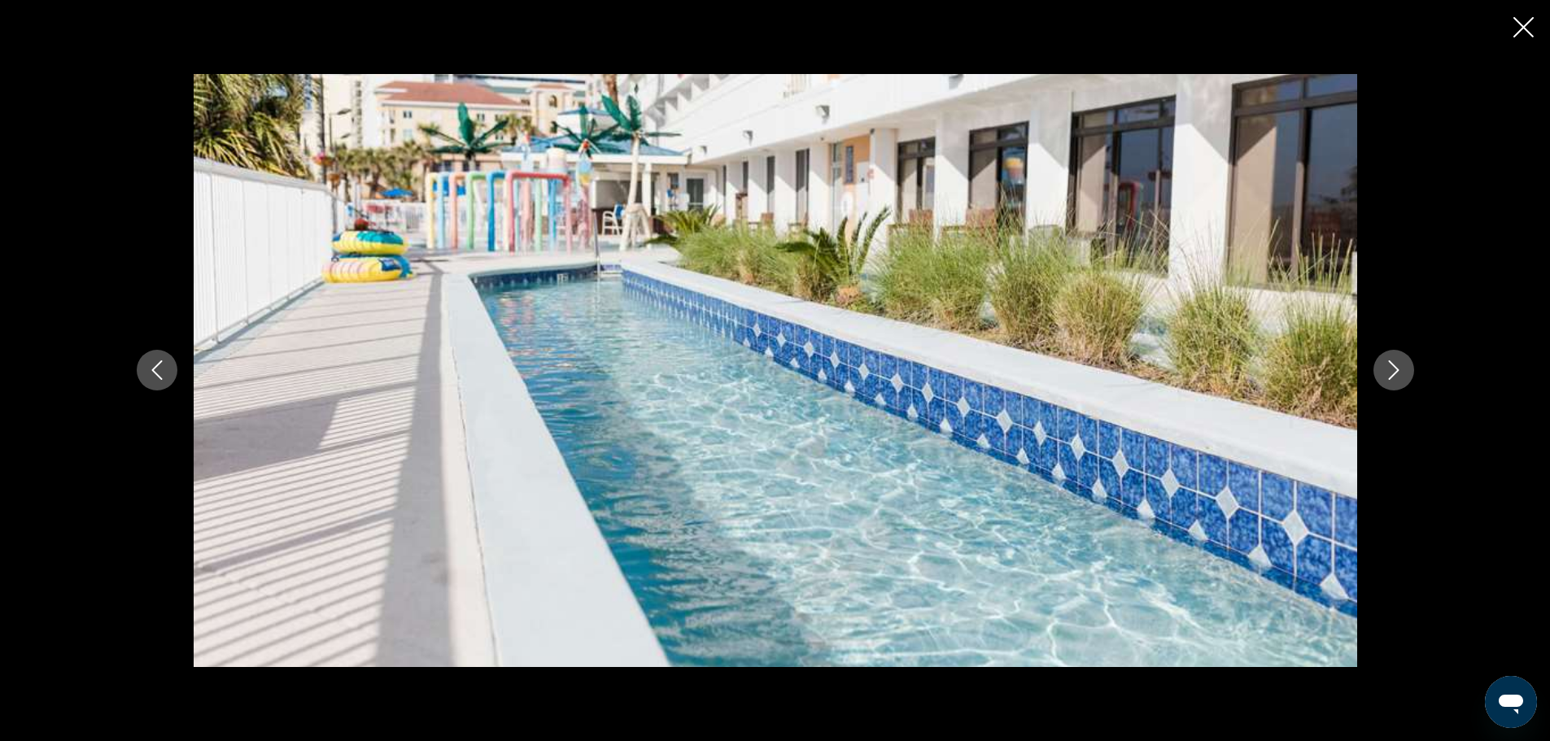
click at [1395, 372] on icon "Next image" at bounding box center [1394, 371] width 20 height 20
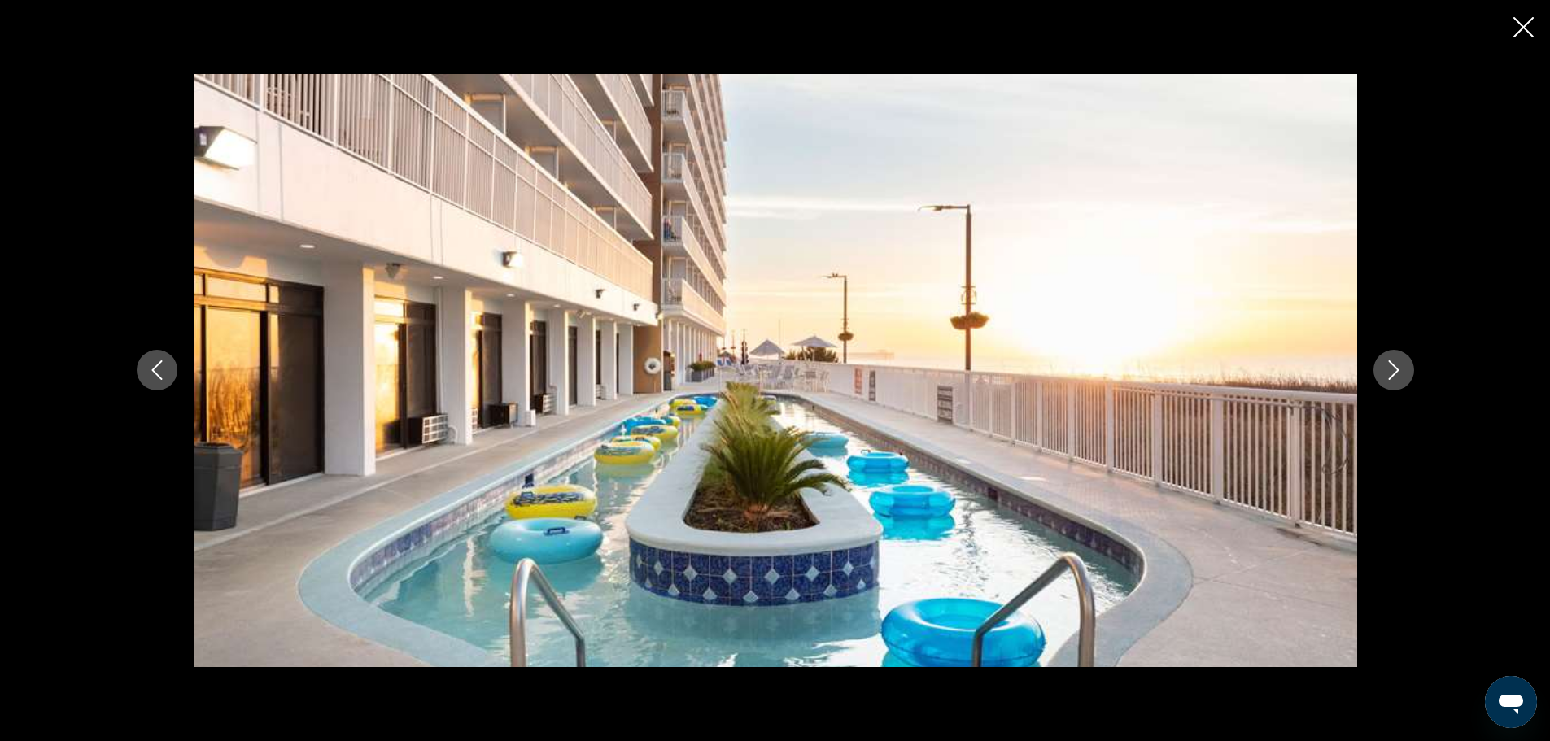
click at [1395, 372] on icon "Next image" at bounding box center [1394, 371] width 20 height 20
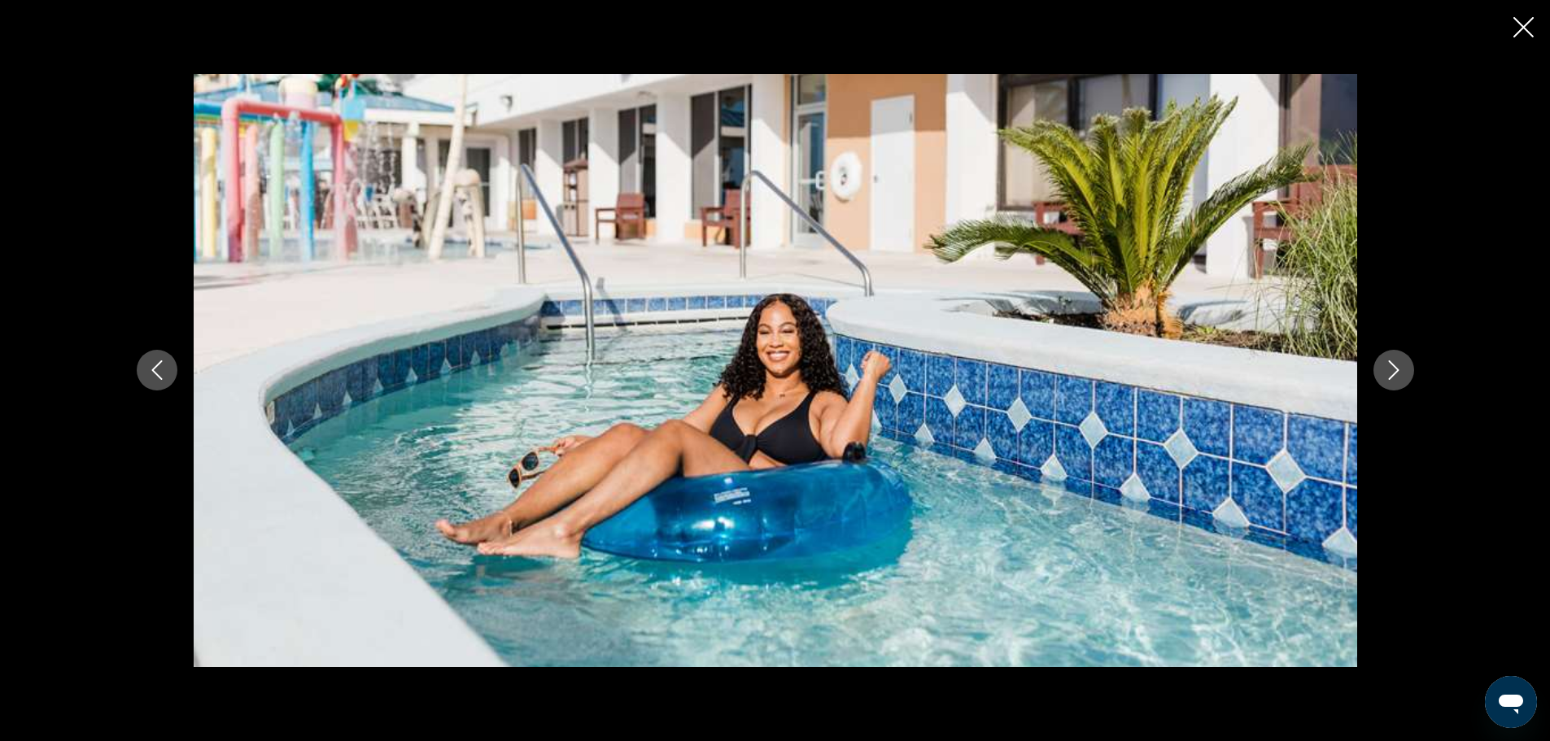
click at [1395, 372] on icon "Next image" at bounding box center [1394, 371] width 20 height 20
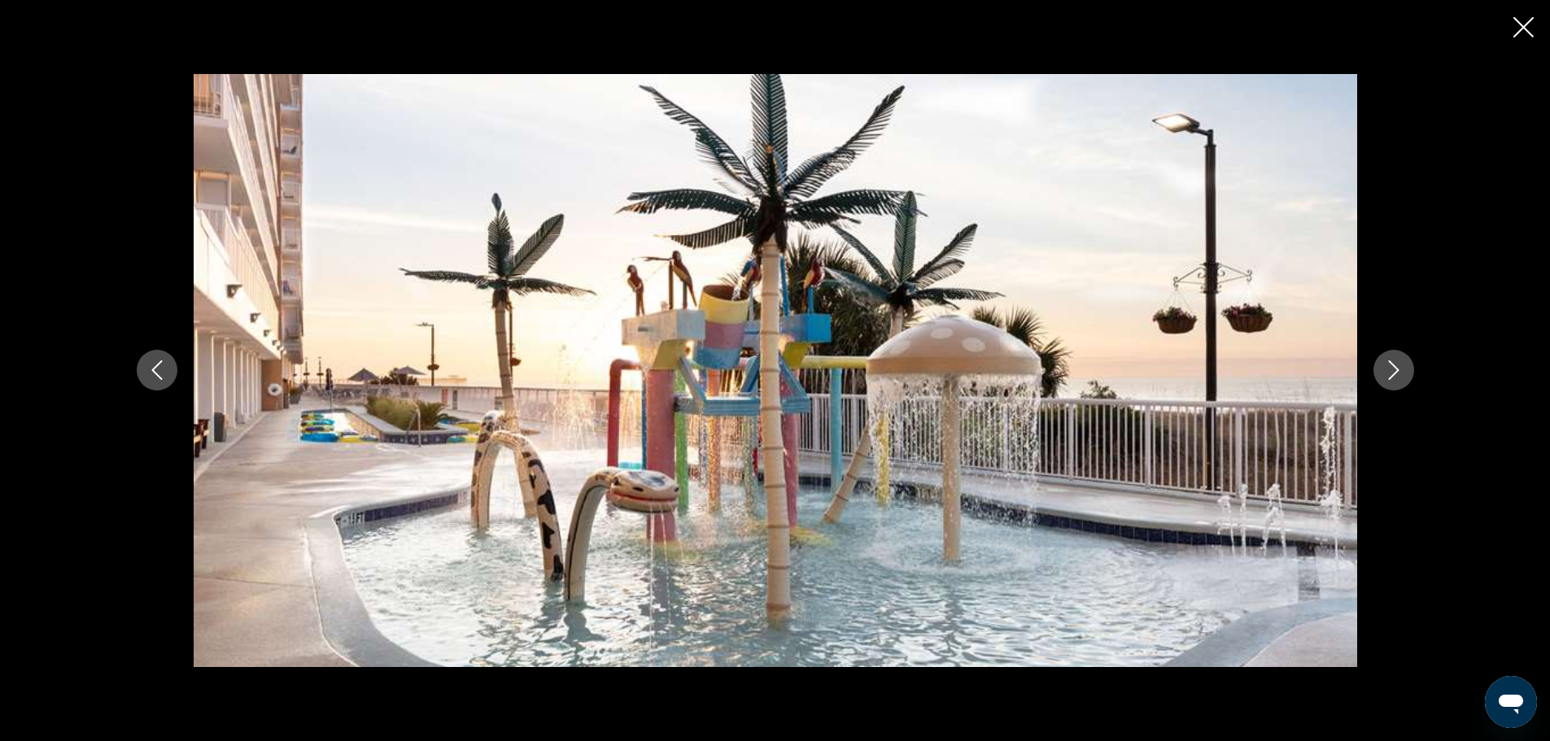
click at [1395, 372] on icon "Next image" at bounding box center [1394, 371] width 20 height 20
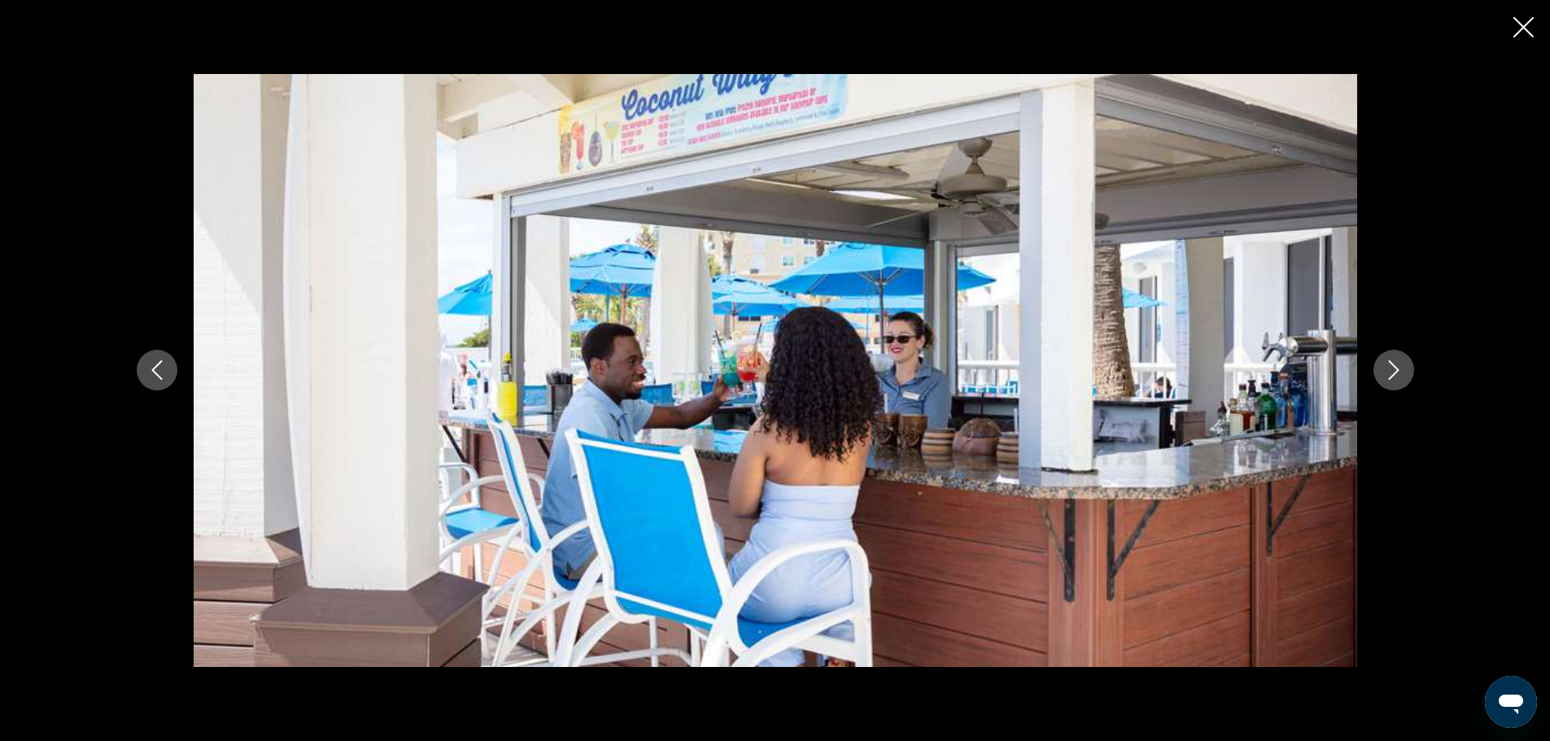
click at [1395, 372] on icon "Next image" at bounding box center [1394, 371] width 20 height 20
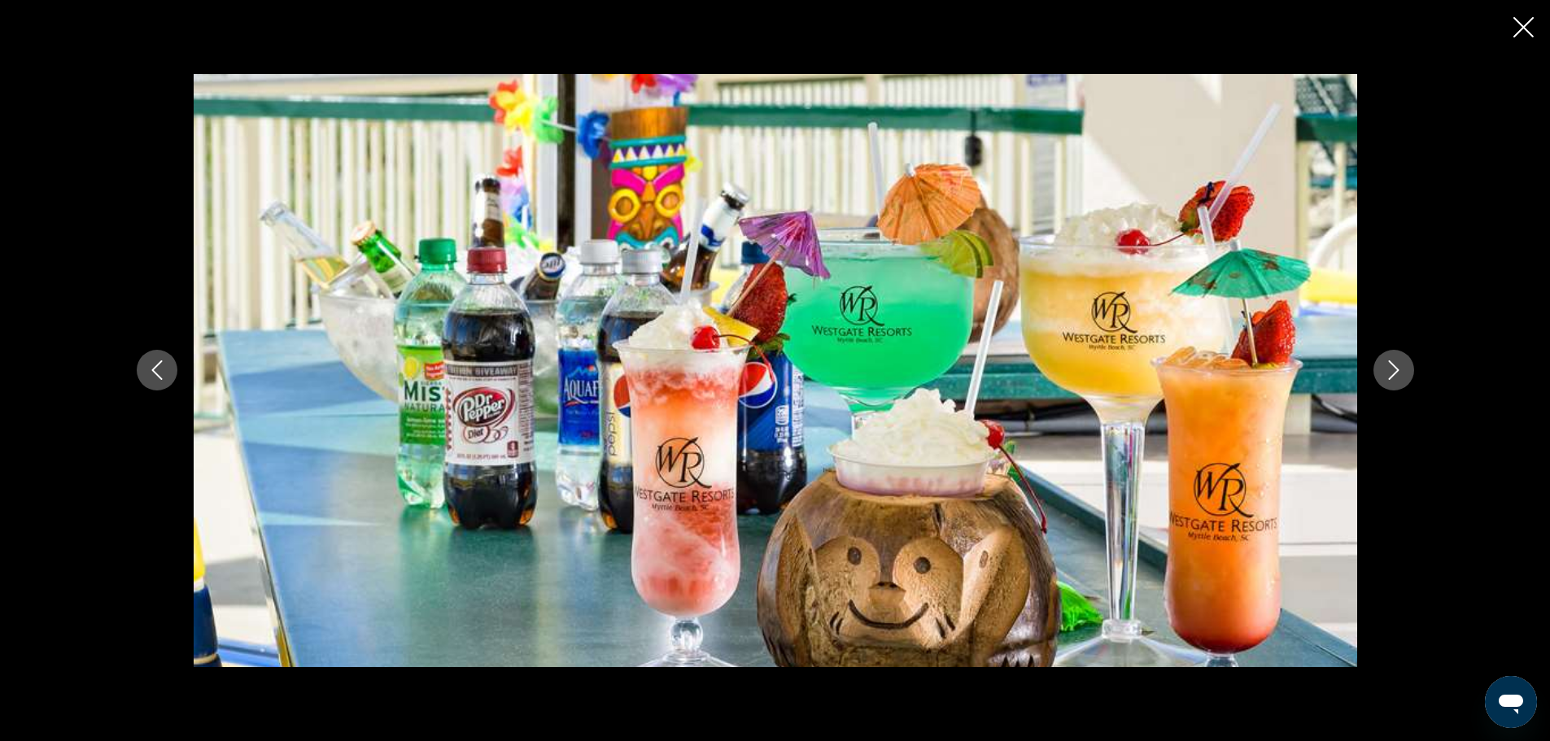
click at [1395, 372] on icon "Next image" at bounding box center [1394, 371] width 20 height 20
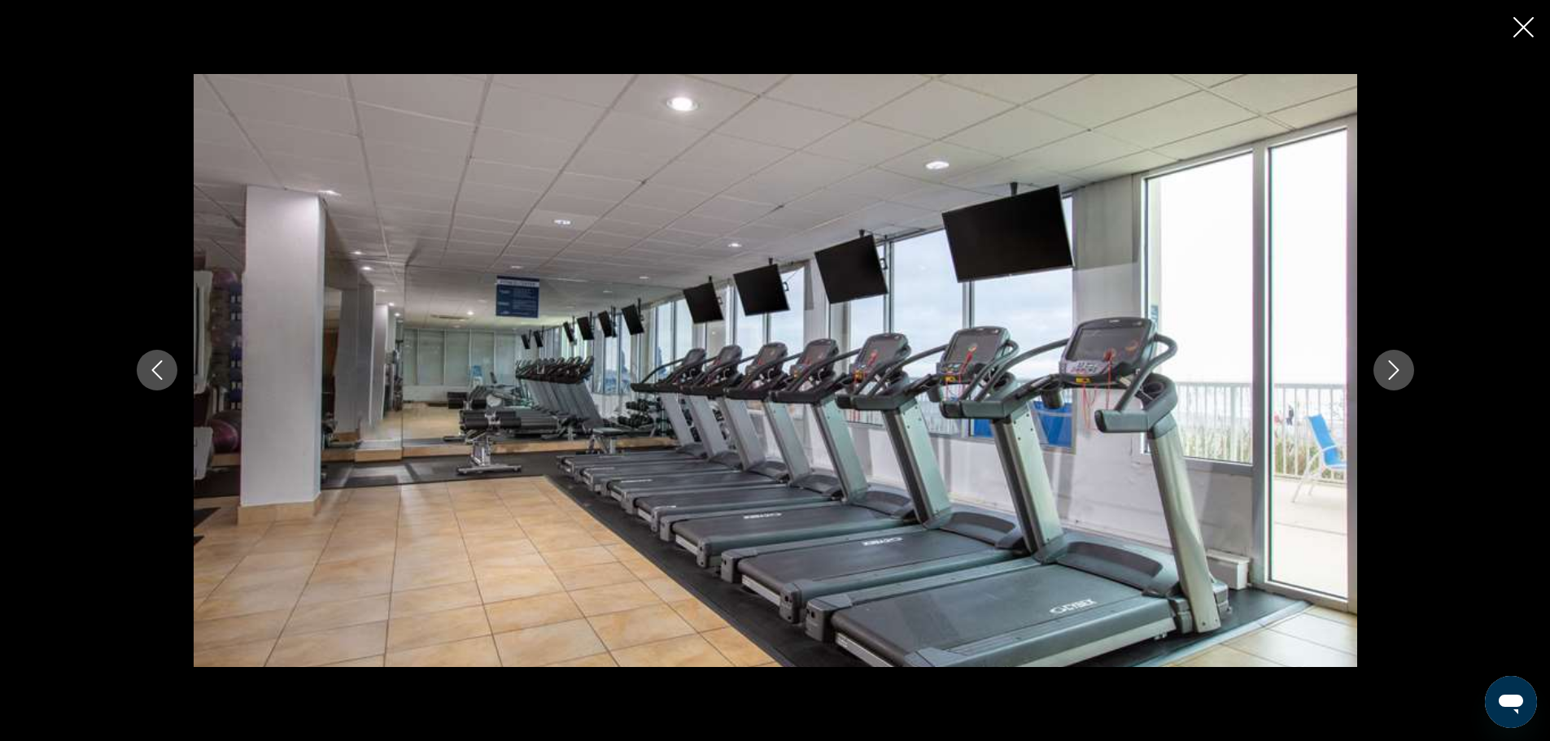
click at [1395, 372] on icon "Next image" at bounding box center [1394, 371] width 20 height 20
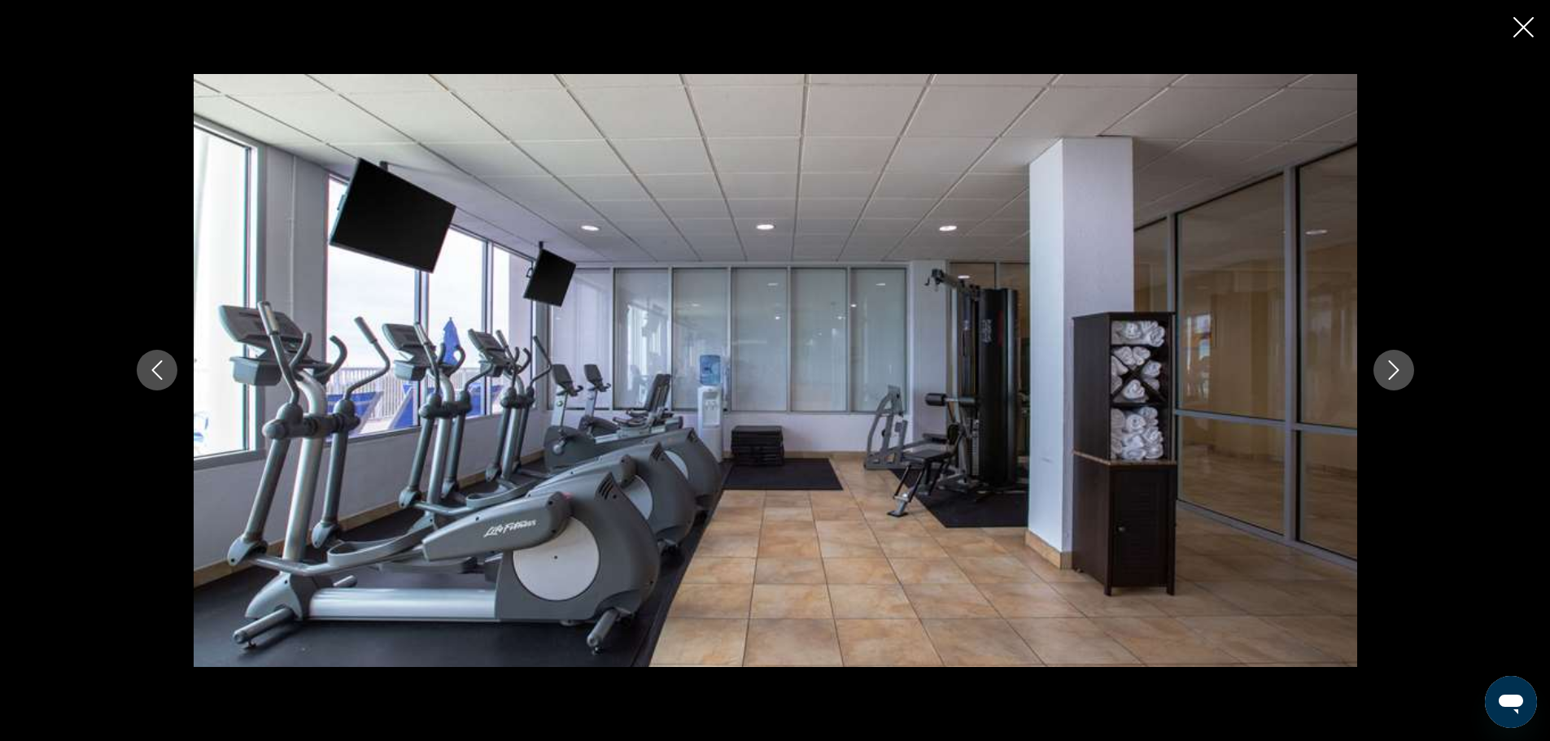
click at [1395, 372] on icon "Next image" at bounding box center [1394, 371] width 20 height 20
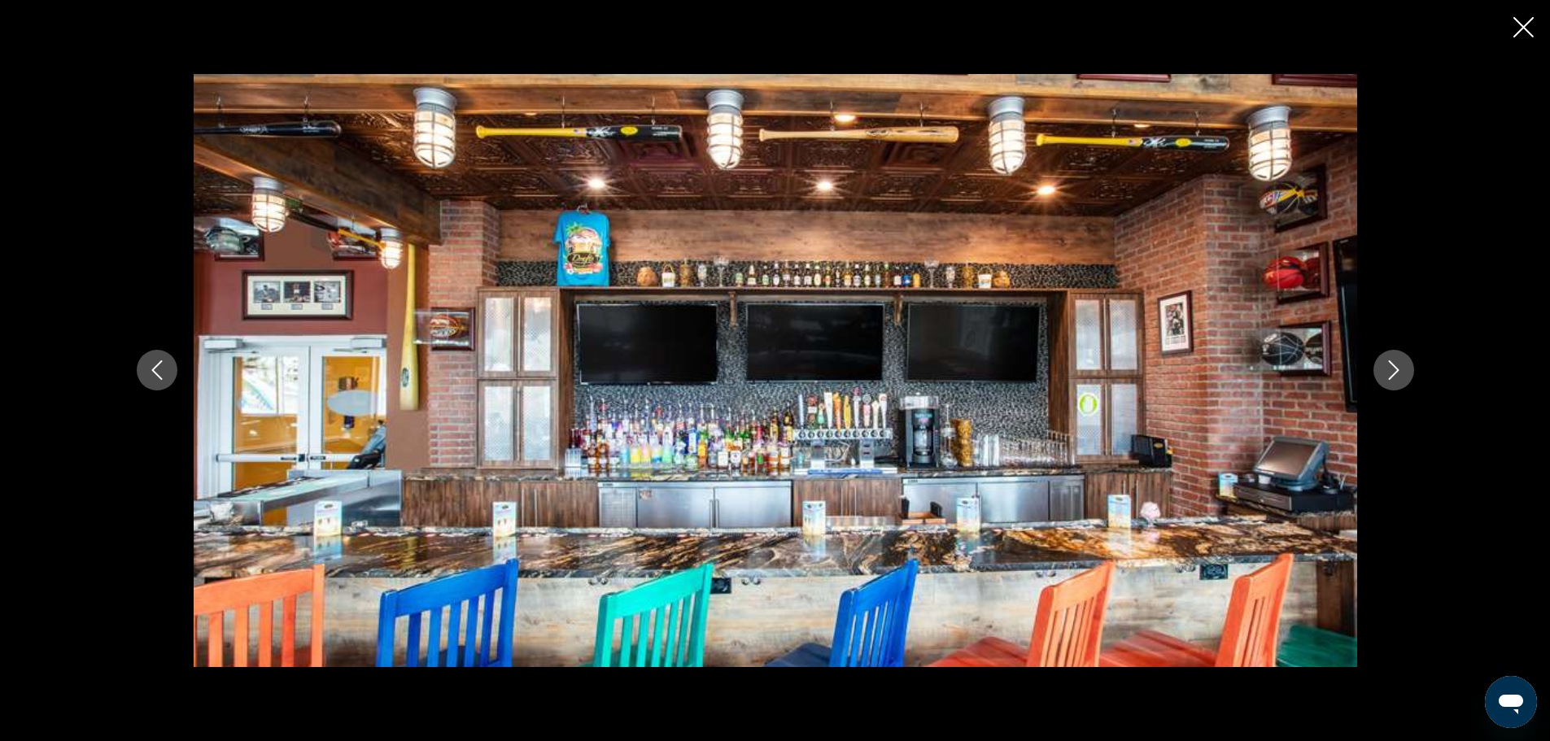
click at [1526, 24] on icon "Close slideshow" at bounding box center [1524, 27] width 20 height 20
